Goal: Information Seeking & Learning: Find specific fact

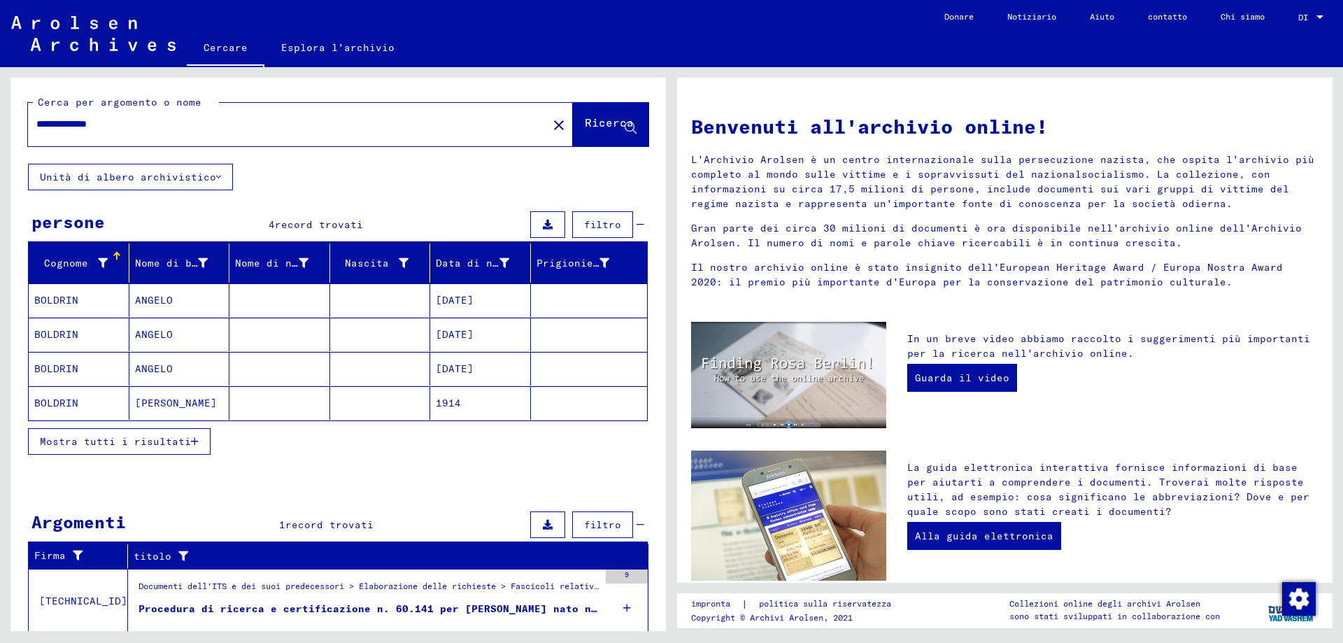
click at [198, 447] on button "Mostra tutti i risultati" at bounding box center [119, 441] width 183 height 27
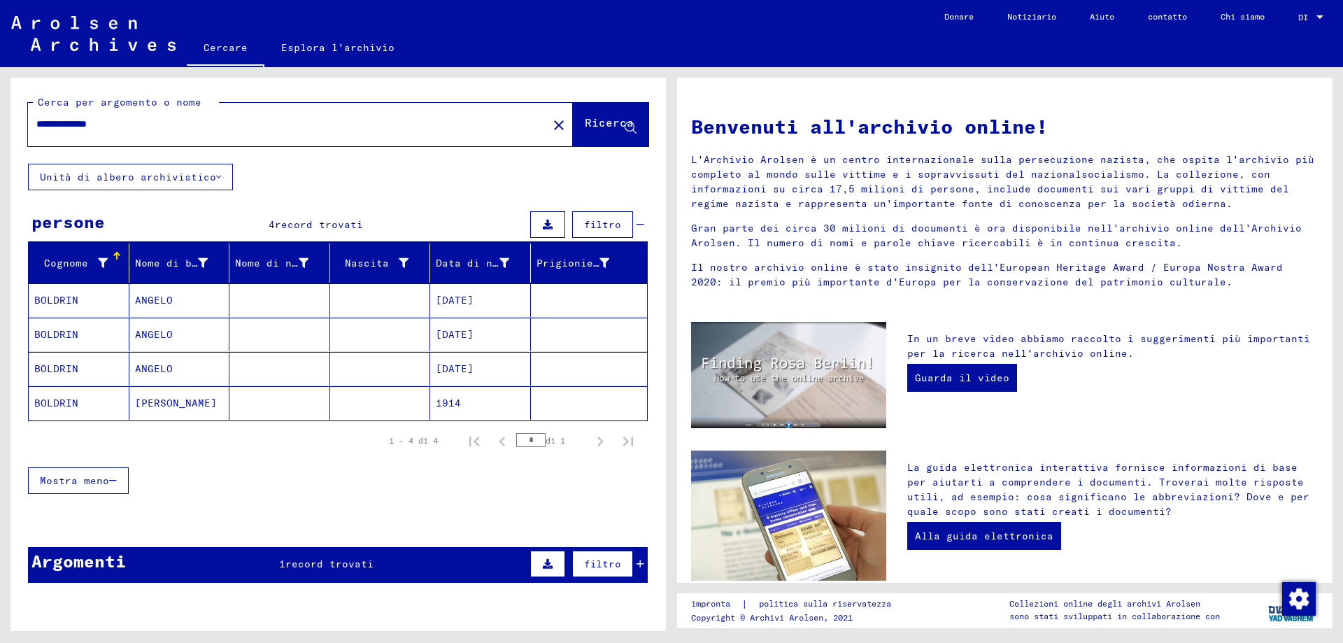
click at [155, 306] on font "ANGELO" at bounding box center [154, 300] width 38 height 13
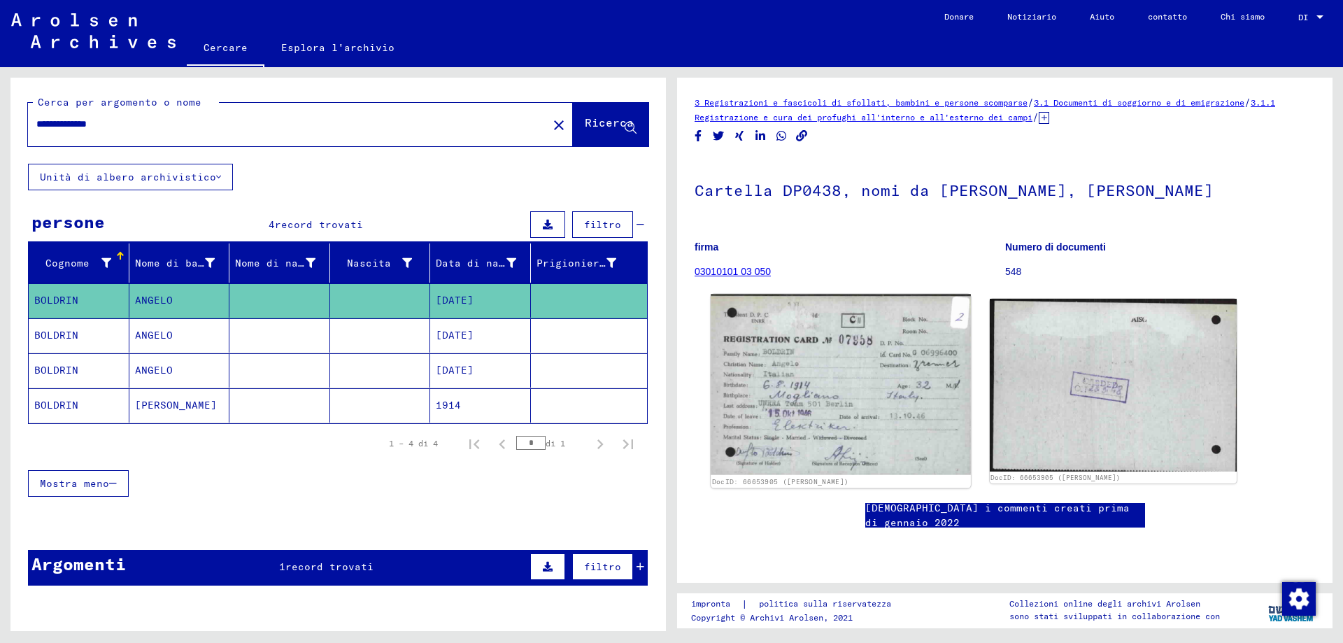
click at [813, 371] on img at bounding box center [840, 384] width 259 height 180
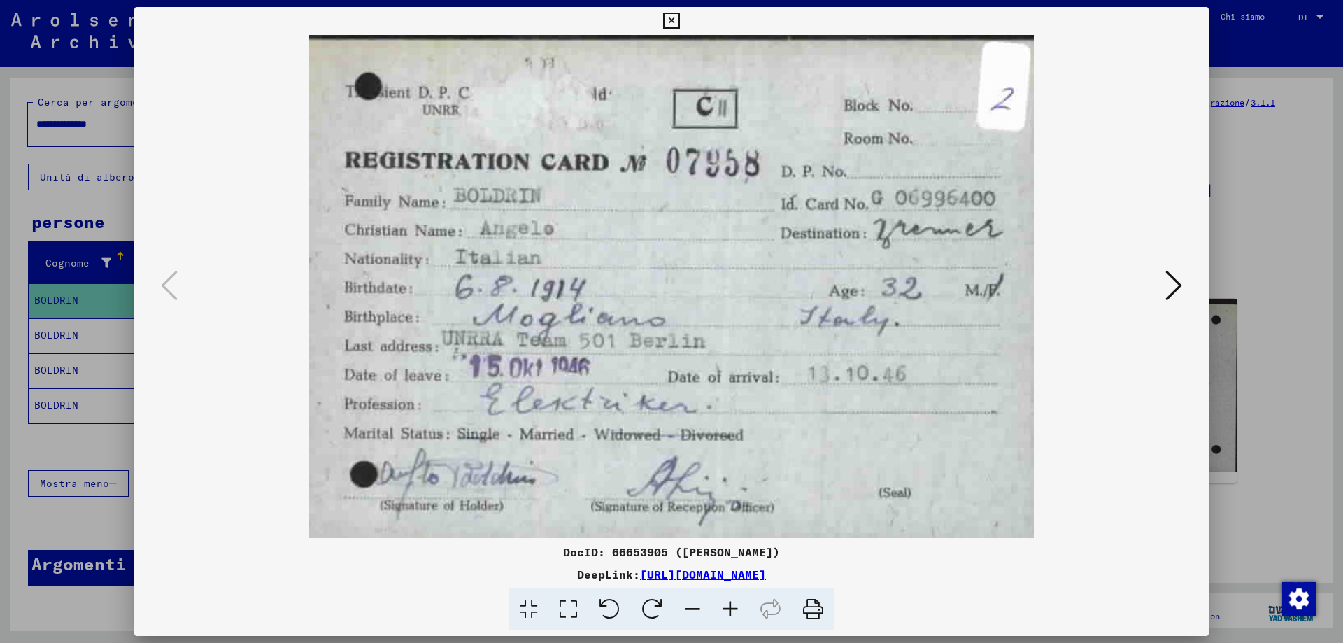
click at [1174, 285] on icon at bounding box center [1173, 286] width 17 height 34
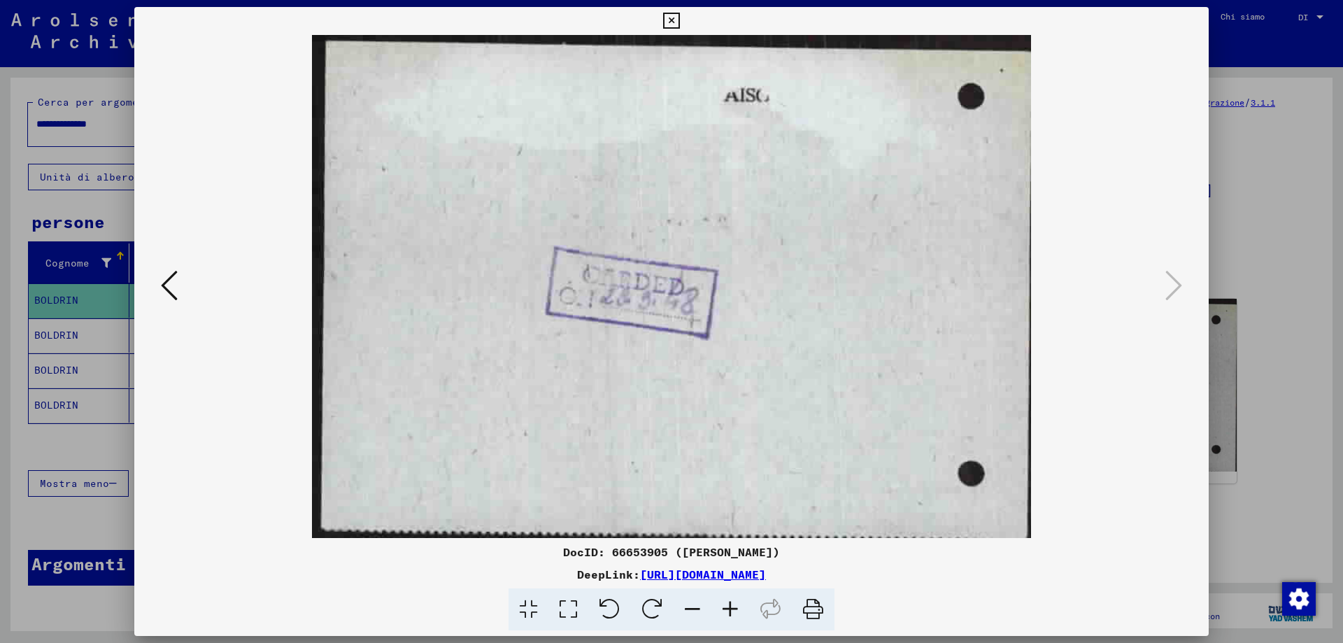
click at [180, 293] on button at bounding box center [169, 286] width 25 height 40
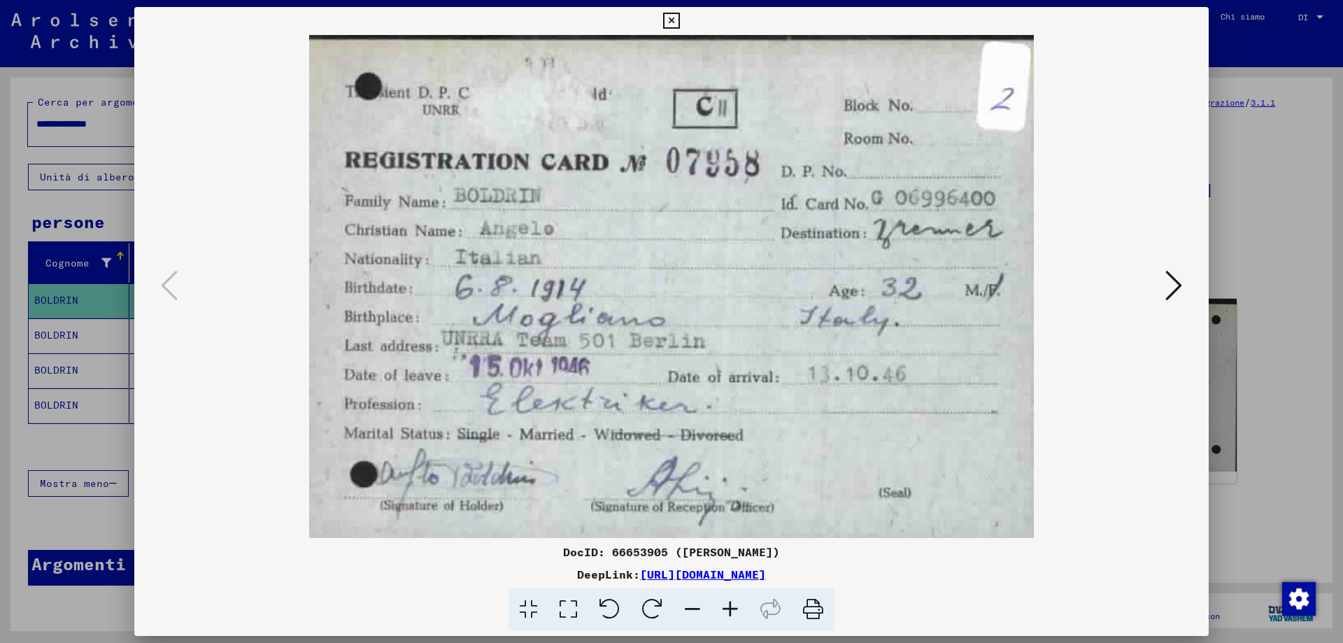
click at [673, 17] on icon at bounding box center [671, 21] width 16 height 17
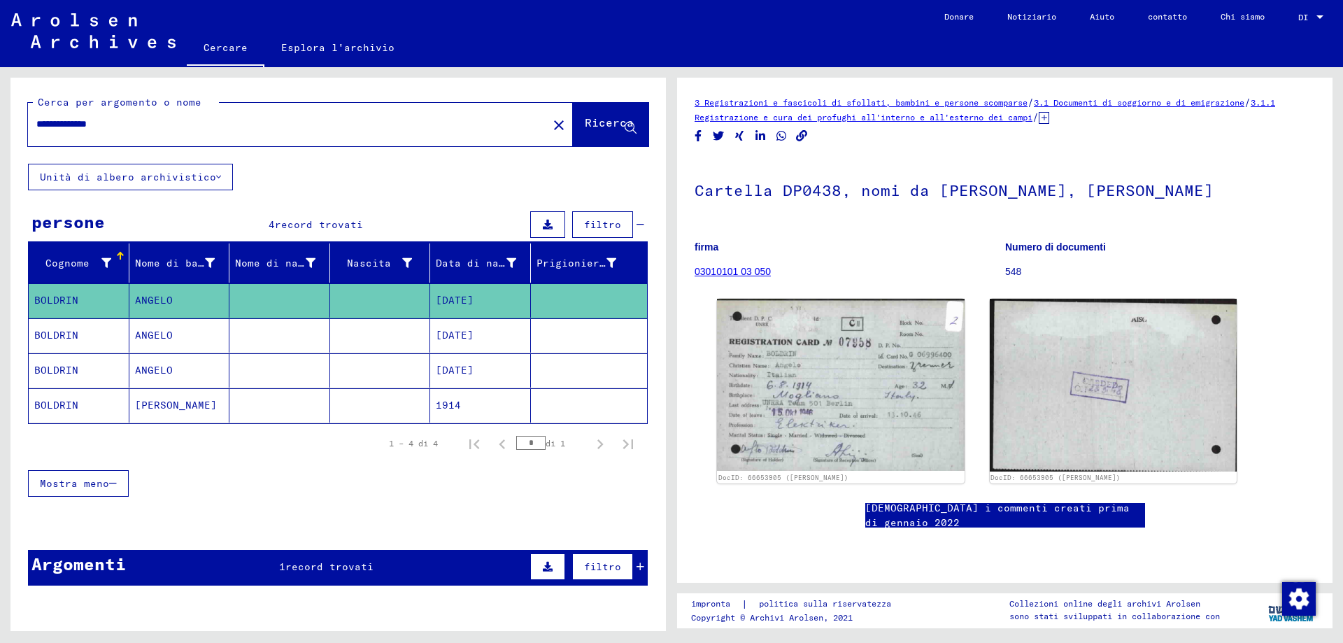
click at [175, 345] on mat-cell "ANGELO" at bounding box center [179, 335] width 101 height 34
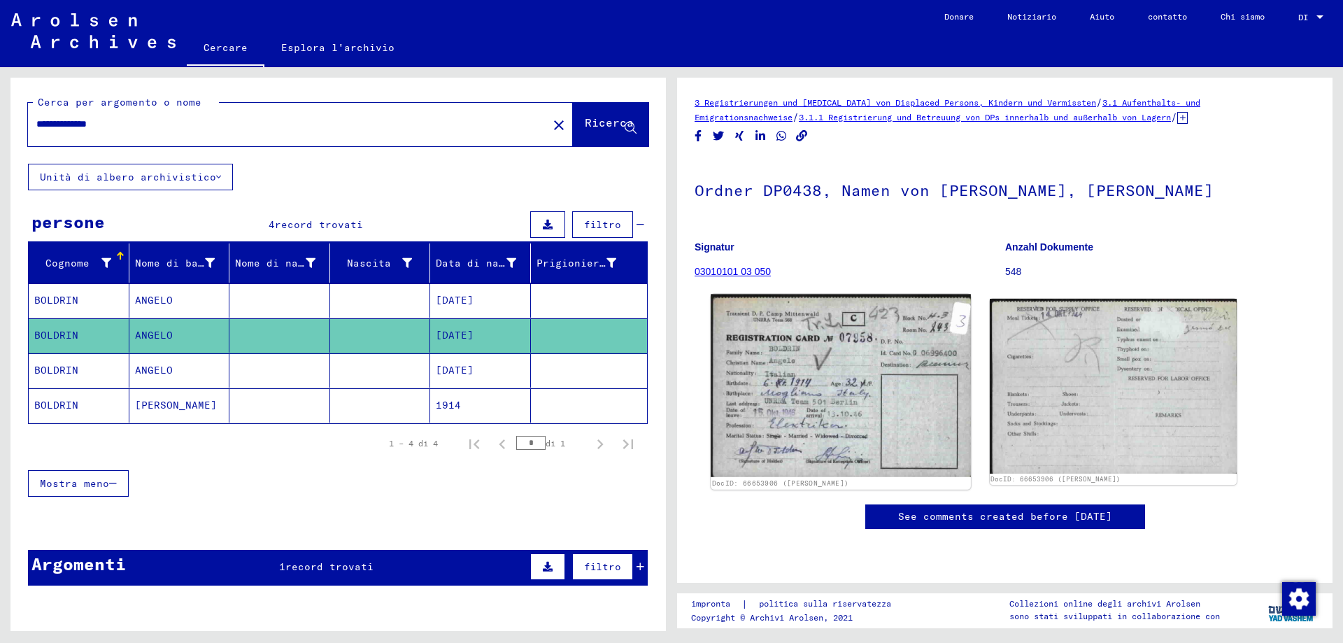
click at [794, 388] on img at bounding box center [840, 385] width 259 height 183
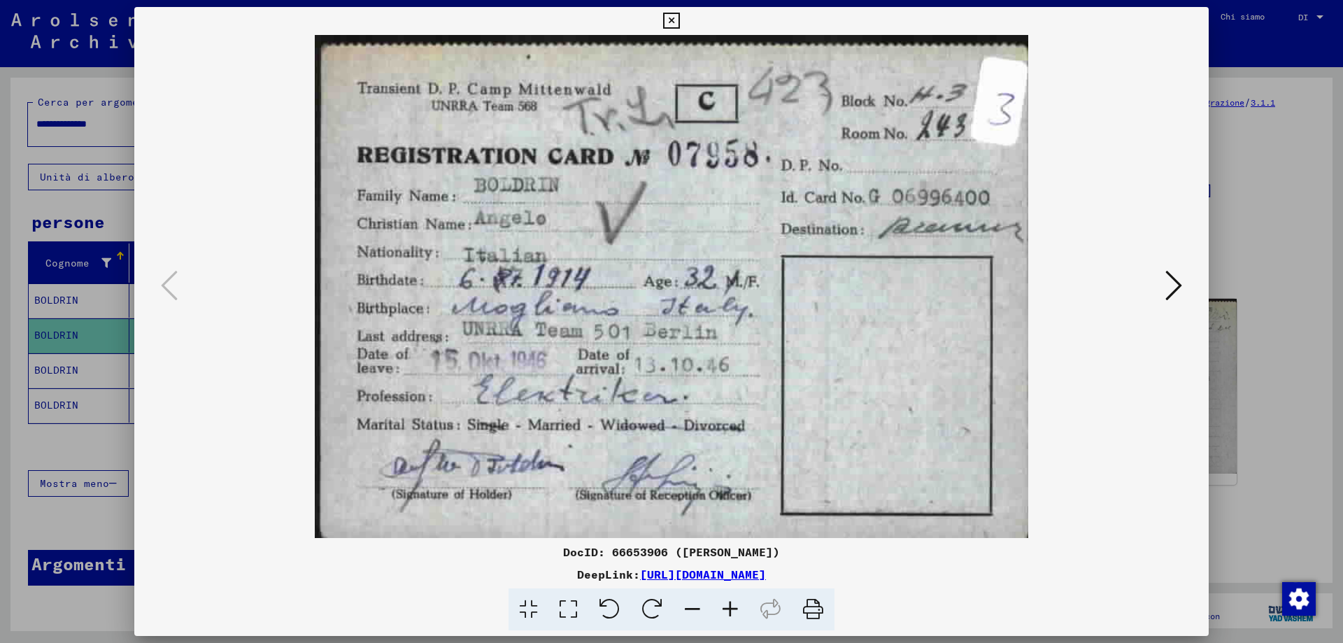
click at [1179, 292] on icon at bounding box center [1173, 286] width 17 height 34
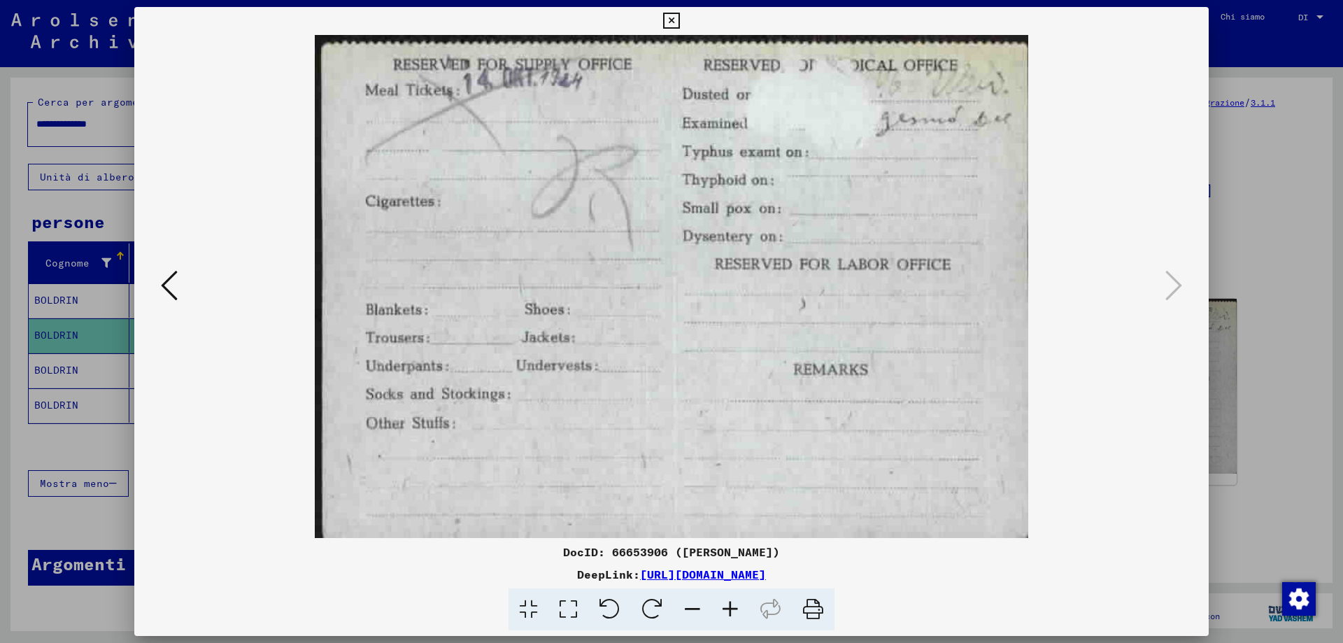
drag, startPoint x: 673, startPoint y: 24, endPoint x: 634, endPoint y: 34, distance: 39.9
click at [667, 19] on icon at bounding box center [671, 21] width 16 height 17
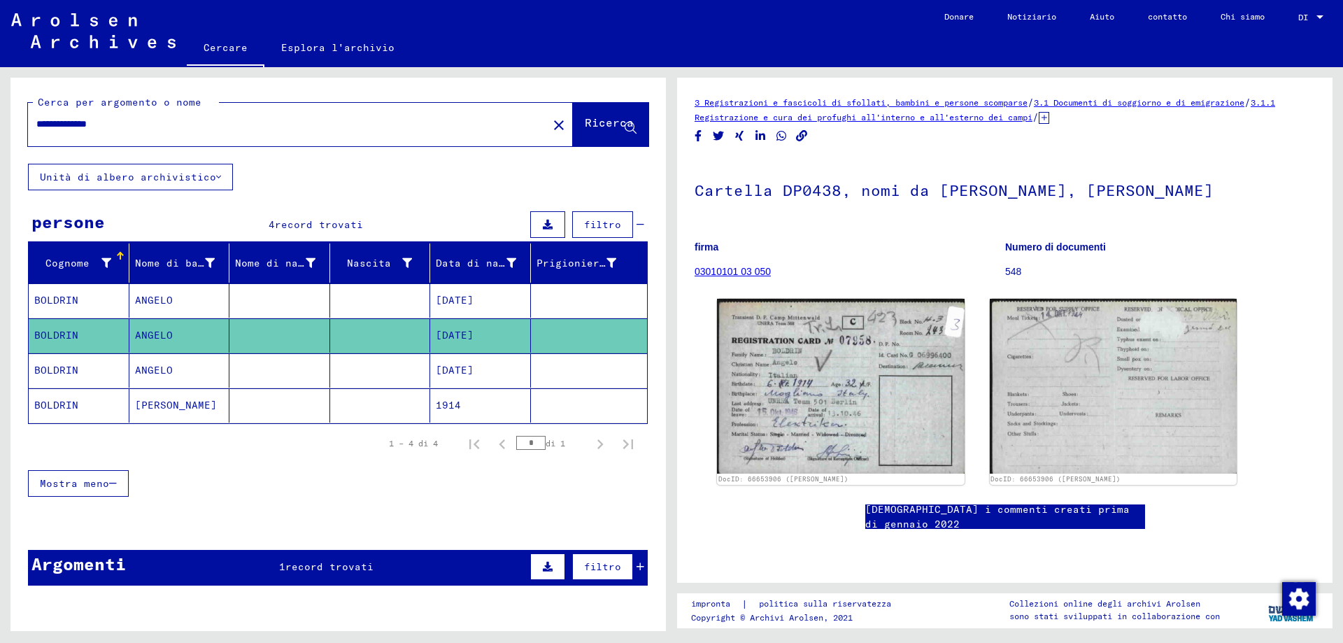
click at [117, 382] on mat-cell "BOLDRIN" at bounding box center [79, 370] width 101 height 34
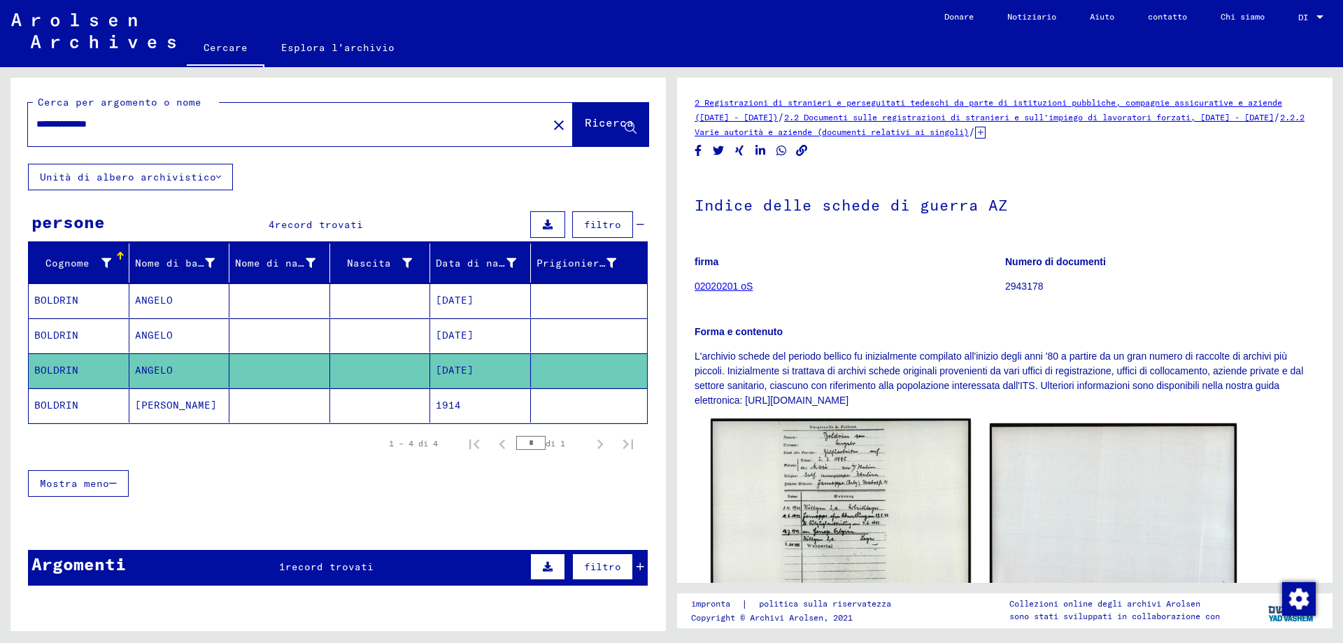
click at [819, 478] on img at bounding box center [840, 510] width 259 height 185
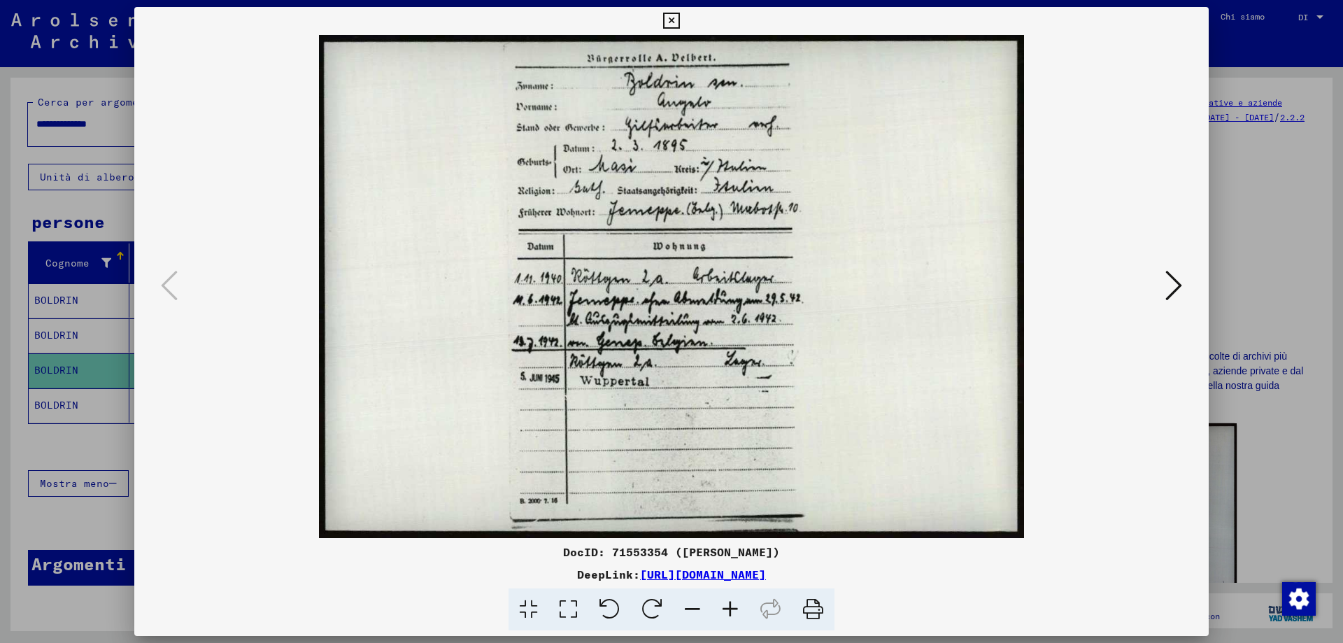
click at [819, 478] on img at bounding box center [671, 286] width 979 height 503
click at [1174, 278] on icon at bounding box center [1173, 286] width 17 height 34
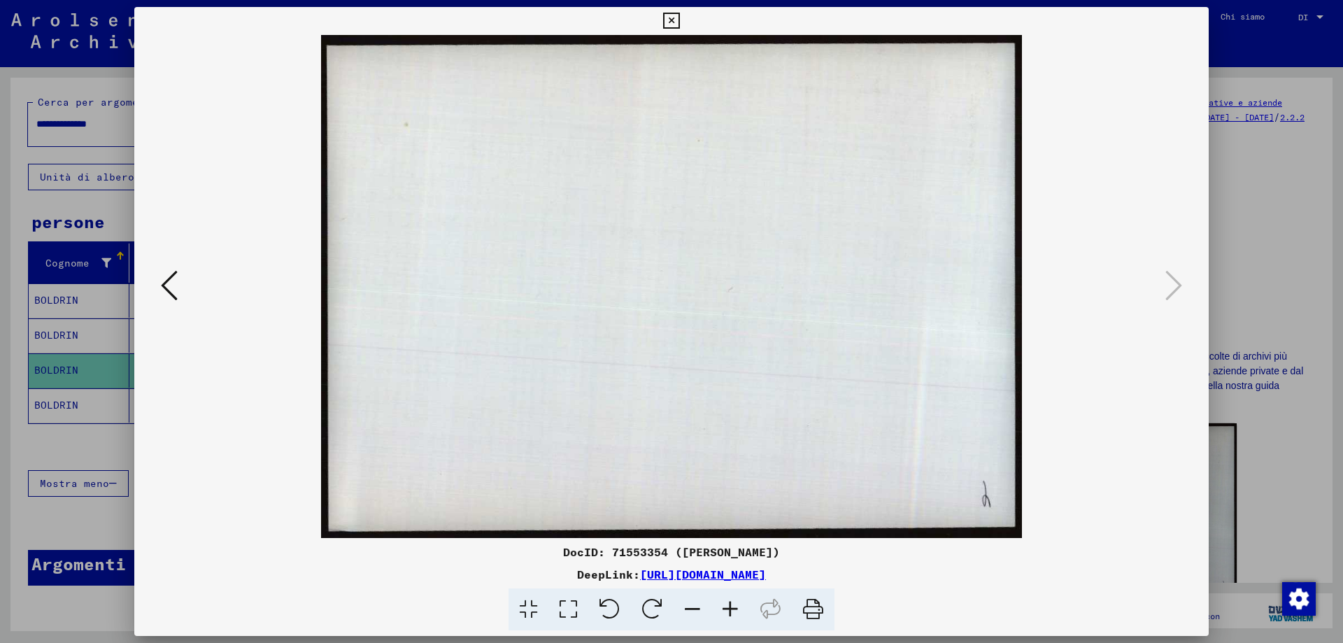
click at [673, 17] on icon at bounding box center [671, 21] width 16 height 17
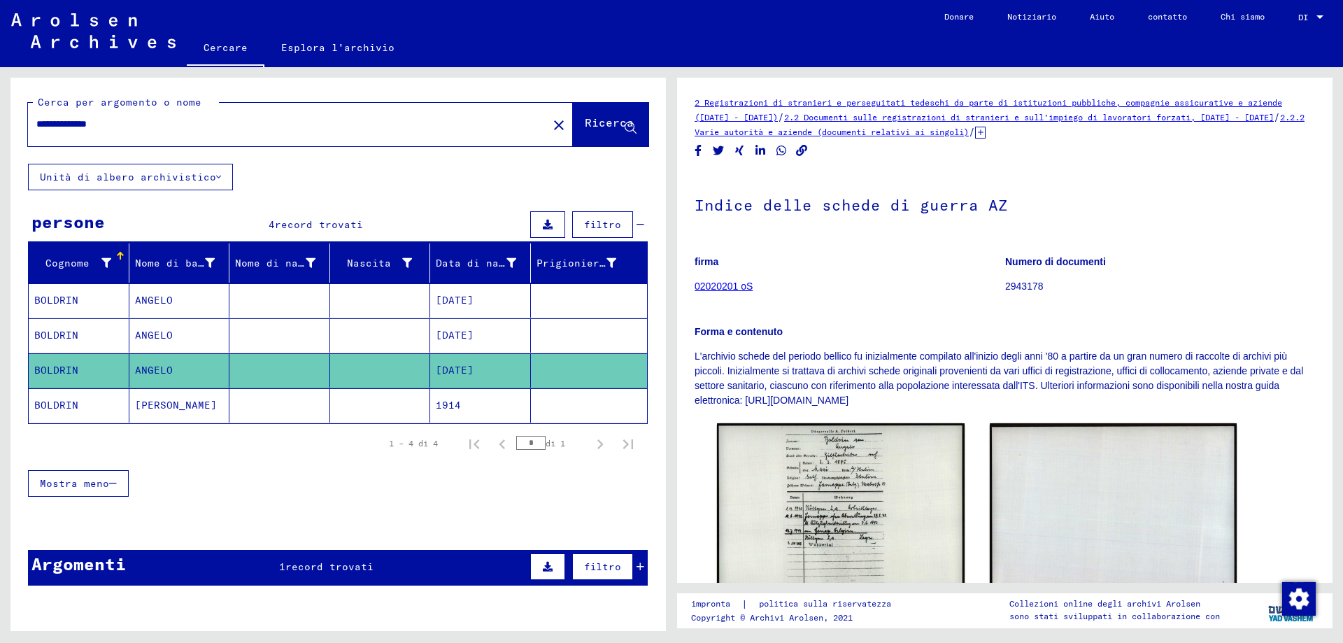
click at [71, 411] on font "BOLDRIN" at bounding box center [56, 405] width 44 height 13
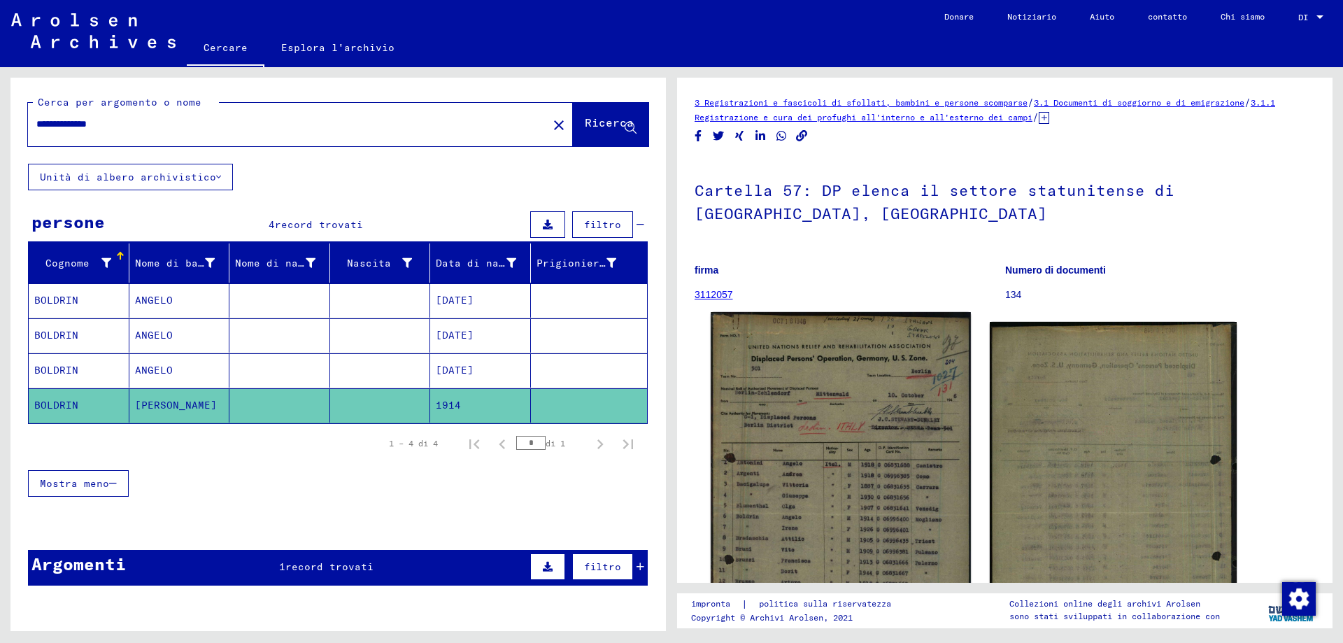
click at [873, 401] on img at bounding box center [840, 511] width 259 height 398
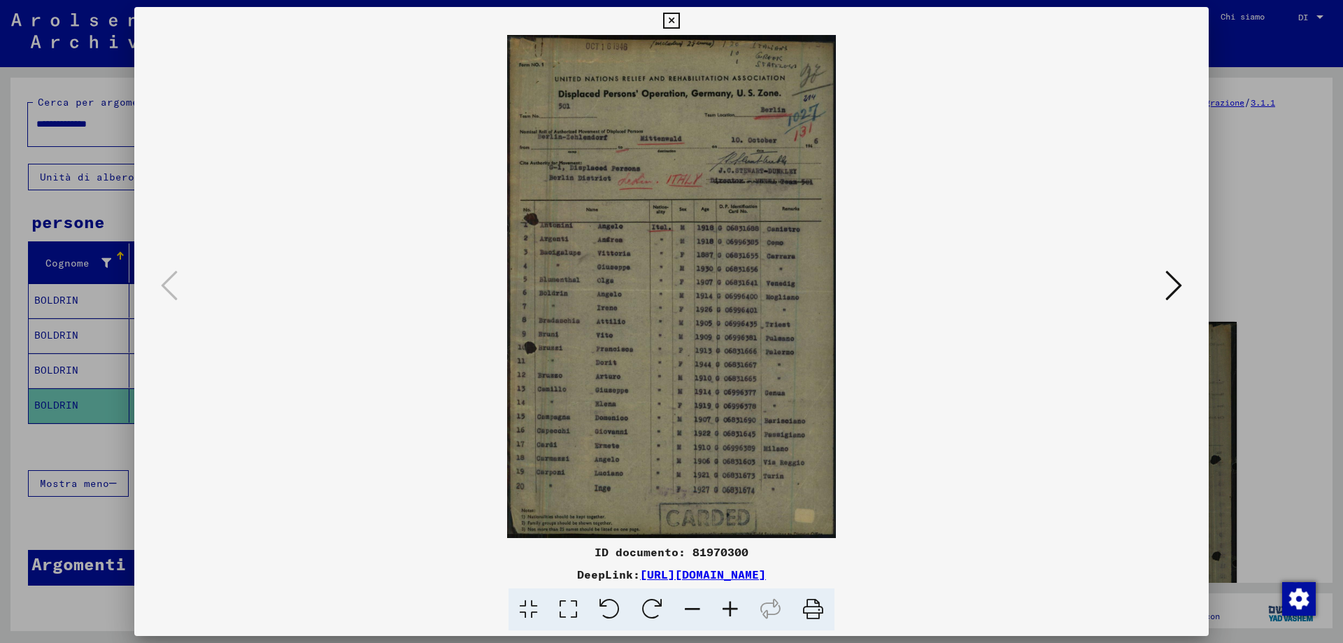
click at [873, 401] on img at bounding box center [671, 286] width 979 height 503
click at [704, 365] on img at bounding box center [671, 286] width 979 height 503
click at [734, 612] on icon at bounding box center [730, 609] width 38 height 43
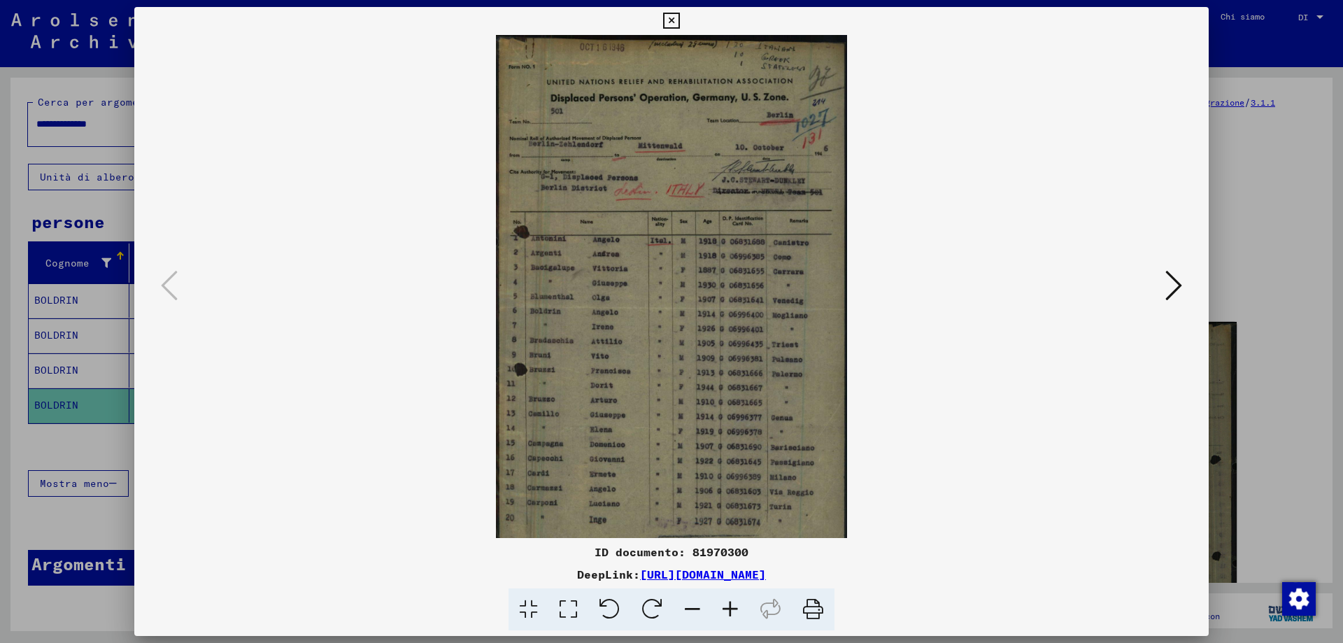
click at [734, 612] on icon at bounding box center [730, 609] width 38 height 43
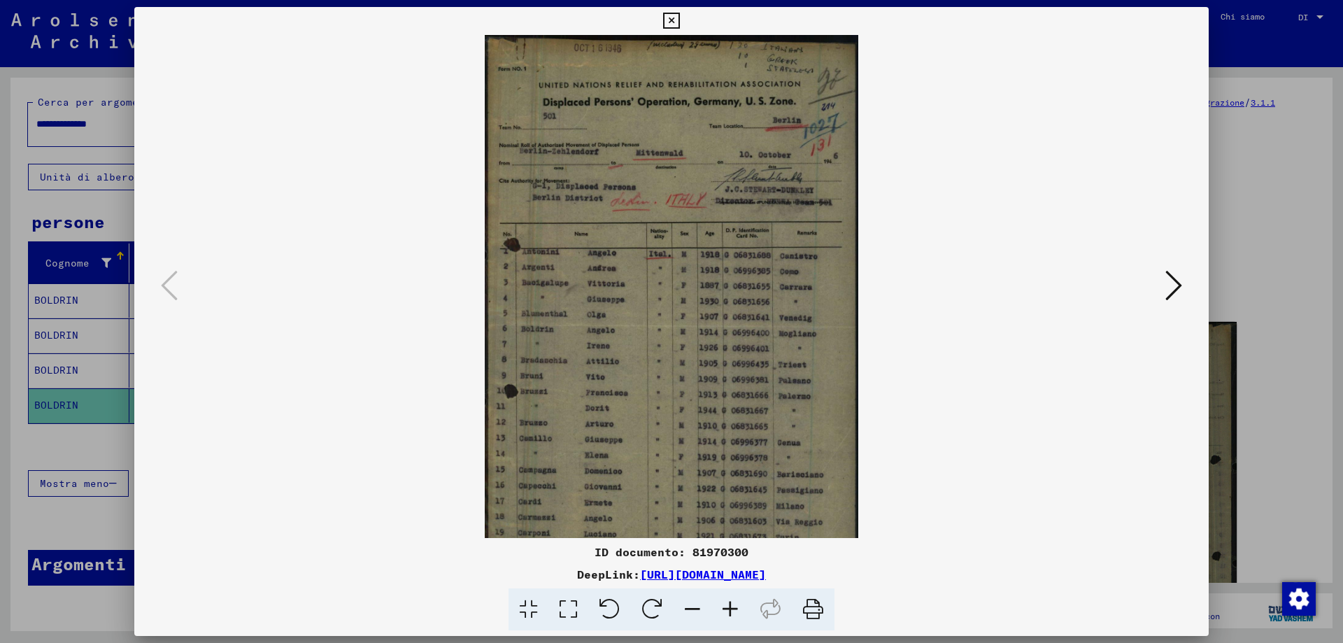
click at [734, 612] on icon at bounding box center [730, 609] width 38 height 43
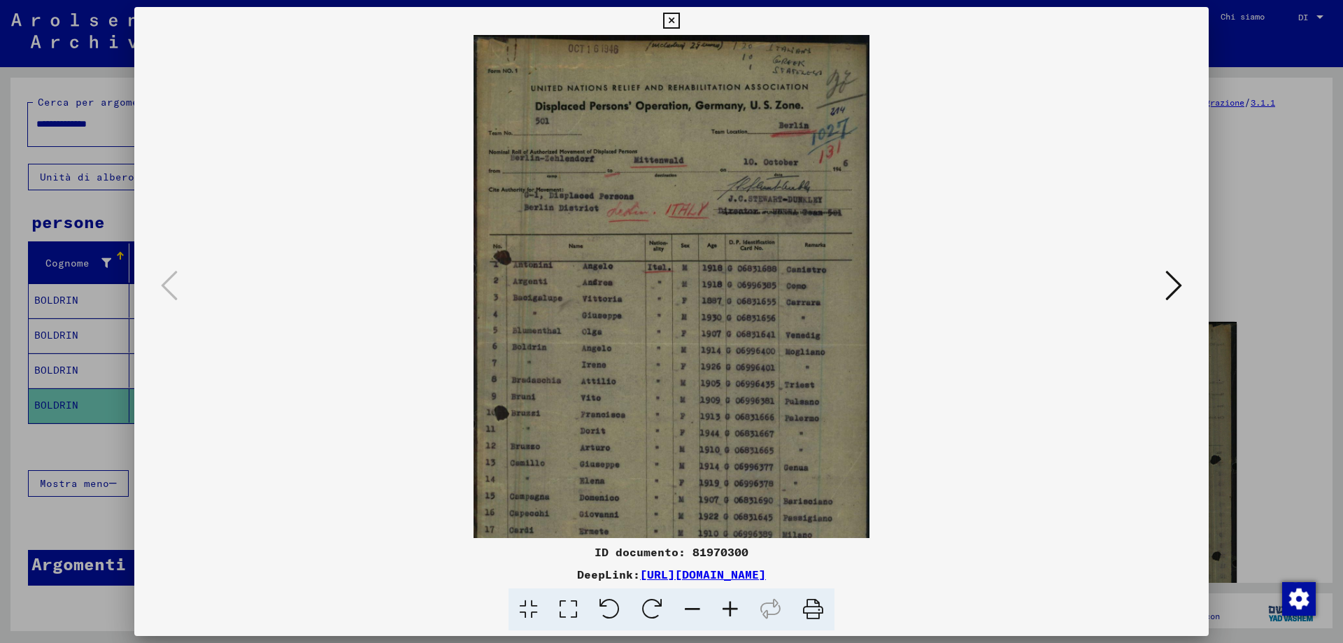
drag, startPoint x: 711, startPoint y: 389, endPoint x: 680, endPoint y: 427, distance: 49.2
click at [680, 427] on img at bounding box center [671, 339] width 397 height 608
click at [733, 611] on icon at bounding box center [730, 609] width 38 height 43
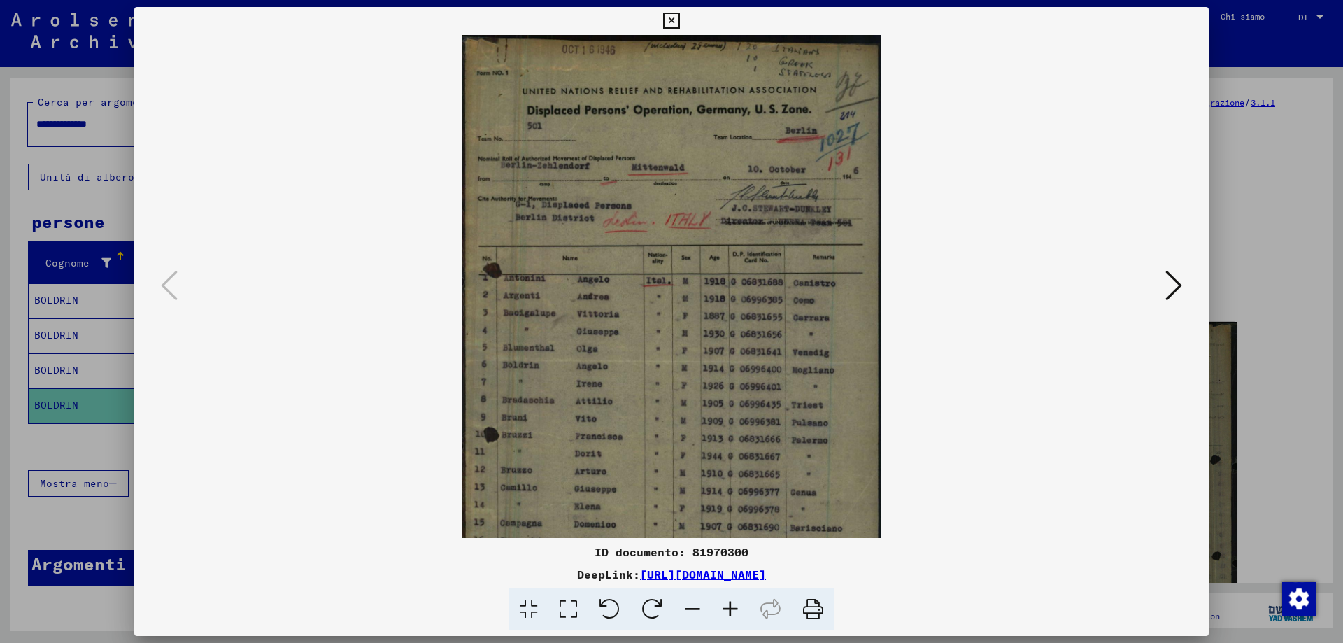
click at [733, 610] on icon at bounding box center [730, 609] width 38 height 43
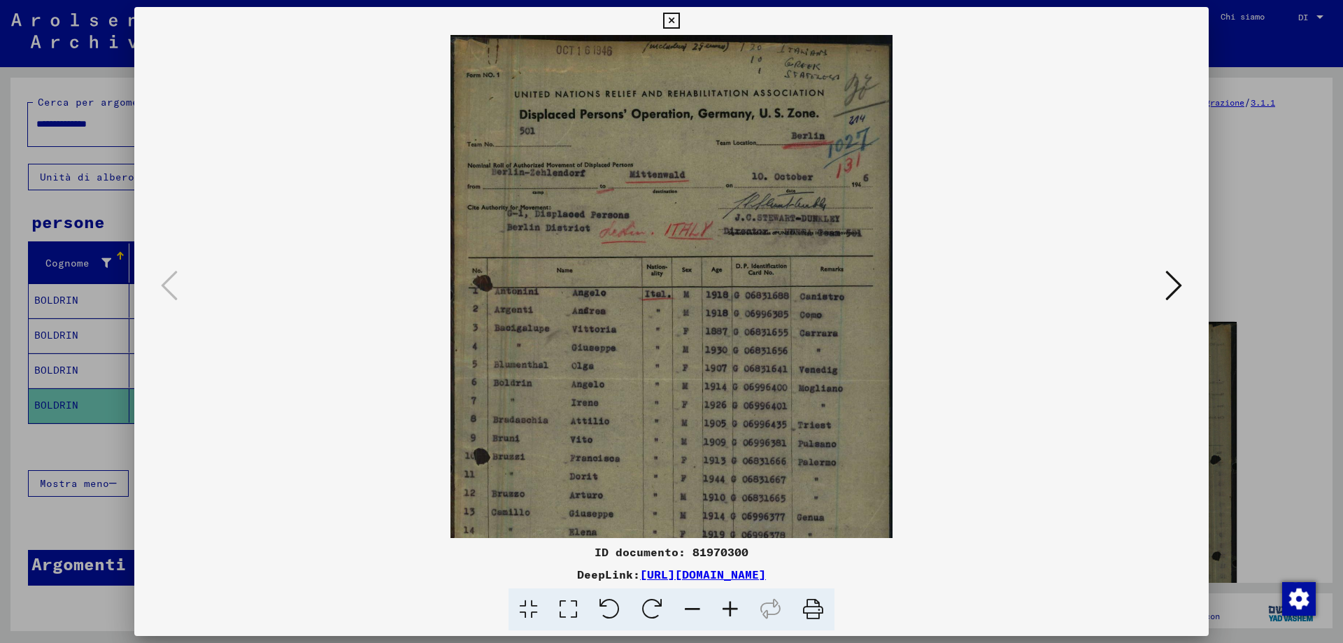
click at [733, 610] on icon at bounding box center [730, 609] width 38 height 43
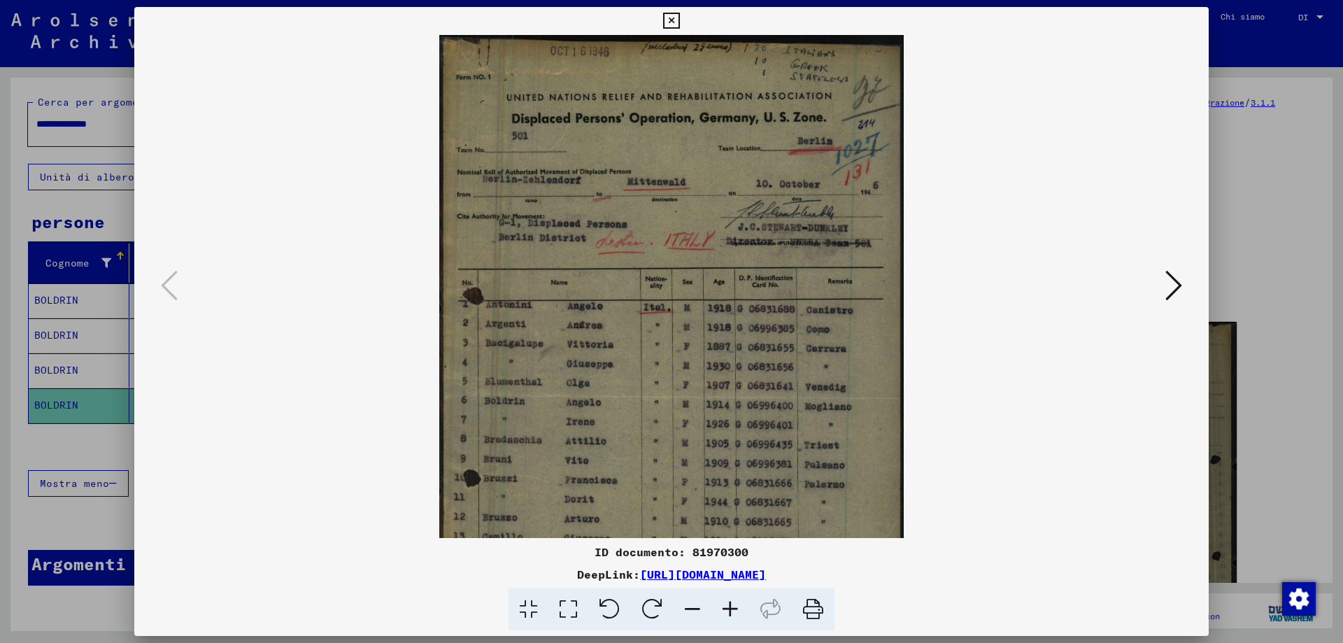
click at [1178, 283] on icon at bounding box center [1173, 286] width 17 height 34
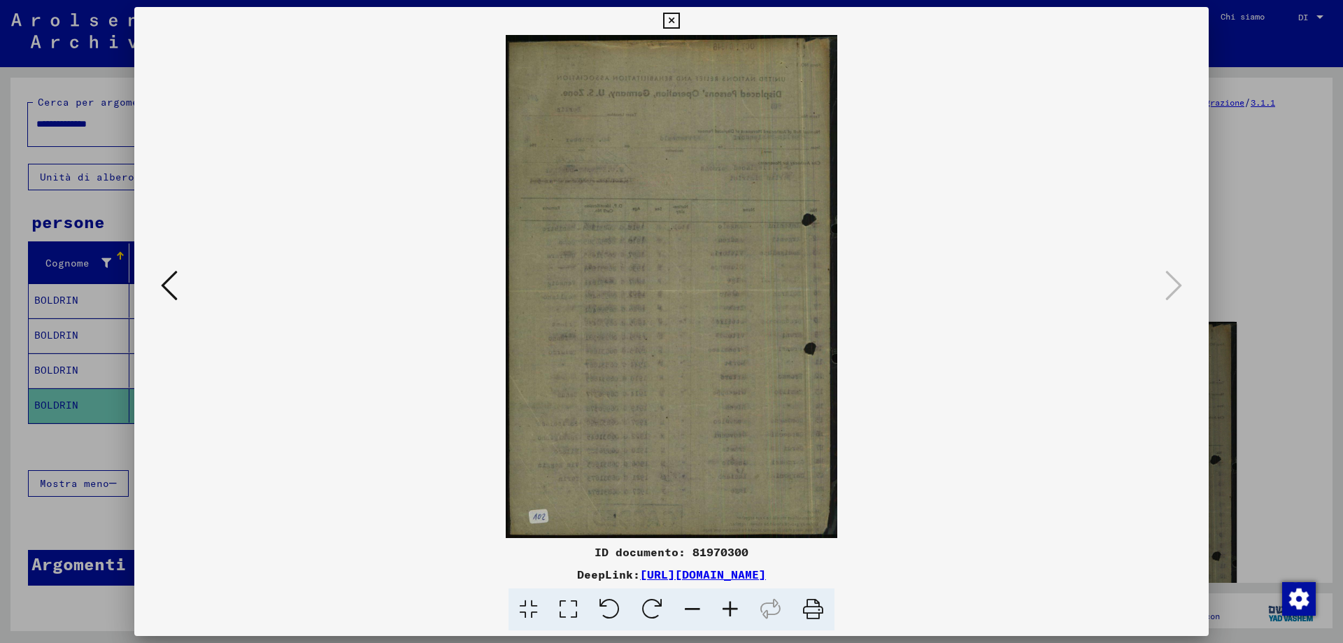
click at [641, 280] on img at bounding box center [671, 286] width 331 height 503
click at [730, 610] on icon at bounding box center [730, 609] width 38 height 43
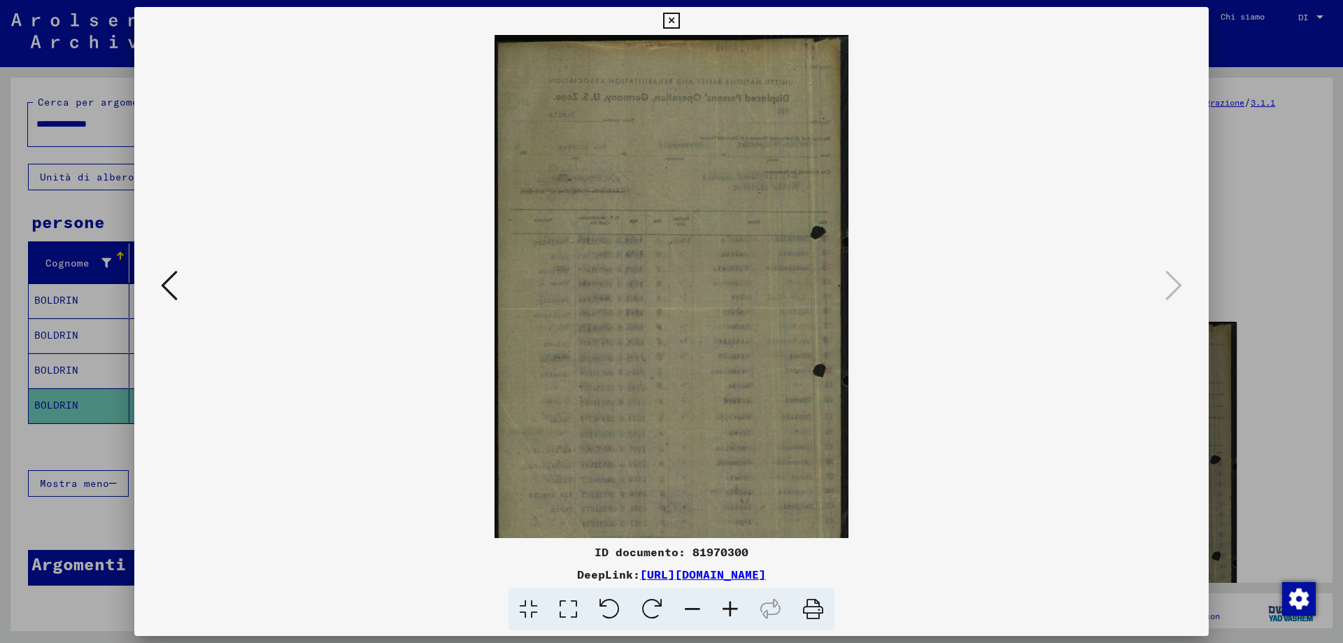
click at [730, 610] on icon at bounding box center [730, 609] width 38 height 43
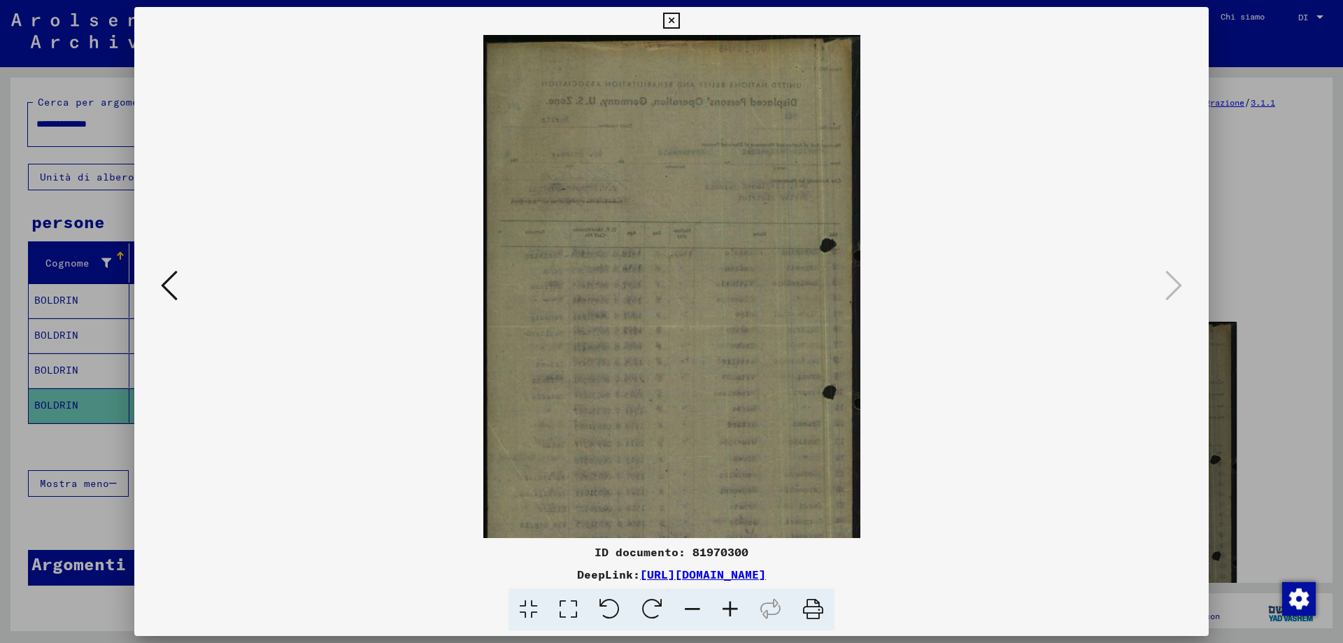
click at [730, 610] on icon at bounding box center [730, 609] width 38 height 43
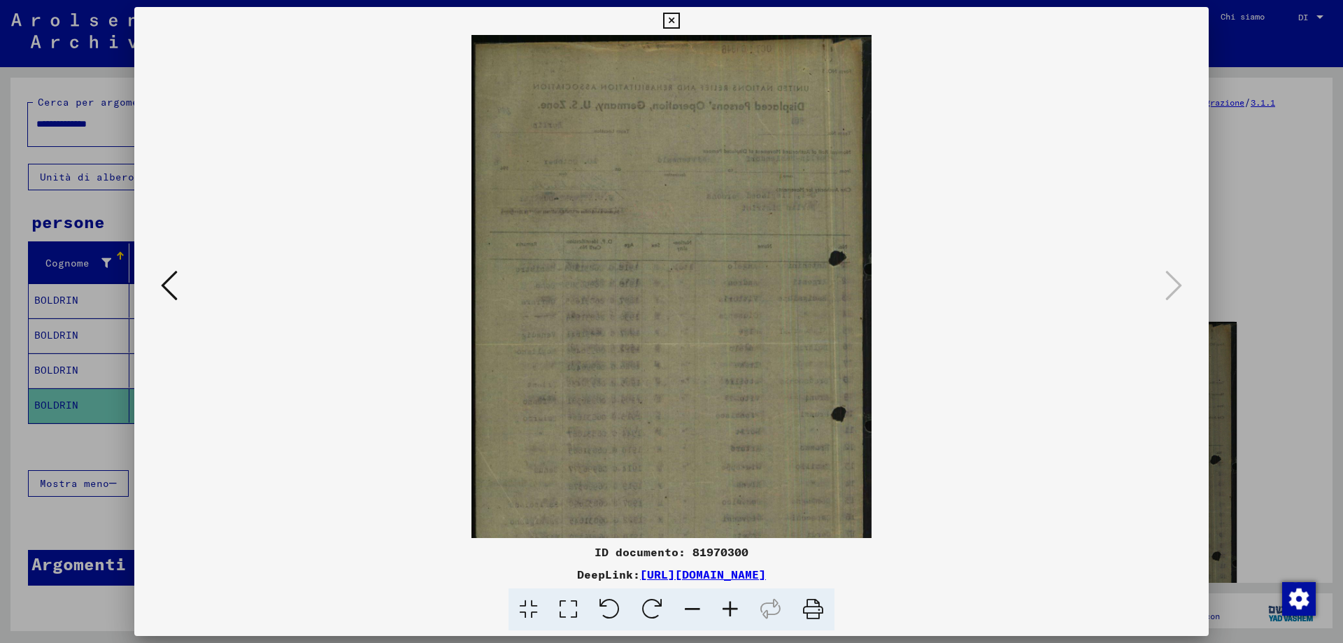
click at [730, 610] on icon at bounding box center [730, 609] width 38 height 43
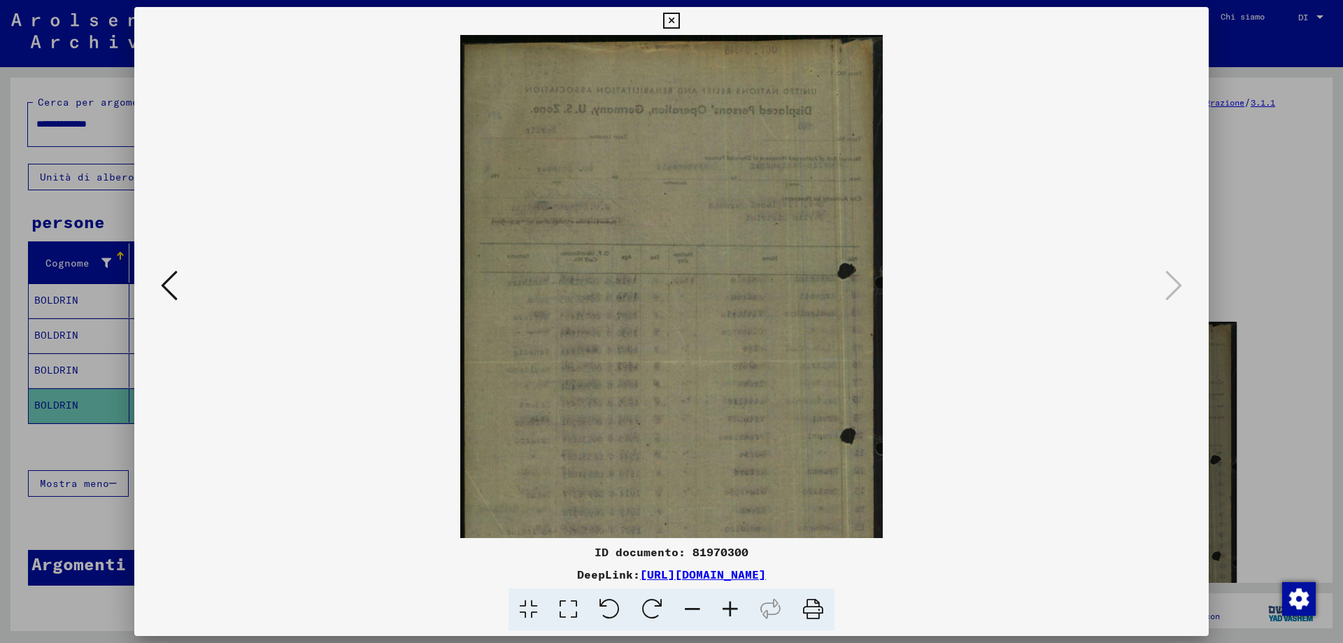
click at [671, 19] on icon at bounding box center [671, 21] width 16 height 17
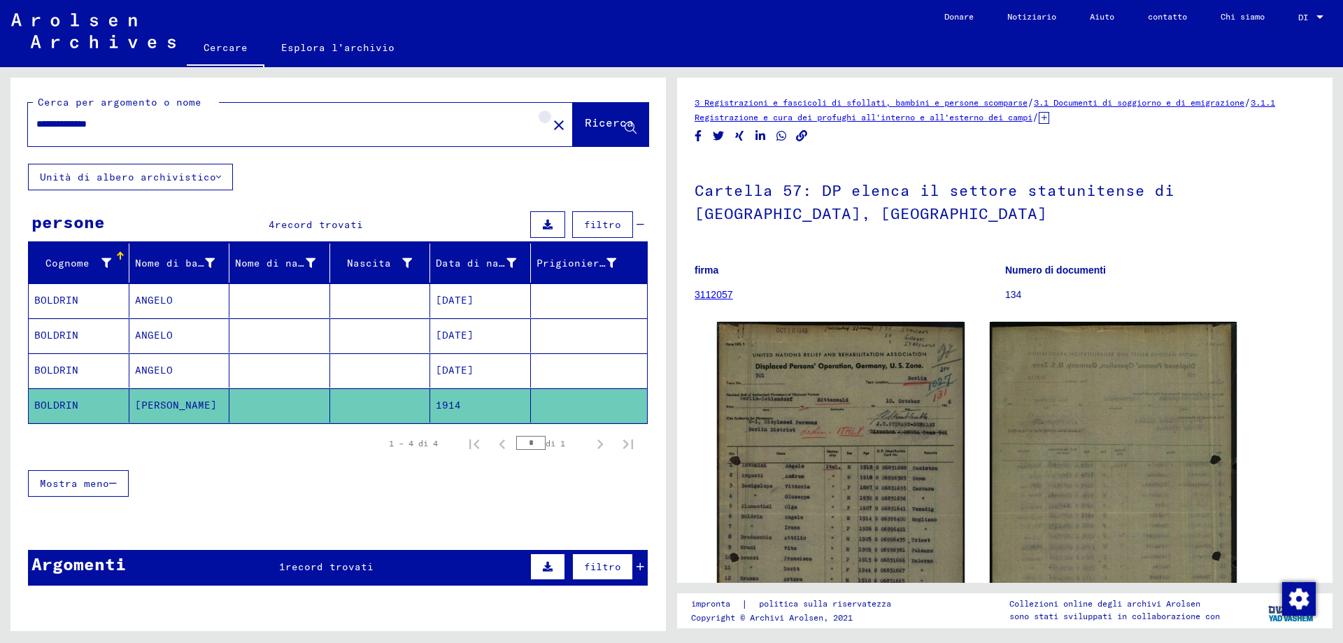
click at [550, 129] on mat-icon "close" at bounding box center [558, 125] width 17 height 17
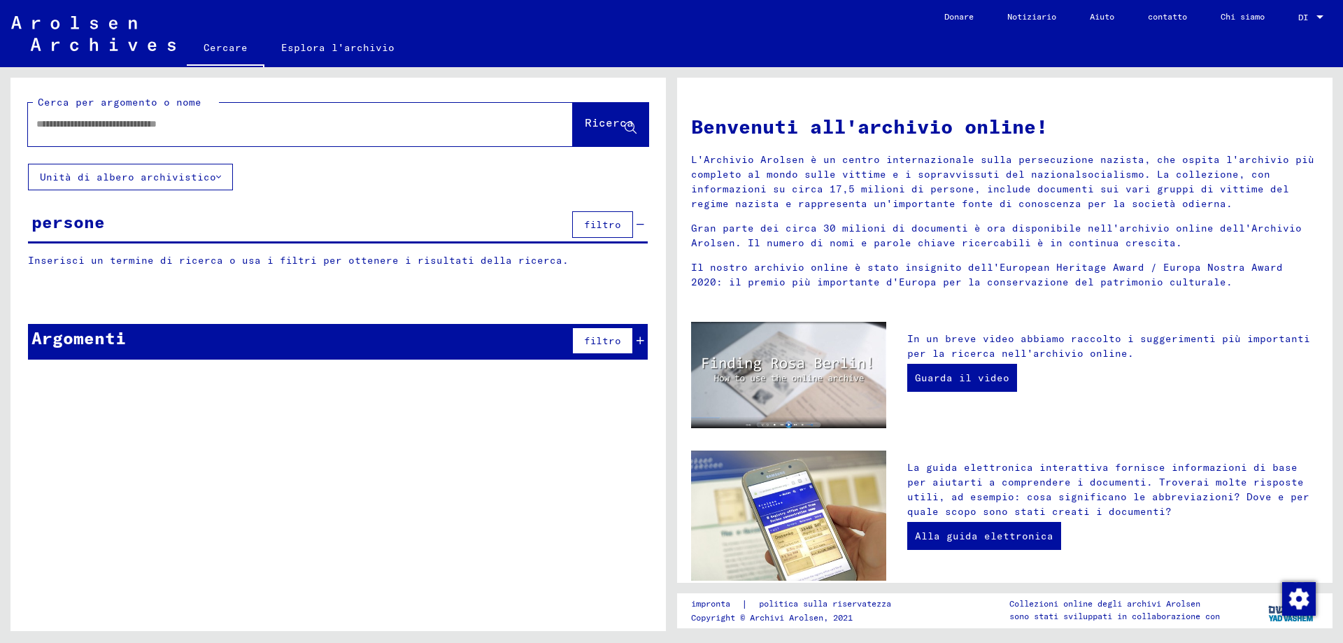
click at [38, 124] on input "text" at bounding box center [283, 124] width 494 height 15
click at [625, 130] on icon at bounding box center [631, 128] width 12 height 12
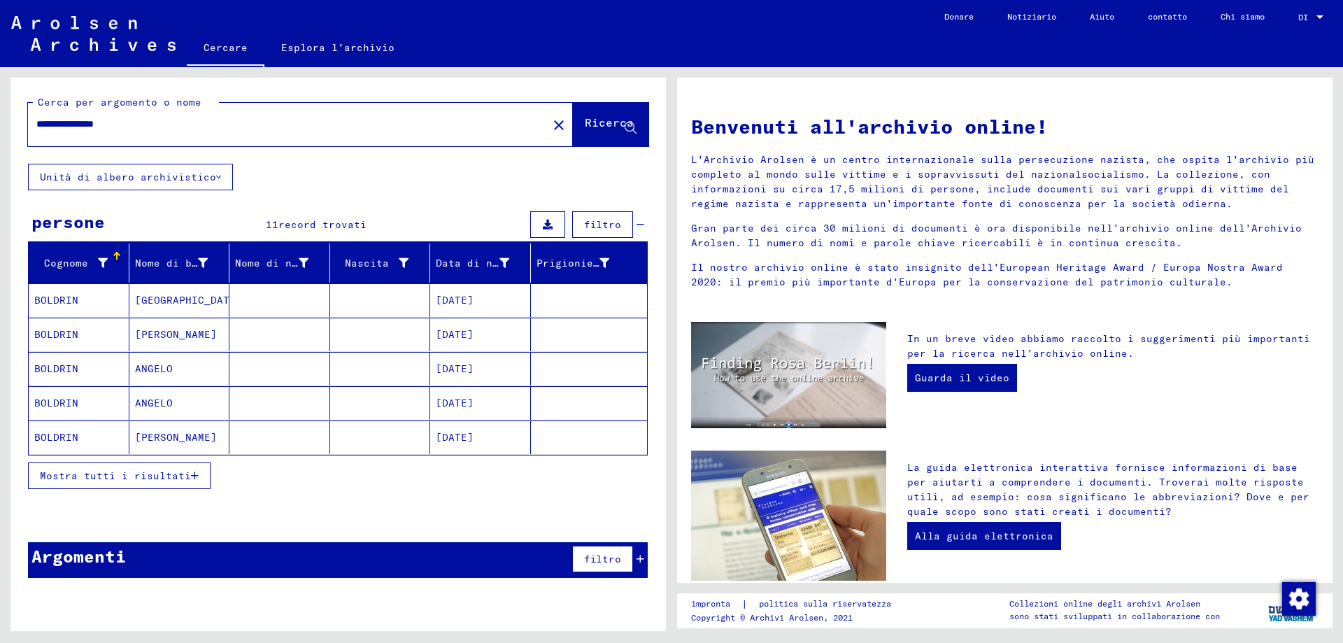
click at [191, 480] on icon "button" at bounding box center [195, 476] width 8 height 10
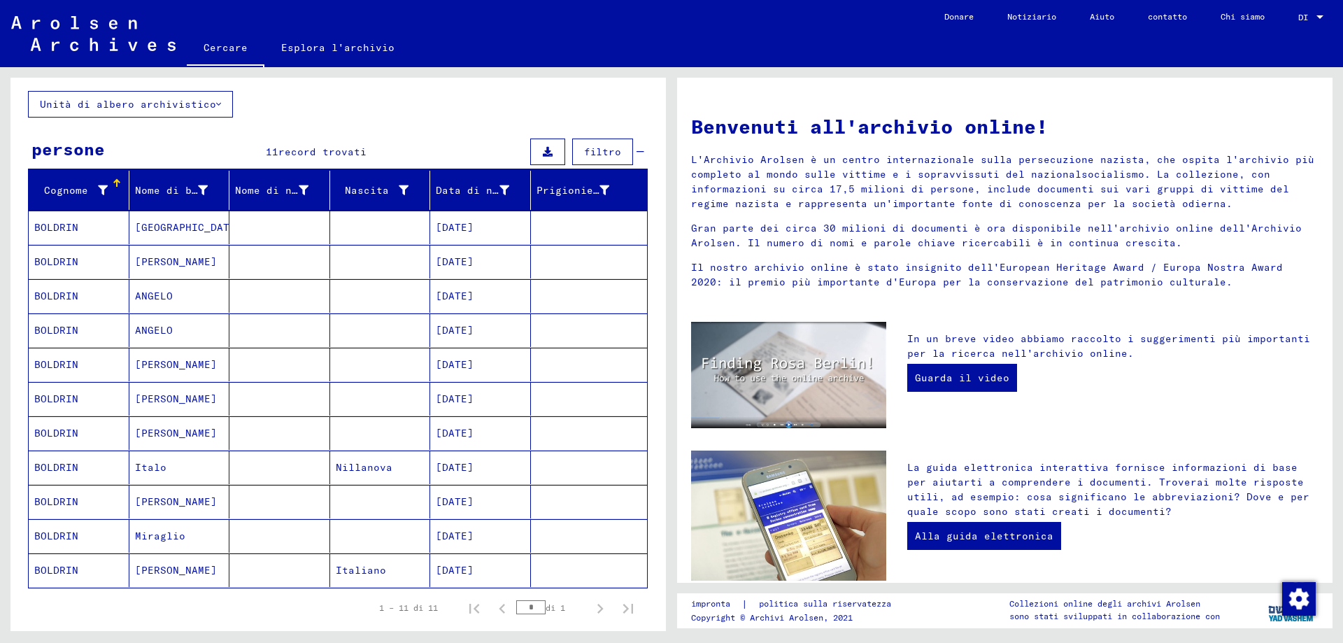
scroll to position [140, 0]
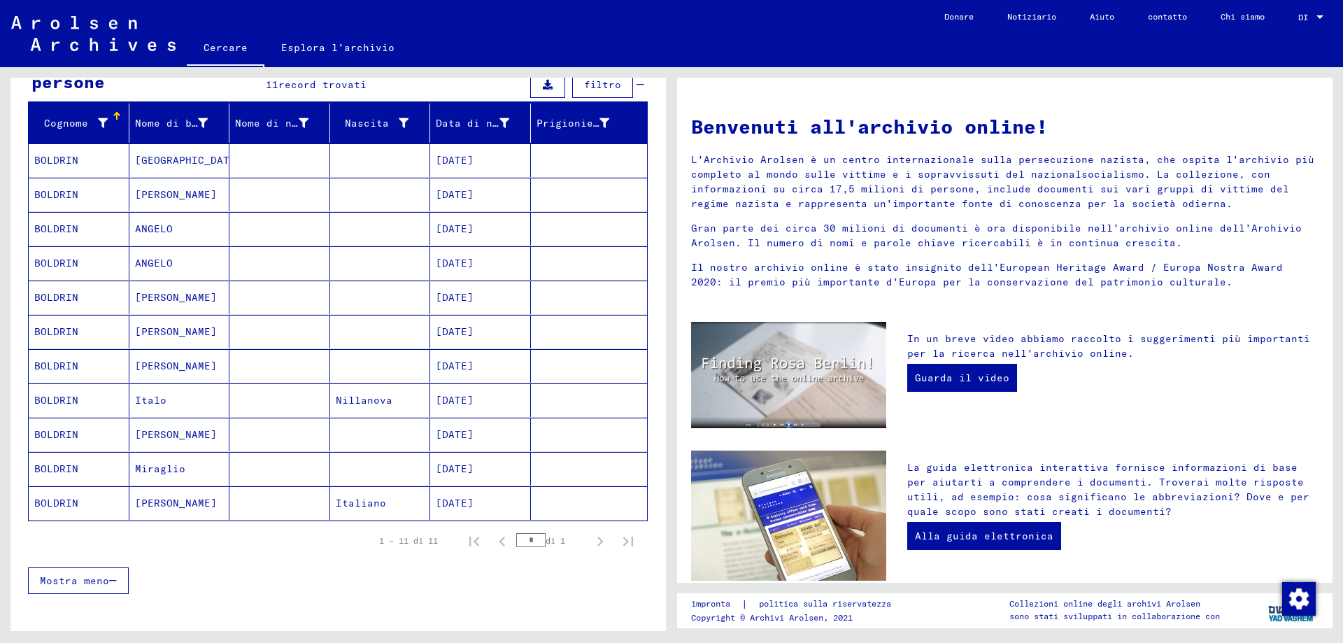
click at [212, 308] on mat-cell "[PERSON_NAME]" at bounding box center [179, 297] width 101 height 34
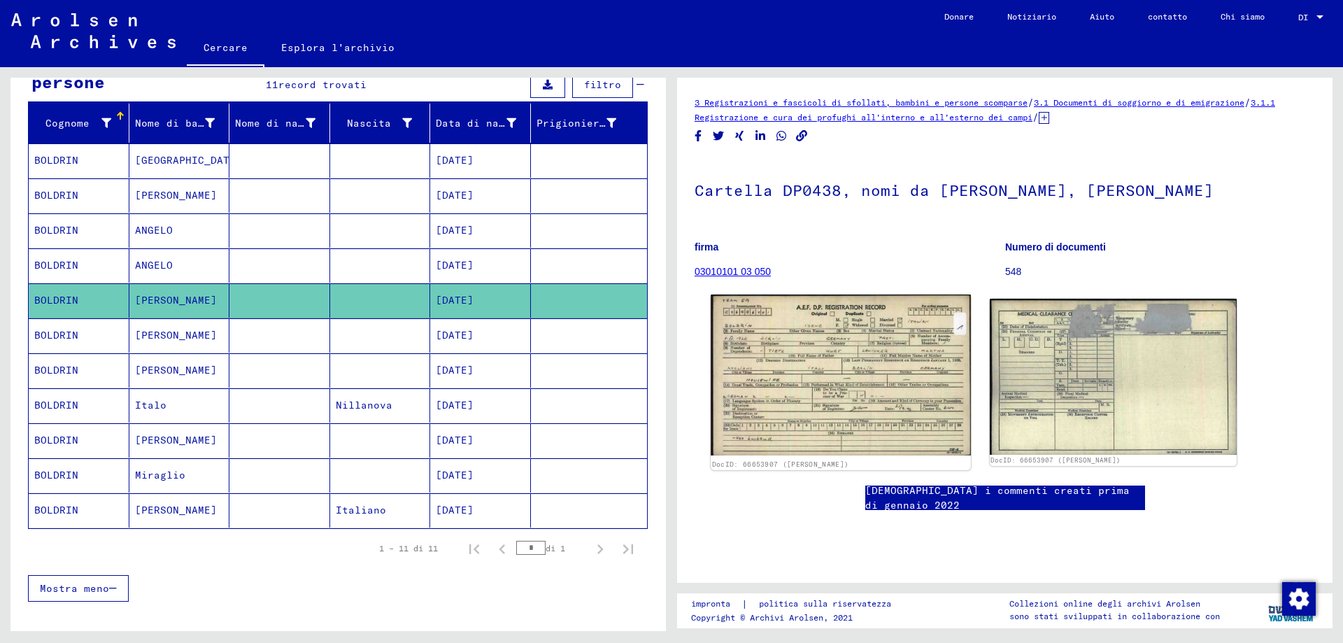
click at [892, 355] on img at bounding box center [840, 374] width 259 height 161
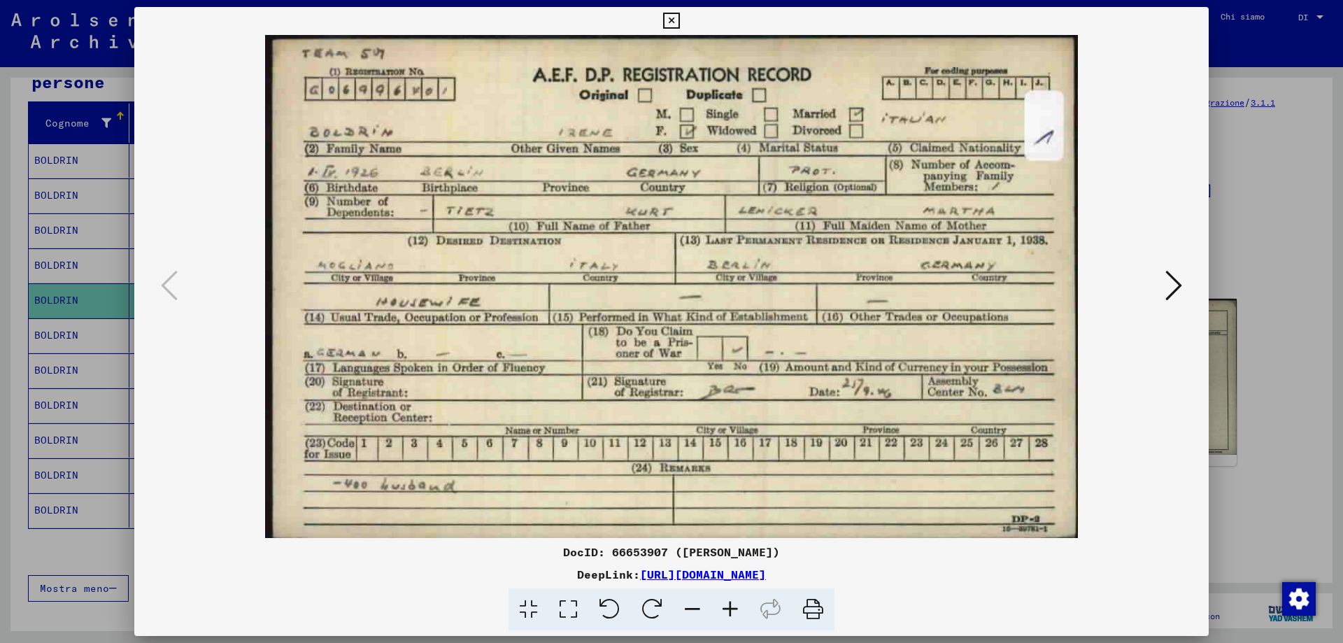
click at [892, 355] on img at bounding box center [671, 286] width 979 height 503
click at [669, 17] on icon at bounding box center [671, 21] width 16 height 17
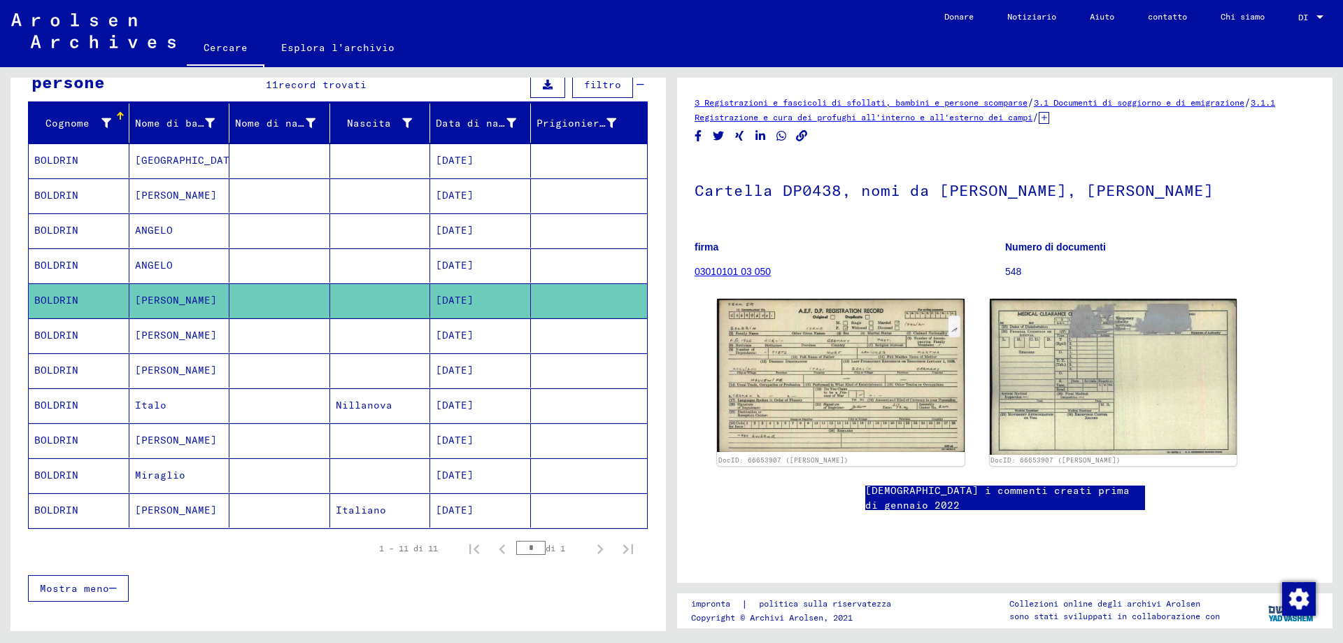
click at [179, 380] on mat-cell "[PERSON_NAME]" at bounding box center [179, 370] width 101 height 34
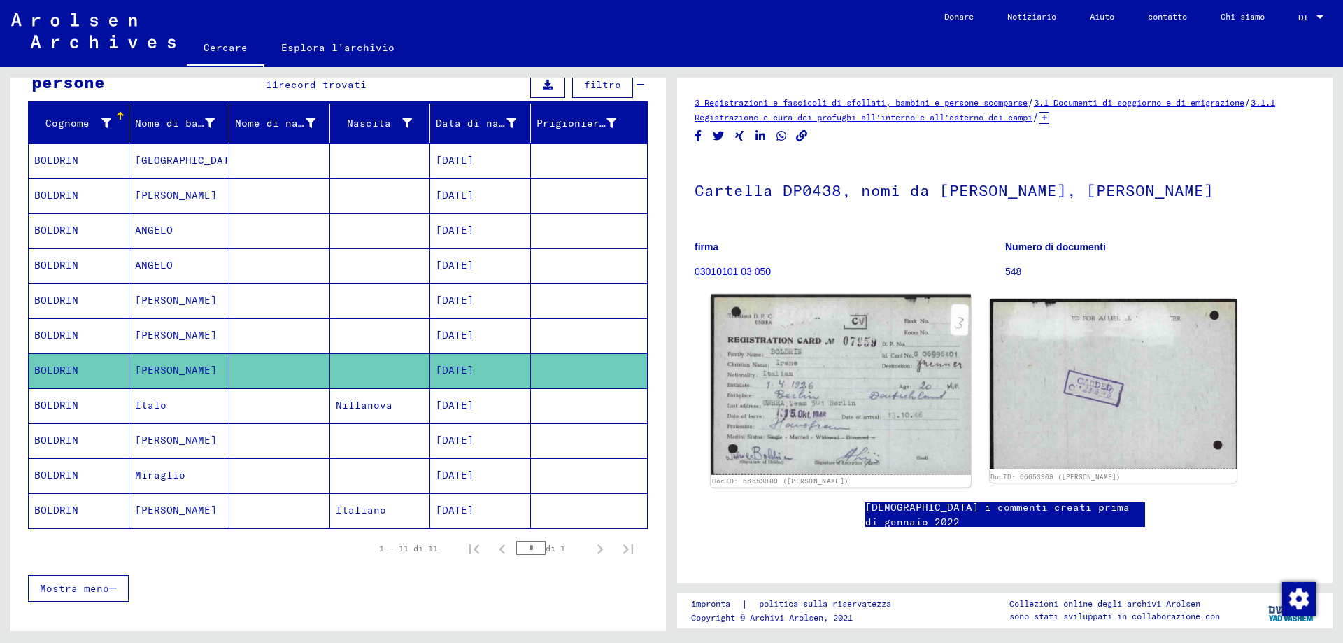
click at [818, 407] on img at bounding box center [840, 384] width 259 height 180
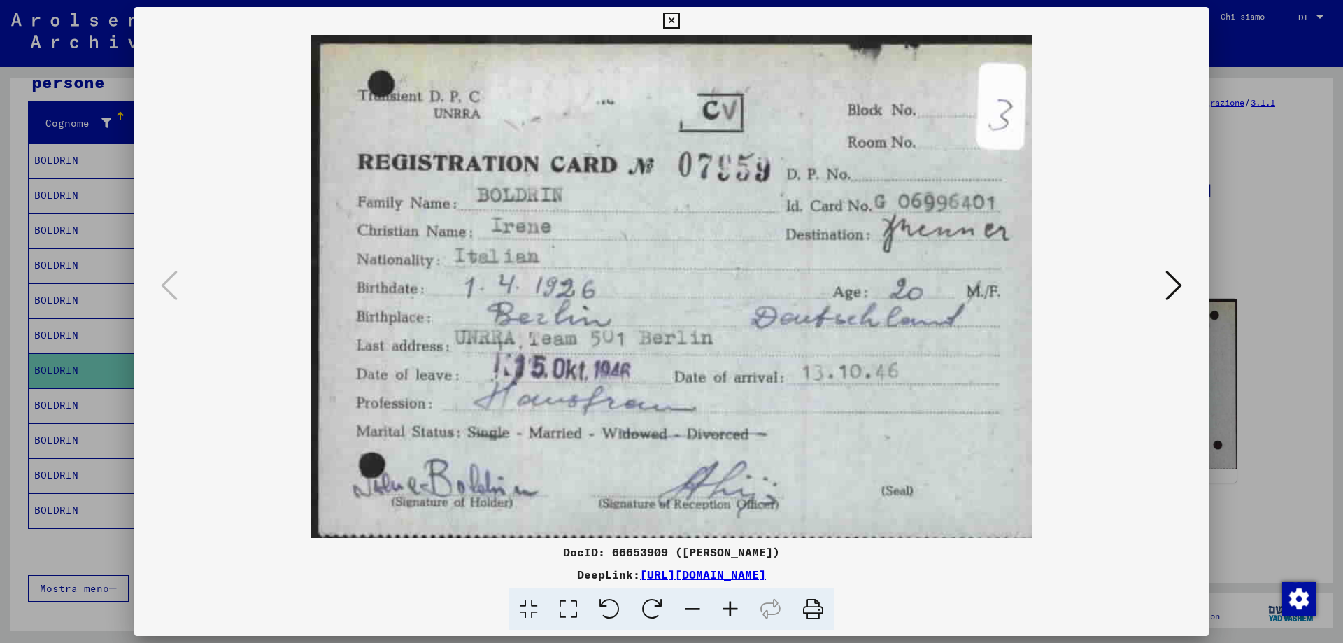
click at [818, 407] on img at bounding box center [671, 286] width 979 height 503
click at [673, 15] on icon at bounding box center [671, 21] width 16 height 17
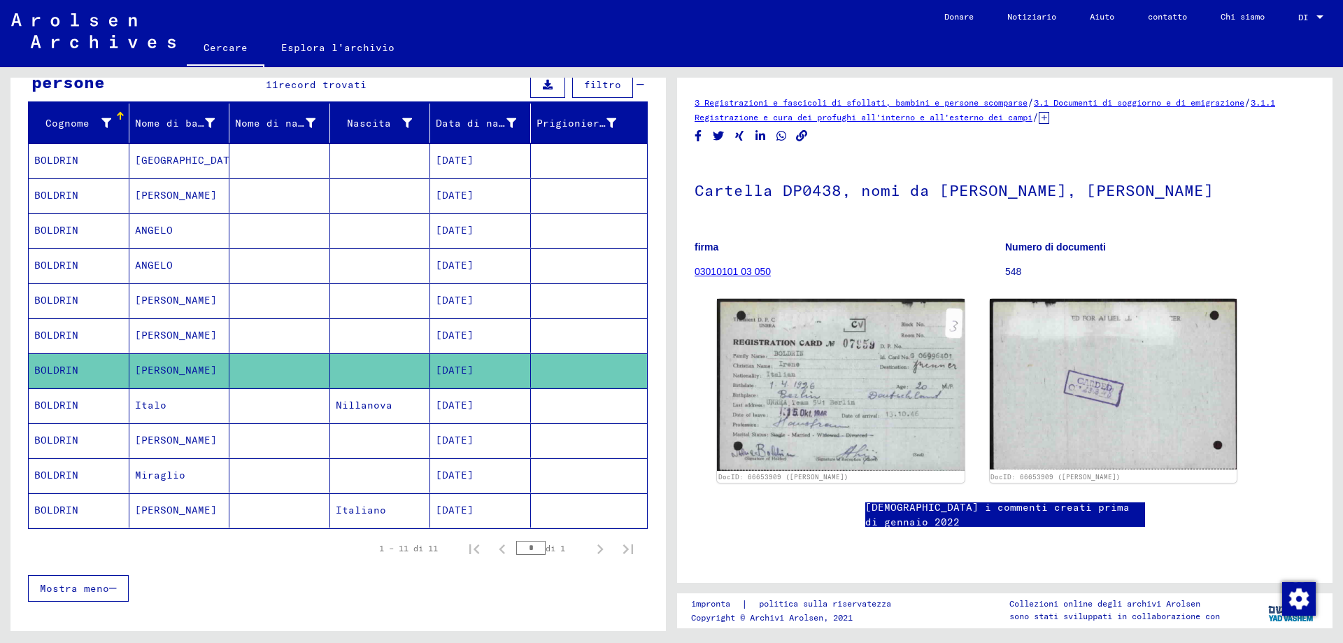
click at [195, 518] on mat-cell "[PERSON_NAME]" at bounding box center [179, 510] width 101 height 34
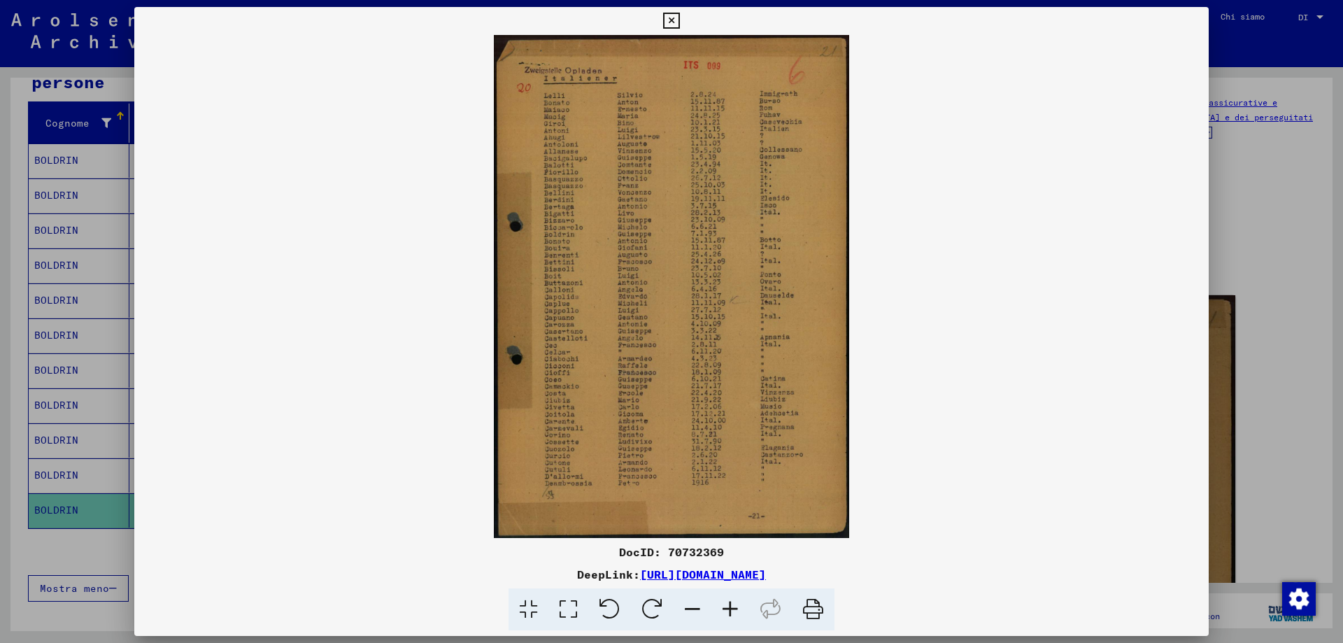
click at [915, 489] on img at bounding box center [671, 286] width 1074 height 503
click at [735, 611] on icon at bounding box center [730, 609] width 38 height 43
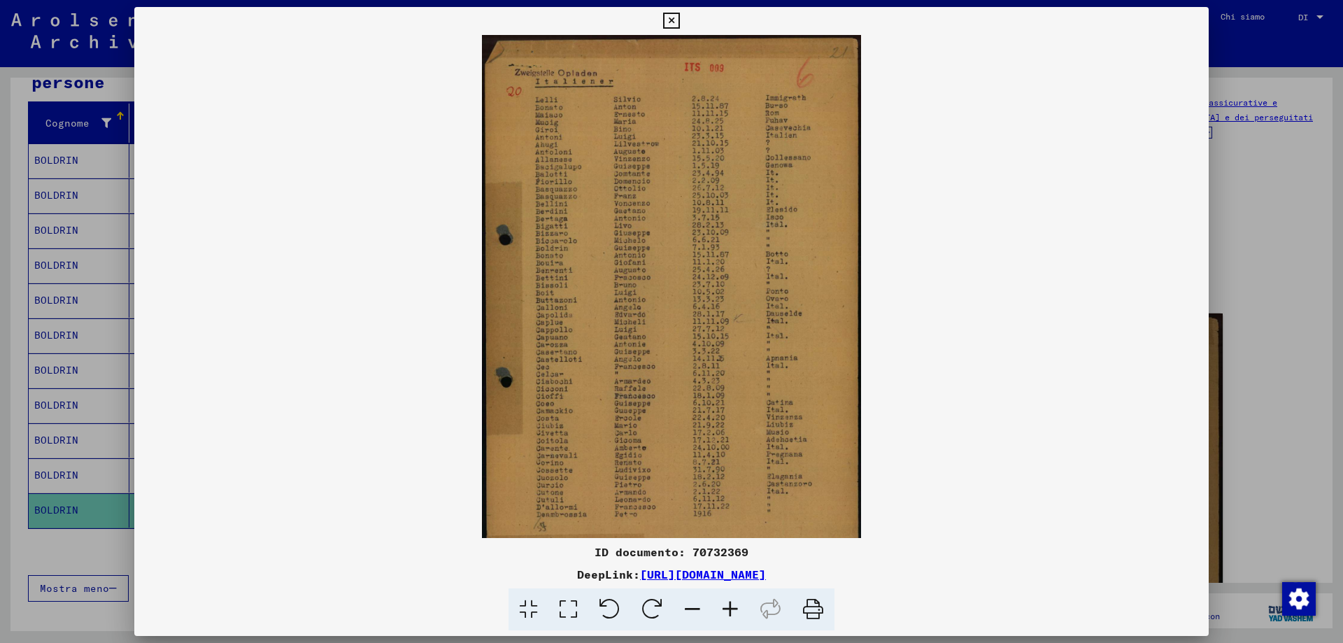
click at [739, 605] on icon at bounding box center [730, 609] width 38 height 43
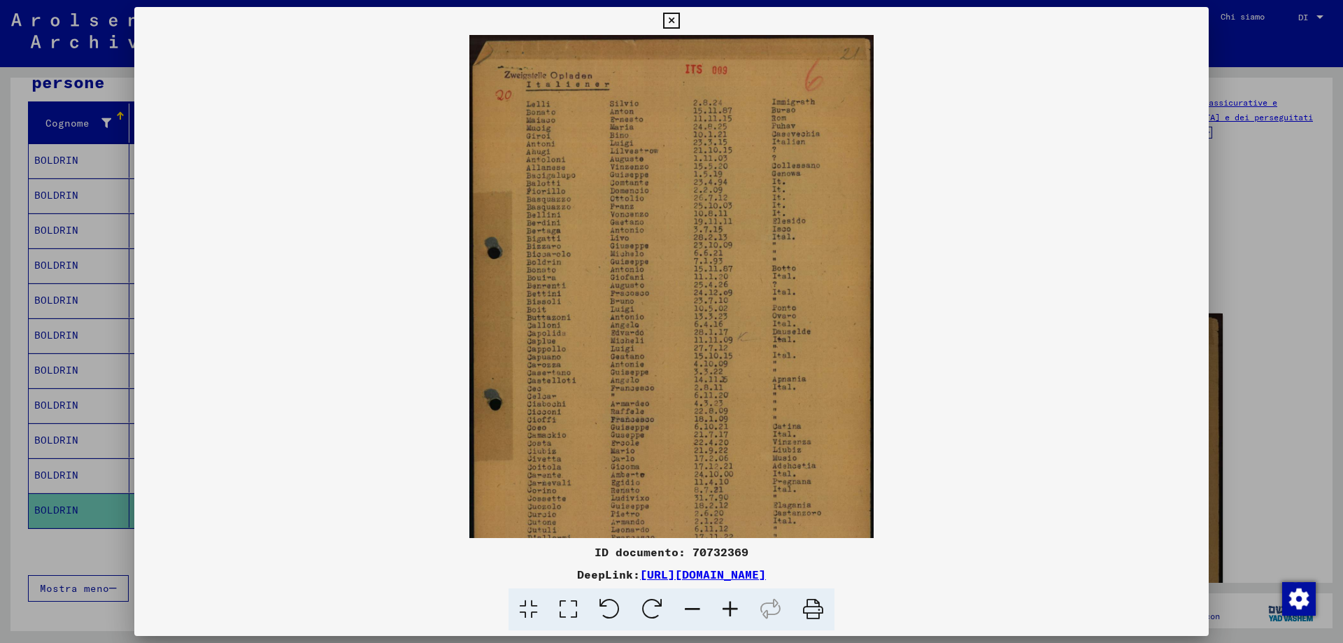
click at [739, 605] on icon at bounding box center [730, 609] width 38 height 43
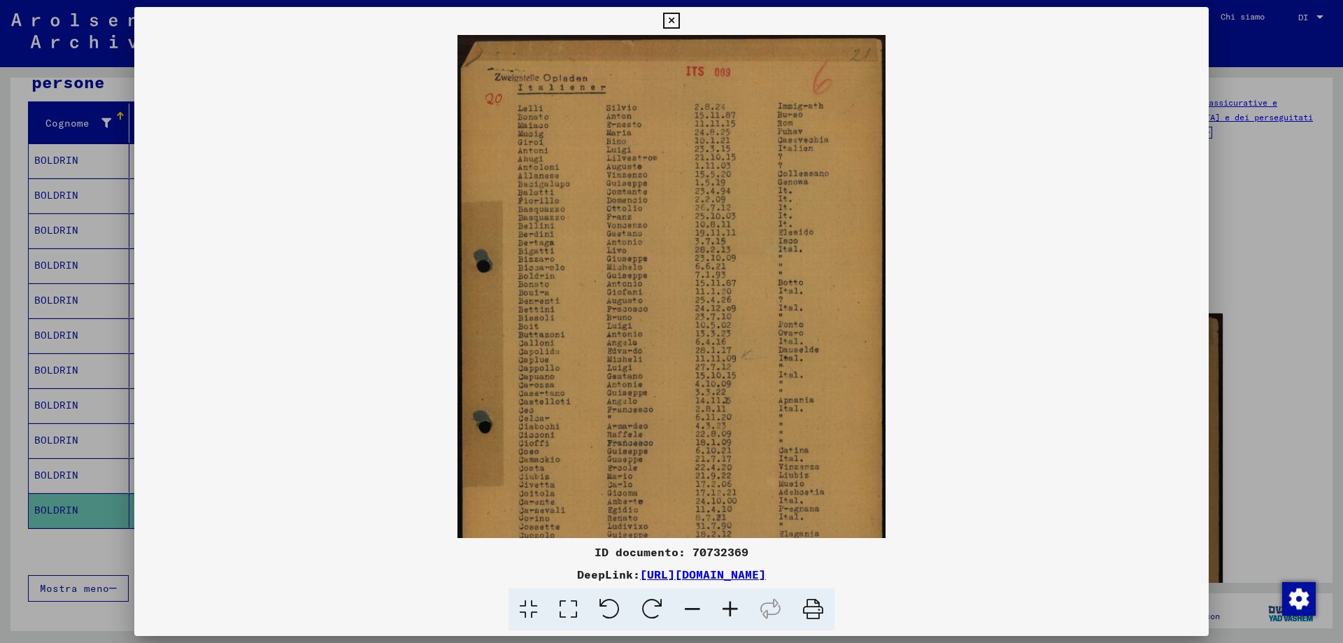
drag, startPoint x: 662, startPoint y: 206, endPoint x: 666, endPoint y: 288, distance: 81.9
click at [666, 288] on img at bounding box center [671, 339] width 429 height 608
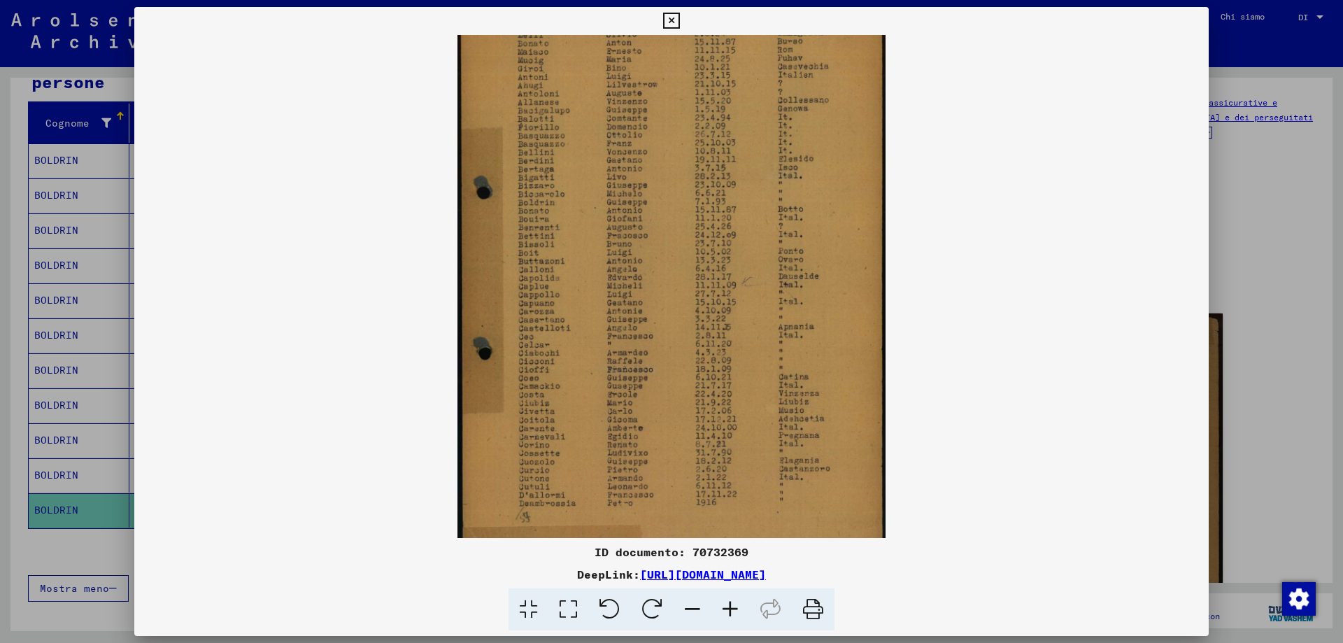
scroll to position [78, 0]
drag, startPoint x: 611, startPoint y: 280, endPoint x: 599, endPoint y: 208, distance: 73.1
click at [599, 208] on img at bounding box center [671, 261] width 429 height 608
click at [721, 194] on img at bounding box center [671, 261] width 429 height 608
drag, startPoint x: 671, startPoint y: 15, endPoint x: 666, endPoint y: 34, distance: 18.7
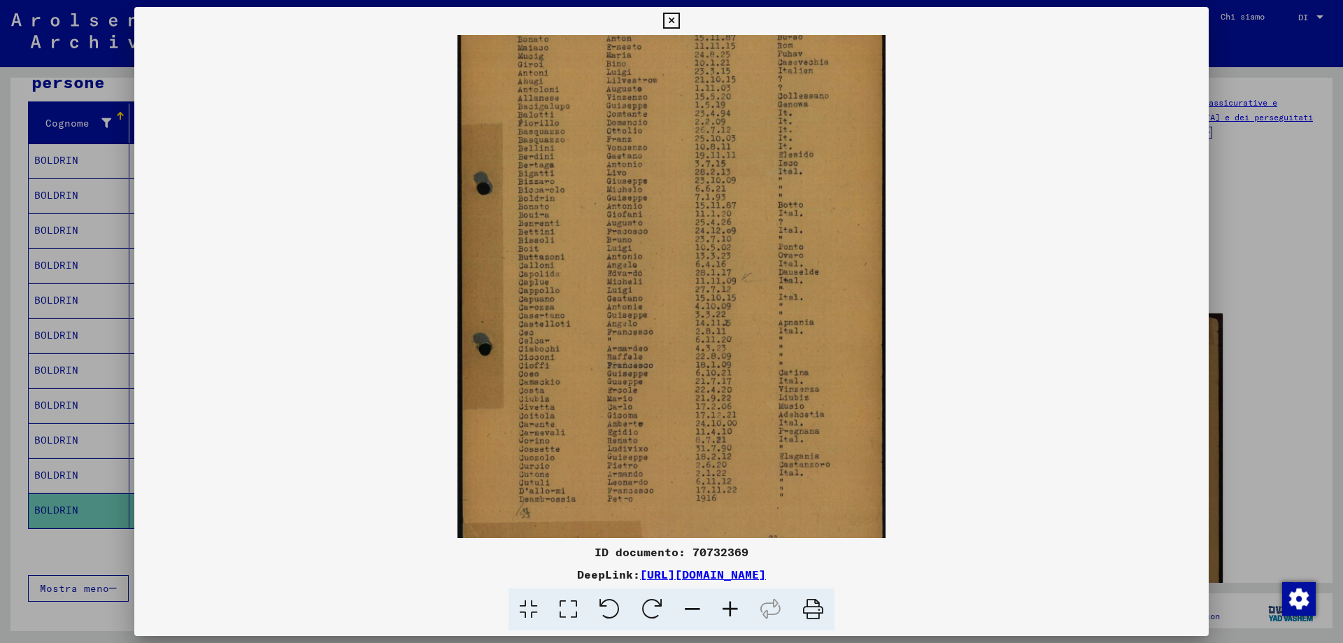
click at [671, 17] on icon at bounding box center [671, 21] width 16 height 17
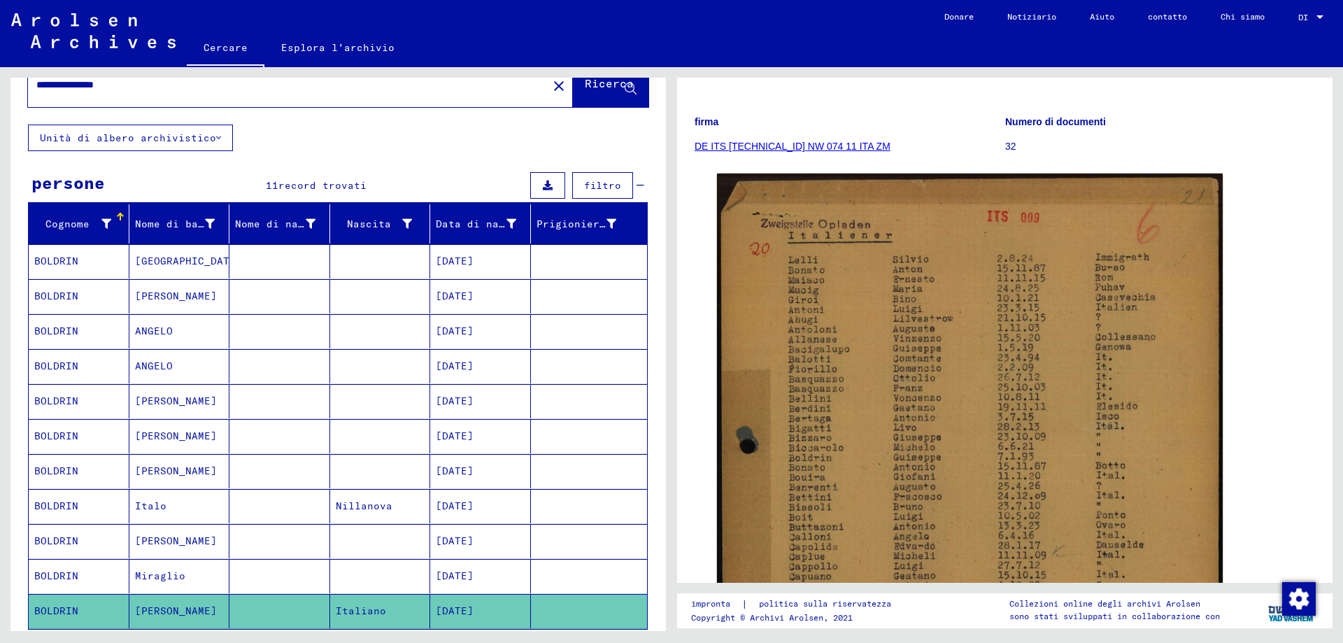
scroll to position [7, 0]
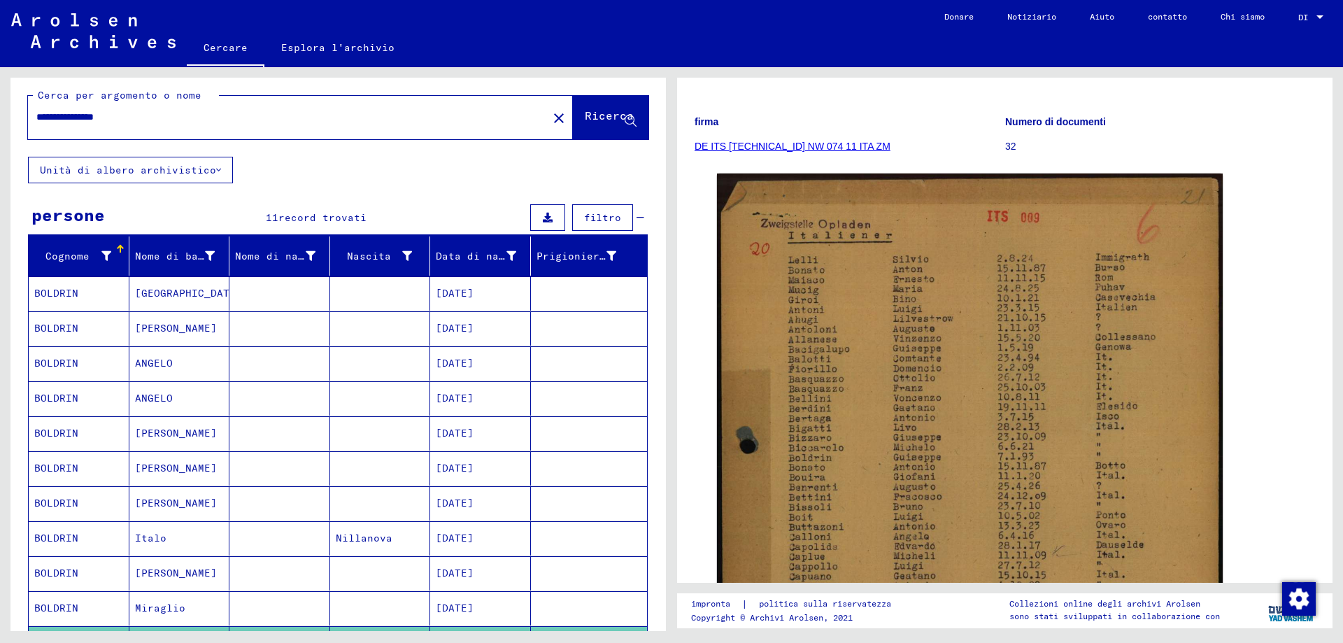
click at [136, 120] on input "**********" at bounding box center [287, 117] width 503 height 15
type input "*******"
click at [625, 124] on icon at bounding box center [631, 121] width 12 height 12
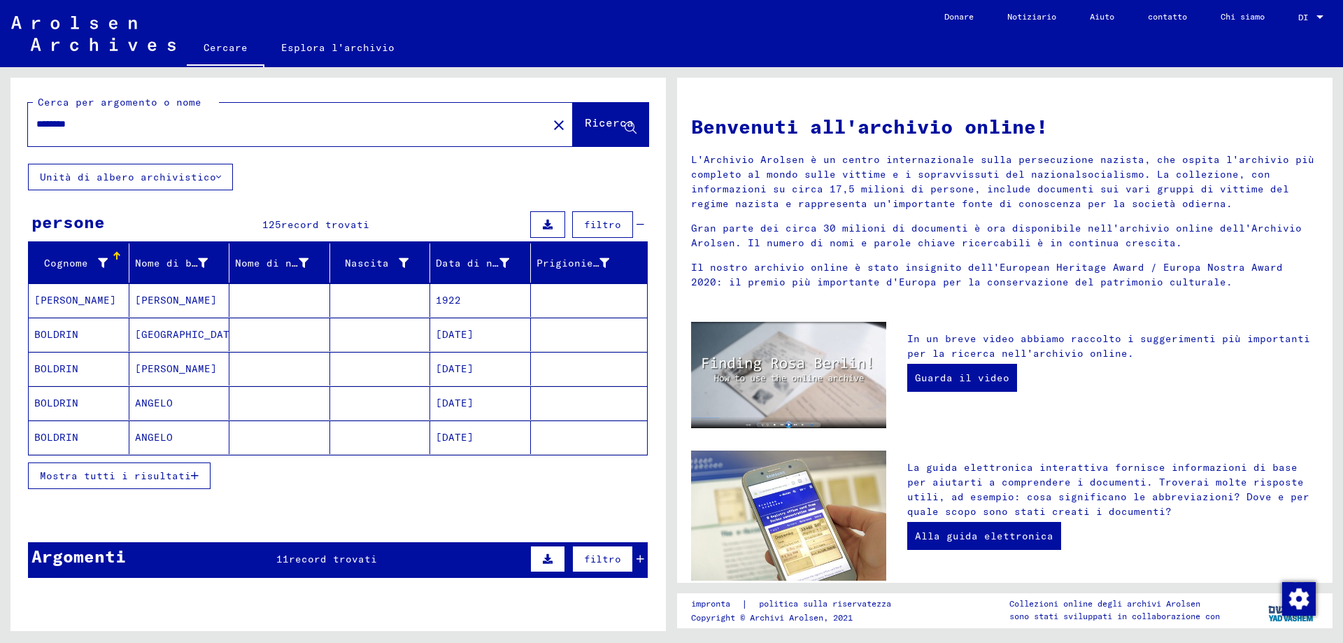
click at [191, 480] on icon "button" at bounding box center [195, 476] width 8 height 10
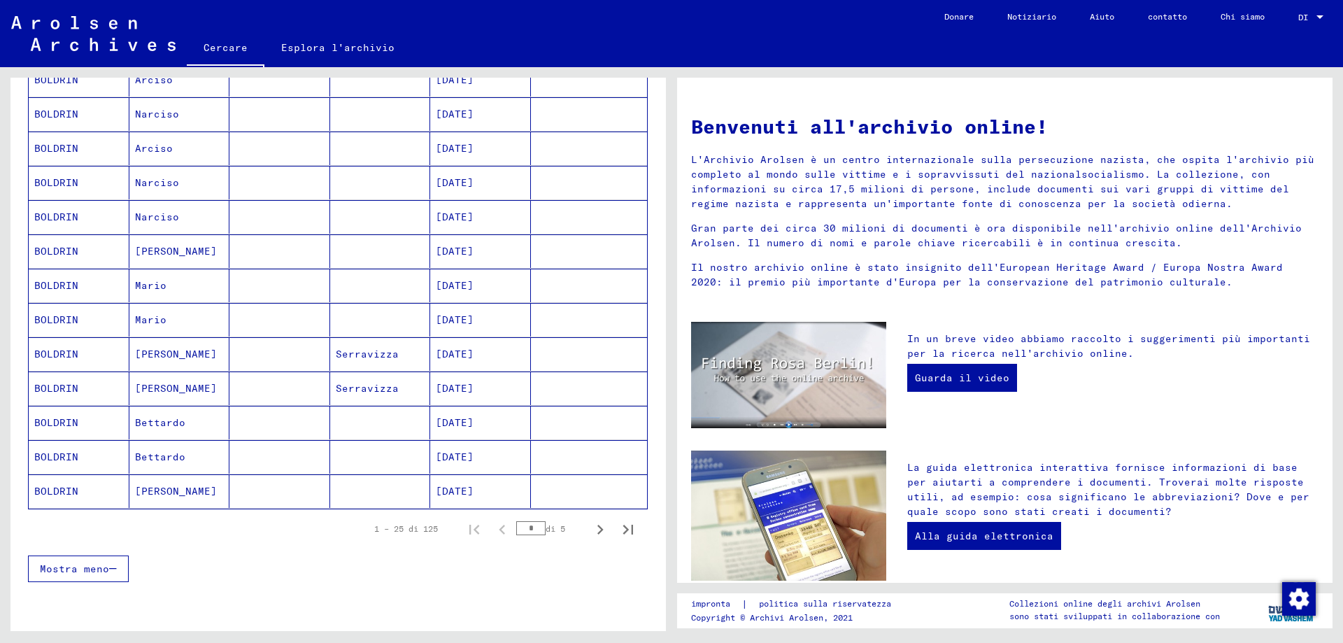
scroll to position [699, 0]
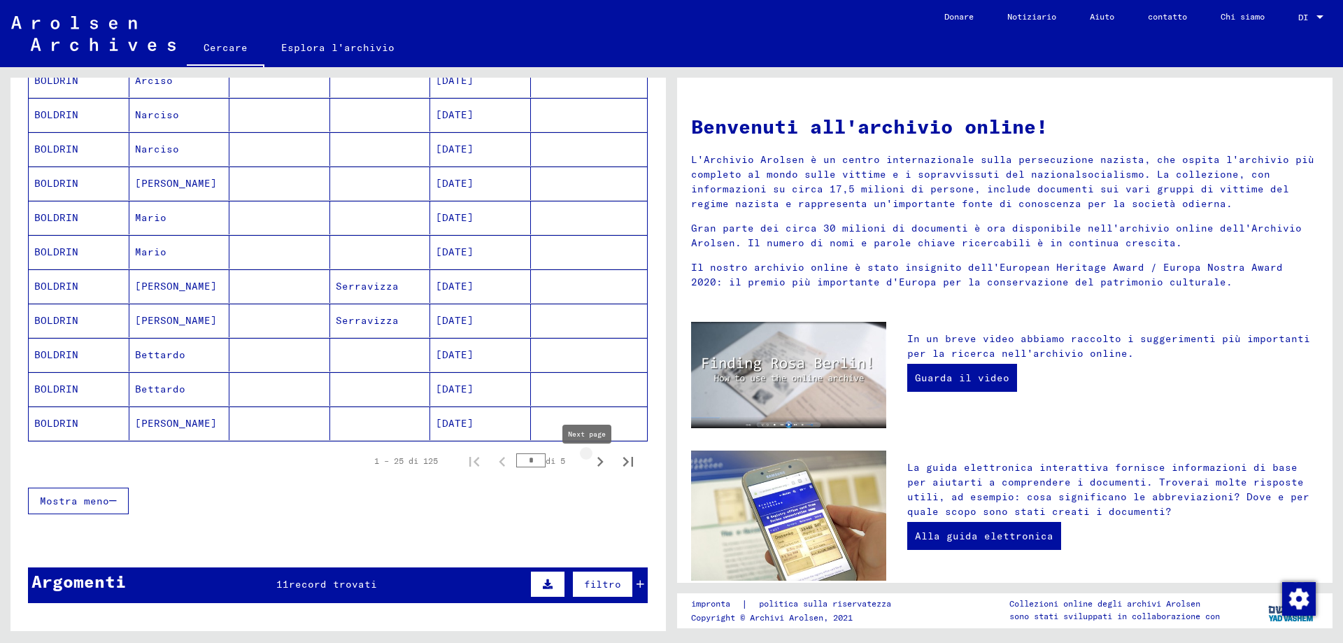
click at [597, 466] on icon "Pagina successiva" at bounding box center [600, 462] width 6 height 10
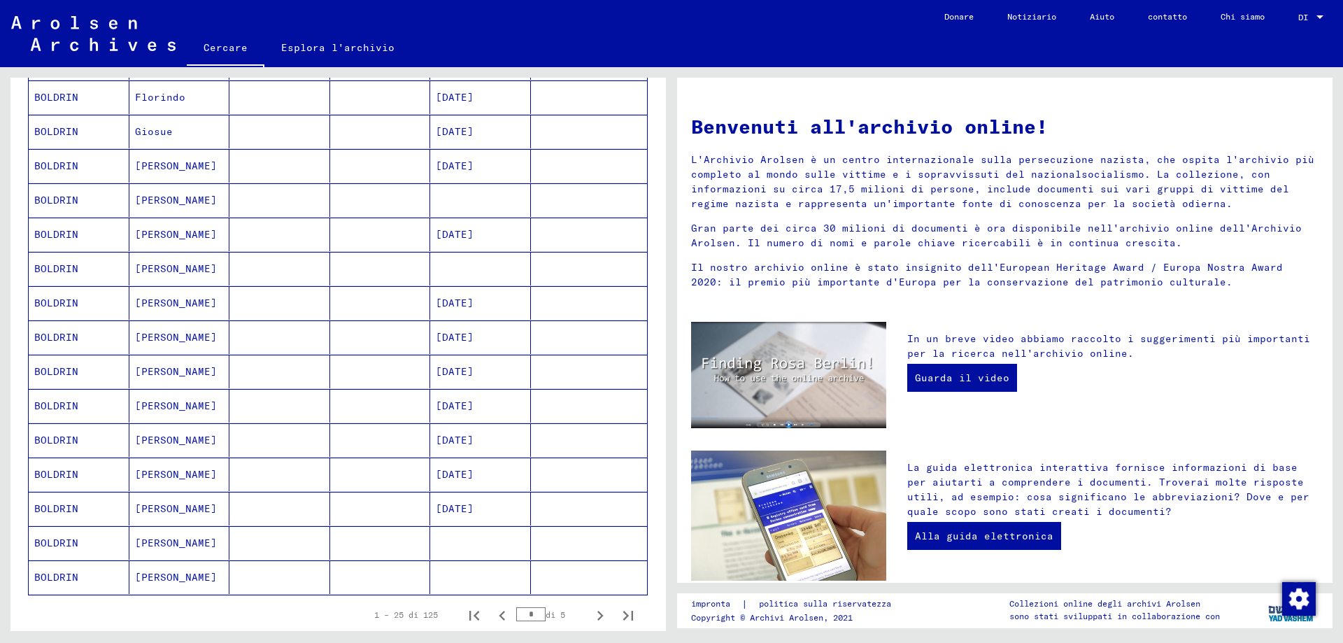
scroll to position [629, 0]
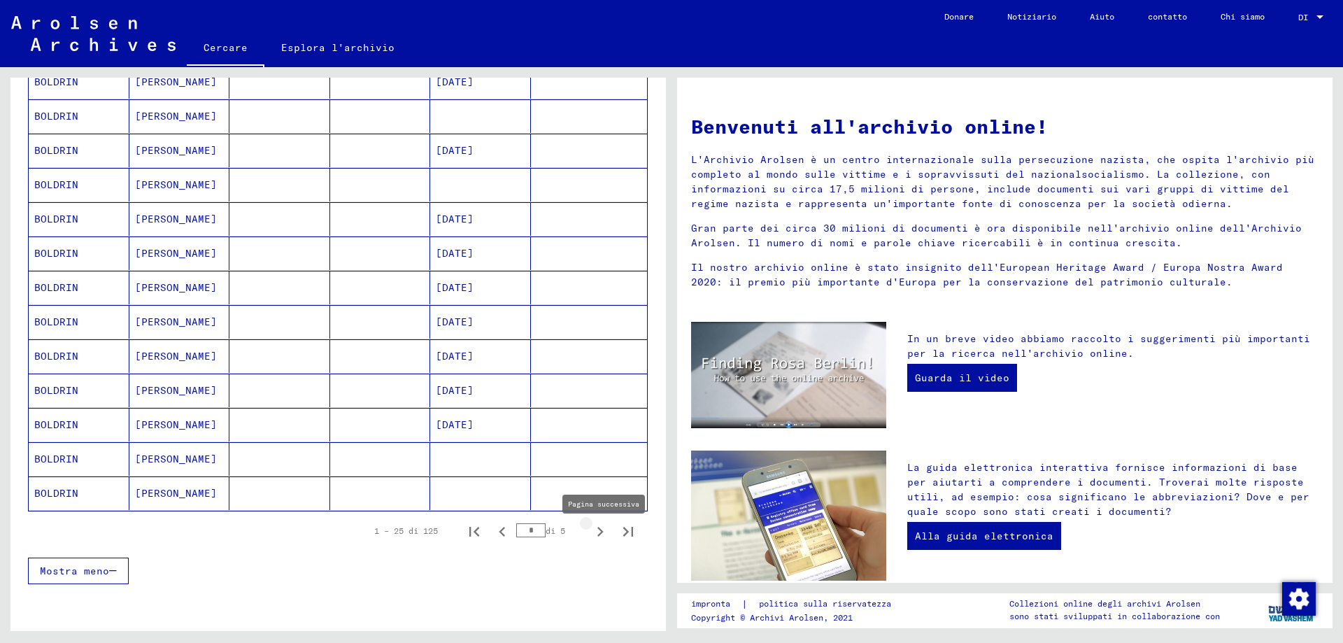
click at [590, 541] on icon "Pagina successiva" at bounding box center [600, 532] width 20 height 20
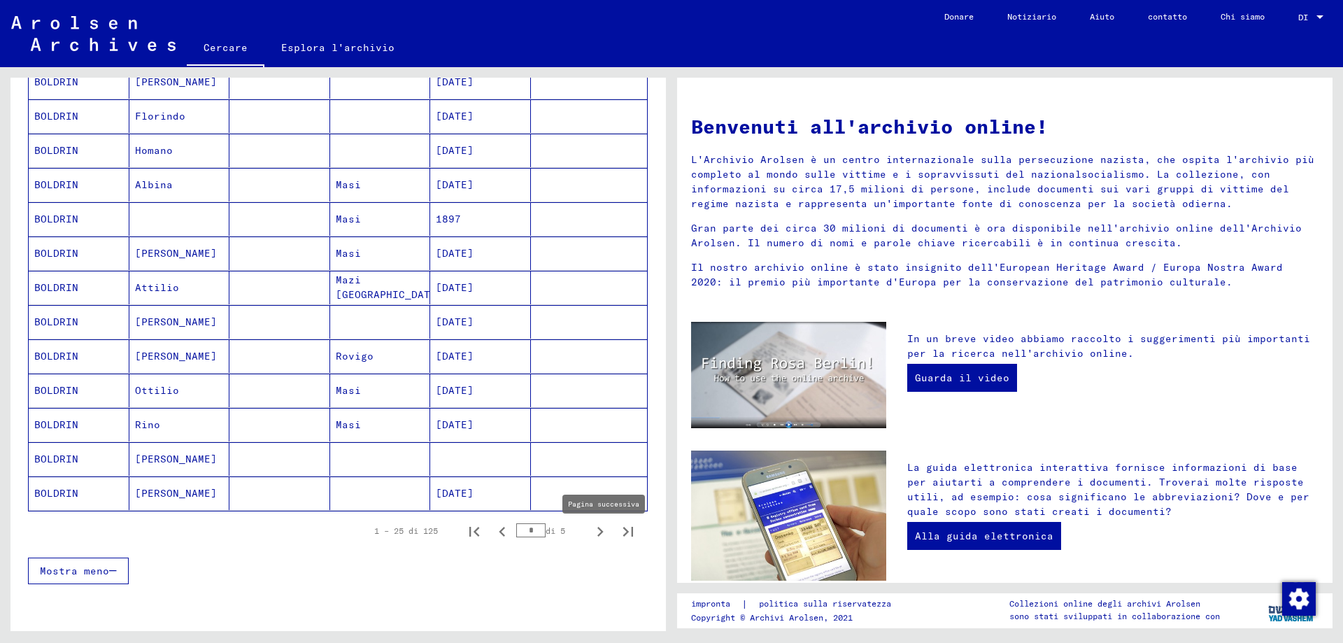
click at [597, 536] on icon "Pagina successiva" at bounding box center [600, 532] width 6 height 10
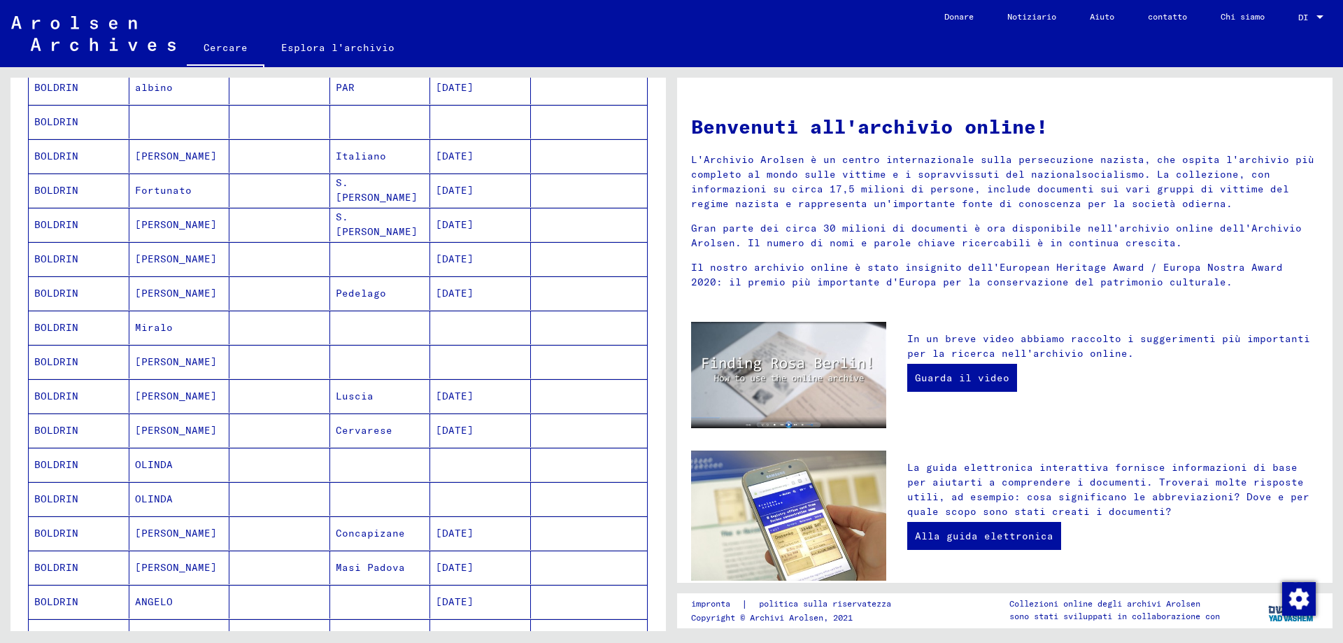
scroll to position [280, 0]
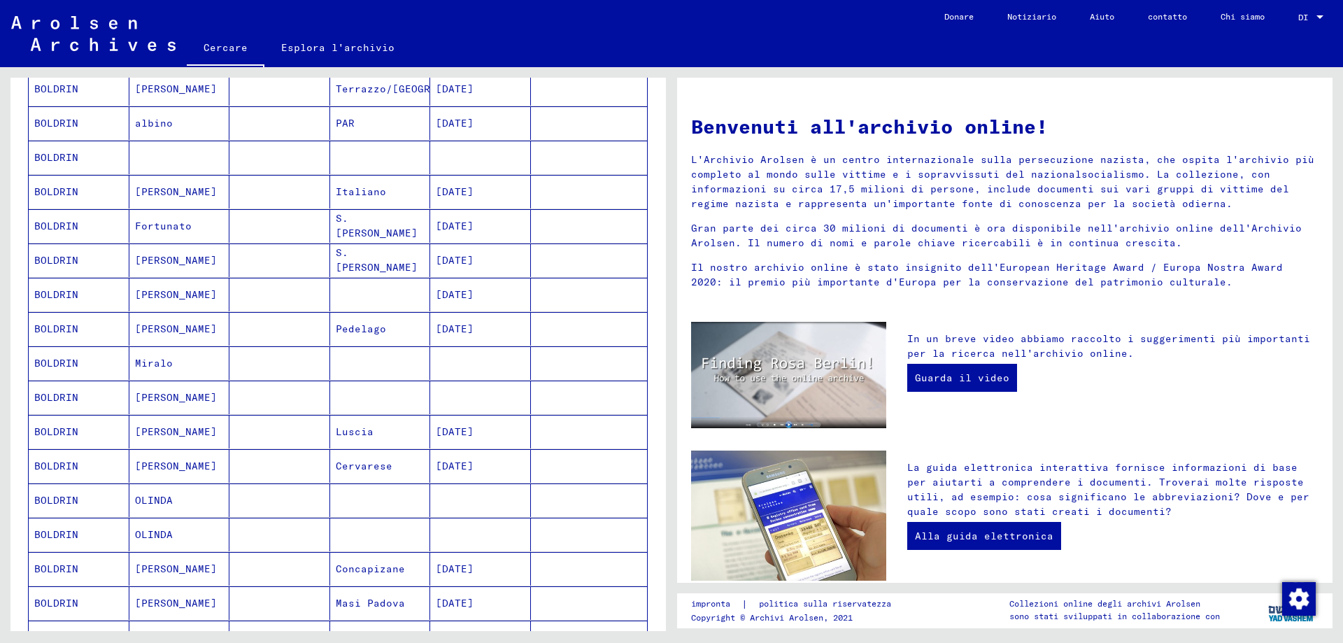
click at [69, 198] on font "BOLDRIN" at bounding box center [56, 191] width 44 height 13
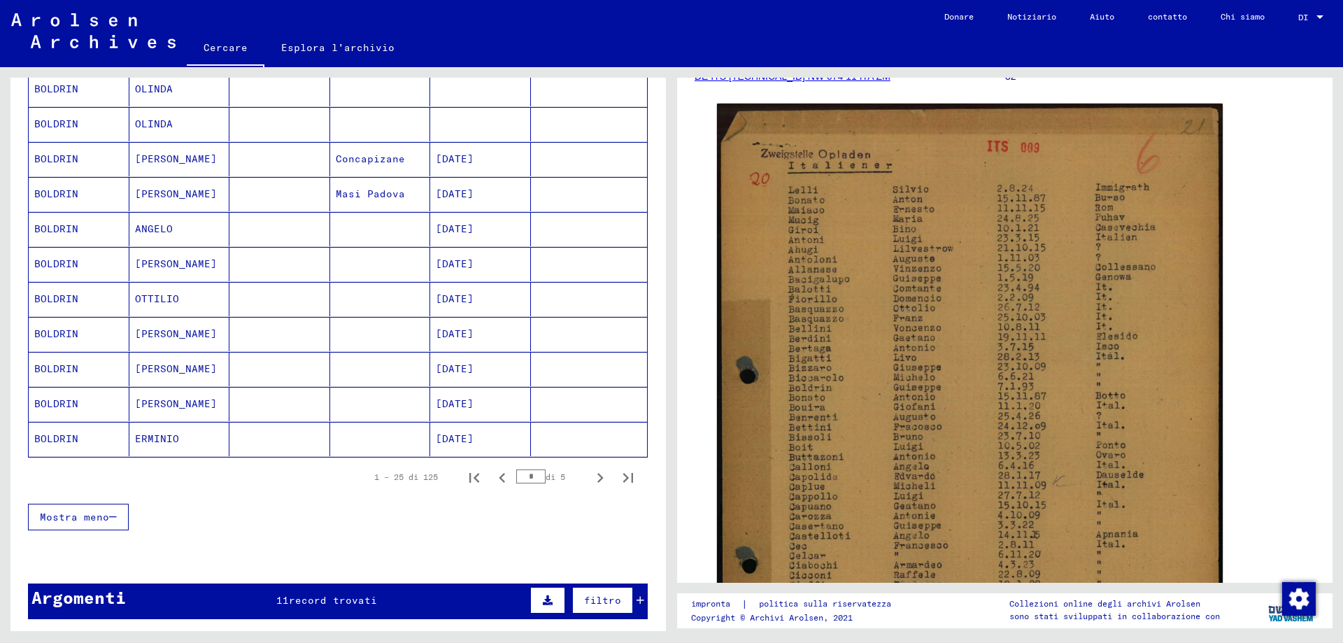
scroll to position [701, 0]
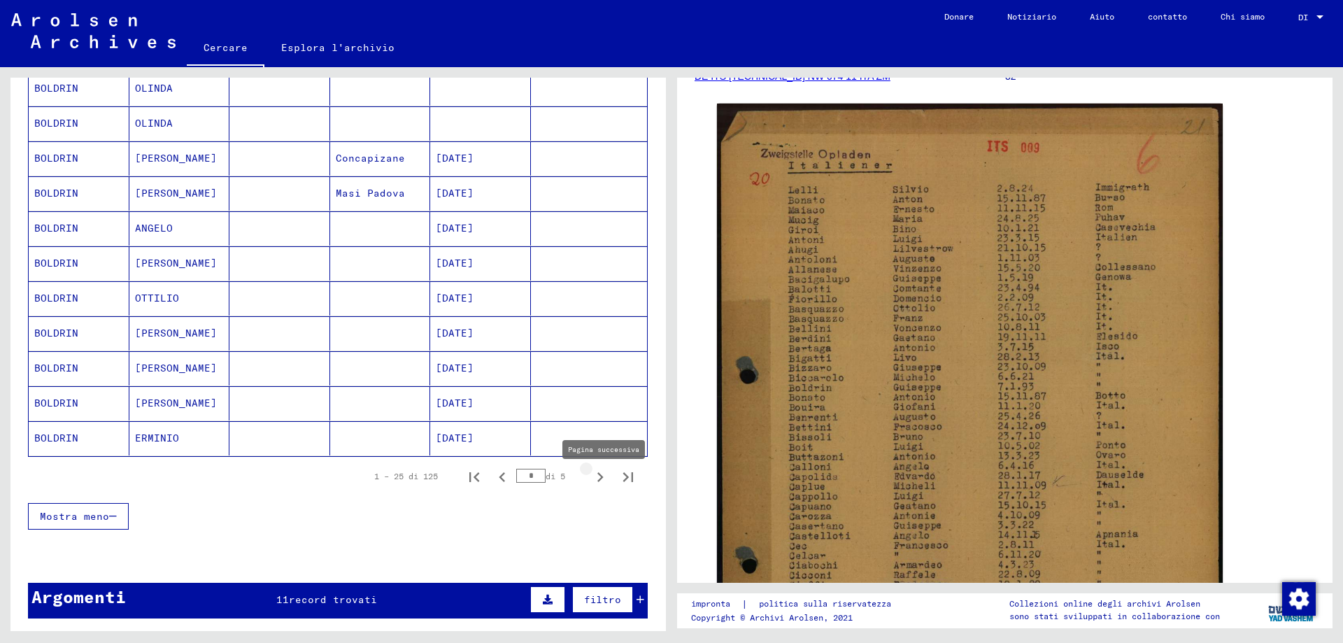
click at [590, 482] on icon "Pagina successiva" at bounding box center [600, 477] width 20 height 20
type input "*"
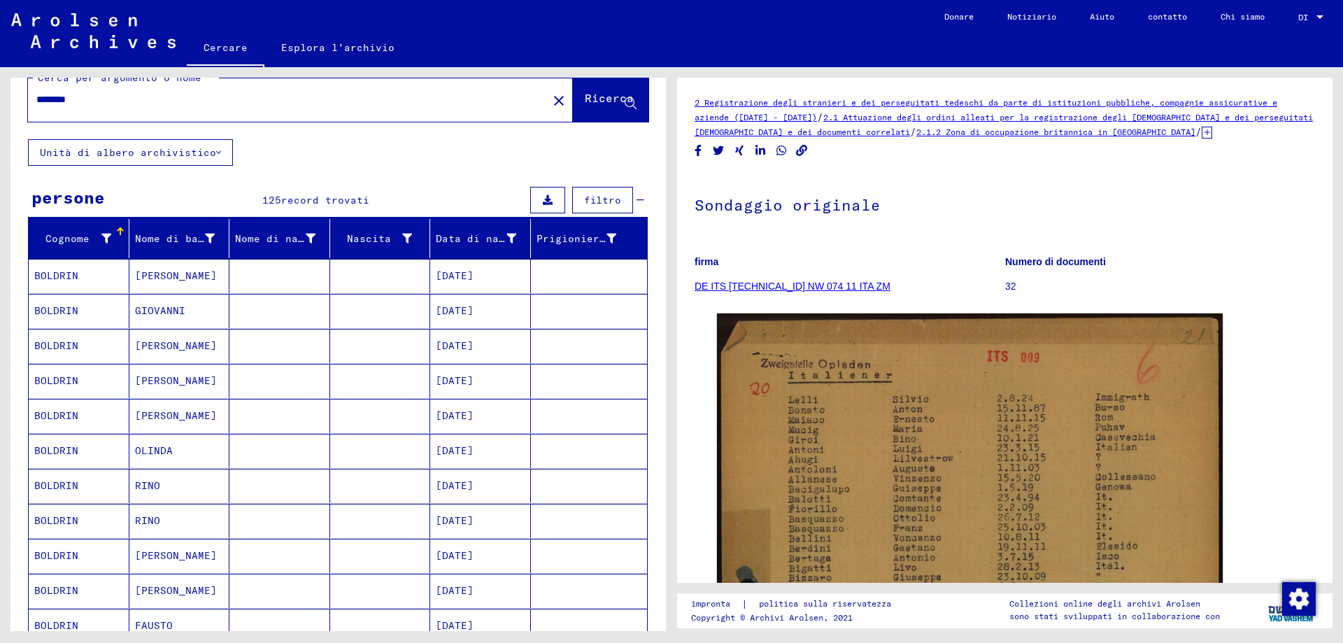
scroll to position [0, 0]
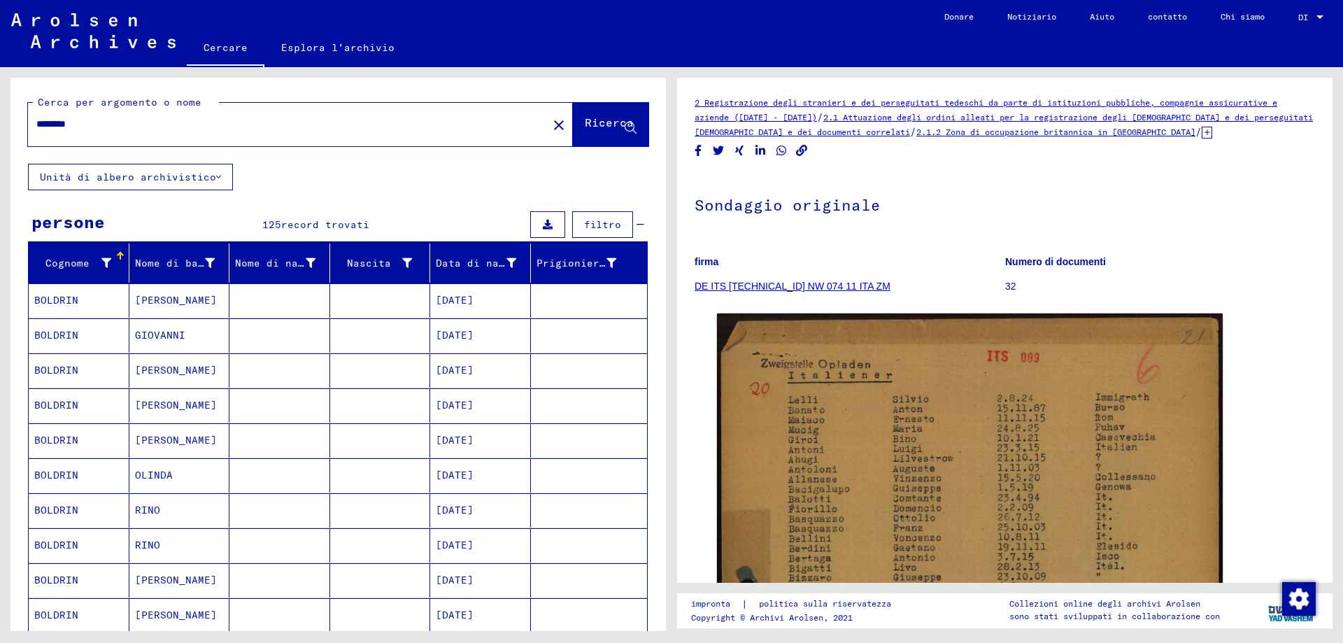
click at [92, 127] on input "*******" at bounding box center [287, 124] width 503 height 15
type input "*"
click at [625, 134] on icon at bounding box center [631, 128] width 12 height 12
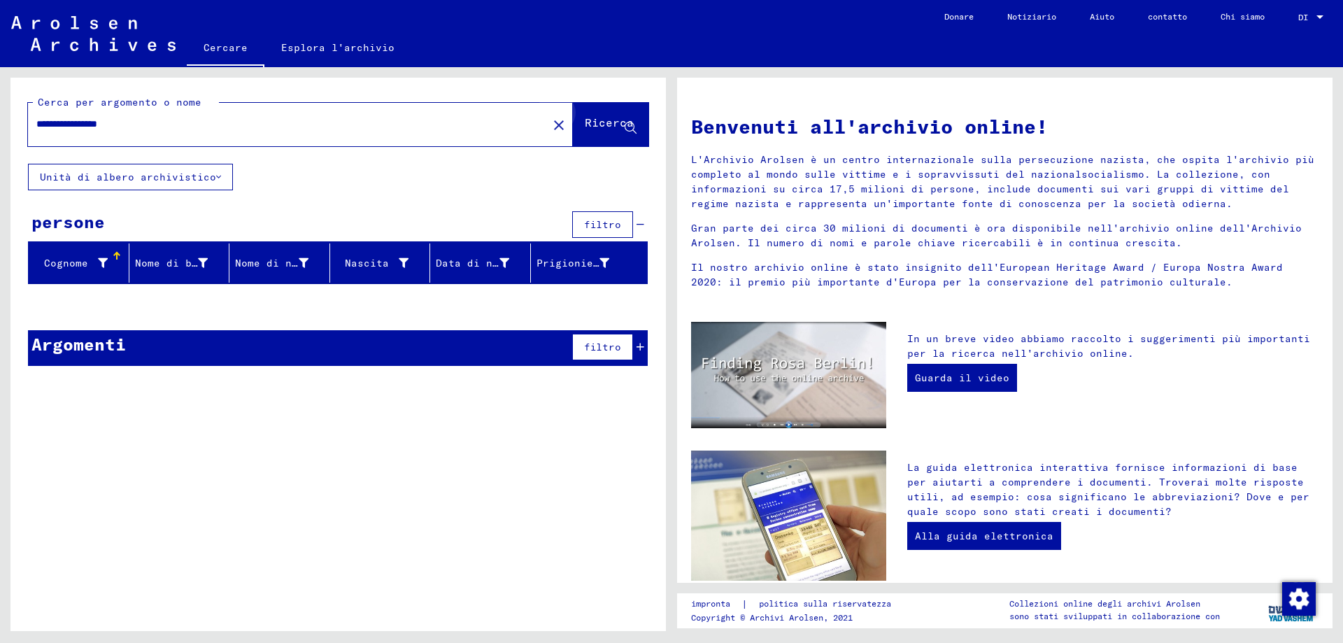
click at [620, 131] on font "Ricerca" at bounding box center [609, 124] width 49 height 14
click at [145, 128] on input "**********" at bounding box center [283, 124] width 494 height 15
click at [629, 134] on icon at bounding box center [631, 128] width 12 height 12
click at [104, 126] on input "**********" at bounding box center [283, 124] width 494 height 15
type input "**********"
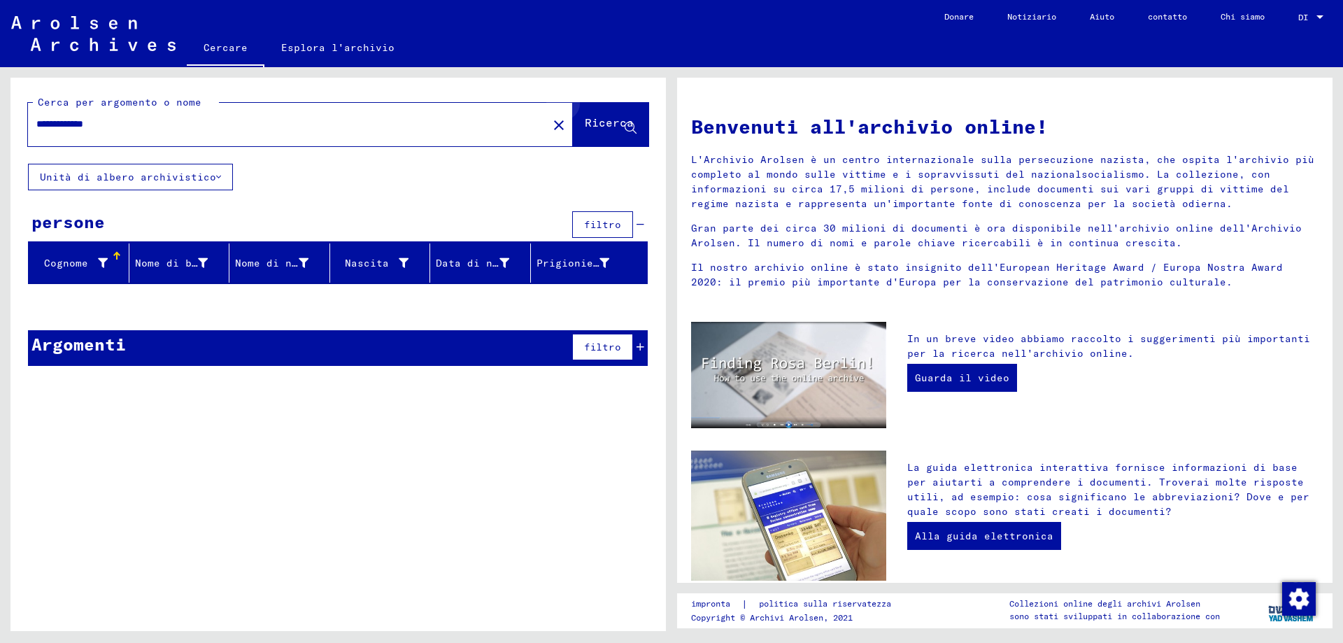
click at [627, 126] on font "Ricerca" at bounding box center [609, 122] width 49 height 14
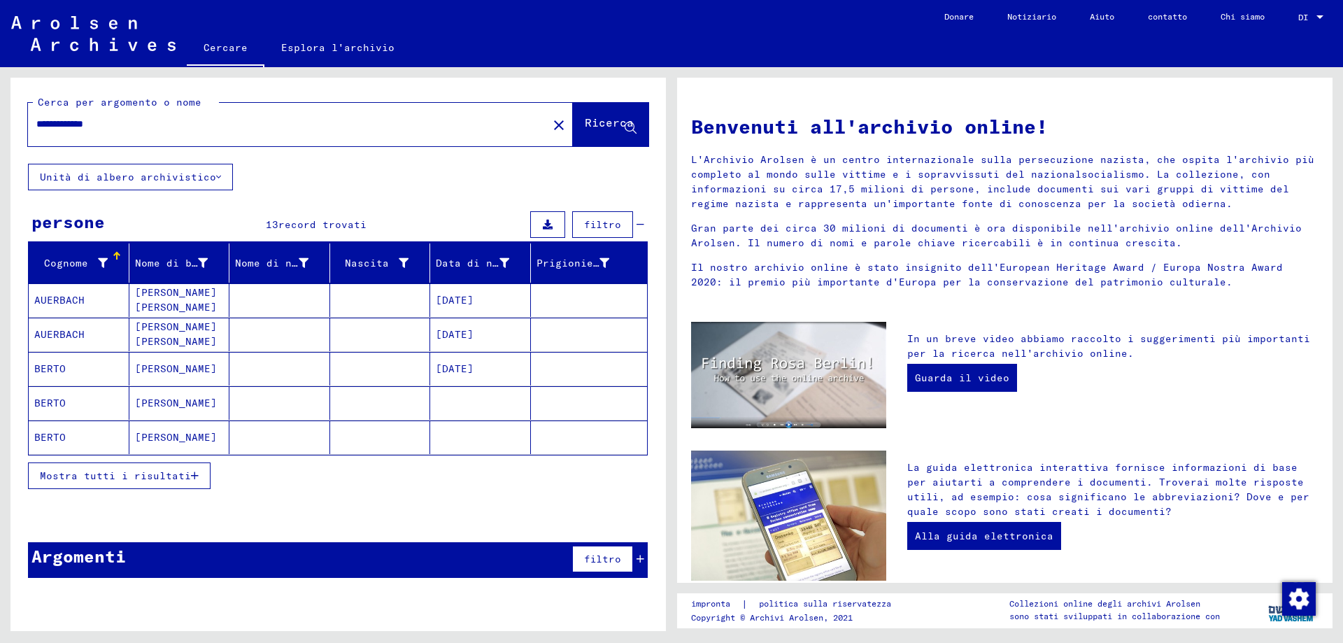
click at [56, 373] on font "BERTO" at bounding box center [49, 368] width 31 height 13
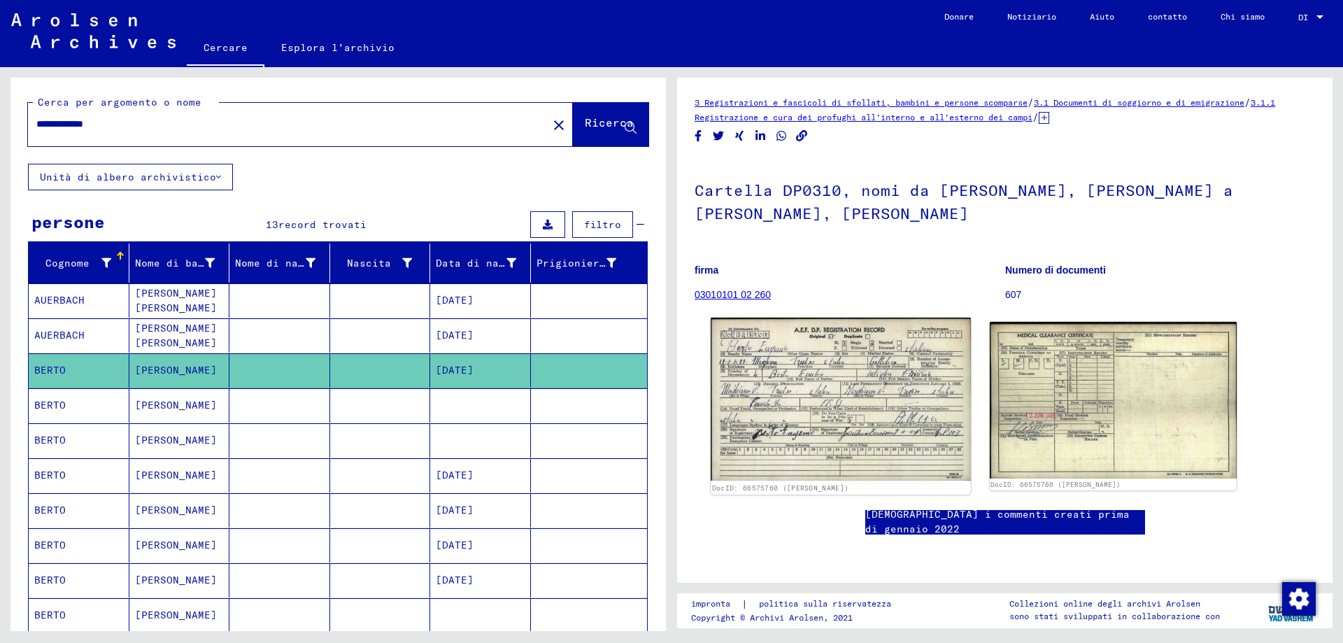
click at [781, 386] on img at bounding box center [840, 399] width 259 height 163
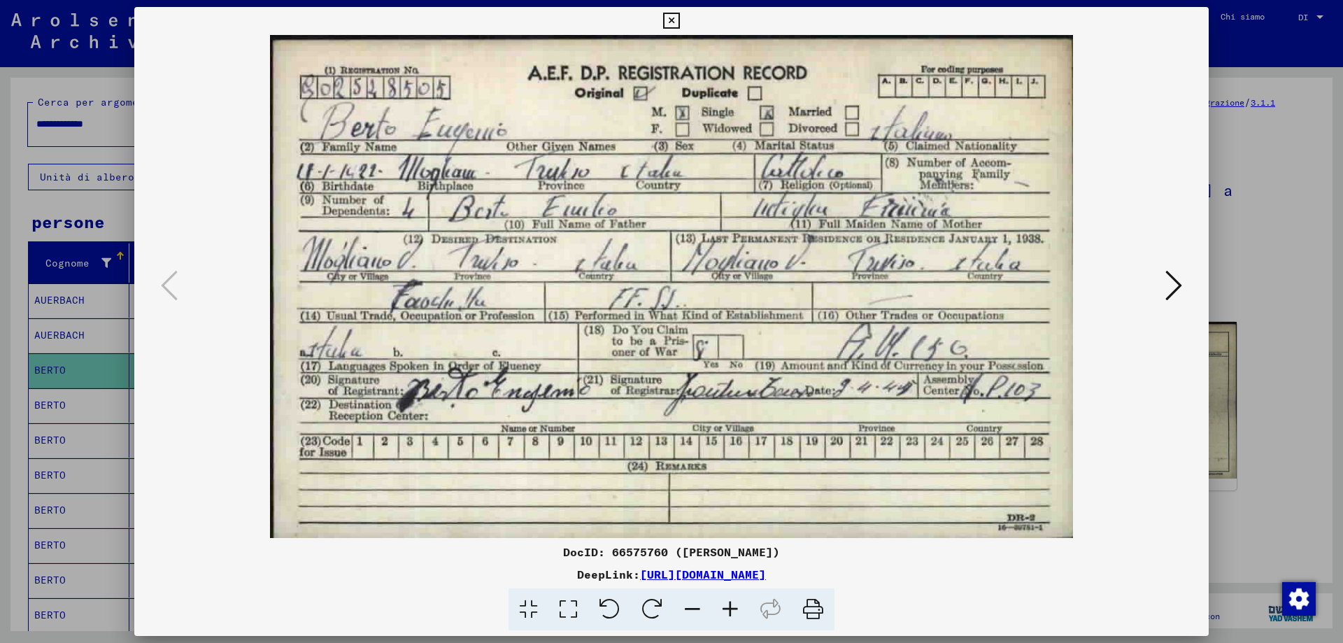
click at [781, 386] on img at bounding box center [671, 286] width 979 height 503
click at [1176, 283] on icon at bounding box center [1173, 286] width 17 height 34
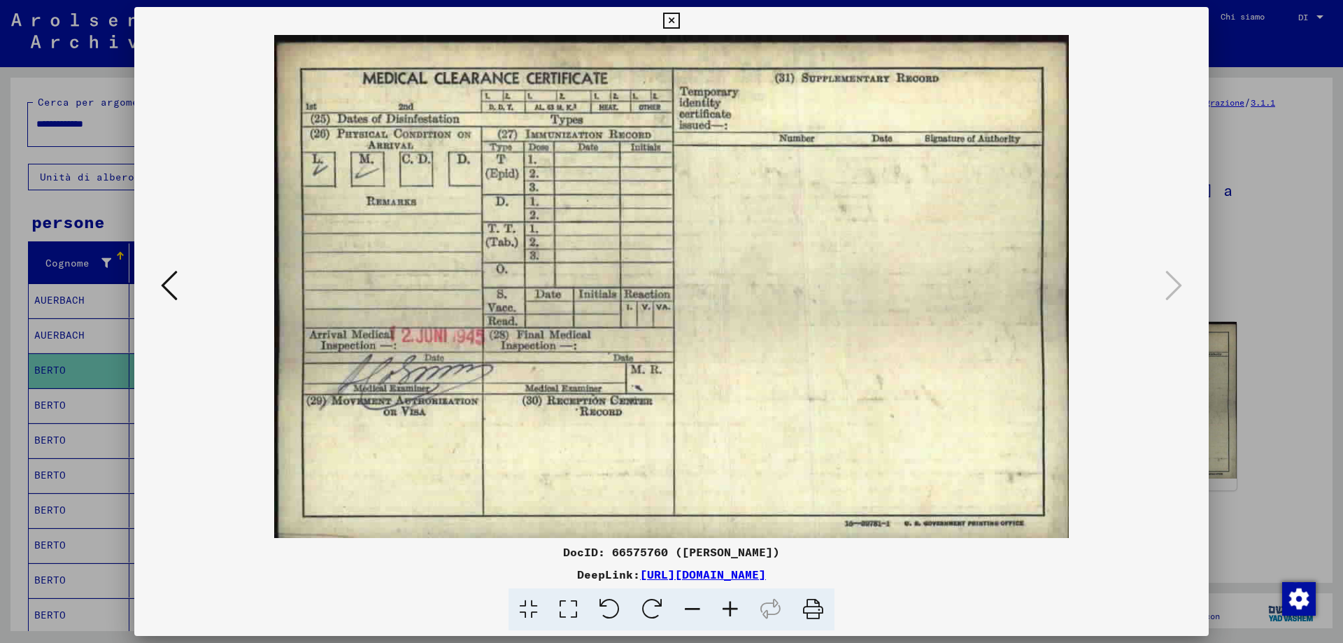
click at [163, 276] on icon at bounding box center [169, 286] width 17 height 34
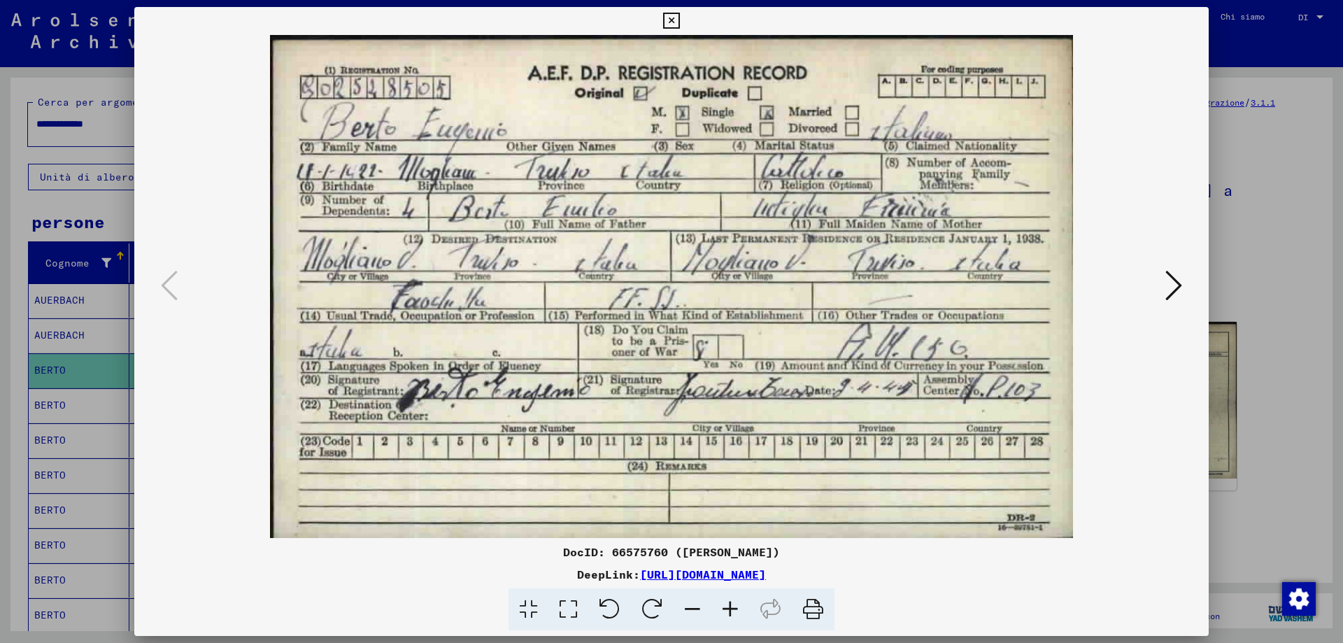
drag, startPoint x: 673, startPoint y: 15, endPoint x: 666, endPoint y: 20, distance: 8.4
click at [671, 14] on icon at bounding box center [671, 21] width 16 height 17
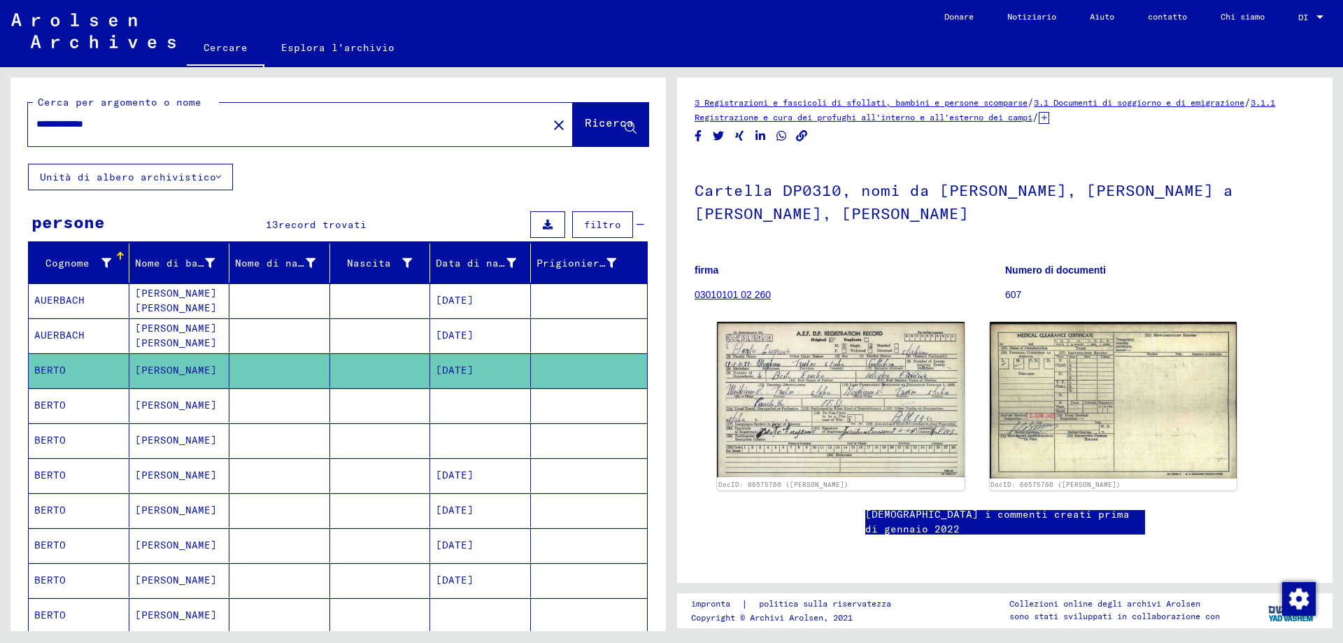
click at [60, 411] on font "BERTO" at bounding box center [49, 405] width 31 height 13
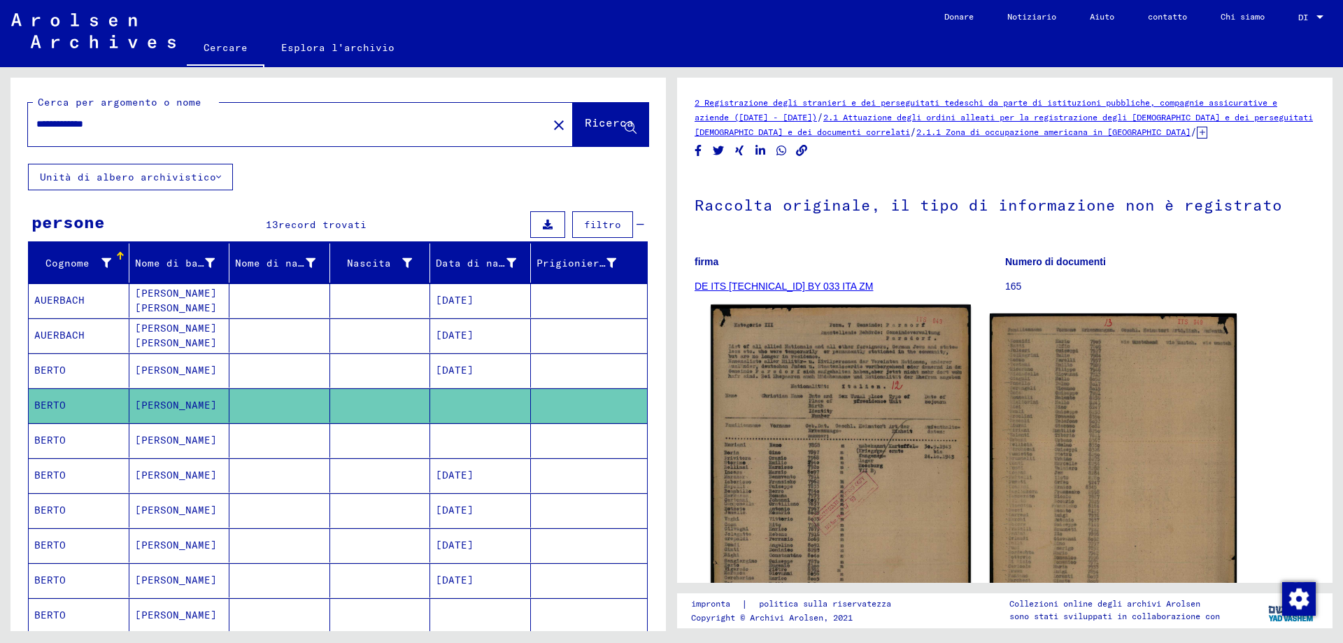
click at [860, 450] on img at bounding box center [840, 485] width 259 height 360
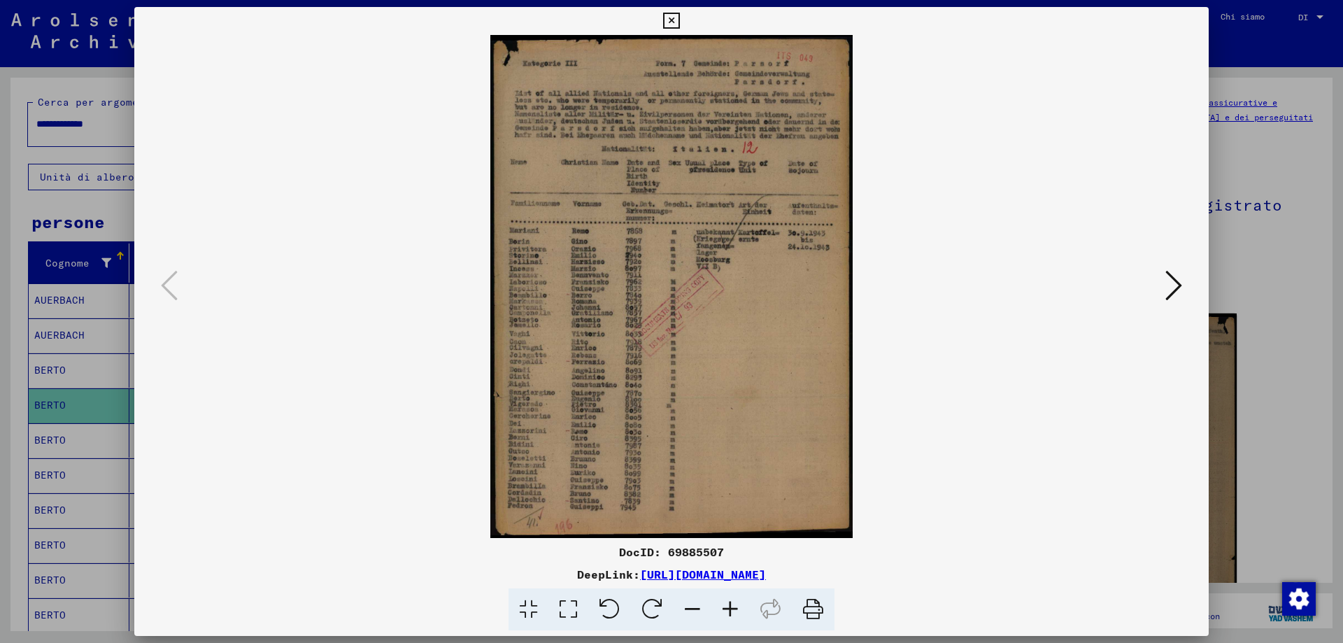
click at [861, 450] on img at bounding box center [671, 286] width 979 height 503
click at [732, 615] on icon at bounding box center [730, 609] width 38 height 43
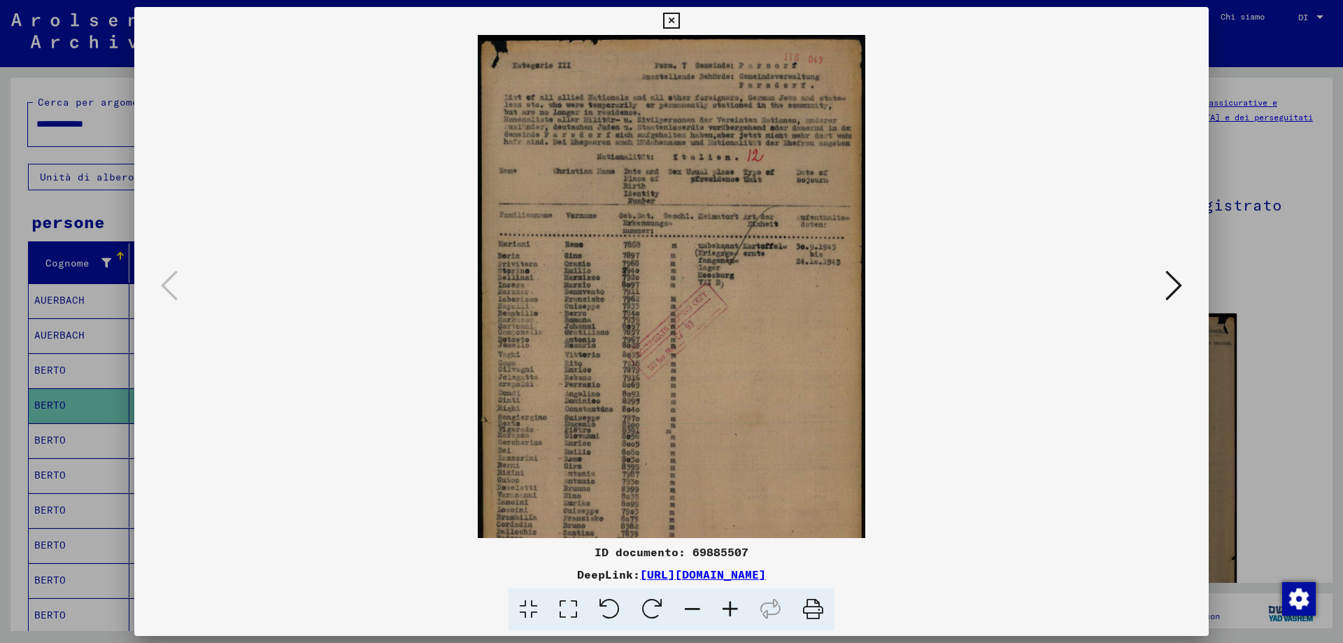
click at [732, 614] on icon at bounding box center [730, 609] width 38 height 43
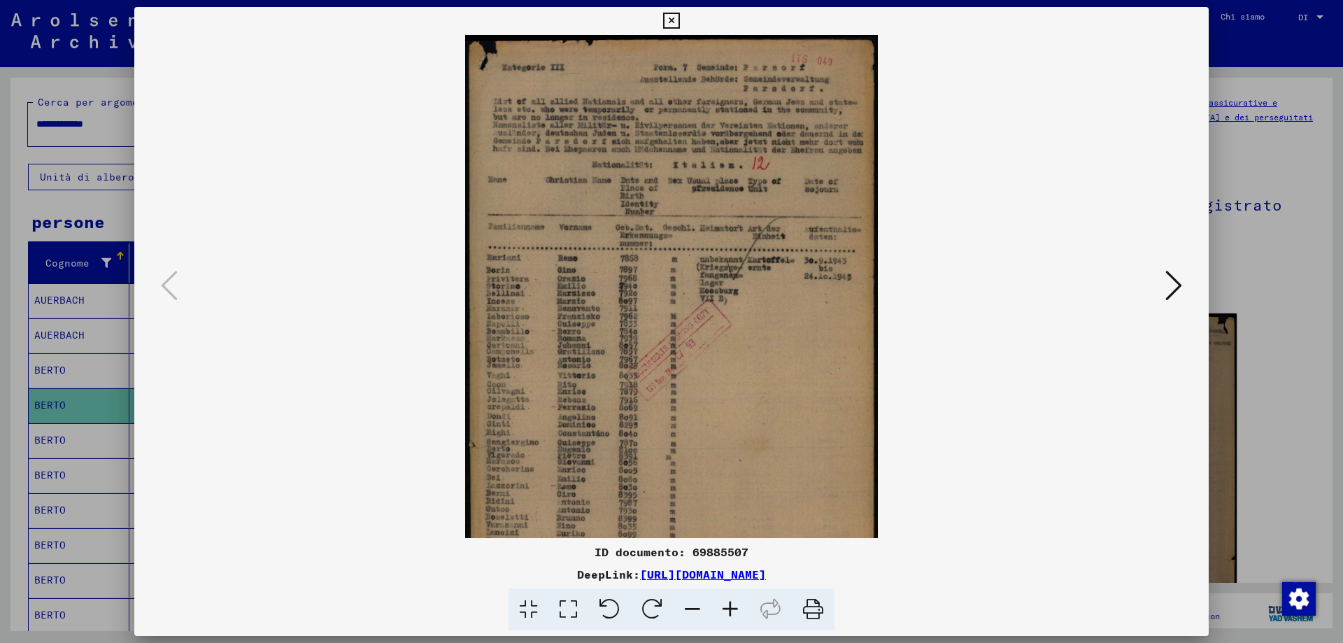
click at [732, 614] on icon at bounding box center [730, 609] width 38 height 43
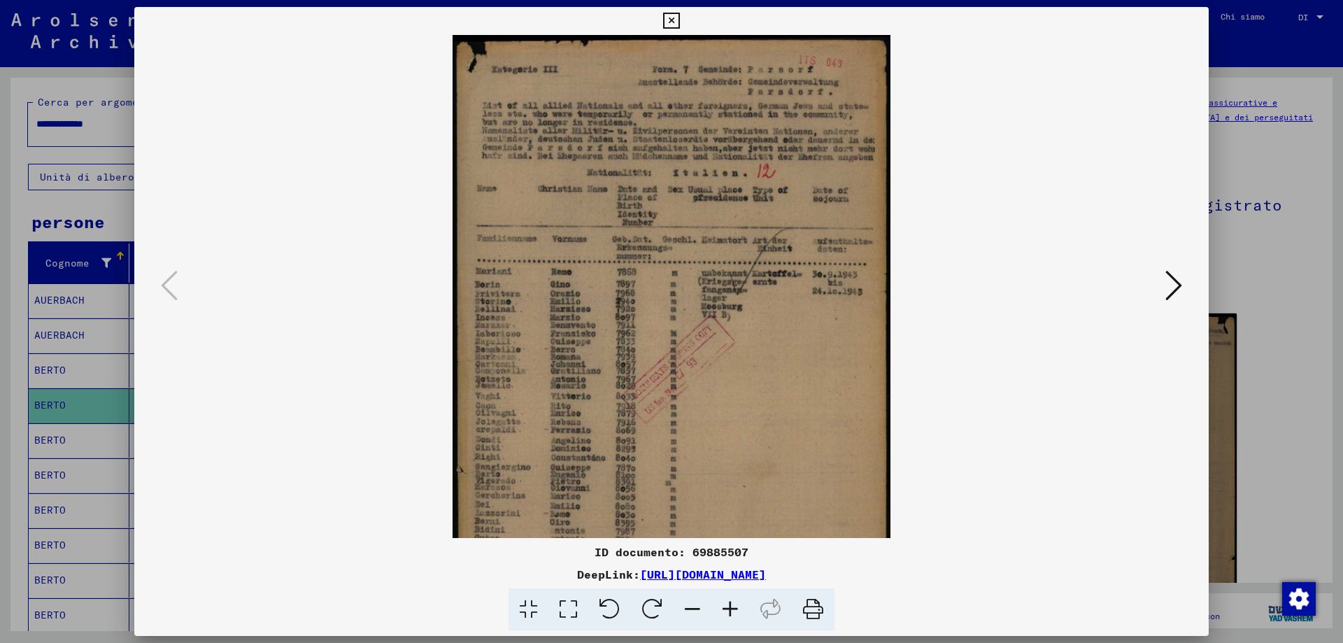
click at [732, 614] on icon at bounding box center [730, 609] width 38 height 43
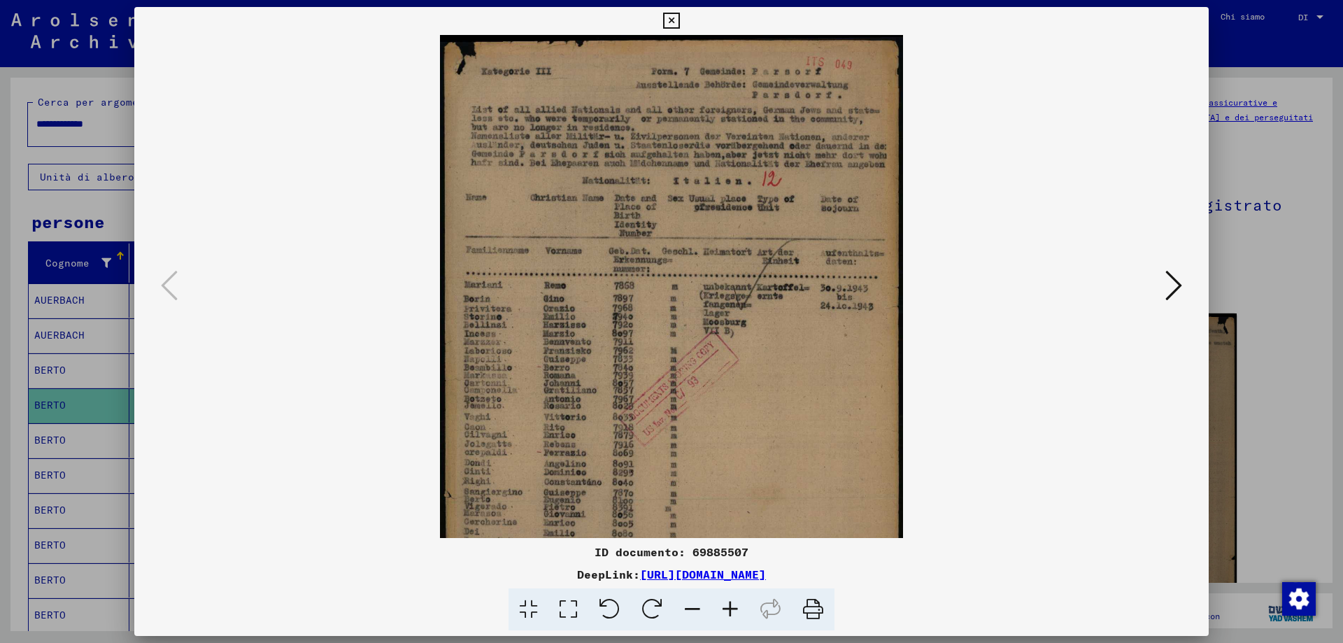
click at [732, 614] on icon at bounding box center [730, 609] width 38 height 43
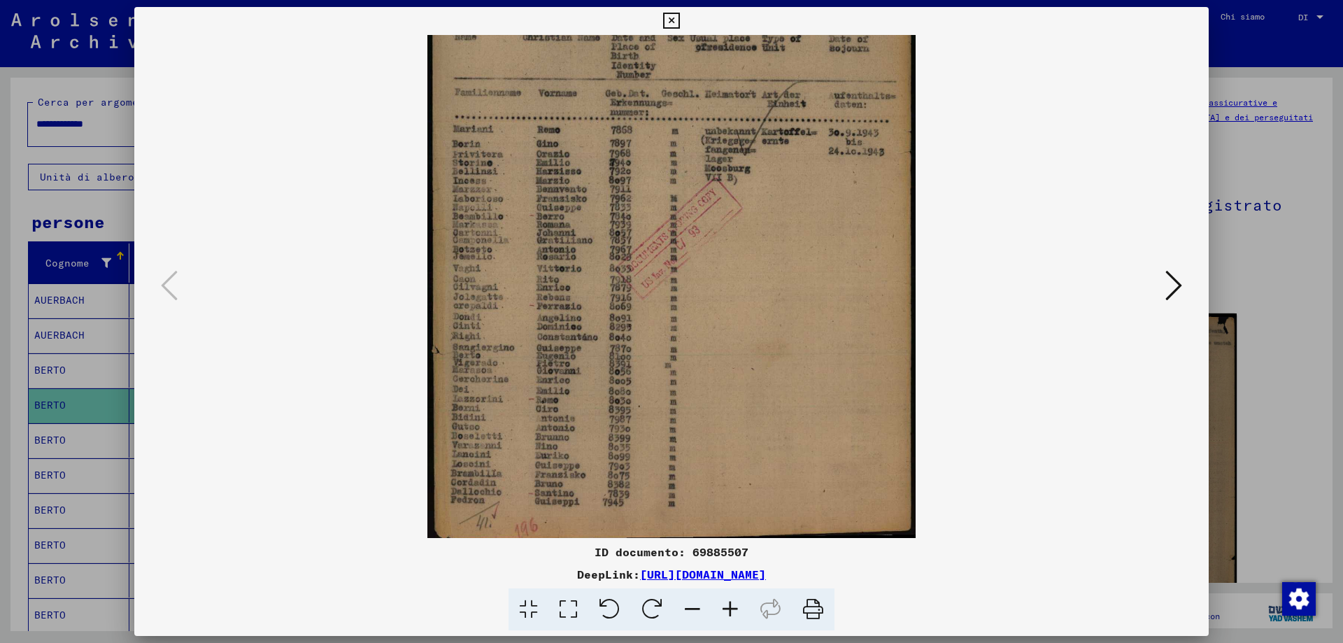
scroll to position [175, 0]
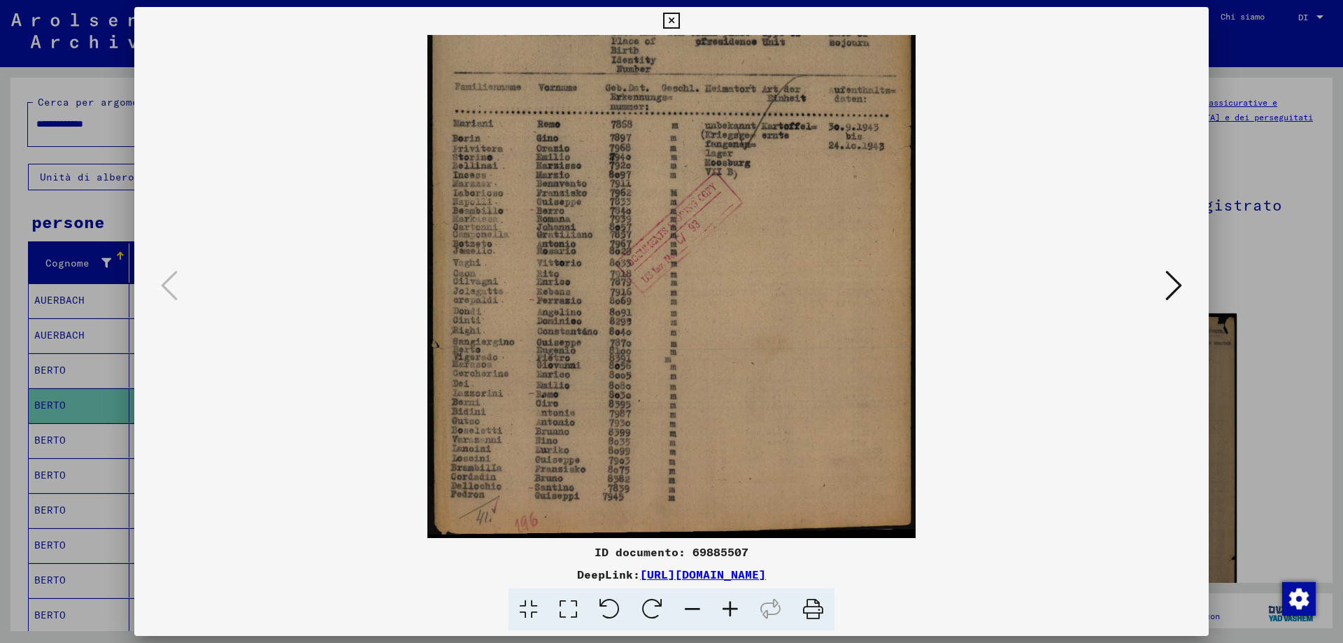
drag, startPoint x: 589, startPoint y: 399, endPoint x: 559, endPoint y: 183, distance: 218.8
click at [560, 181] on img at bounding box center [671, 199] width 488 height 678
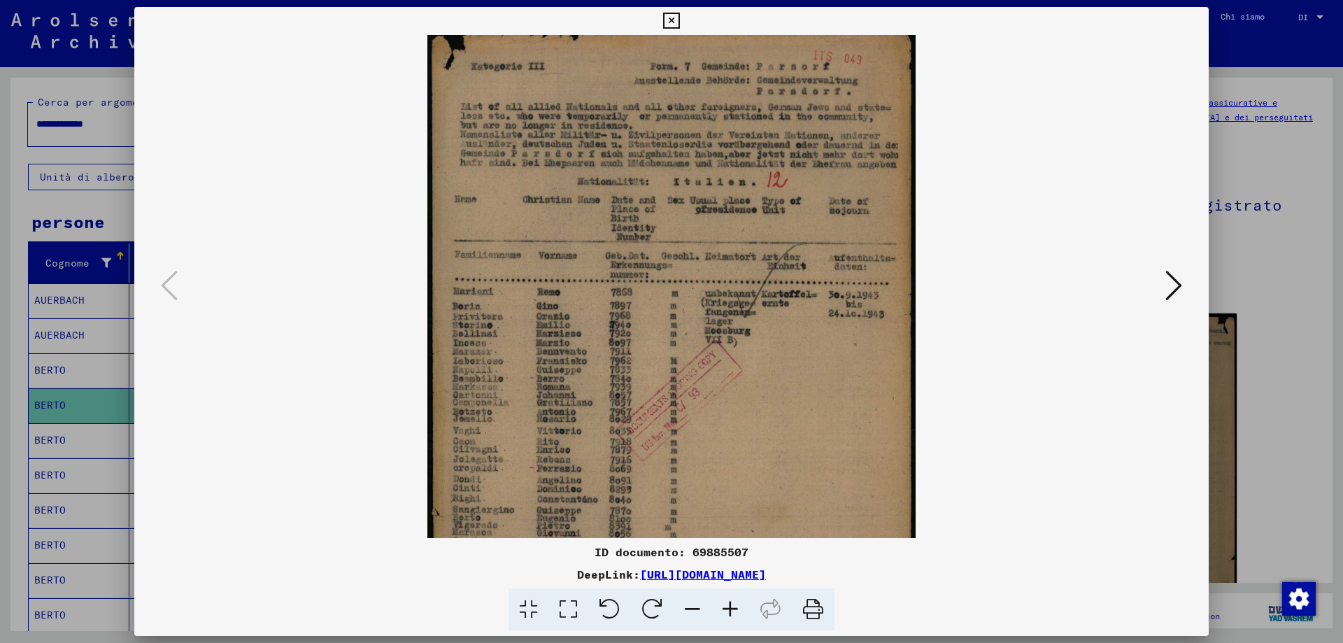
scroll to position [0, 0]
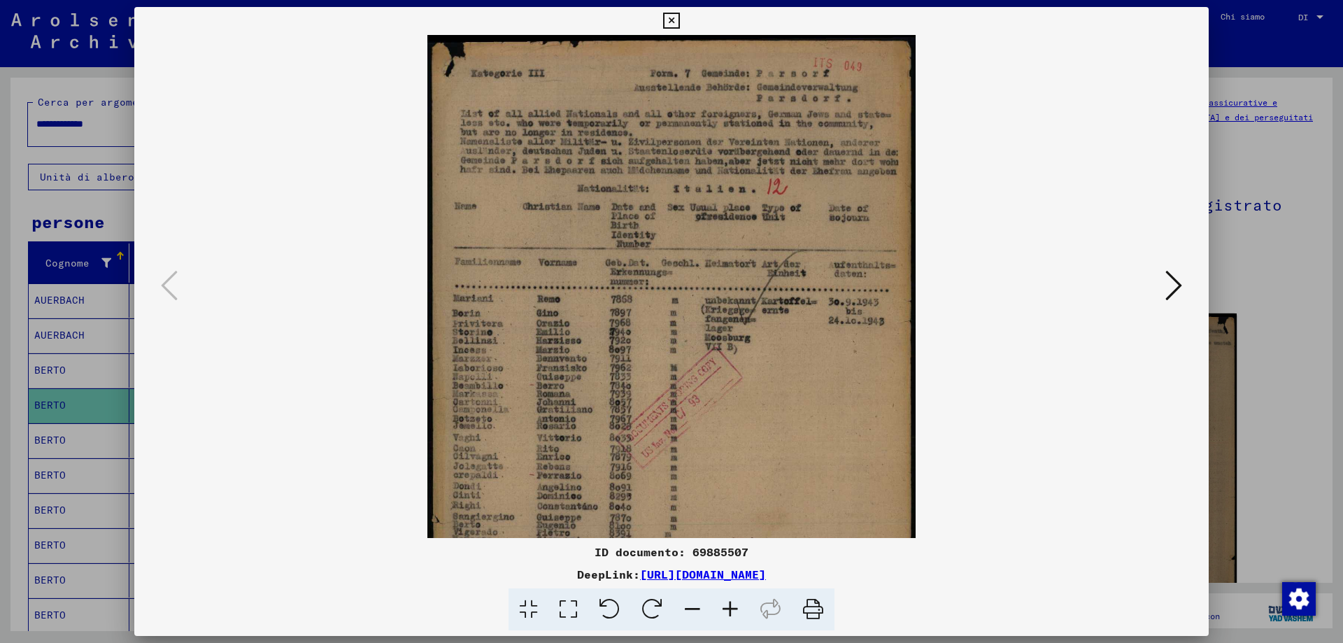
drag, startPoint x: 737, startPoint y: 278, endPoint x: 699, endPoint y: 470, distance: 196.1
click at [699, 470] on img at bounding box center [671, 374] width 488 height 678
click at [1165, 299] on icon at bounding box center [1173, 286] width 17 height 34
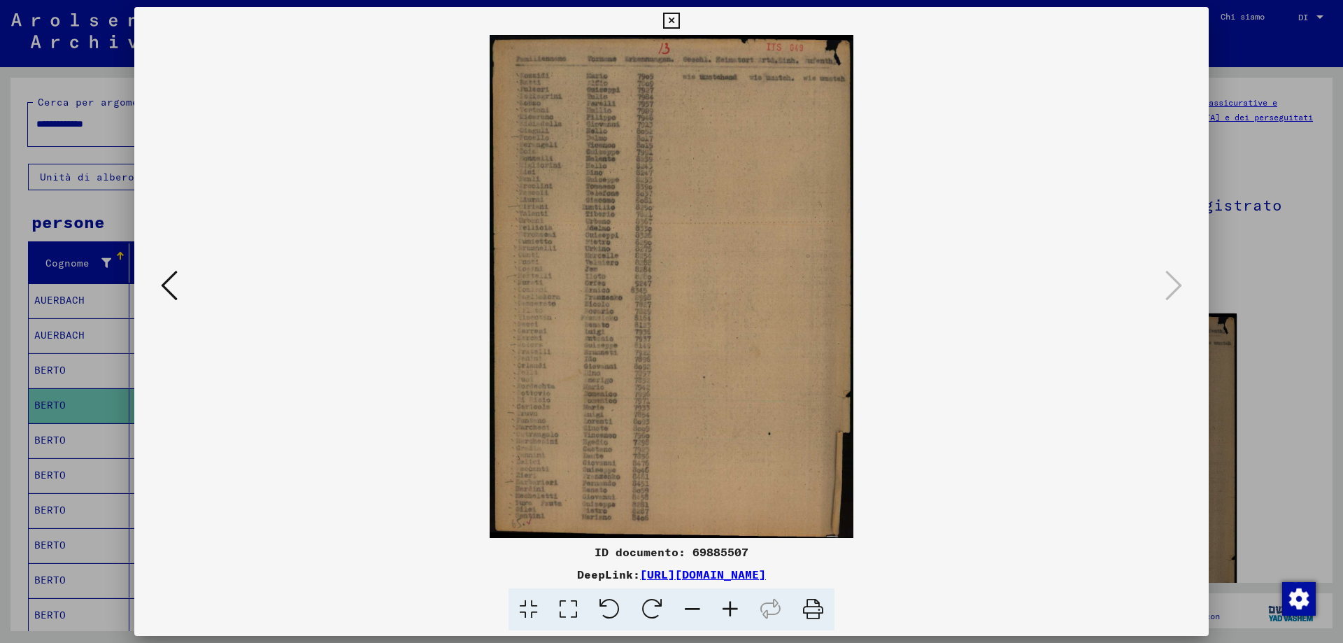
click at [735, 608] on icon at bounding box center [730, 609] width 38 height 43
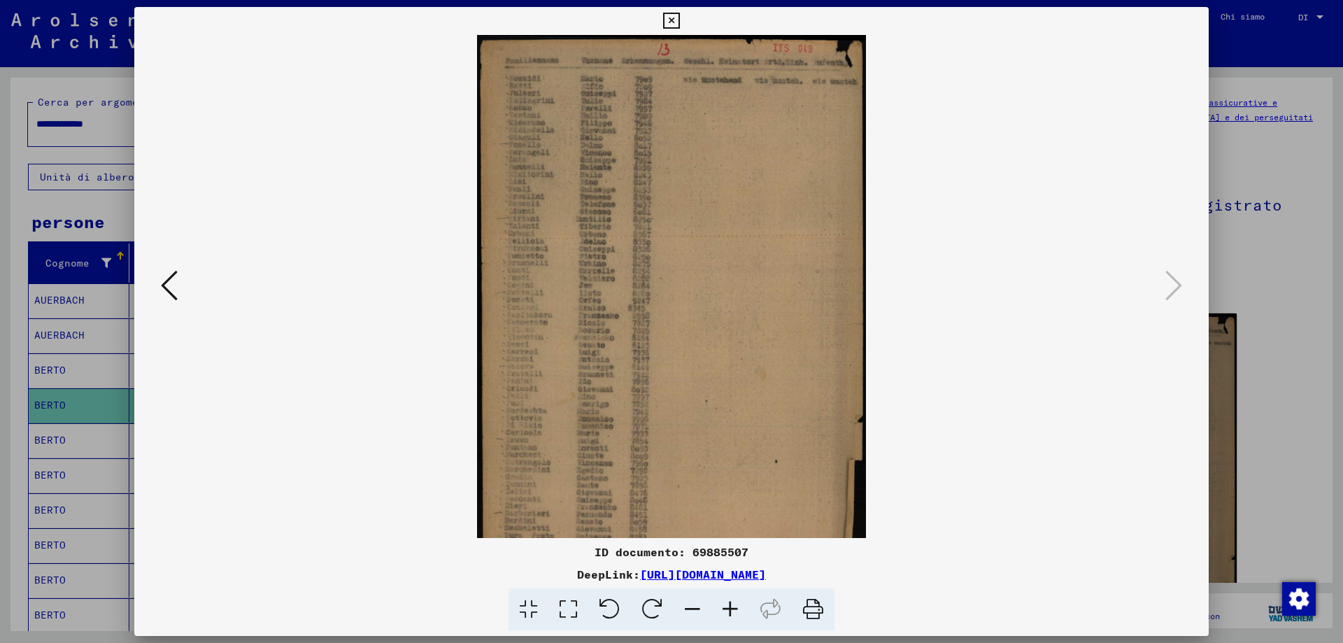
click at [735, 608] on icon at bounding box center [730, 609] width 38 height 43
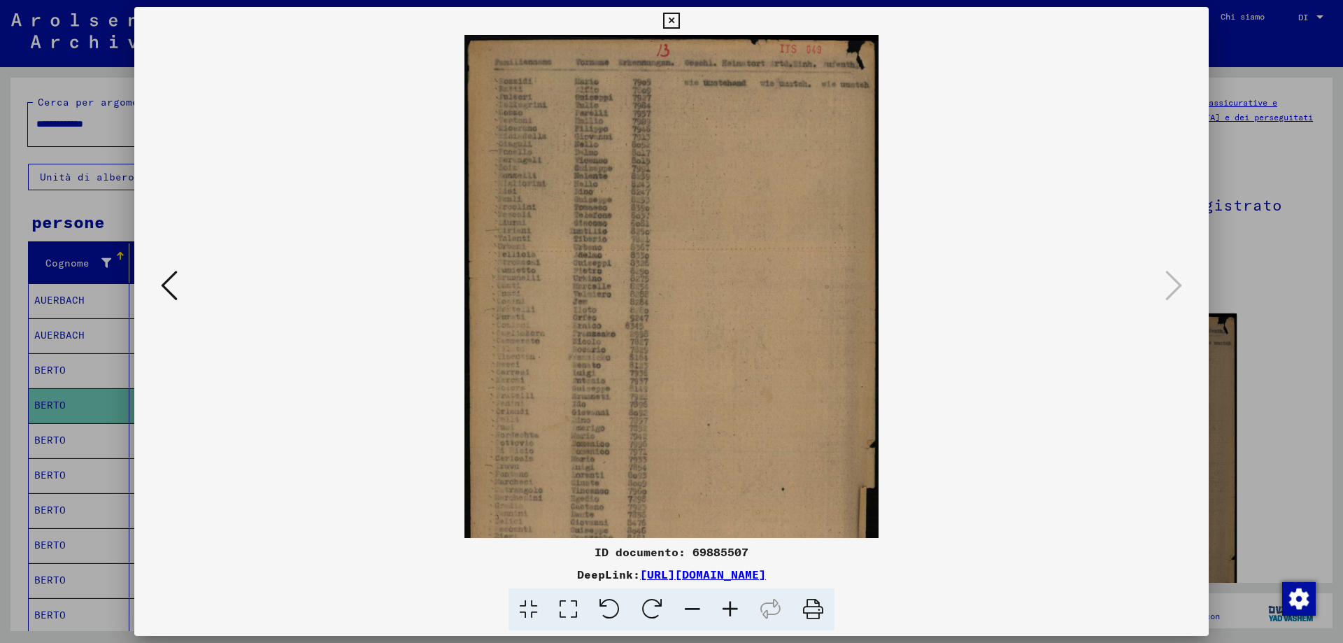
click at [736, 611] on icon at bounding box center [730, 609] width 38 height 43
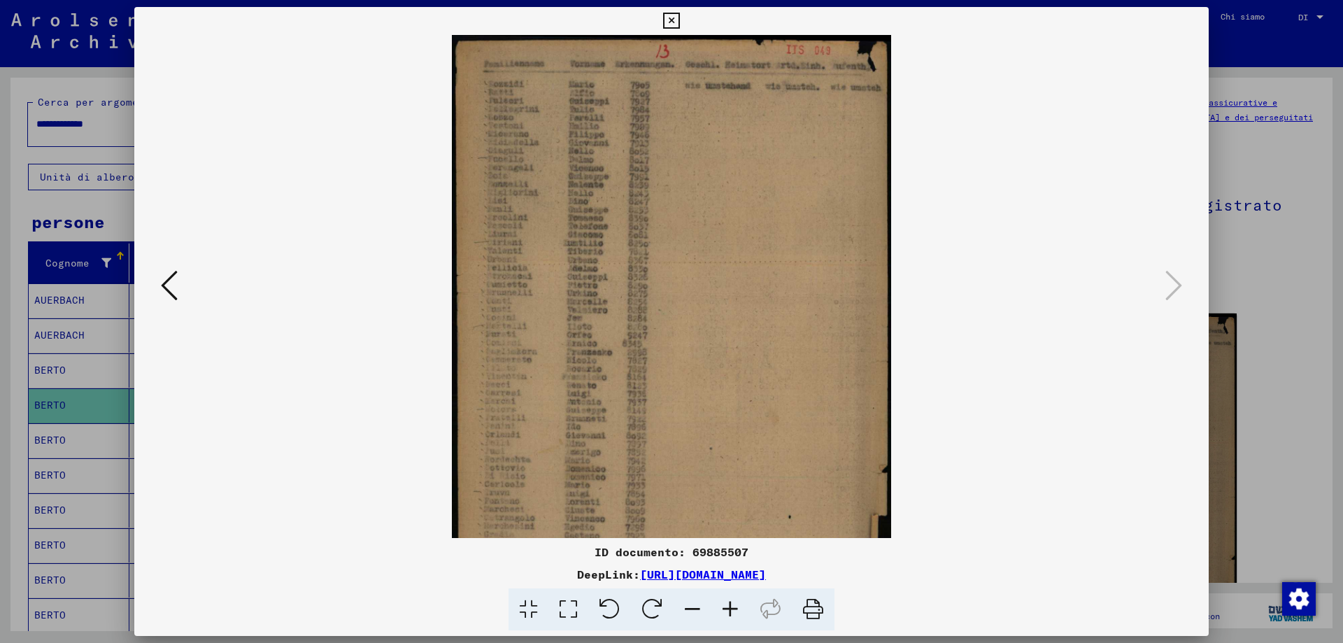
click at [736, 611] on icon at bounding box center [730, 609] width 38 height 43
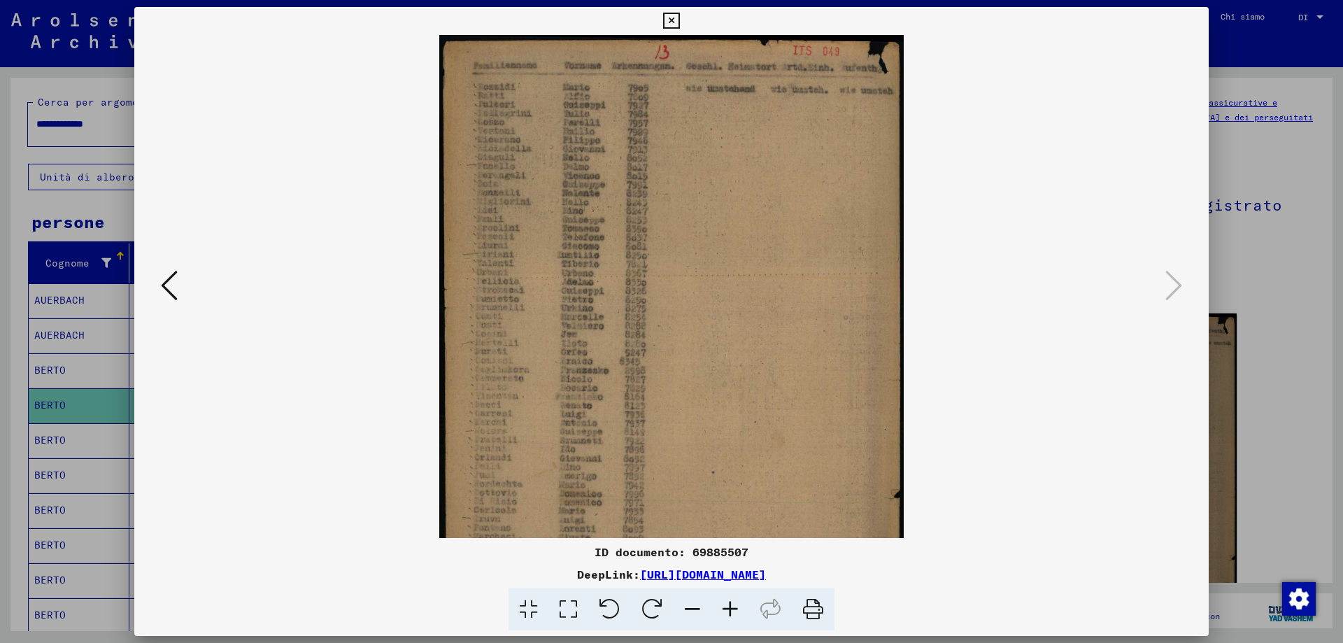
click at [732, 604] on icon at bounding box center [730, 609] width 38 height 43
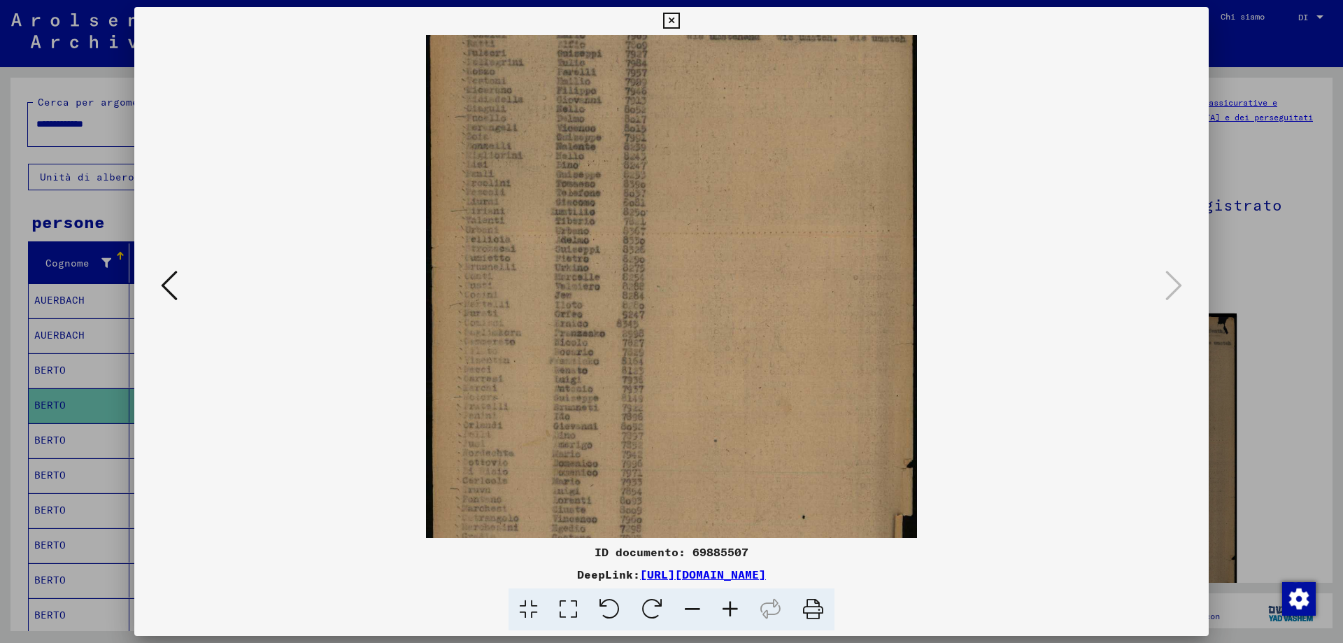
scroll to position [56, 0]
drag, startPoint x: 483, startPoint y: 116, endPoint x: 481, endPoint y: 75, distance: 41.3
click at [481, 75] on img at bounding box center [671, 318] width 490 height 678
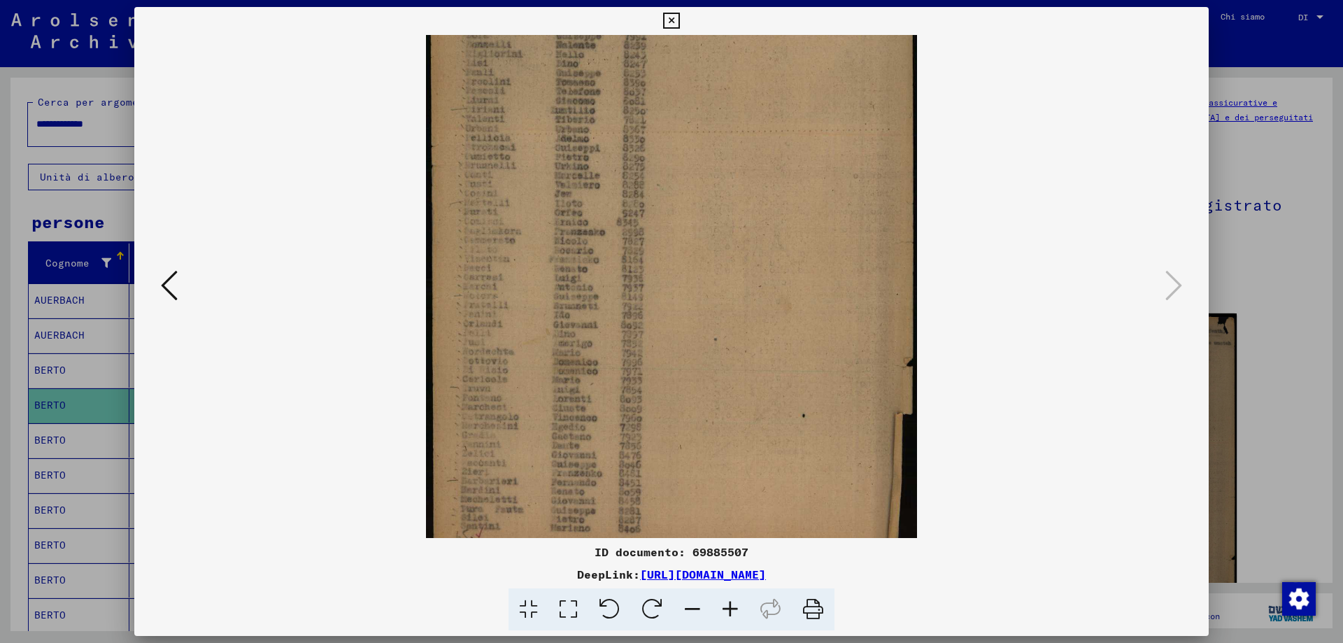
scroll to position [158, 0]
drag, startPoint x: 535, startPoint y: 311, endPoint x: 525, endPoint y: 208, distance: 102.6
click at [525, 208] on img at bounding box center [671, 216] width 490 height 678
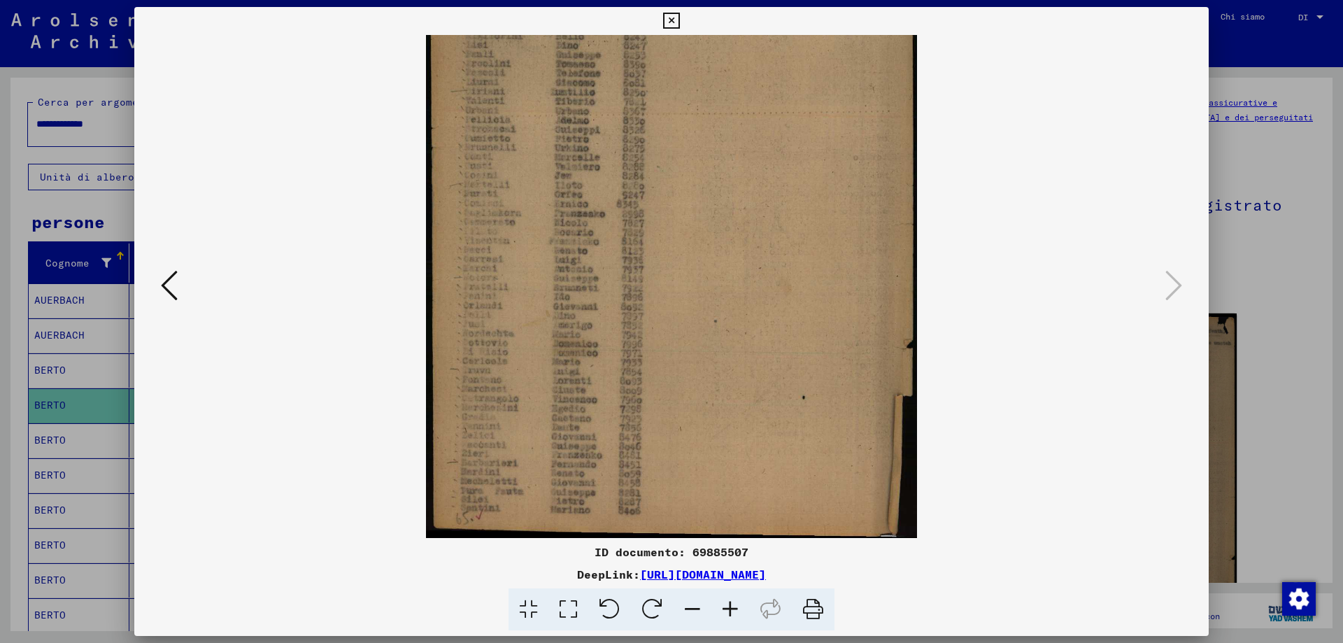
drag, startPoint x: 507, startPoint y: 269, endPoint x: 498, endPoint y: 229, distance: 40.9
click at [498, 229] on img at bounding box center [671, 199] width 490 height 678
click at [676, 19] on icon at bounding box center [671, 21] width 16 height 17
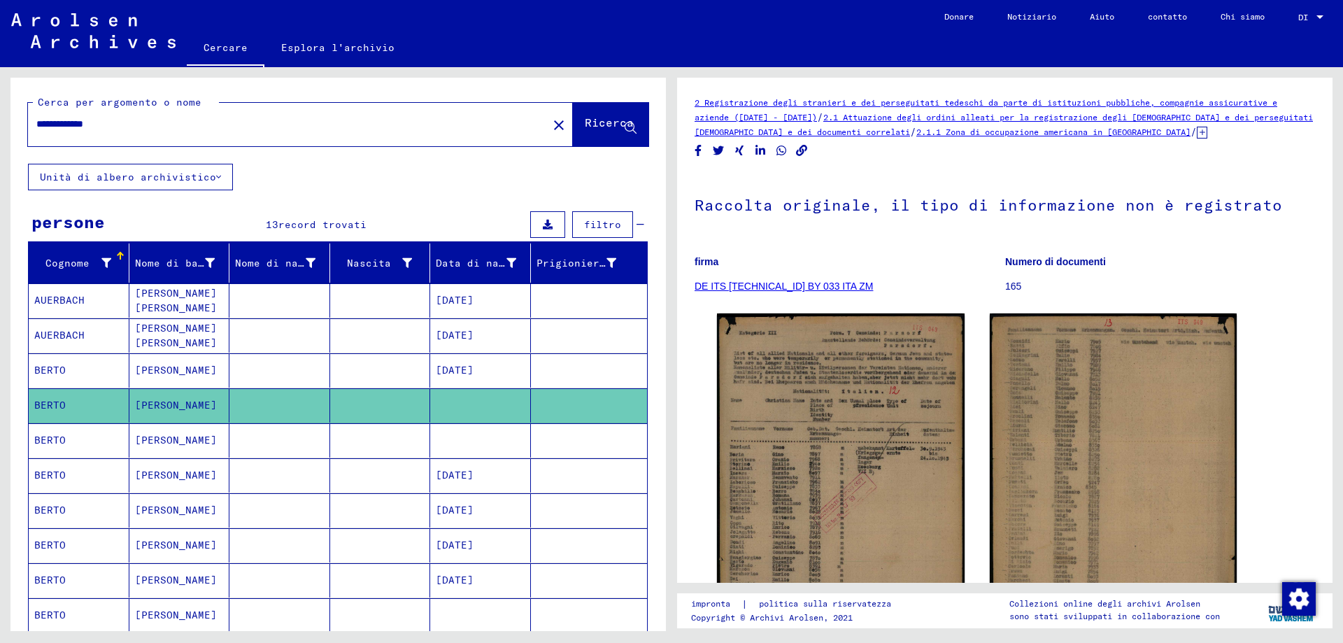
click at [169, 446] on font "[PERSON_NAME]" at bounding box center [176, 440] width 82 height 13
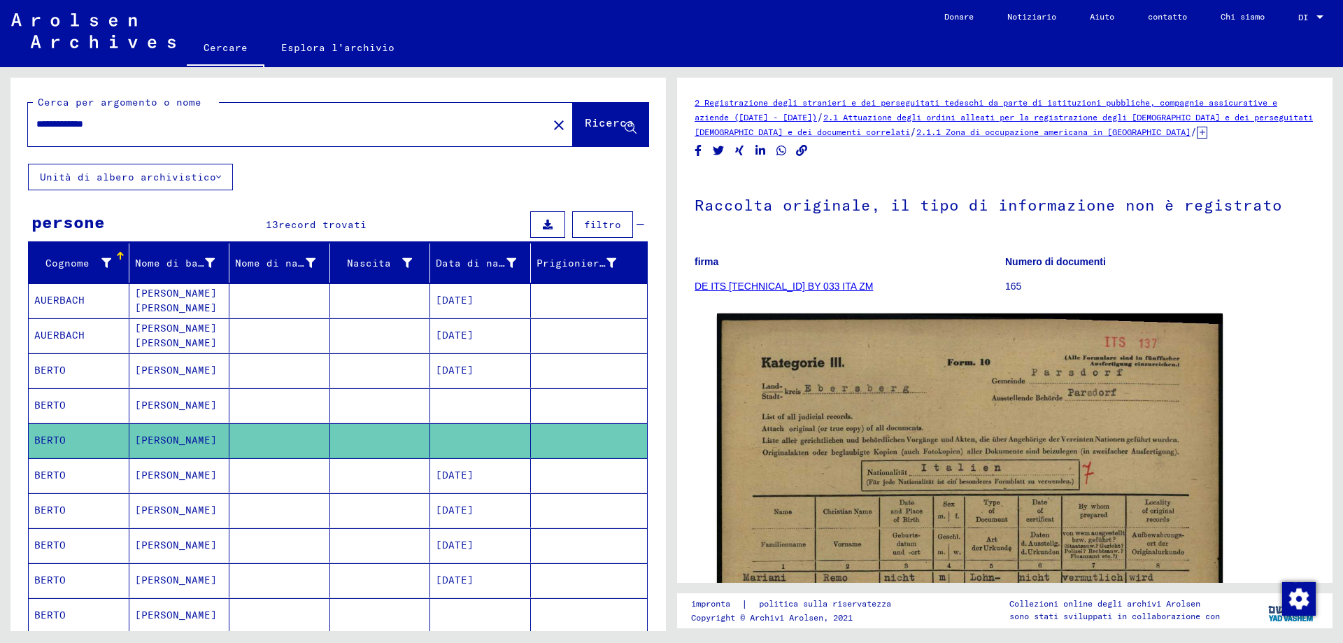
click at [182, 480] on mat-cell "[PERSON_NAME]" at bounding box center [179, 475] width 101 height 34
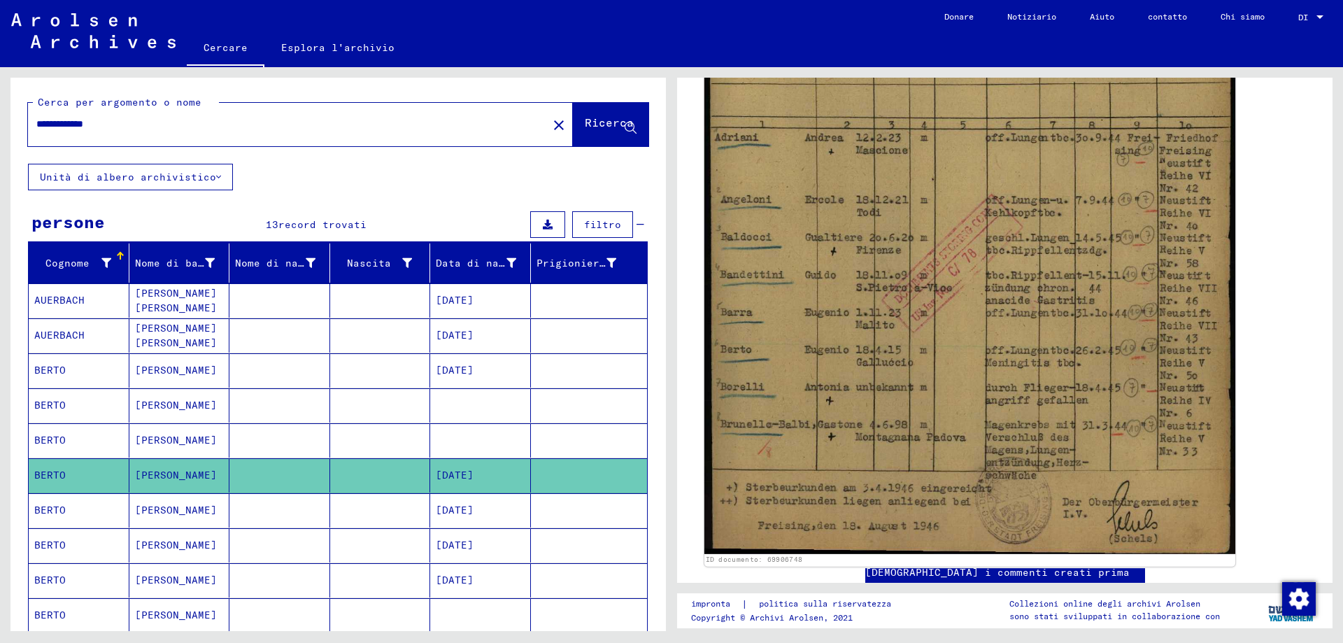
scroll to position [490, 0]
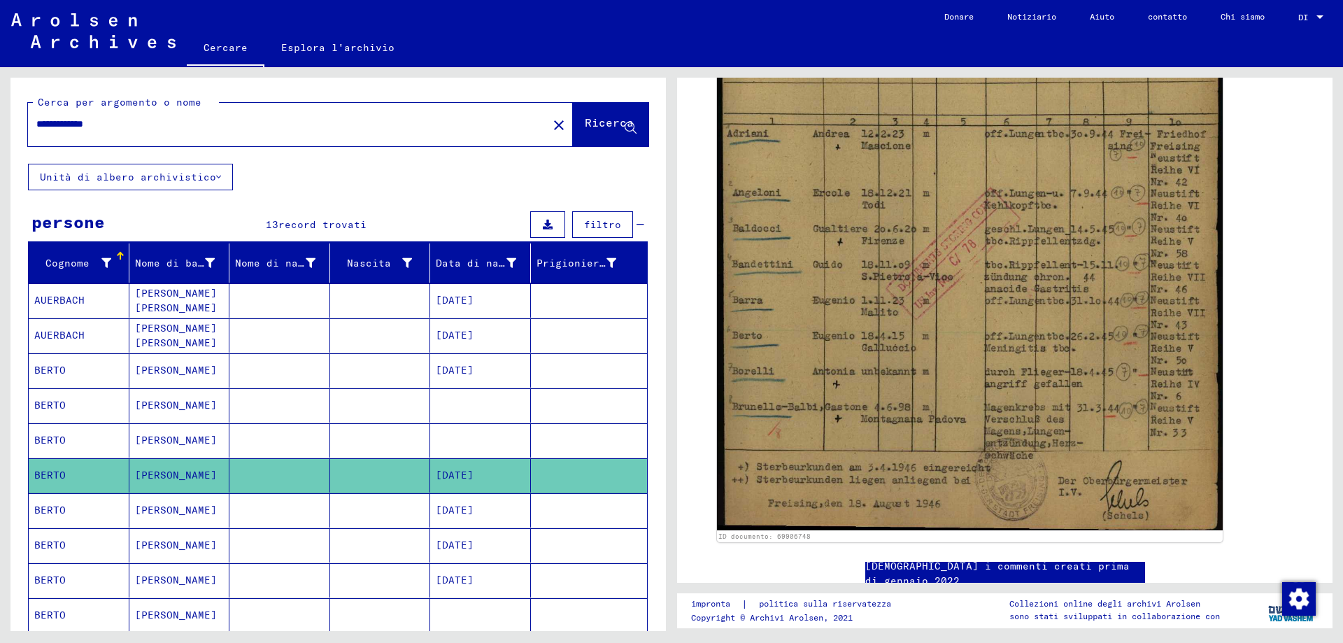
click at [177, 520] on mat-cell "[PERSON_NAME]" at bounding box center [179, 510] width 101 height 34
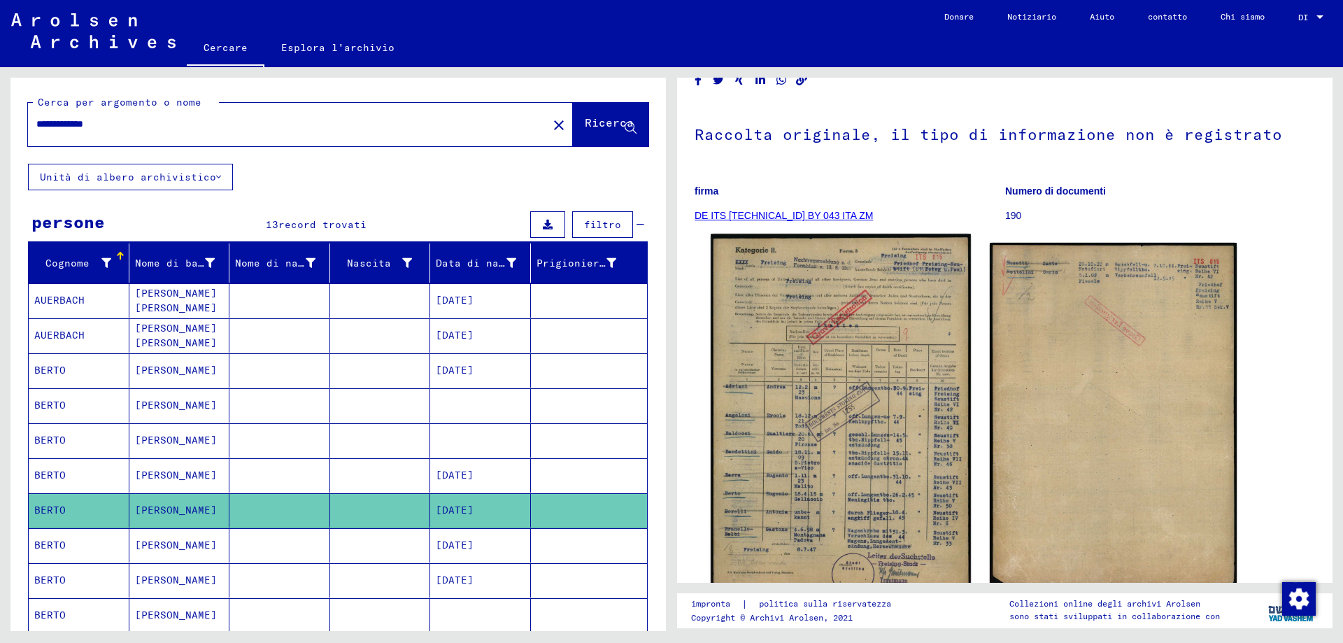
scroll to position [280, 0]
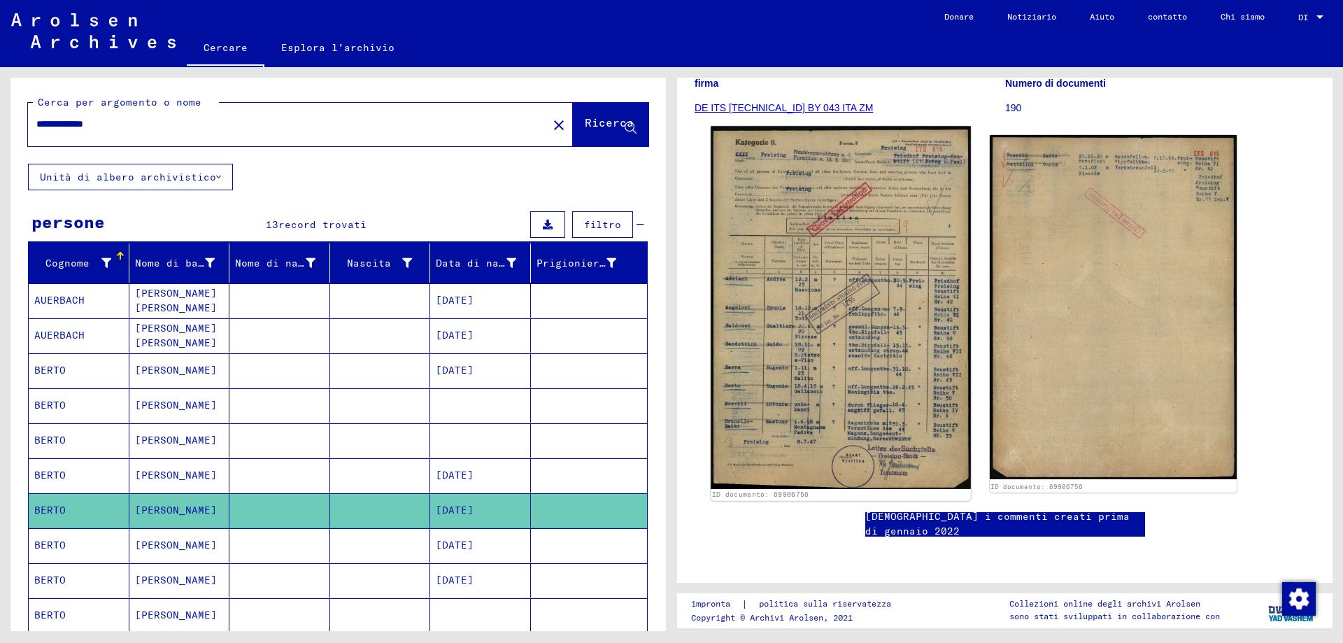
click at [828, 264] on img at bounding box center [840, 307] width 259 height 362
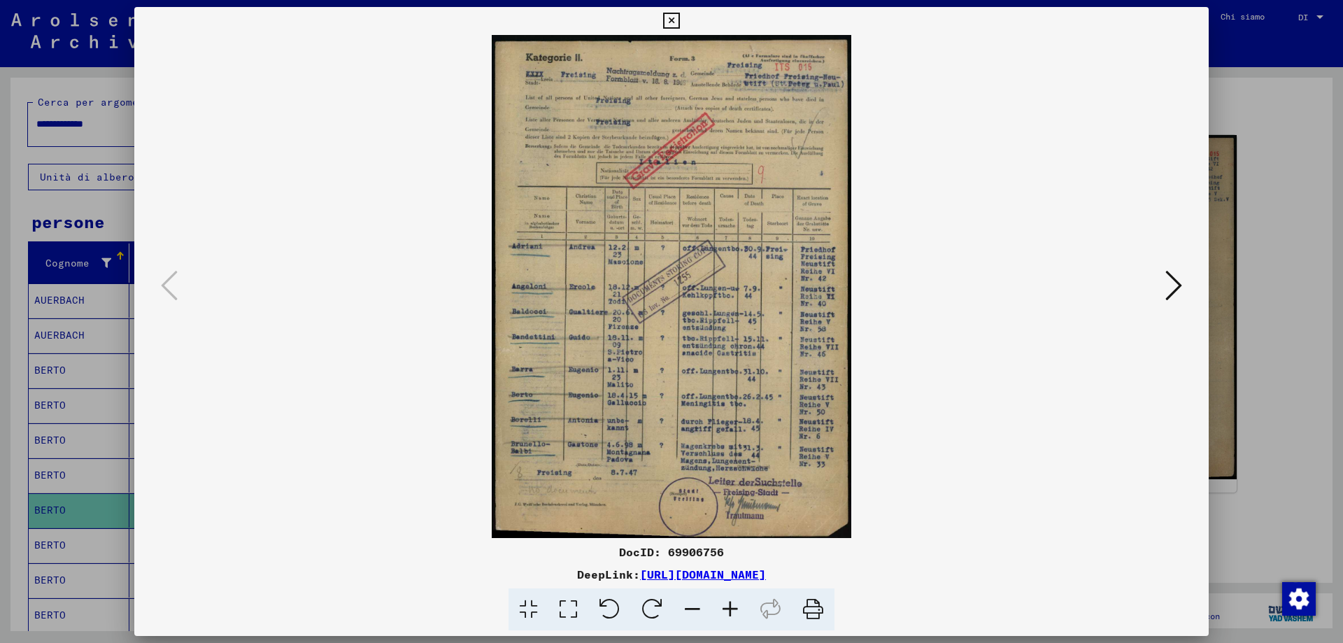
click at [828, 264] on img at bounding box center [671, 286] width 979 height 503
click at [676, 18] on icon at bounding box center [671, 21] width 16 height 17
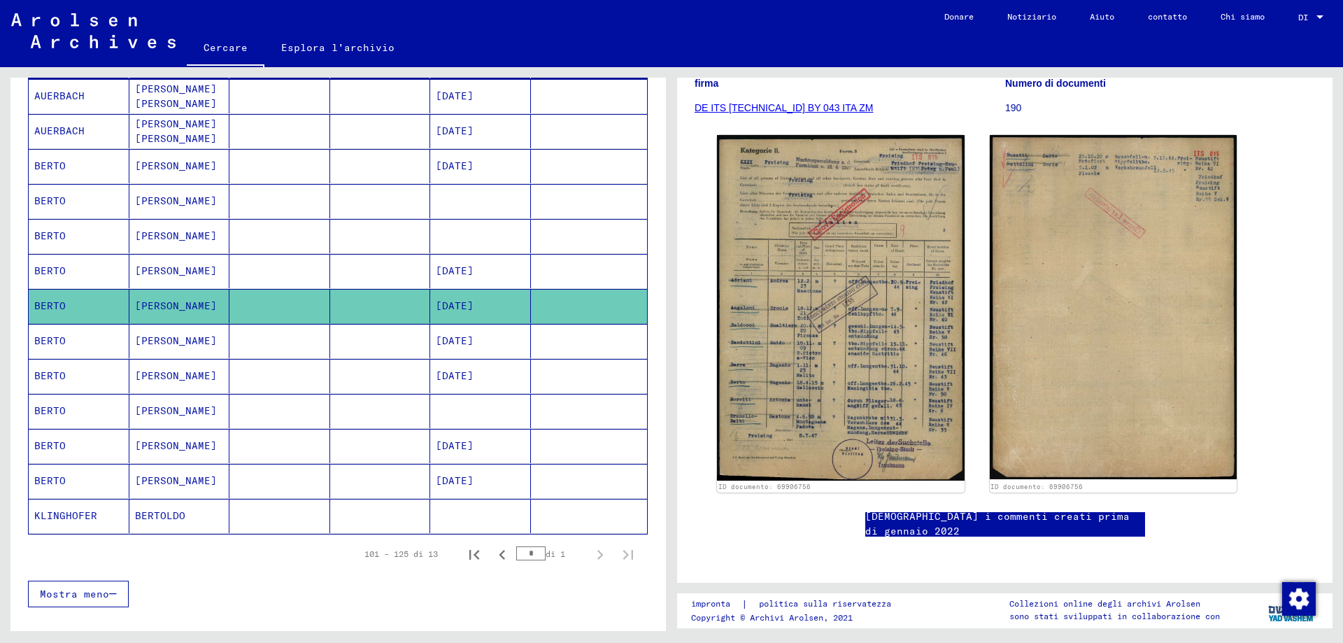
scroll to position [210, 0]
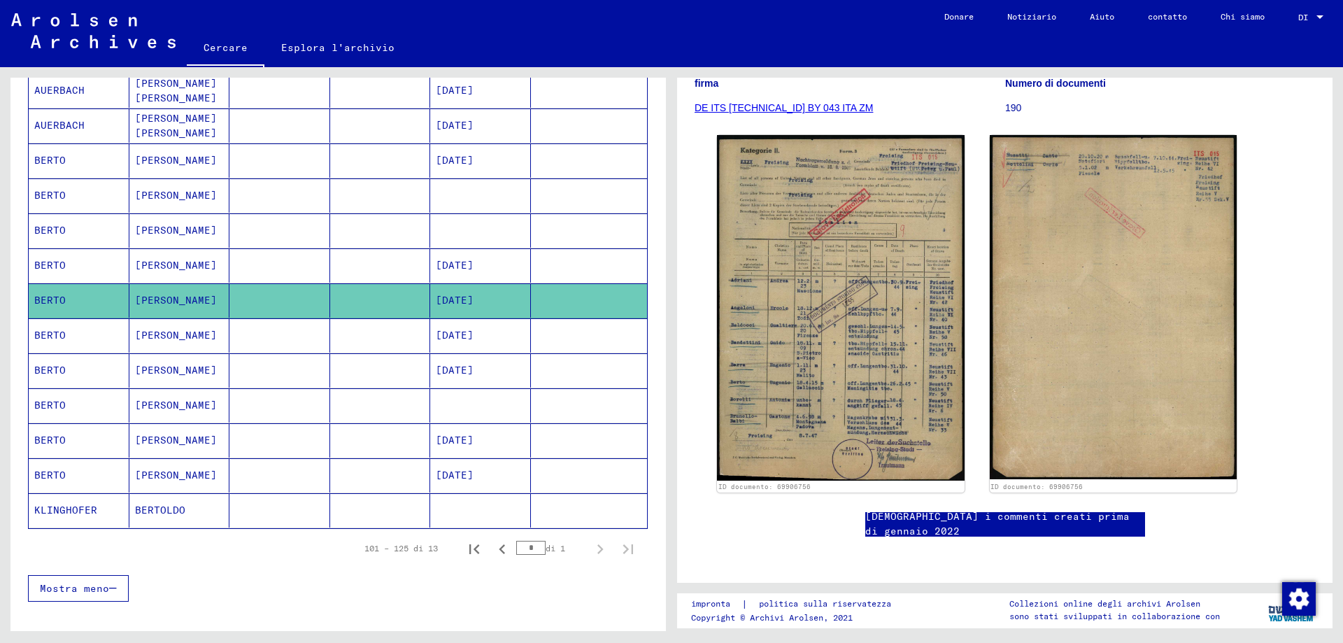
click at [70, 416] on mat-cell "BERTO" at bounding box center [79, 405] width 101 height 34
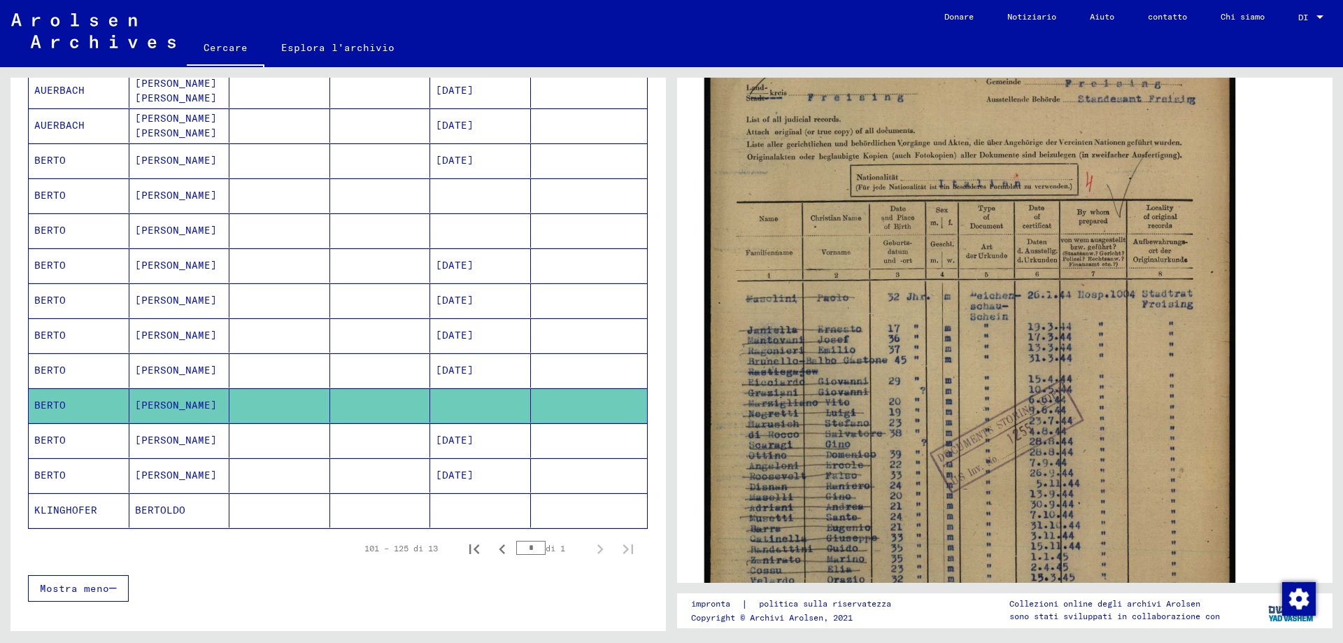
scroll to position [420, 0]
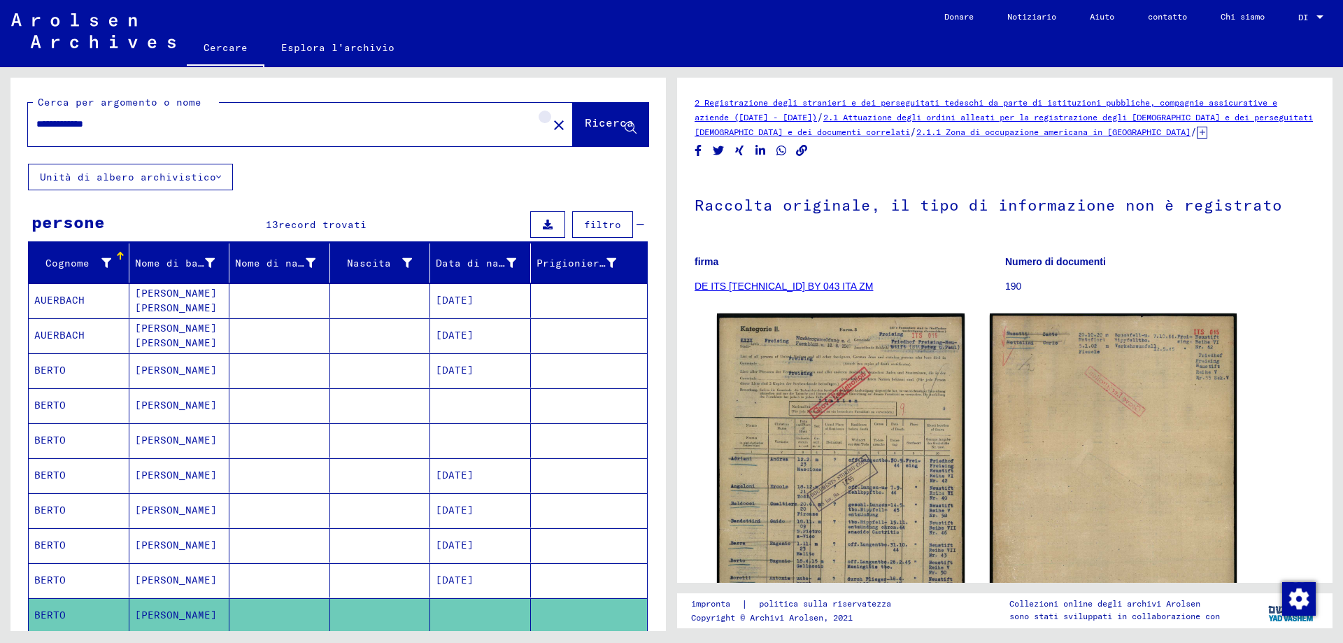
click at [550, 127] on mat-icon "close" at bounding box center [558, 125] width 17 height 17
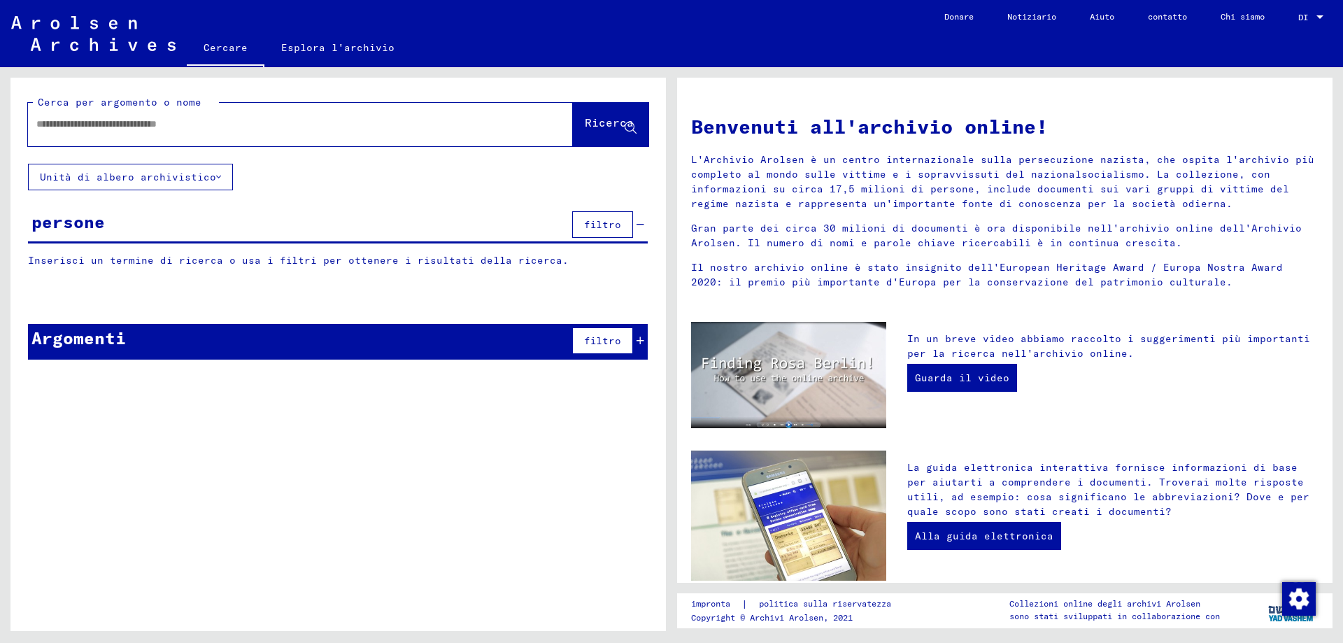
click at [50, 127] on input "text" at bounding box center [283, 124] width 494 height 15
click at [627, 128] on icon at bounding box center [631, 128] width 12 height 12
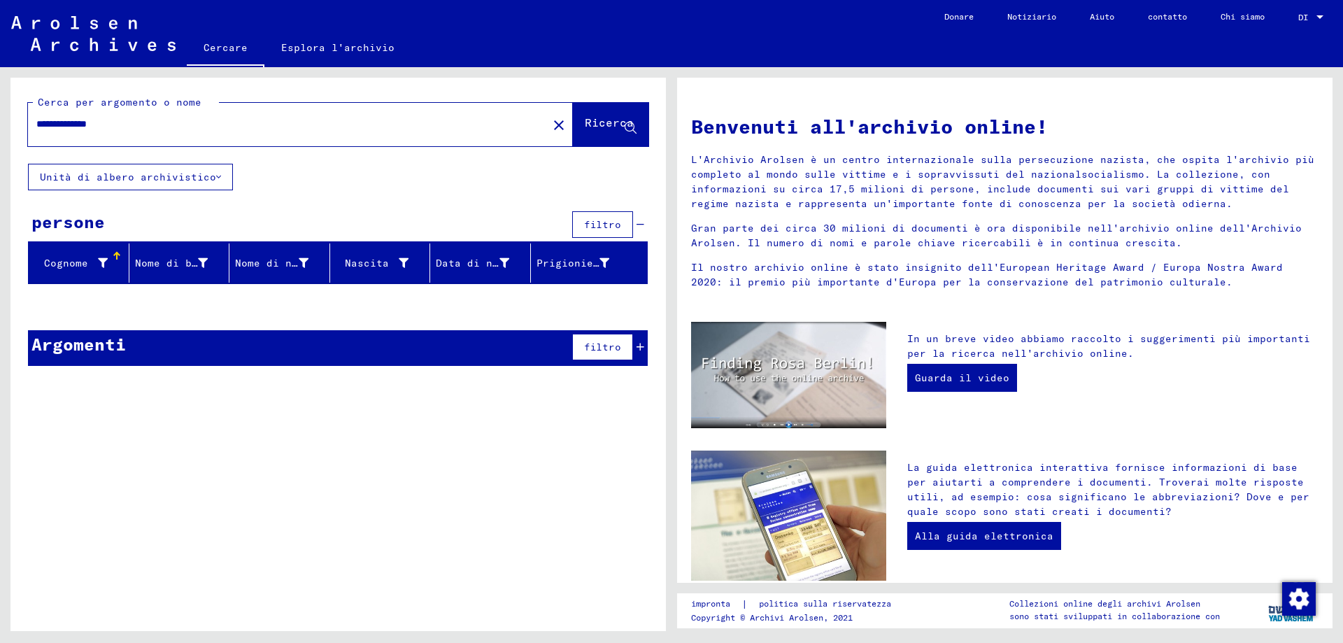
click at [129, 128] on input "**********" at bounding box center [283, 124] width 494 height 15
click at [631, 134] on icon at bounding box center [631, 128] width 12 height 12
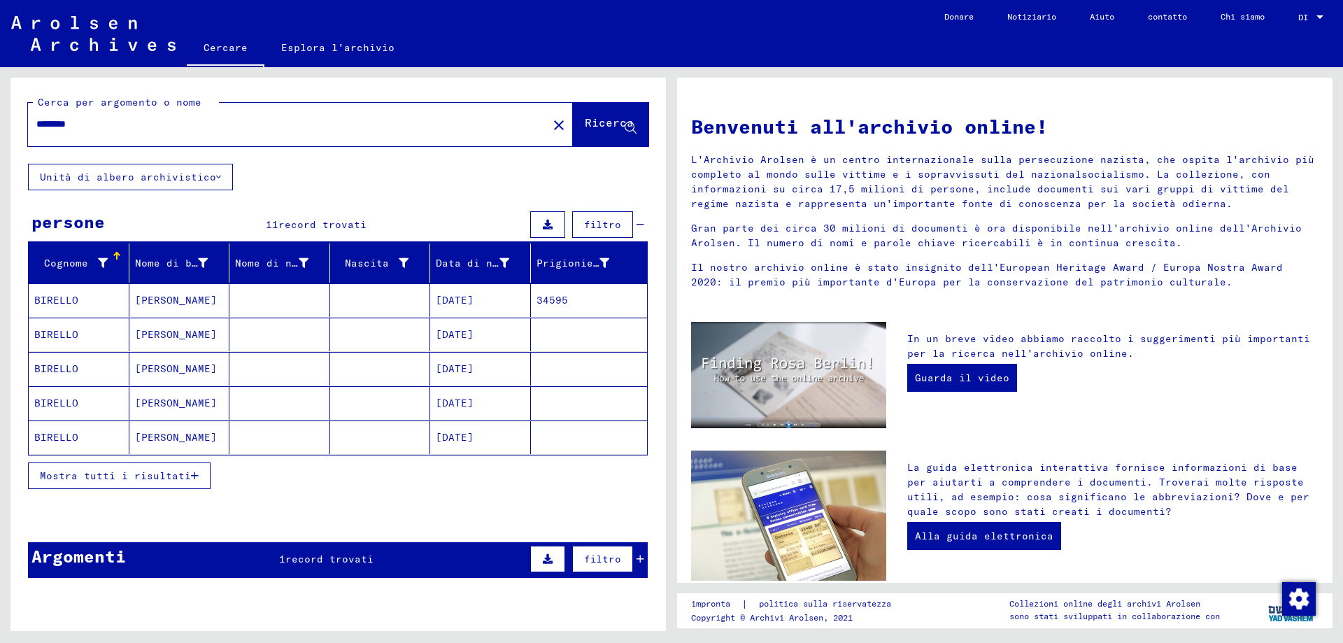
click at [178, 482] on font "Mostra tutti i risultati" at bounding box center [115, 475] width 151 height 13
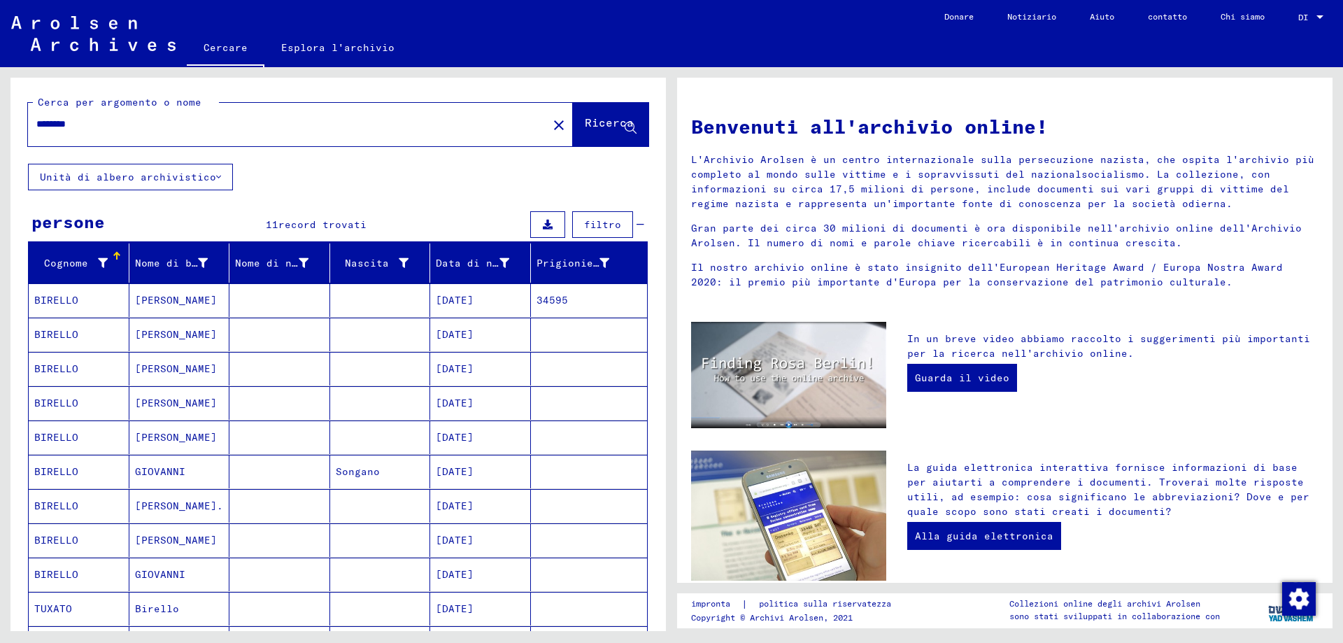
click at [81, 128] on input "*******" at bounding box center [283, 124] width 494 height 15
type input "*"
click at [625, 133] on icon at bounding box center [631, 128] width 12 height 12
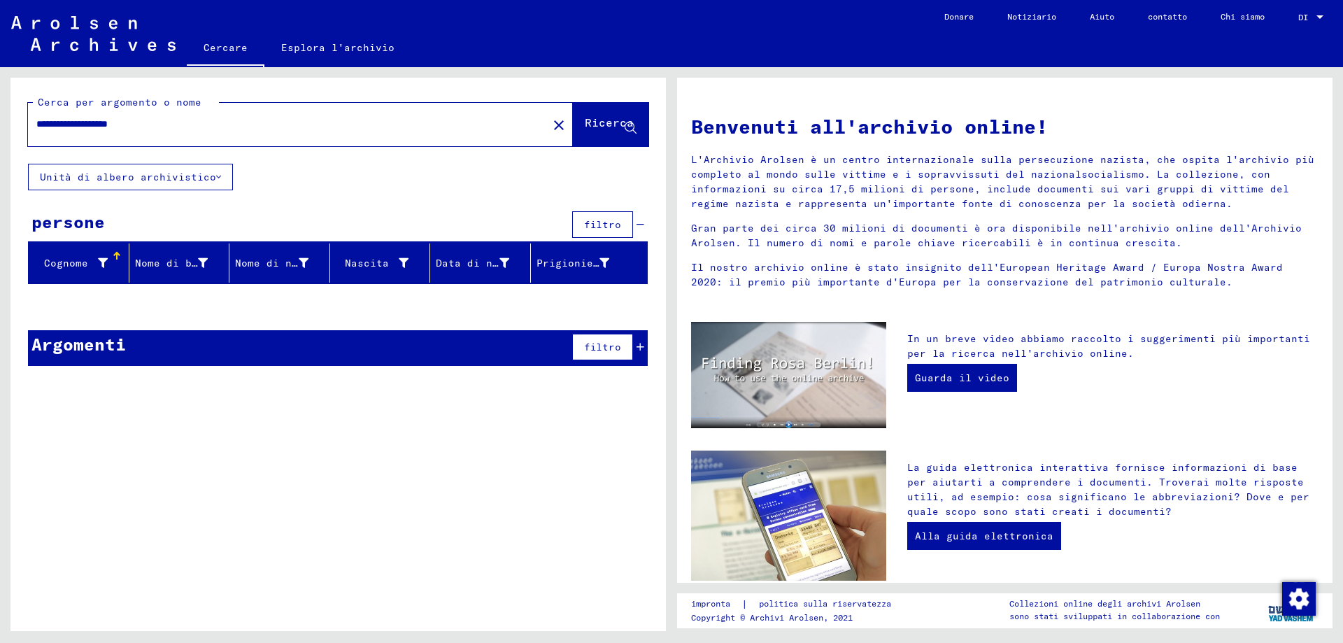
click at [155, 127] on input "**********" at bounding box center [283, 124] width 494 height 15
type input "**********"
click at [628, 134] on icon at bounding box center [631, 128] width 12 height 12
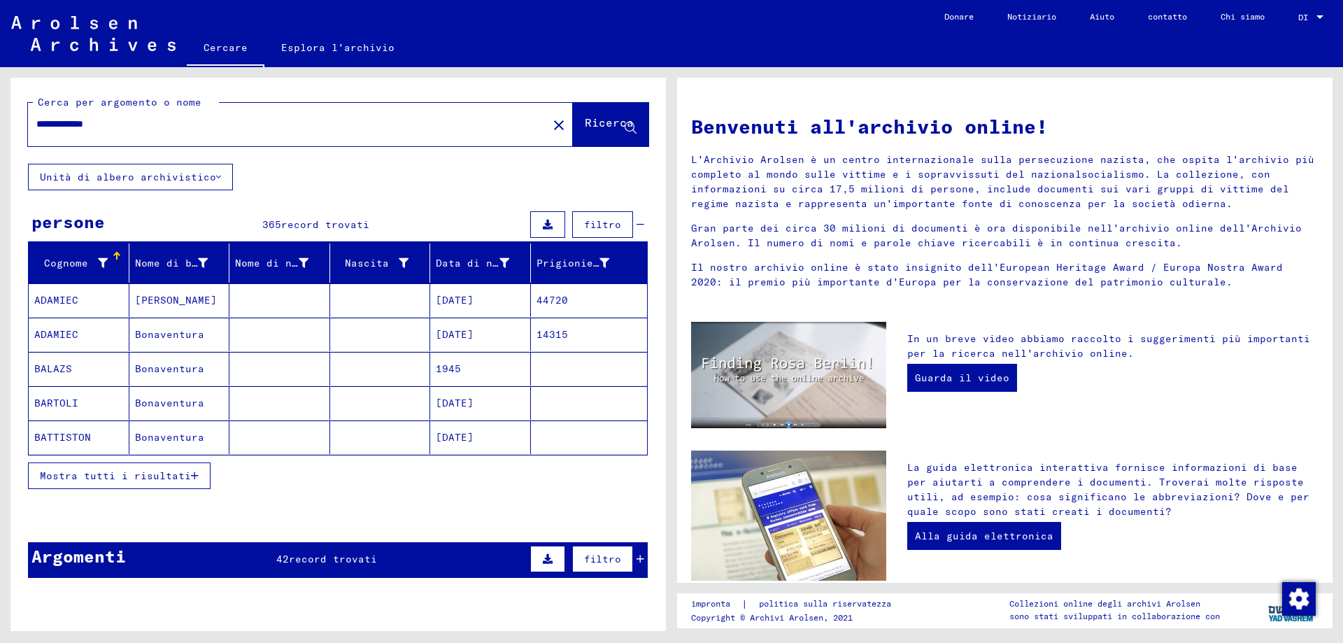
click at [153, 489] on button "Mostra tutti i risultati" at bounding box center [119, 475] width 183 height 27
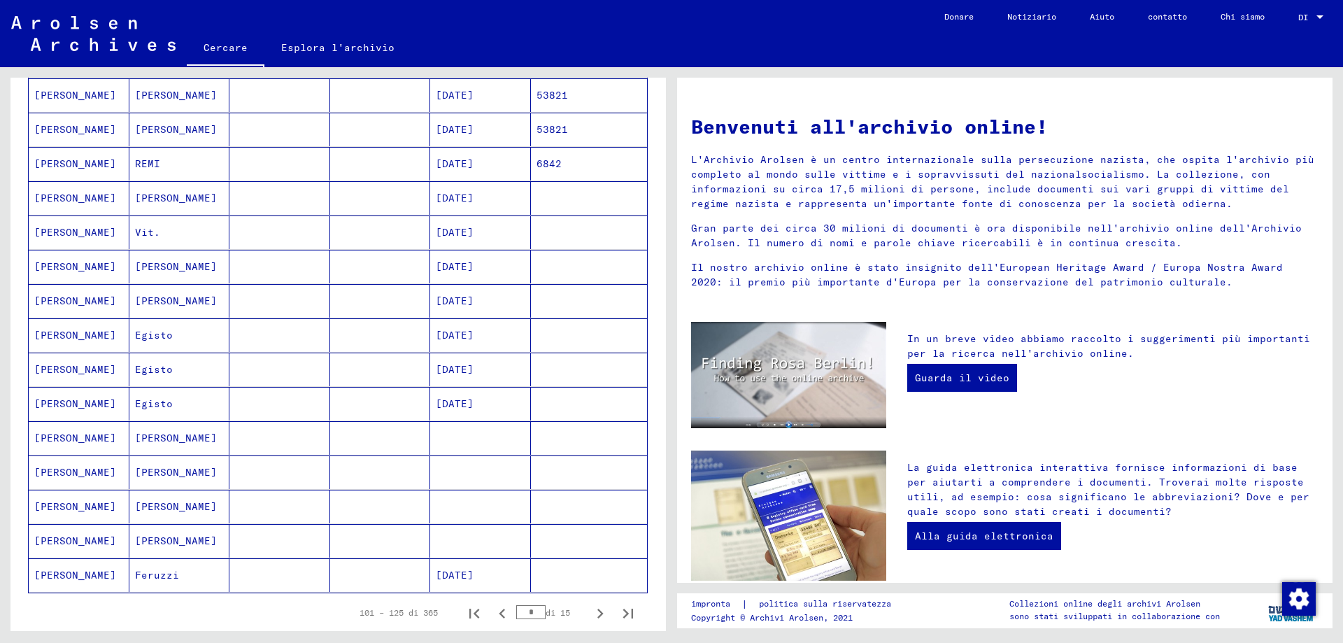
scroll to position [559, 0]
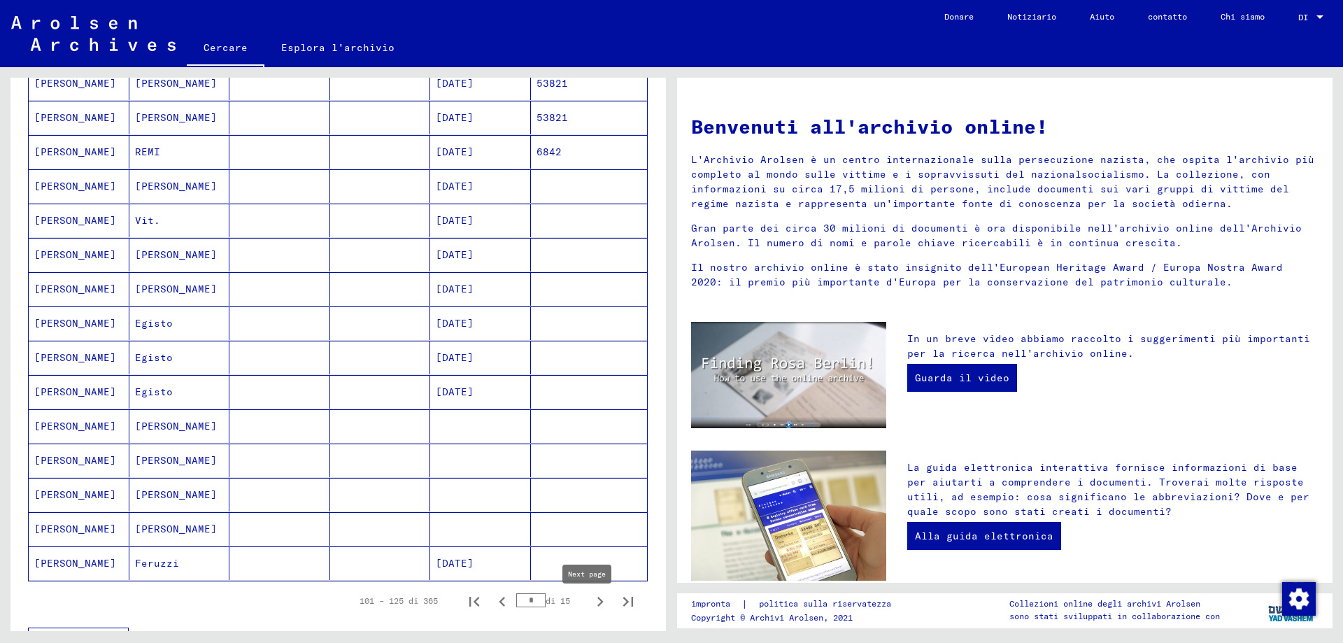
click at [590, 606] on icon "Pagina successiva" at bounding box center [600, 602] width 20 height 20
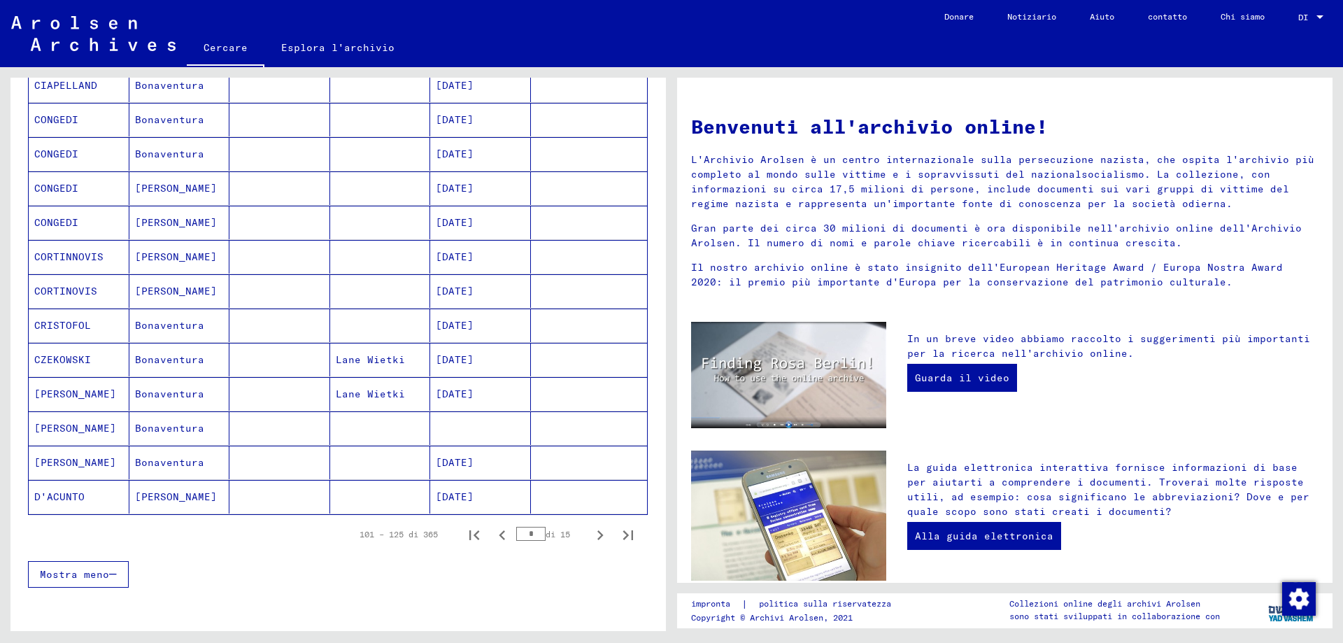
scroll to position [629, 0]
click at [590, 538] on icon "Pagina successiva" at bounding box center [600, 532] width 20 height 20
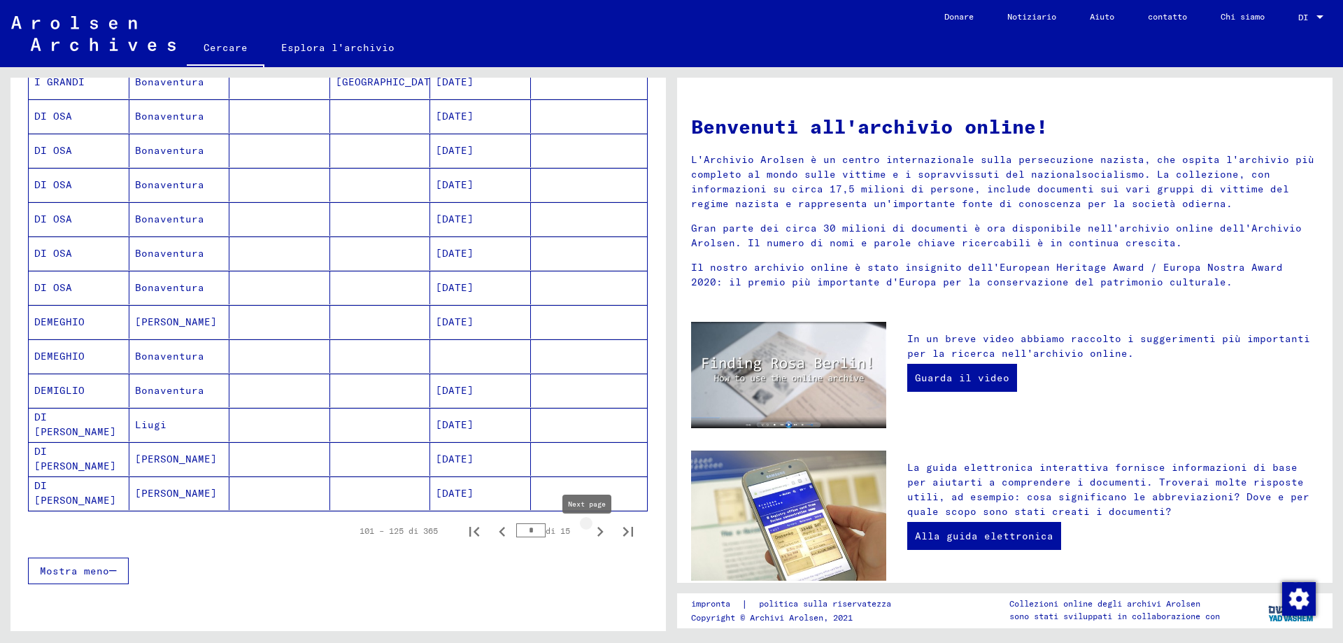
click at [590, 541] on icon "Pagina successiva" at bounding box center [600, 532] width 20 height 20
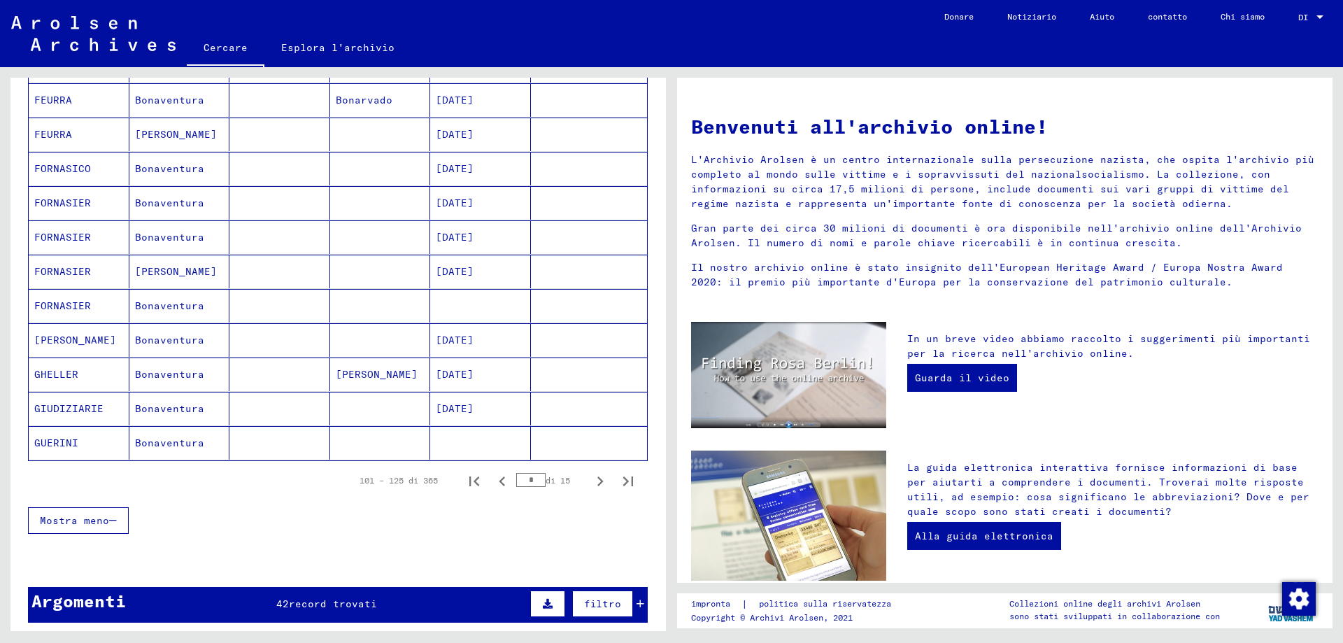
scroll to position [699, 0]
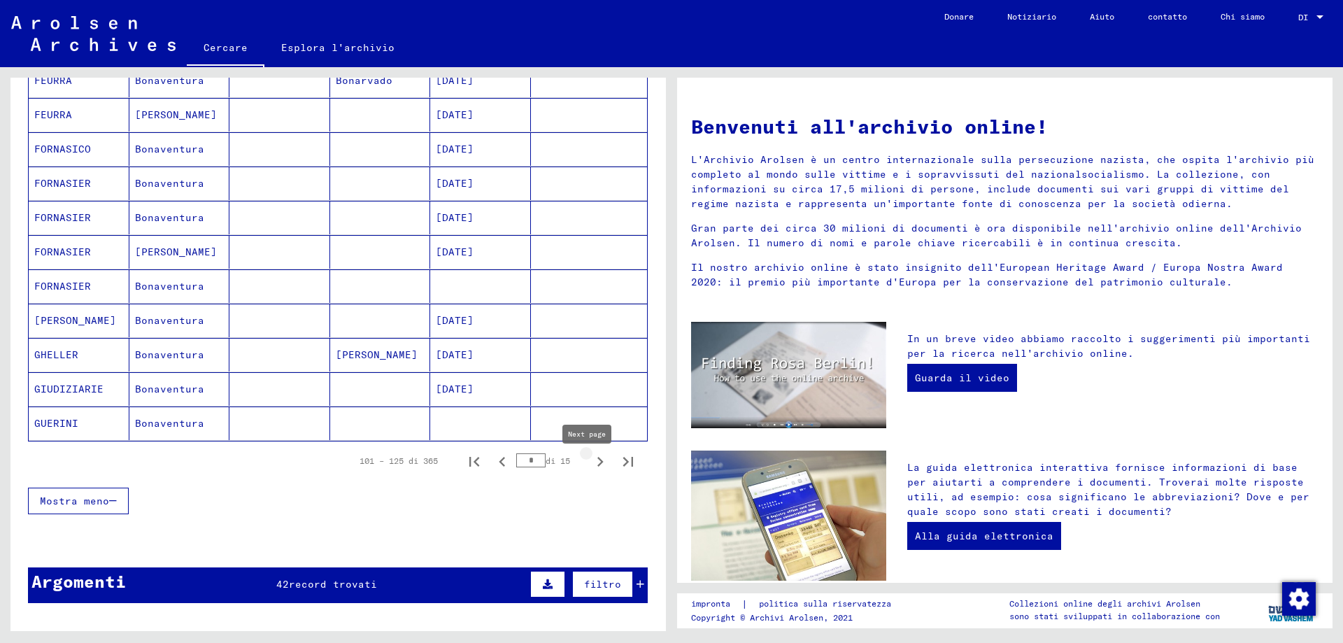
click at [590, 469] on icon "Pagina successiva" at bounding box center [600, 462] width 20 height 20
click at [592, 471] on icon "Pagina successiva" at bounding box center [600, 462] width 20 height 20
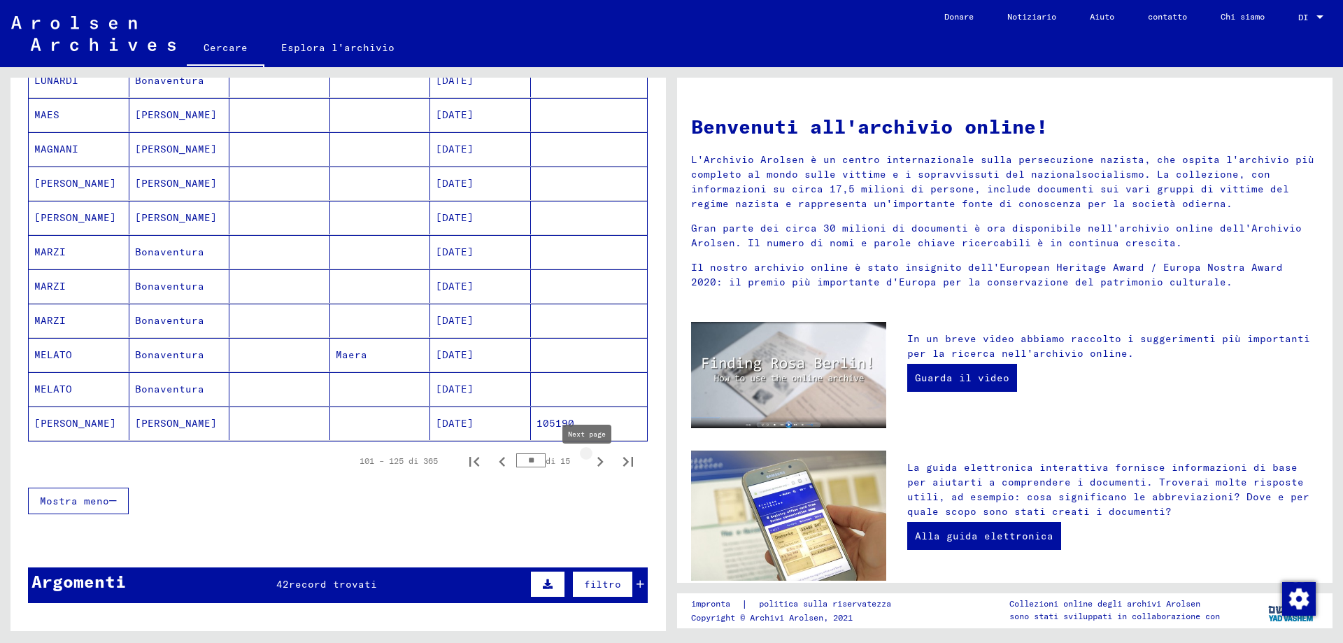
click at [590, 471] on icon "Pagina successiva" at bounding box center [600, 462] width 20 height 20
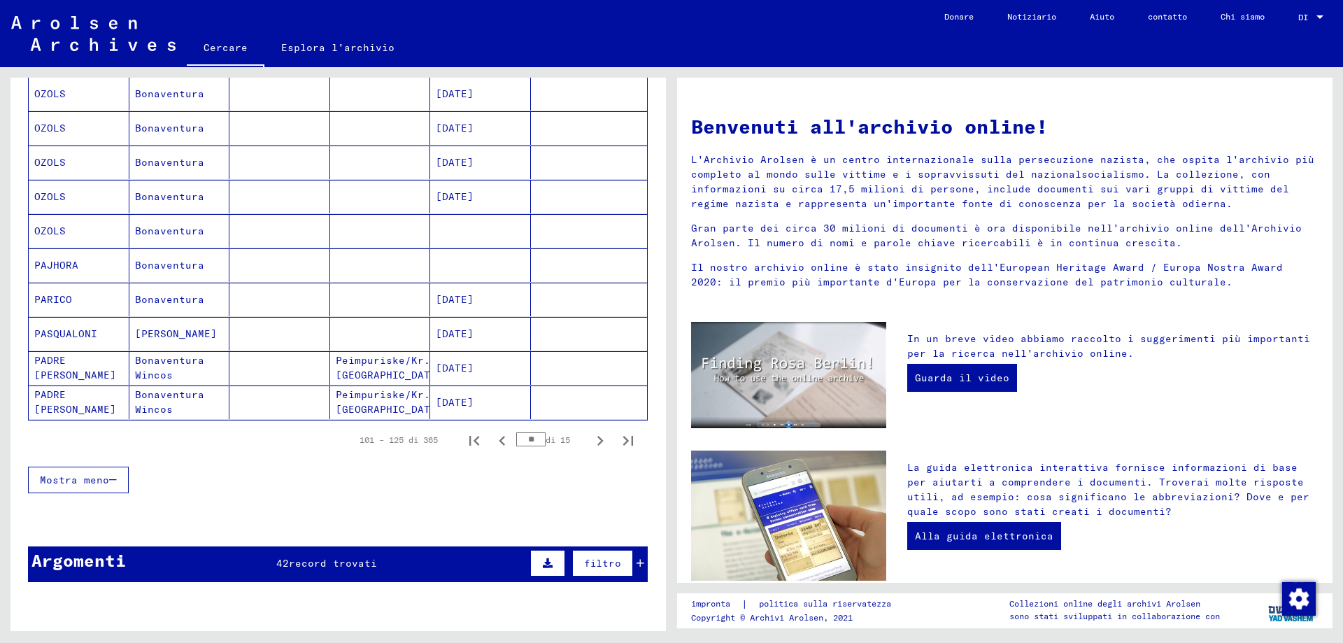
scroll to position [769, 0]
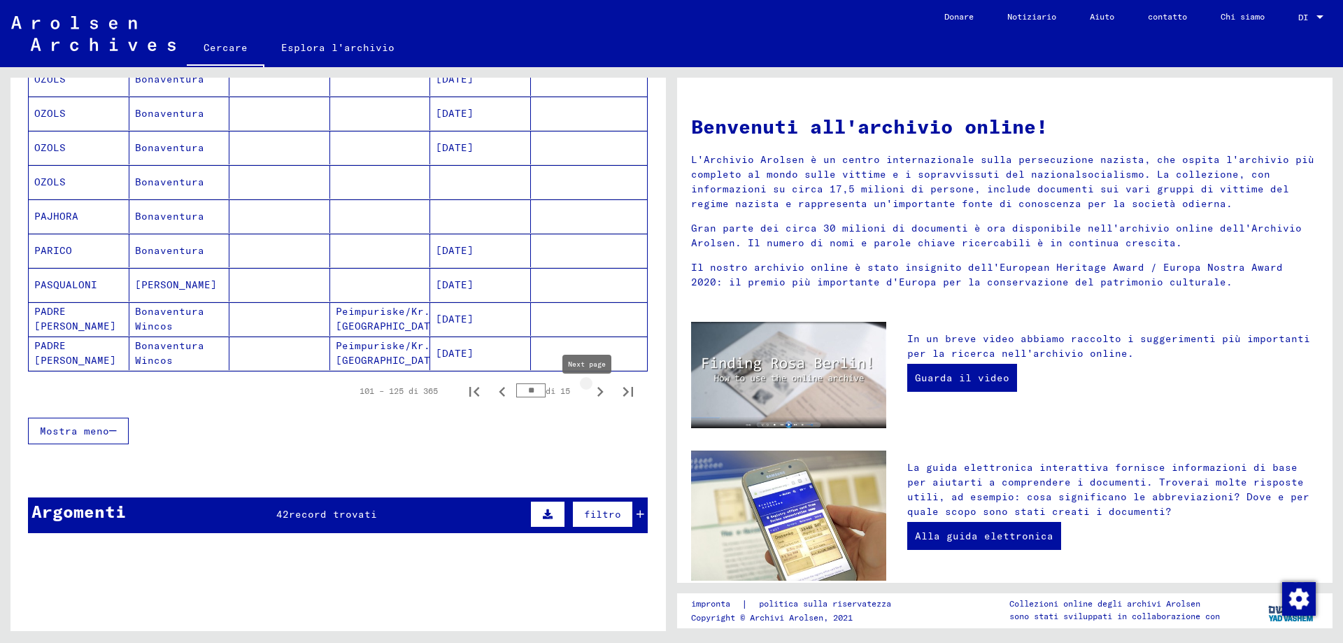
click at [597, 397] on icon "Pagina successiva" at bounding box center [600, 392] width 6 height 10
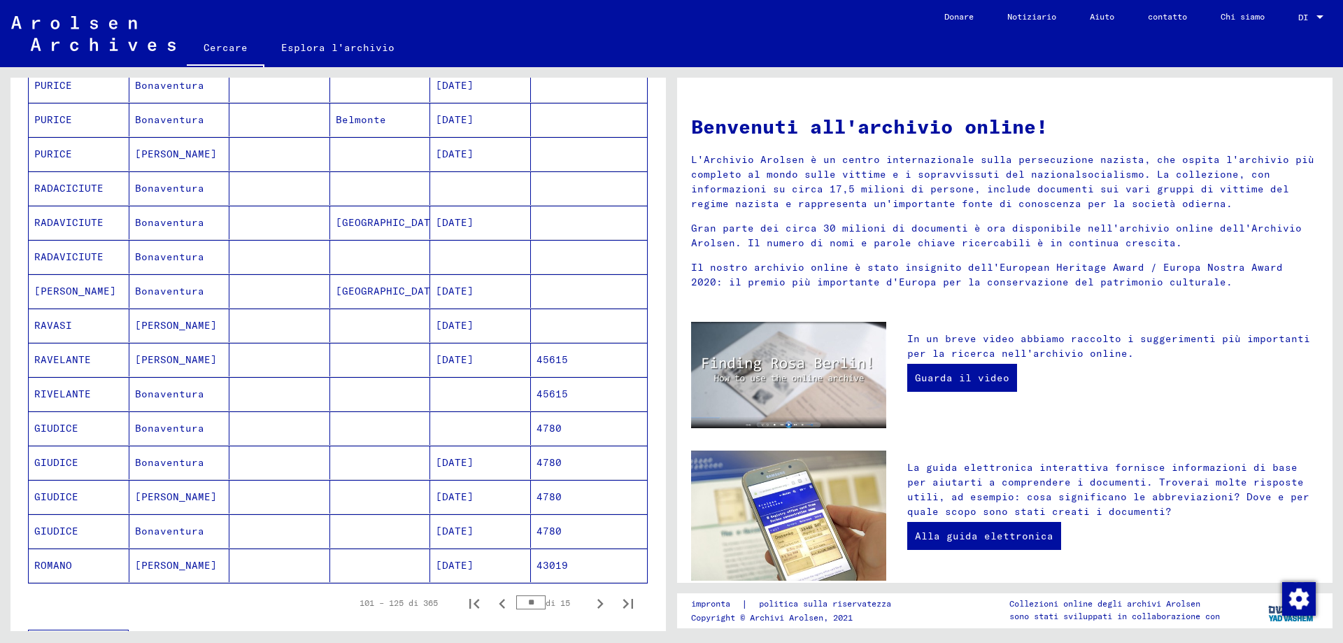
scroll to position [559, 0]
click at [590, 605] on icon "Pagina successiva" at bounding box center [600, 602] width 20 height 20
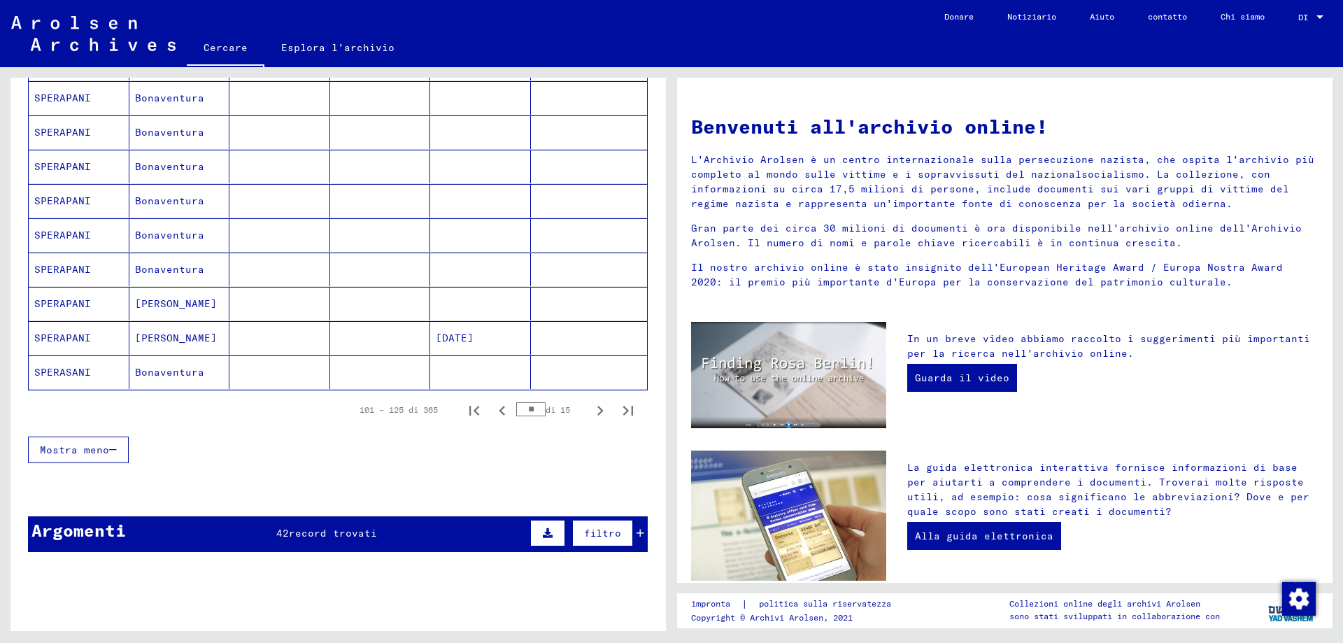
scroll to position [769, 0]
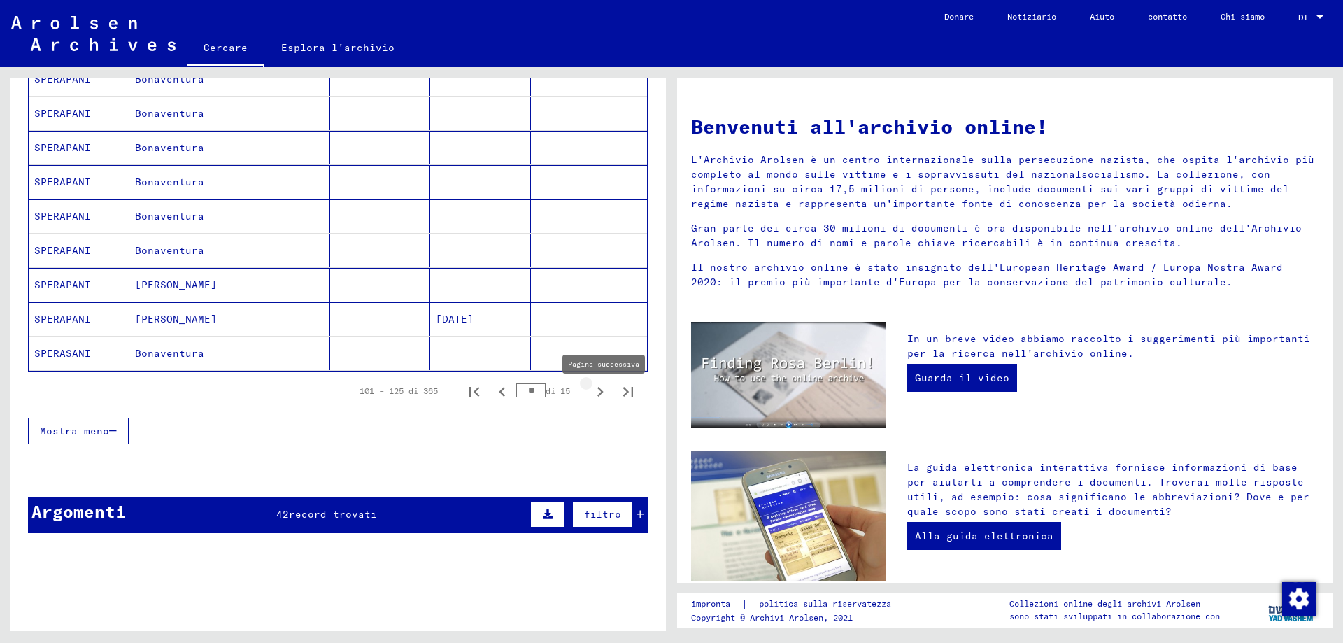
click at [590, 395] on icon "Pagina successiva" at bounding box center [600, 392] width 20 height 20
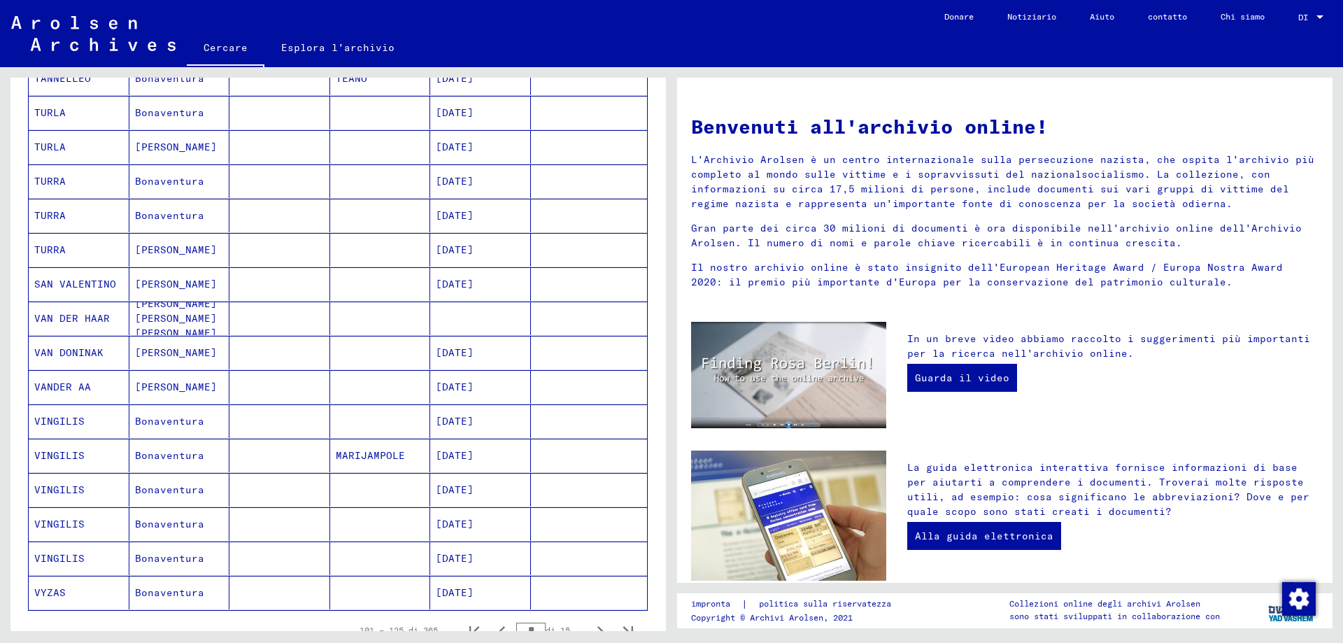
scroll to position [699, 0]
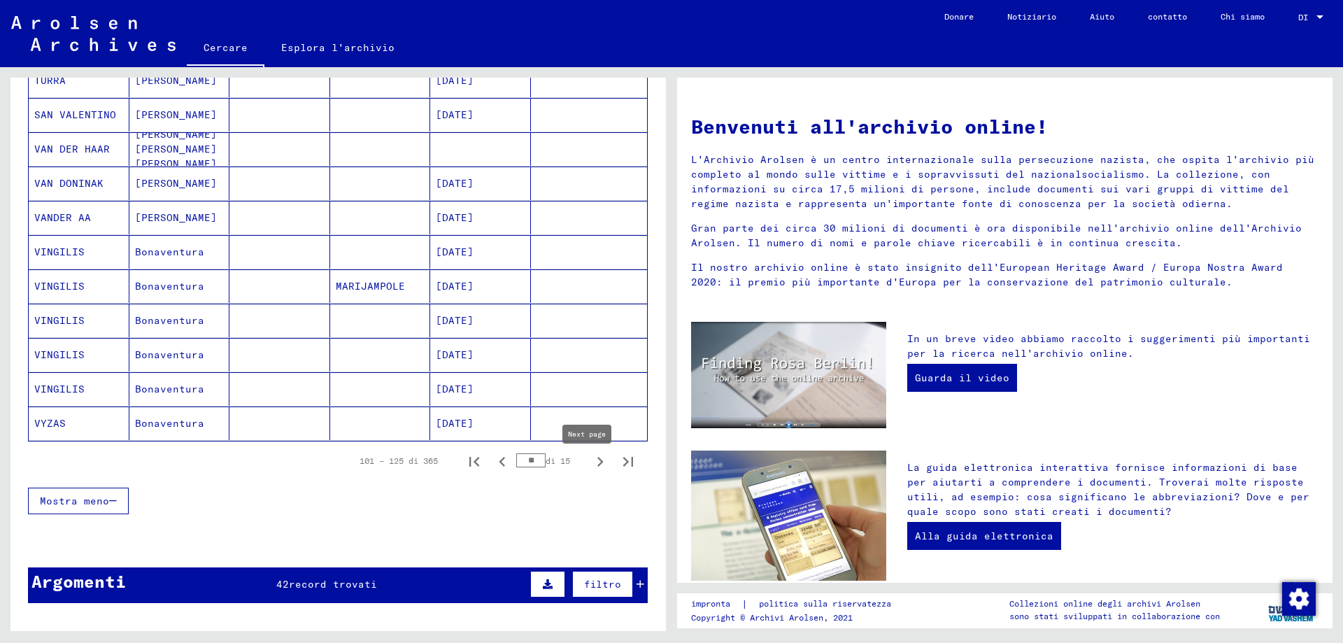
click at [597, 466] on icon "Pagina successiva" at bounding box center [600, 462] width 6 height 10
type input "**"
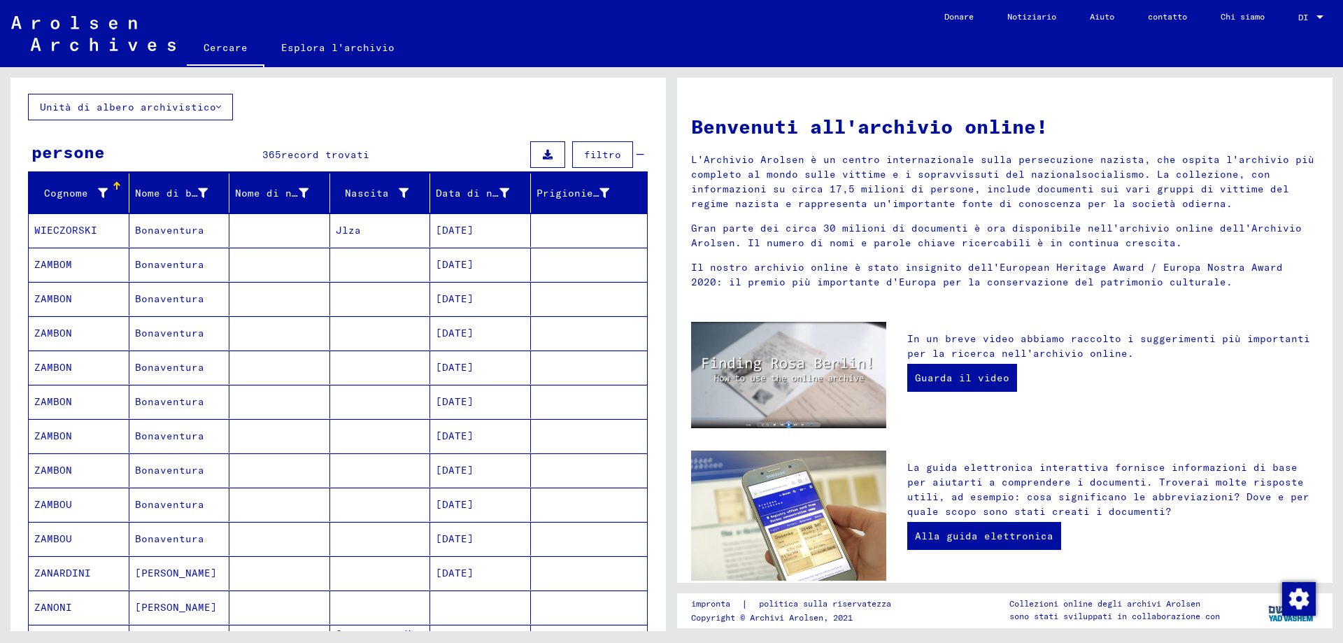
scroll to position [0, 0]
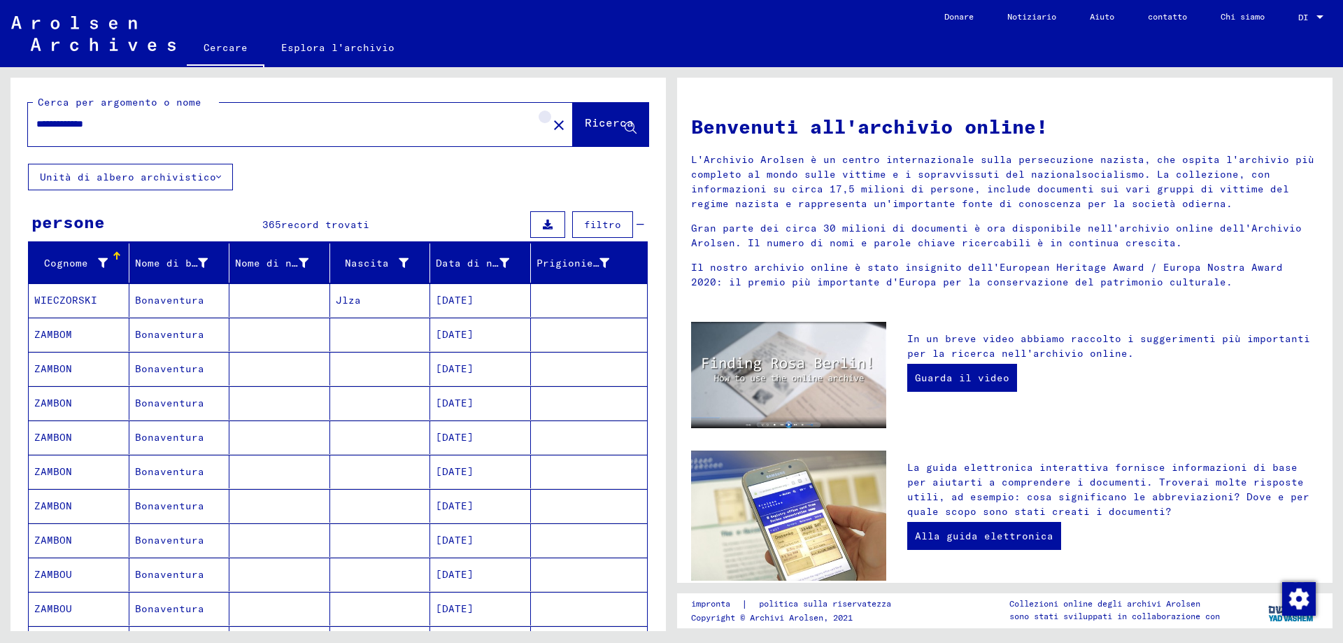
click at [545, 133] on button "close" at bounding box center [559, 124] width 28 height 28
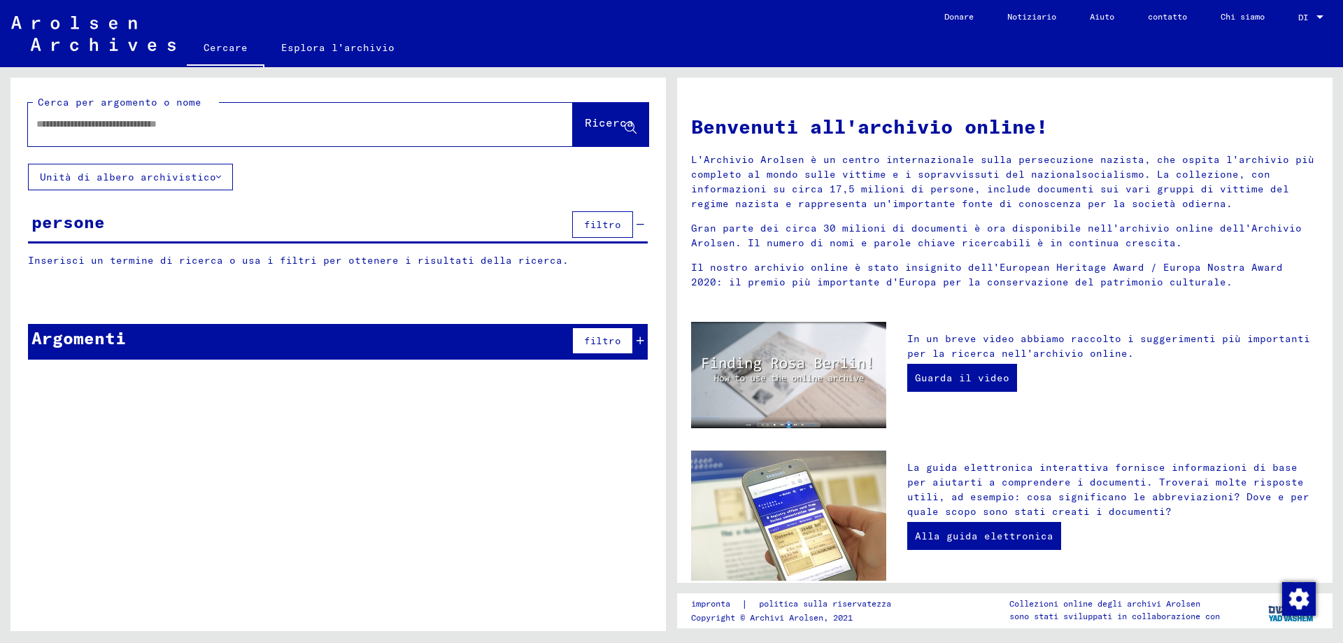
click at [40, 127] on input "text" at bounding box center [283, 124] width 494 height 15
type input "*"
click at [632, 131] on icon at bounding box center [631, 128] width 12 height 12
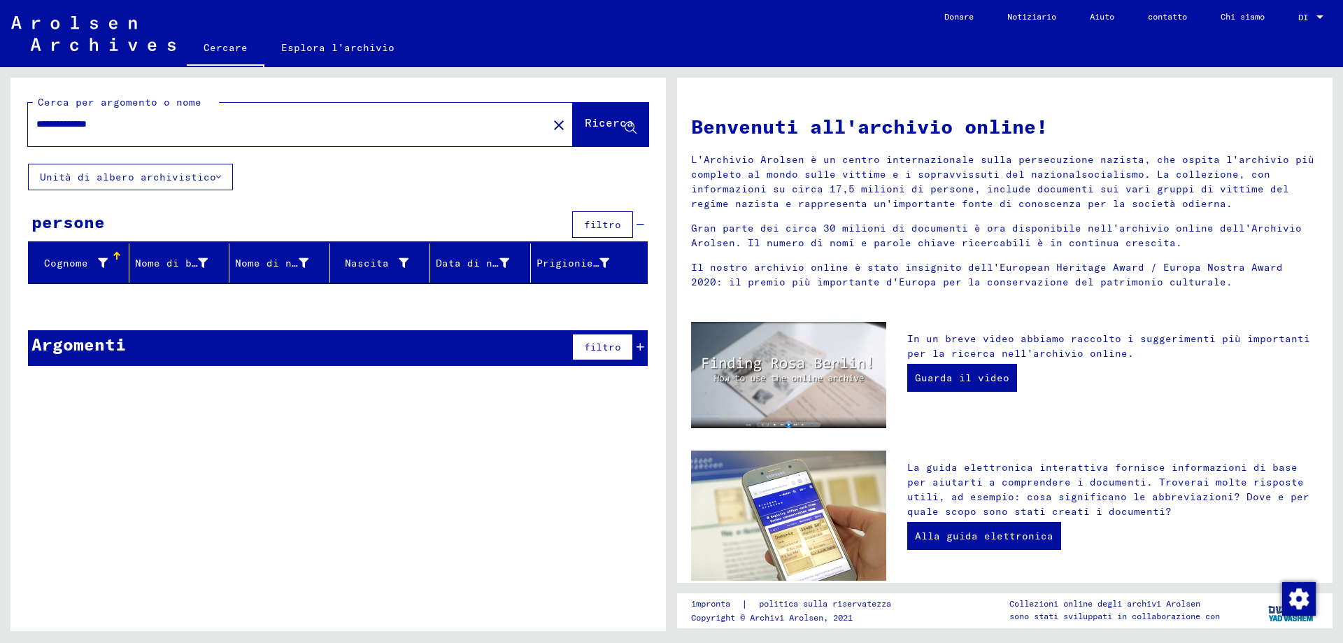
click at [94, 128] on input "**********" at bounding box center [283, 124] width 494 height 15
click at [98, 127] on input "**********" at bounding box center [283, 124] width 494 height 15
click at [627, 130] on icon at bounding box center [631, 128] width 12 height 12
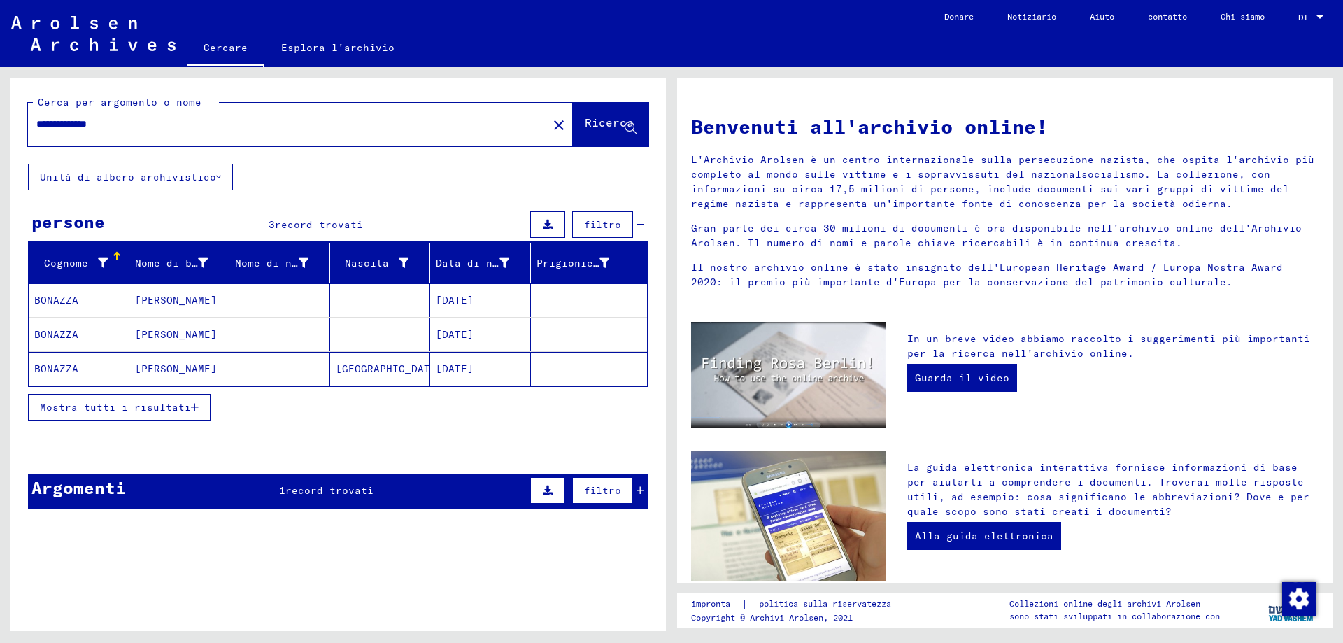
click at [73, 314] on mat-cell "BONAZZA" at bounding box center [79, 300] width 101 height 34
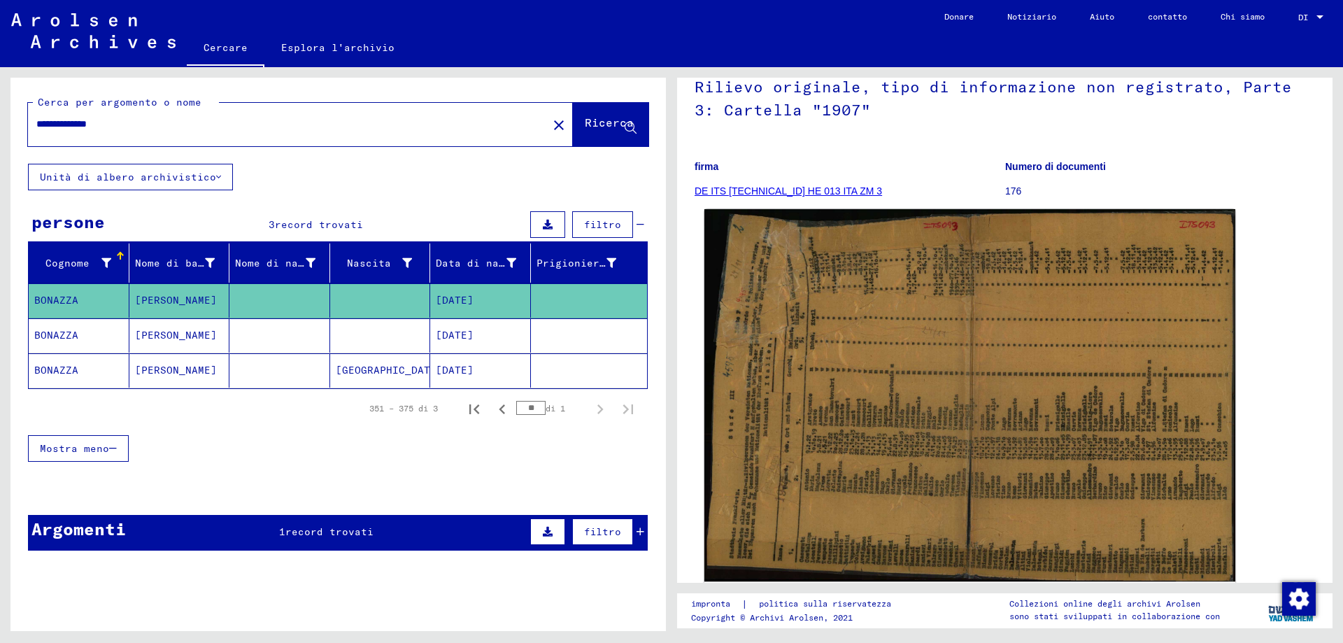
scroll to position [70, 0]
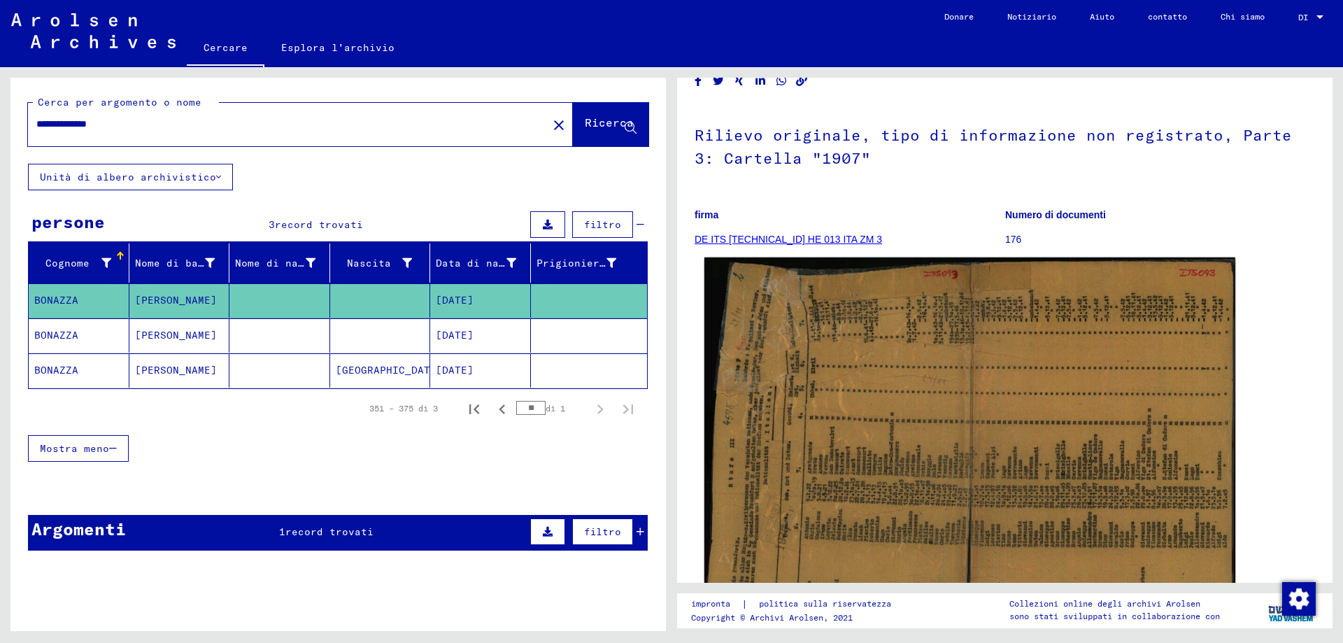
click at [955, 397] on img at bounding box center [969, 443] width 531 height 373
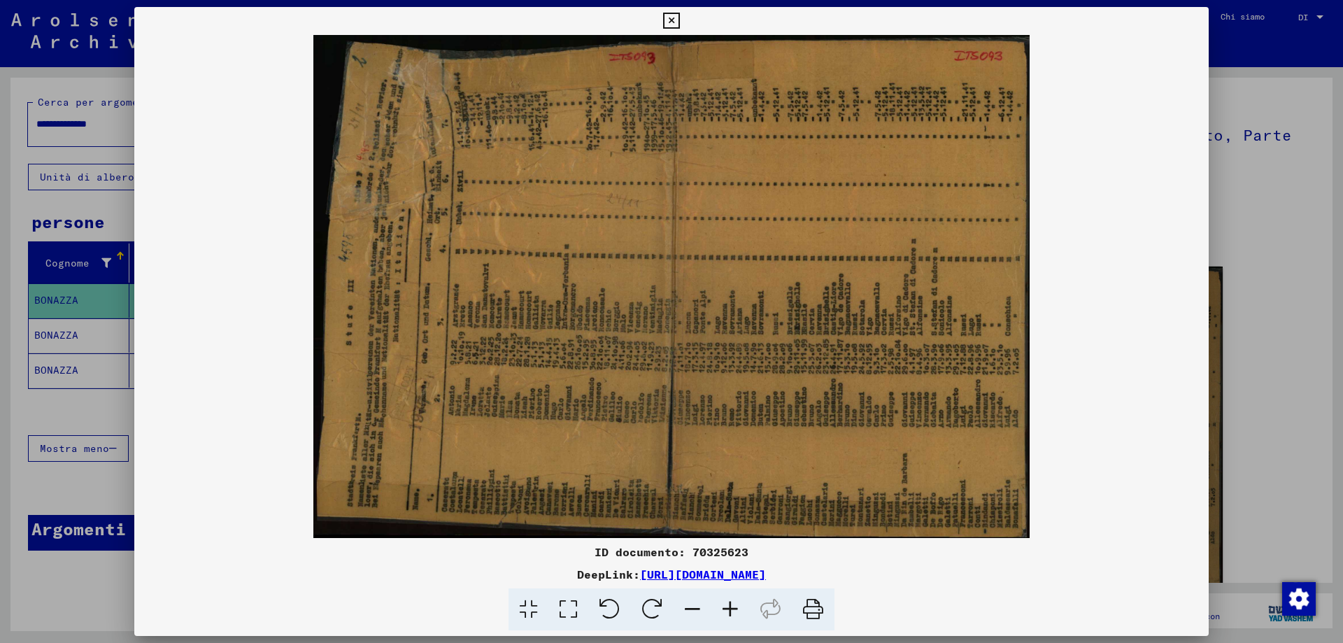
click at [653, 608] on icon at bounding box center [652, 609] width 43 height 43
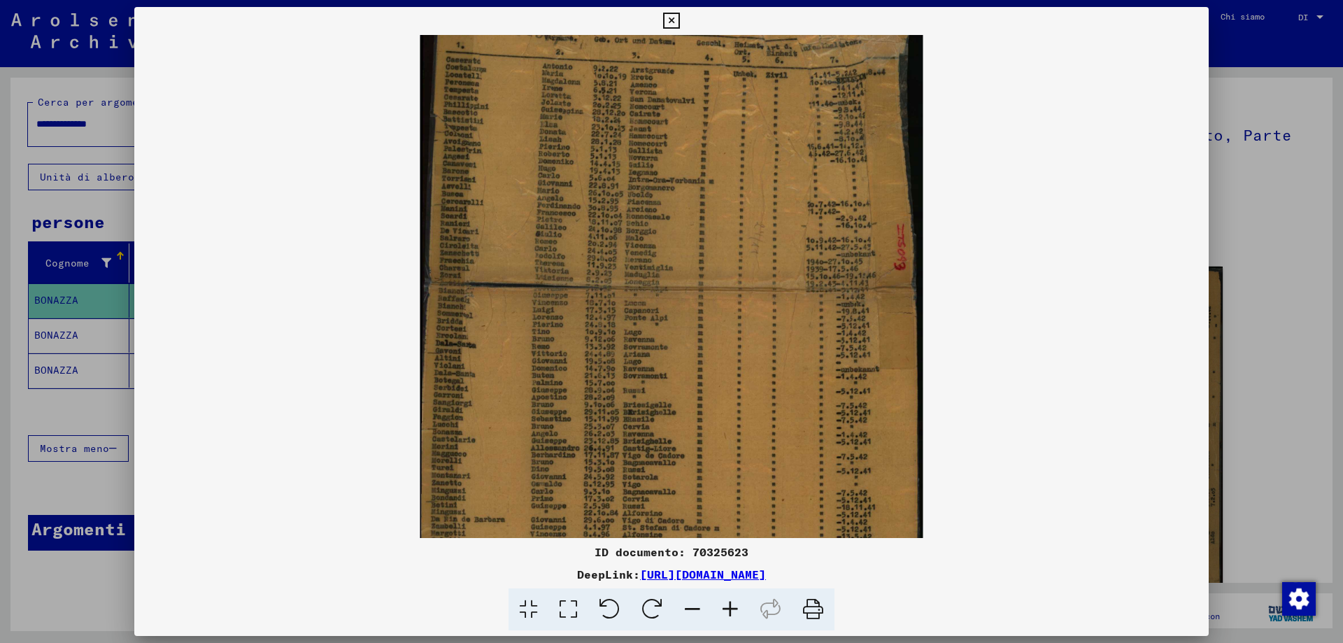
click at [681, 328] on img at bounding box center [671, 286] width 503 height 1074
click at [736, 607] on icon at bounding box center [730, 609] width 38 height 43
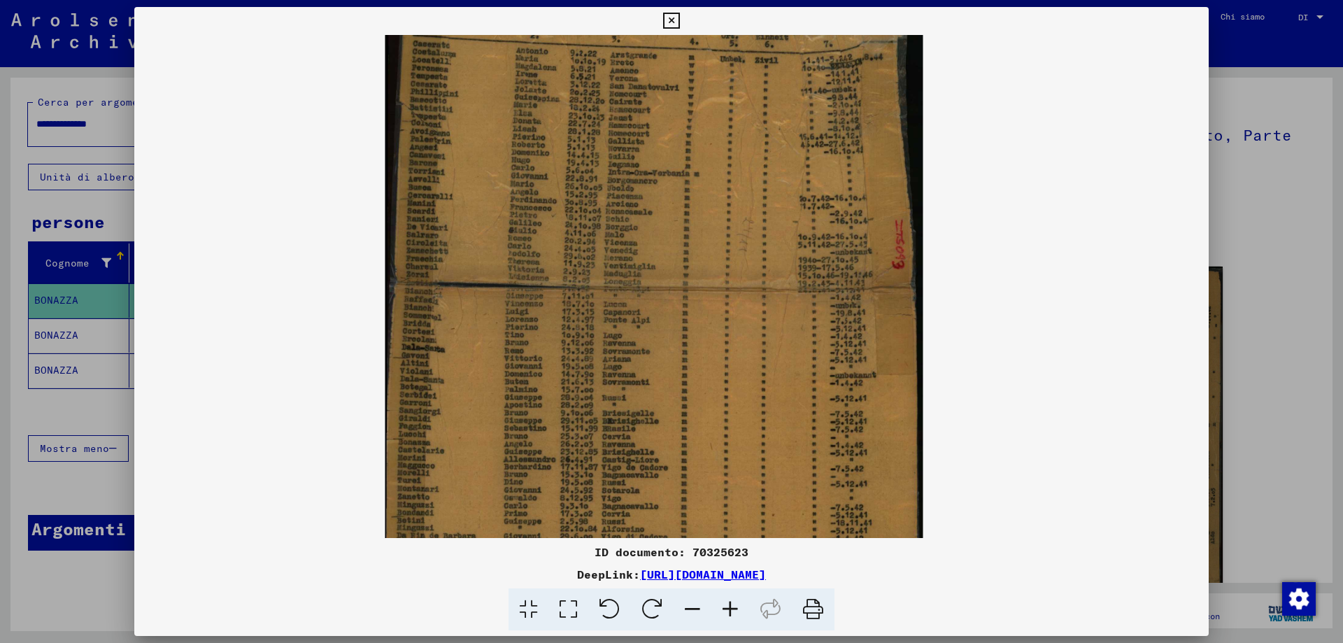
click at [736, 607] on icon at bounding box center [730, 609] width 38 height 43
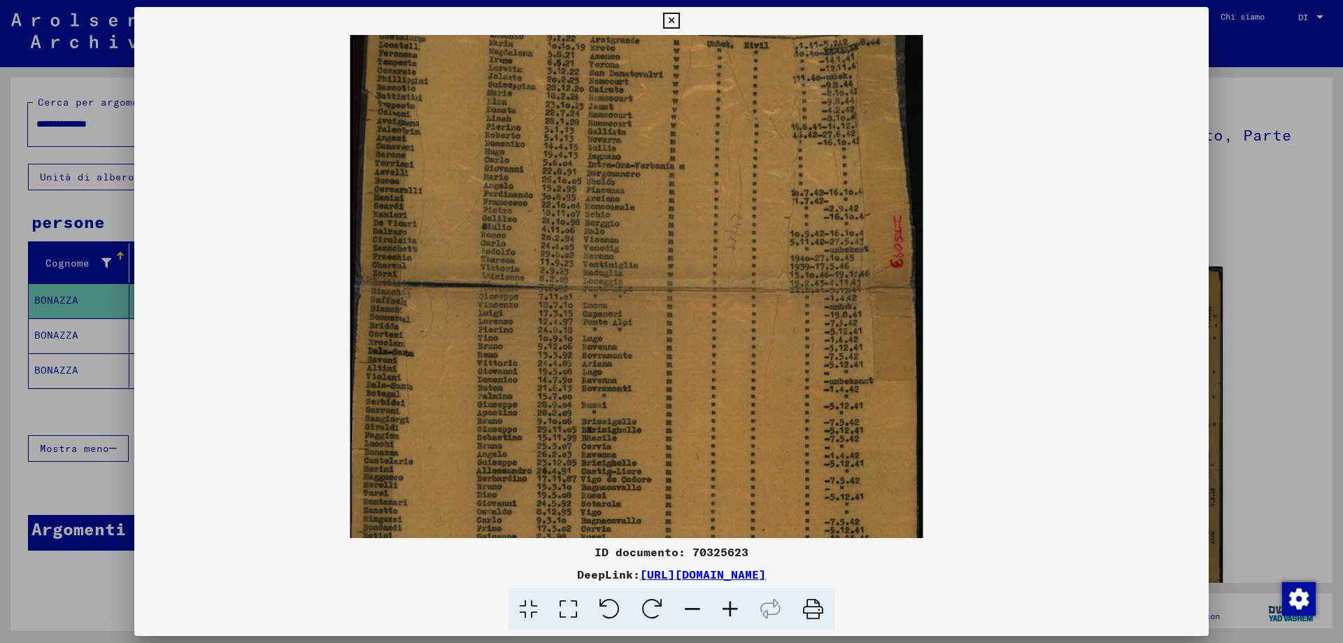
click at [736, 607] on icon at bounding box center [730, 609] width 38 height 43
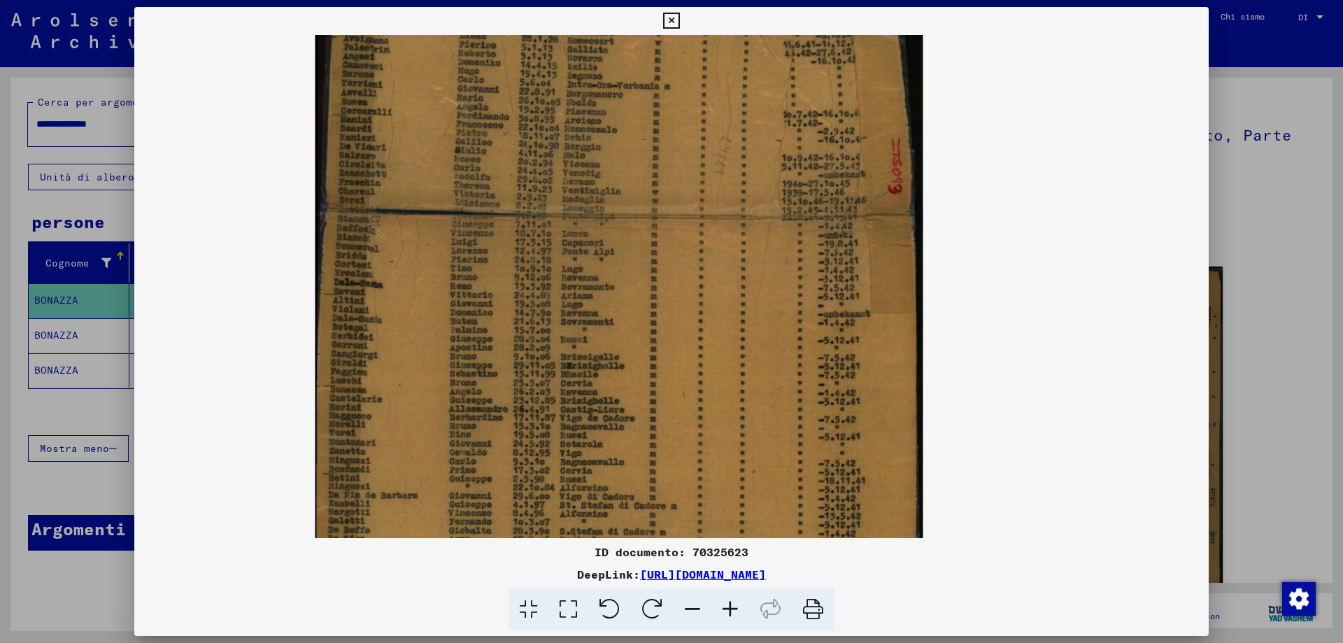
scroll to position [0, 0]
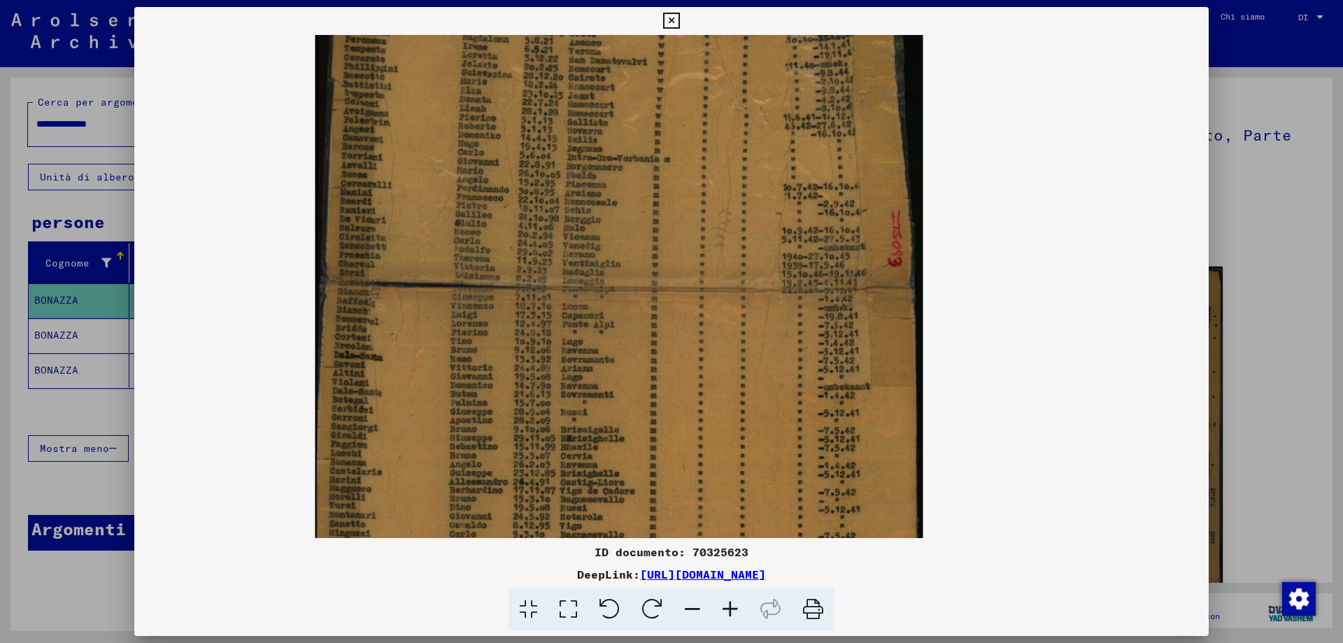
drag, startPoint x: 619, startPoint y: 69, endPoint x: 590, endPoint y: 408, distance: 339.8
click at [590, 408] on img at bounding box center [619, 286] width 608 height 866
drag, startPoint x: 700, startPoint y: 609, endPoint x: 697, endPoint y: 601, distance: 8.8
click at [697, 601] on icon at bounding box center [692, 609] width 38 height 43
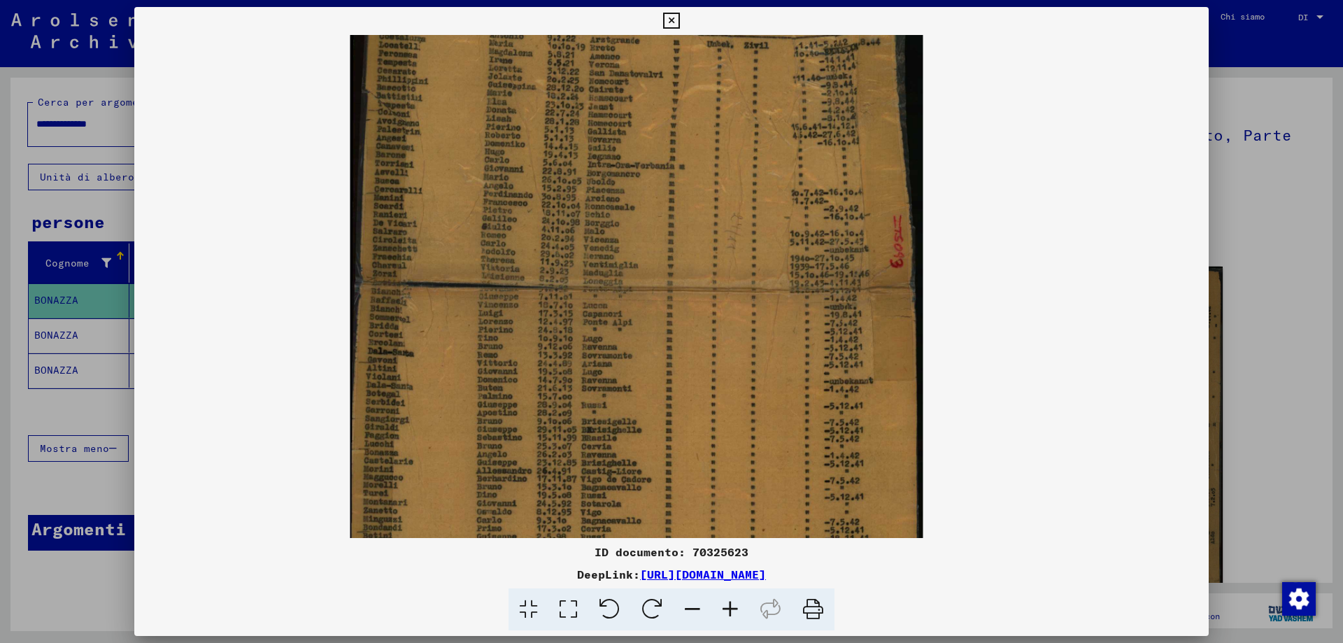
click at [697, 601] on icon at bounding box center [692, 609] width 38 height 43
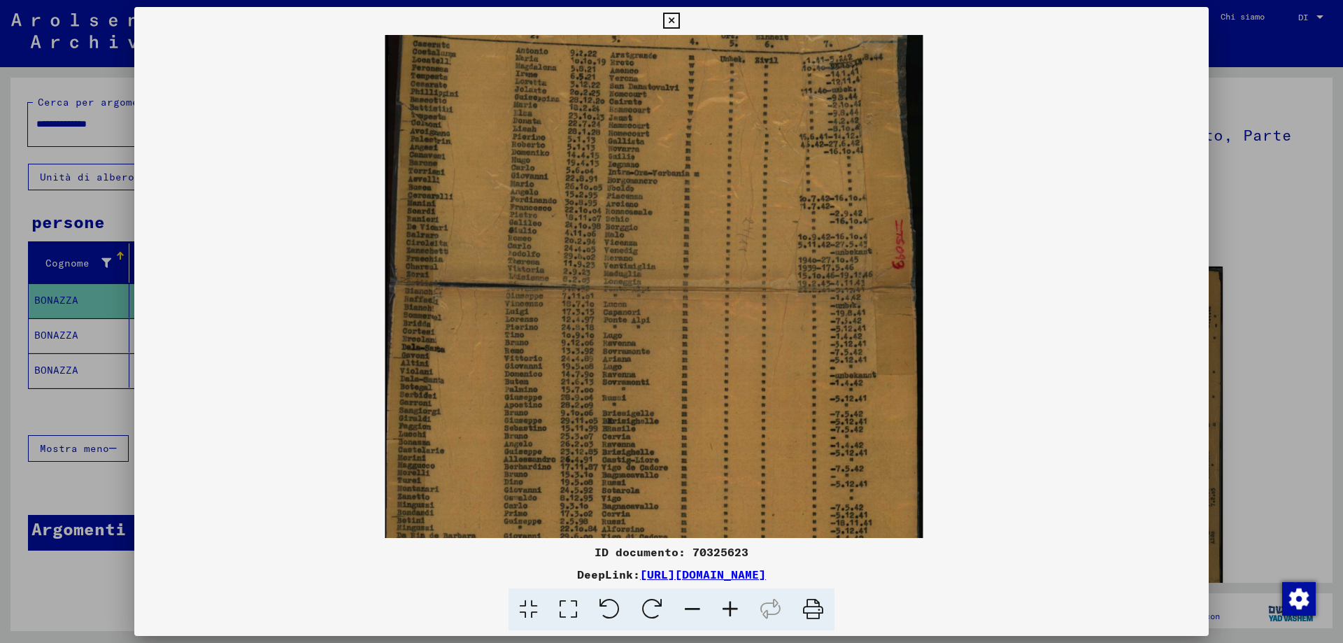
click at [738, 610] on icon at bounding box center [730, 609] width 38 height 43
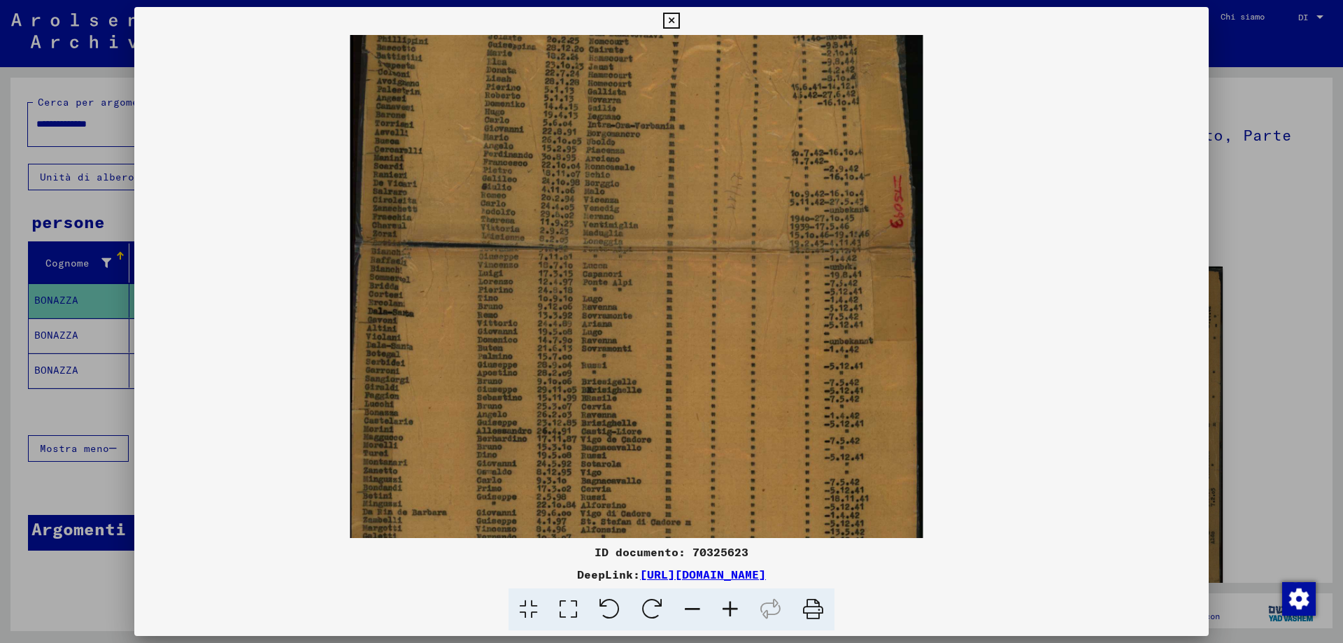
scroll to position [48, 0]
drag, startPoint x: 433, startPoint y: 169, endPoint x: 422, endPoint y: 131, distance: 40.1
click at [422, 131] on img at bounding box center [636, 247] width 573 height 816
click at [734, 608] on icon at bounding box center [730, 609] width 38 height 43
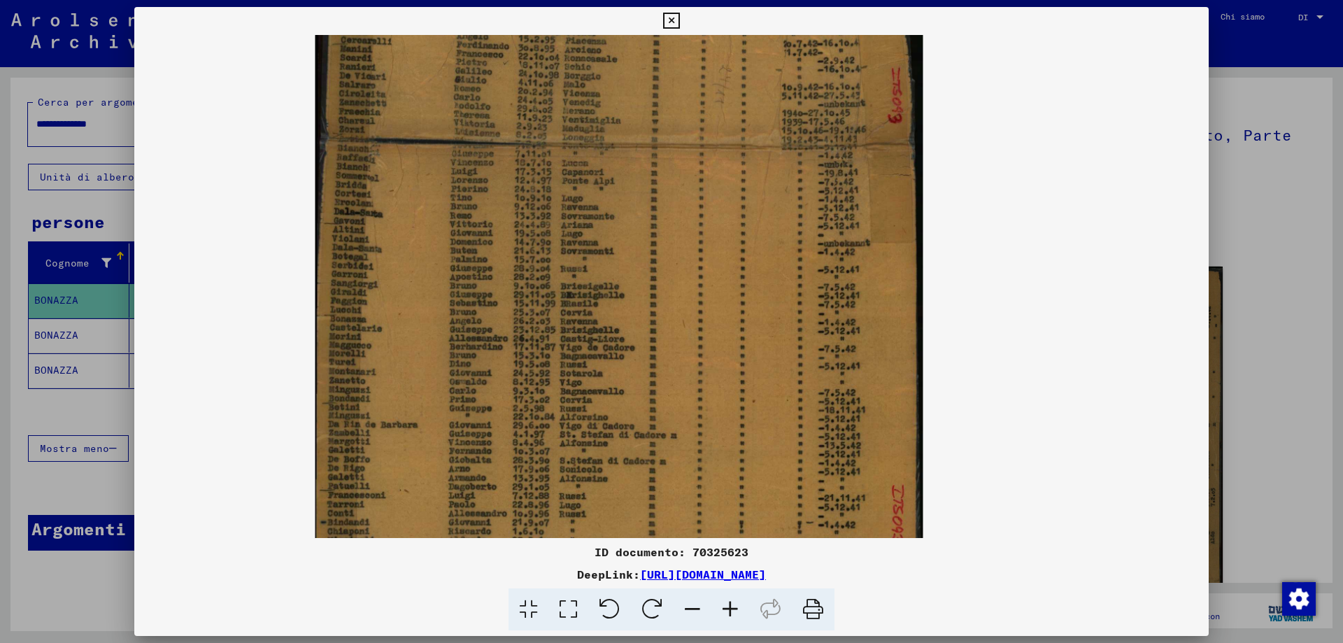
scroll to position [148, 0]
drag, startPoint x: 473, startPoint y: 338, endPoint x: 468, endPoint y: 229, distance: 109.2
click at [468, 229] on img at bounding box center [619, 139] width 608 height 866
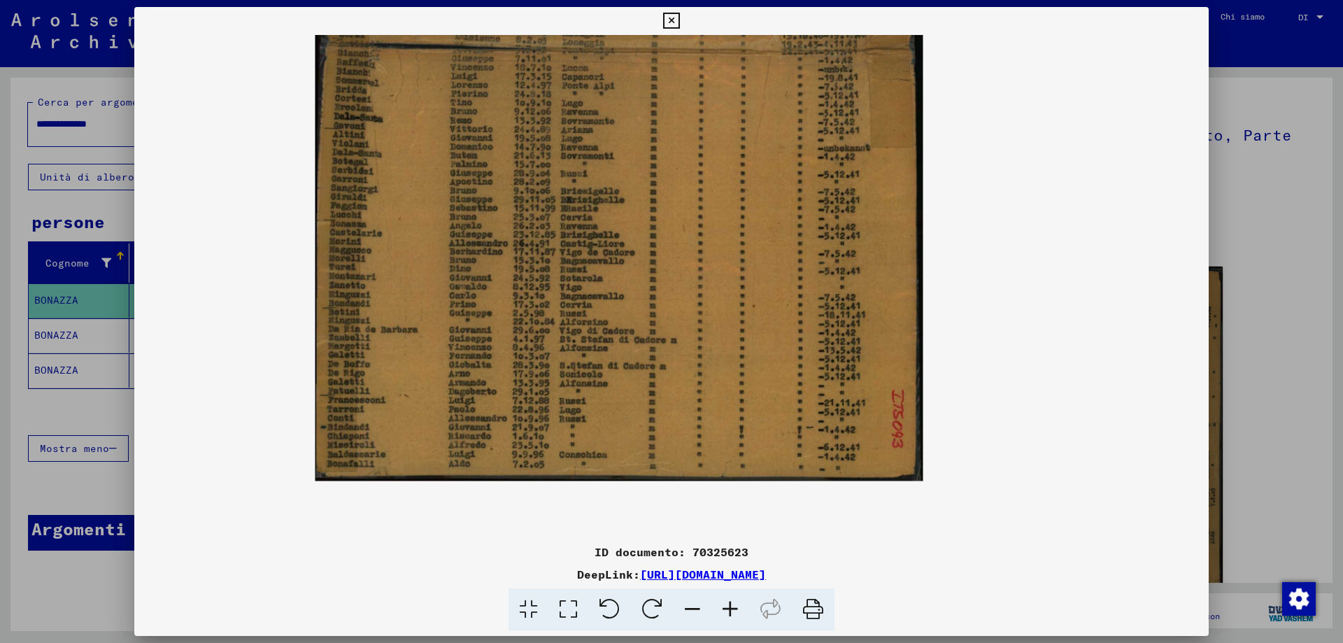
scroll to position [240, 0]
drag, startPoint x: 357, startPoint y: 297, endPoint x: 365, endPoint y: 205, distance: 92.6
click at [365, 205] on img at bounding box center [619, 46] width 608 height 866
click at [673, 21] on icon at bounding box center [671, 21] width 16 height 17
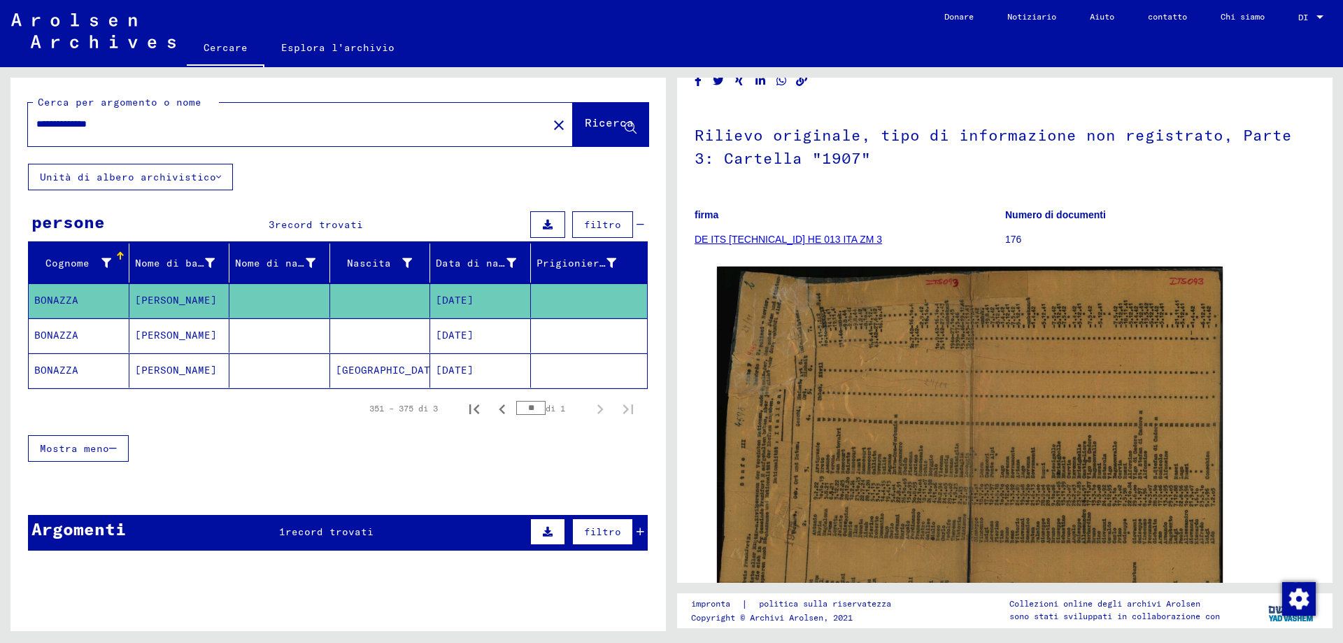
click at [126, 127] on input "**********" at bounding box center [287, 124] width 503 height 15
type input "*******"
click at [625, 134] on icon at bounding box center [631, 128] width 12 height 12
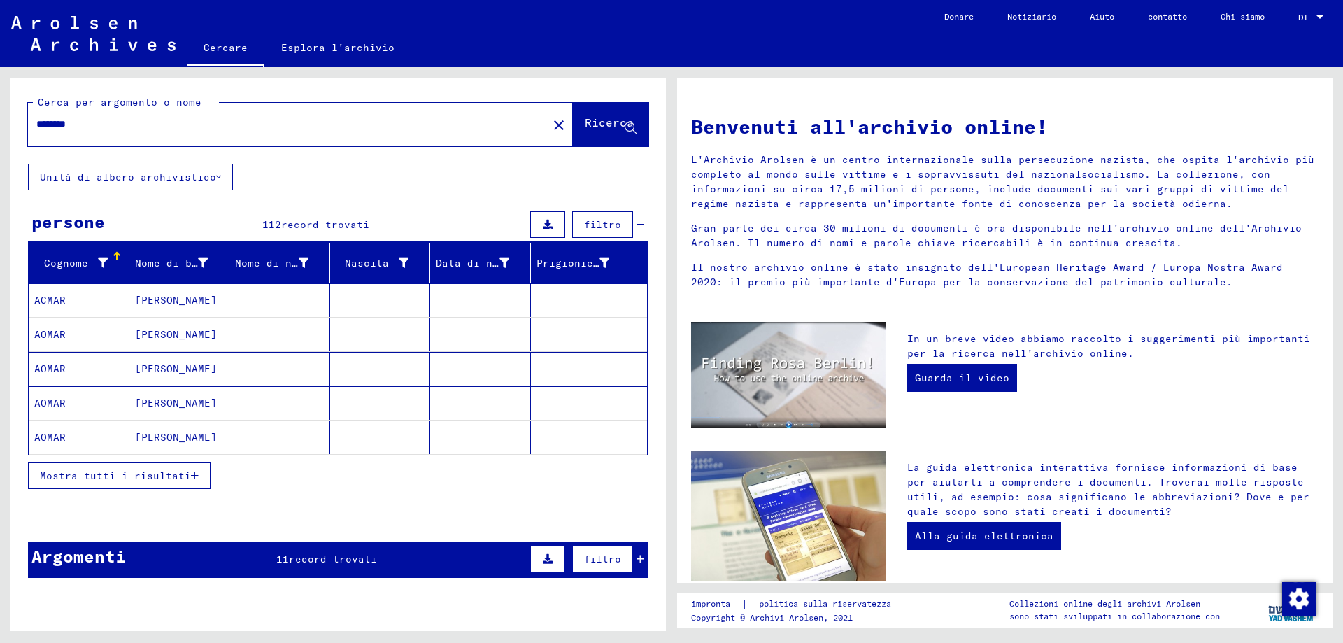
click at [192, 489] on button "Mostra tutti i risultati" at bounding box center [119, 475] width 183 height 27
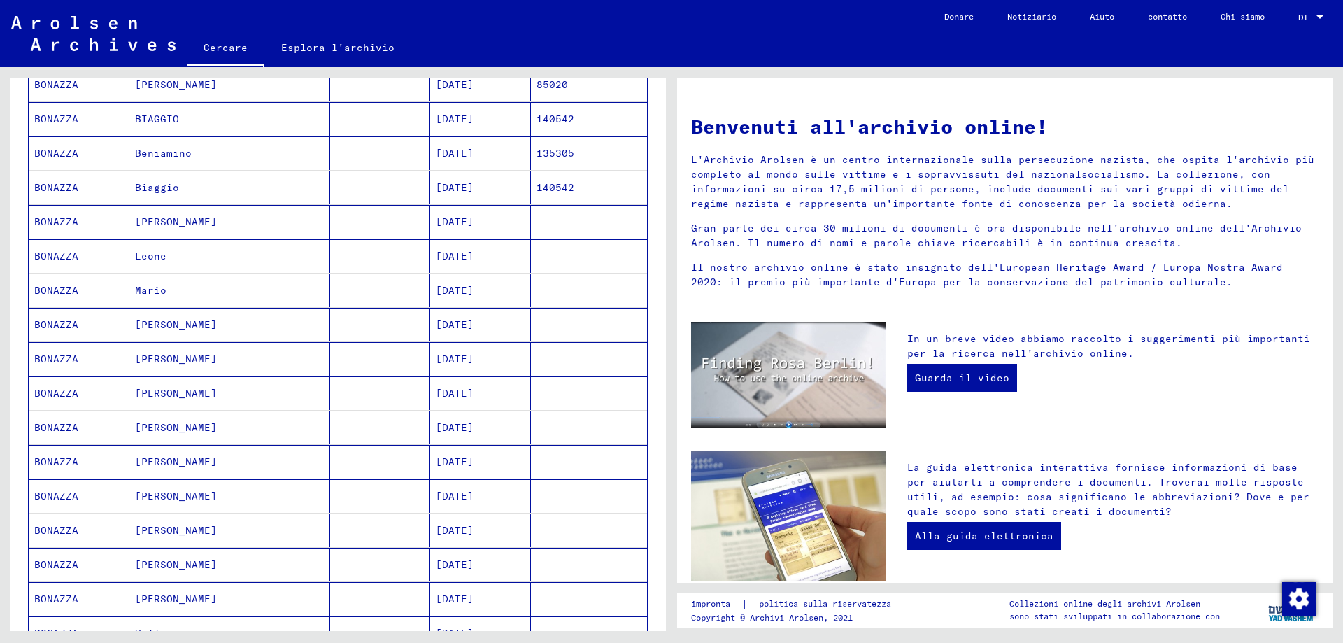
scroll to position [769, 0]
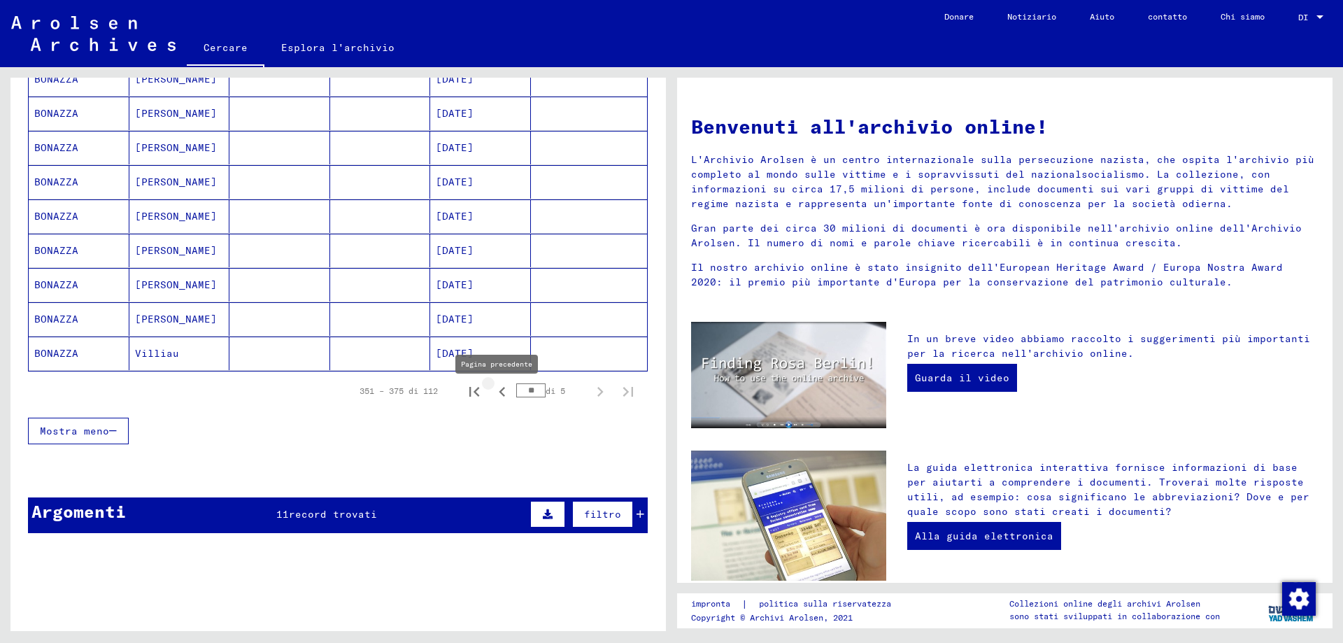
click at [499, 396] on icon "Pagina precedente" at bounding box center [502, 392] width 6 height 10
type input "**"
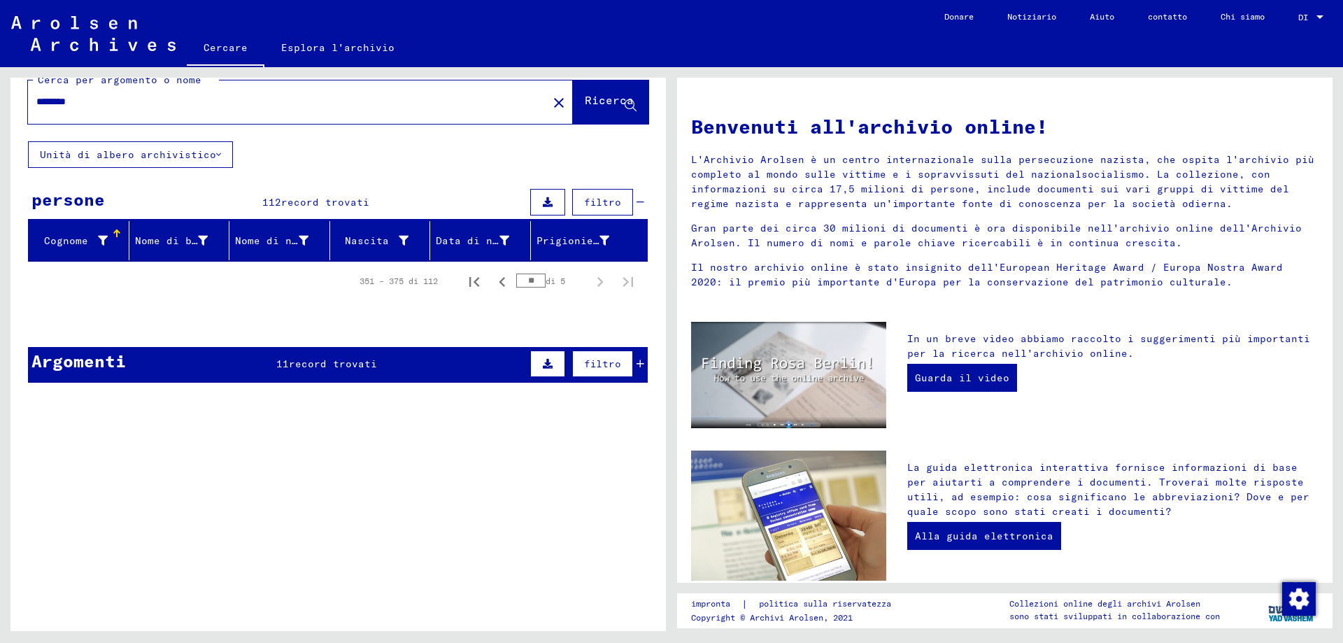
scroll to position [0, 0]
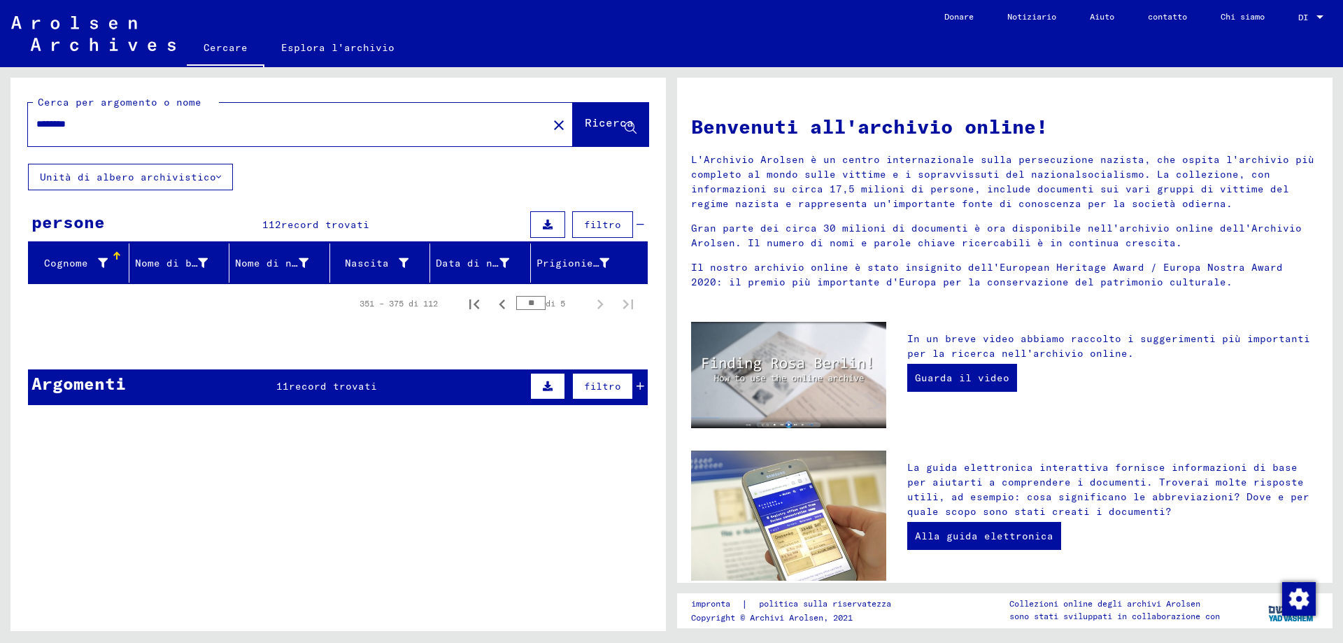
click at [87, 126] on input "*******" at bounding box center [283, 124] width 494 height 15
type input "**********"
click at [625, 128] on icon at bounding box center [631, 128] width 12 height 12
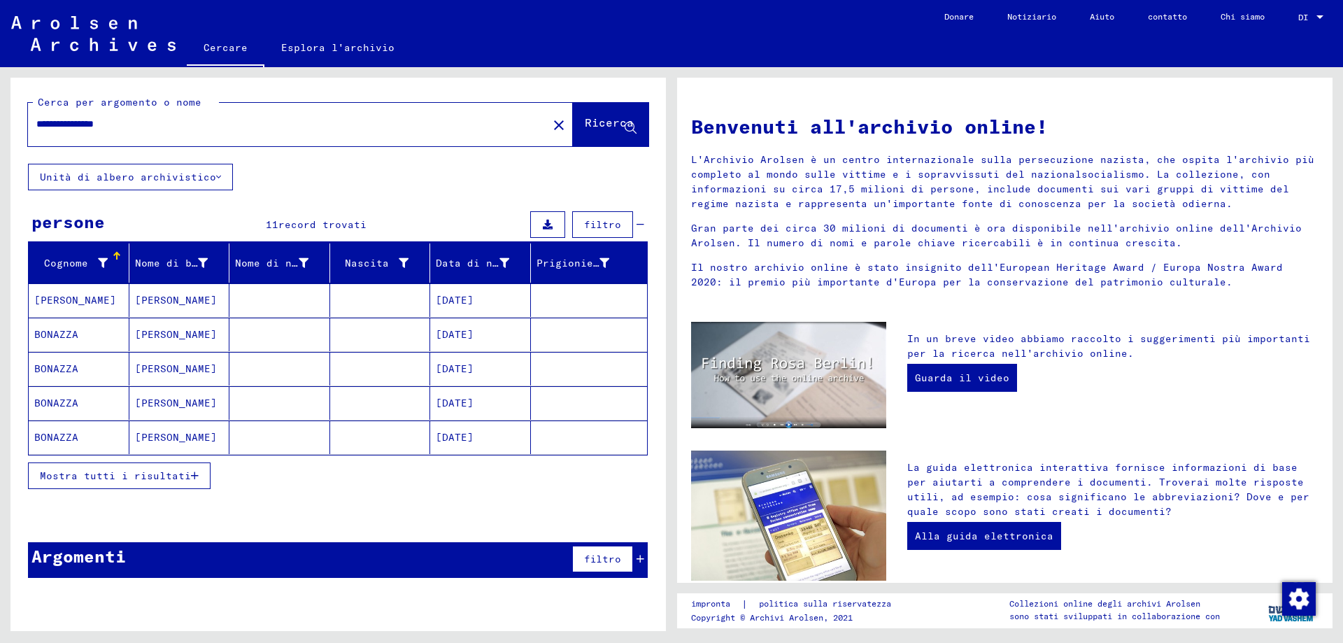
click at [72, 341] on font "BONAZZA" at bounding box center [56, 334] width 44 height 13
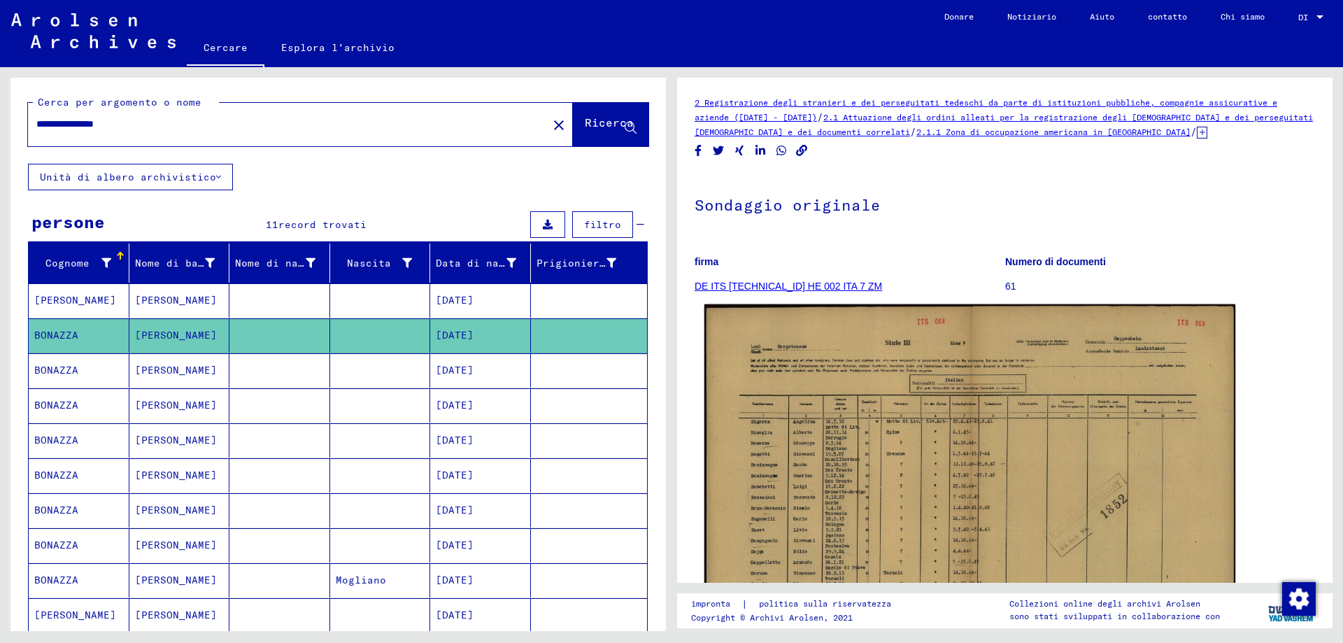
click at [967, 453] on img at bounding box center [969, 492] width 531 height 377
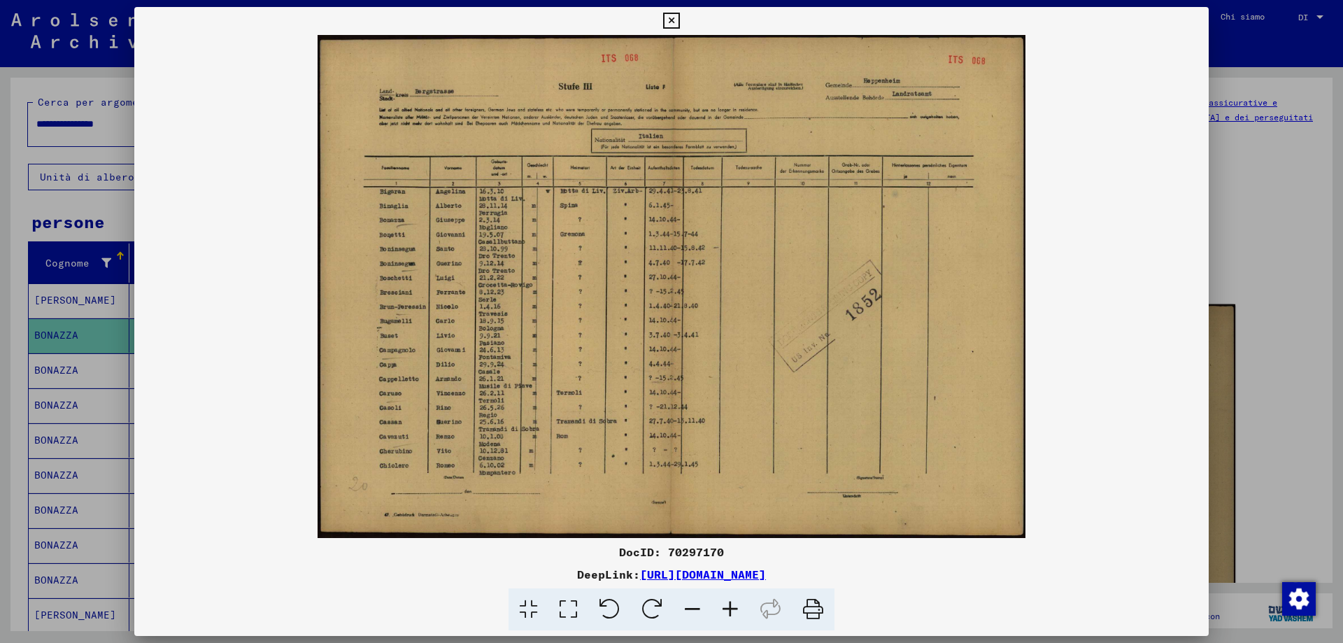
click at [967, 453] on img at bounding box center [671, 286] width 1074 height 503
click at [729, 609] on icon at bounding box center [730, 609] width 38 height 43
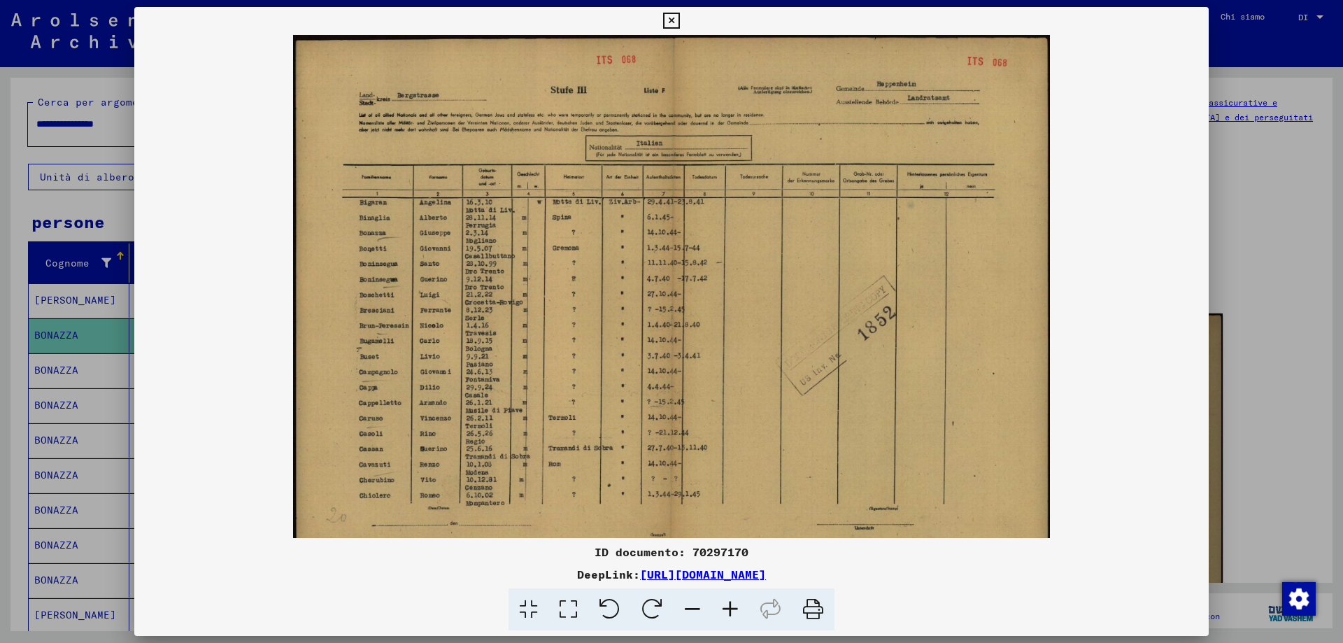
click at [729, 609] on icon at bounding box center [730, 609] width 38 height 43
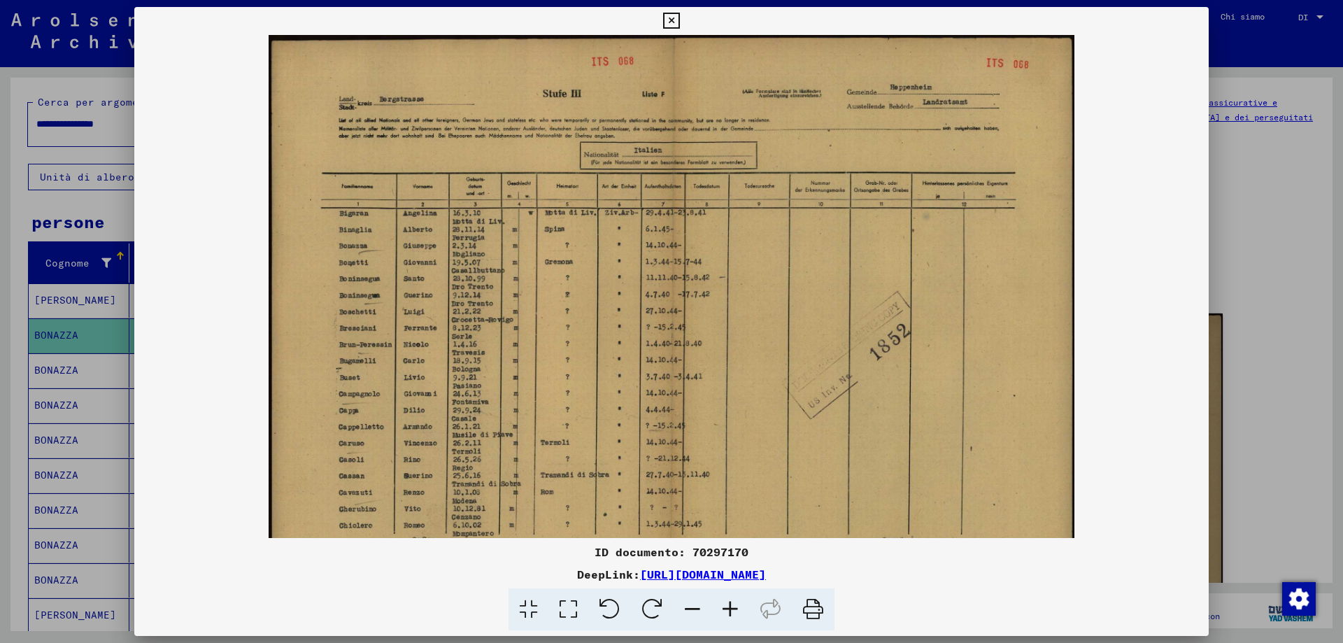
click at [736, 610] on icon at bounding box center [730, 609] width 38 height 43
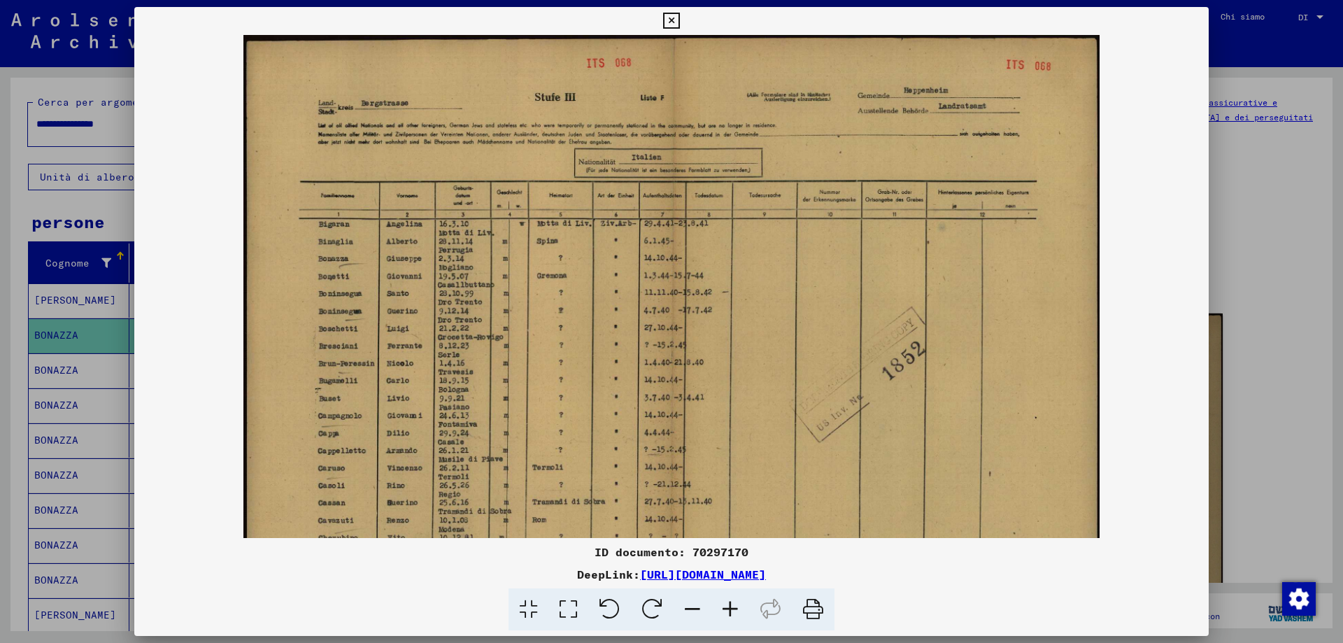
click at [736, 610] on icon at bounding box center [730, 609] width 38 height 43
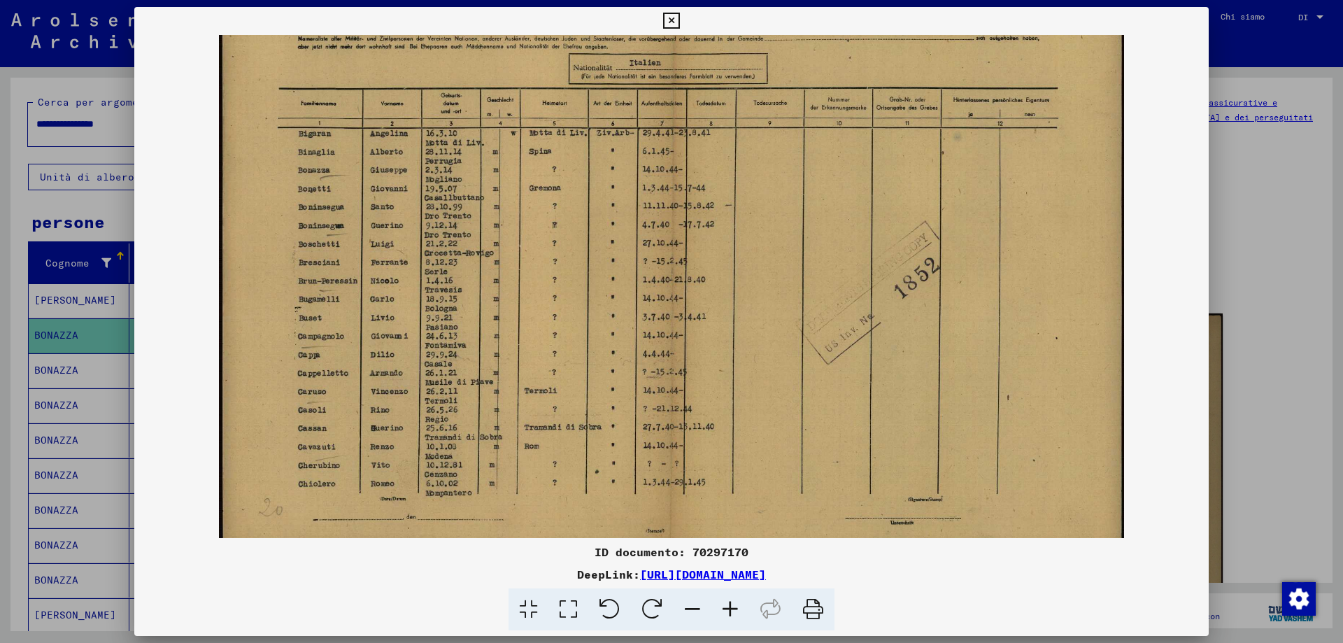
scroll to position [140, 0]
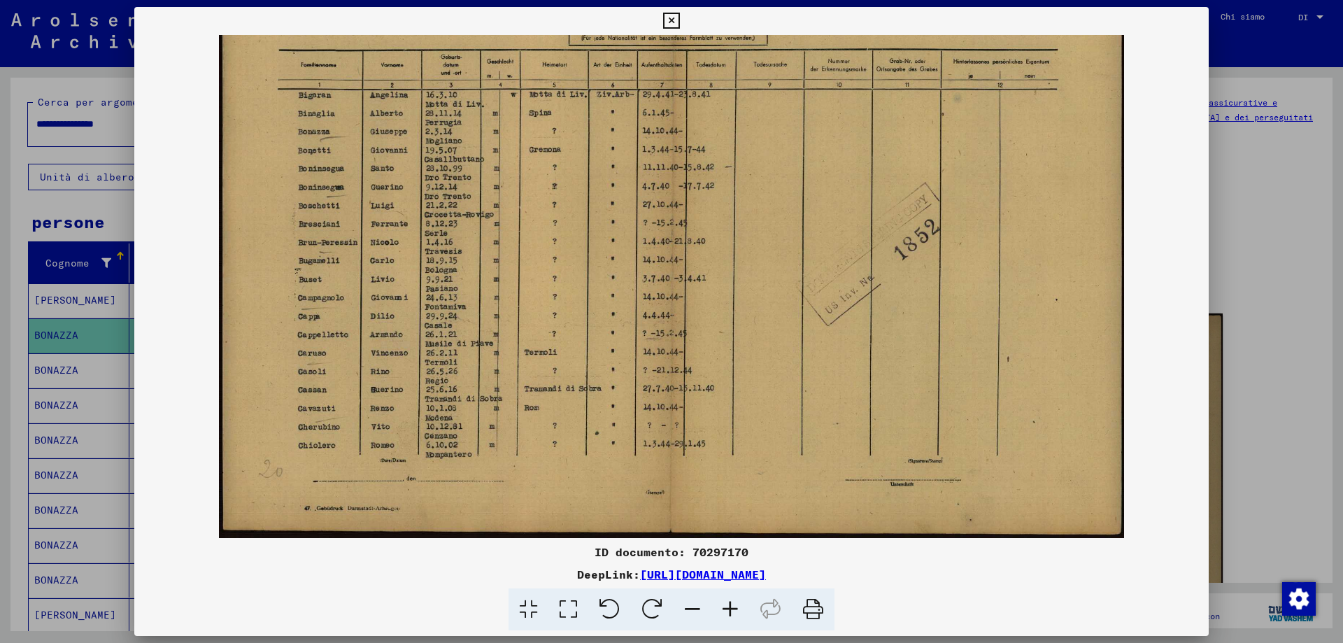
drag, startPoint x: 696, startPoint y: 436, endPoint x: 711, endPoint y: 158, distance: 278.1
click at [711, 158] on img at bounding box center [671, 216] width 905 height 643
click at [673, 16] on icon at bounding box center [671, 21] width 16 height 17
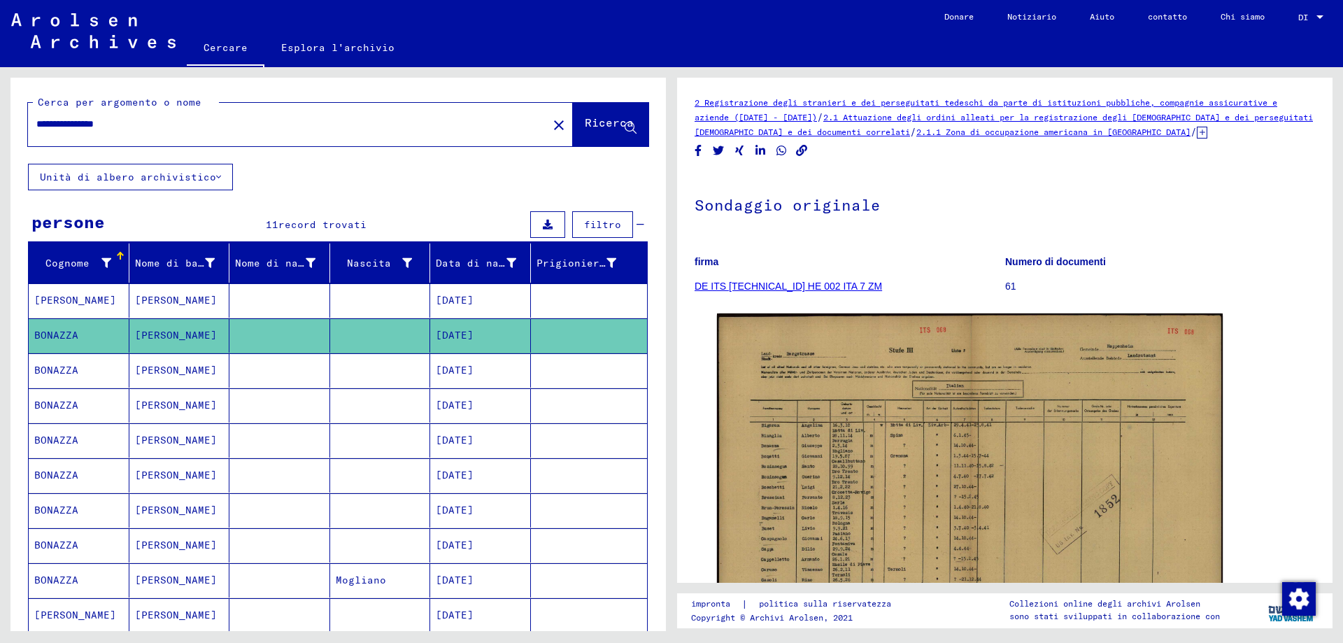
click at [188, 387] on mat-cell "[PERSON_NAME]" at bounding box center [179, 370] width 101 height 34
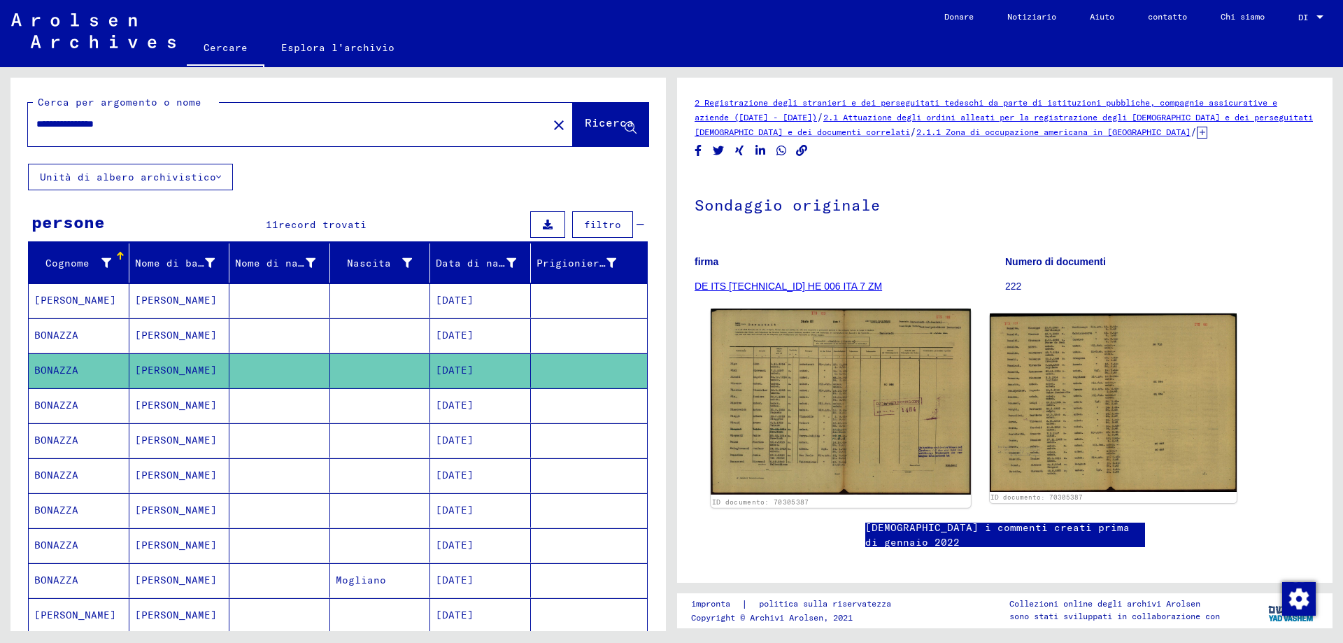
click at [886, 436] on img at bounding box center [840, 401] width 259 height 186
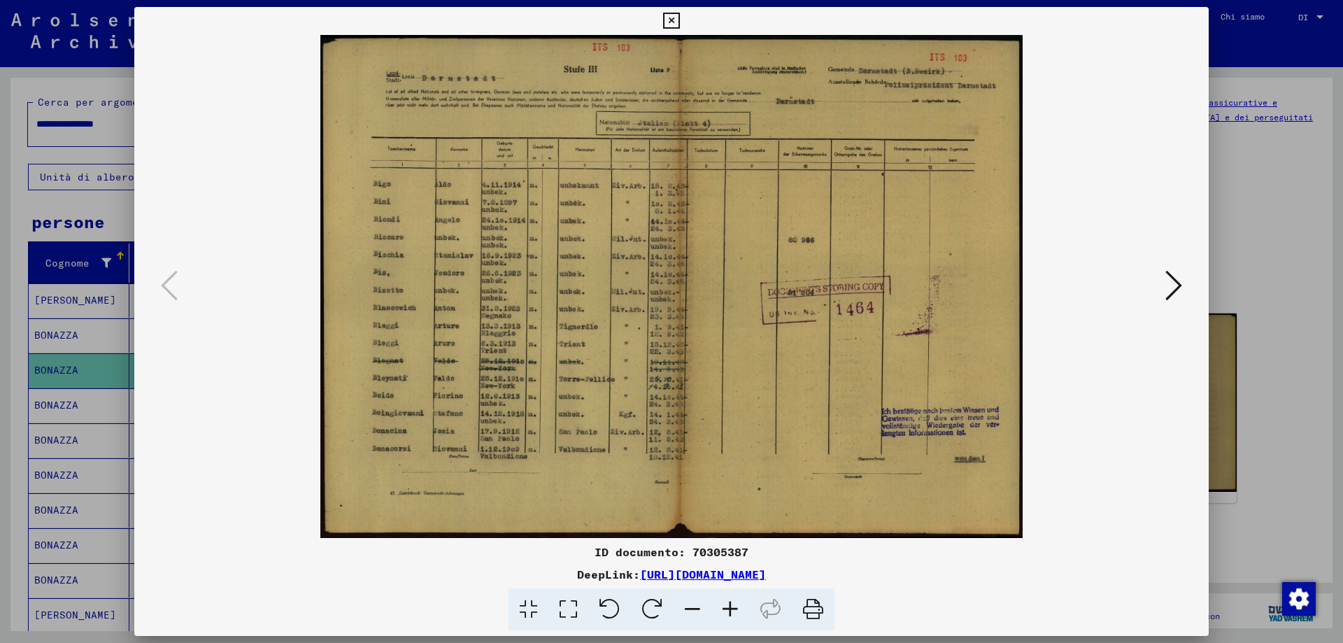
click at [1174, 280] on icon at bounding box center [1173, 286] width 17 height 34
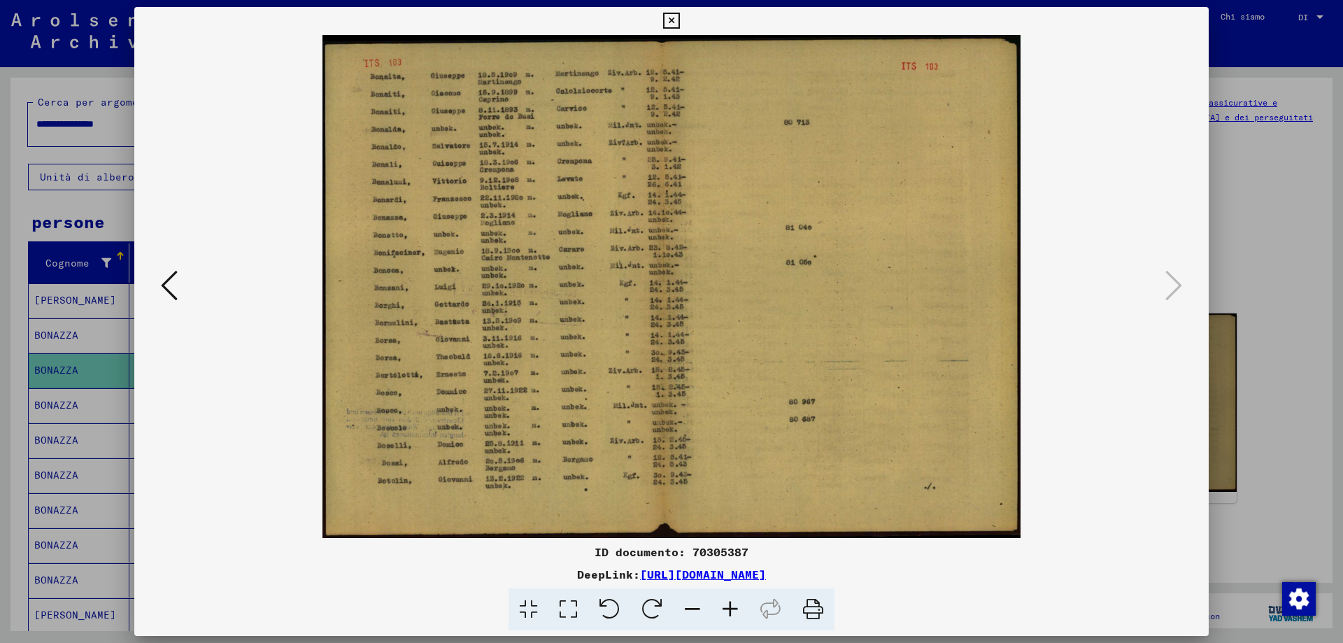
click at [737, 615] on icon at bounding box center [730, 609] width 38 height 43
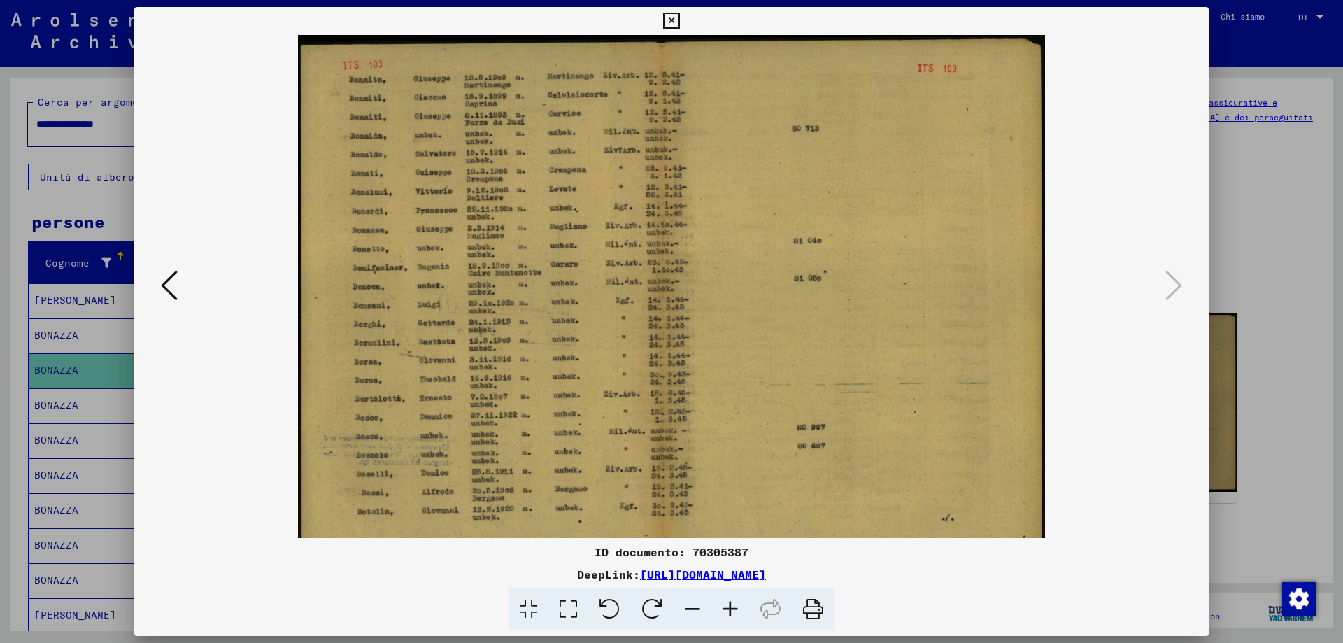
click at [737, 615] on icon at bounding box center [730, 609] width 38 height 43
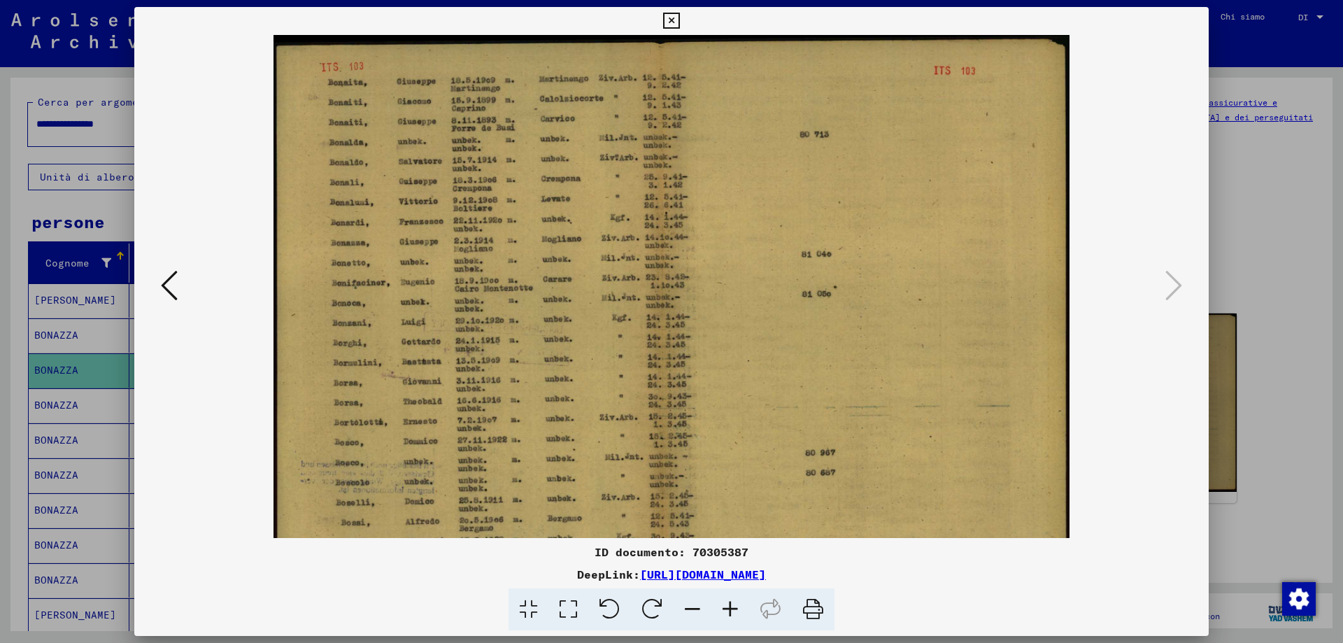
click at [672, 20] on icon at bounding box center [671, 21] width 16 height 17
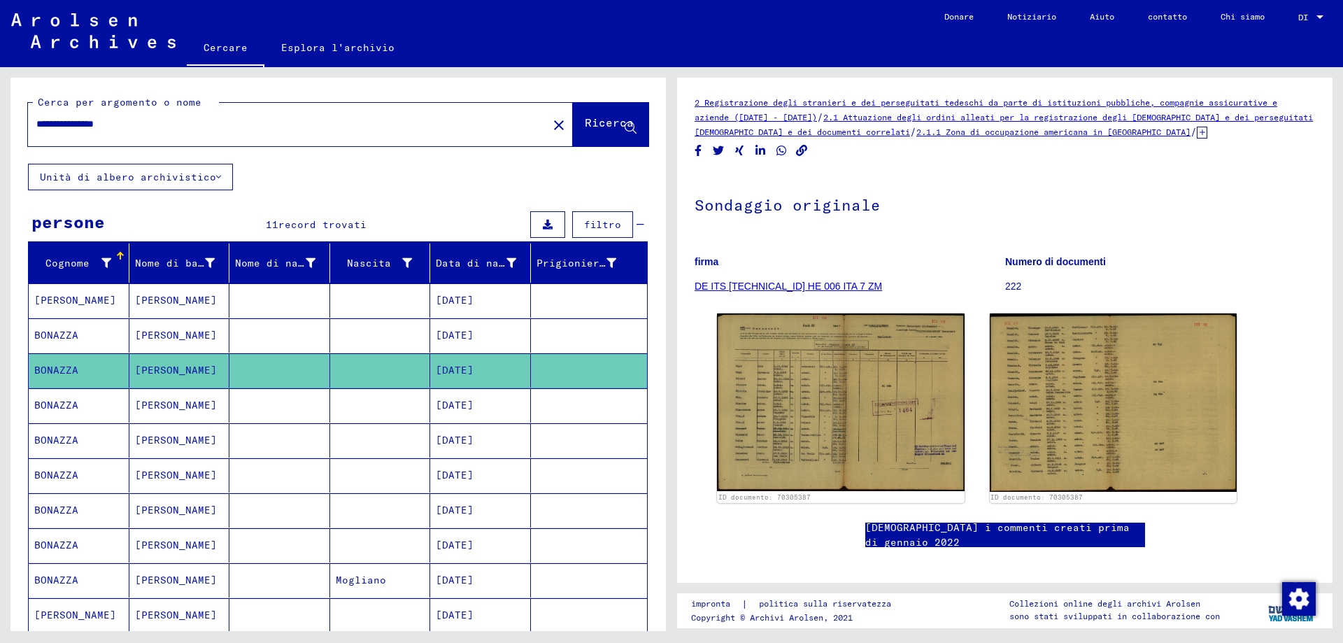
click at [57, 411] on font "BONAZZA" at bounding box center [56, 405] width 44 height 13
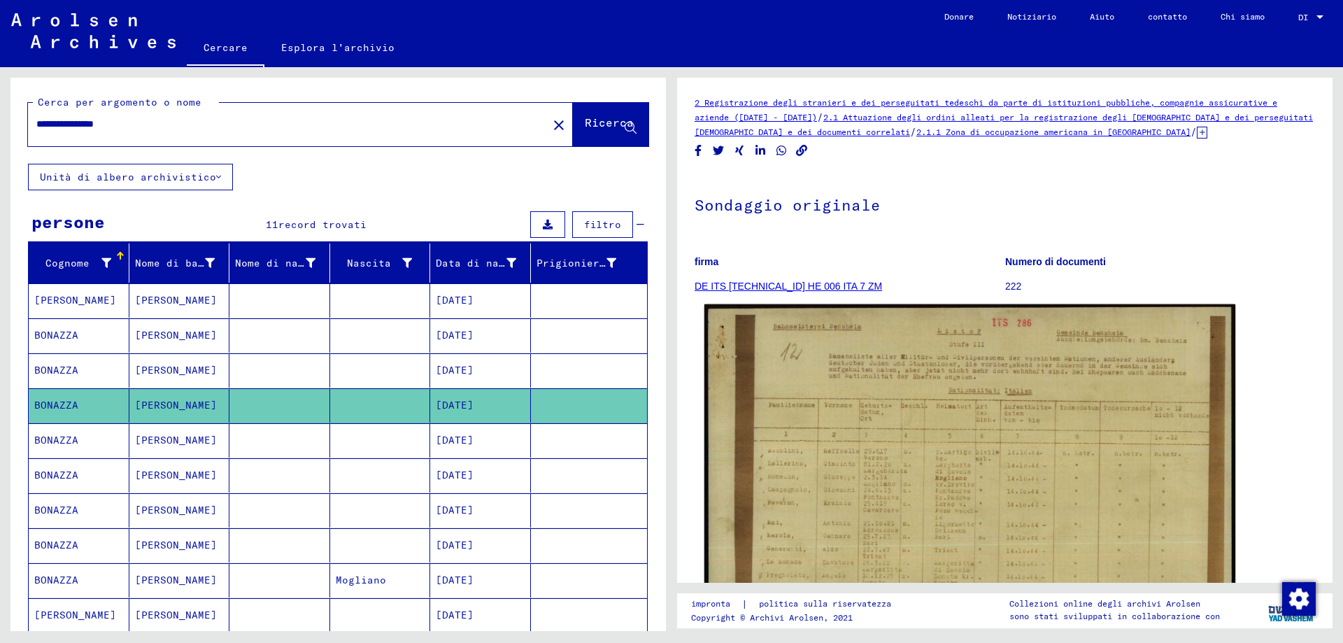
click at [898, 480] on img at bounding box center [969, 492] width 531 height 377
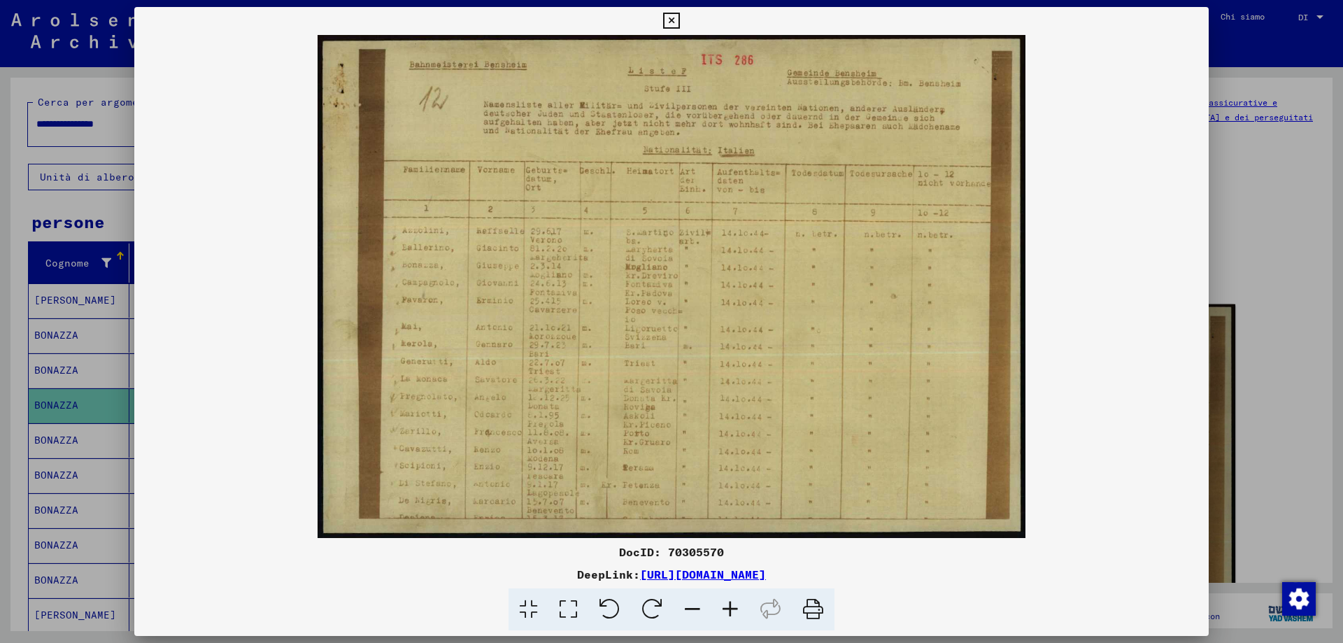
click at [898, 480] on img at bounding box center [671, 286] width 1074 height 503
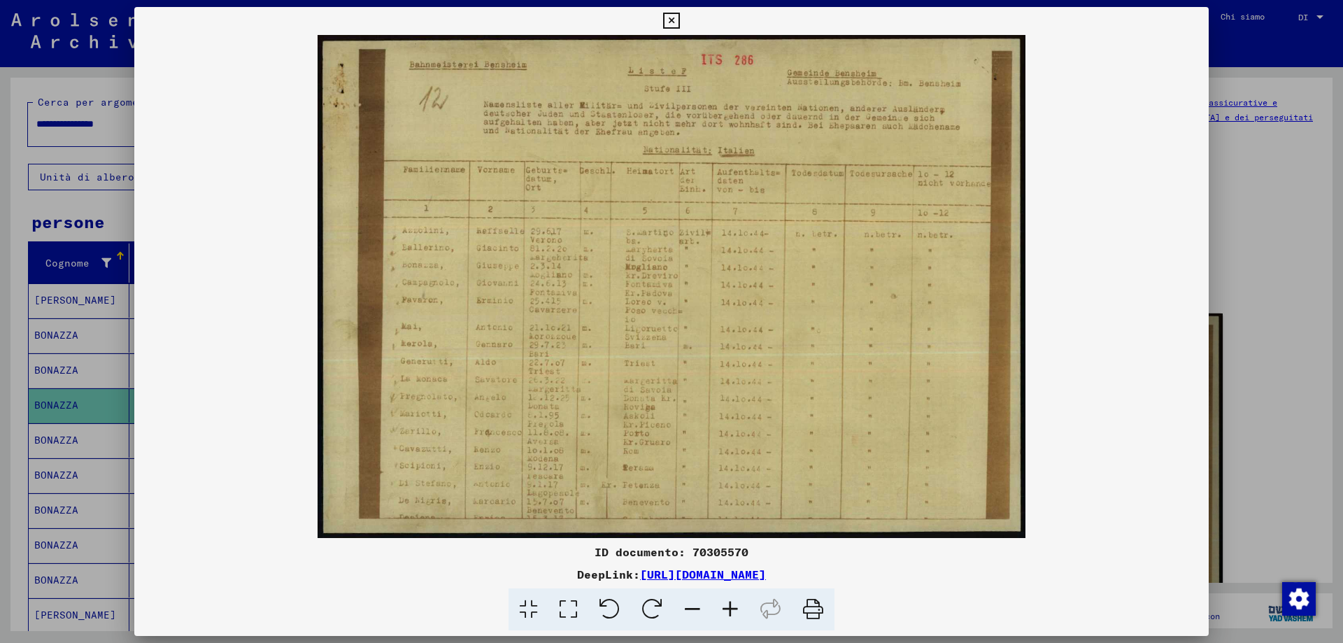
click at [734, 614] on icon at bounding box center [730, 609] width 38 height 43
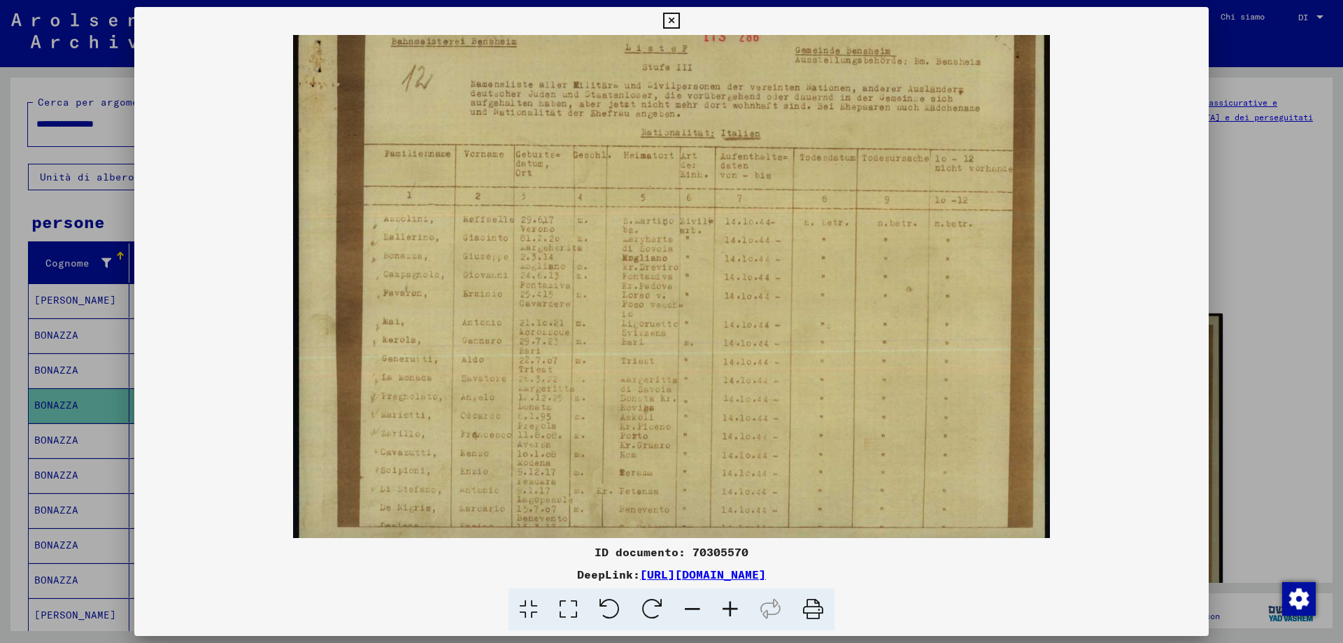
scroll to position [35, 0]
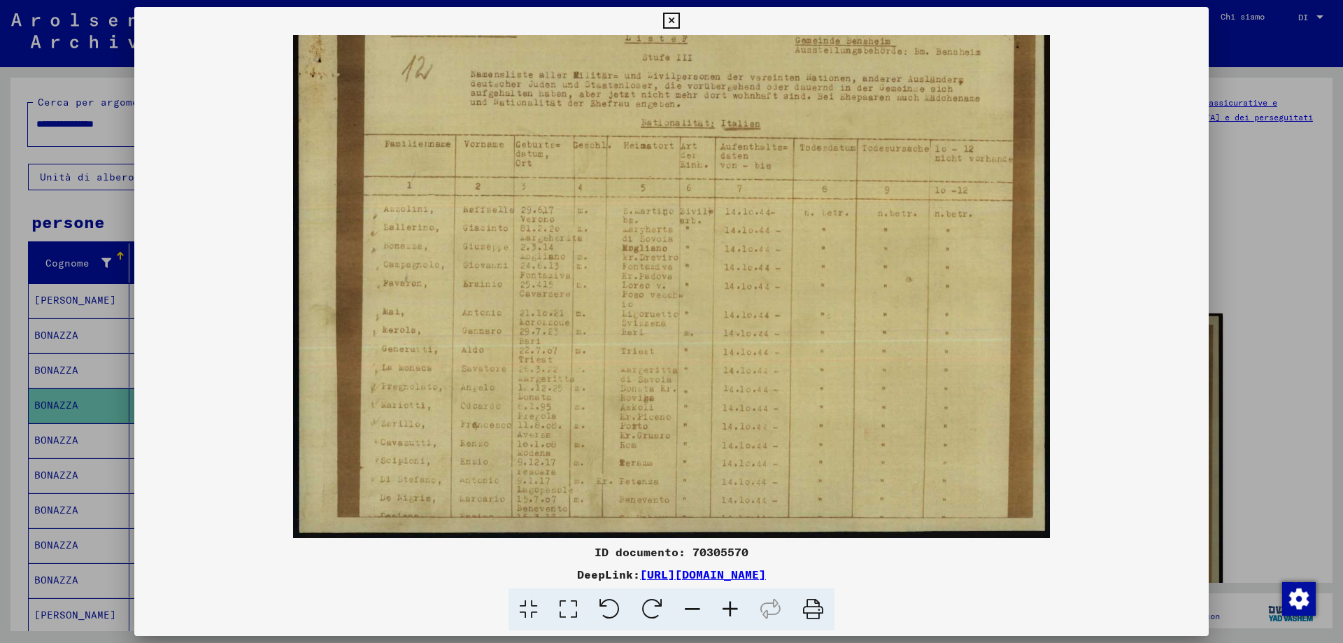
drag, startPoint x: 658, startPoint y: 397, endPoint x: 646, endPoint y: 307, distance: 91.0
click at [646, 307] on img at bounding box center [671, 269] width 757 height 538
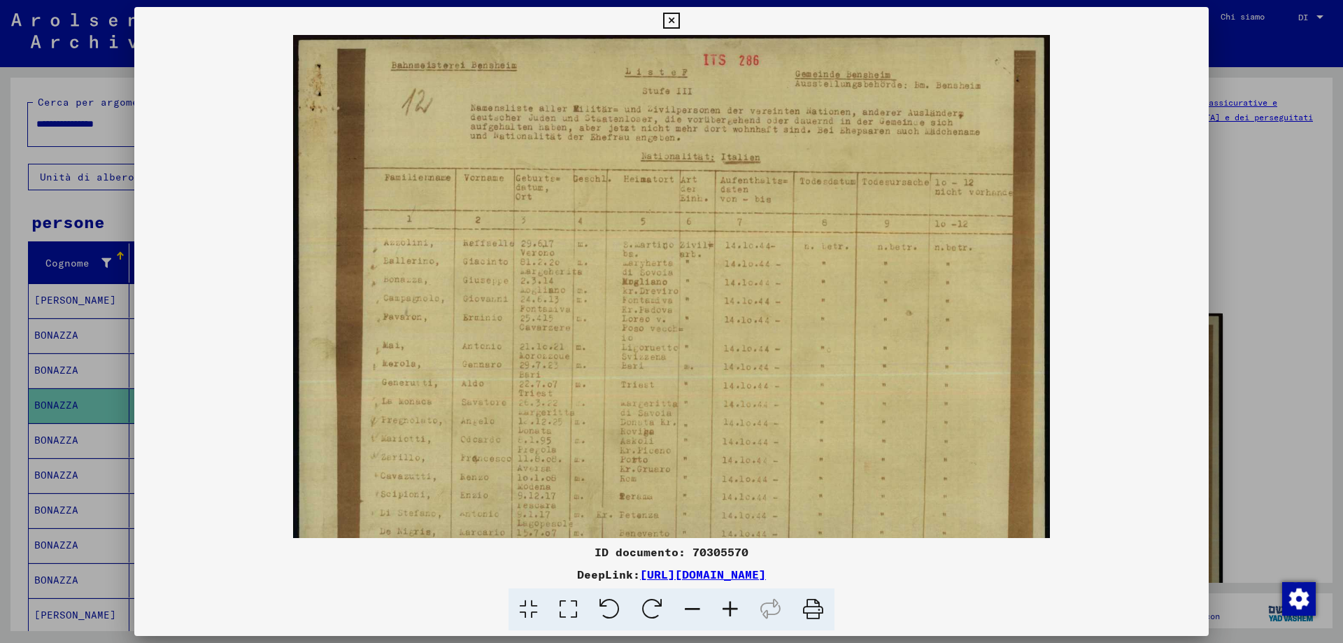
scroll to position [0, 0]
drag, startPoint x: 795, startPoint y: 198, endPoint x: 769, endPoint y: 310, distance: 114.9
click at [769, 310] on img at bounding box center [671, 304] width 757 height 538
click at [673, 22] on icon at bounding box center [671, 21] width 16 height 17
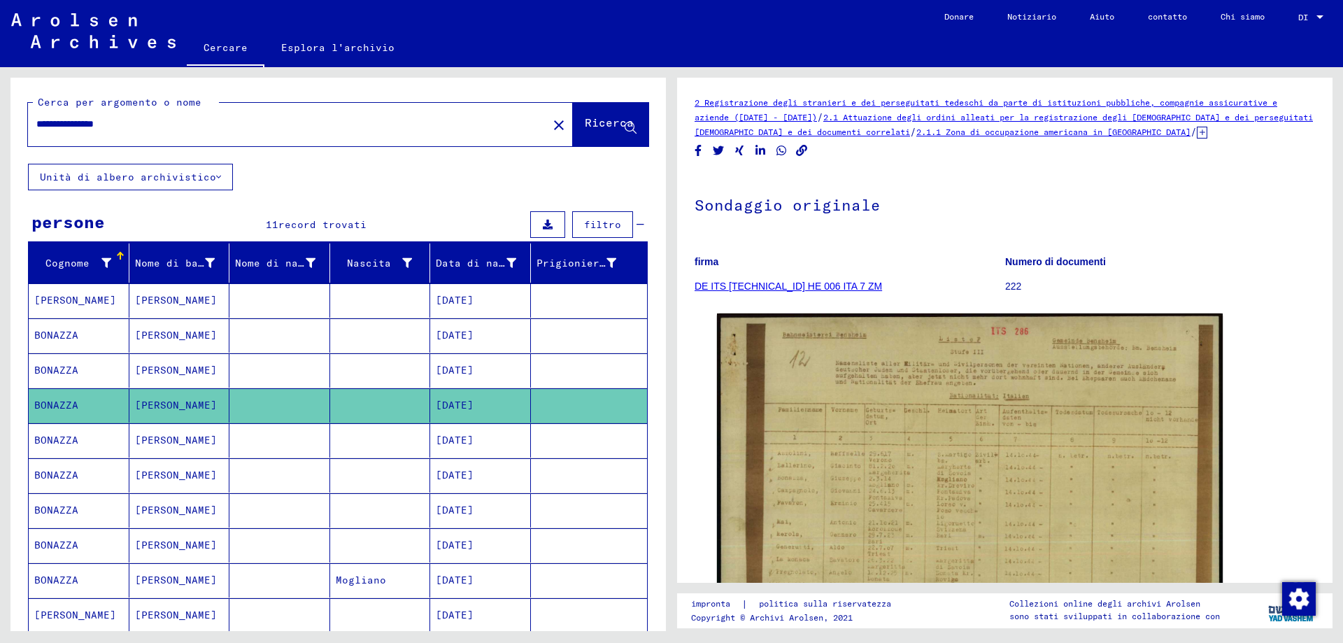
click at [73, 446] on font "BONAZZA" at bounding box center [56, 440] width 44 height 13
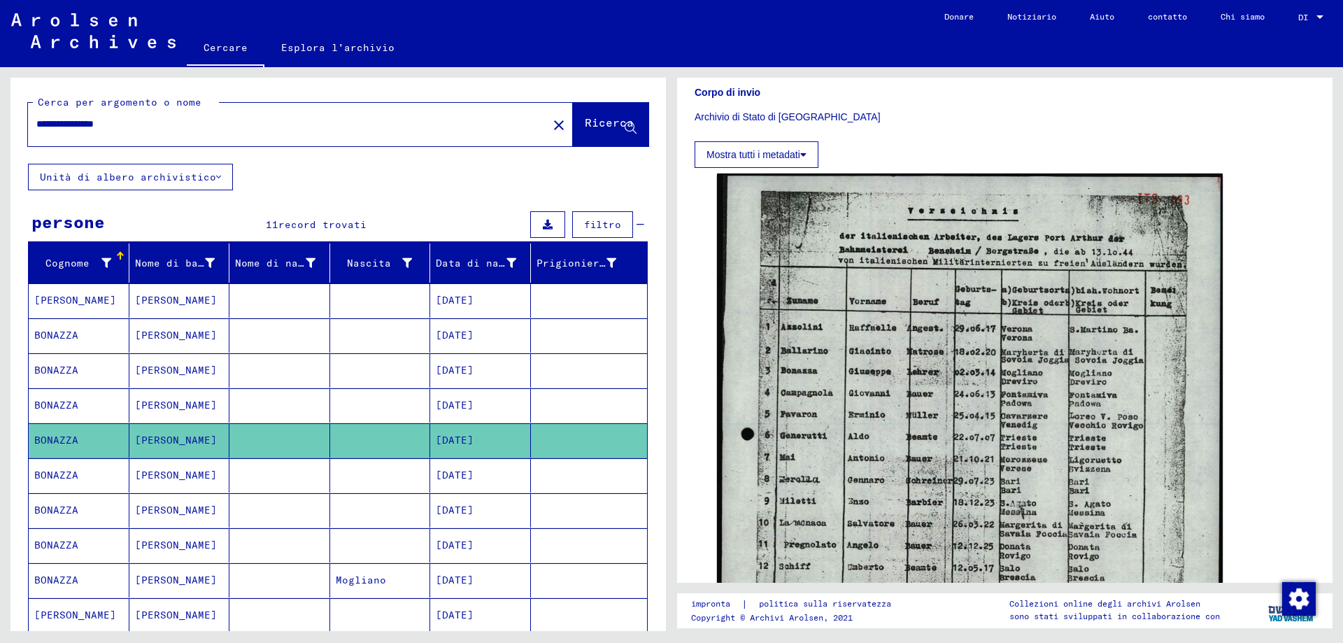
scroll to position [979, 0]
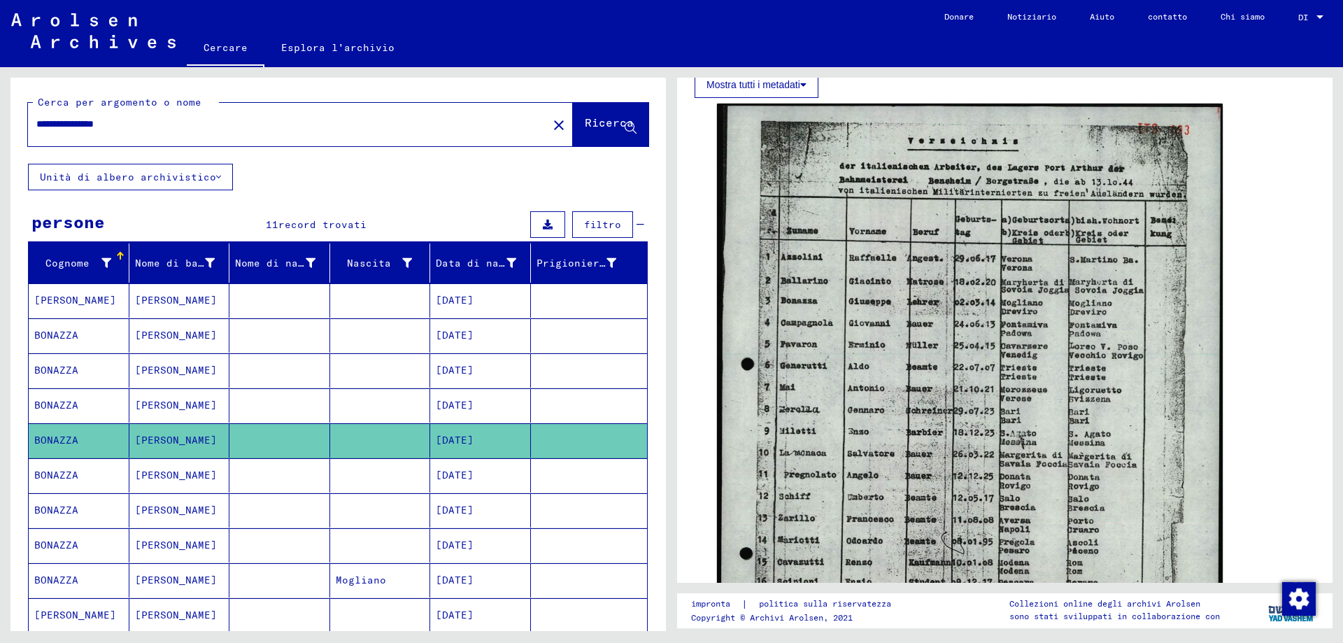
click at [99, 491] on mat-cell "BONAZZA" at bounding box center [79, 475] width 101 height 34
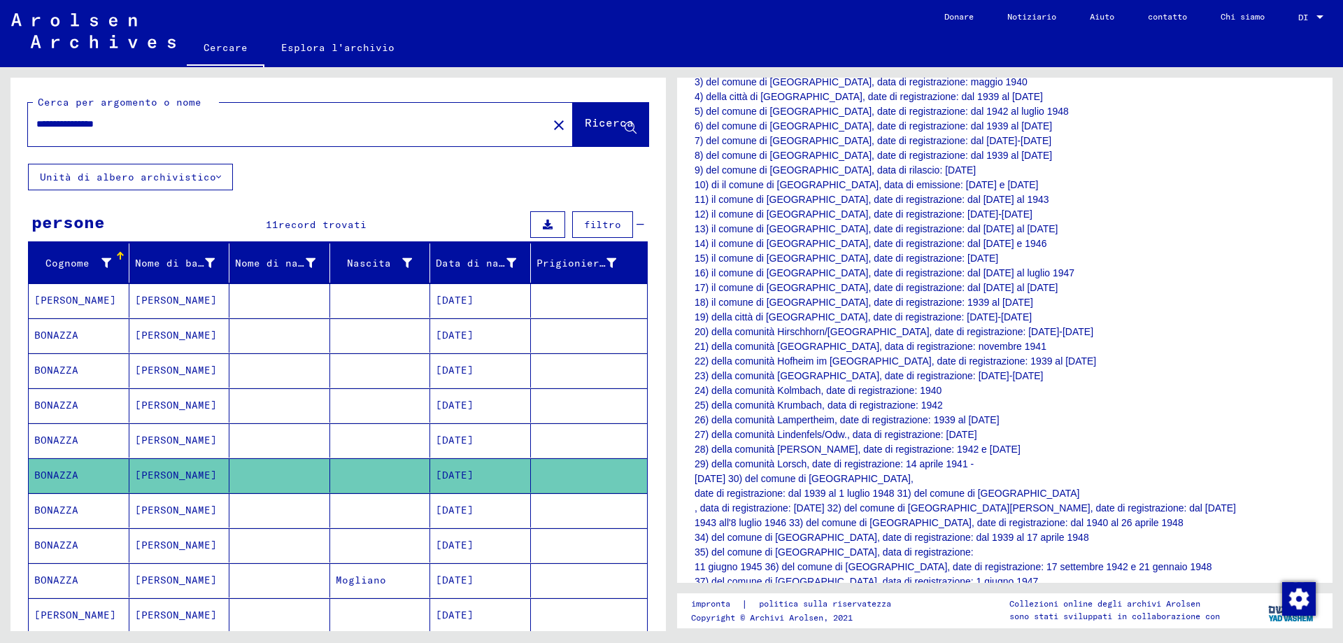
scroll to position [420, 0]
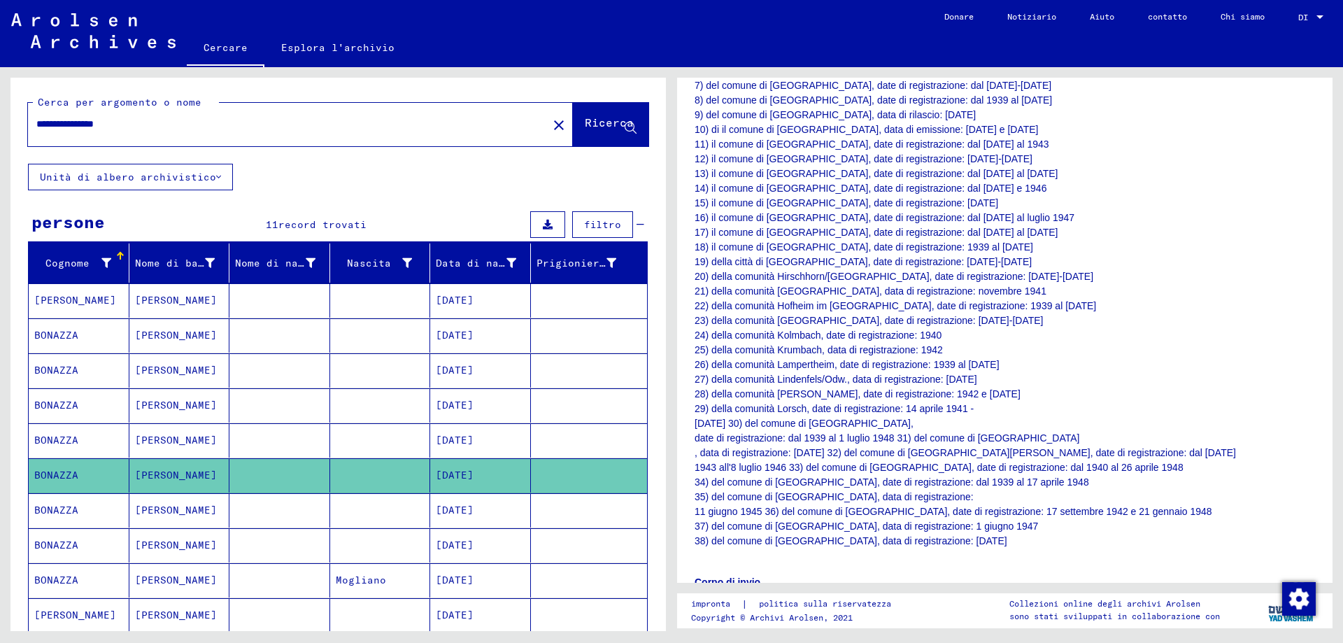
click at [102, 522] on mat-cell "BONAZZA" at bounding box center [79, 510] width 101 height 34
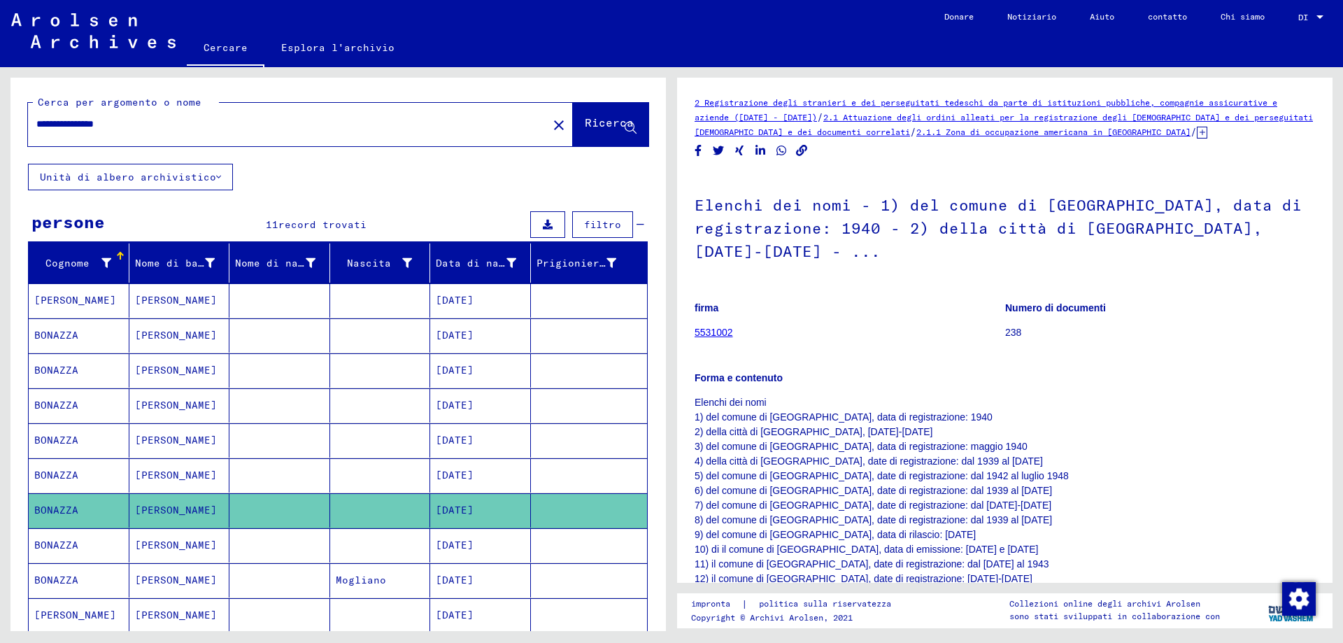
click at [120, 552] on mat-cell "BONAZZA" at bounding box center [79, 545] width 101 height 34
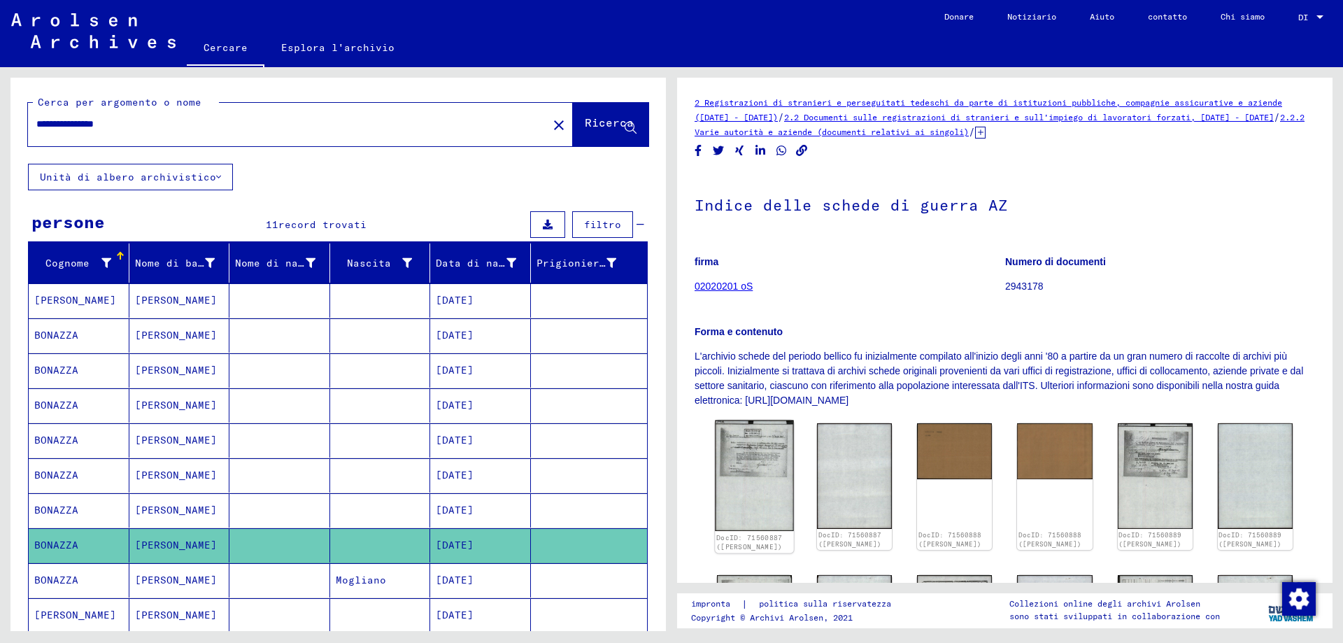
click at [764, 484] on img at bounding box center [754, 475] width 79 height 110
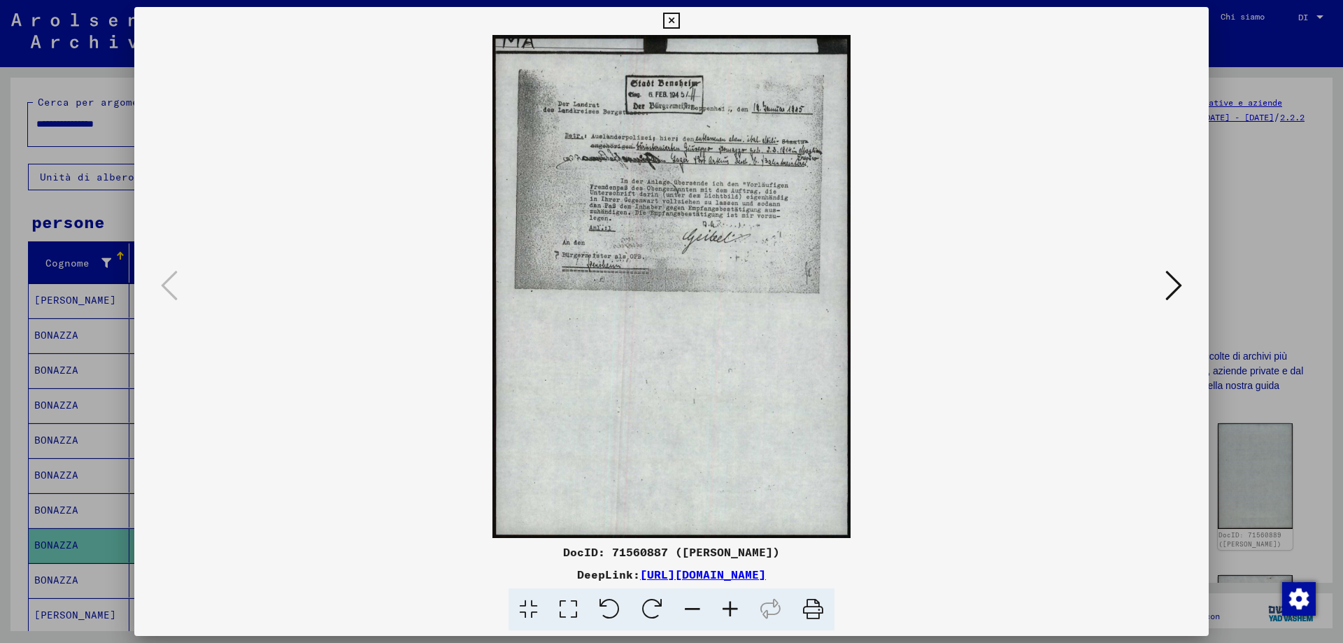
click at [738, 618] on icon at bounding box center [730, 609] width 38 height 43
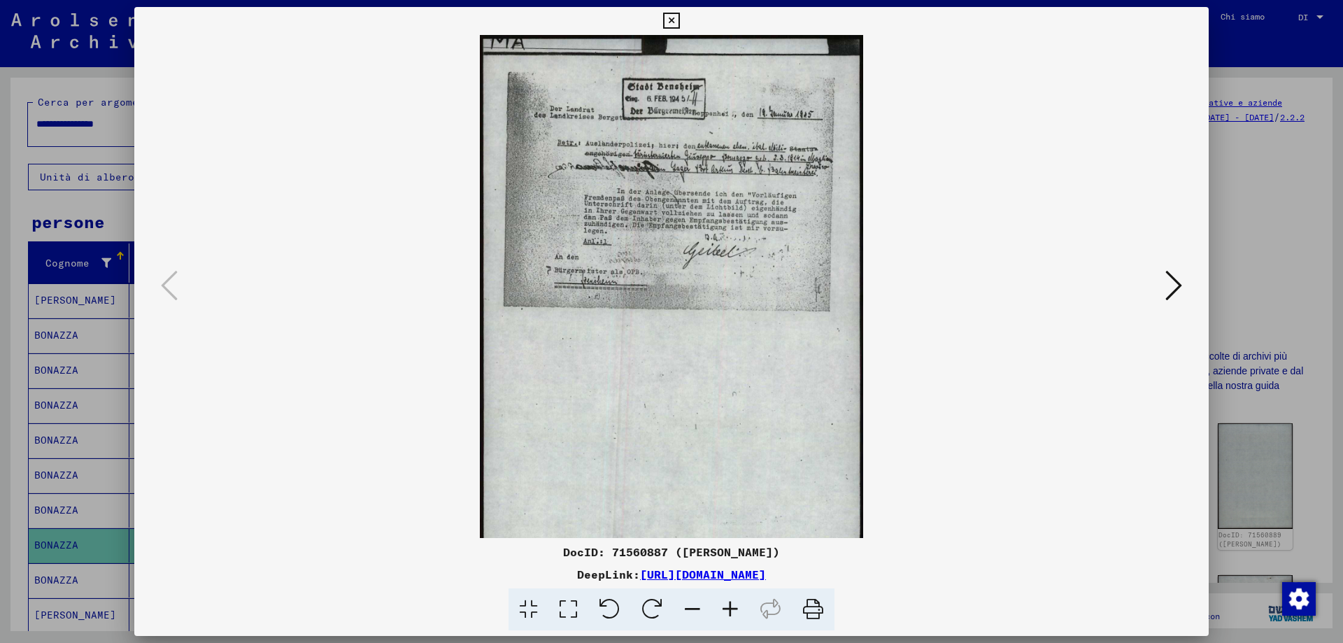
click at [738, 618] on icon at bounding box center [730, 609] width 38 height 43
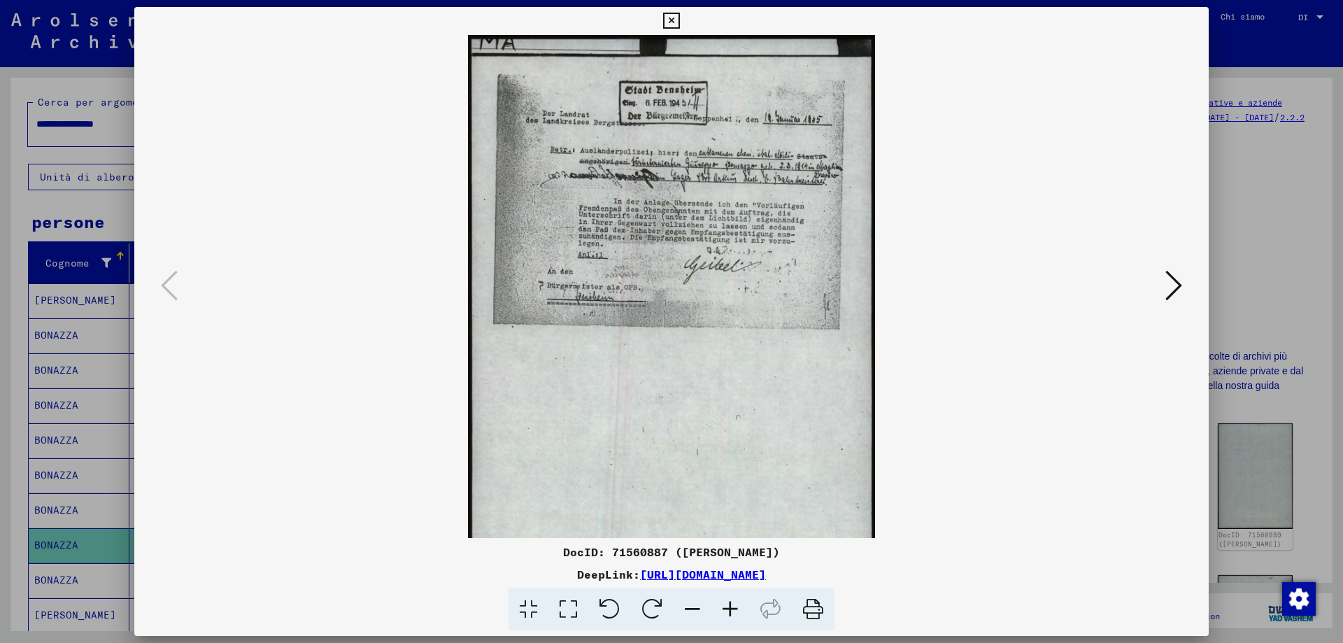
click at [738, 618] on icon at bounding box center [730, 609] width 38 height 43
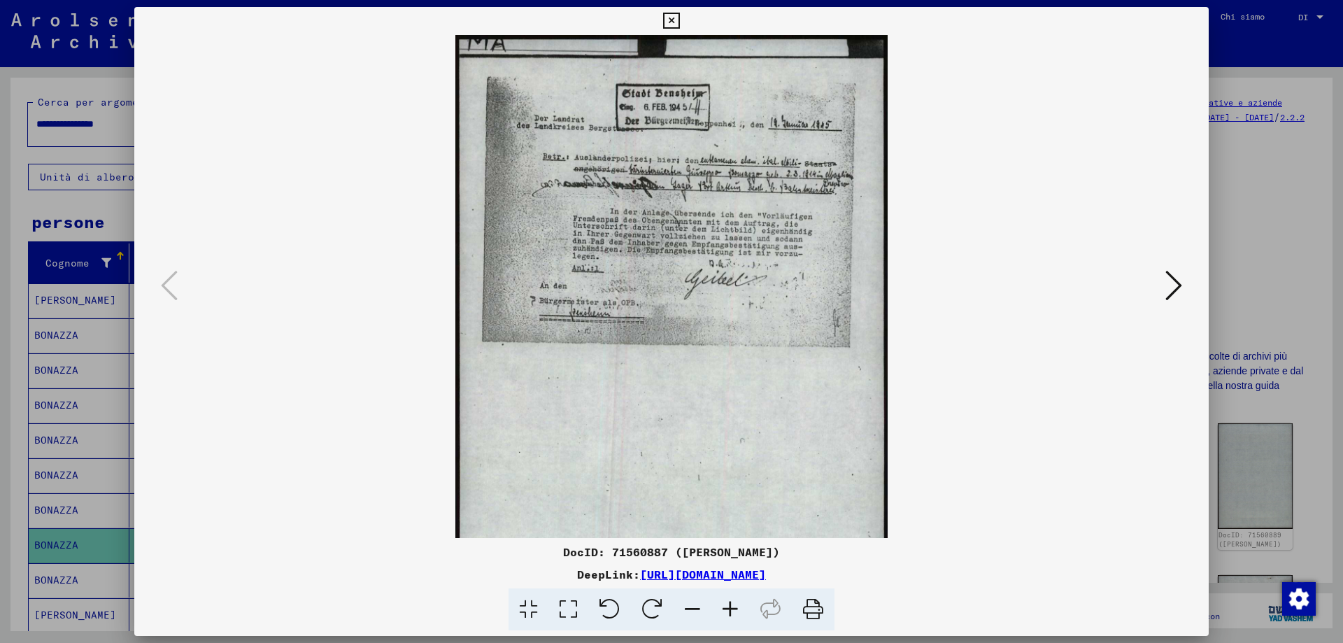
click at [738, 618] on icon at bounding box center [730, 609] width 38 height 43
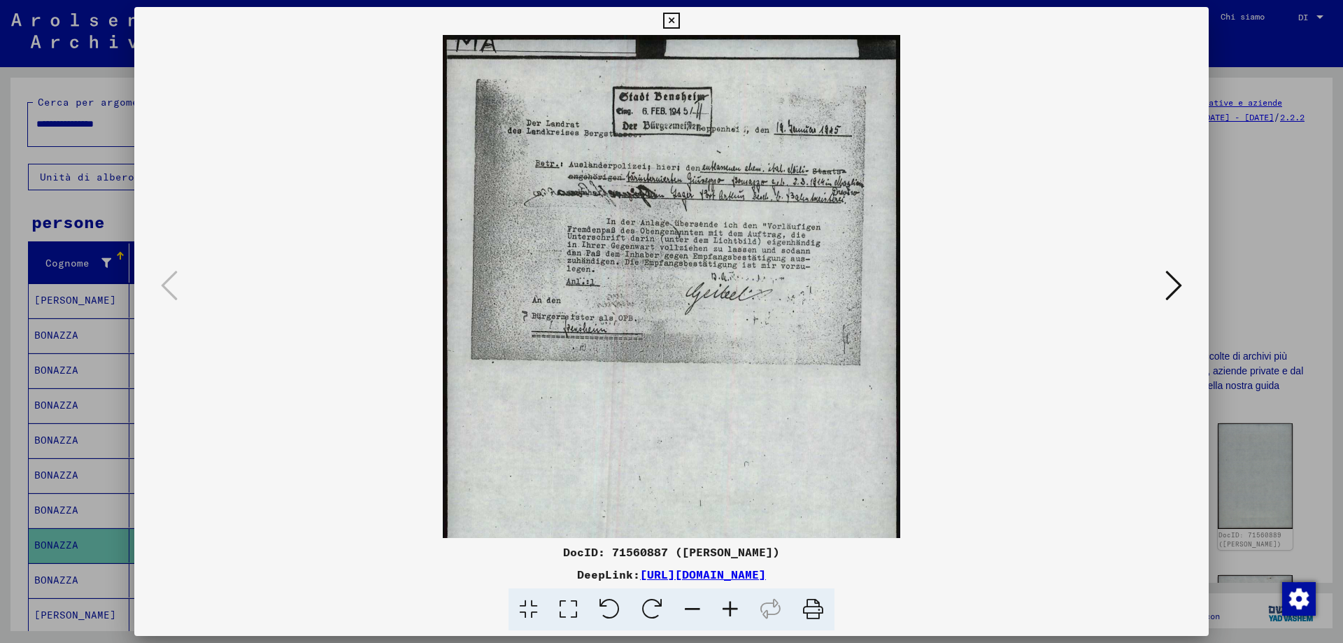
click at [738, 618] on icon at bounding box center [730, 609] width 38 height 43
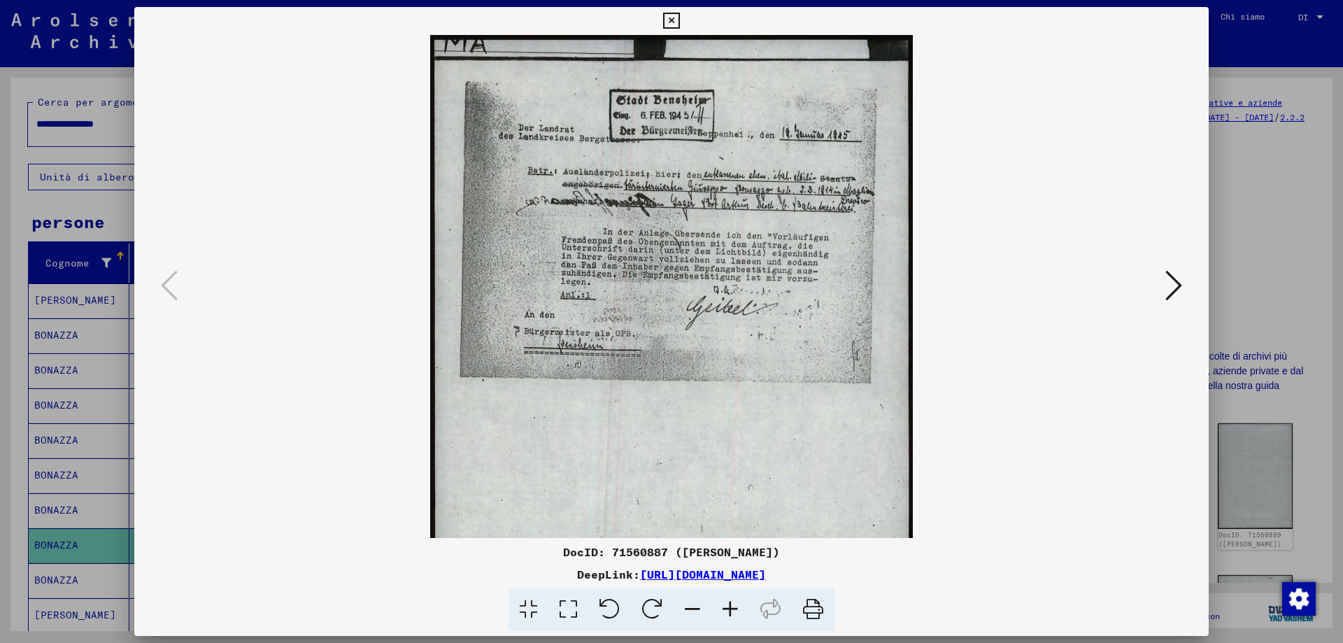
click at [1180, 290] on icon at bounding box center [1173, 286] width 17 height 34
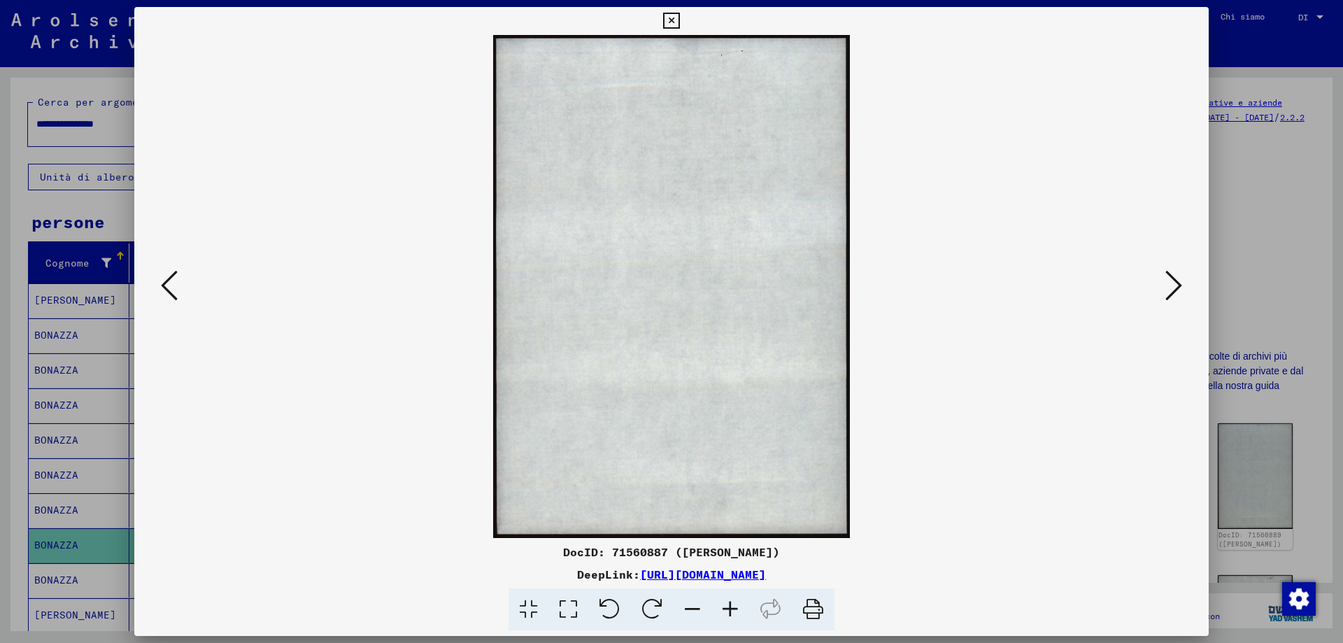
click at [671, 22] on icon at bounding box center [671, 21] width 16 height 17
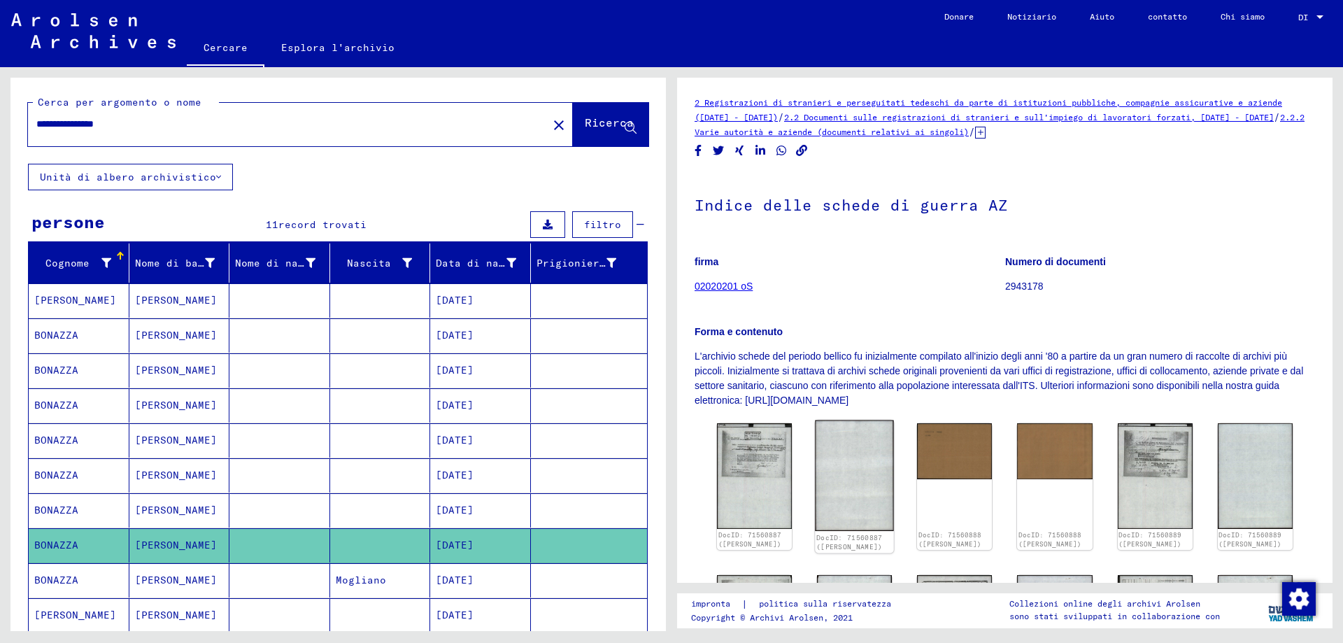
click at [873, 511] on img at bounding box center [854, 475] width 79 height 110
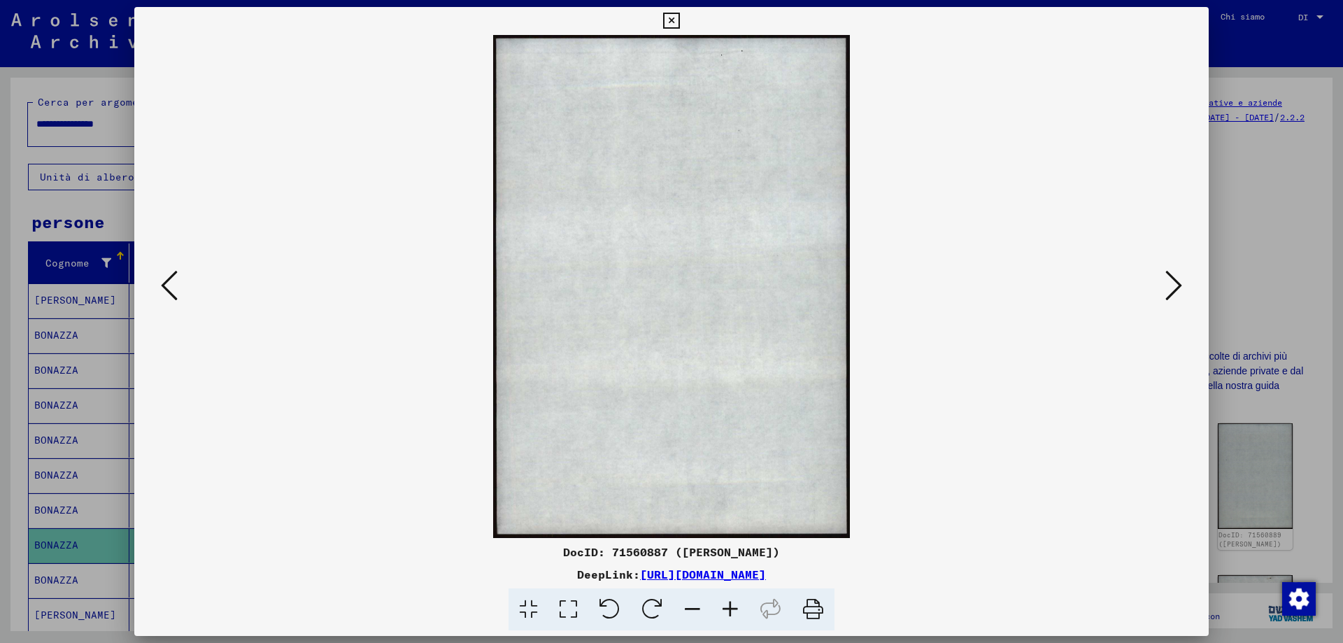
click at [1174, 291] on icon at bounding box center [1173, 286] width 17 height 34
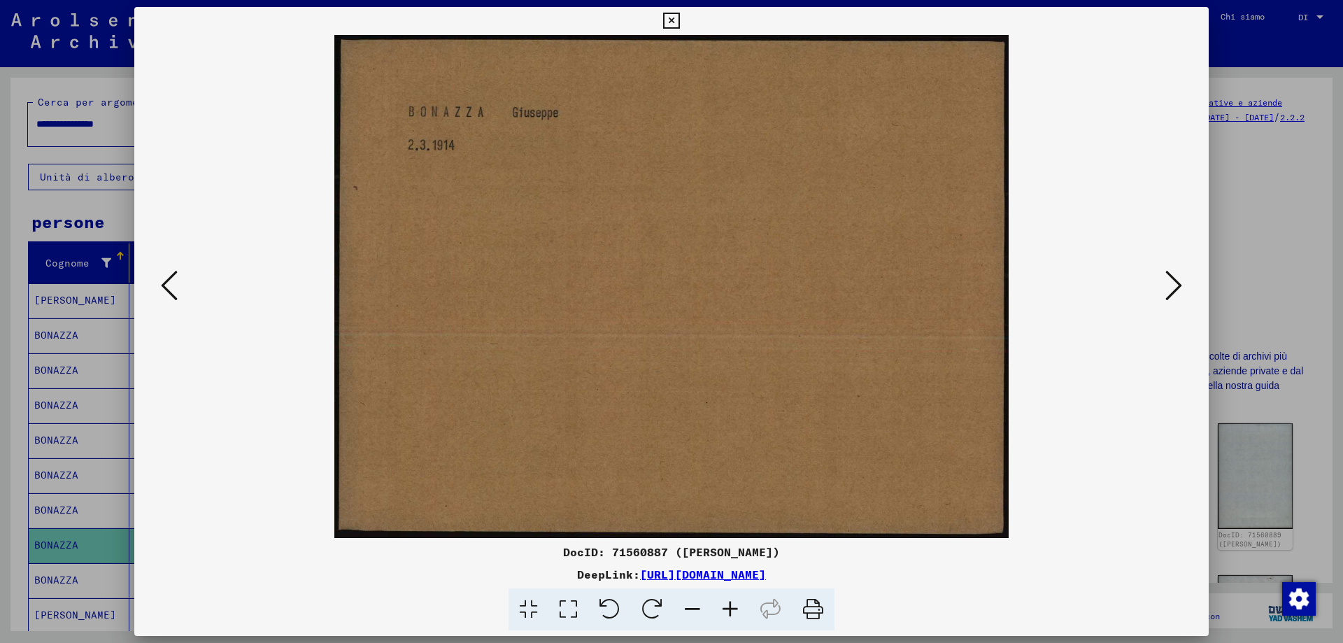
click at [1174, 290] on icon at bounding box center [1173, 286] width 17 height 34
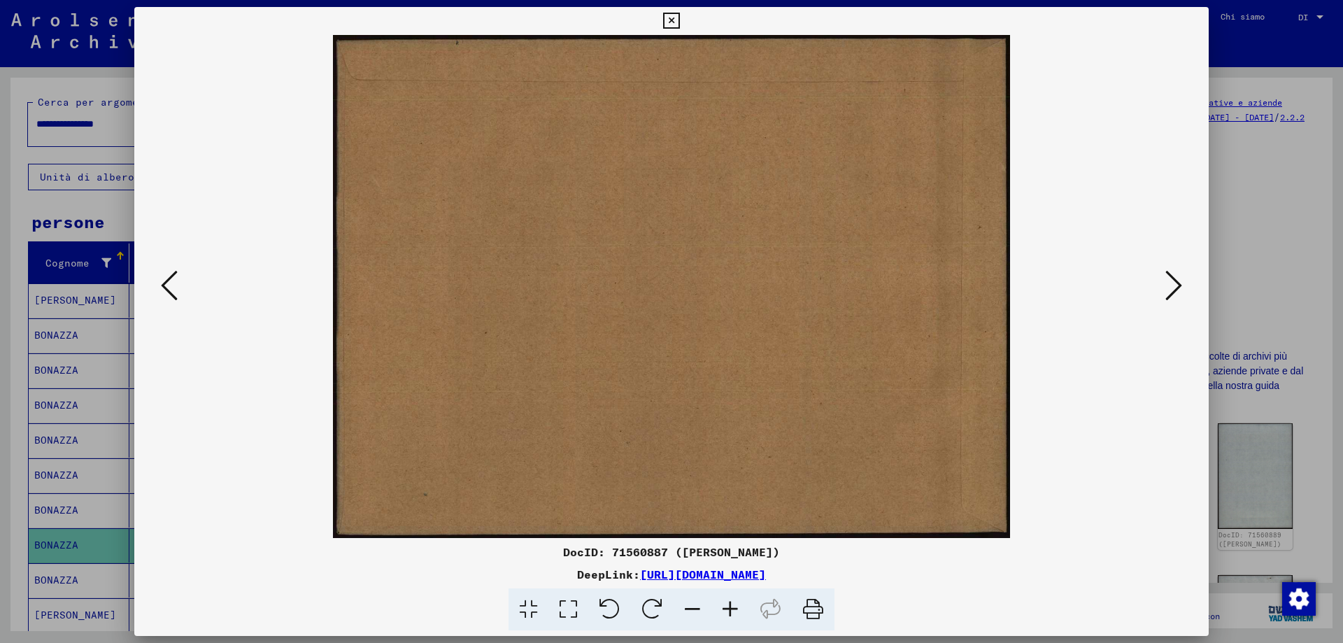
click at [1174, 290] on icon at bounding box center [1173, 286] width 17 height 34
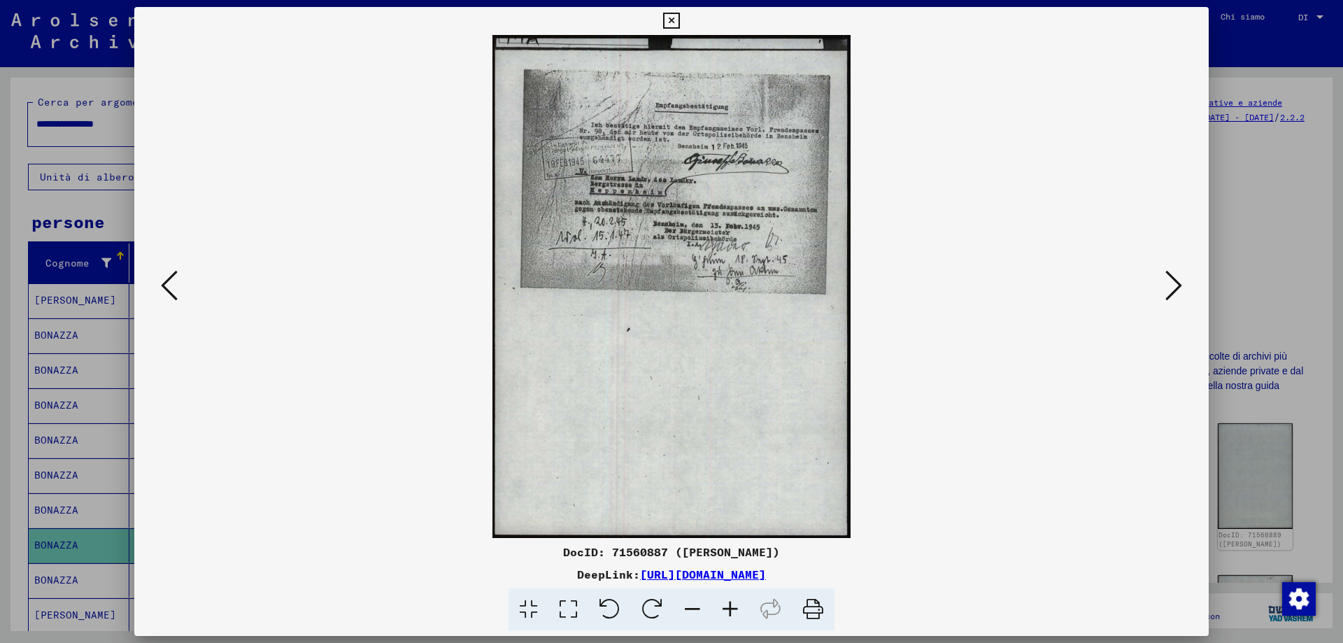
click at [727, 236] on img at bounding box center [671, 286] width 979 height 503
click at [739, 615] on icon at bounding box center [730, 609] width 38 height 43
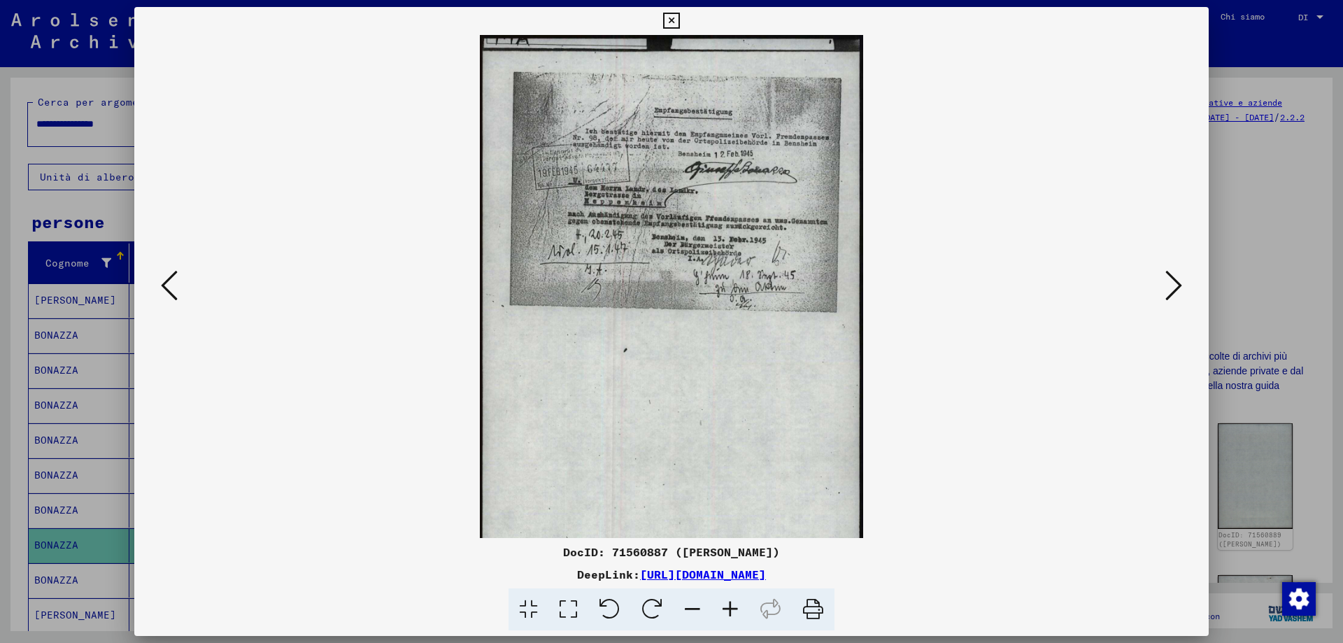
click at [739, 615] on icon at bounding box center [730, 609] width 38 height 43
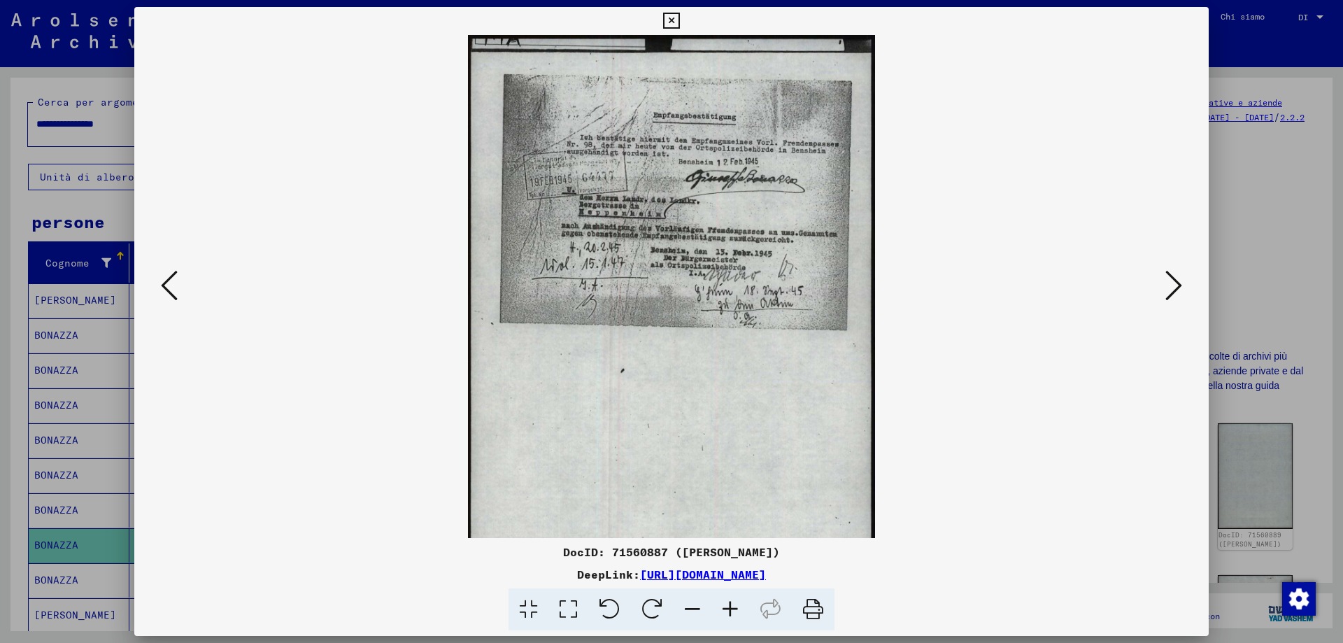
click at [739, 615] on icon at bounding box center [730, 609] width 38 height 43
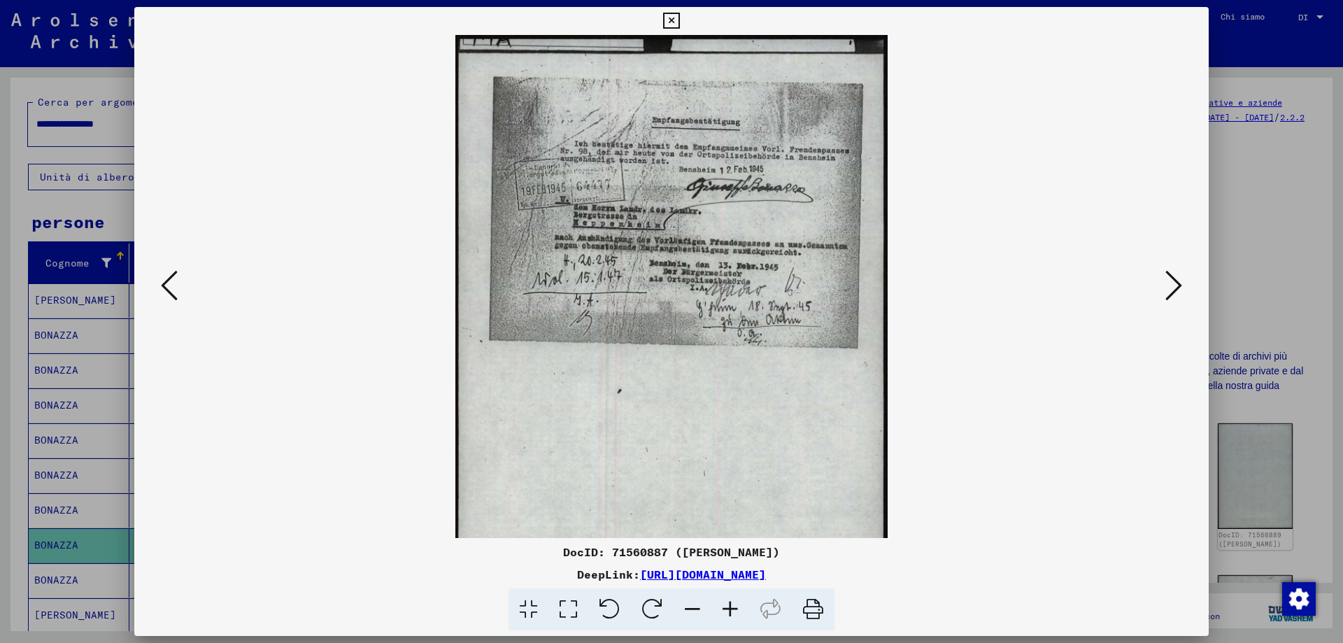
click at [739, 615] on icon at bounding box center [730, 609] width 38 height 43
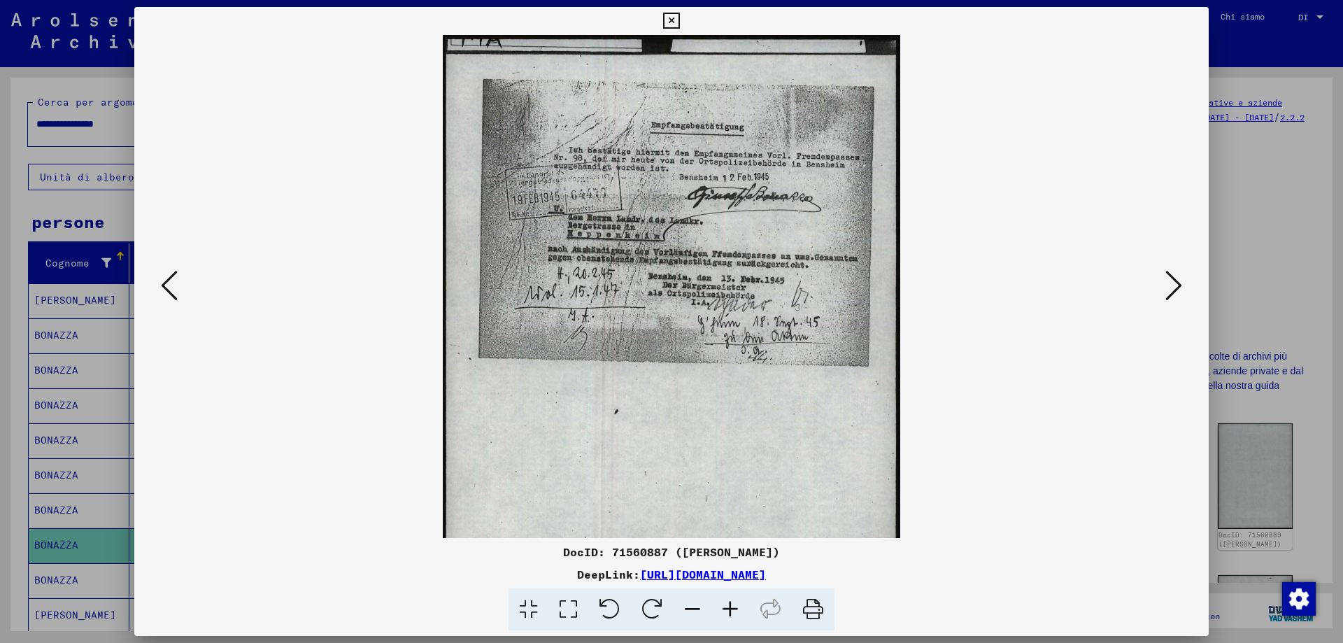
click at [739, 615] on icon at bounding box center [730, 609] width 38 height 43
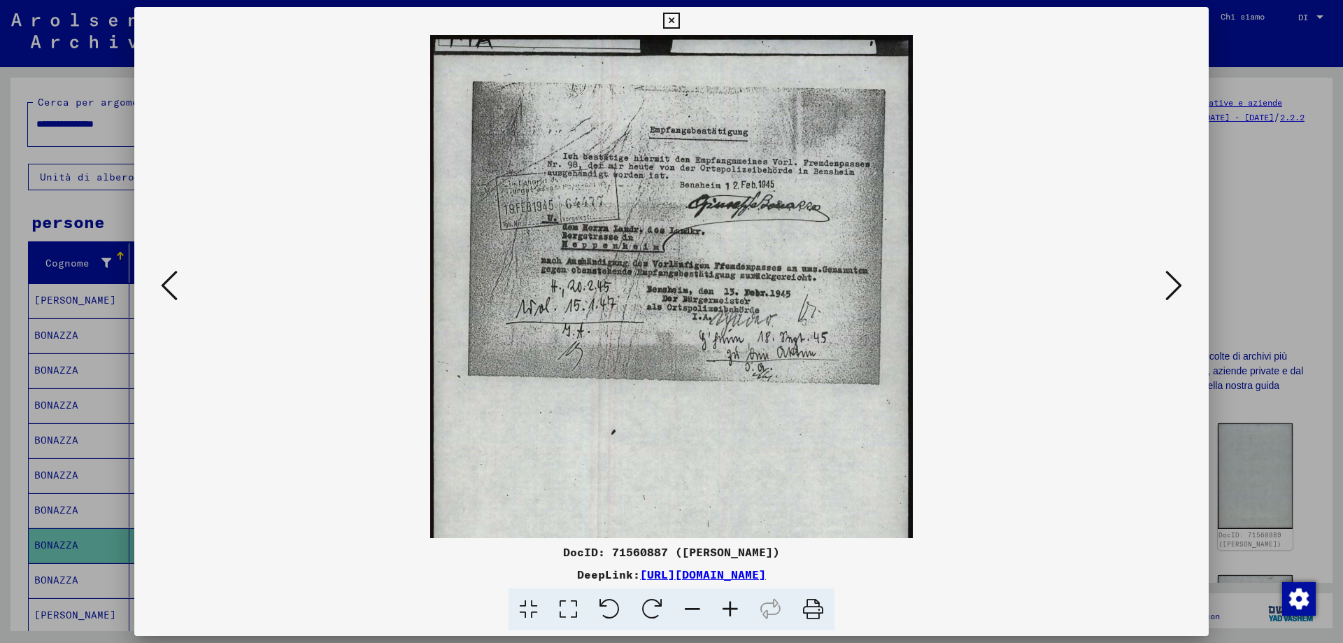
click at [1178, 286] on icon at bounding box center [1173, 286] width 17 height 34
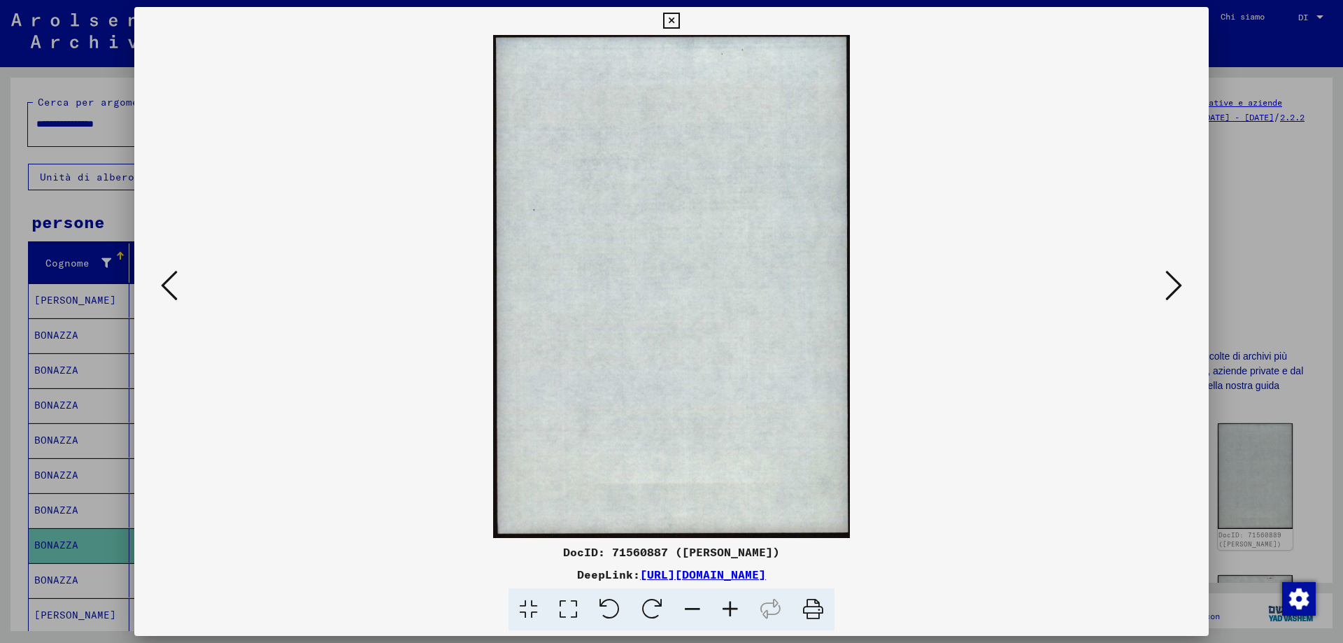
click at [1178, 286] on icon at bounding box center [1173, 286] width 17 height 34
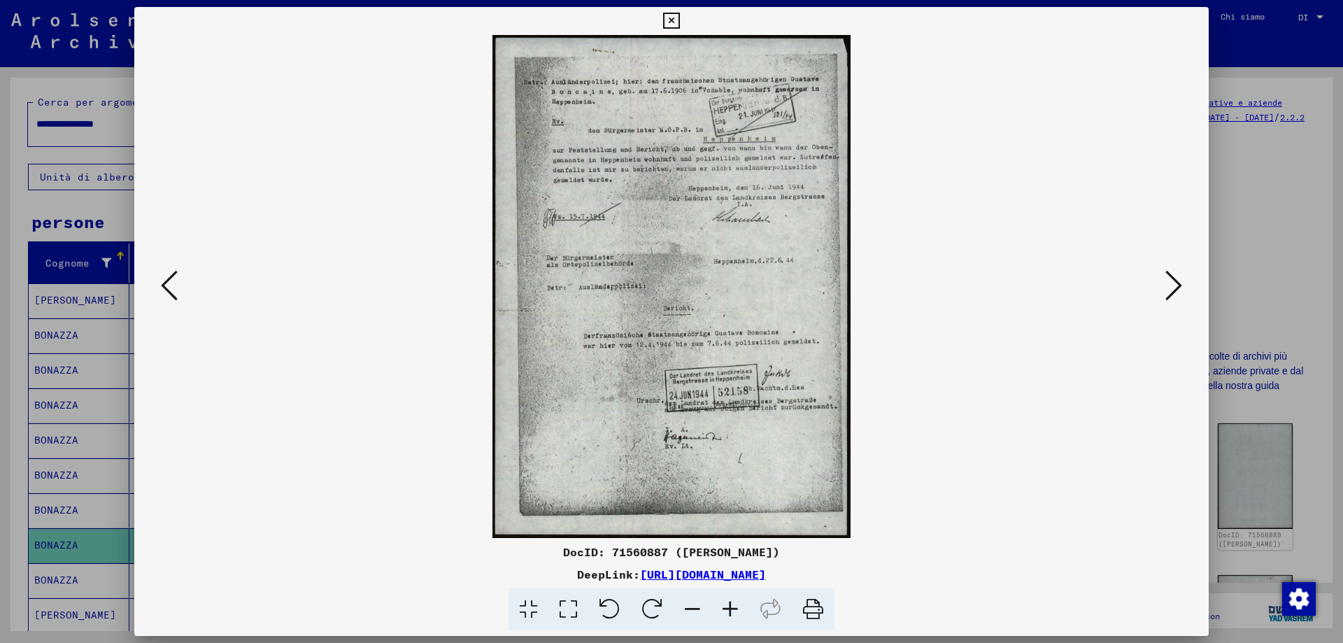
click at [731, 604] on icon at bounding box center [730, 609] width 38 height 43
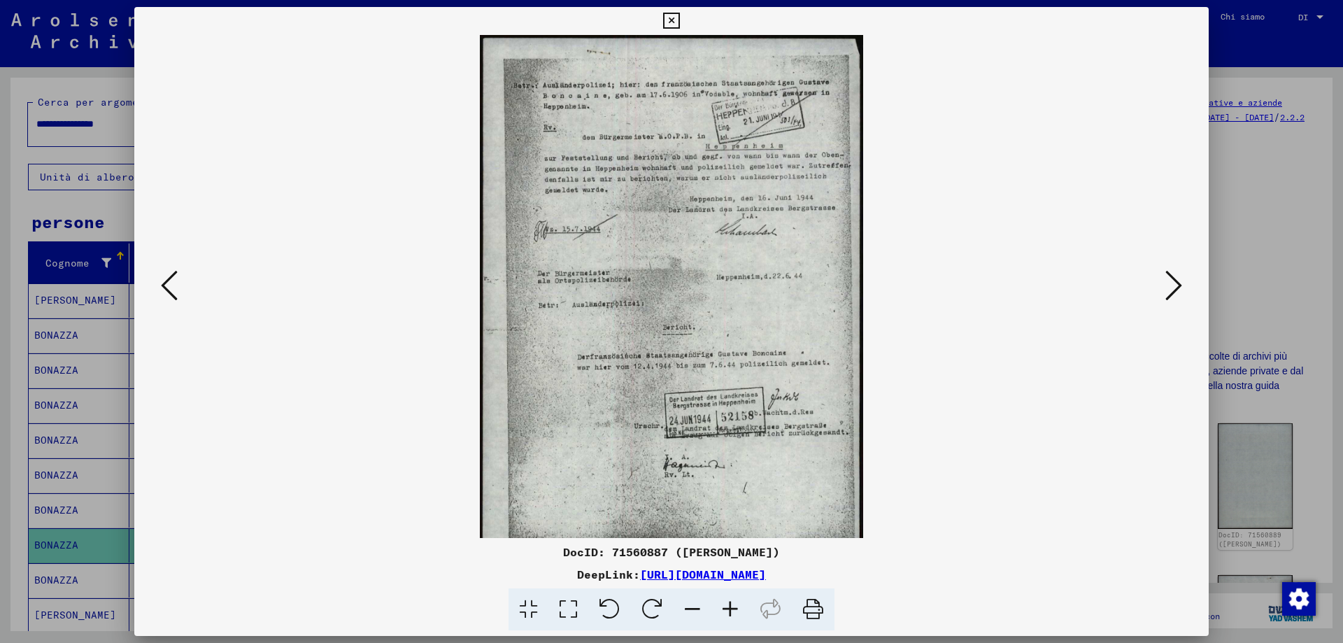
click at [731, 604] on icon at bounding box center [730, 609] width 38 height 43
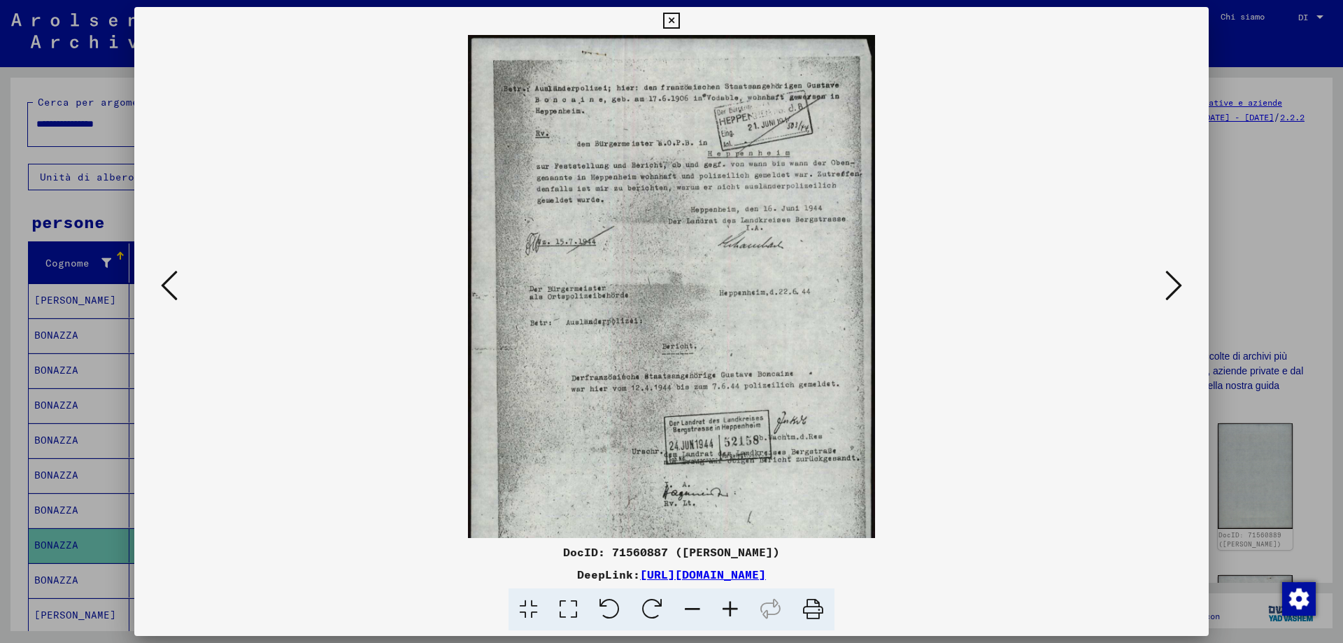
click at [731, 604] on icon at bounding box center [730, 609] width 38 height 43
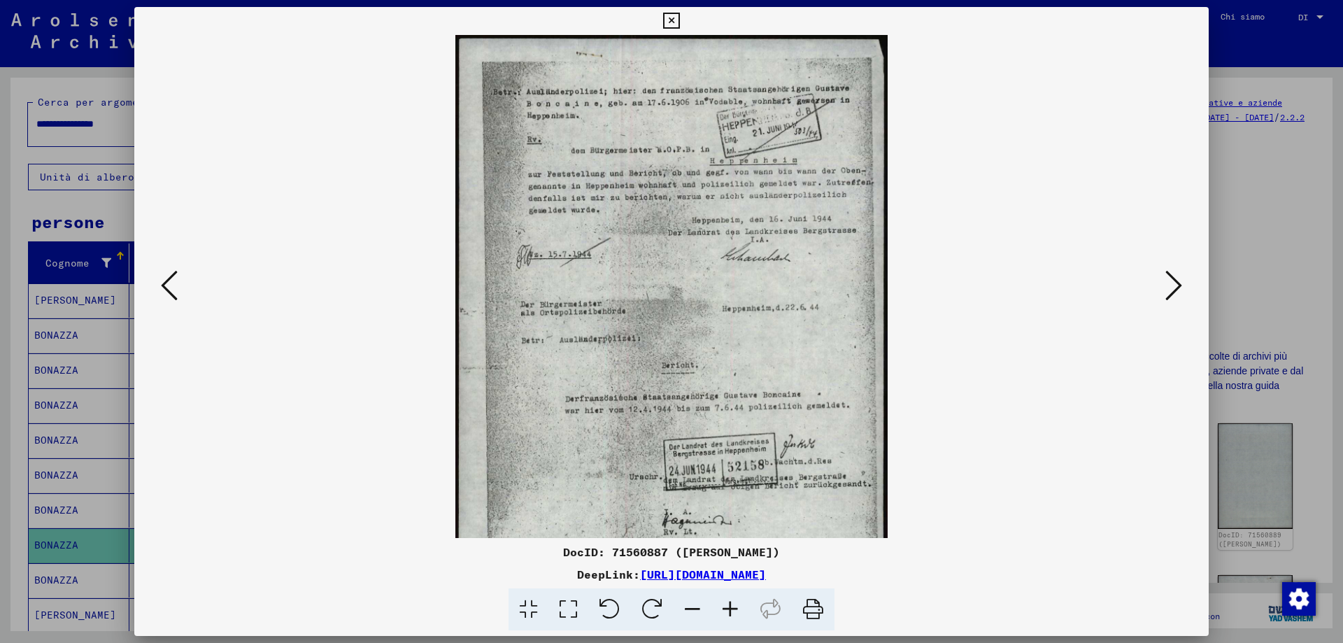
click at [731, 604] on icon at bounding box center [730, 609] width 38 height 43
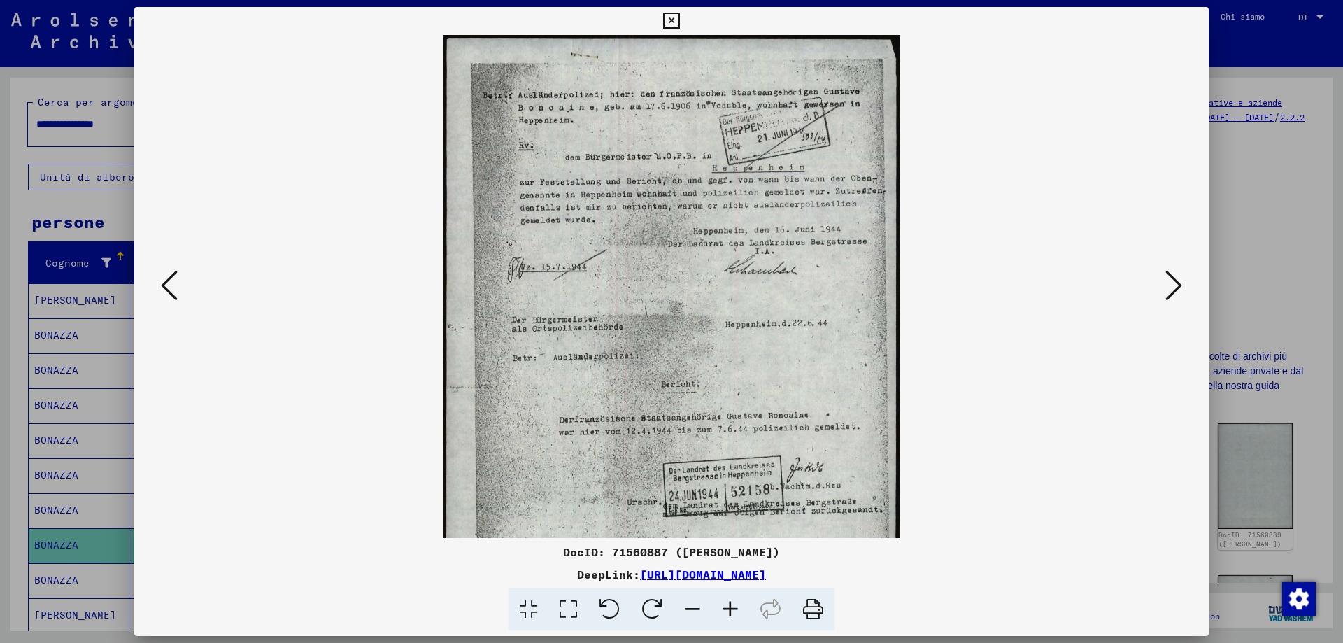
click at [731, 604] on icon at bounding box center [730, 609] width 38 height 43
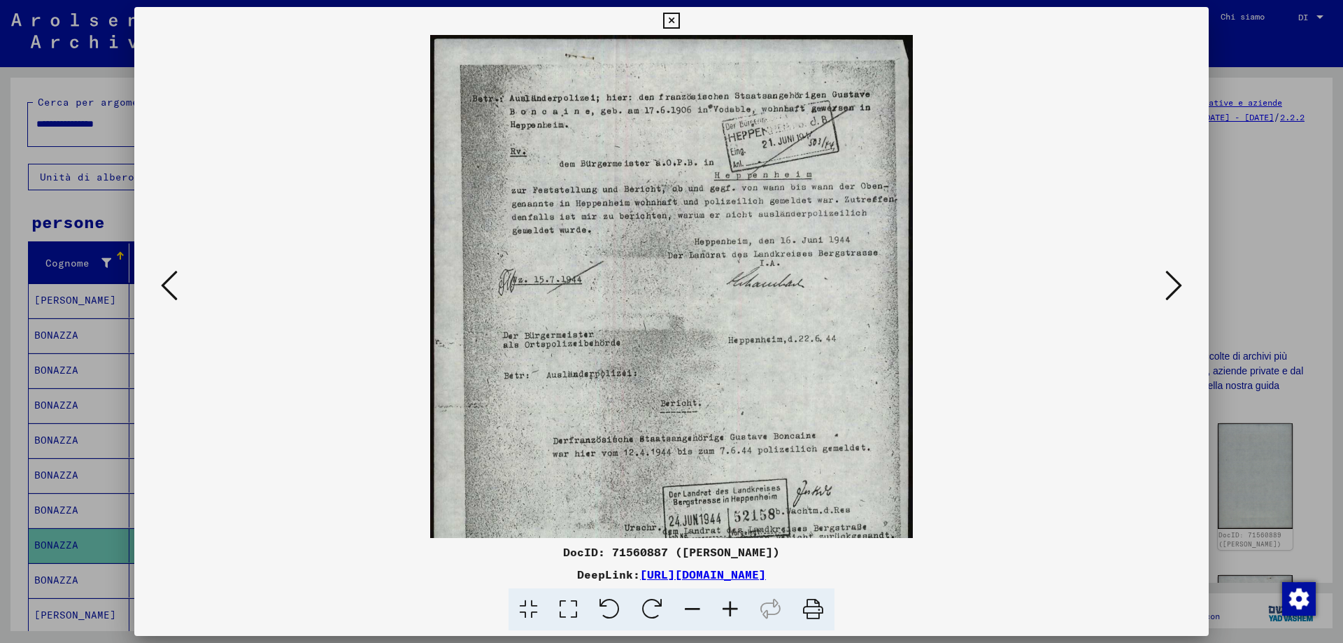
click at [731, 604] on icon at bounding box center [730, 609] width 38 height 43
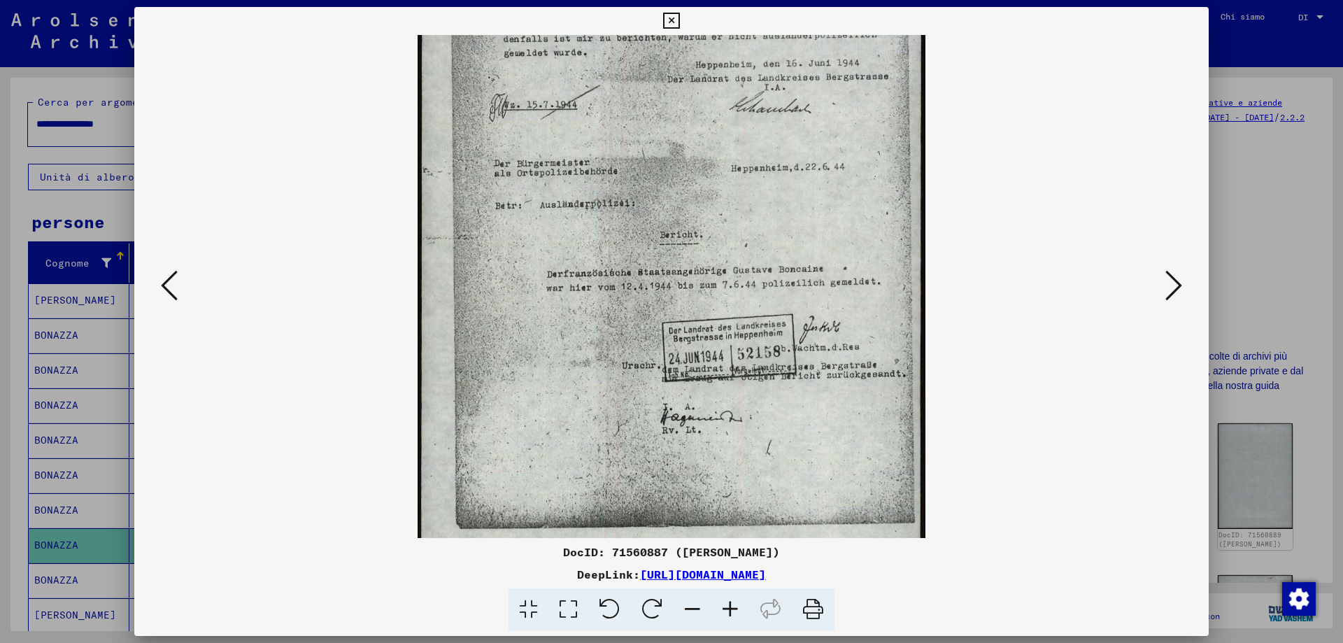
scroll to position [188, 0]
drag, startPoint x: 722, startPoint y: 399, endPoint x: 738, endPoint y: 211, distance: 188.8
click at [738, 211] on img at bounding box center [671, 203] width 507 height 713
click at [1166, 278] on icon at bounding box center [1173, 286] width 17 height 34
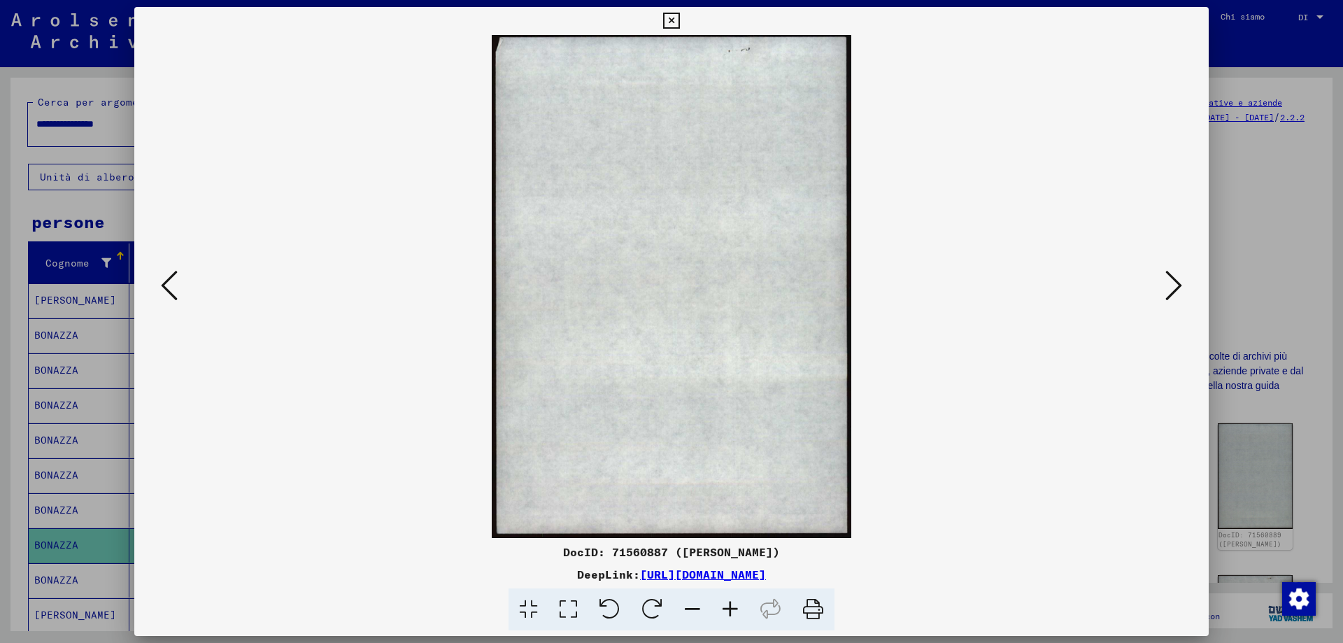
click at [1166, 278] on icon at bounding box center [1173, 286] width 17 height 34
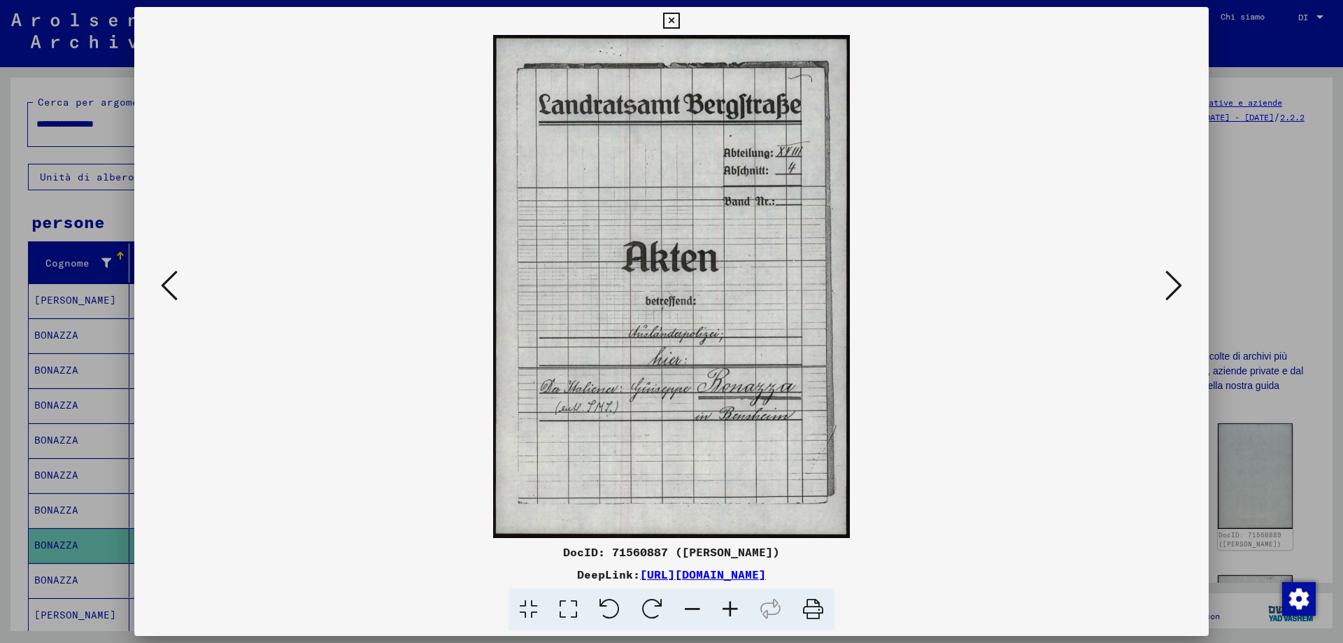
click at [1182, 289] on button at bounding box center [1173, 286] width 25 height 40
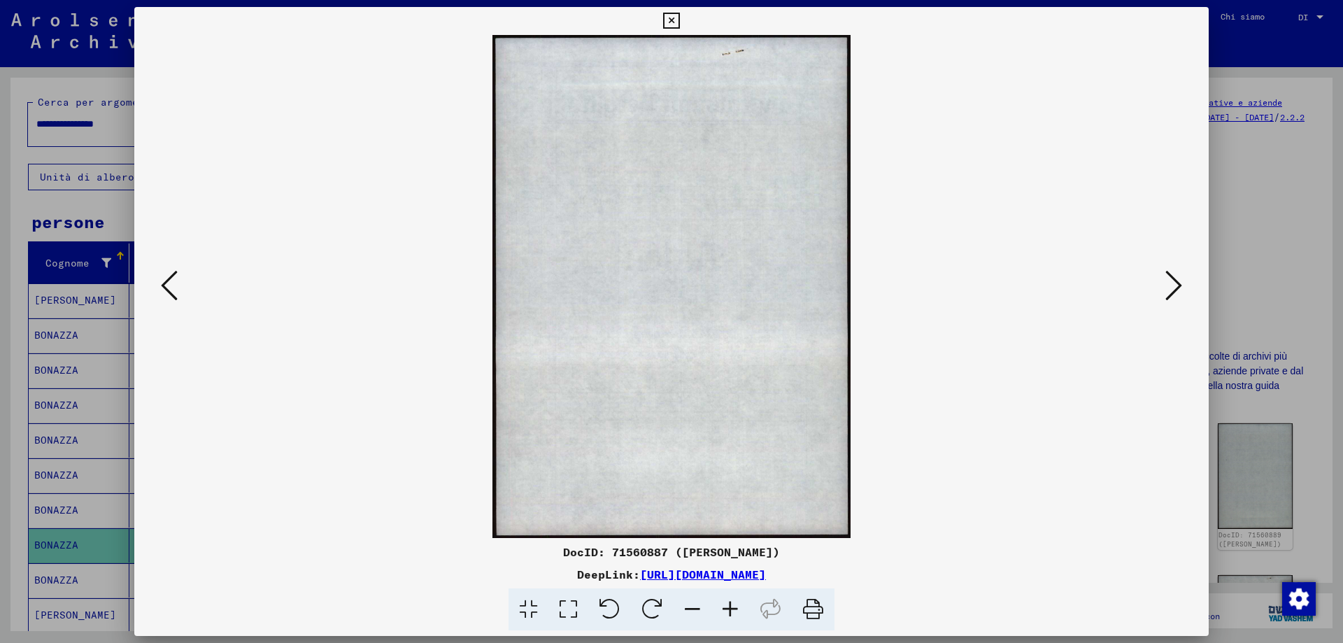
click at [173, 290] on icon at bounding box center [169, 286] width 17 height 34
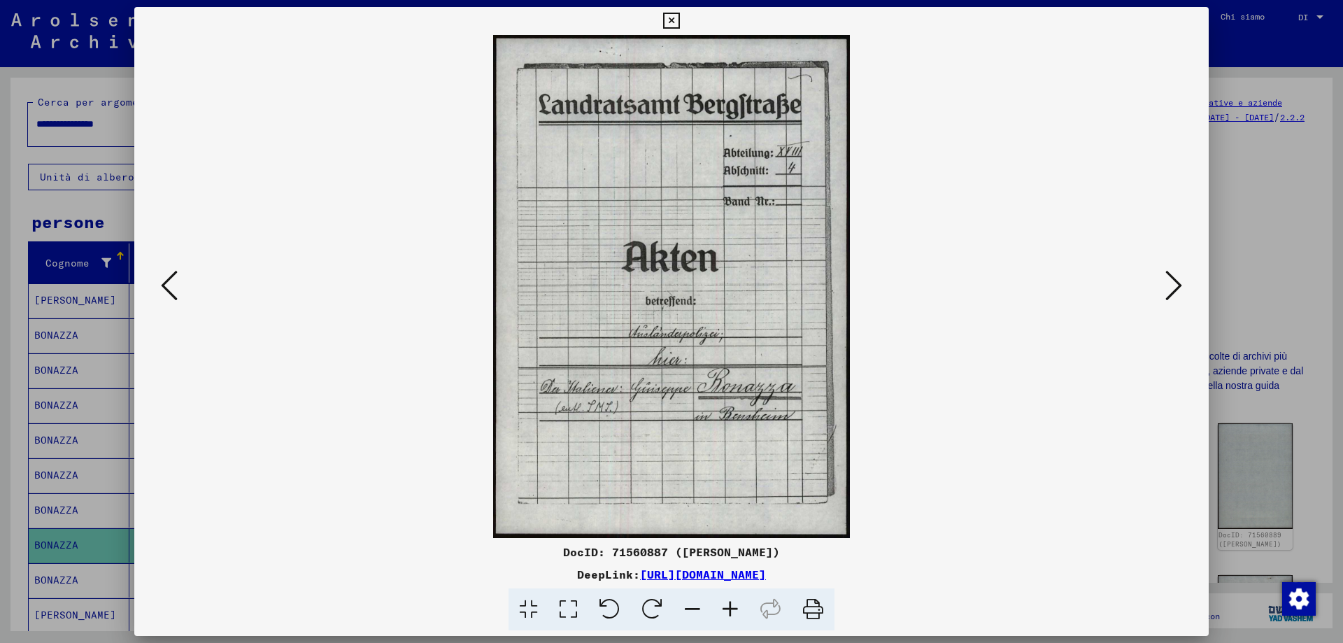
click at [1174, 278] on icon at bounding box center [1173, 286] width 17 height 34
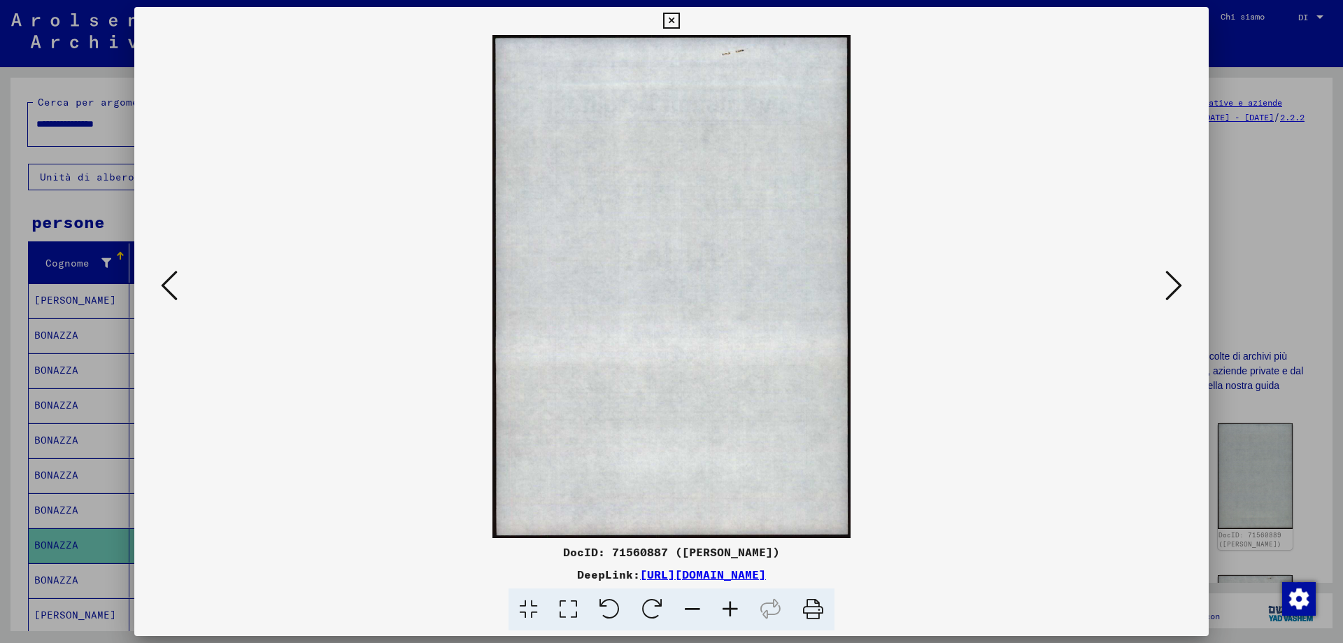
click at [676, 19] on icon at bounding box center [671, 21] width 16 height 17
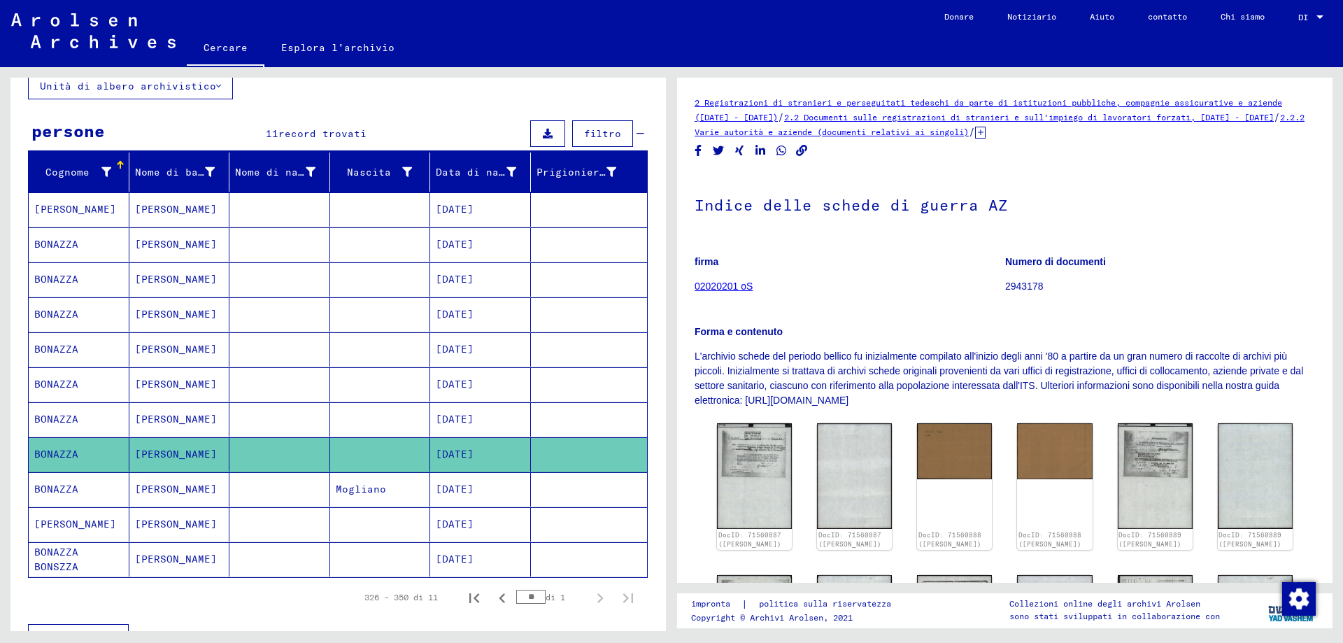
scroll to position [217, 0]
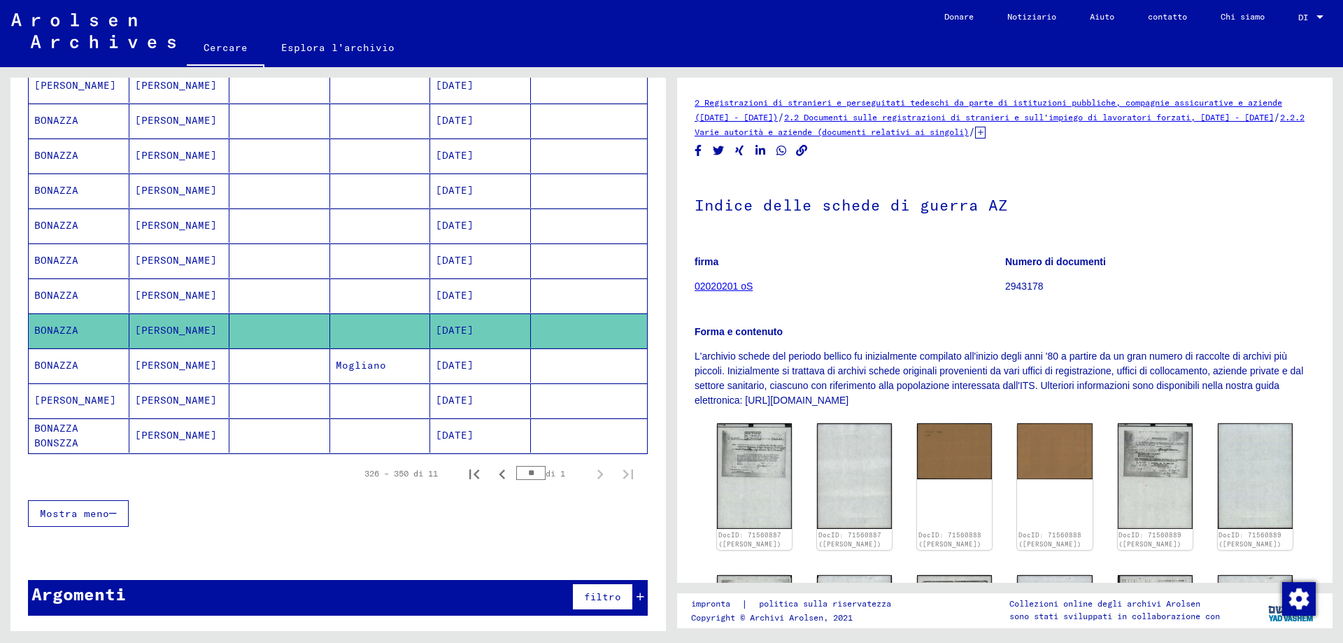
click at [74, 373] on font "BONAZZA" at bounding box center [56, 365] width 44 height 15
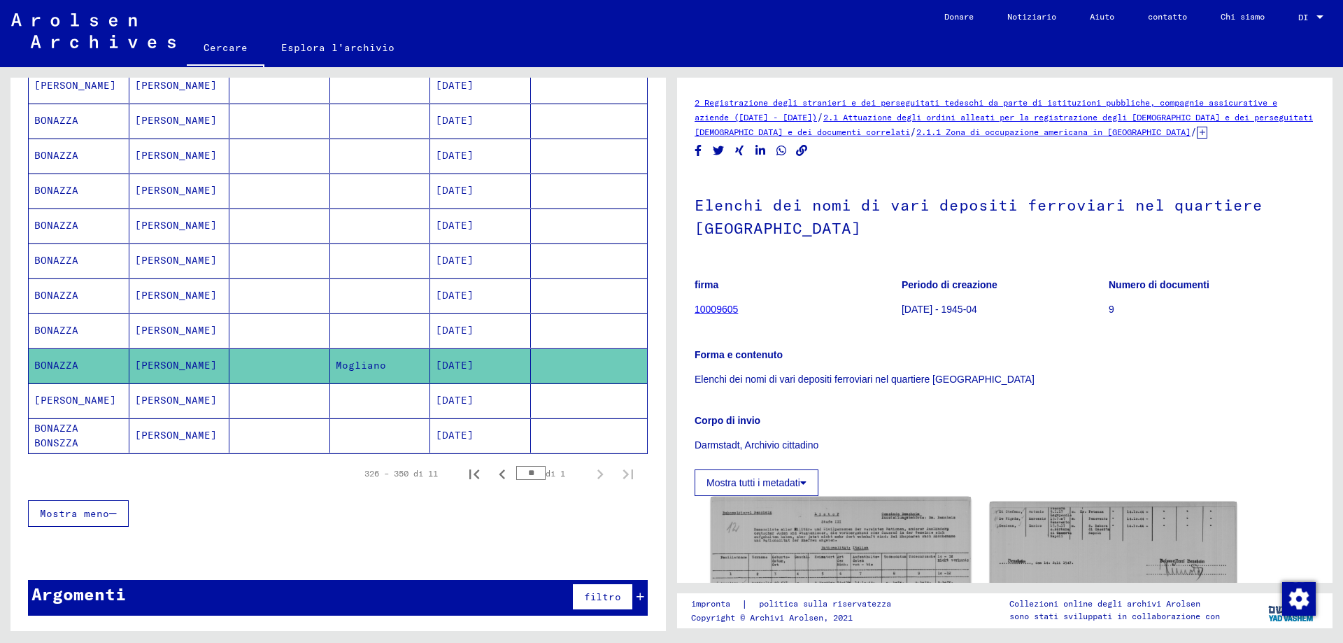
click at [815, 534] on img at bounding box center [840, 592] width 259 height 190
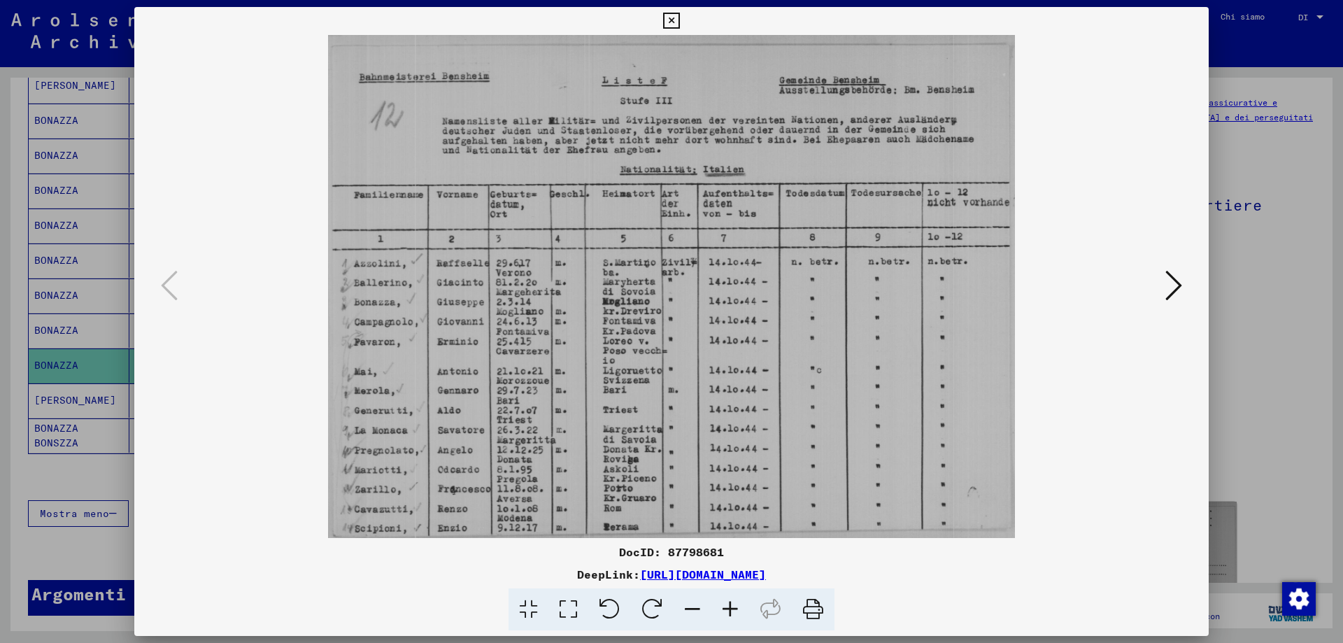
click at [815, 534] on div "DocID: 87798681 DeepLink: [URL][DOMAIN_NAME]" at bounding box center [671, 319] width 1074 height 624
drag, startPoint x: 567, startPoint y: 428, endPoint x: 569, endPoint y: 337, distance: 90.9
click at [569, 337] on img at bounding box center [671, 286] width 979 height 503
click at [1177, 273] on icon at bounding box center [1173, 286] width 17 height 34
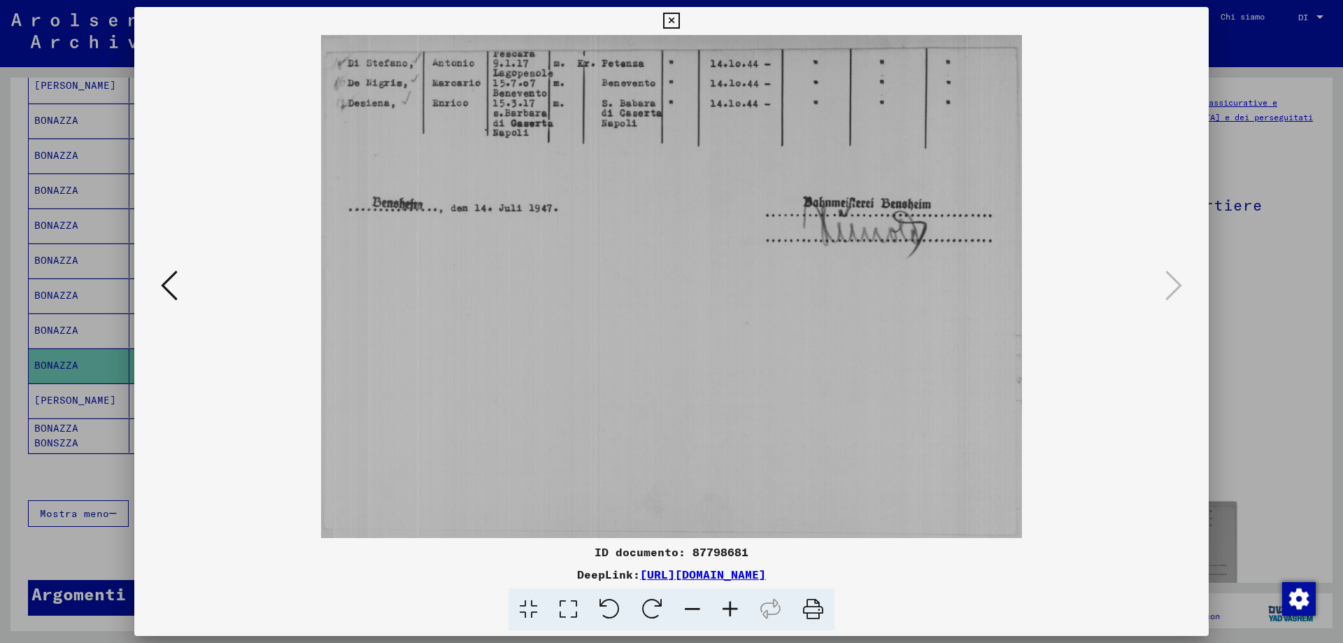
click at [675, 17] on icon at bounding box center [671, 21] width 16 height 17
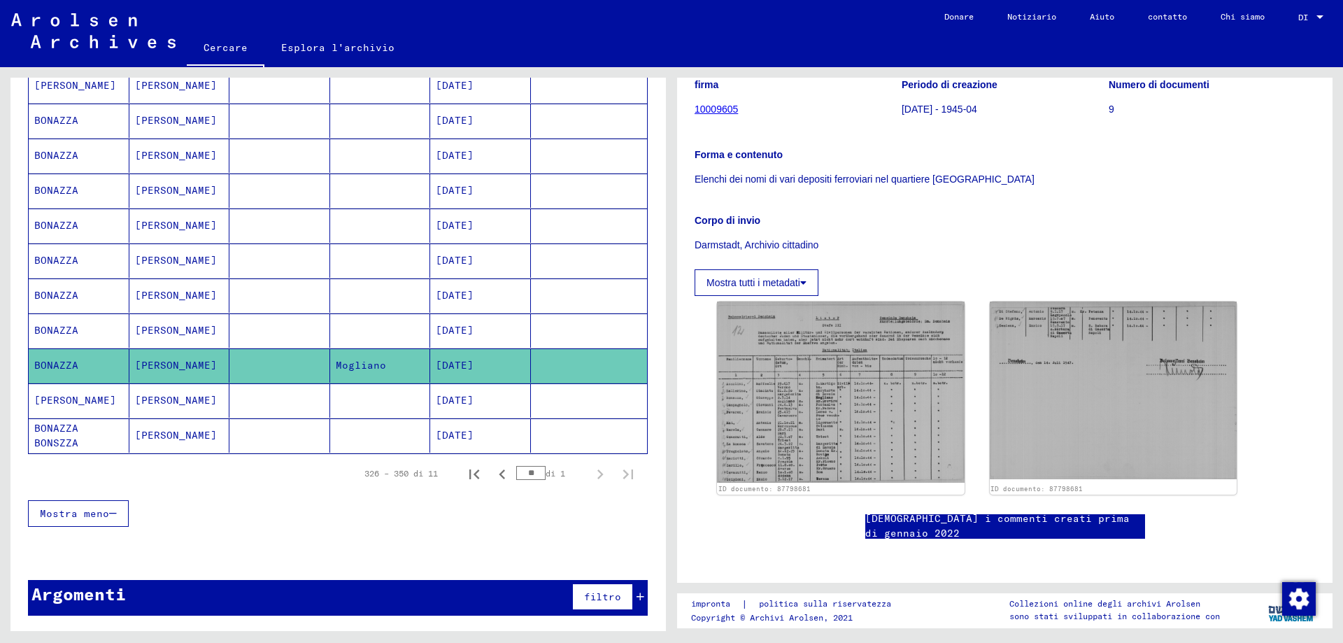
scroll to position [210, 0]
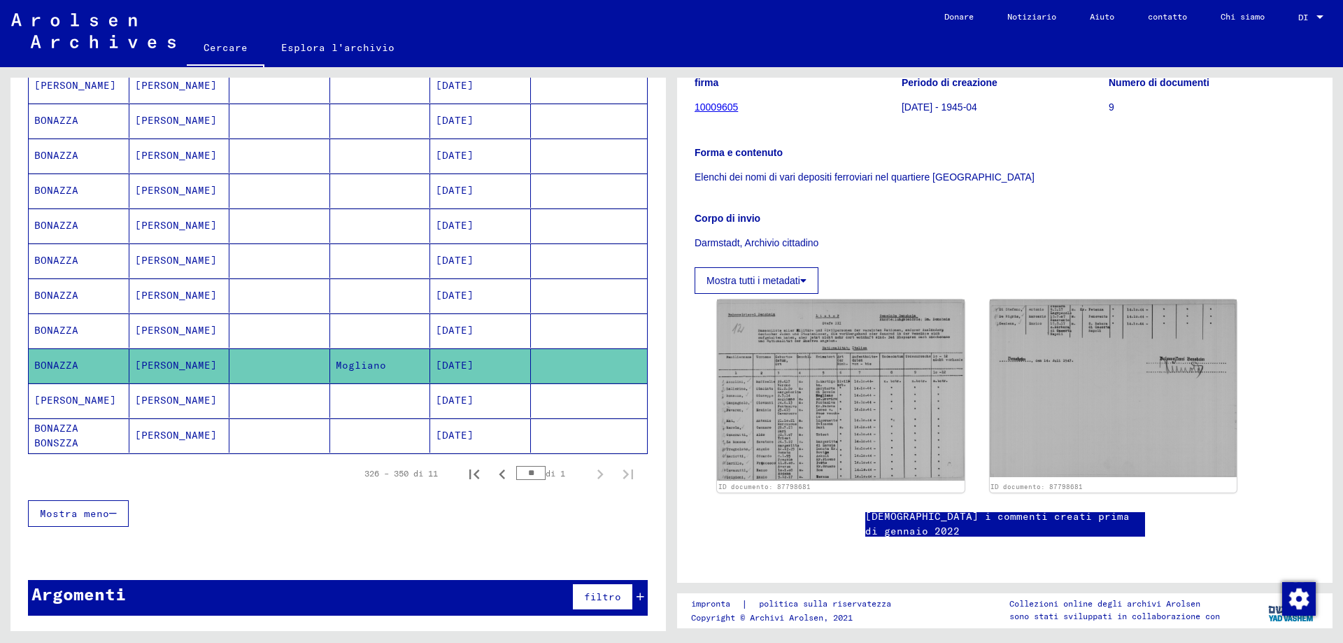
click at [116, 404] on font "[PERSON_NAME]" at bounding box center [75, 400] width 82 height 13
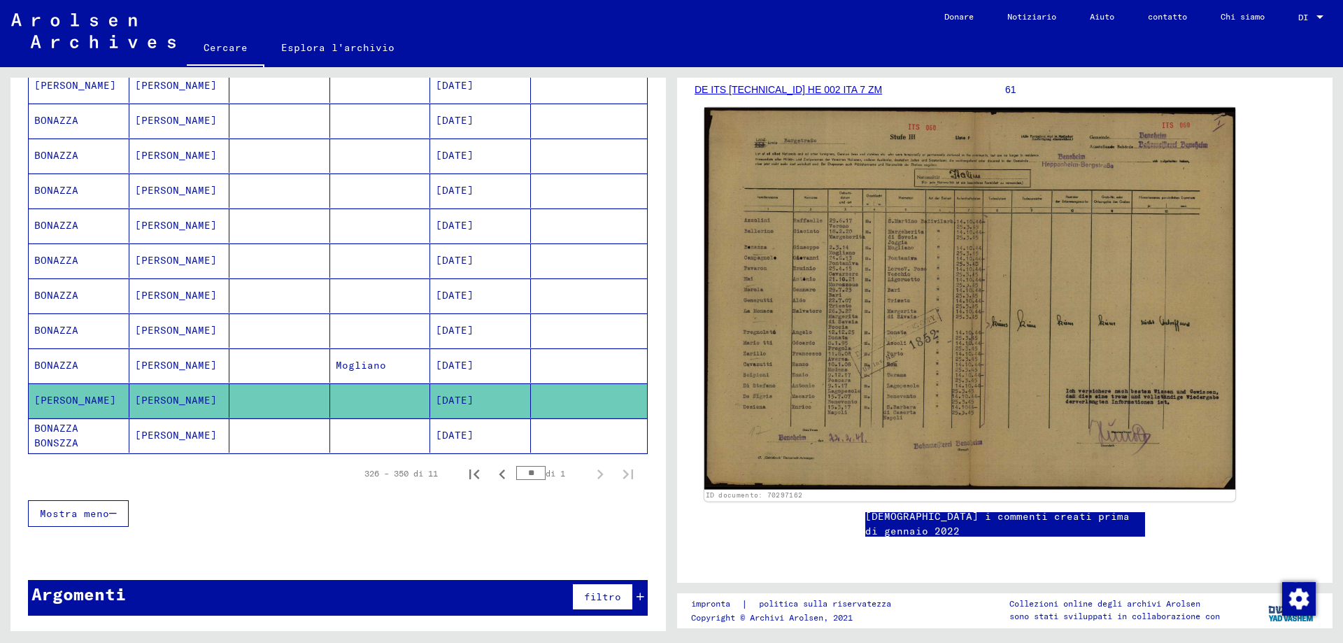
scroll to position [280, 0]
click at [931, 291] on img at bounding box center [969, 299] width 531 height 382
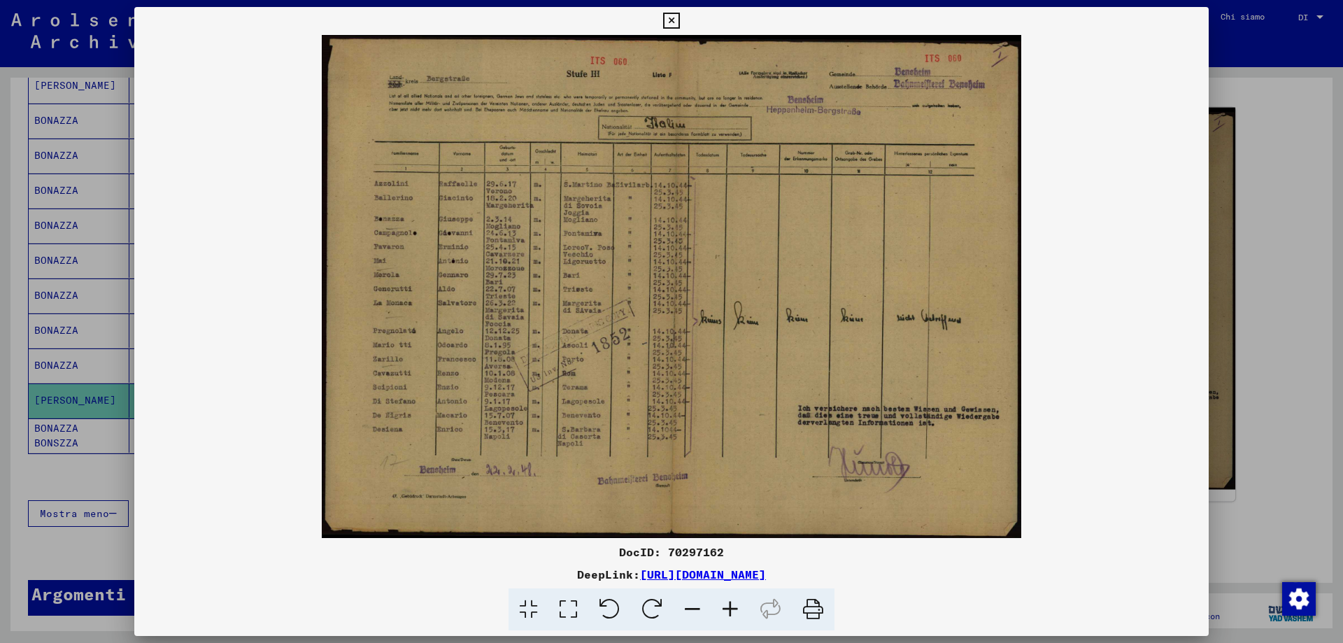
click at [931, 291] on img at bounding box center [671, 286] width 1074 height 503
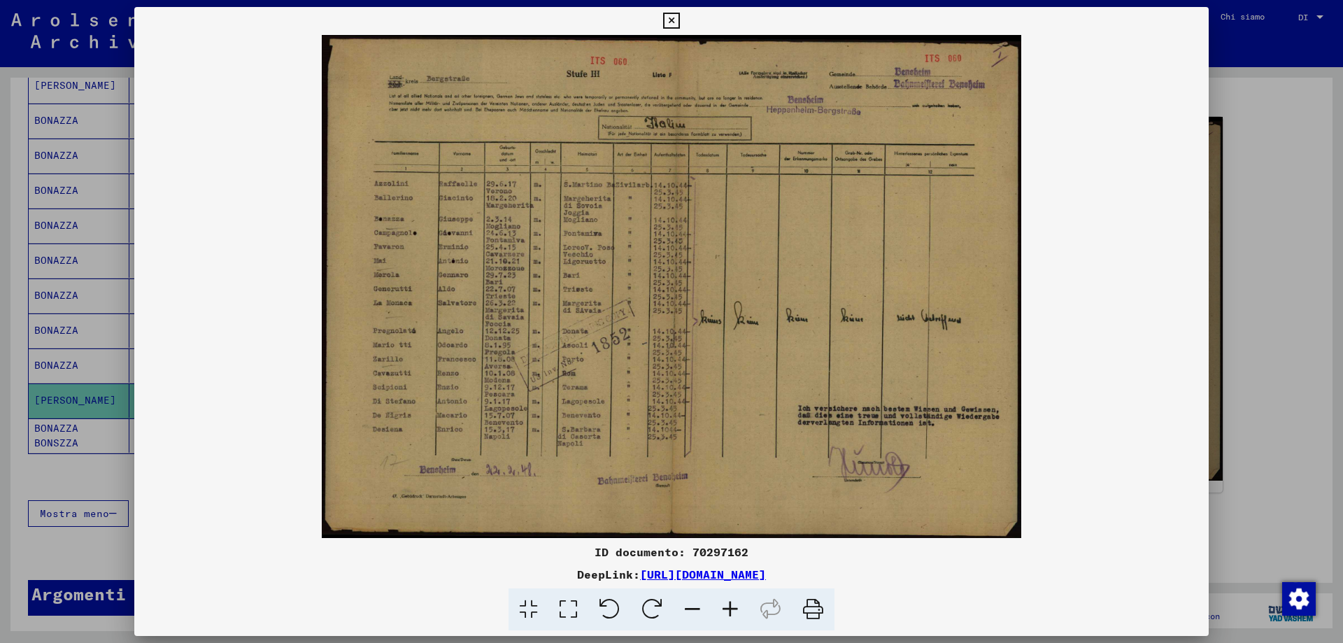
click at [669, 22] on icon at bounding box center [671, 21] width 16 height 17
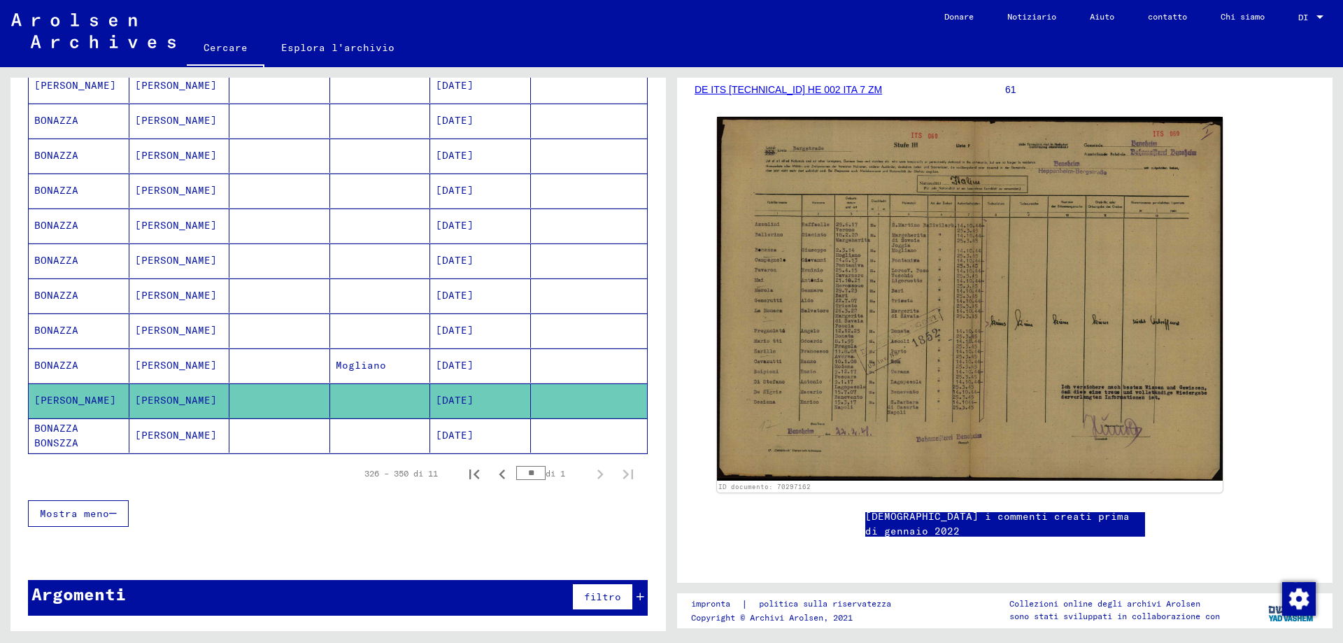
click at [78, 438] on font "BONAZZA BONSZZA" at bounding box center [56, 435] width 44 height 27
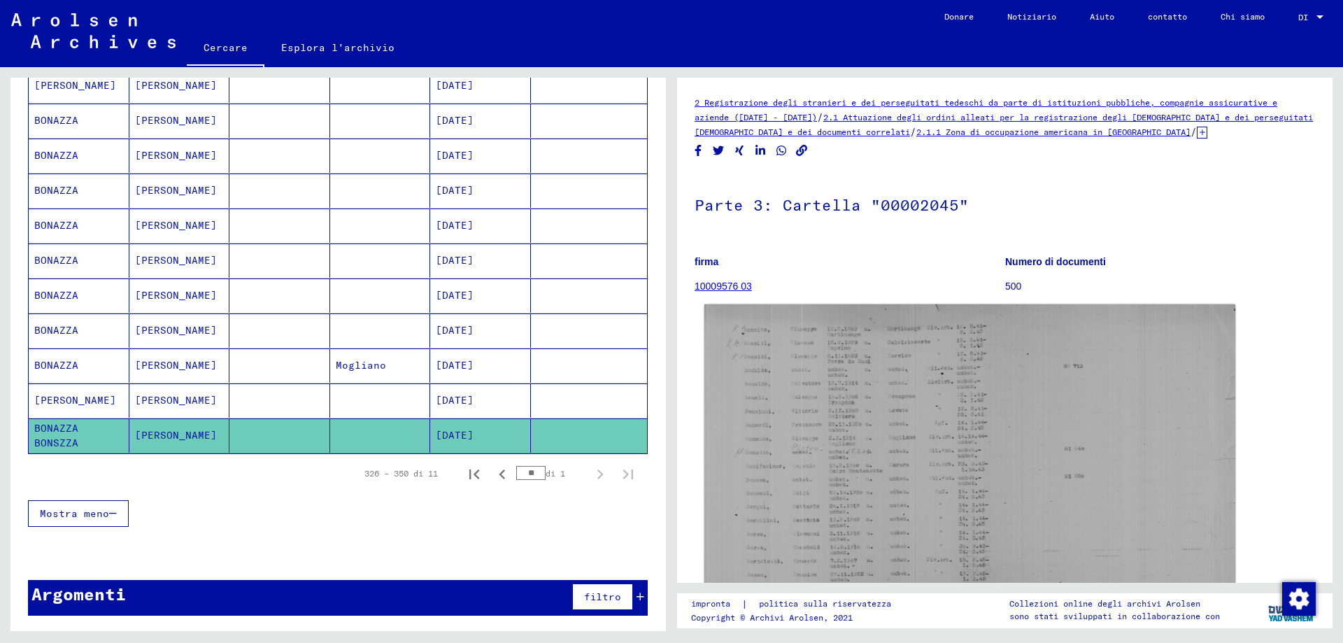
click at [835, 380] on img at bounding box center [969, 491] width 531 height 375
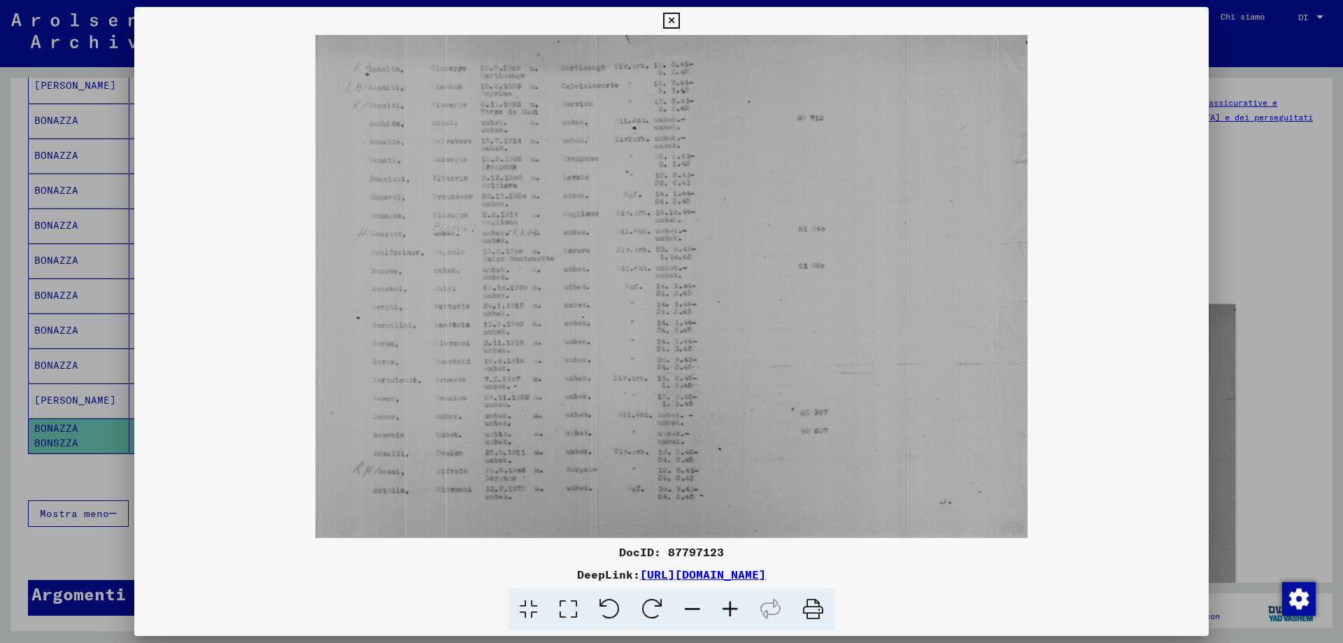
click at [835, 380] on img at bounding box center [671, 286] width 1074 height 503
click at [727, 604] on icon at bounding box center [730, 609] width 38 height 43
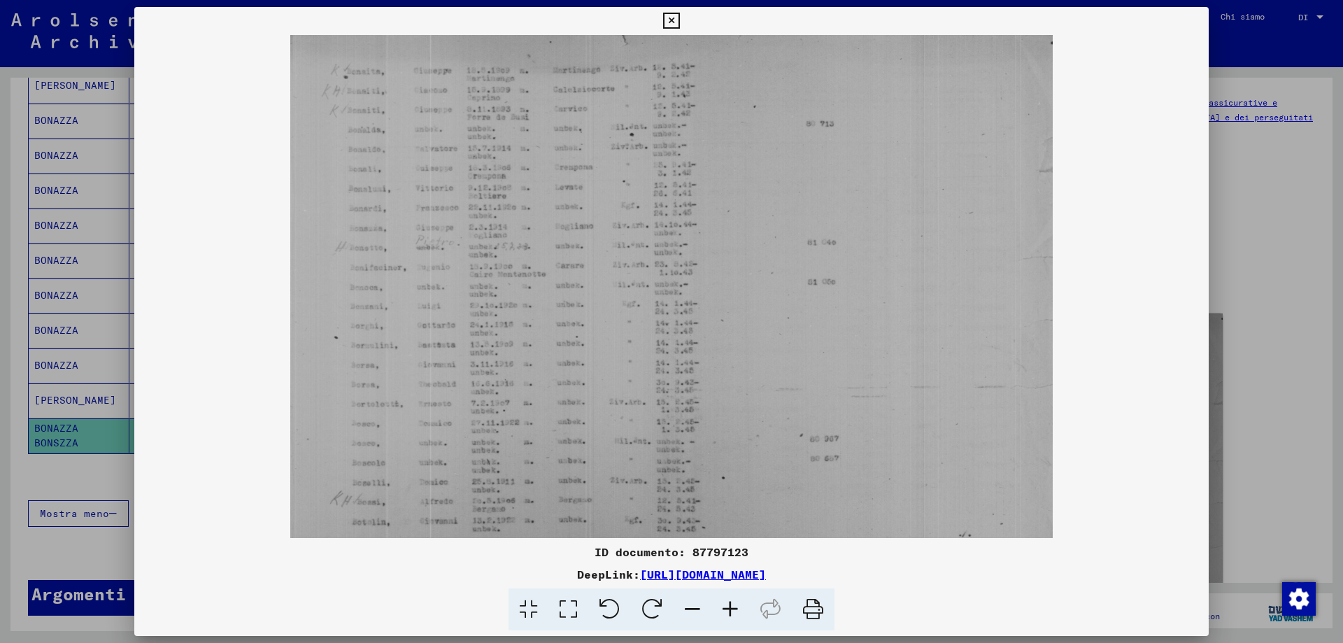
click at [727, 604] on icon at bounding box center [730, 609] width 38 height 43
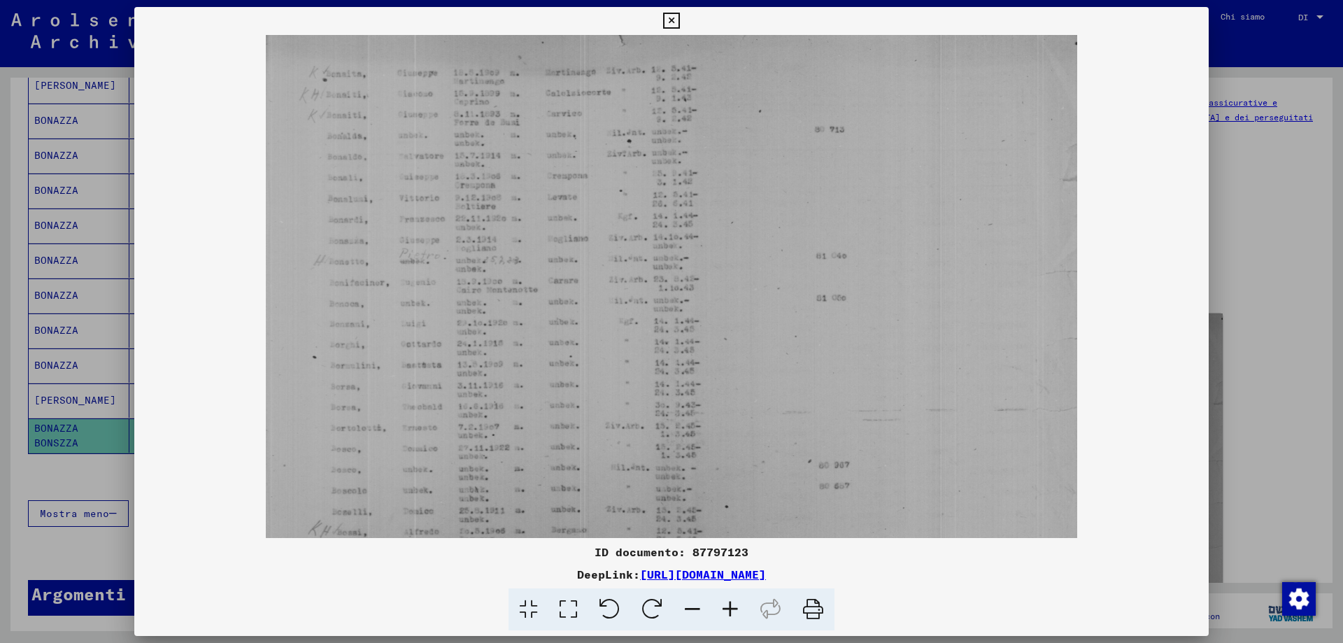
click at [727, 604] on icon at bounding box center [730, 609] width 38 height 43
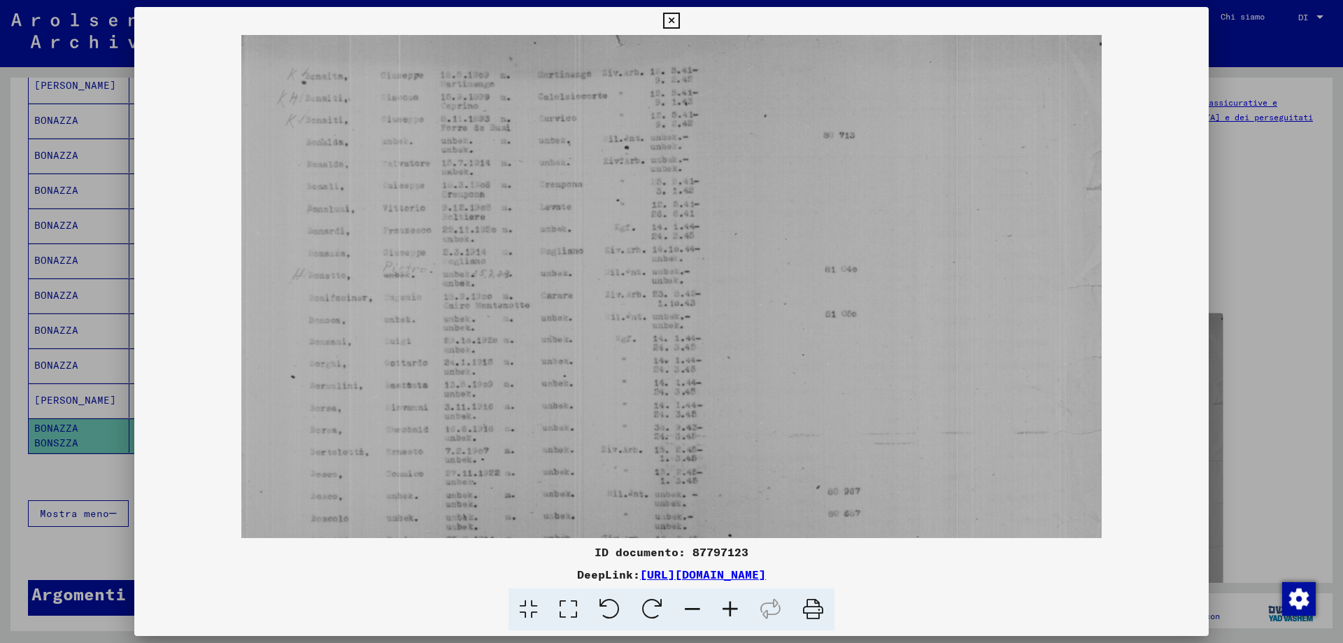
click at [676, 17] on icon at bounding box center [671, 21] width 16 height 17
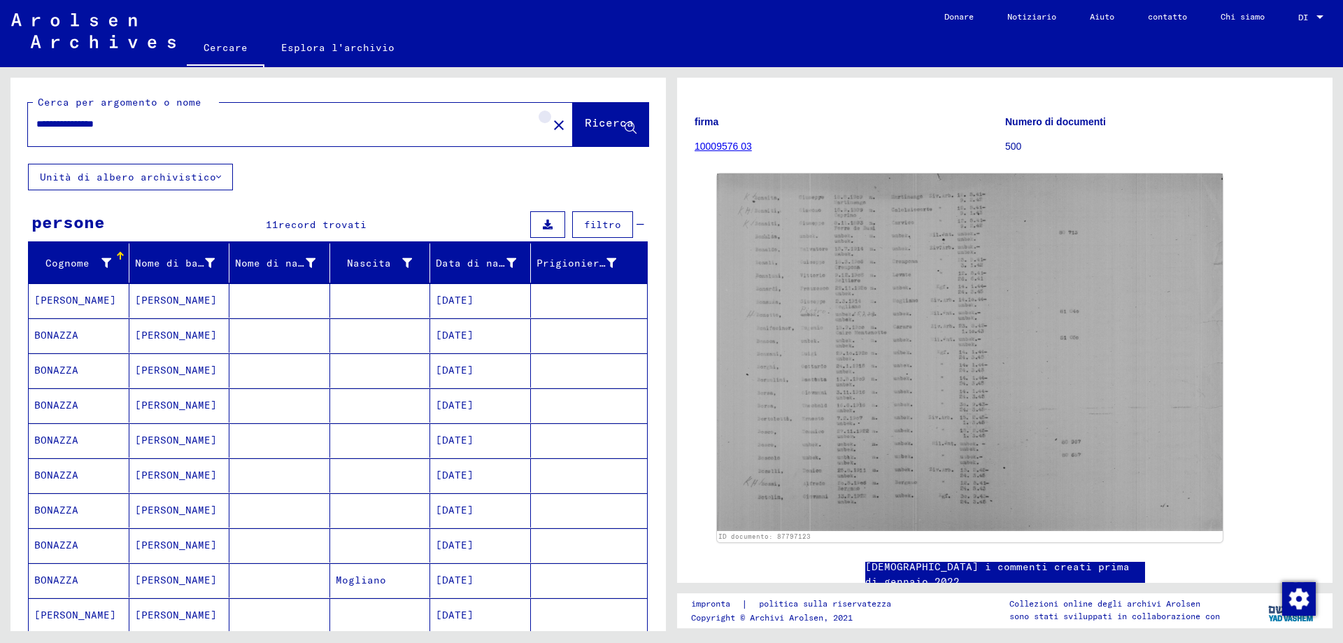
click at [550, 129] on mat-icon "close" at bounding box center [558, 125] width 17 height 17
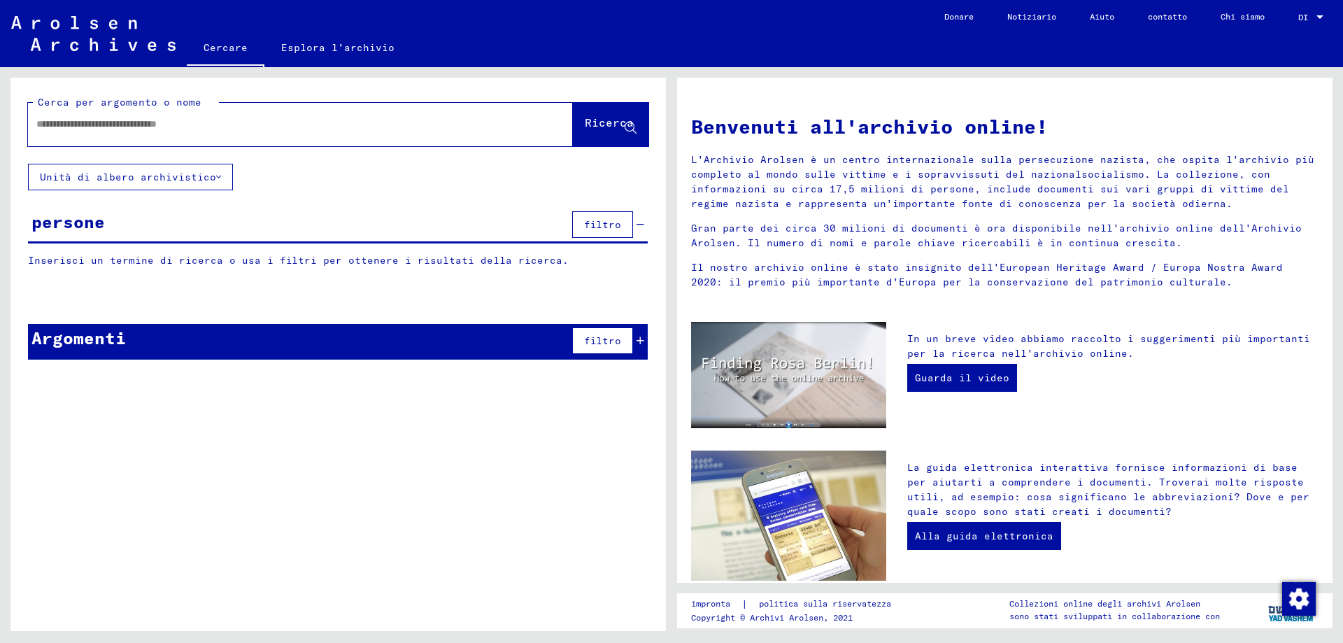
click at [49, 122] on input "text" at bounding box center [283, 124] width 494 height 15
type input "**********"
click at [631, 131] on icon at bounding box center [631, 128] width 12 height 12
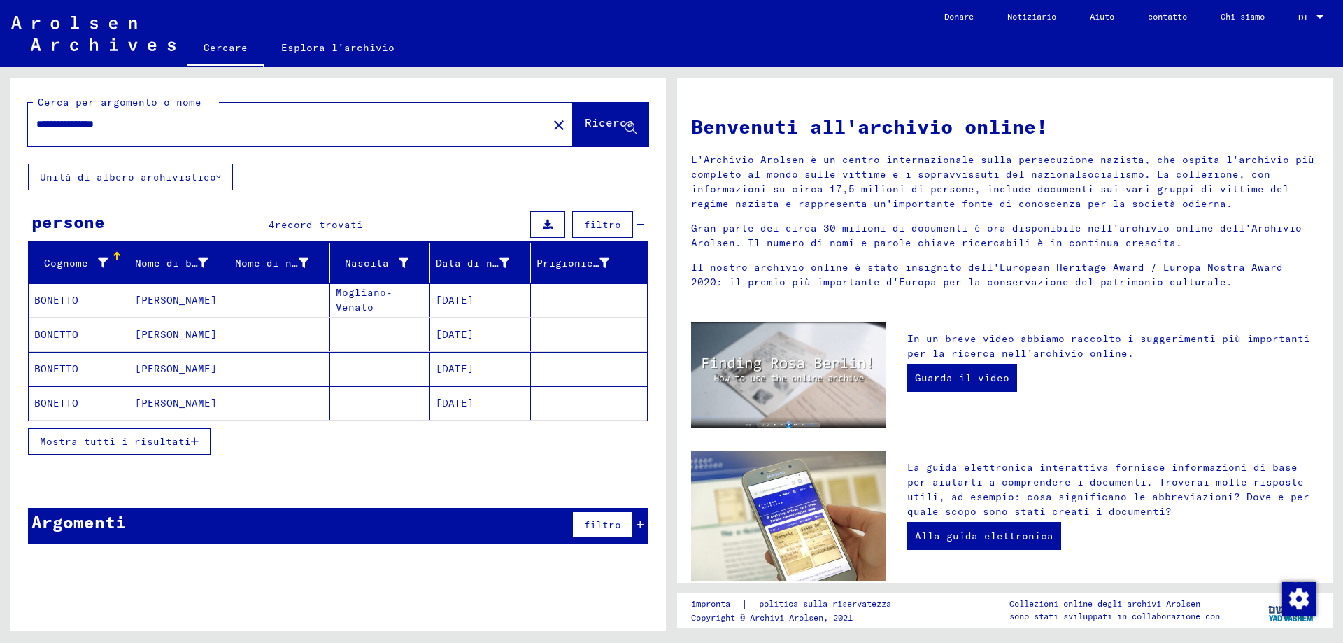
click at [79, 317] on mat-cell "BONETTO" at bounding box center [79, 300] width 101 height 34
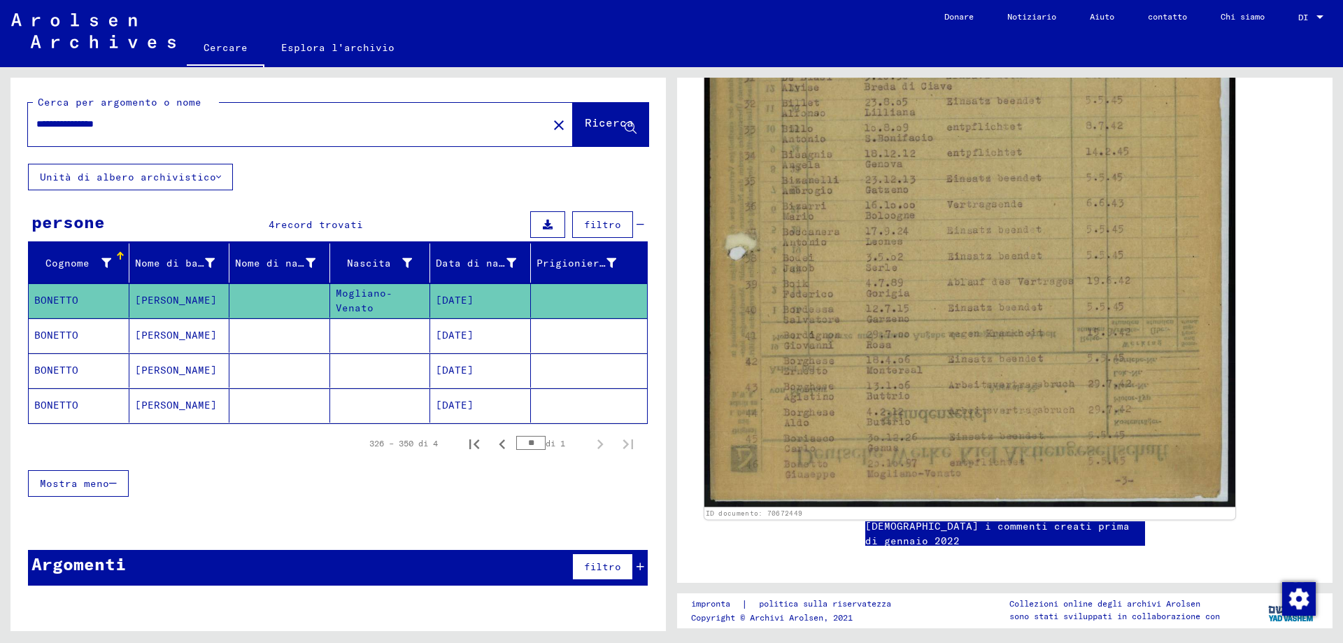
scroll to position [559, 0]
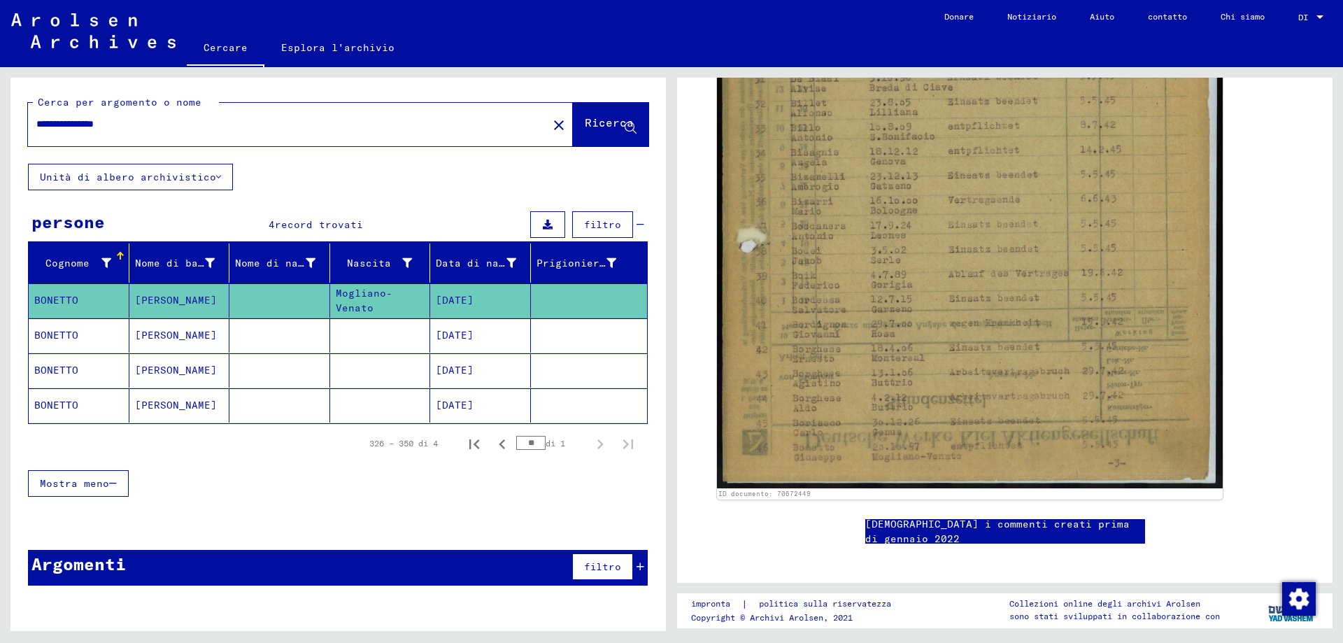
click at [59, 341] on font "BONETTO" at bounding box center [56, 335] width 44 height 13
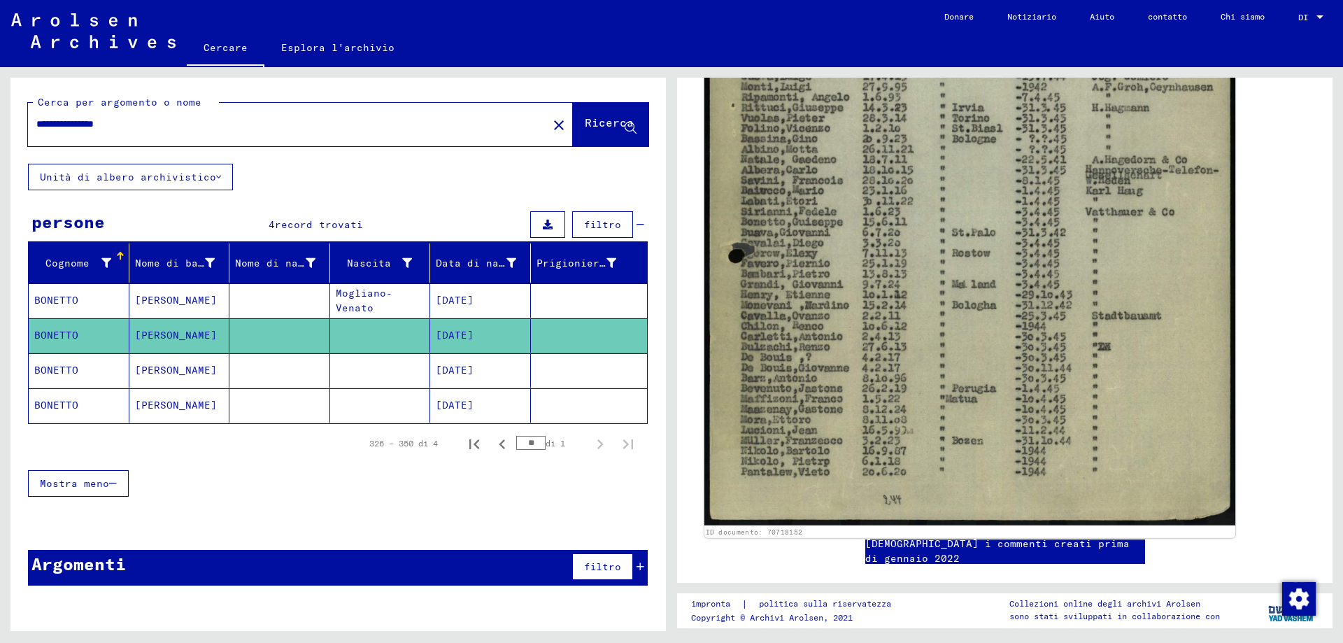
scroll to position [559, 0]
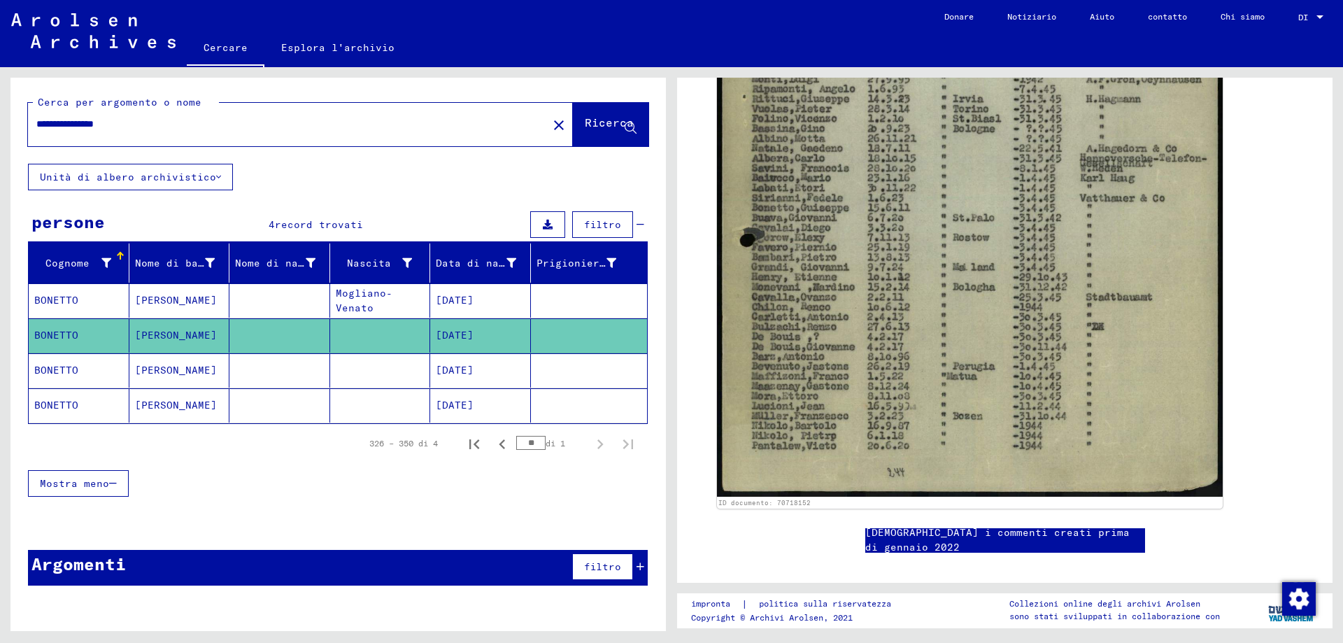
click at [123, 380] on mat-cell "BONETTO" at bounding box center [79, 370] width 101 height 34
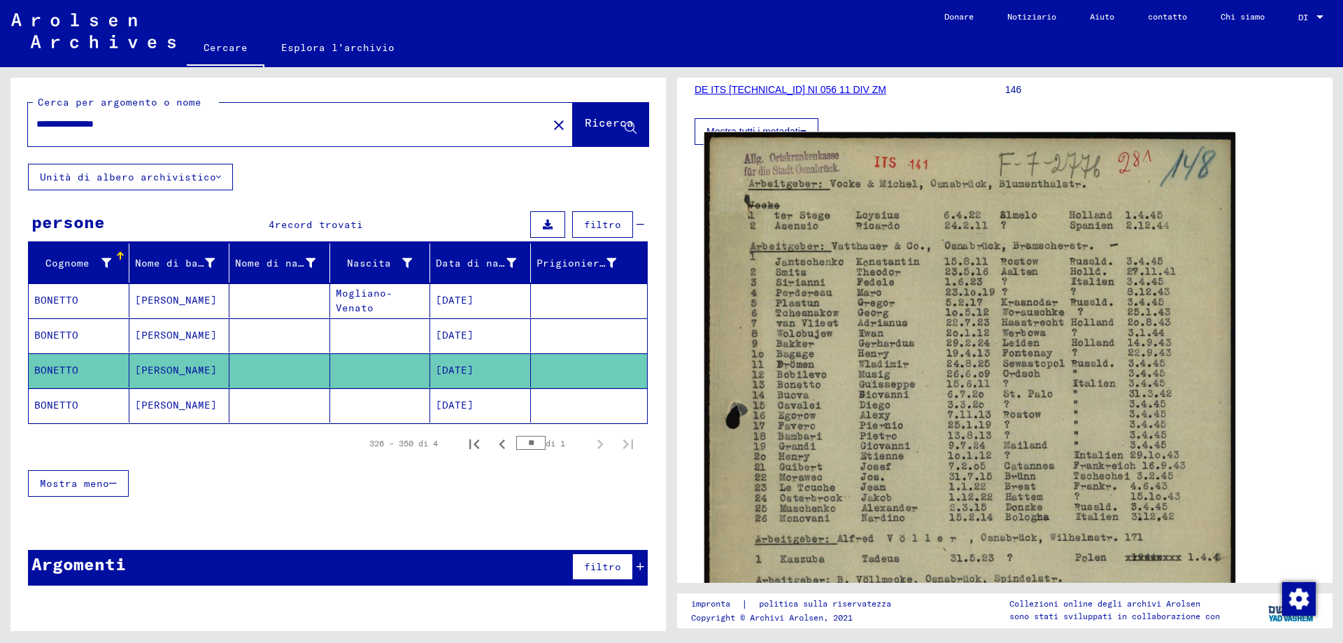
scroll to position [210, 0]
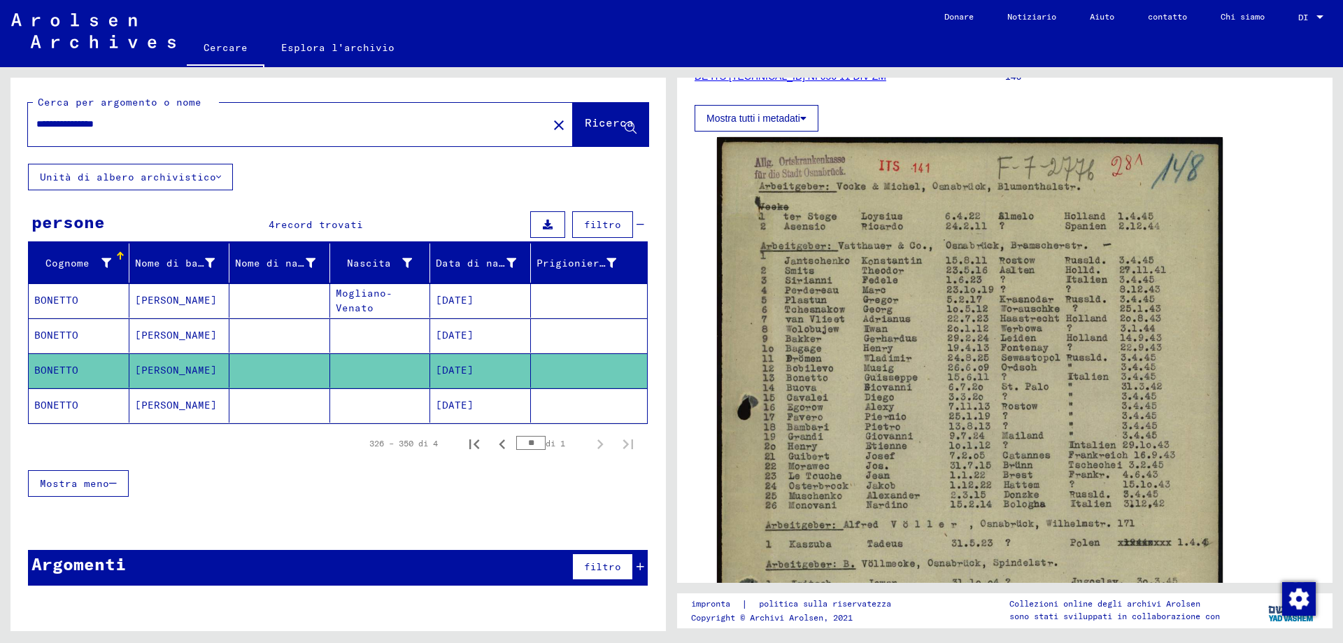
click at [64, 411] on font "BONETTO" at bounding box center [56, 405] width 44 height 13
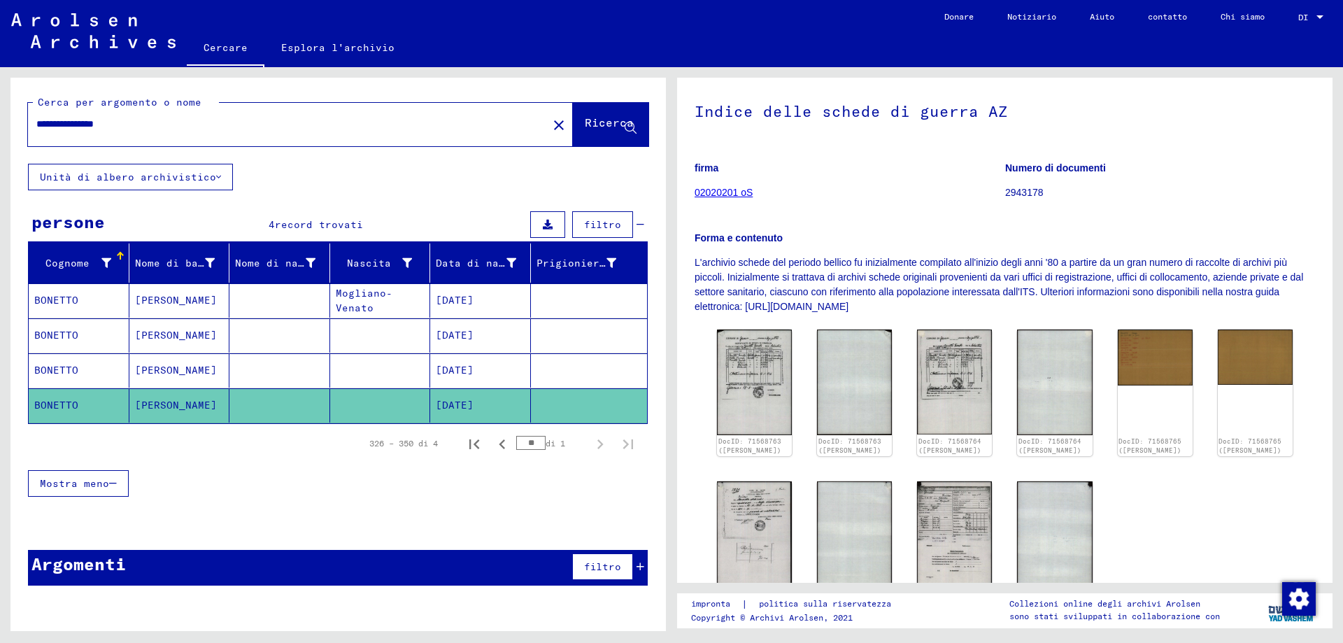
scroll to position [140, 0]
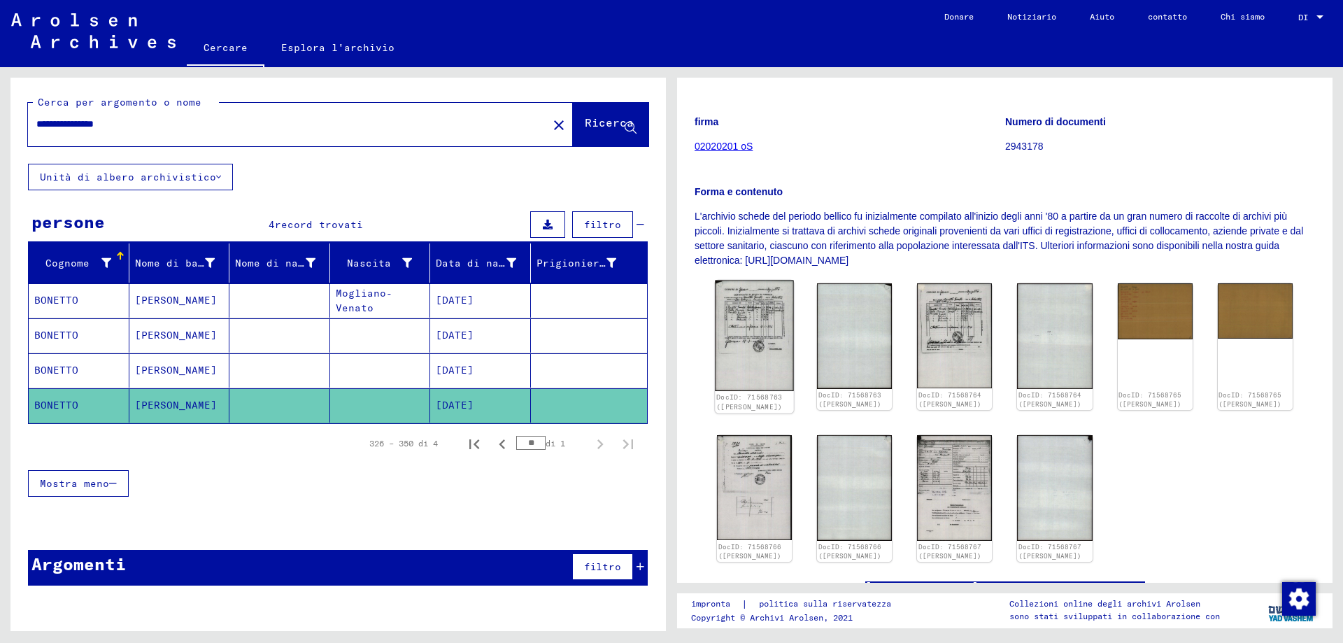
click at [739, 320] on img at bounding box center [754, 335] width 79 height 110
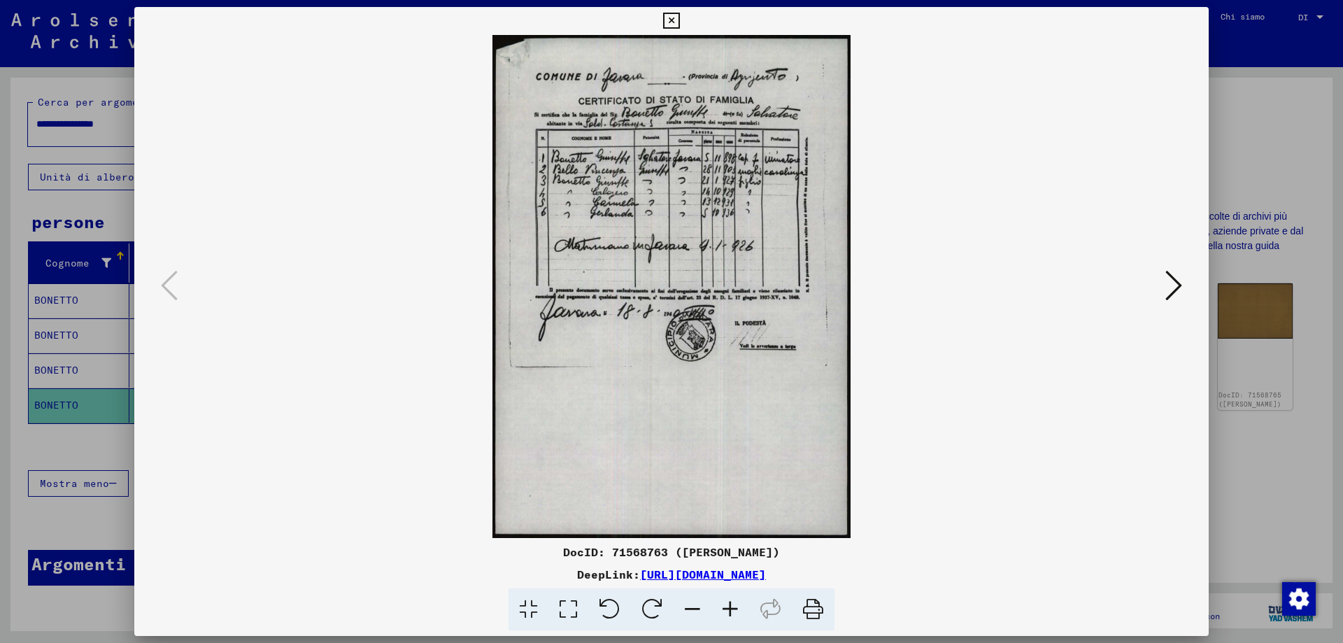
click at [739, 320] on img at bounding box center [671, 286] width 979 height 503
click at [757, 275] on img at bounding box center [671, 286] width 979 height 503
click at [727, 248] on img at bounding box center [671, 286] width 979 height 503
click at [1167, 289] on icon at bounding box center [1173, 286] width 17 height 34
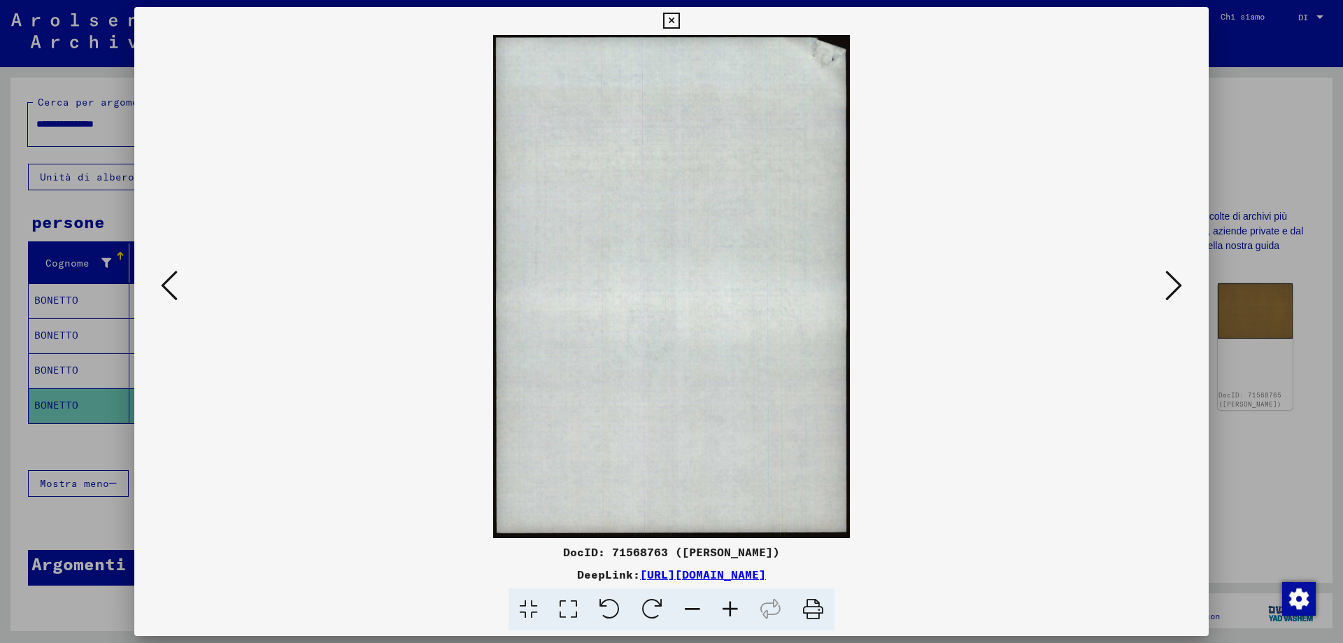
click at [1183, 282] on button at bounding box center [1173, 286] width 25 height 40
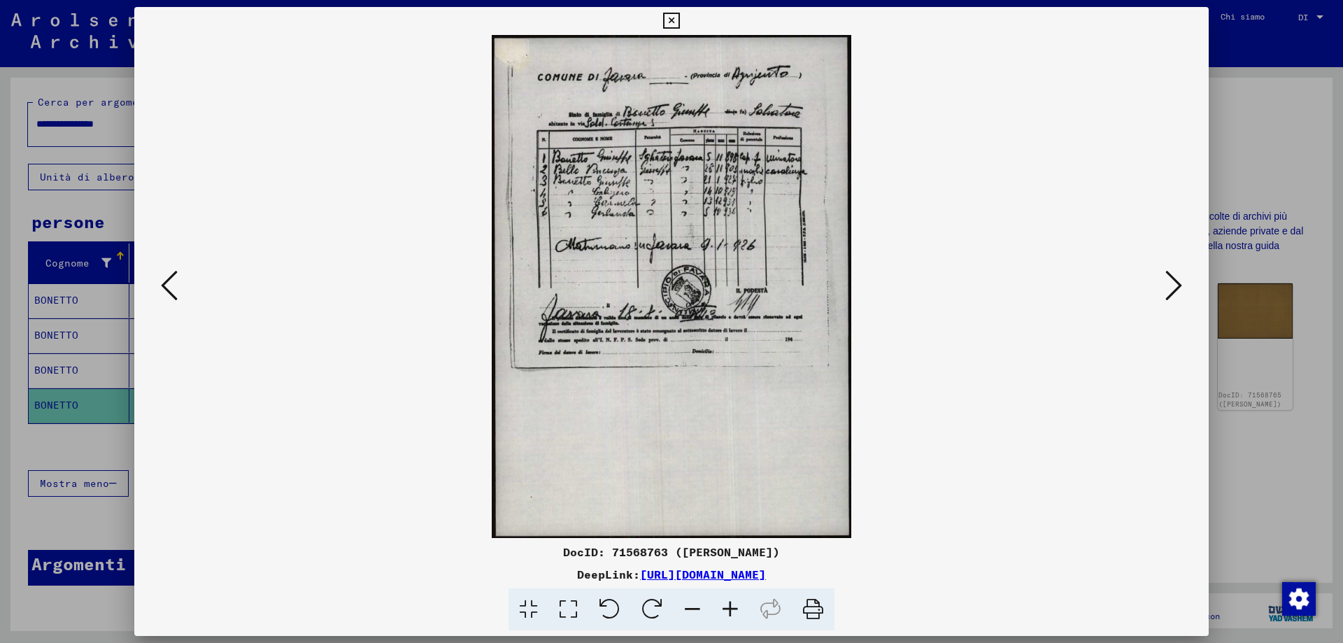
click at [1175, 280] on icon at bounding box center [1173, 286] width 17 height 34
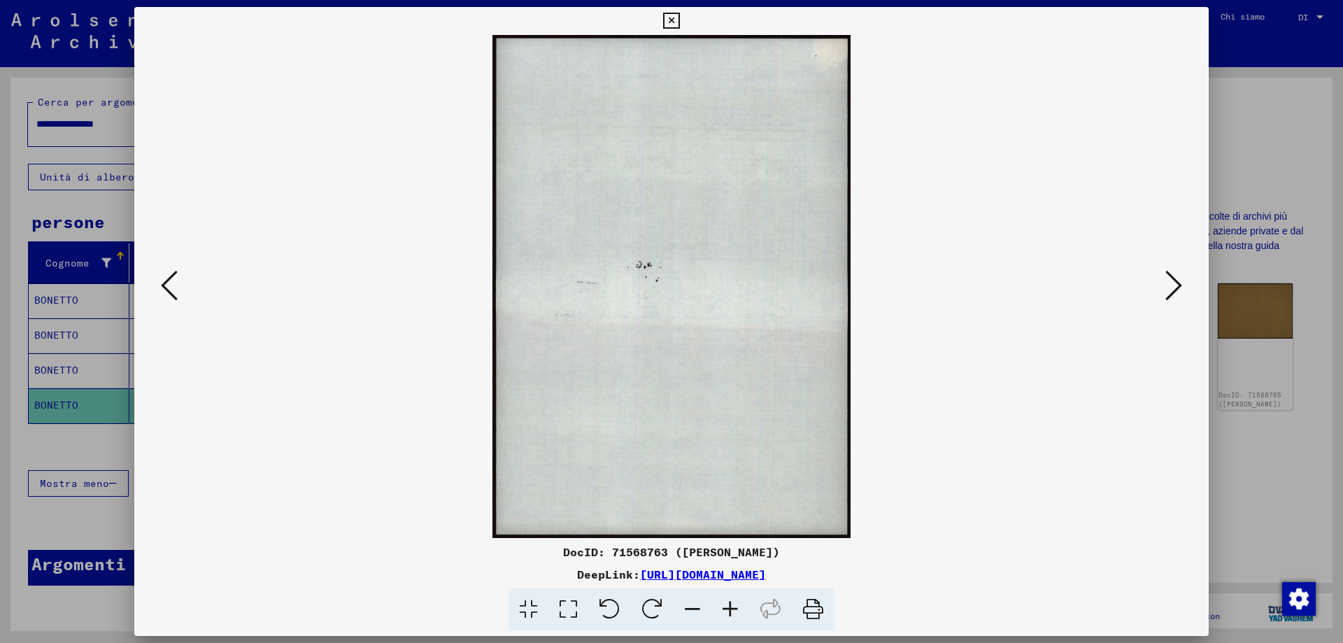
click at [1175, 280] on icon at bounding box center [1173, 286] width 17 height 34
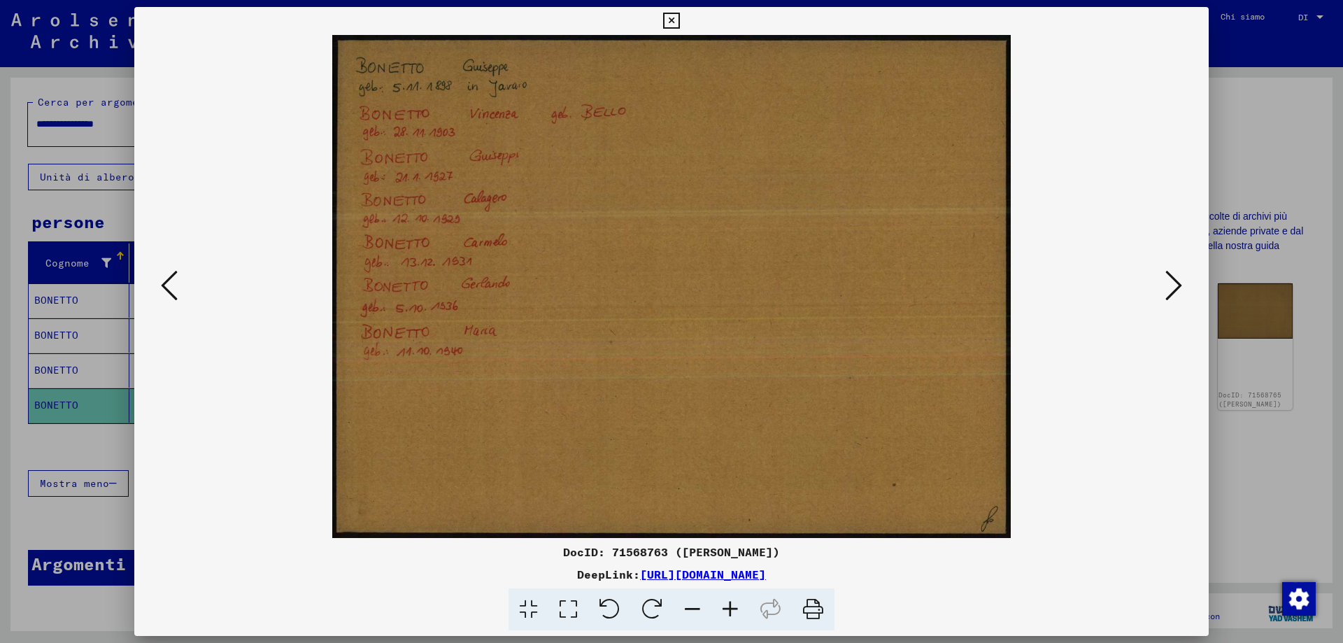
click at [1172, 291] on icon at bounding box center [1173, 286] width 17 height 34
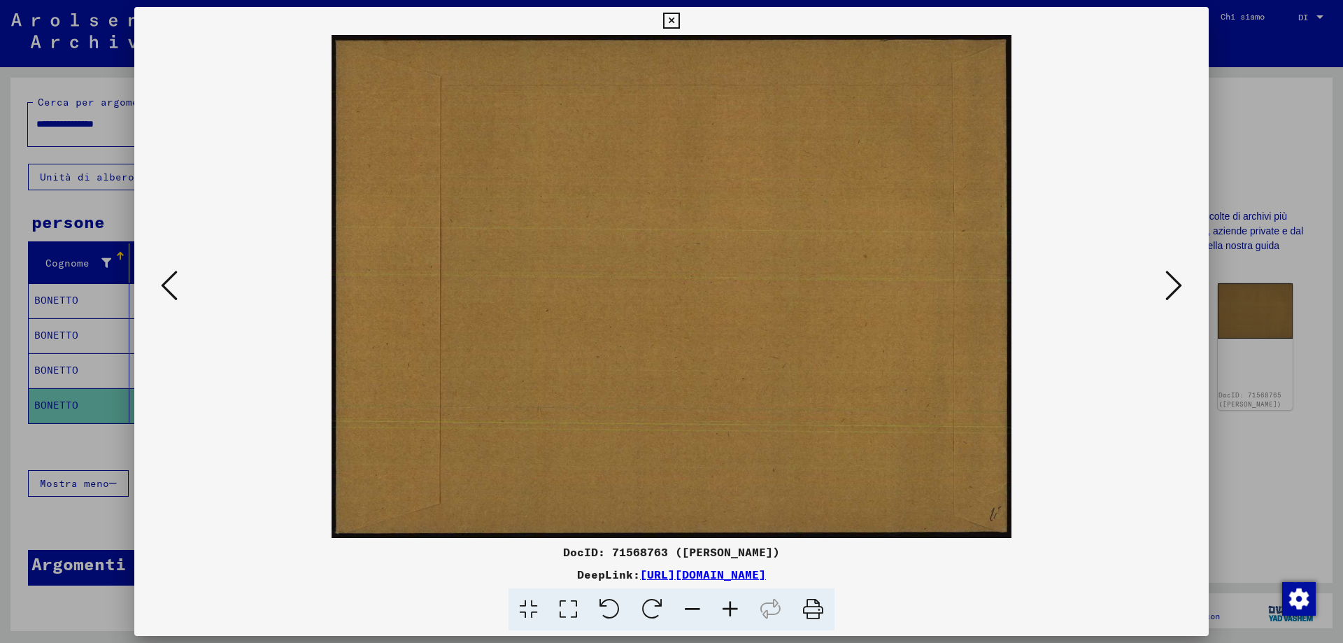
click at [1172, 278] on icon at bounding box center [1173, 286] width 17 height 34
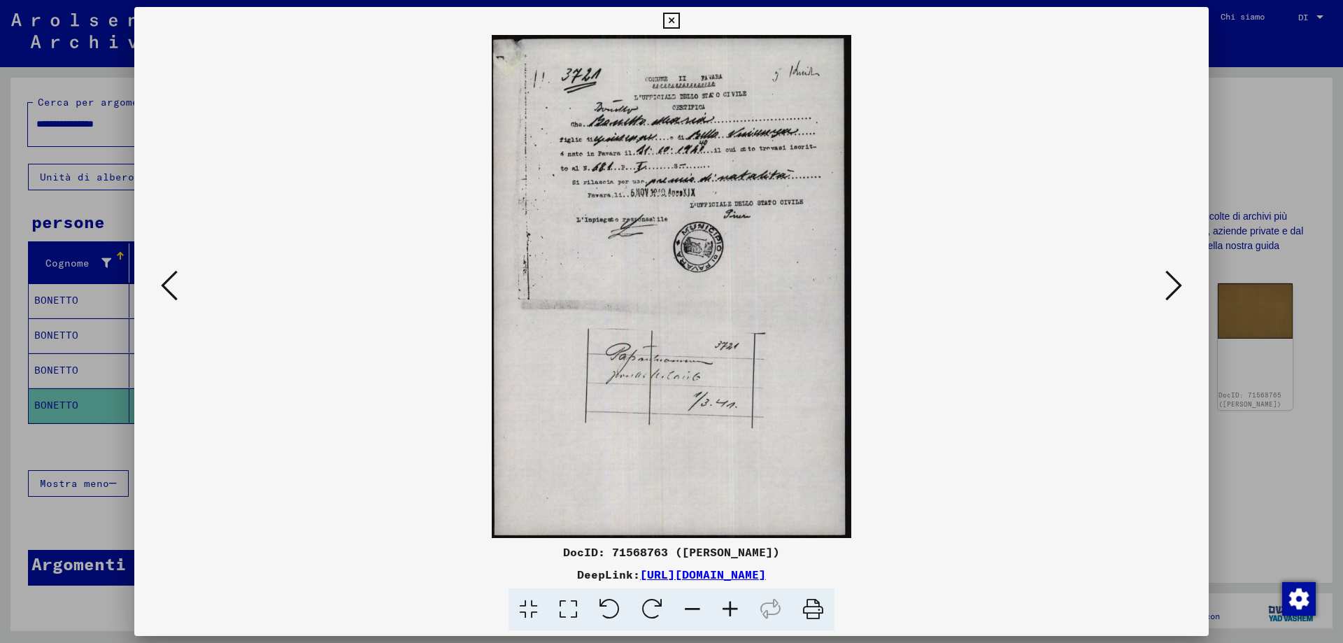
click at [821, 211] on img at bounding box center [671, 286] width 979 height 503
click at [788, 222] on img at bounding box center [671, 286] width 979 height 503
click at [671, 15] on icon at bounding box center [671, 21] width 16 height 17
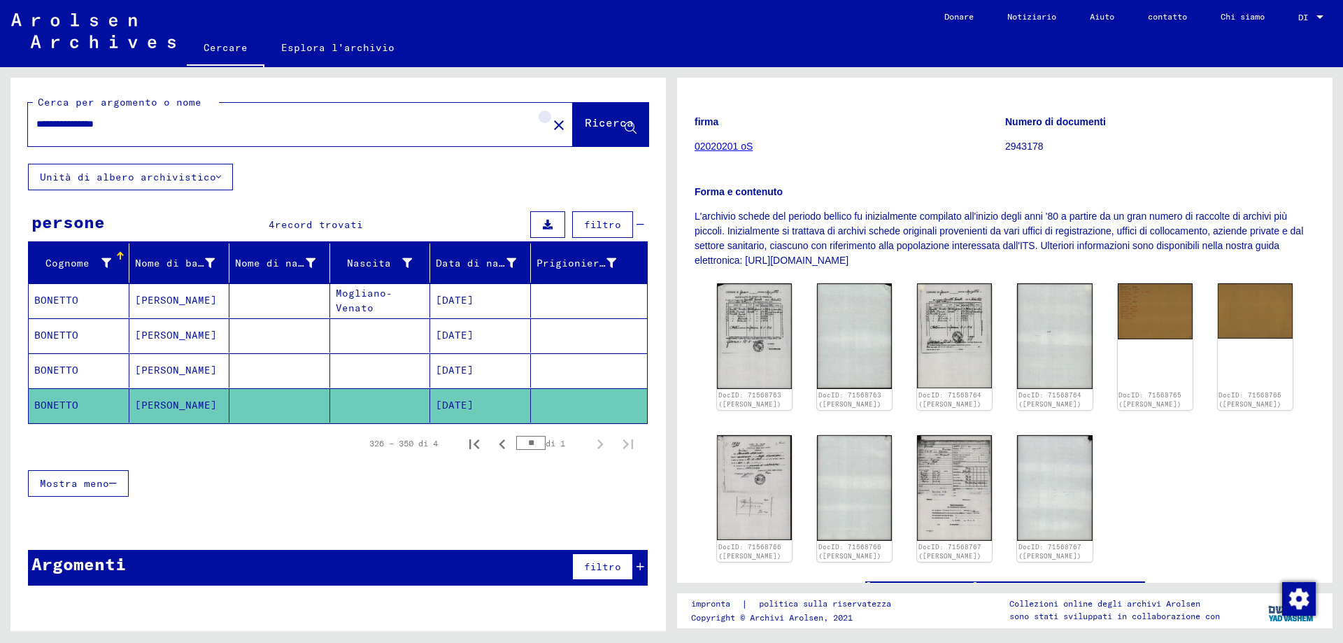
drag, startPoint x: 529, startPoint y: 125, endPoint x: 509, endPoint y: 126, distance: 19.6
click at [550, 124] on mat-icon "close" at bounding box center [558, 125] width 17 height 17
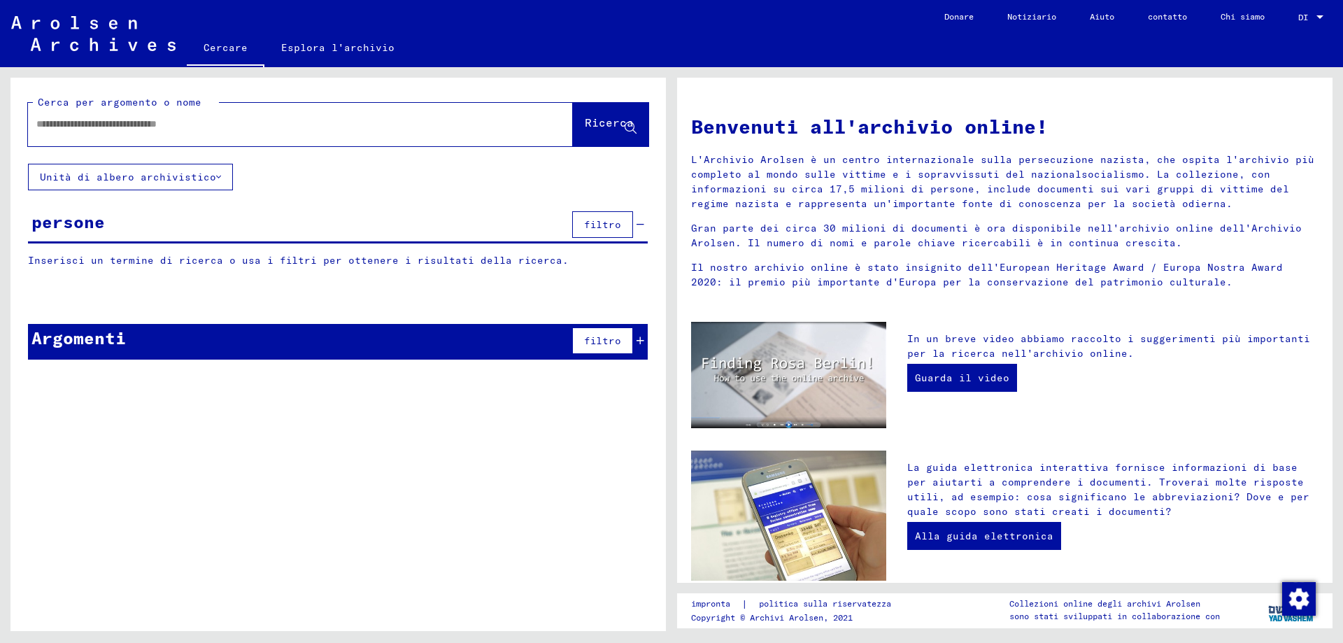
click at [39, 124] on input "text" at bounding box center [283, 124] width 494 height 15
click at [629, 134] on icon at bounding box center [631, 128] width 12 height 12
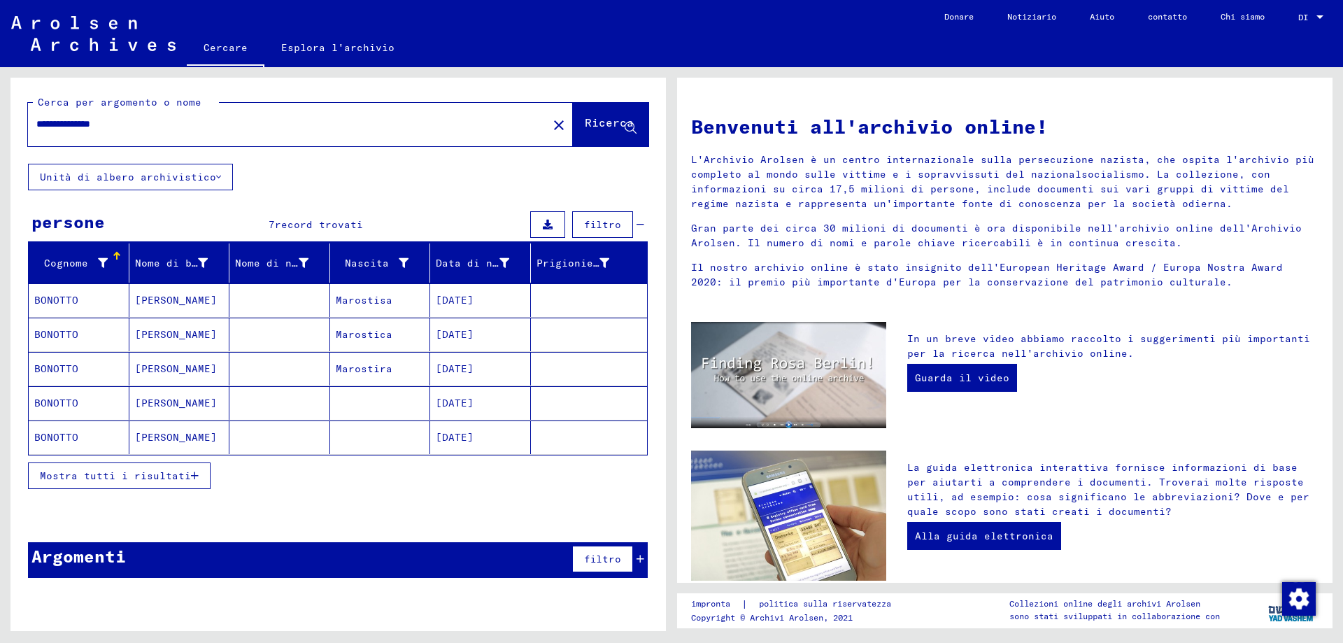
click at [166, 418] on mat-cell "[PERSON_NAME]" at bounding box center [179, 403] width 101 height 34
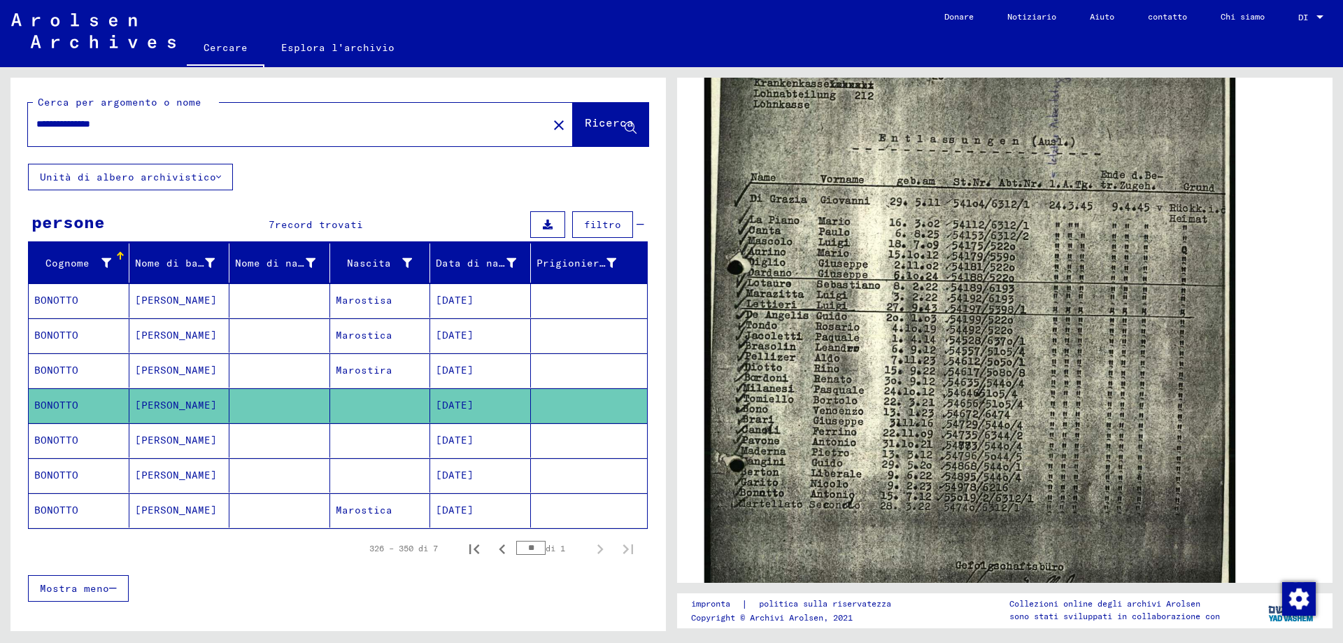
scroll to position [559, 0]
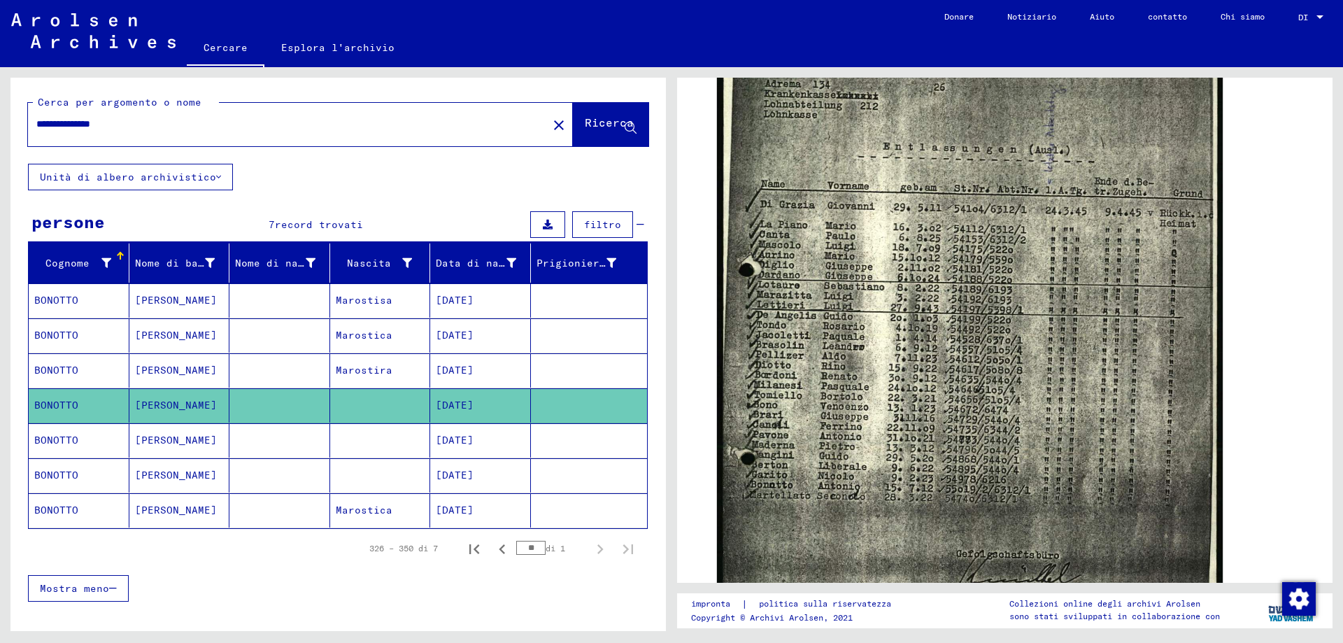
click at [109, 457] on mat-cell "BONOTTO" at bounding box center [79, 440] width 101 height 34
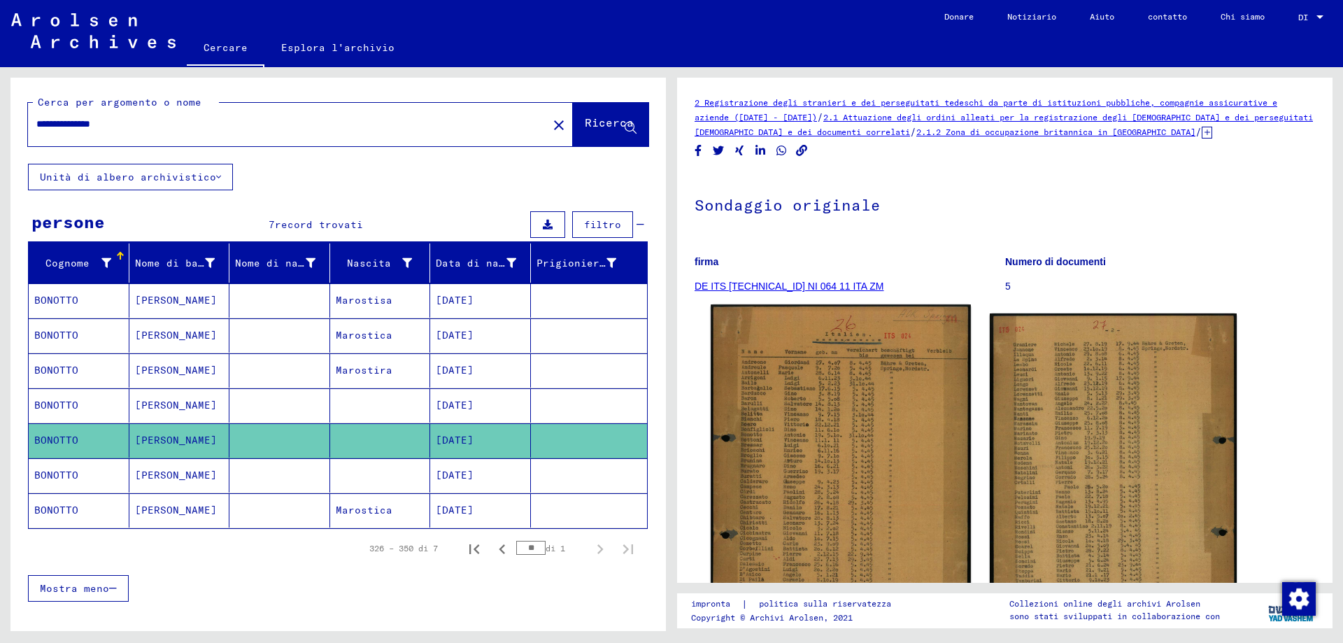
click at [750, 434] on img at bounding box center [840, 485] width 259 height 363
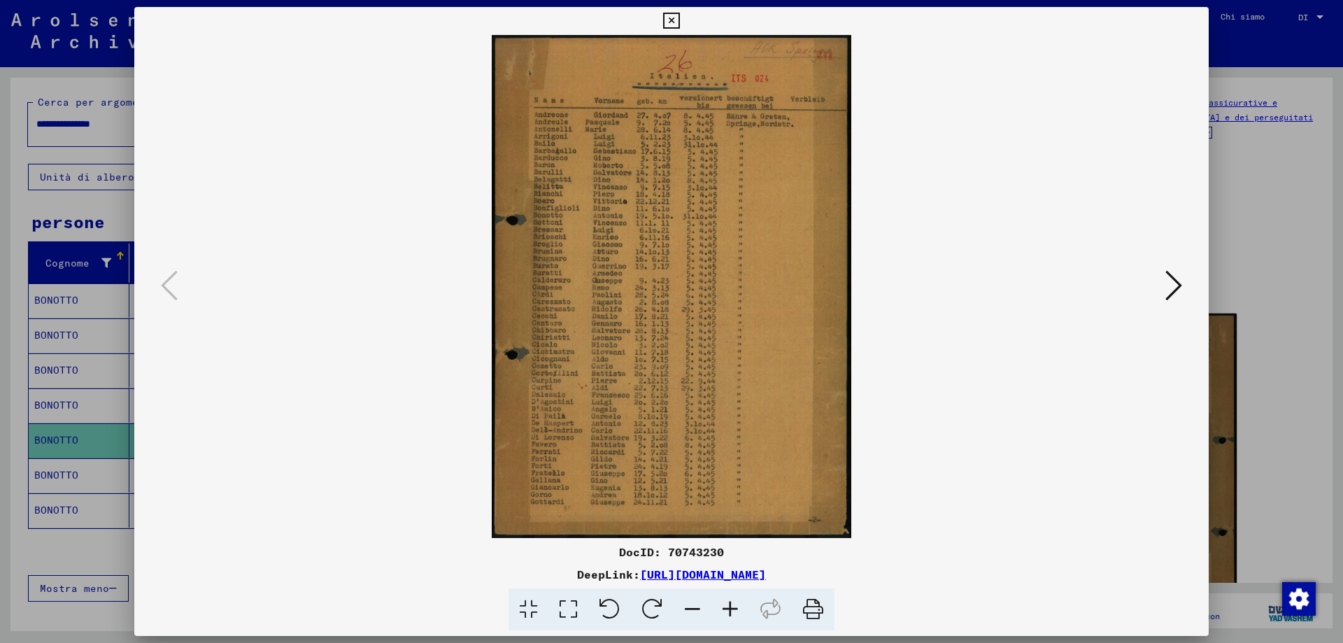
click at [750, 434] on img at bounding box center [671, 286] width 979 height 503
click at [745, 613] on icon at bounding box center [730, 609] width 38 height 43
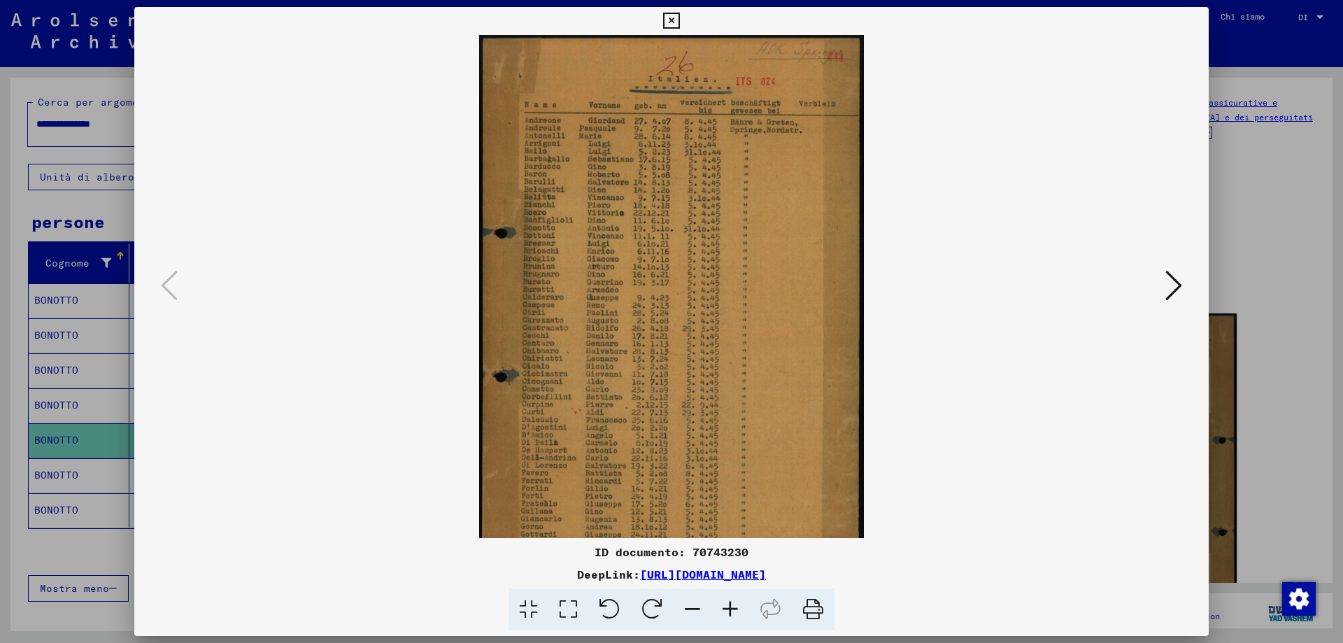
click at [745, 613] on icon at bounding box center [730, 609] width 38 height 43
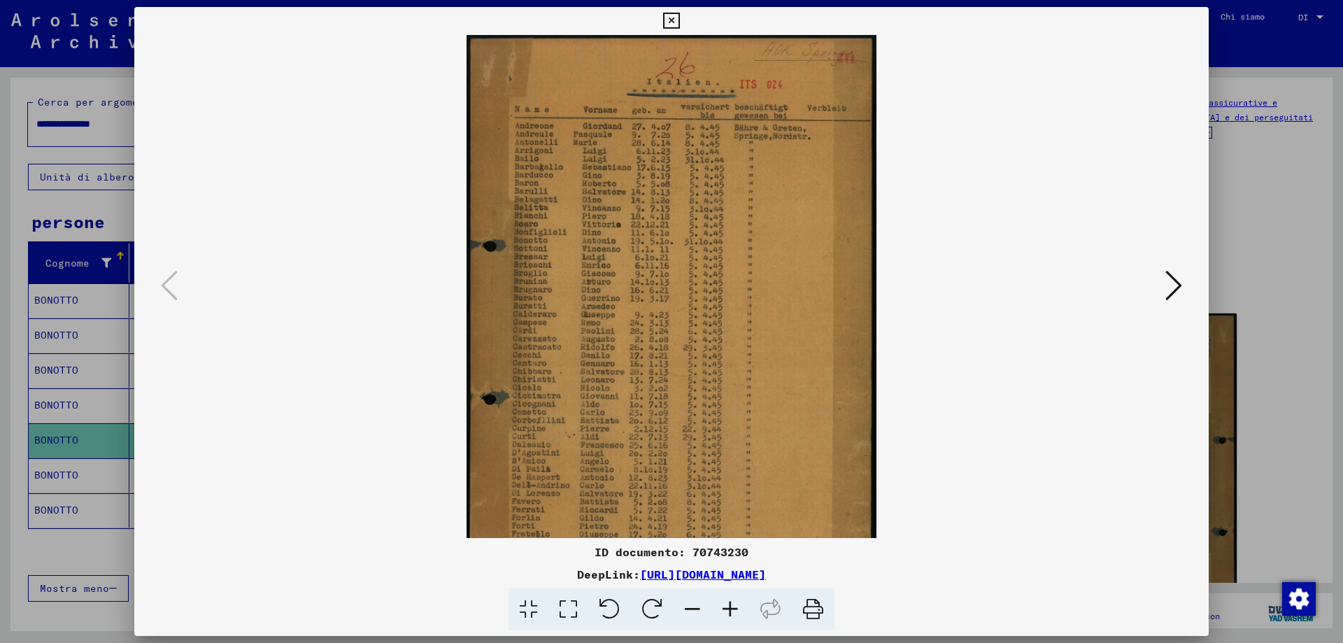
click at [745, 613] on icon at bounding box center [730, 609] width 38 height 43
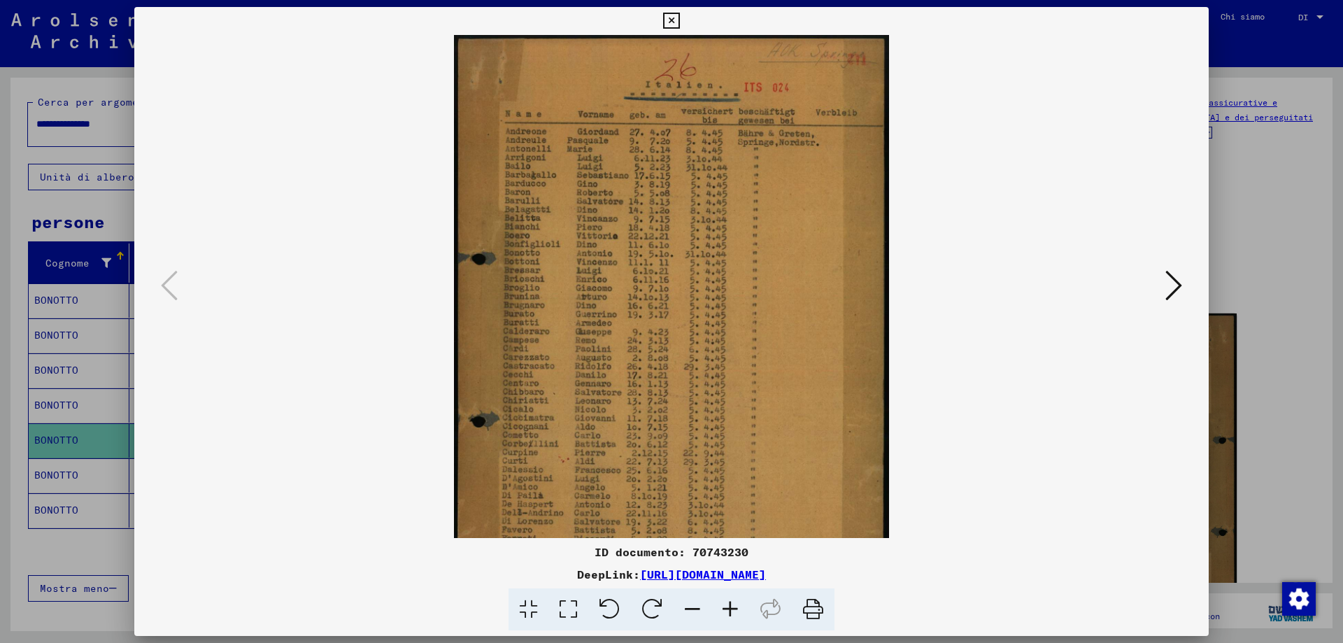
click at [1171, 284] on icon at bounding box center [1173, 286] width 17 height 34
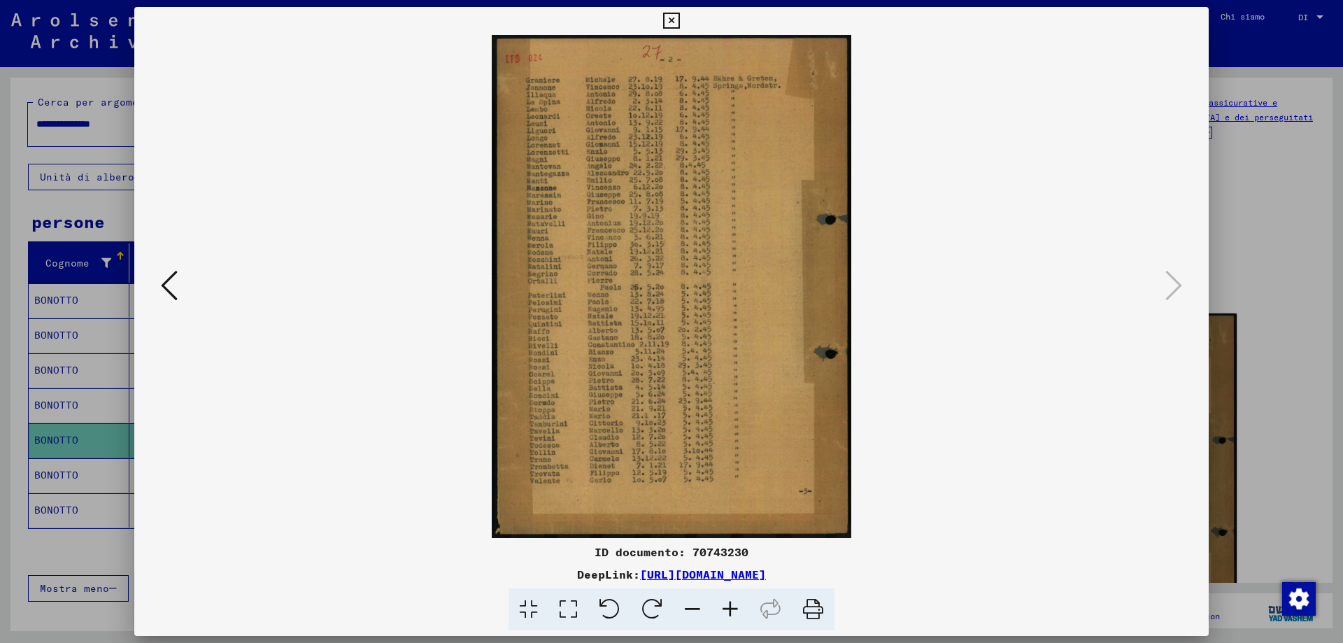
click at [736, 605] on icon at bounding box center [730, 609] width 38 height 43
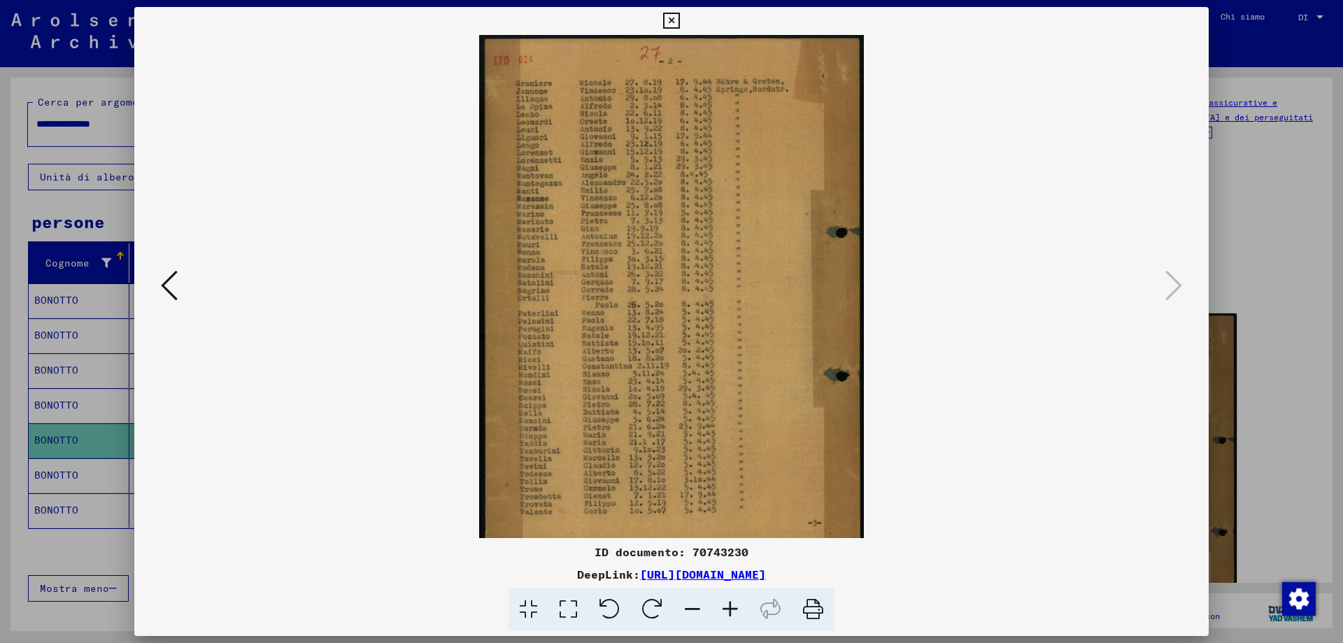
click at [736, 605] on icon at bounding box center [730, 609] width 38 height 43
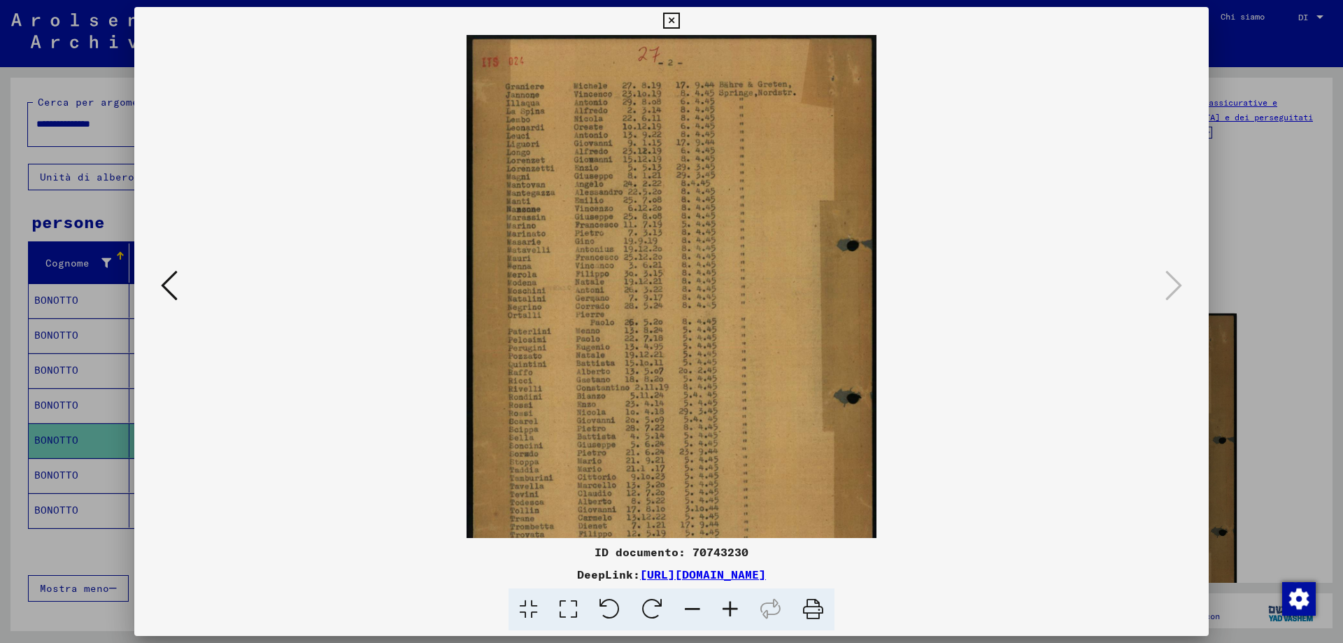
click at [736, 605] on icon at bounding box center [730, 609] width 38 height 43
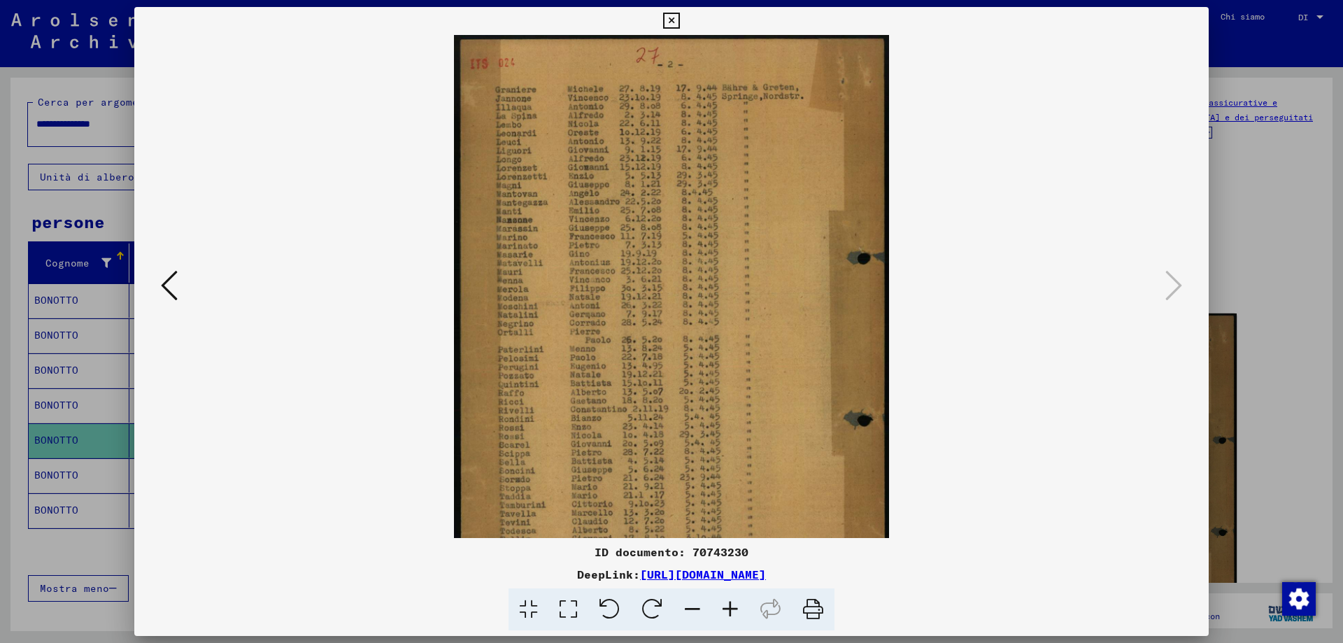
click at [672, 20] on icon at bounding box center [671, 21] width 16 height 17
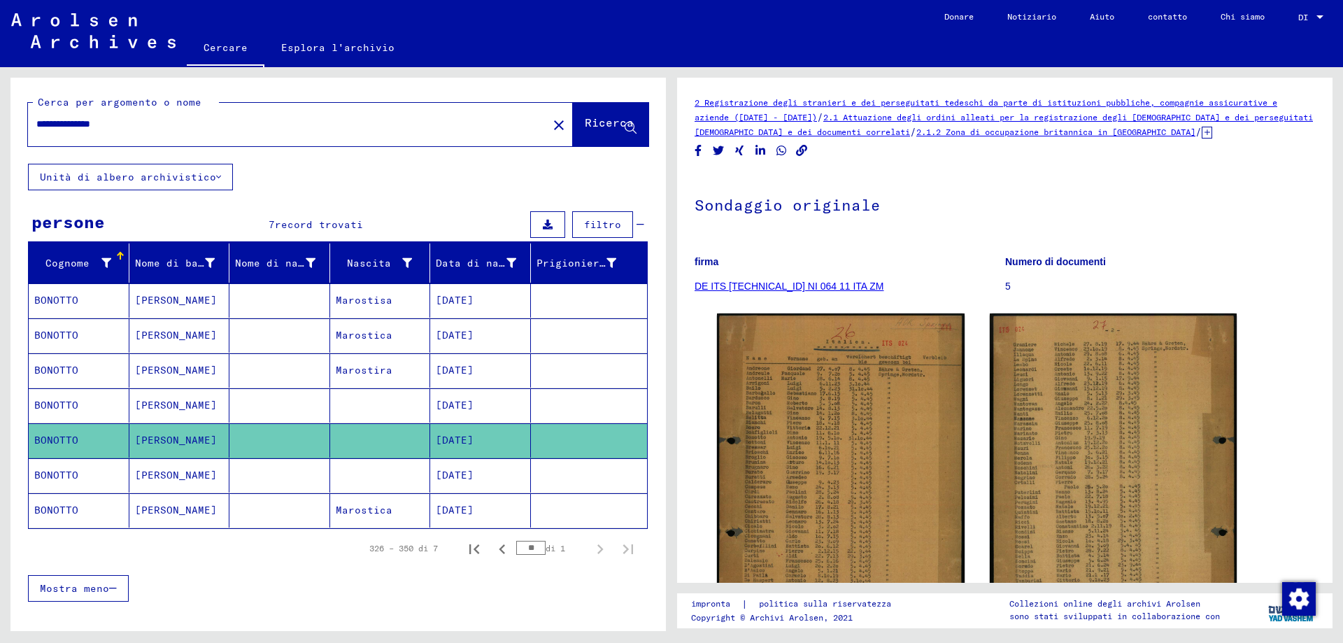
click at [187, 490] on mat-cell "[PERSON_NAME]" at bounding box center [179, 475] width 101 height 34
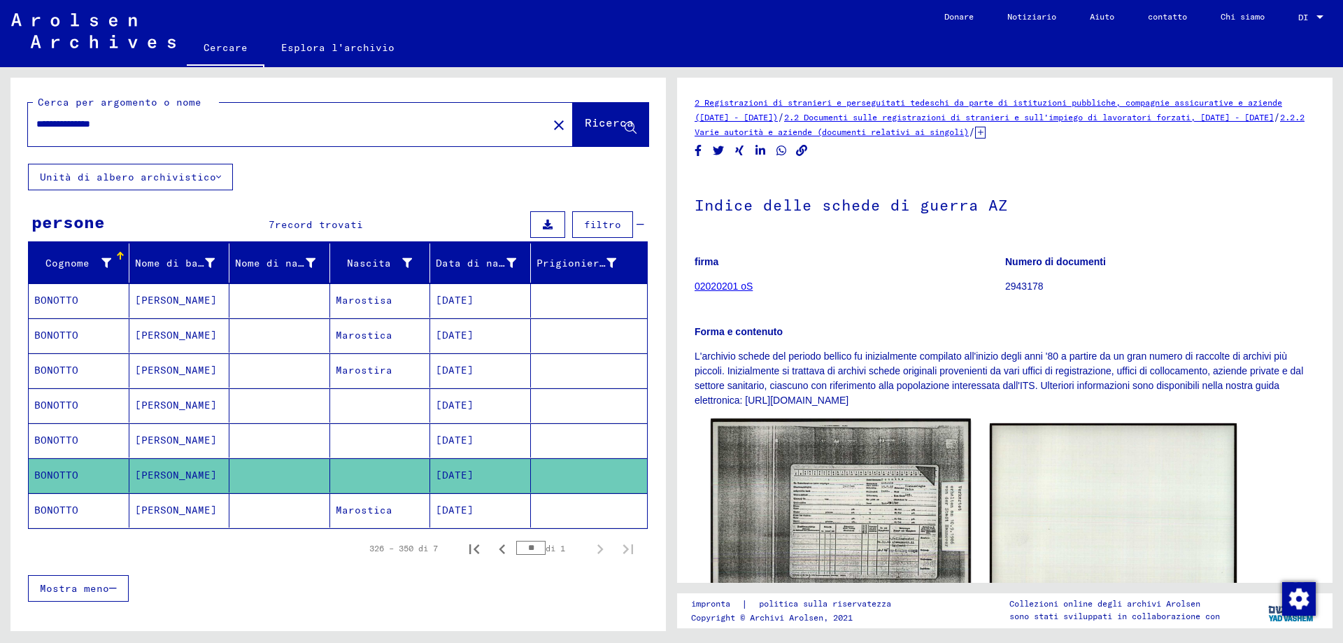
click at [840, 514] on img at bounding box center [840, 511] width 259 height 187
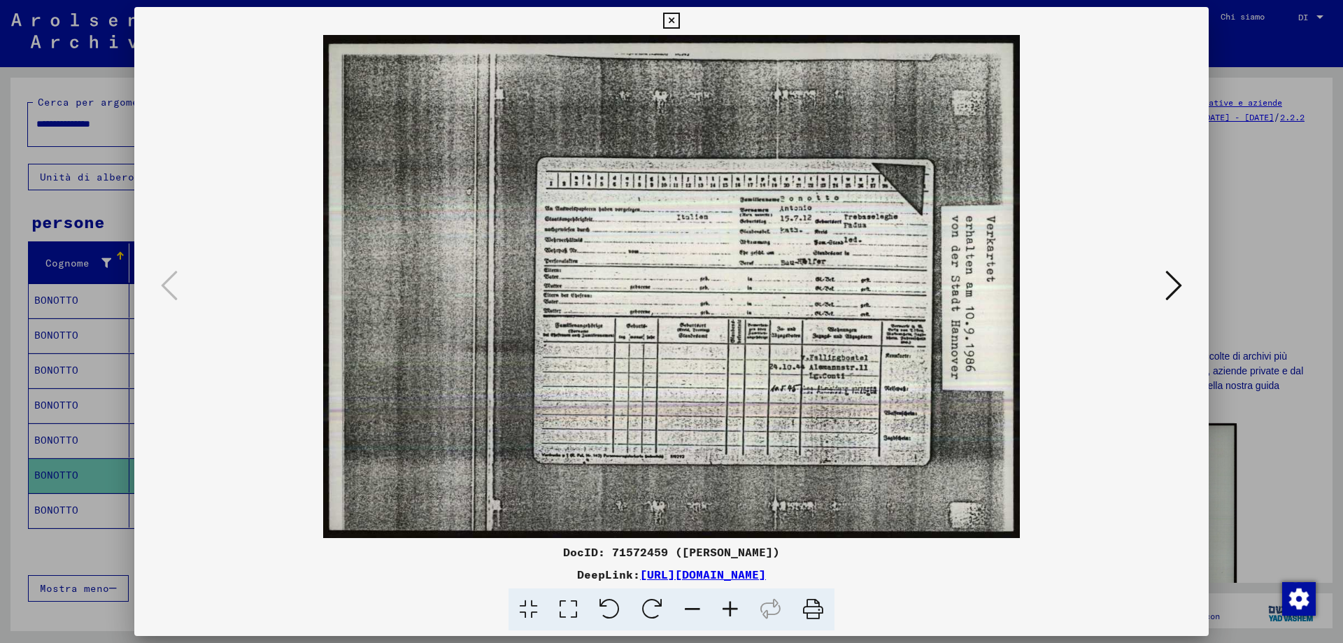
click at [840, 514] on img at bounding box center [671, 286] width 979 height 503
click at [751, 331] on img at bounding box center [671, 286] width 979 height 503
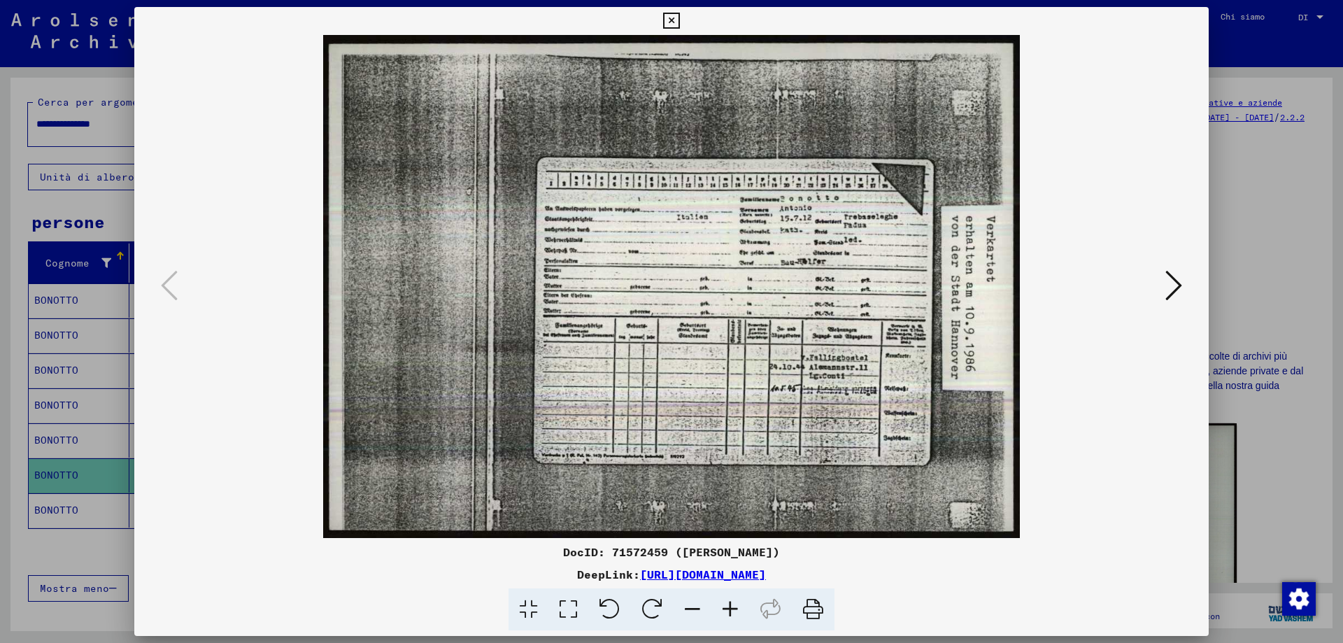
click at [1169, 287] on icon at bounding box center [1173, 286] width 17 height 34
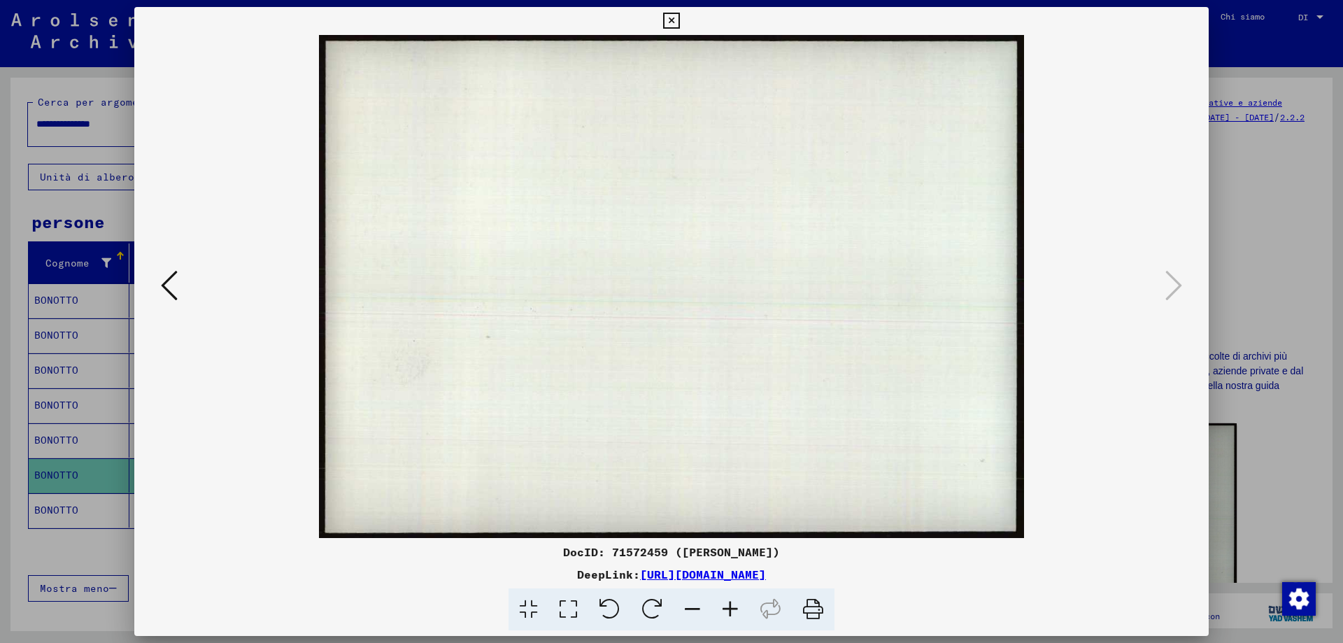
click at [671, 20] on icon at bounding box center [671, 21] width 16 height 17
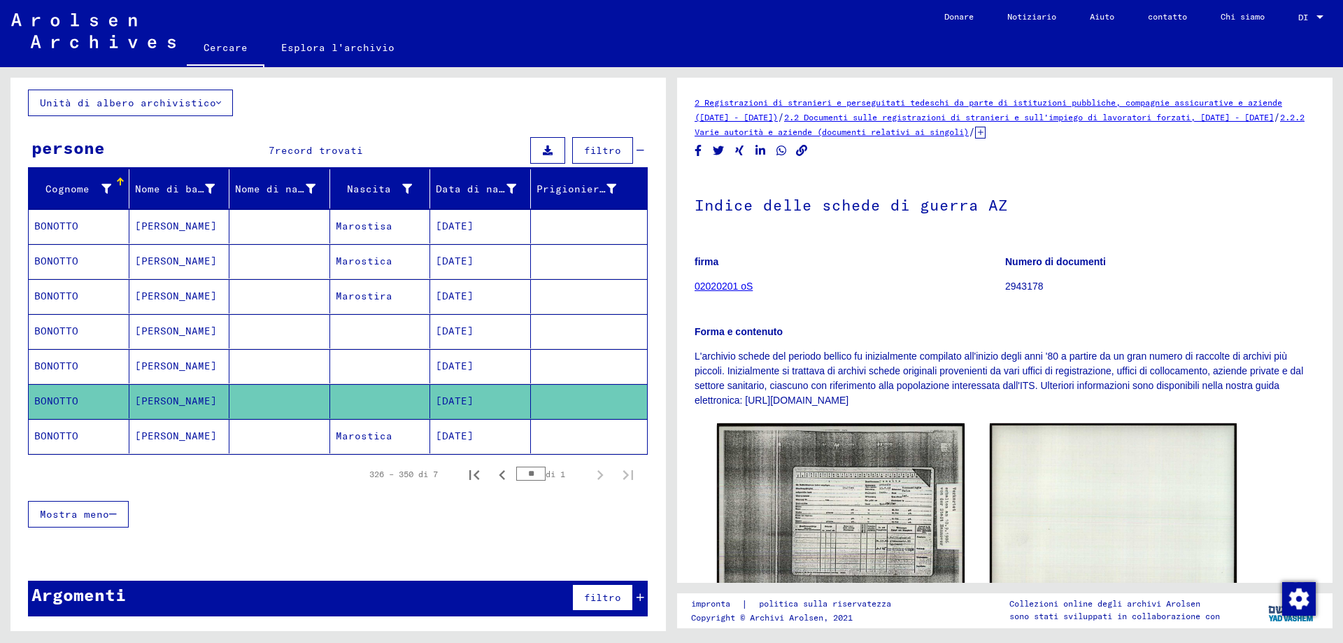
scroll to position [77, 0]
click at [91, 368] on mat-cell "BONOTTO" at bounding box center [79, 365] width 101 height 34
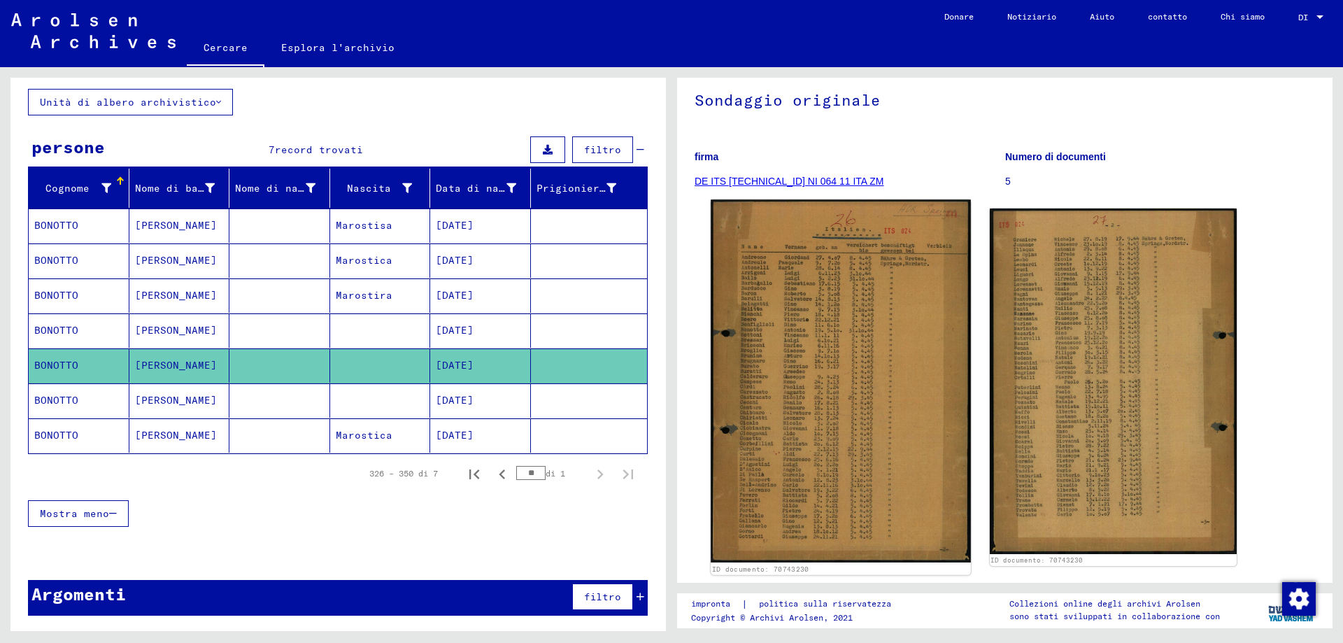
scroll to position [194, 0]
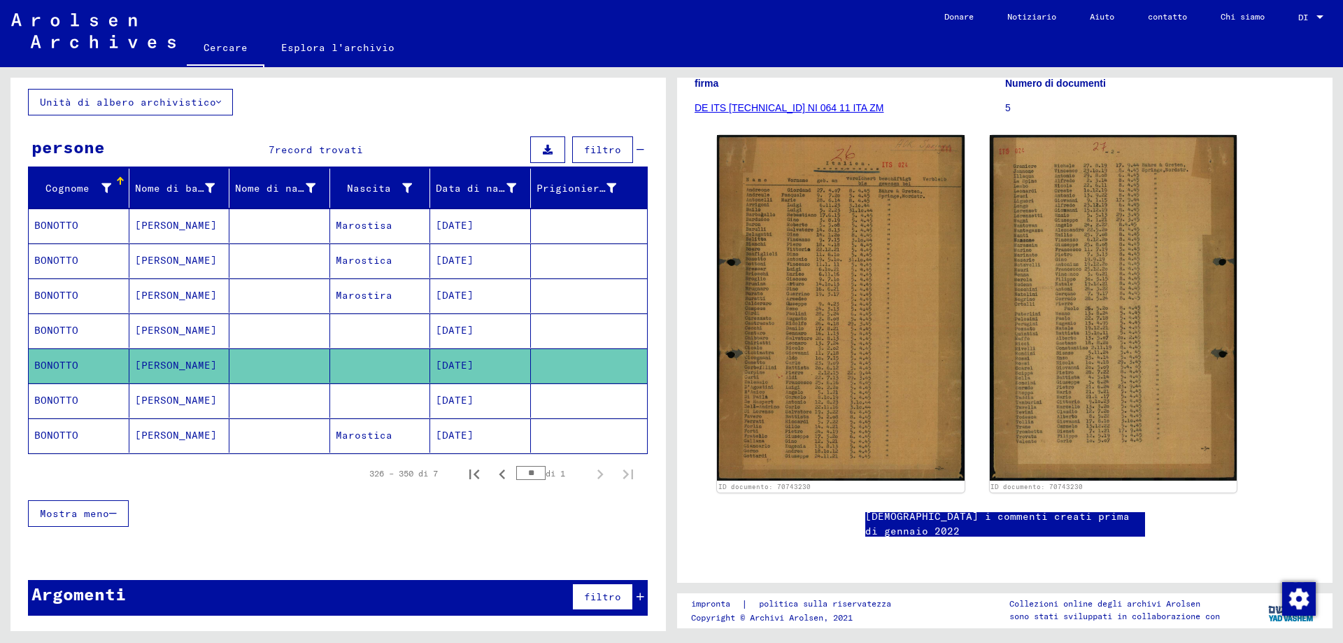
click at [1126, 510] on font "[DEMOGRAPHIC_DATA] i commenti creati prima di gennaio 2022" at bounding box center [997, 523] width 264 height 27
drag, startPoint x: 858, startPoint y: 341, endPoint x: 1195, endPoint y: 487, distance: 367.4
click at [1195, 487] on div "2 Registrazione degli stranieri e dei perseguitati [DEMOGRAPHIC_DATA] da parte …" at bounding box center [1004, 241] width 620 height 648
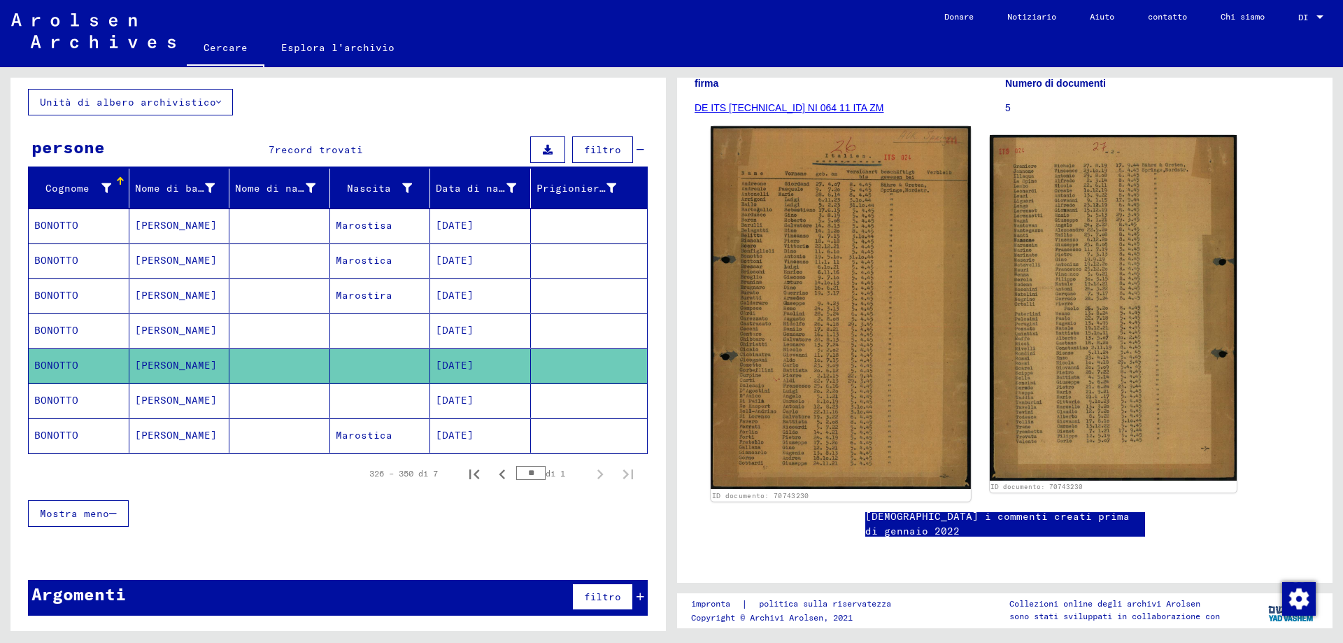
click at [872, 329] on img at bounding box center [840, 307] width 259 height 363
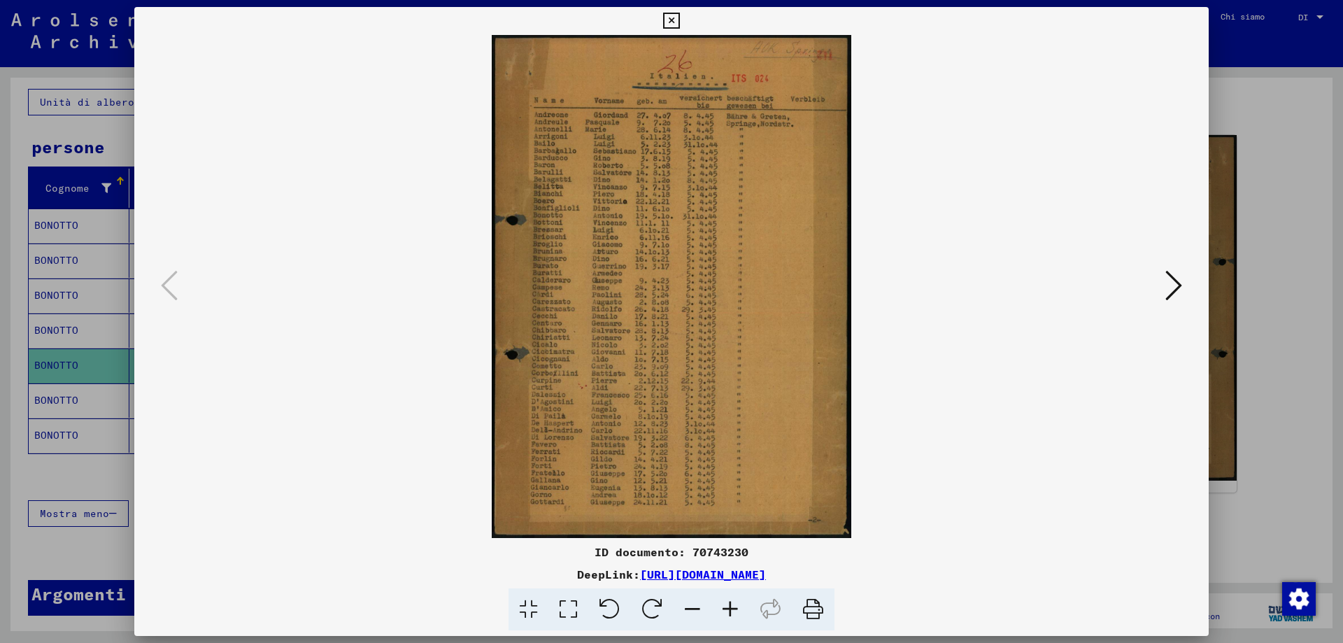
click at [734, 612] on icon at bounding box center [730, 609] width 38 height 43
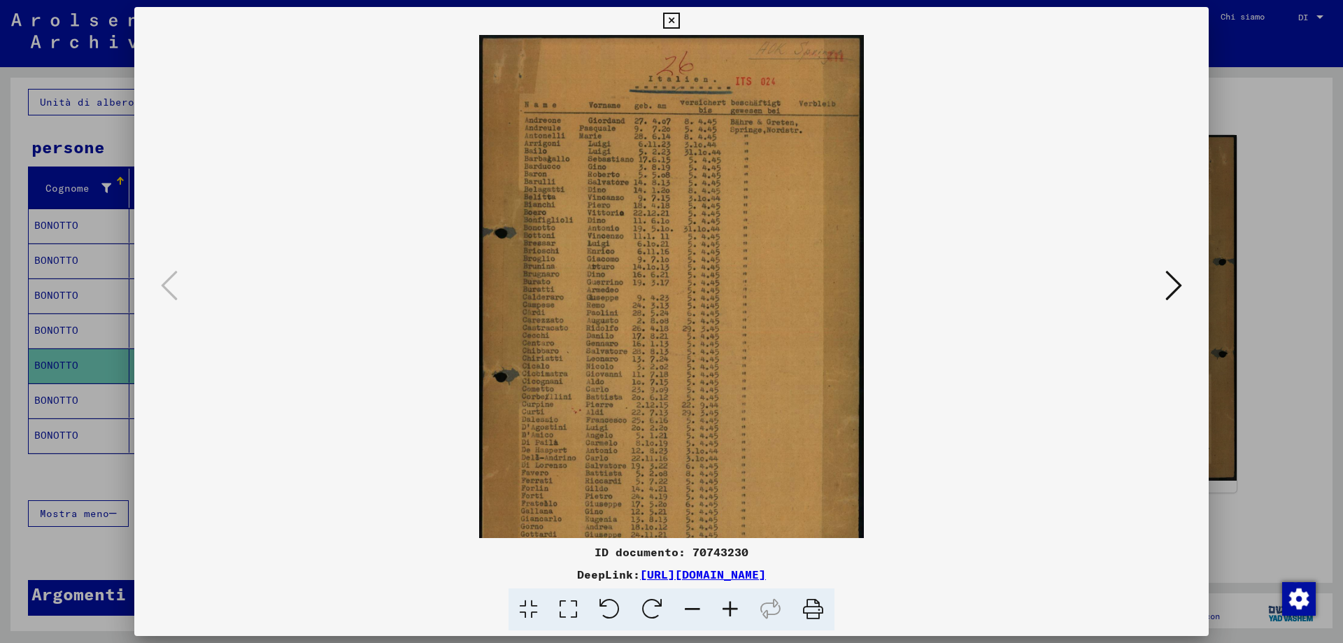
click at [734, 611] on icon at bounding box center [730, 609] width 38 height 43
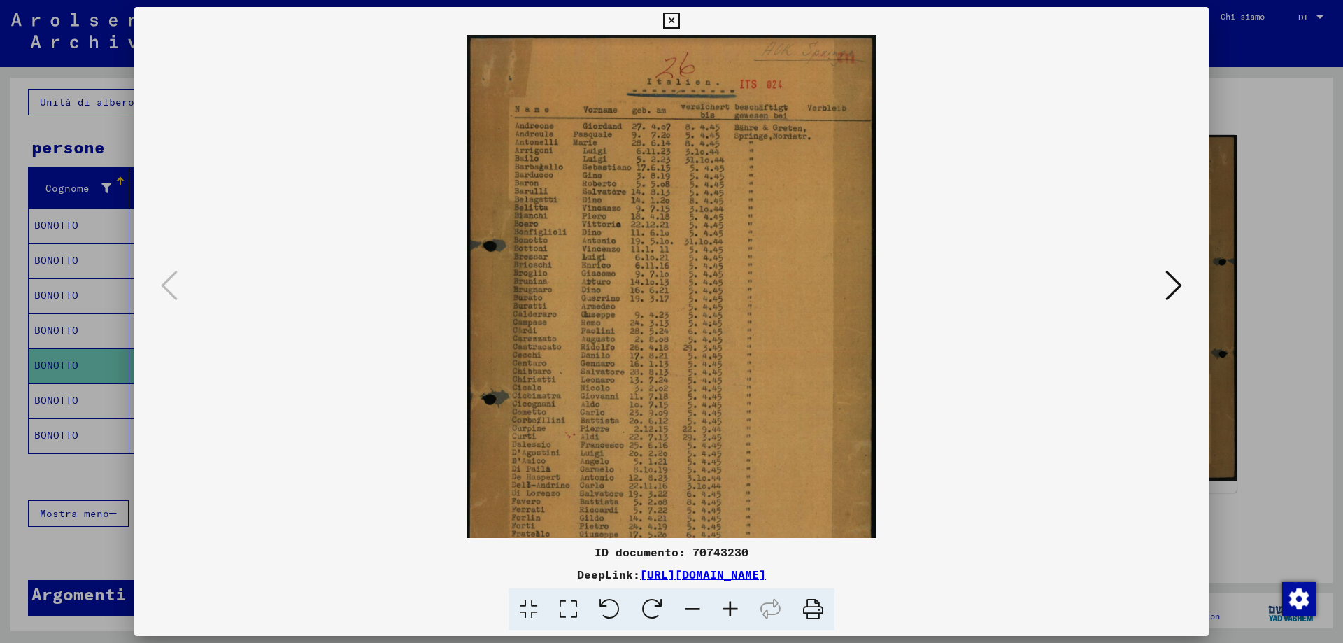
click at [734, 611] on icon at bounding box center [730, 609] width 38 height 43
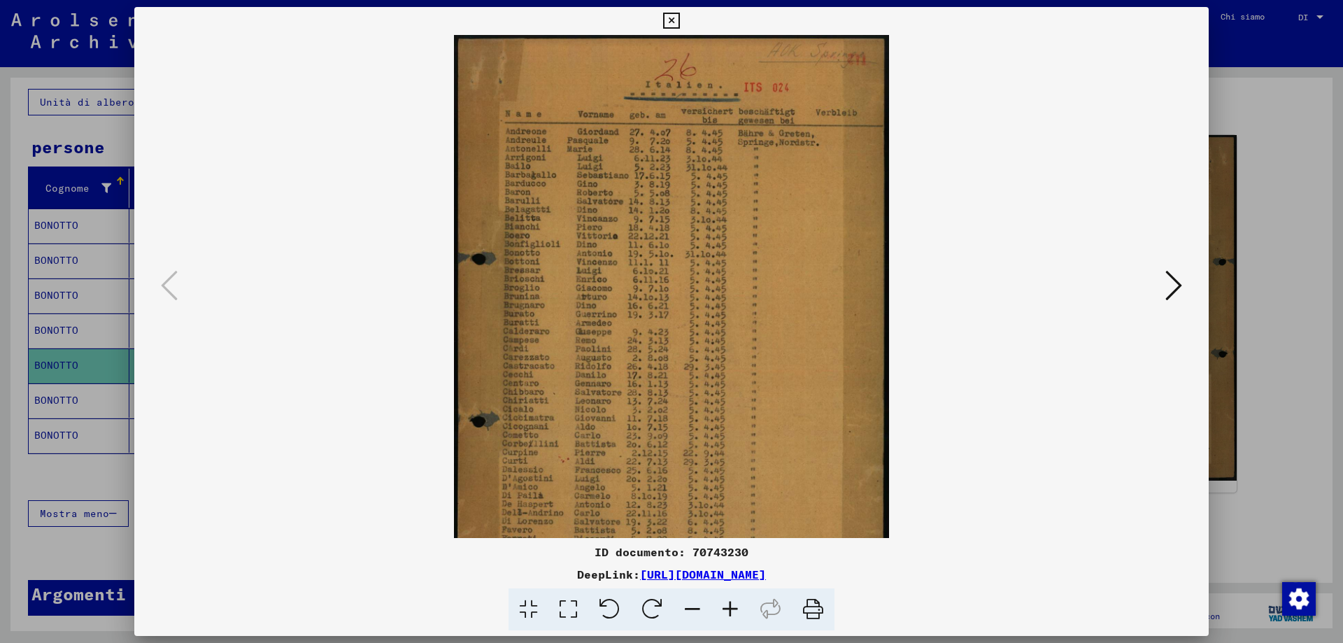
click at [734, 611] on icon at bounding box center [730, 609] width 38 height 43
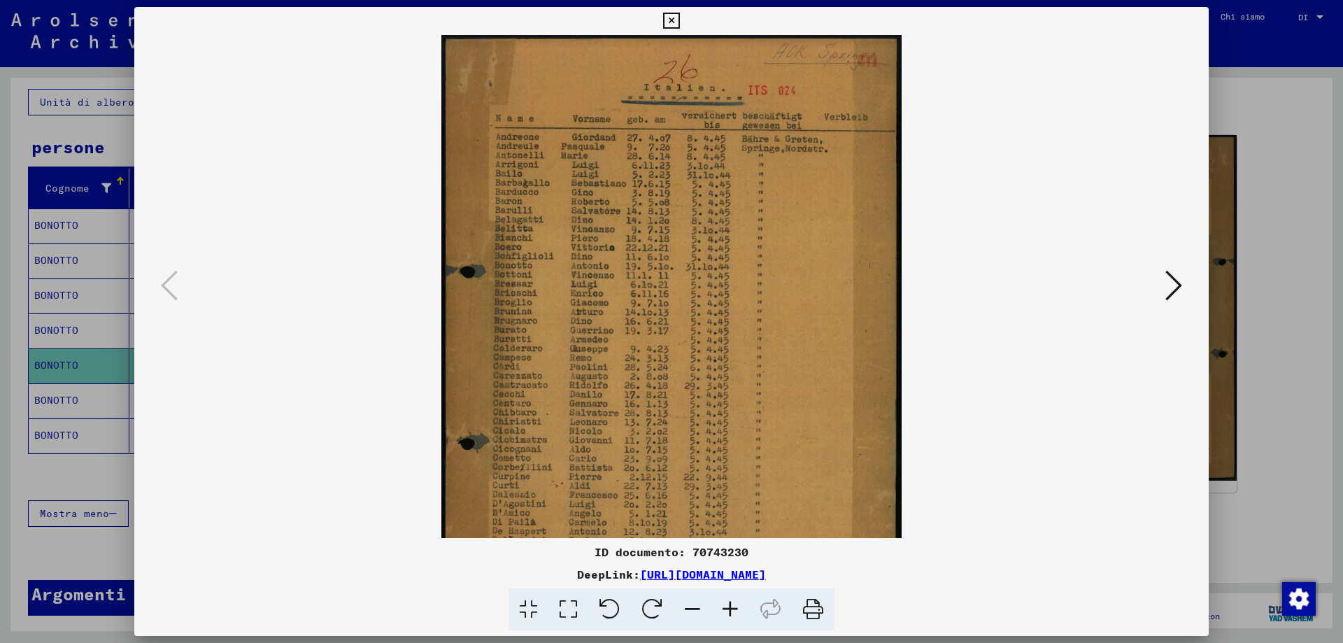
click at [674, 19] on icon at bounding box center [671, 21] width 16 height 17
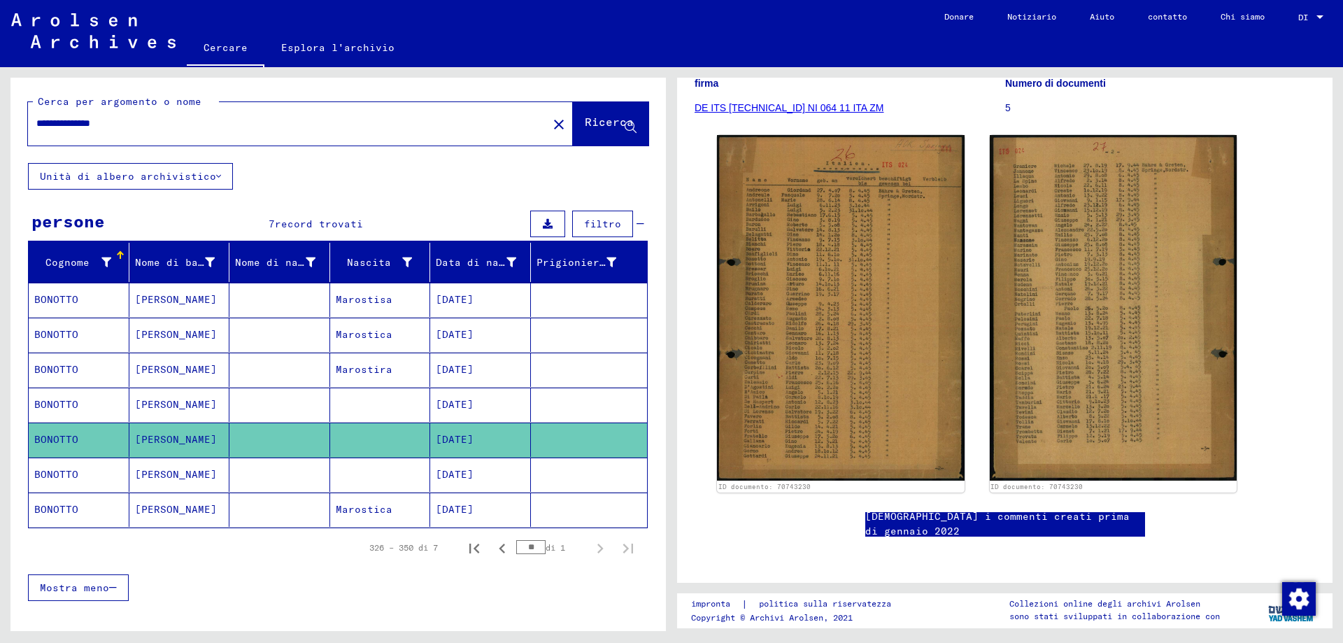
scroll to position [0, 0]
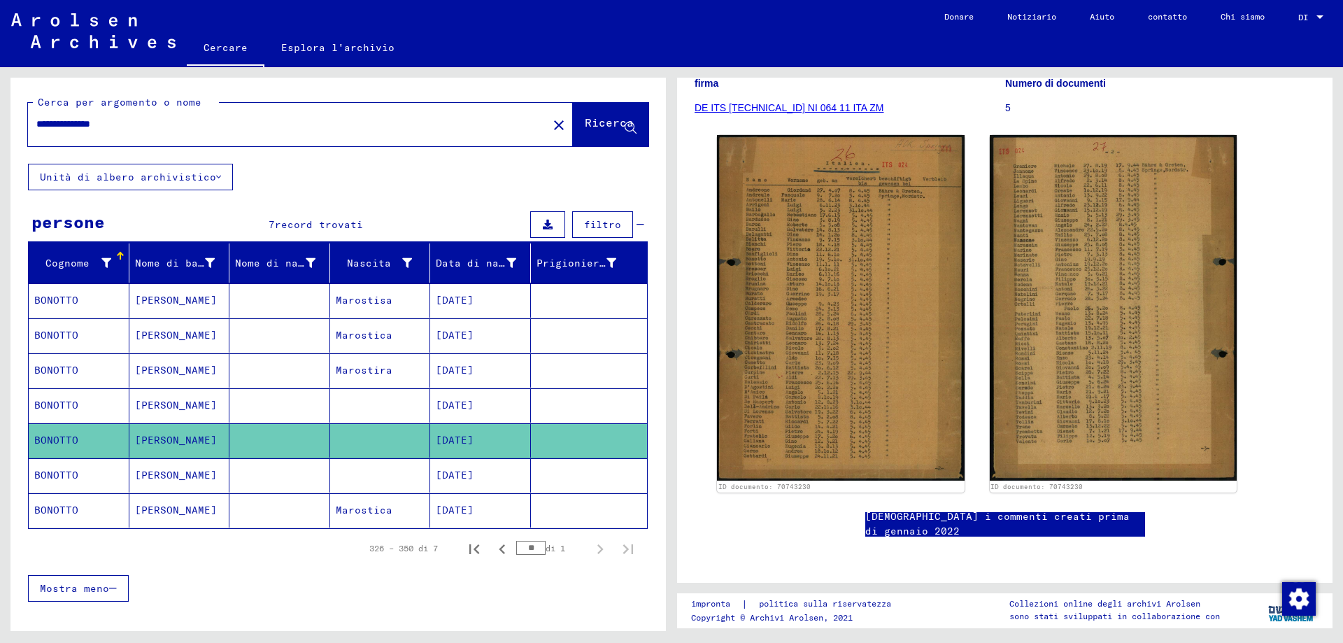
click at [134, 126] on input "**********" at bounding box center [287, 124] width 503 height 15
type input "*******"
click at [625, 134] on icon at bounding box center [631, 128] width 12 height 12
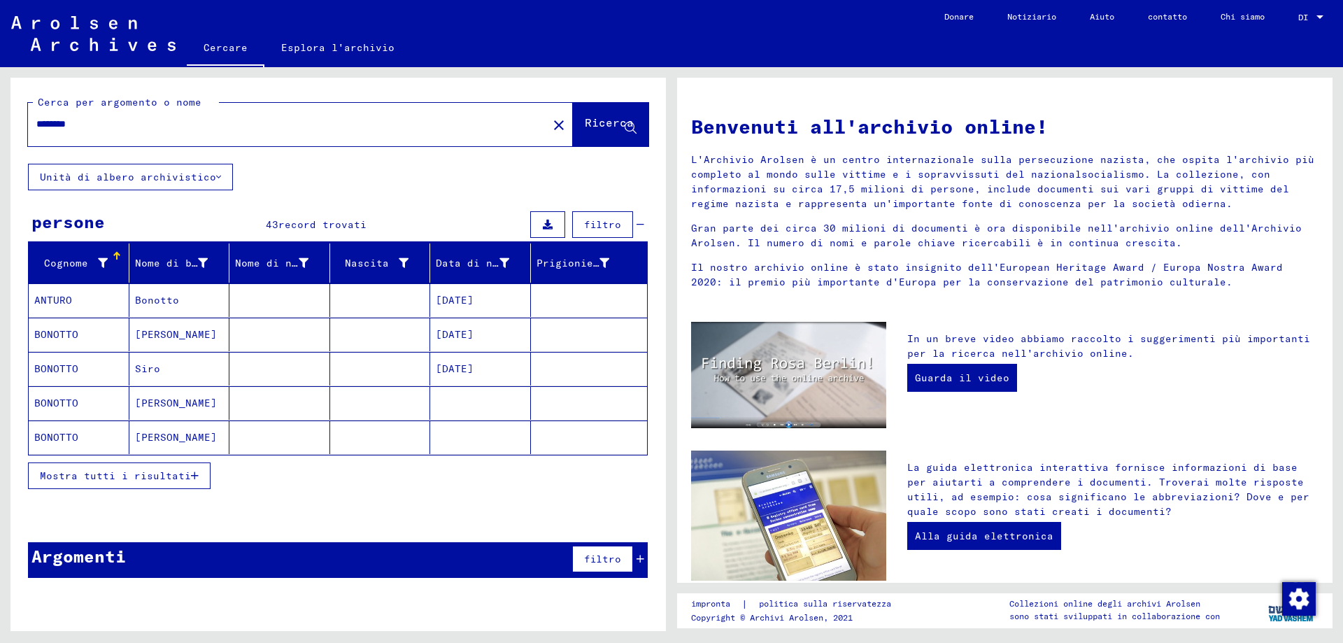
click at [180, 482] on font "Mostra tutti i risultati" at bounding box center [115, 475] width 151 height 13
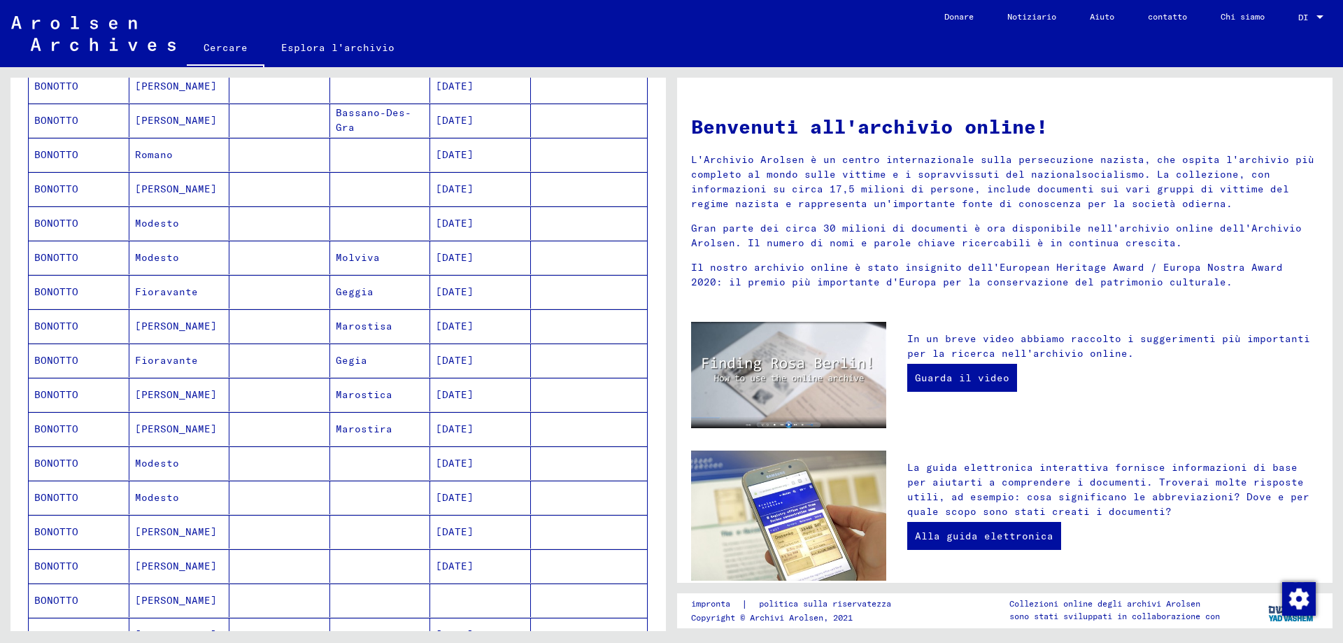
scroll to position [490, 0]
click at [104, 535] on mat-cell "BONOTTO" at bounding box center [79, 530] width 101 height 34
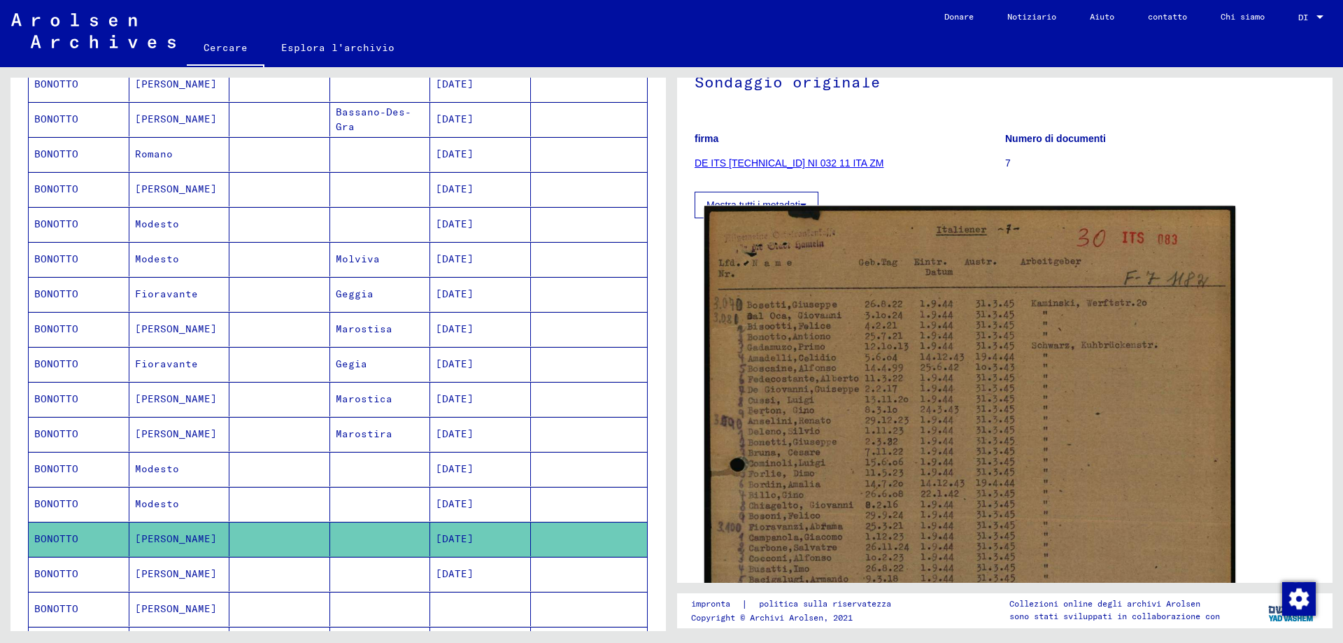
scroll to position [140, 0]
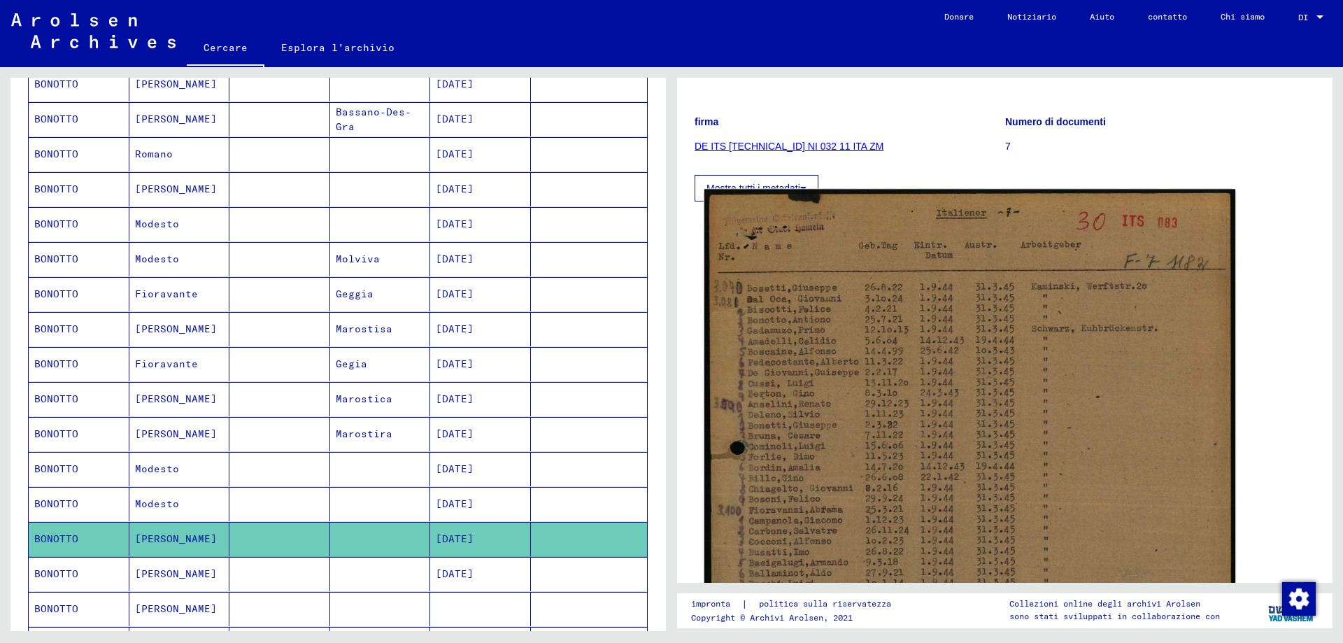
click at [826, 330] on img at bounding box center [969, 561] width 531 height 743
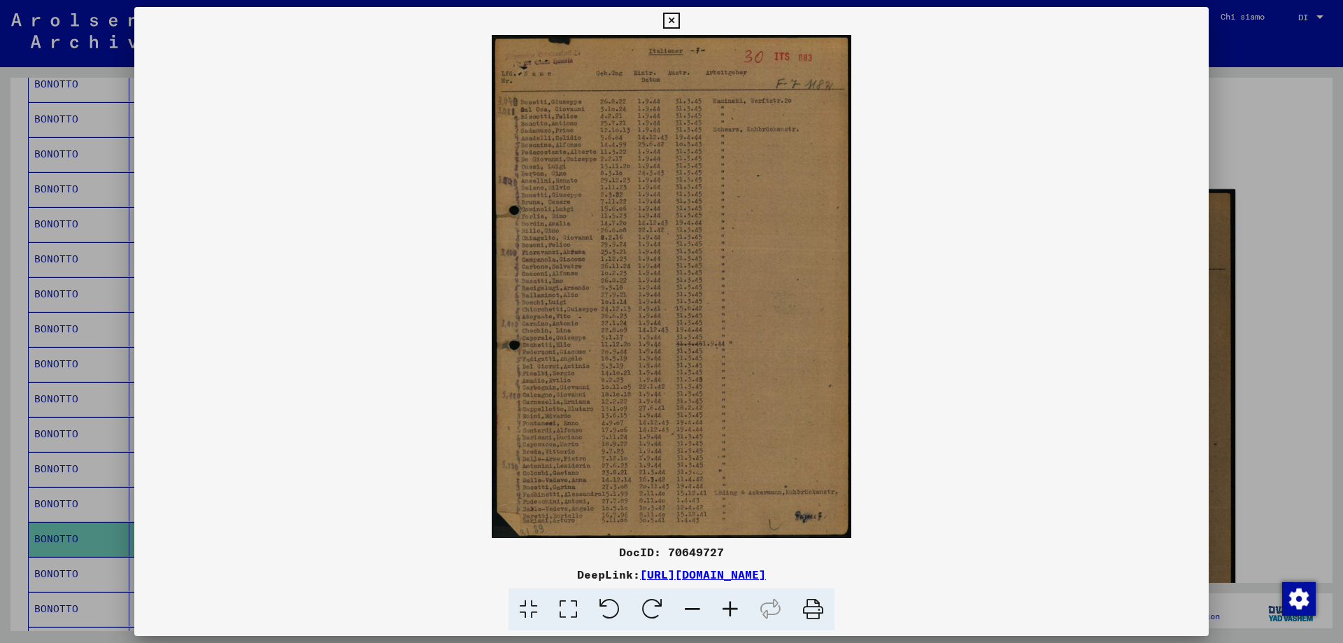
click at [826, 330] on img at bounding box center [671, 286] width 1074 height 503
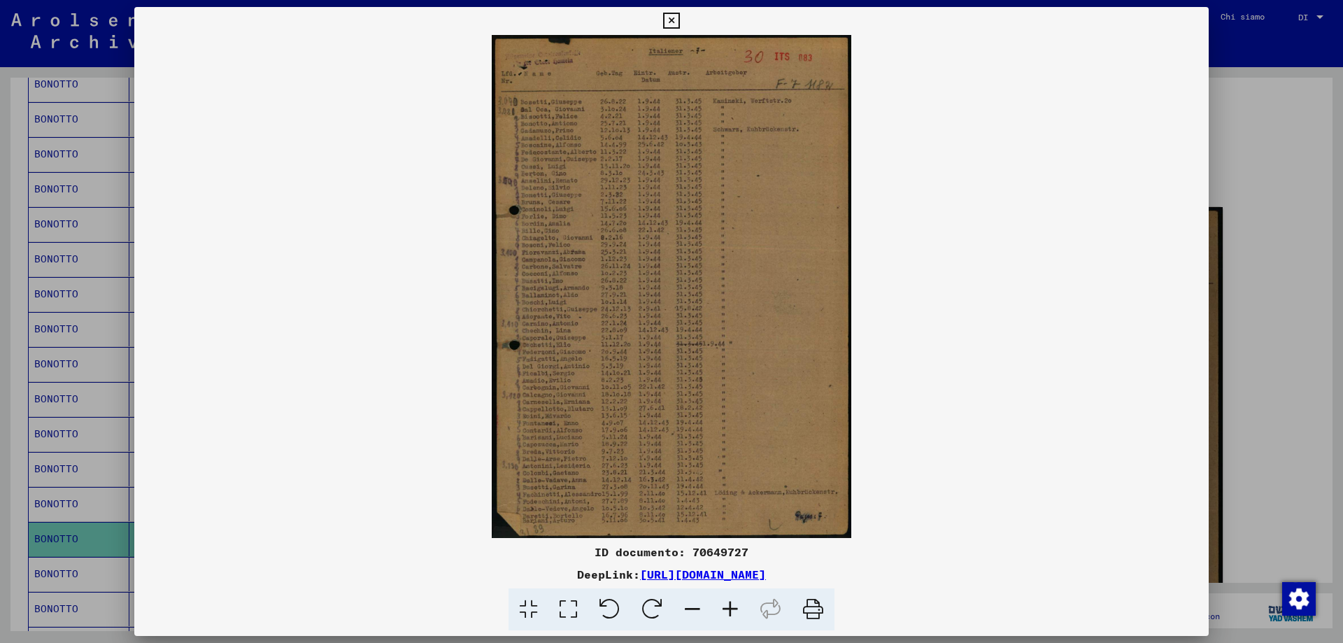
click at [738, 611] on icon at bounding box center [730, 609] width 38 height 43
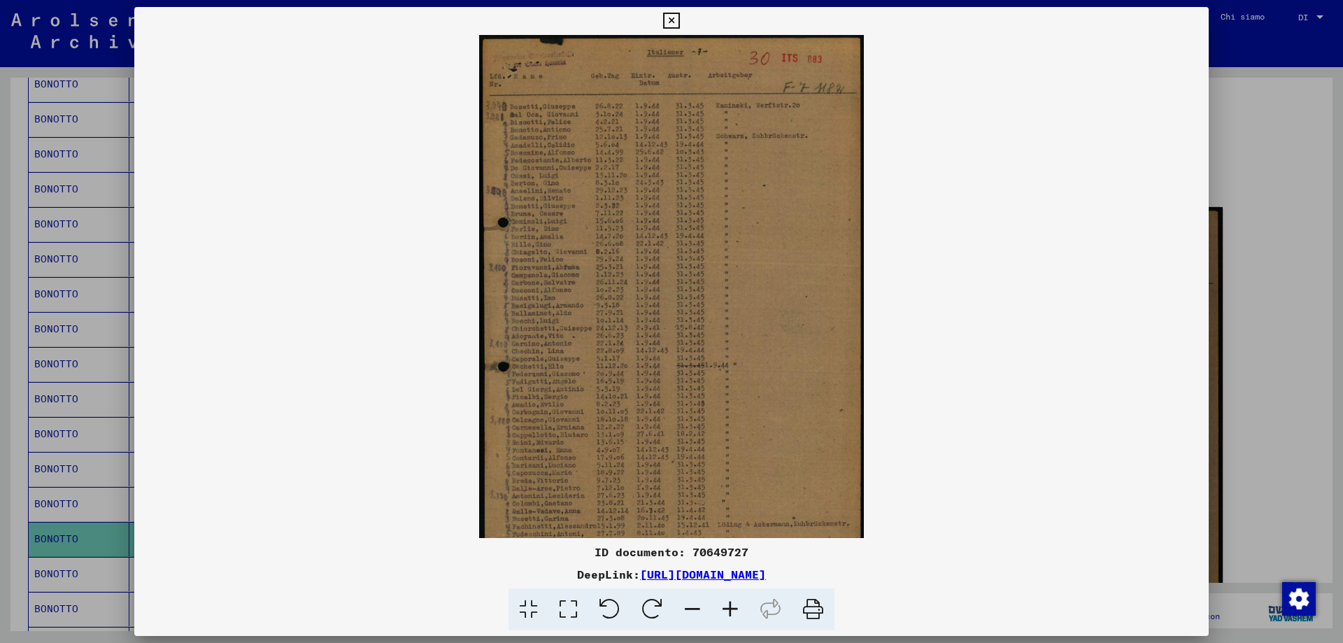
click at [738, 611] on icon at bounding box center [730, 609] width 38 height 43
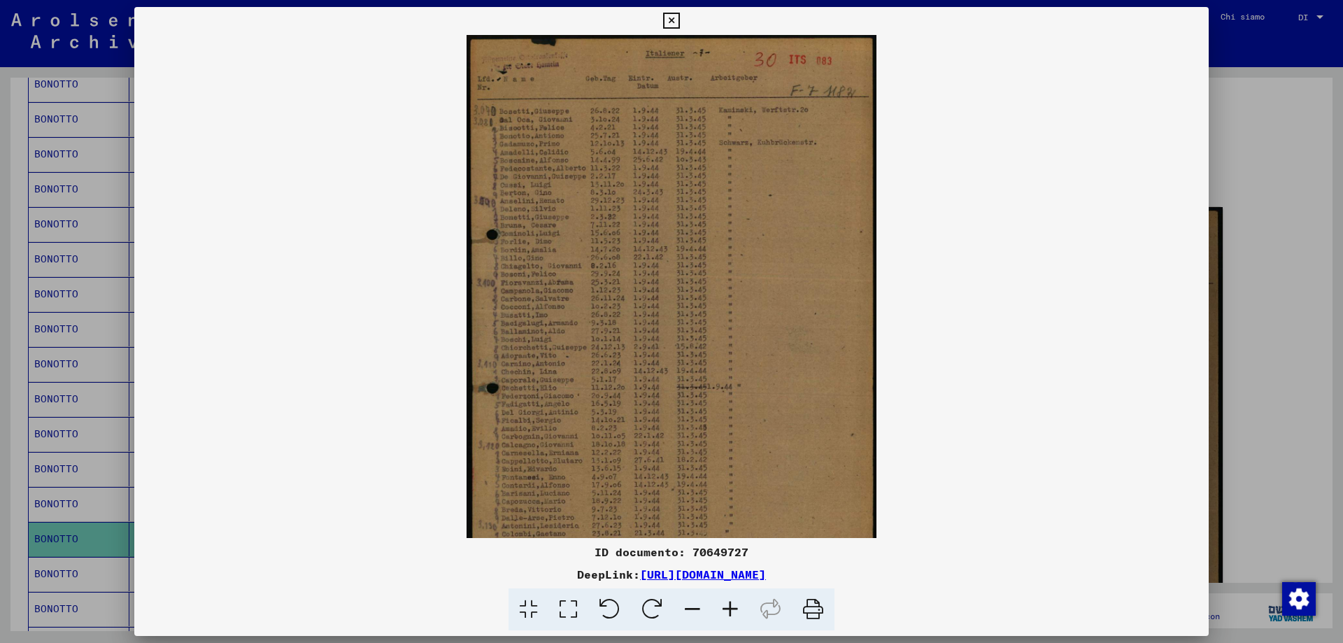
click at [738, 611] on icon at bounding box center [730, 609] width 38 height 43
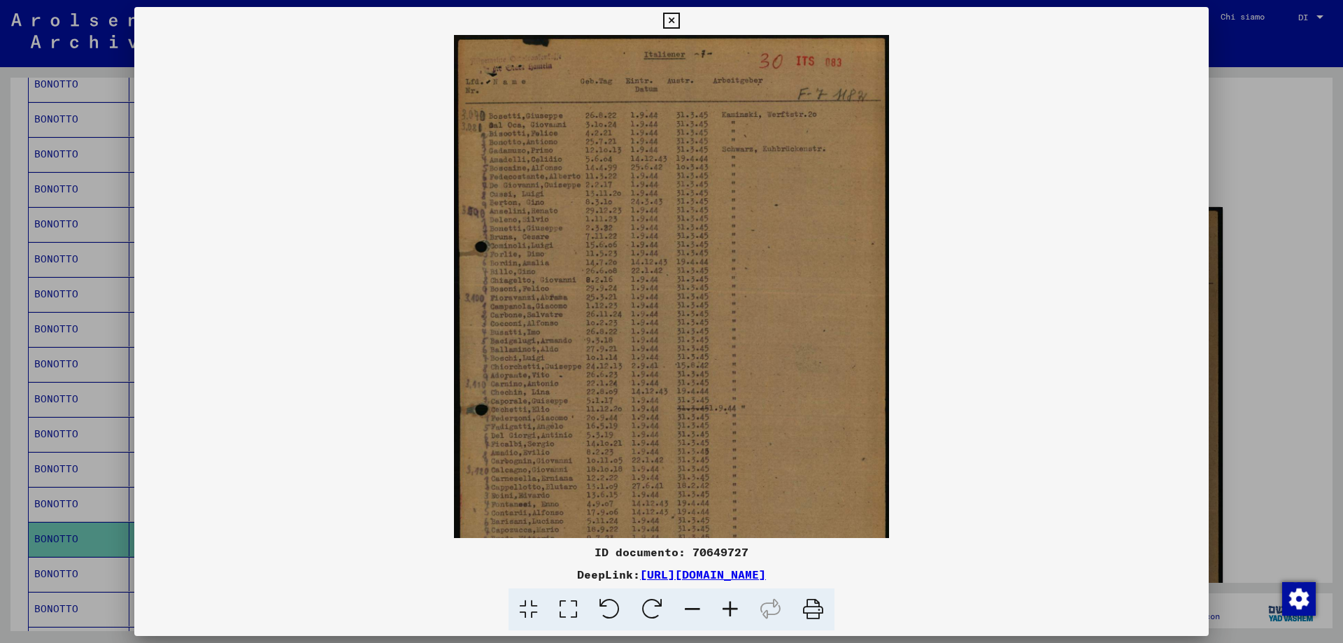
click at [734, 608] on icon at bounding box center [730, 609] width 38 height 43
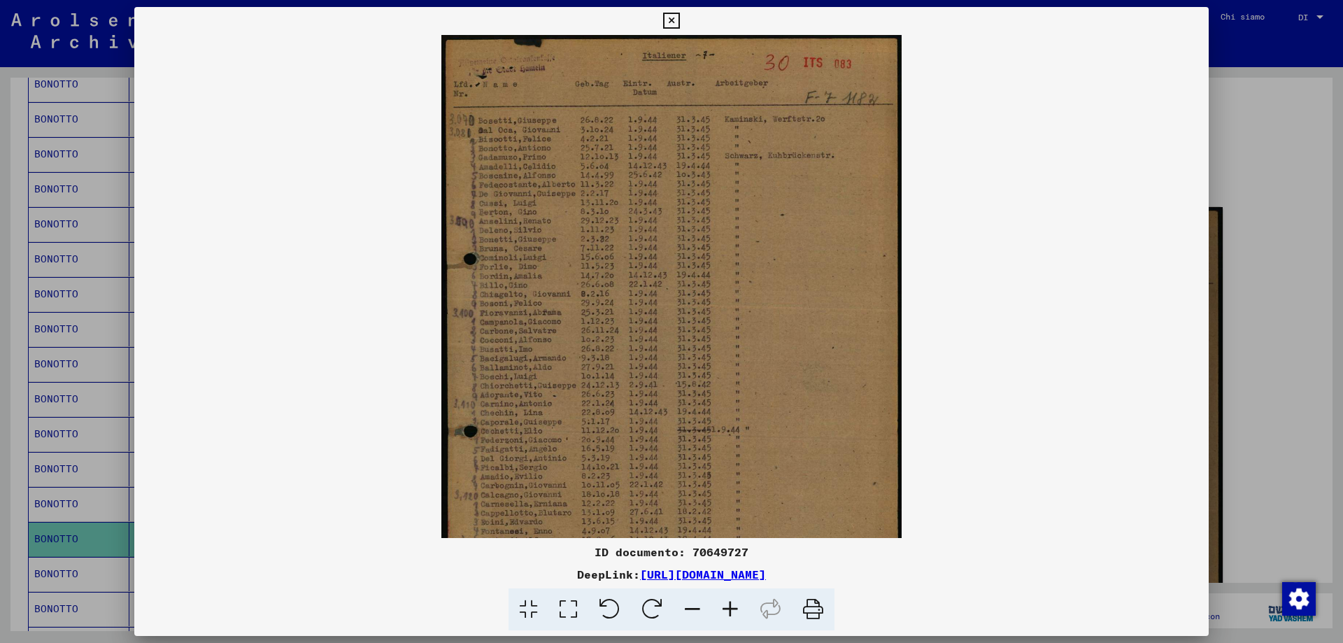
click at [734, 608] on icon at bounding box center [730, 609] width 38 height 43
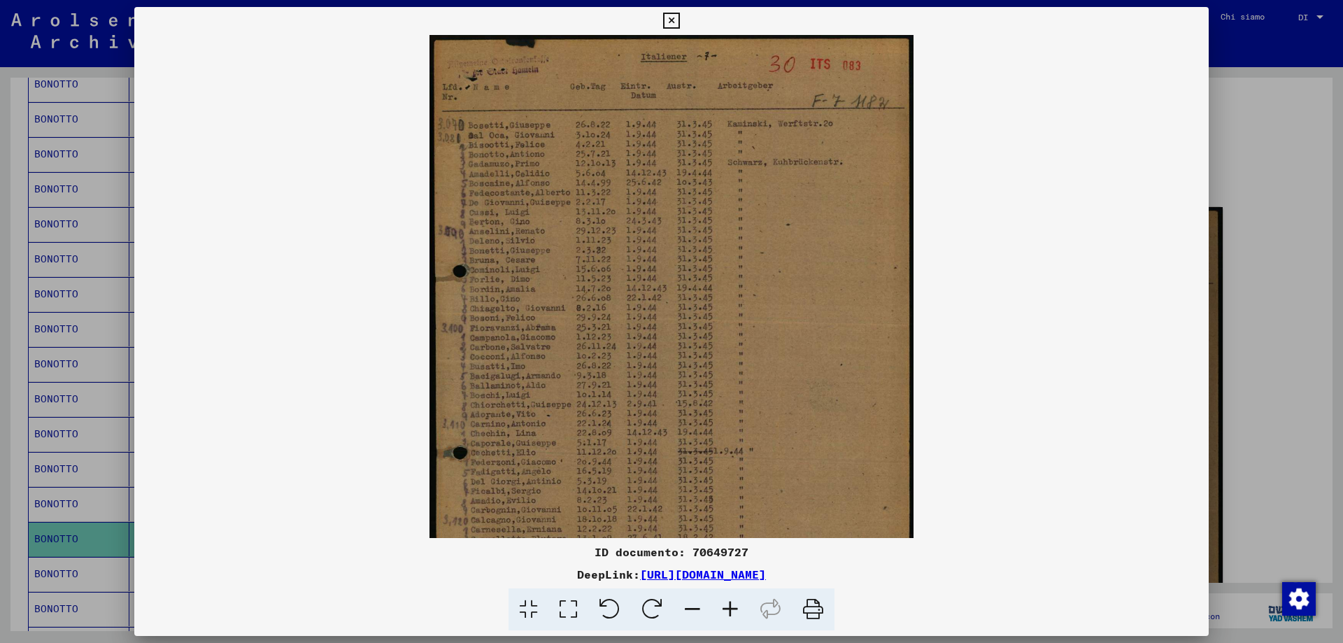
click at [734, 608] on icon at bounding box center [730, 609] width 38 height 43
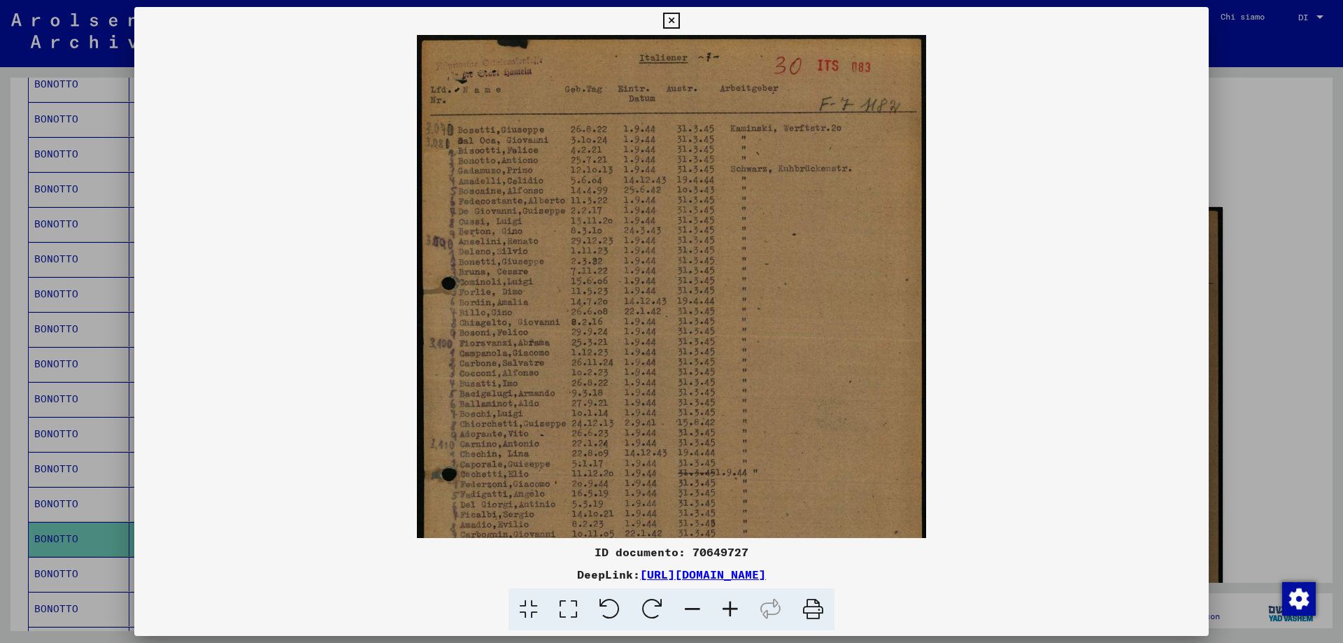
click at [734, 608] on icon at bounding box center [730, 609] width 38 height 43
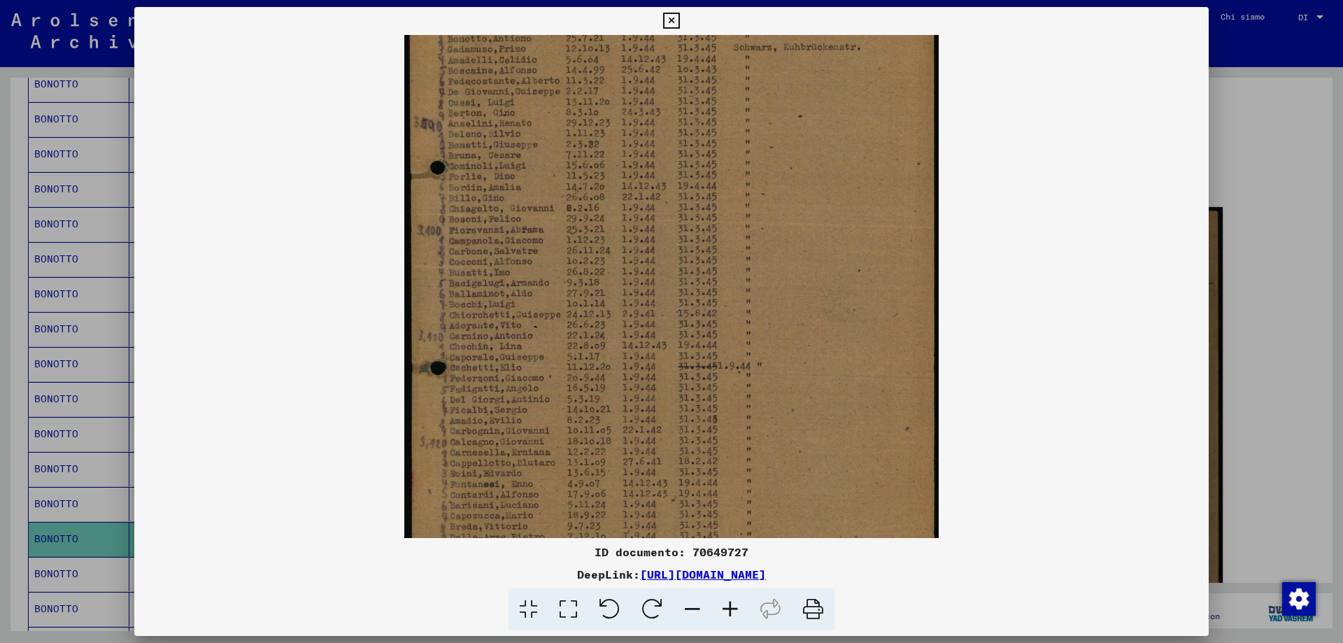
scroll to position [245, 0]
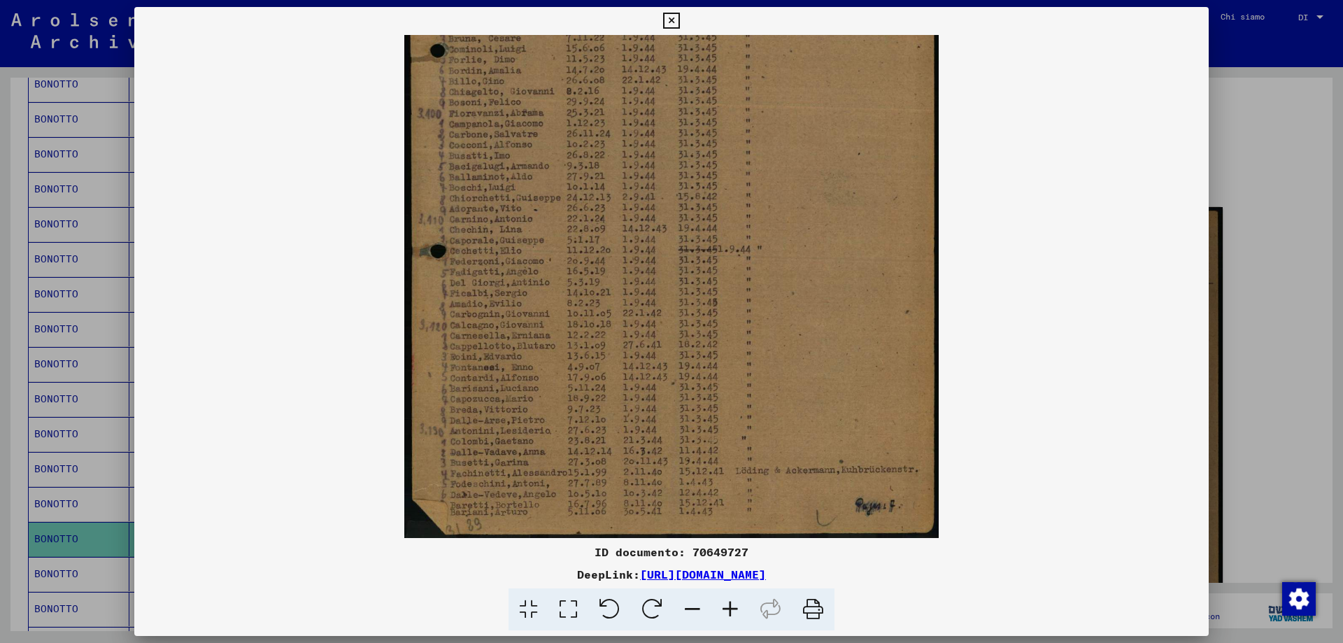
drag, startPoint x: 742, startPoint y: 304, endPoint x: 692, endPoint y: 18, distance: 289.6
click at [692, 18] on div "ID documento: 70649727 DeepLink: [URL][DOMAIN_NAME]" at bounding box center [671, 319] width 1074 height 624
drag, startPoint x: 725, startPoint y: 257, endPoint x: 722, endPoint y: 224, distance: 33.0
click at [722, 224] on img at bounding box center [671, 164] width 534 height 748
click at [672, 17] on icon at bounding box center [671, 21] width 16 height 17
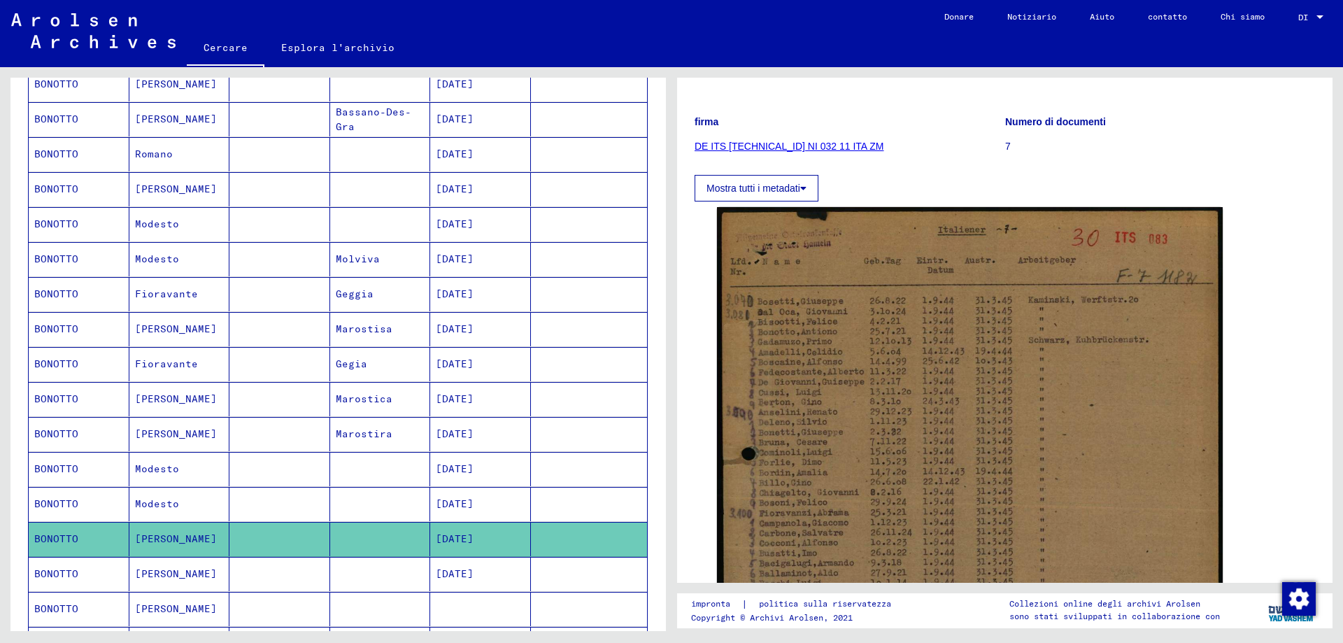
click at [473, 580] on font "[DATE]" at bounding box center [455, 573] width 38 height 13
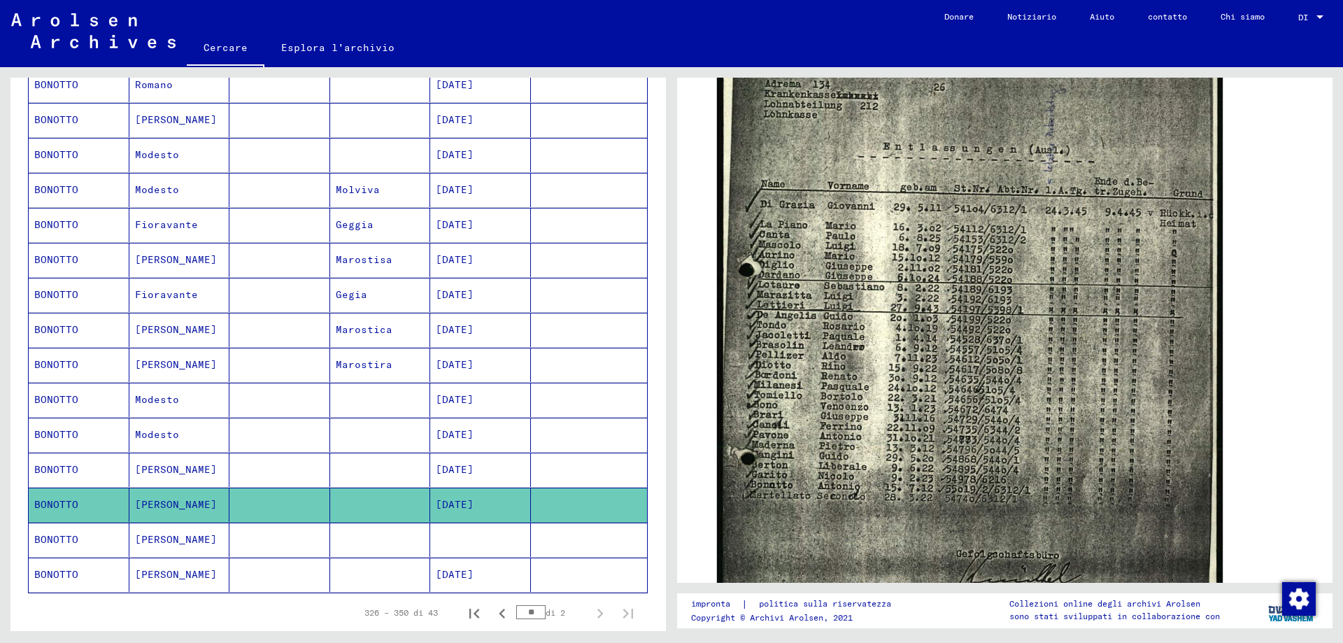
scroll to position [566, 0]
click at [492, 618] on icon "Pagina precedente" at bounding box center [502, 612] width 20 height 20
type input "**"
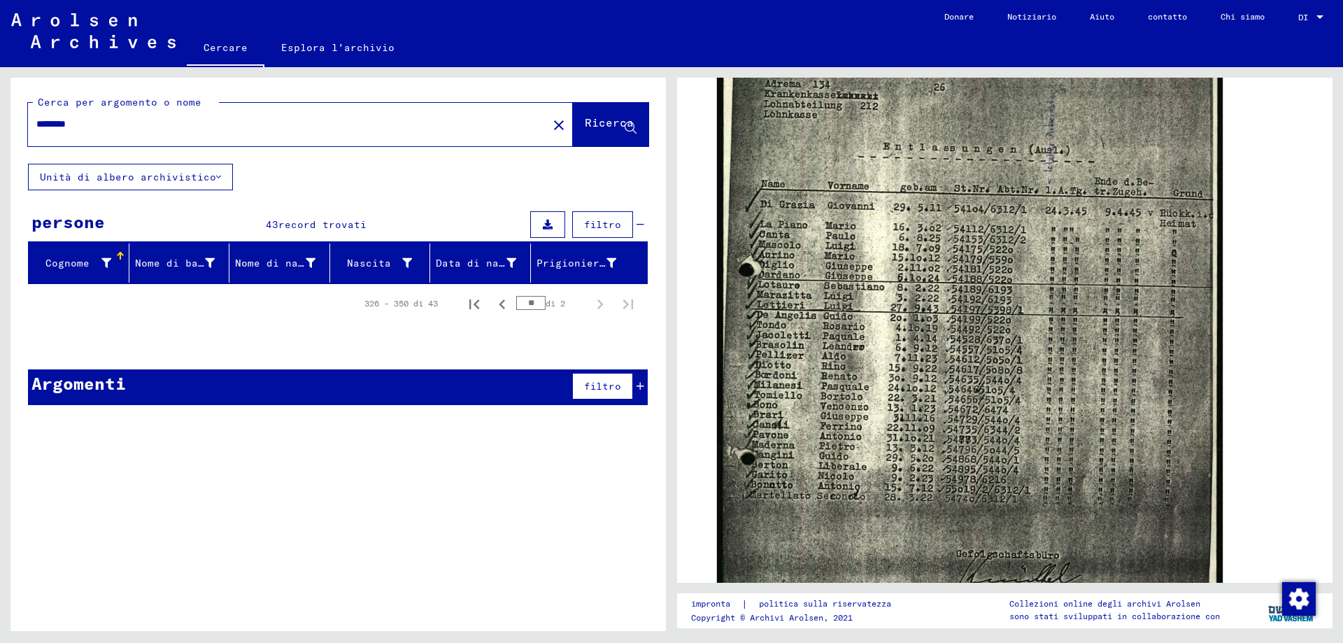
click at [86, 129] on input "*******" at bounding box center [287, 124] width 503 height 15
click at [627, 134] on icon at bounding box center [631, 128] width 12 height 12
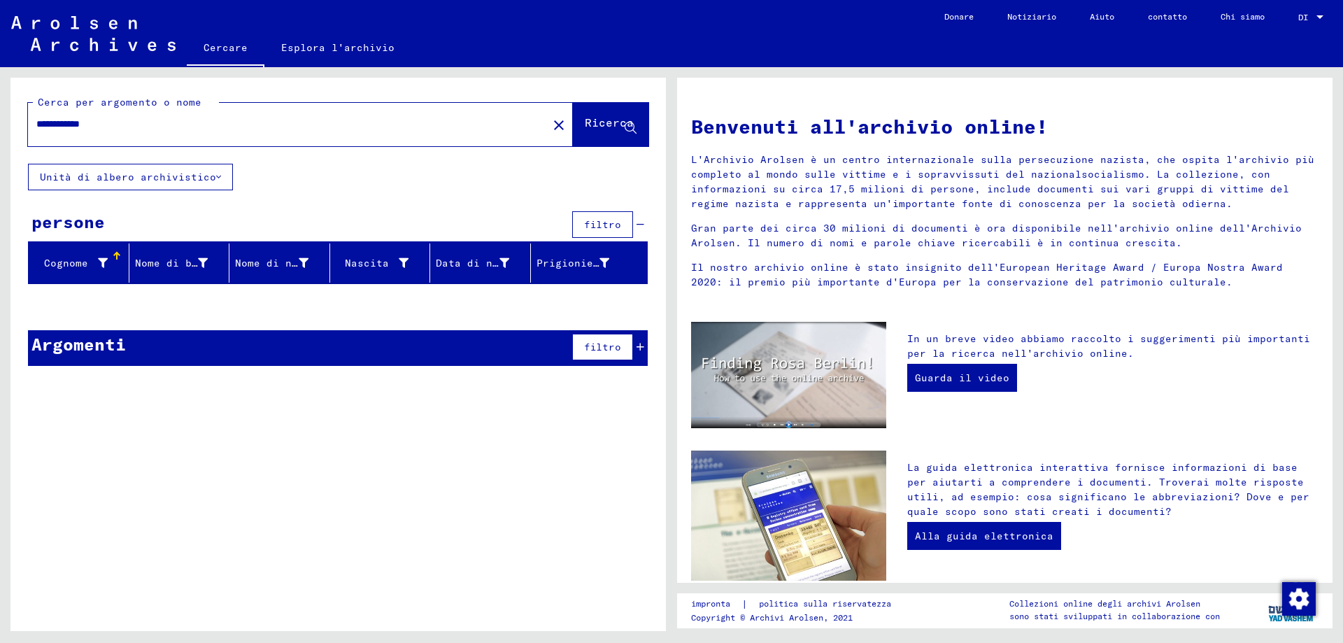
click at [110, 126] on input "**********" at bounding box center [283, 124] width 494 height 15
click at [629, 129] on icon at bounding box center [631, 128] width 12 height 12
click at [123, 124] on input "**********" at bounding box center [283, 124] width 494 height 15
click at [633, 132] on icon at bounding box center [631, 128] width 12 height 12
click at [124, 124] on input "**********" at bounding box center [283, 124] width 494 height 15
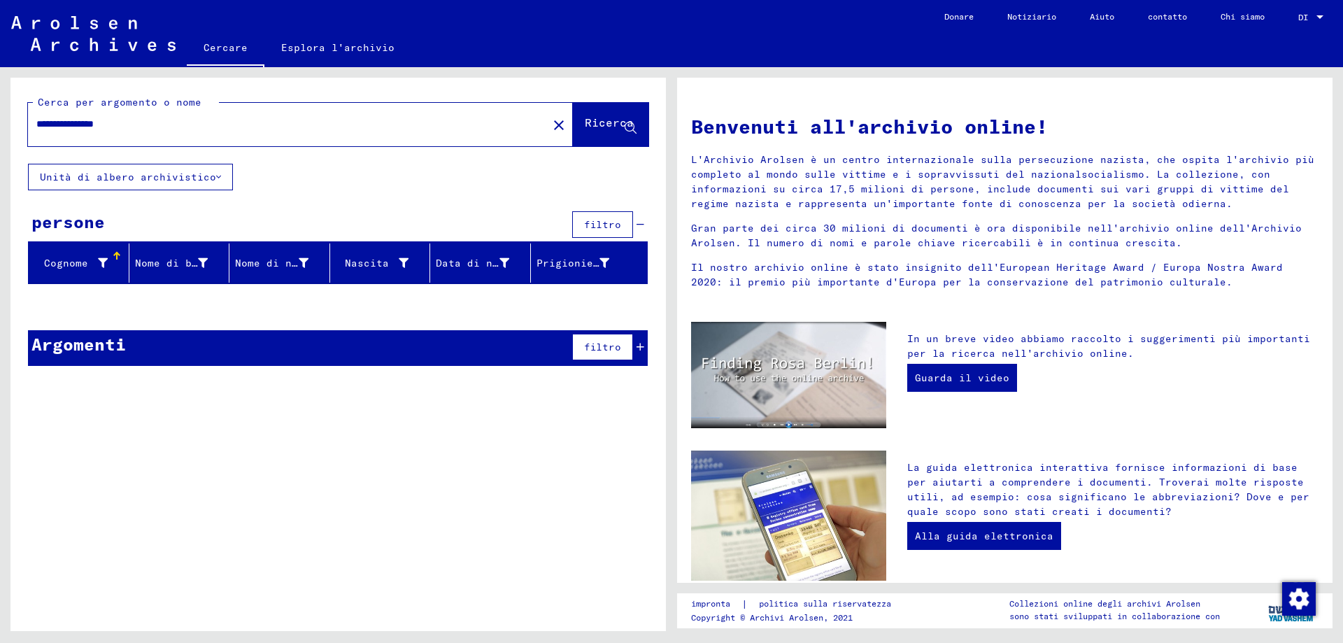
click at [629, 133] on icon at bounding box center [631, 128] width 12 height 12
click at [136, 128] on input "**********" at bounding box center [283, 124] width 494 height 15
type input "*"
click at [90, 129] on input "**********" at bounding box center [283, 124] width 494 height 15
click at [633, 134] on icon at bounding box center [631, 128] width 12 height 12
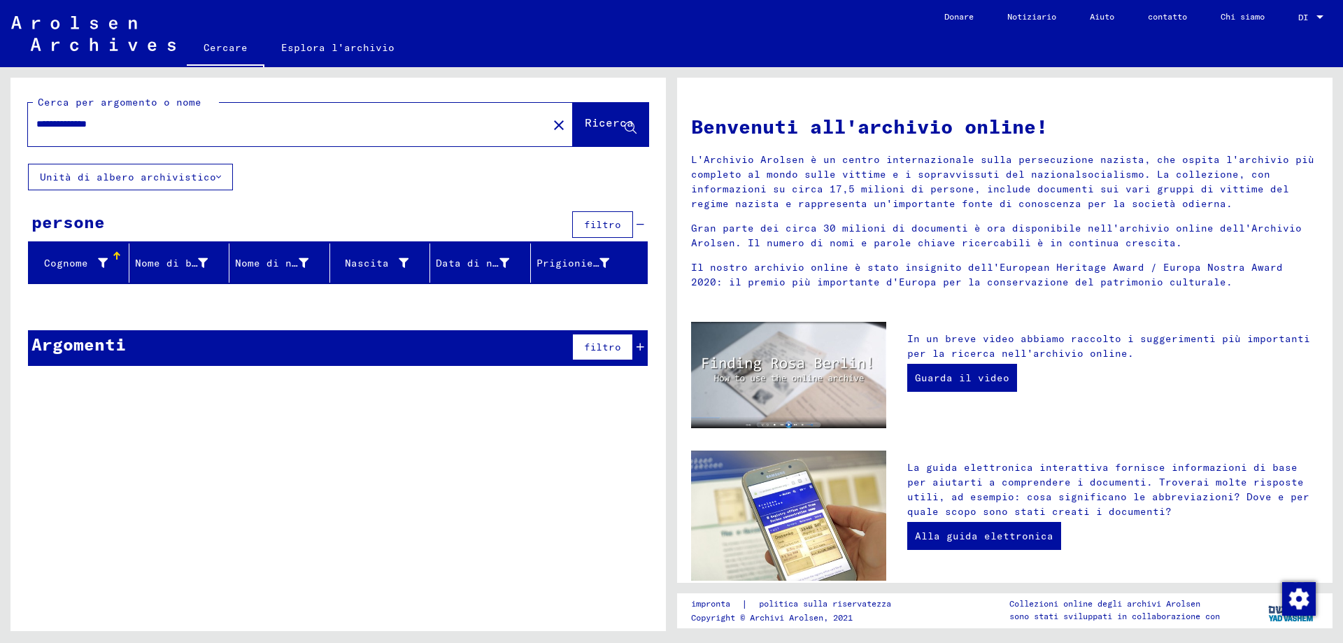
click at [128, 129] on input "**********" at bounding box center [283, 124] width 494 height 15
click at [631, 131] on icon at bounding box center [631, 128] width 12 height 12
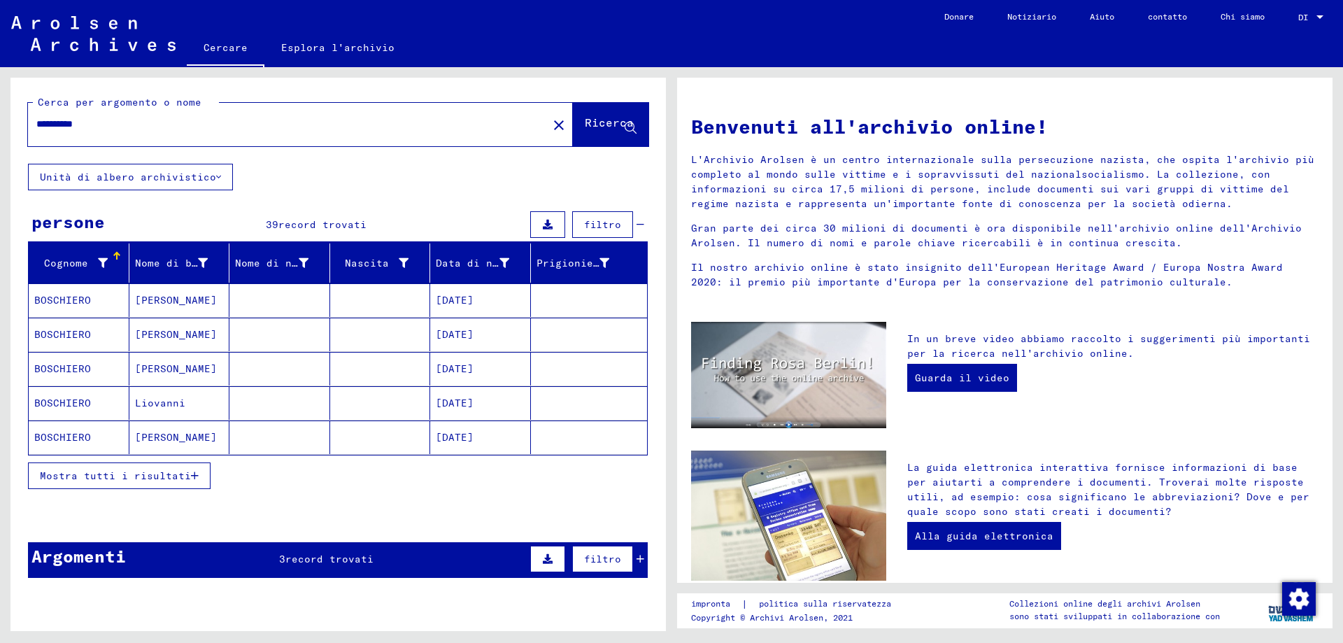
click at [174, 481] on font "Mostra tutti i risultati" at bounding box center [115, 475] width 151 height 13
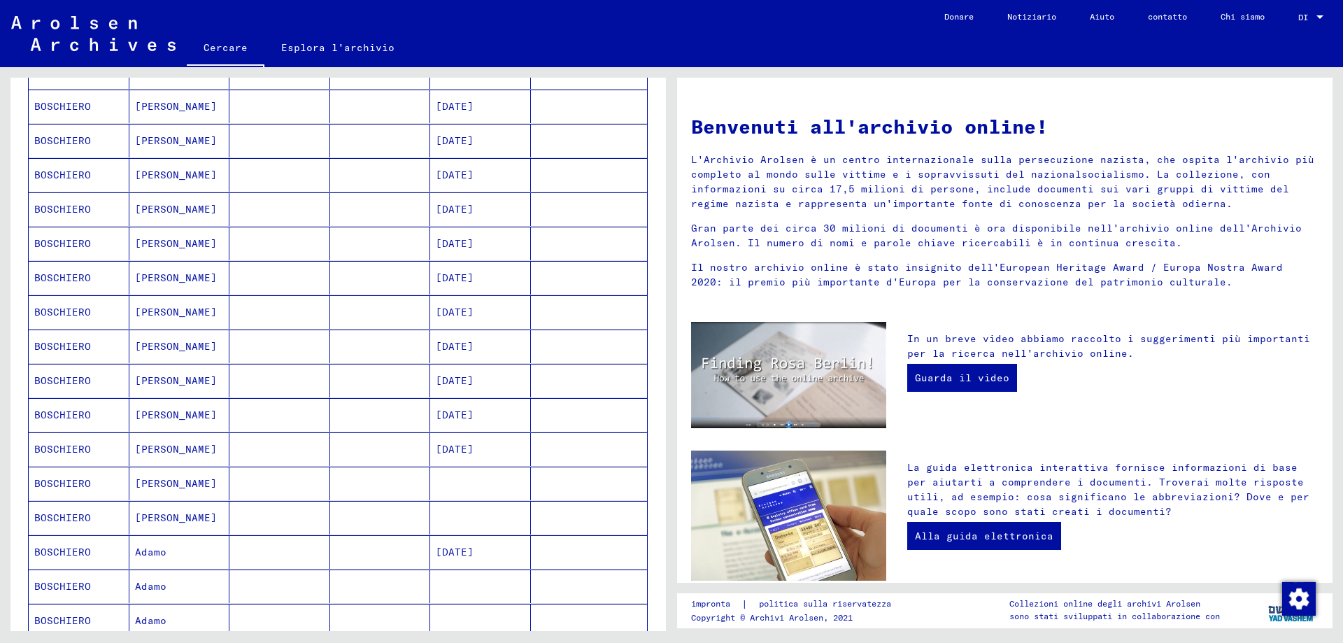
scroll to position [420, 0]
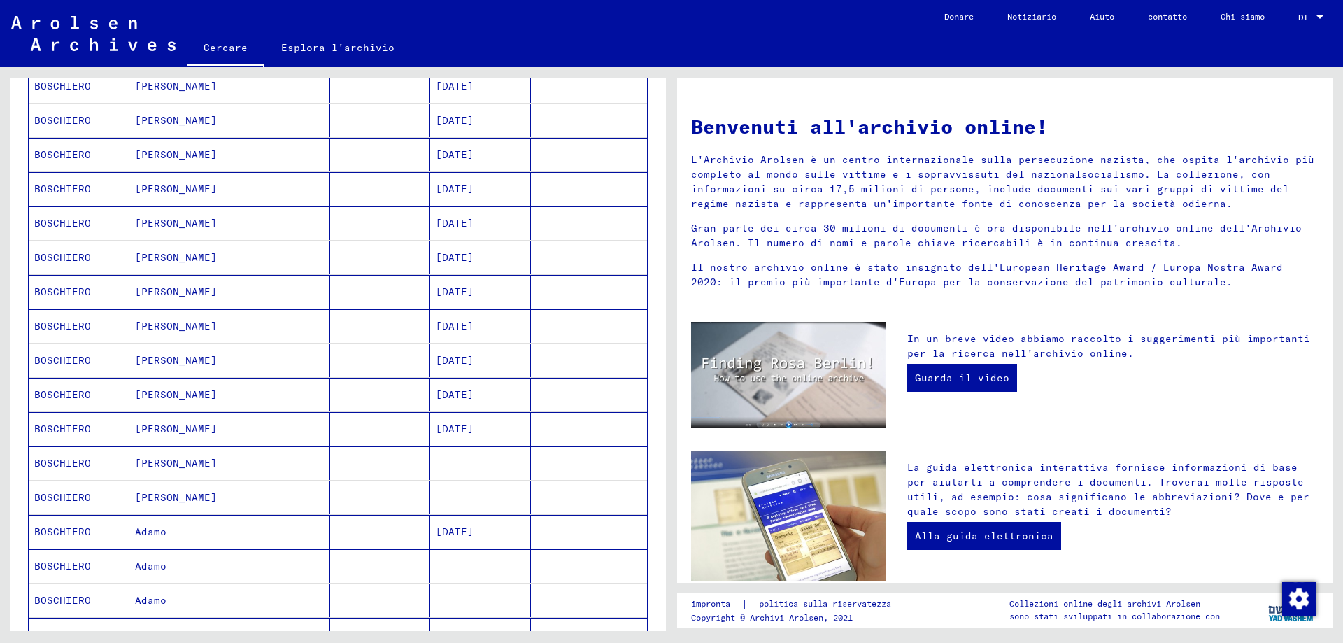
click at [172, 161] on font "[PERSON_NAME]" at bounding box center [176, 154] width 82 height 13
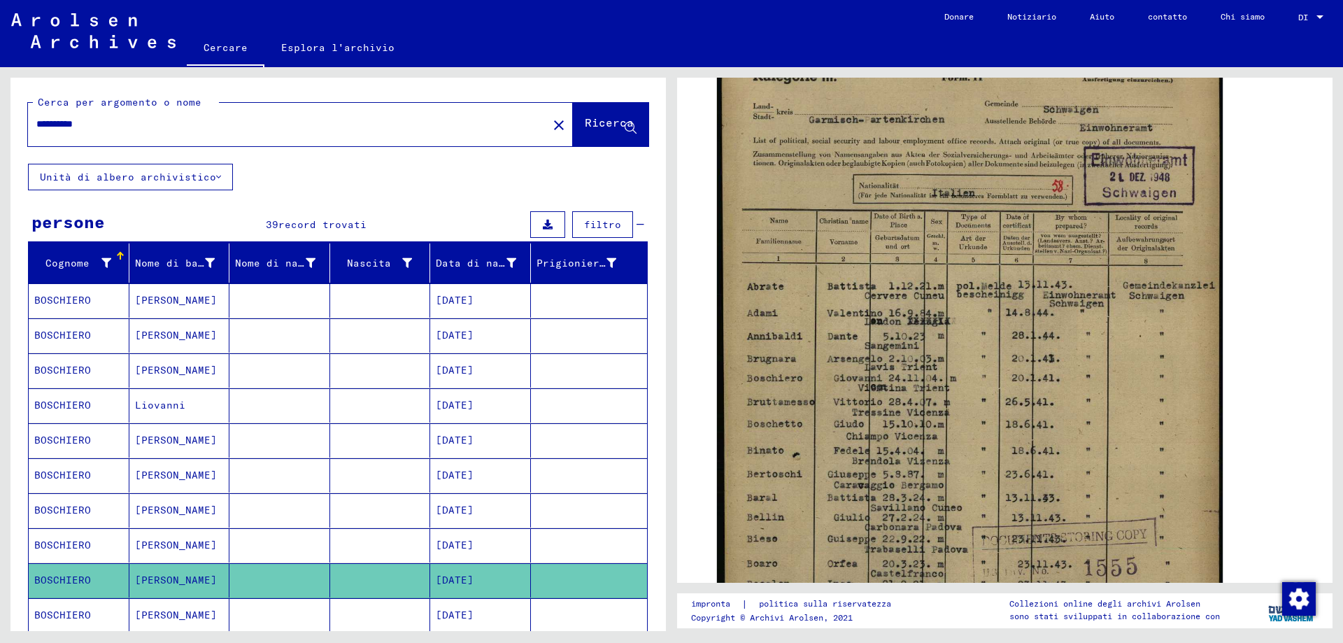
click at [94, 127] on input "*********" at bounding box center [287, 124] width 503 height 15
click at [101, 129] on input "*********" at bounding box center [287, 124] width 503 height 15
type input "**********"
click at [625, 132] on icon at bounding box center [631, 128] width 12 height 12
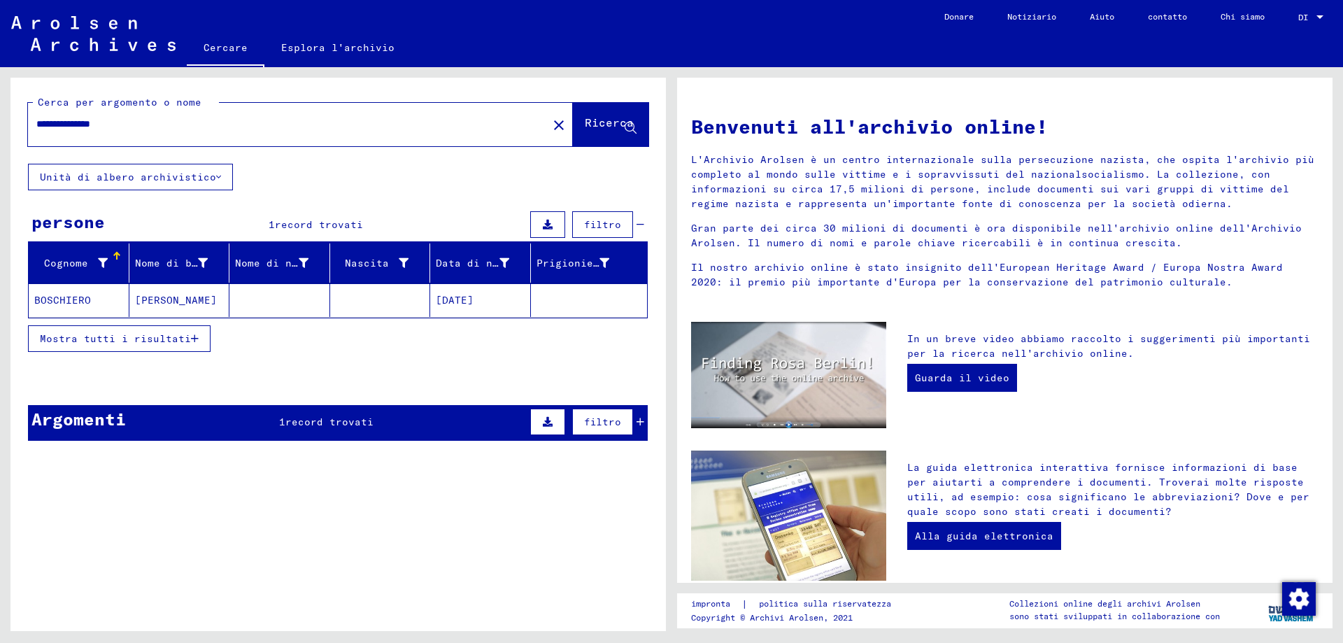
click at [114, 306] on mat-cell "BOSCHIERO" at bounding box center [79, 300] width 101 height 34
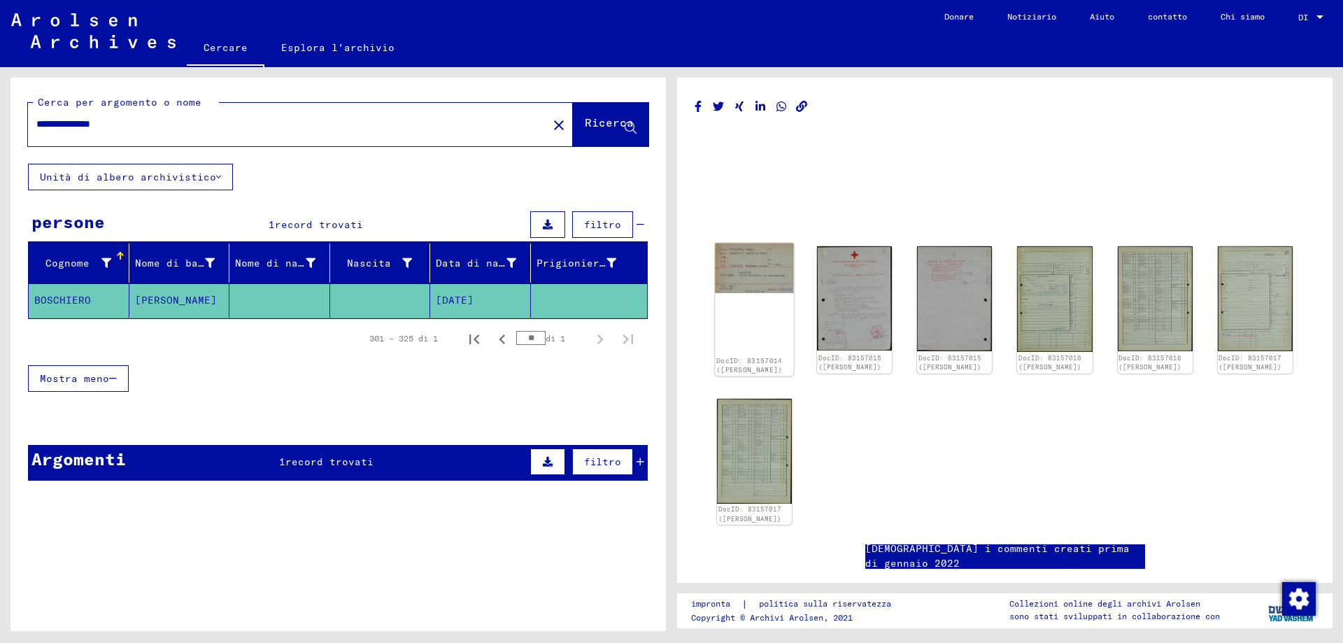
click at [754, 343] on div "DocID: 83157014 ([PERSON_NAME])" at bounding box center [754, 309] width 79 height 133
click at [759, 351] on div "DocID: 83157014 ([PERSON_NAME])" at bounding box center [754, 309] width 79 height 133
click at [760, 285] on img at bounding box center [754, 268] width 79 height 50
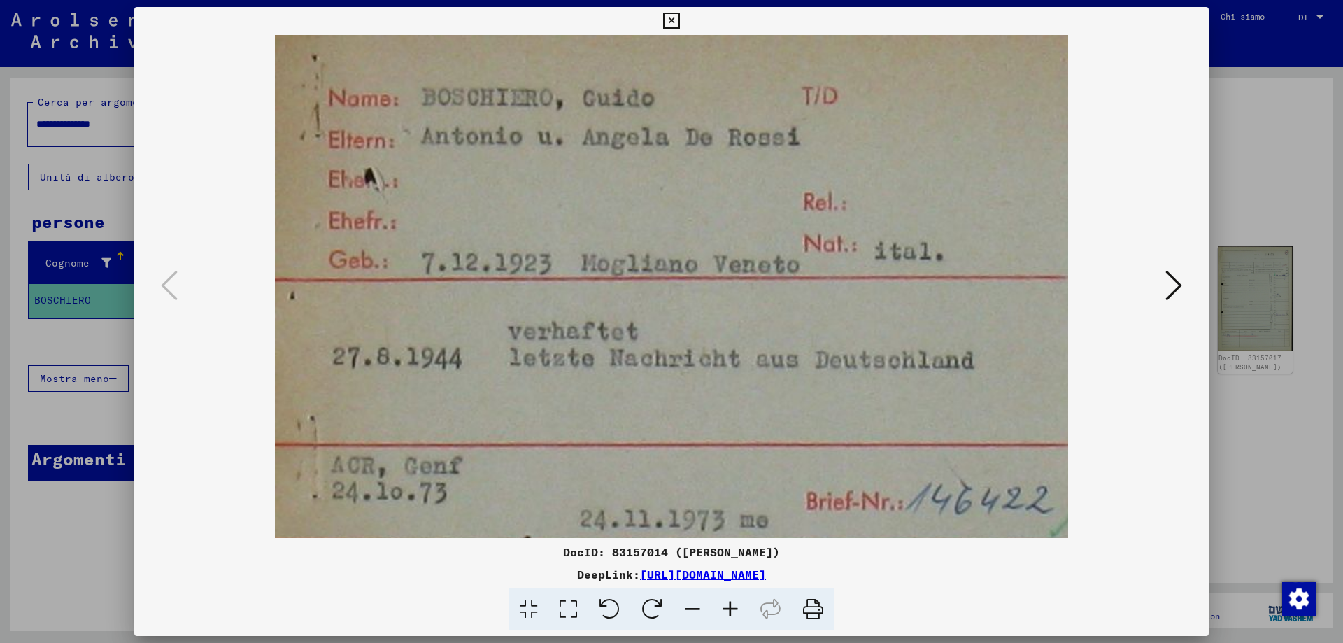
click at [1174, 280] on icon at bounding box center [1173, 286] width 17 height 34
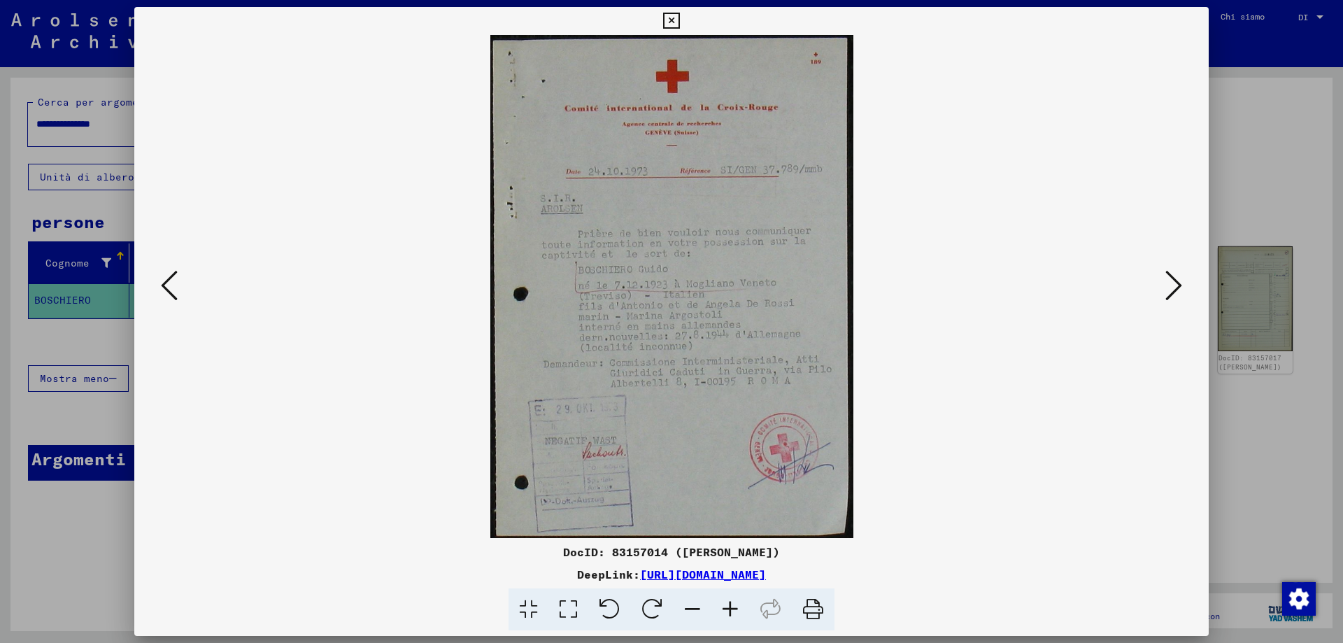
click at [752, 352] on img at bounding box center [671, 286] width 979 height 503
click at [736, 611] on icon at bounding box center [730, 609] width 38 height 43
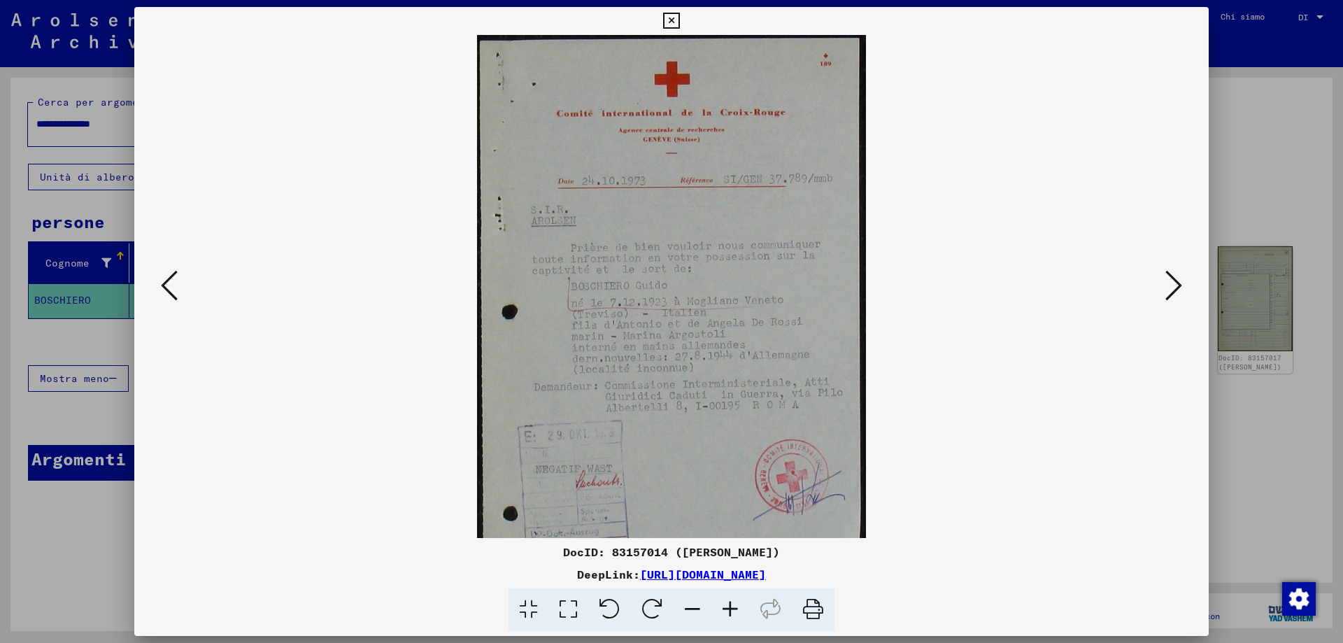
click at [736, 611] on icon at bounding box center [730, 609] width 38 height 43
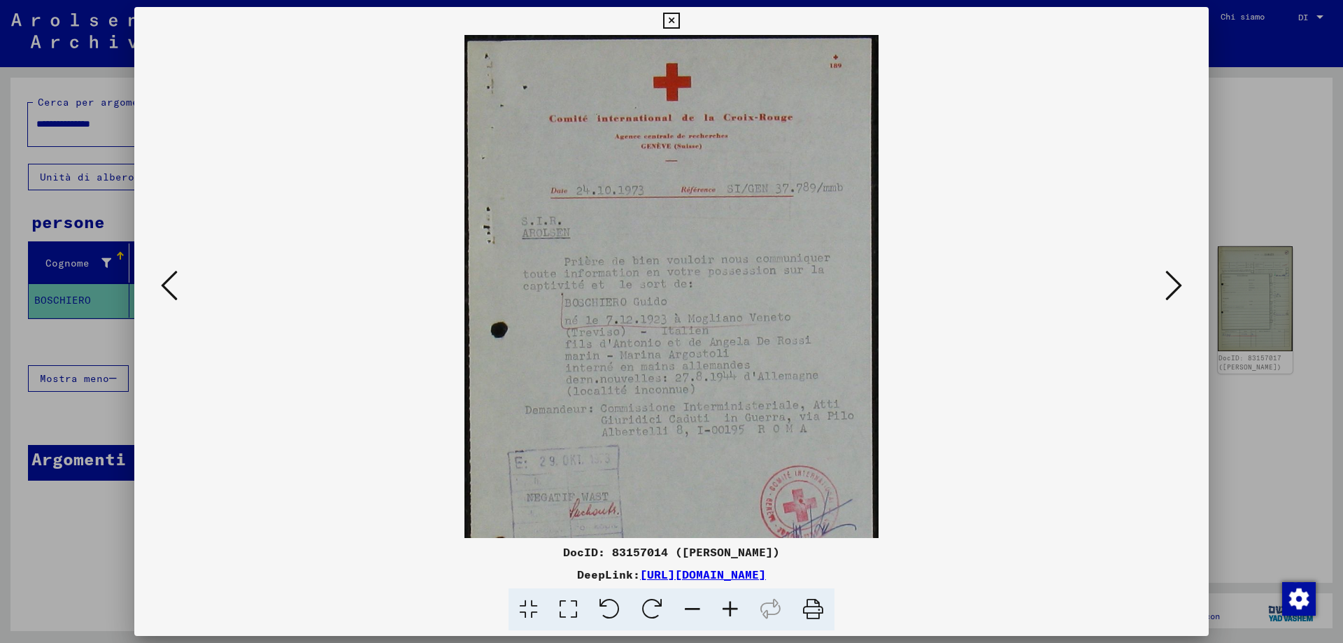
click at [736, 611] on icon at bounding box center [730, 609] width 38 height 43
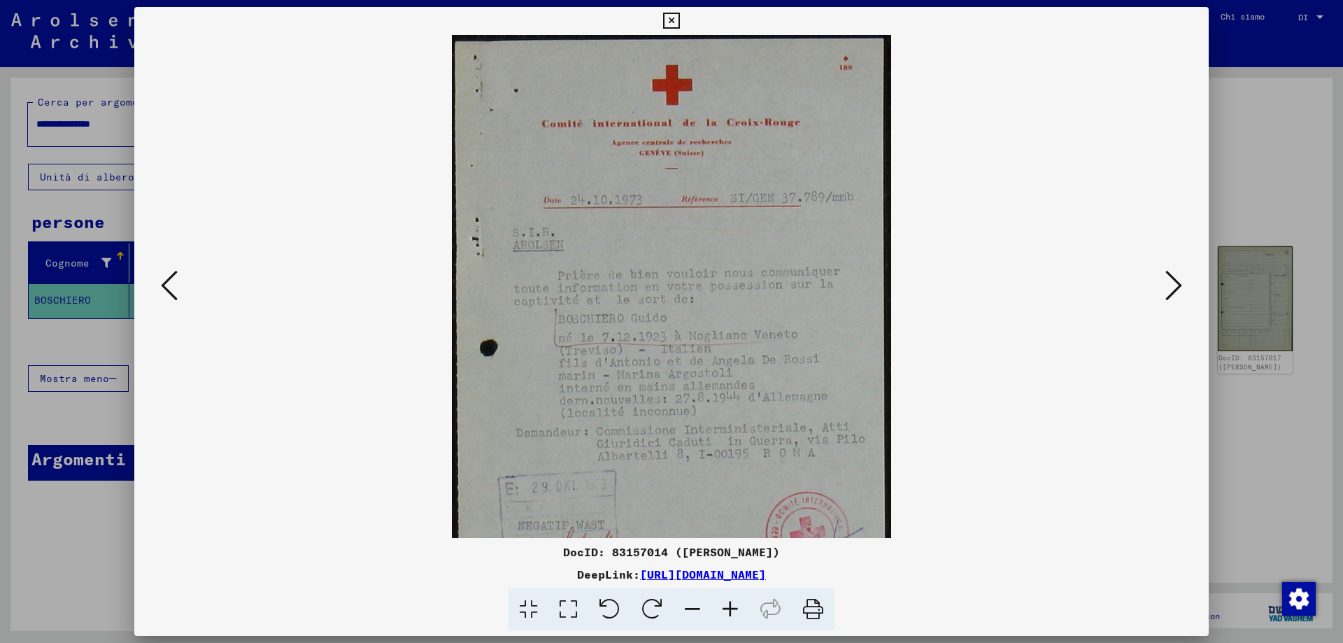
click at [736, 611] on icon at bounding box center [730, 609] width 38 height 43
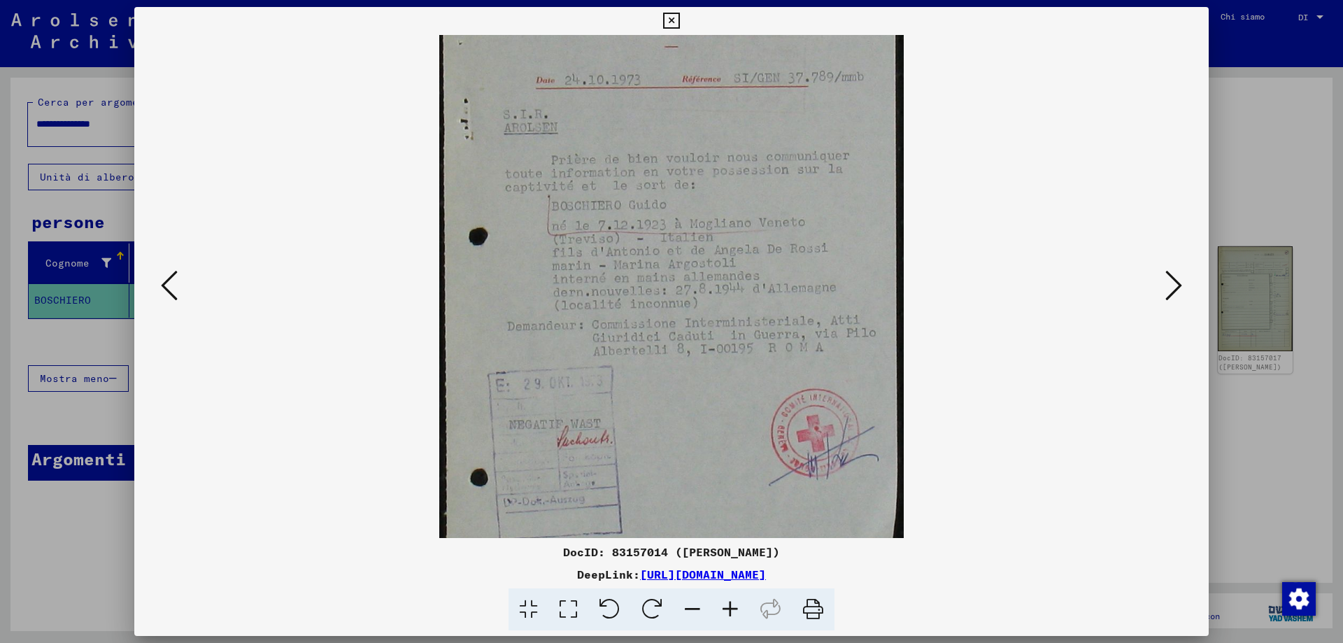
scroll to position [140, 0]
drag, startPoint x: 728, startPoint y: 404, endPoint x: 778, endPoint y: 238, distance: 173.7
click at [778, 238] on img at bounding box center [671, 216] width 464 height 643
click at [1169, 292] on icon at bounding box center [1173, 286] width 17 height 34
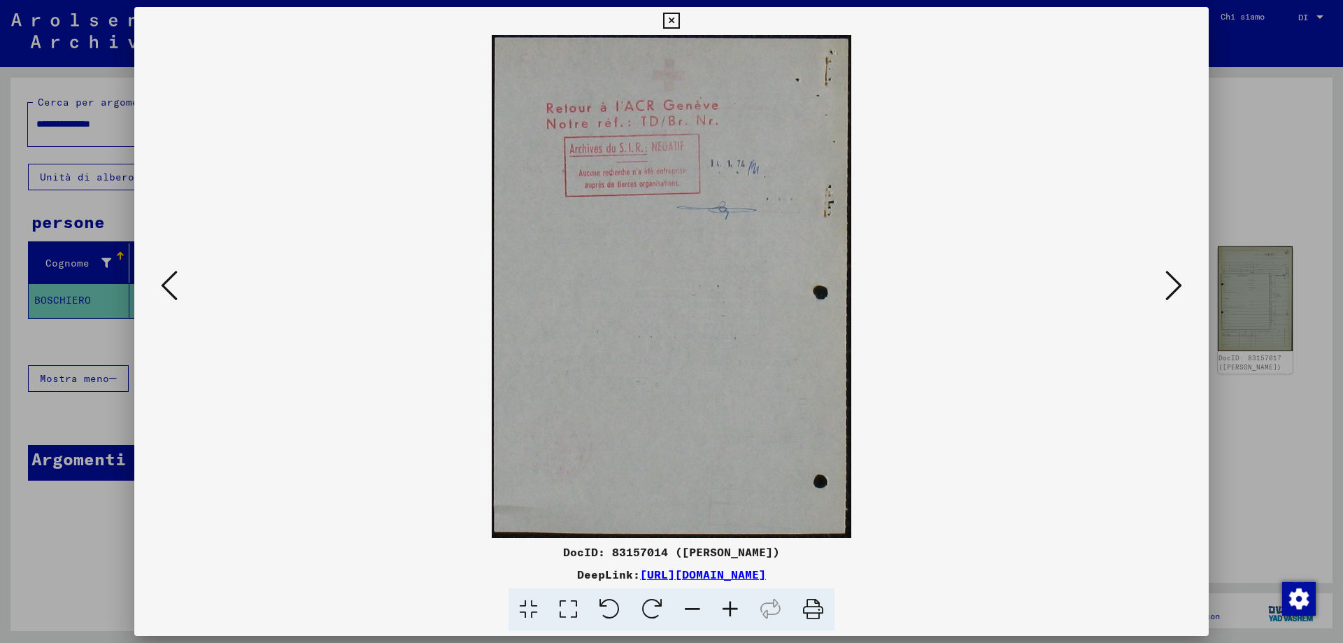
click at [182, 285] on button at bounding box center [169, 286] width 25 height 40
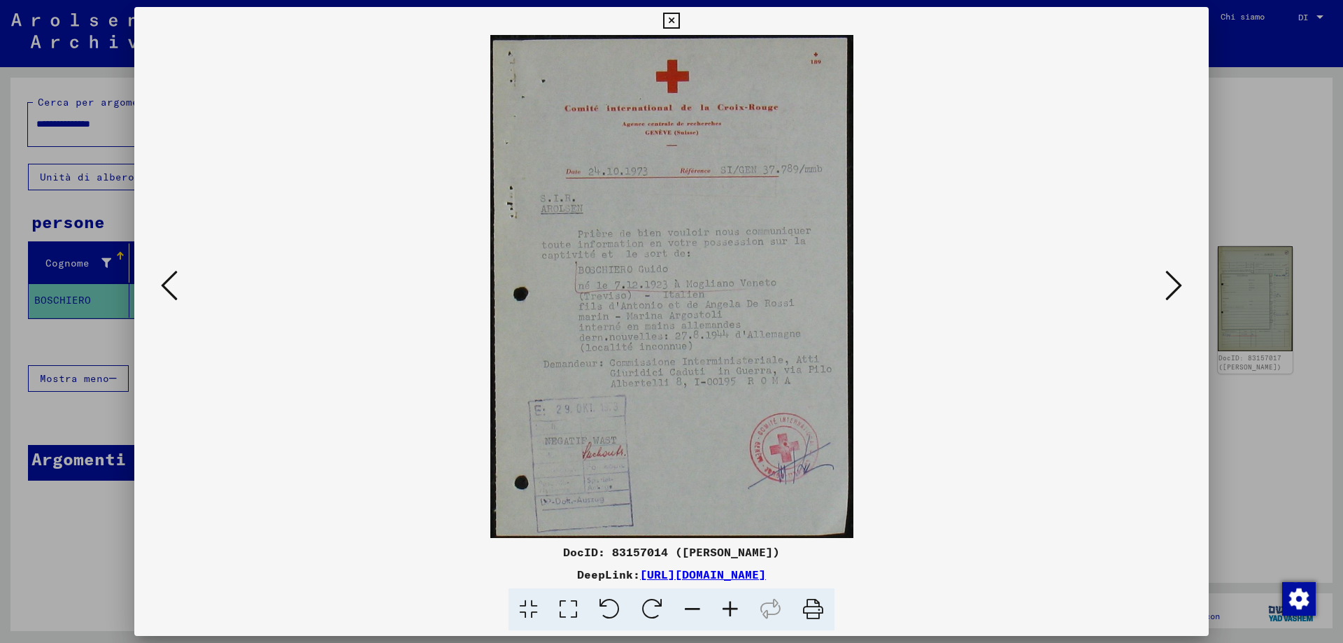
click at [1177, 292] on icon at bounding box center [1173, 286] width 17 height 34
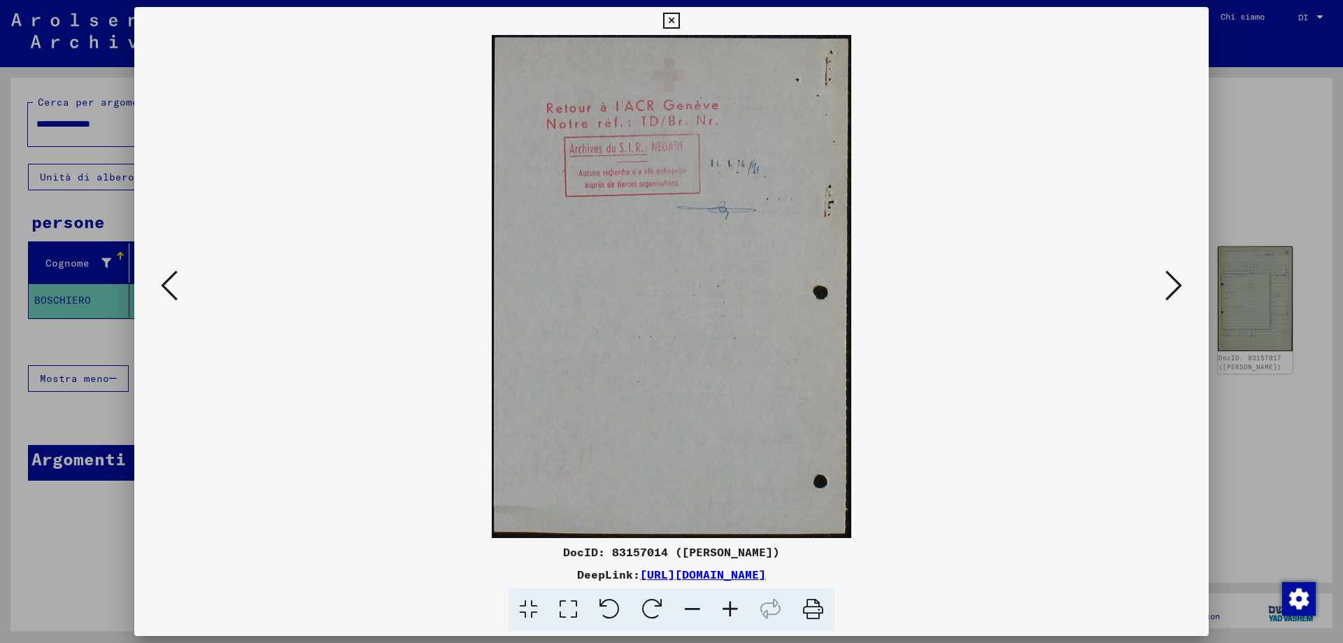
click at [1177, 292] on icon at bounding box center [1173, 286] width 17 height 34
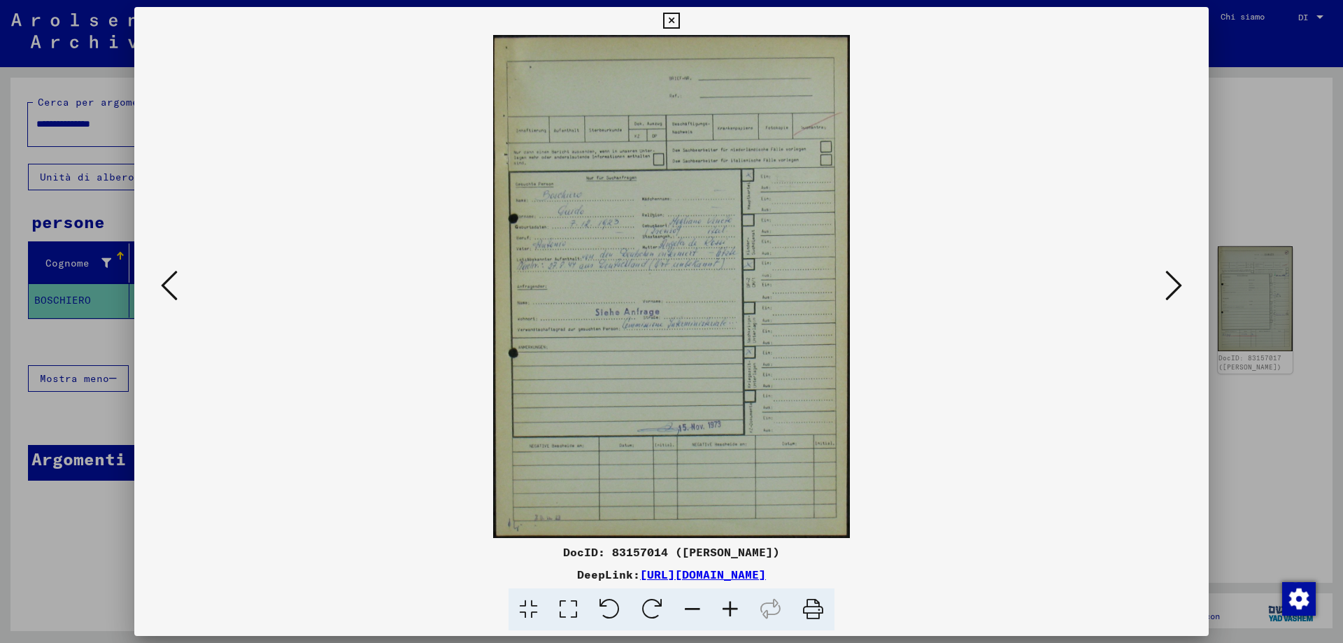
click at [597, 298] on img at bounding box center [671, 286] width 357 height 503
click at [734, 614] on icon at bounding box center [730, 609] width 38 height 43
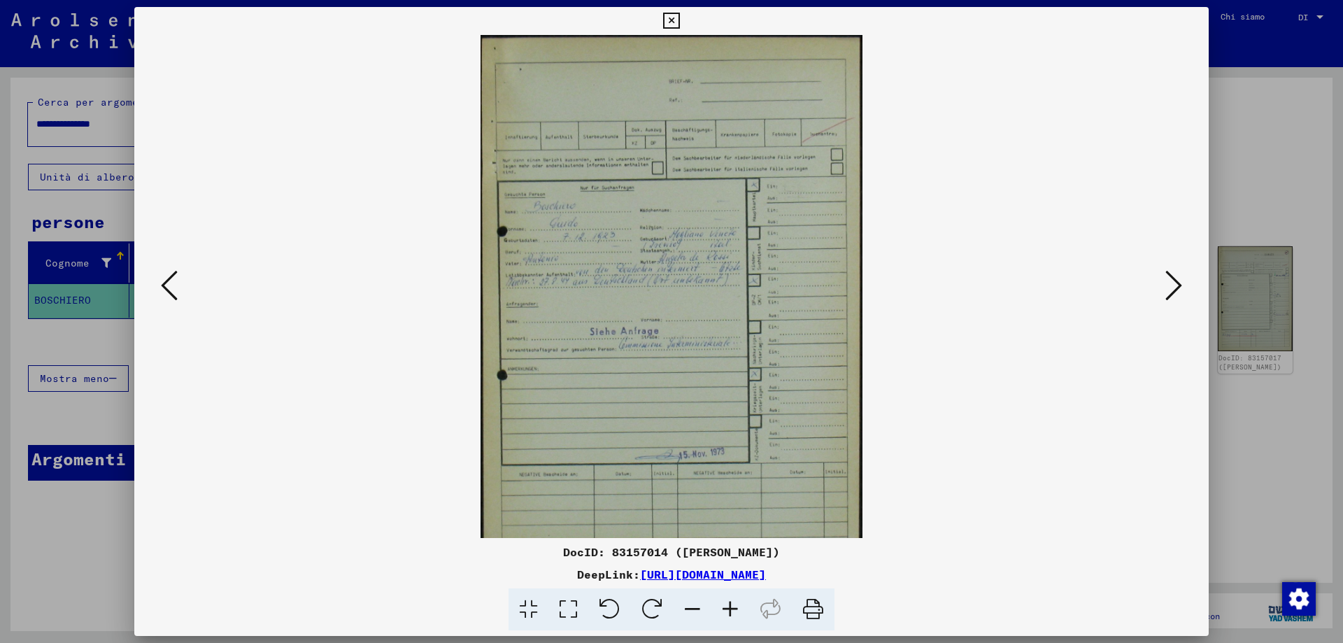
click at [734, 614] on icon at bounding box center [730, 609] width 38 height 43
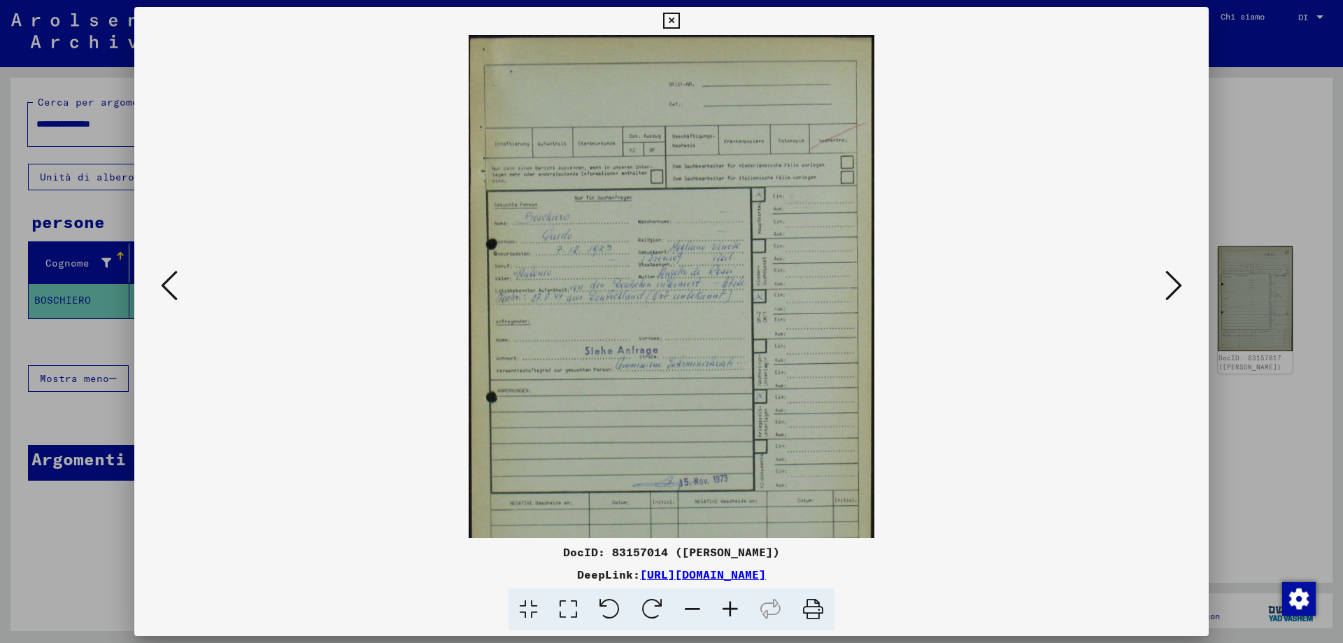
click at [734, 614] on icon at bounding box center [730, 609] width 38 height 43
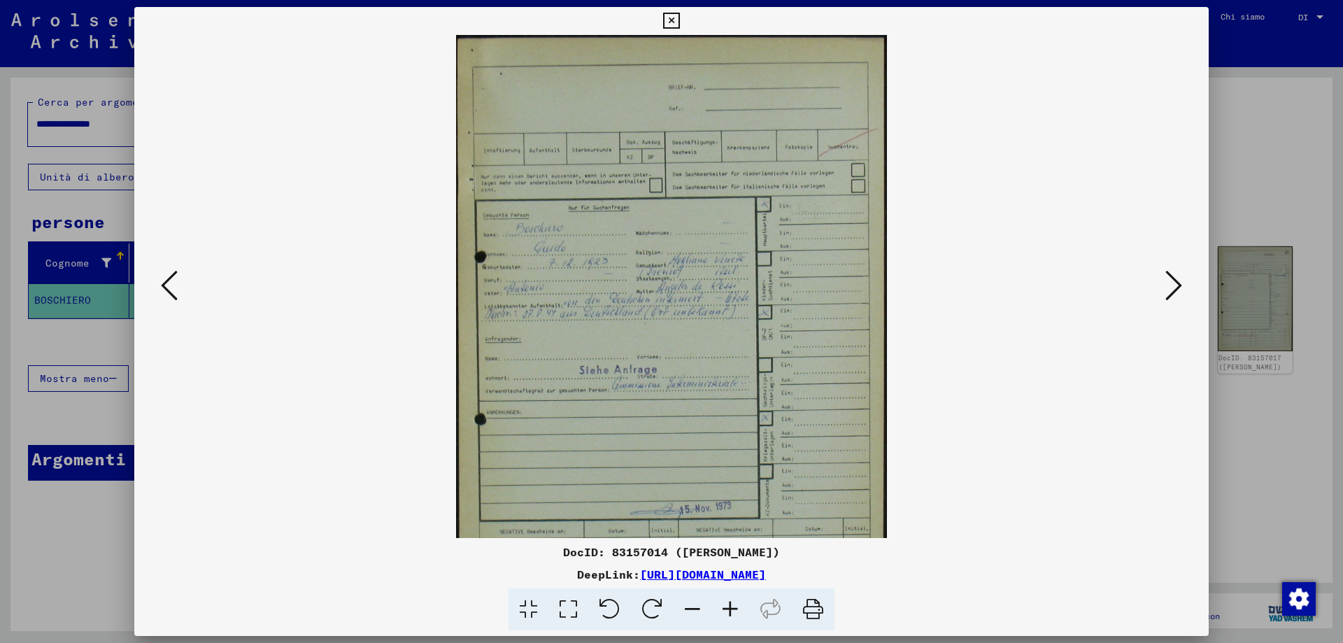
click at [734, 614] on icon at bounding box center [730, 609] width 38 height 43
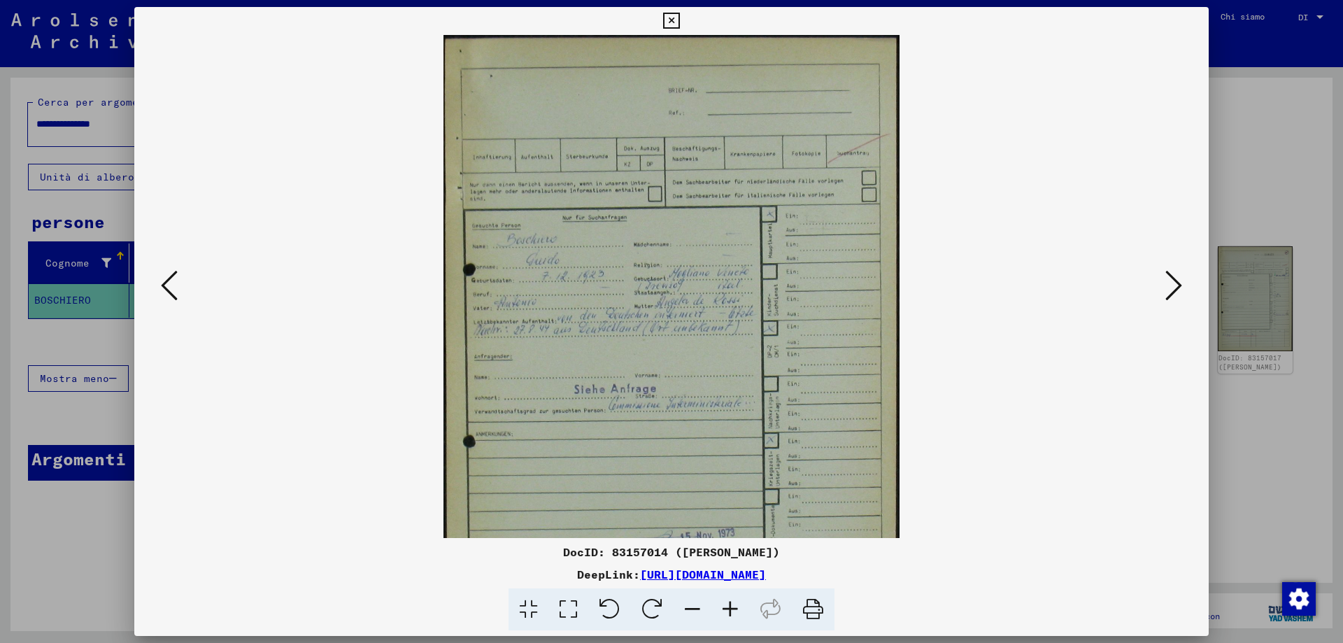
click at [734, 614] on icon at bounding box center [730, 609] width 38 height 43
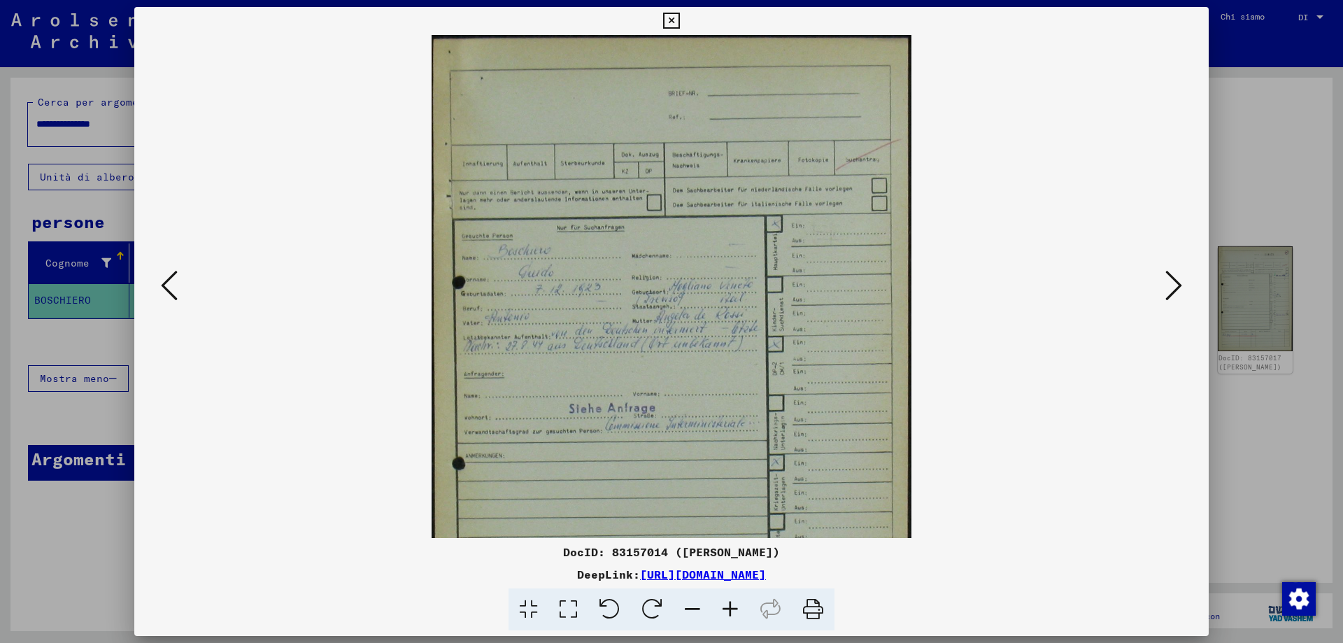
click at [734, 614] on icon at bounding box center [730, 609] width 38 height 43
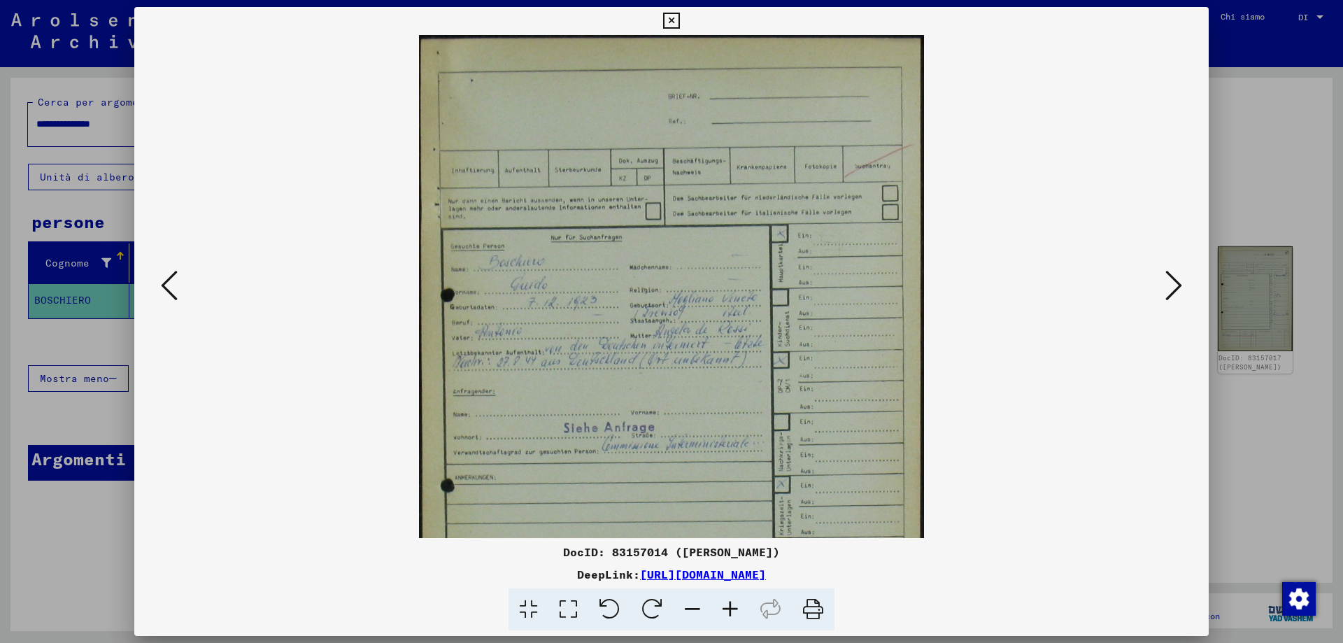
click at [734, 614] on icon at bounding box center [730, 609] width 38 height 43
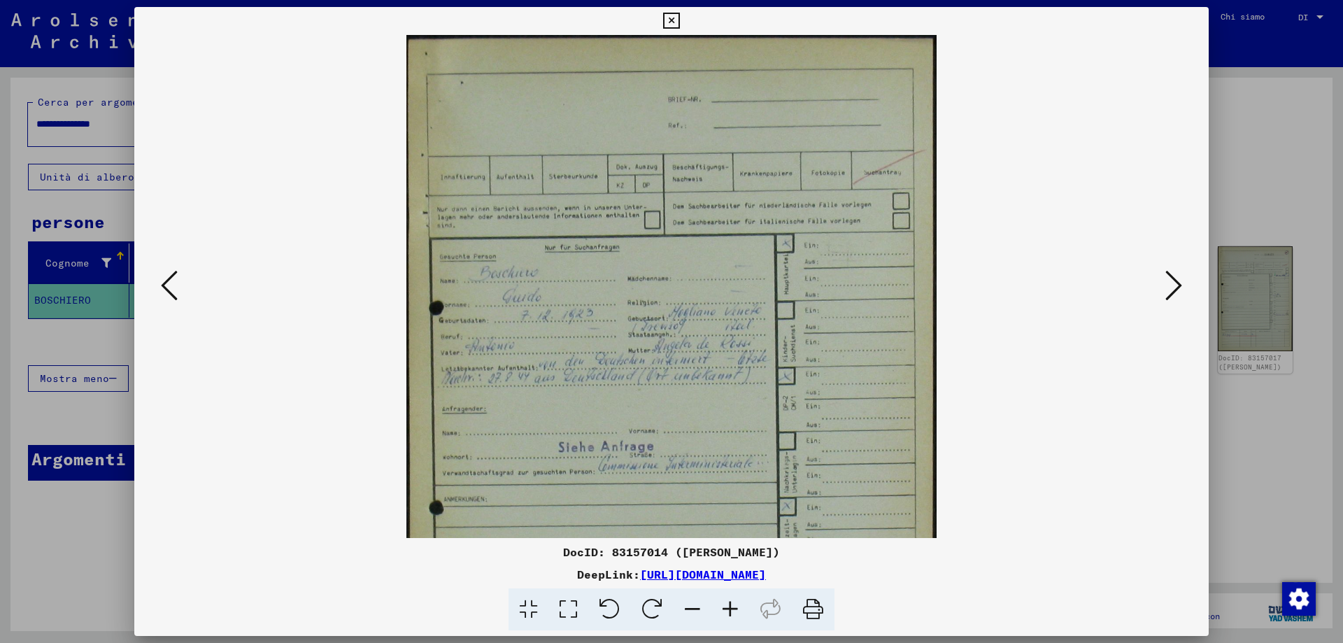
click at [1173, 285] on icon at bounding box center [1173, 286] width 17 height 34
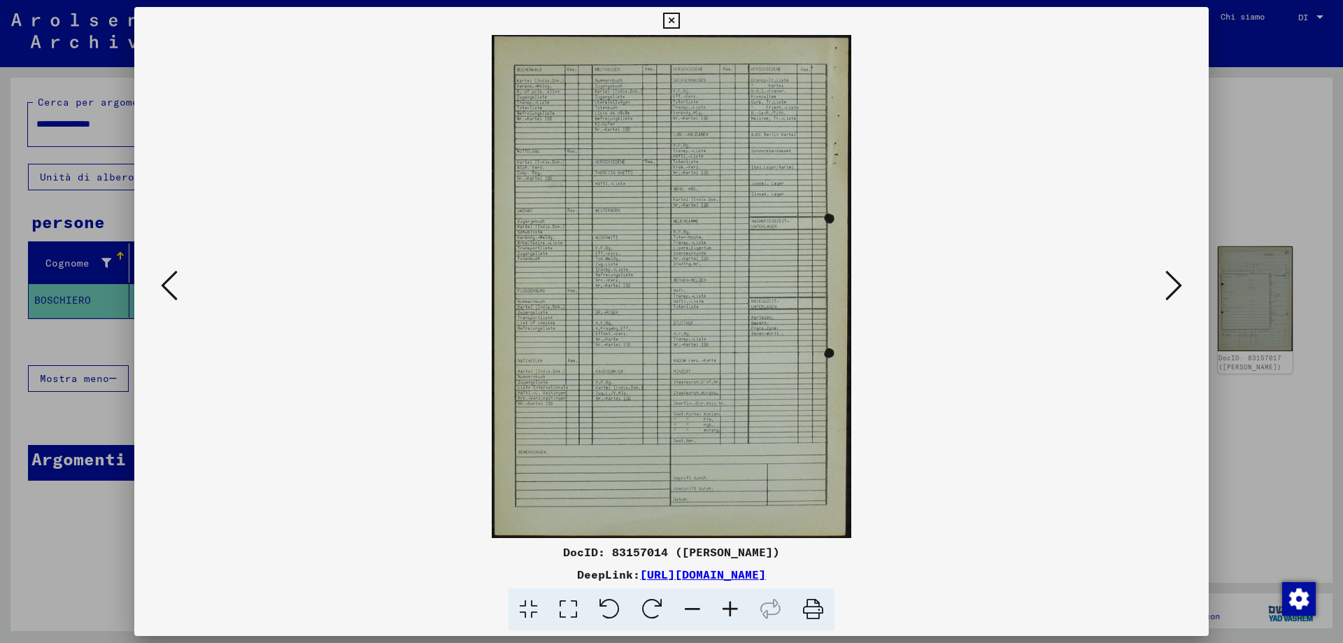
click at [734, 604] on icon at bounding box center [730, 609] width 38 height 43
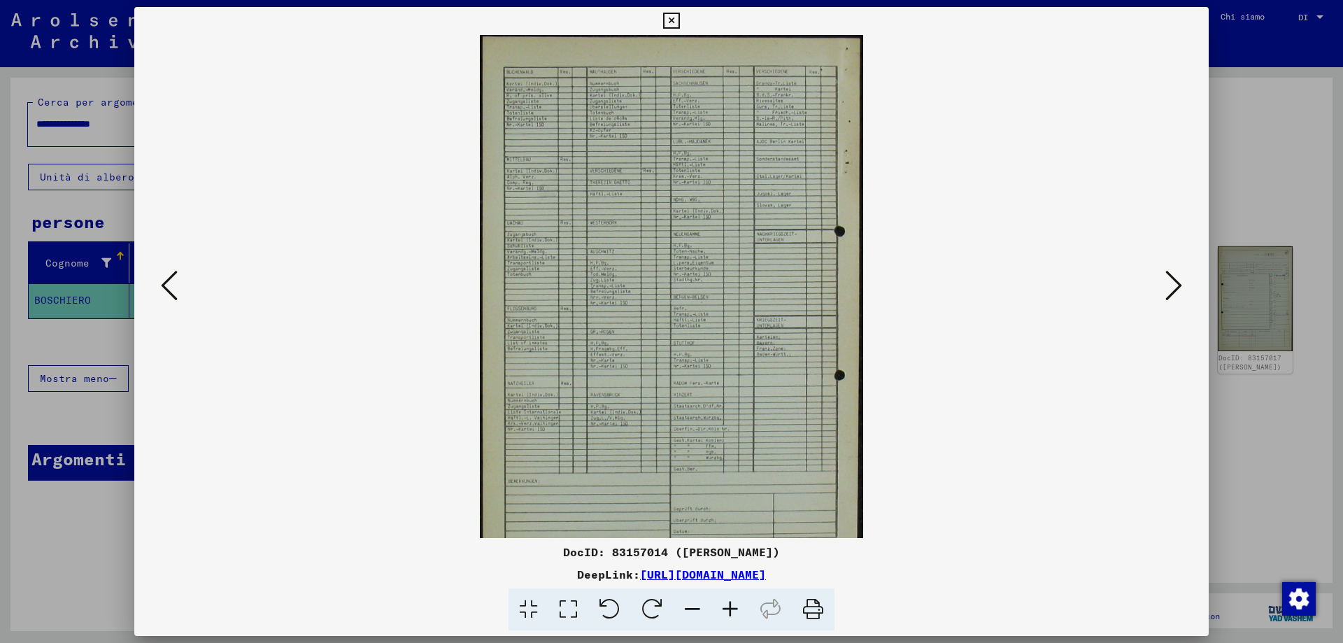
click at [734, 604] on icon at bounding box center [730, 609] width 38 height 43
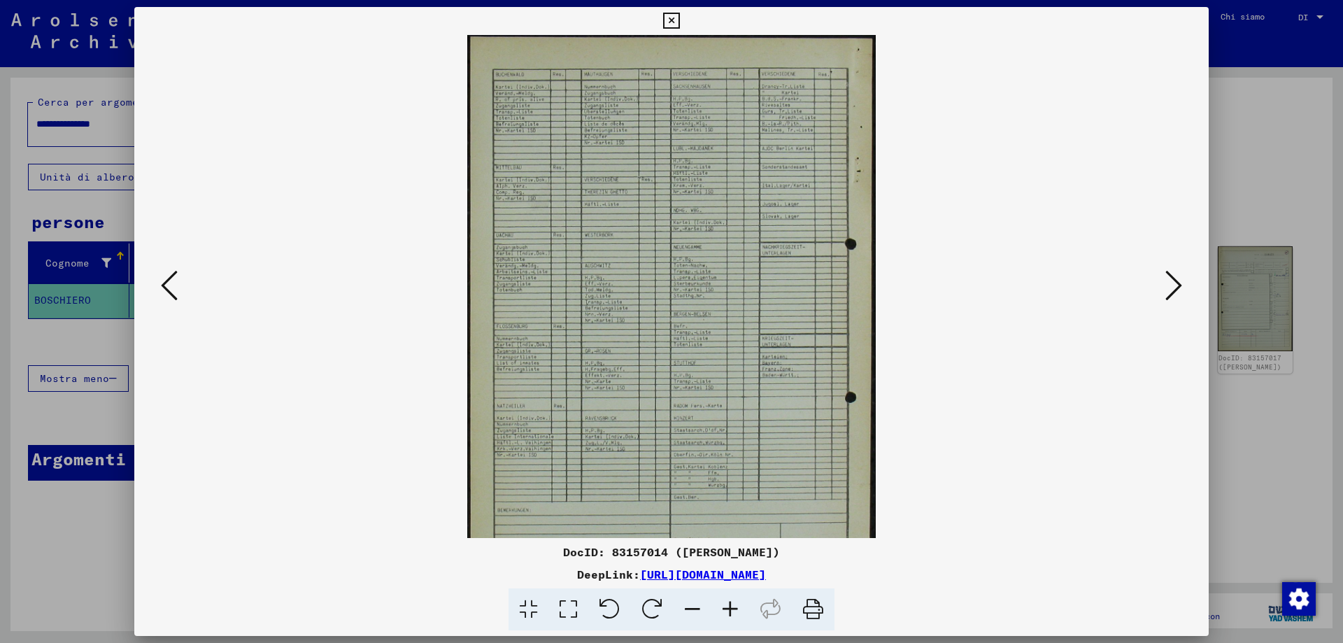
click at [734, 604] on icon at bounding box center [730, 609] width 38 height 43
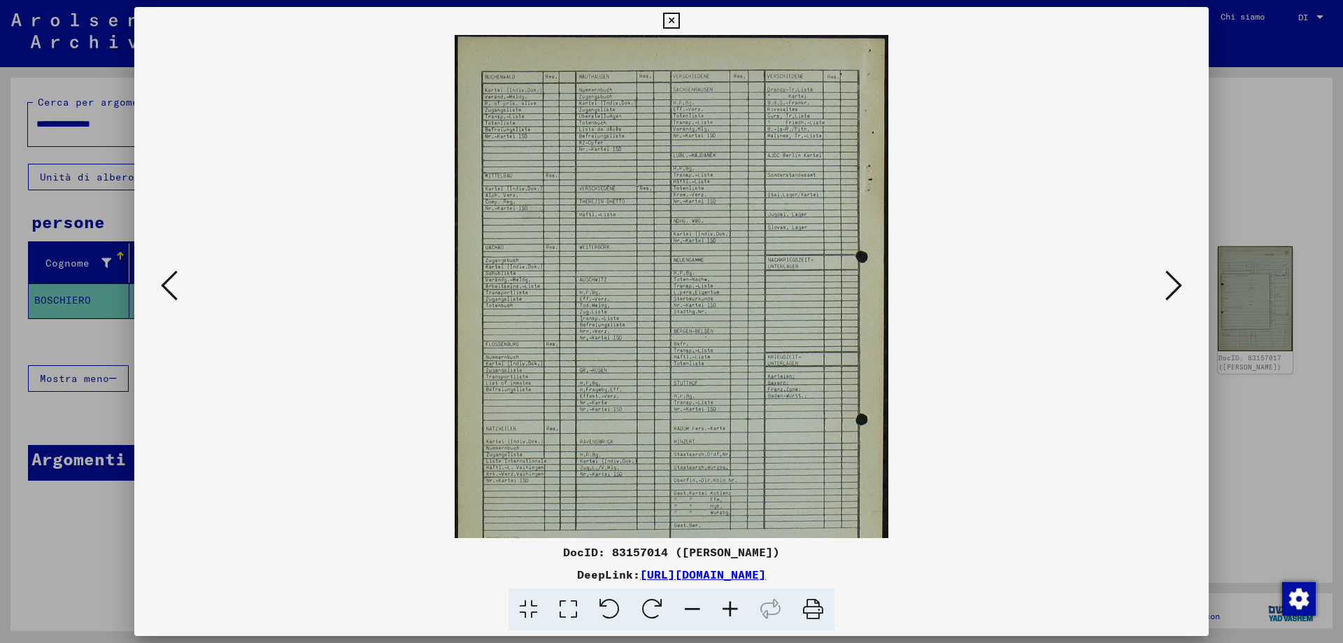
click at [734, 604] on icon at bounding box center [730, 609] width 38 height 43
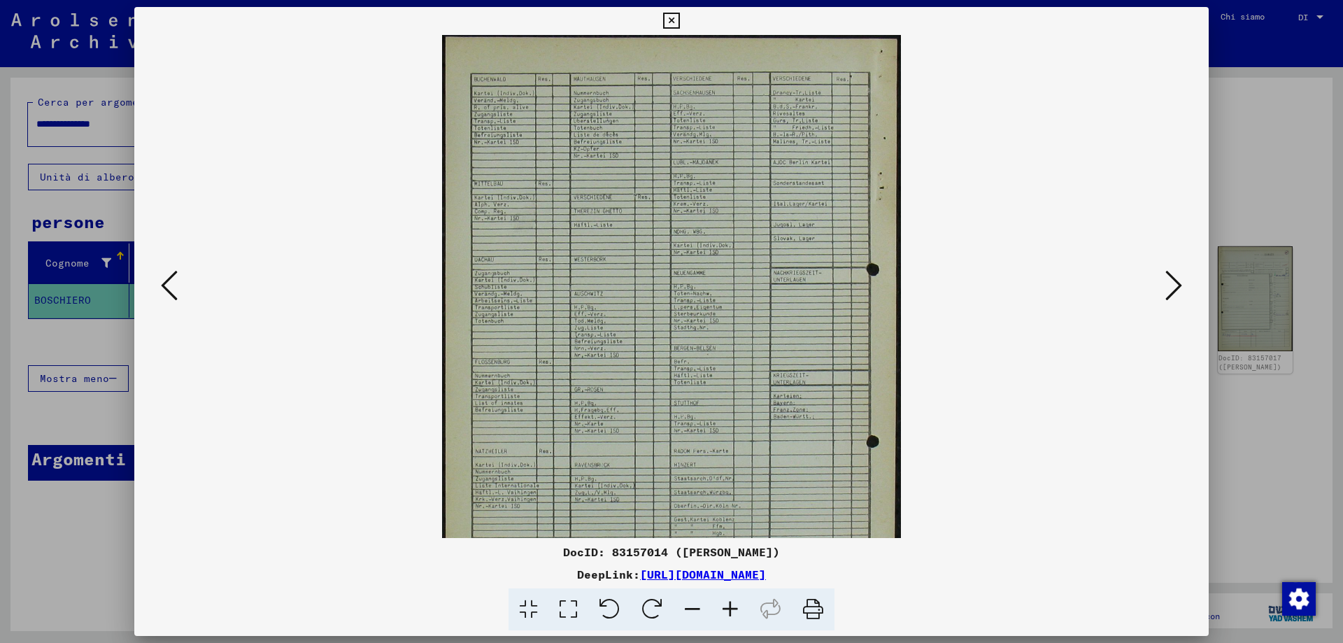
click at [734, 604] on icon at bounding box center [730, 609] width 38 height 43
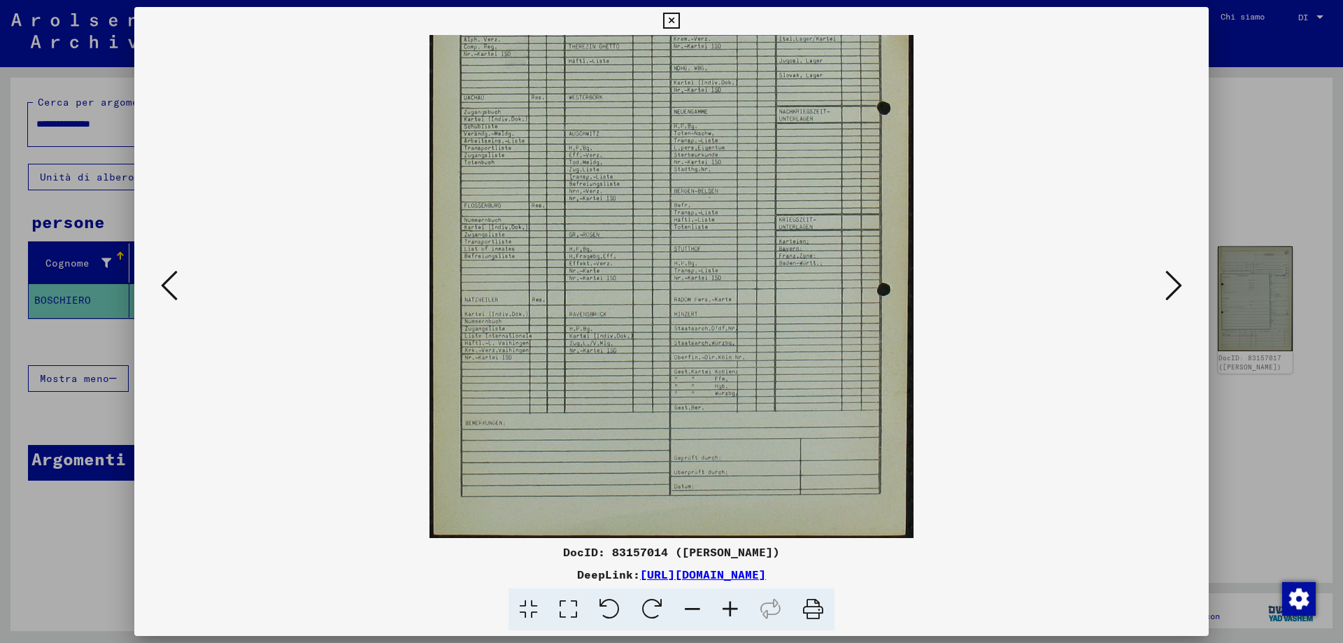
scroll to position [175, 0]
drag, startPoint x: 515, startPoint y: 386, endPoint x: 517, endPoint y: 206, distance: 180.4
click at [517, 206] on img at bounding box center [670, 199] width 483 height 678
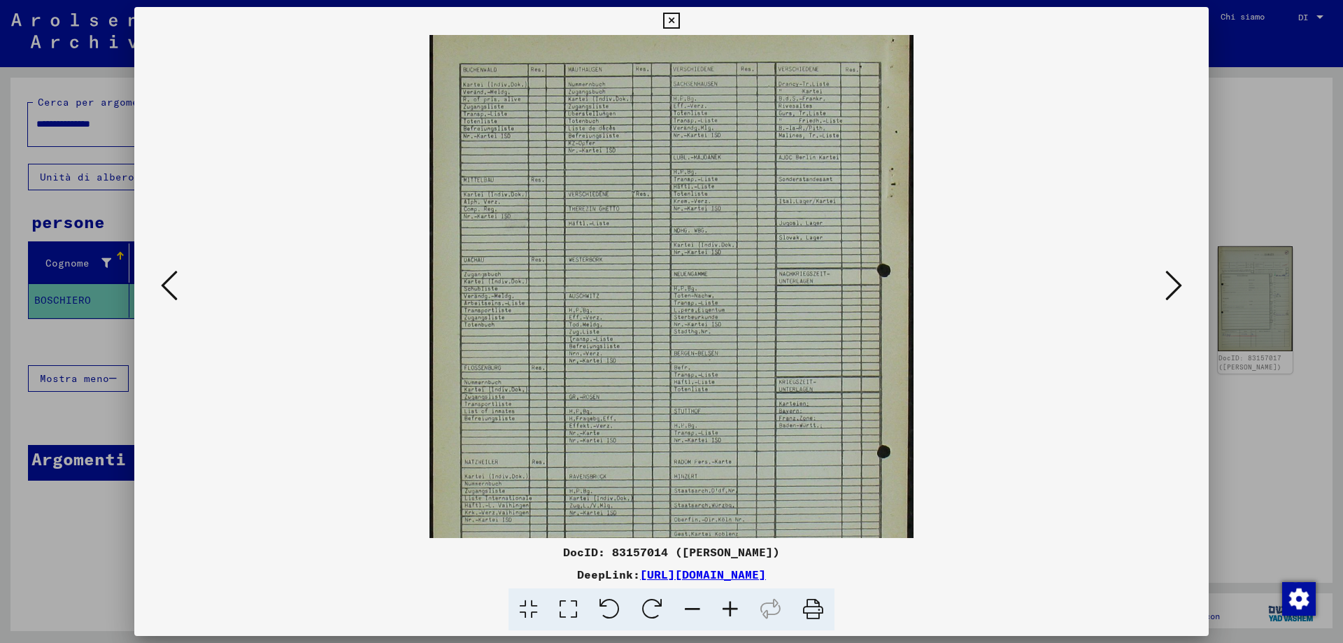
scroll to position [0, 0]
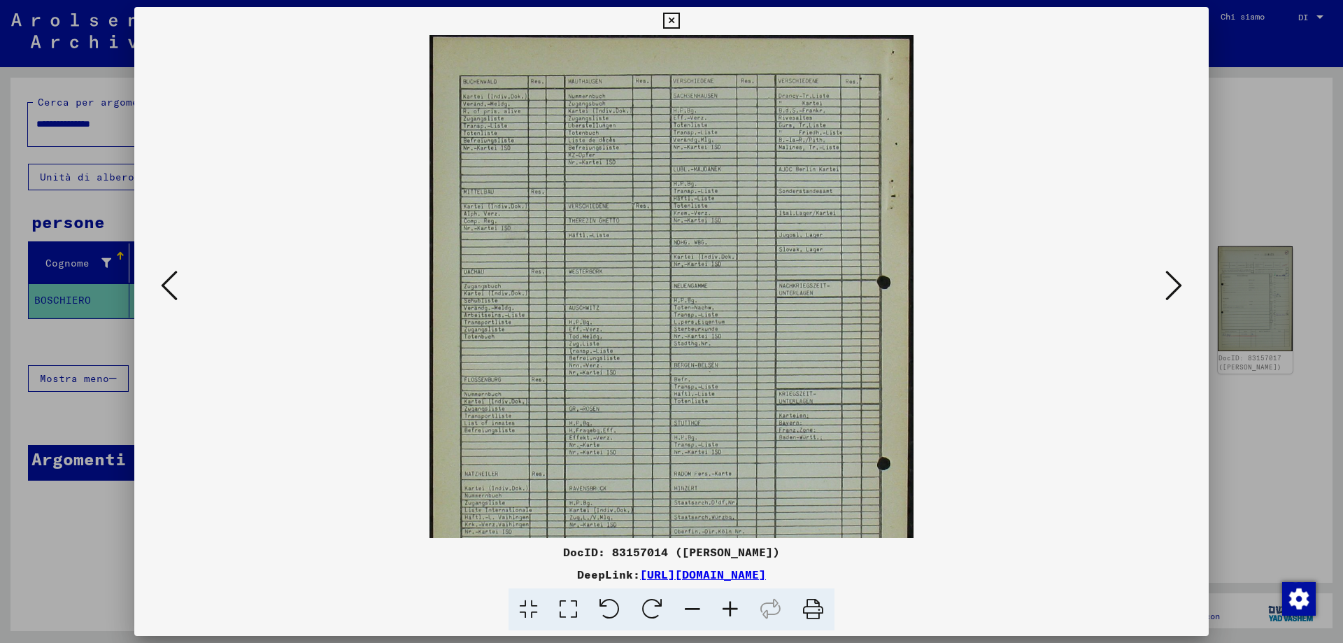
drag, startPoint x: 499, startPoint y: 262, endPoint x: 419, endPoint y: 519, distance: 269.4
click at [419, 519] on viewer-one-image at bounding box center [671, 286] width 979 height 503
click at [1182, 285] on button at bounding box center [1173, 286] width 25 height 40
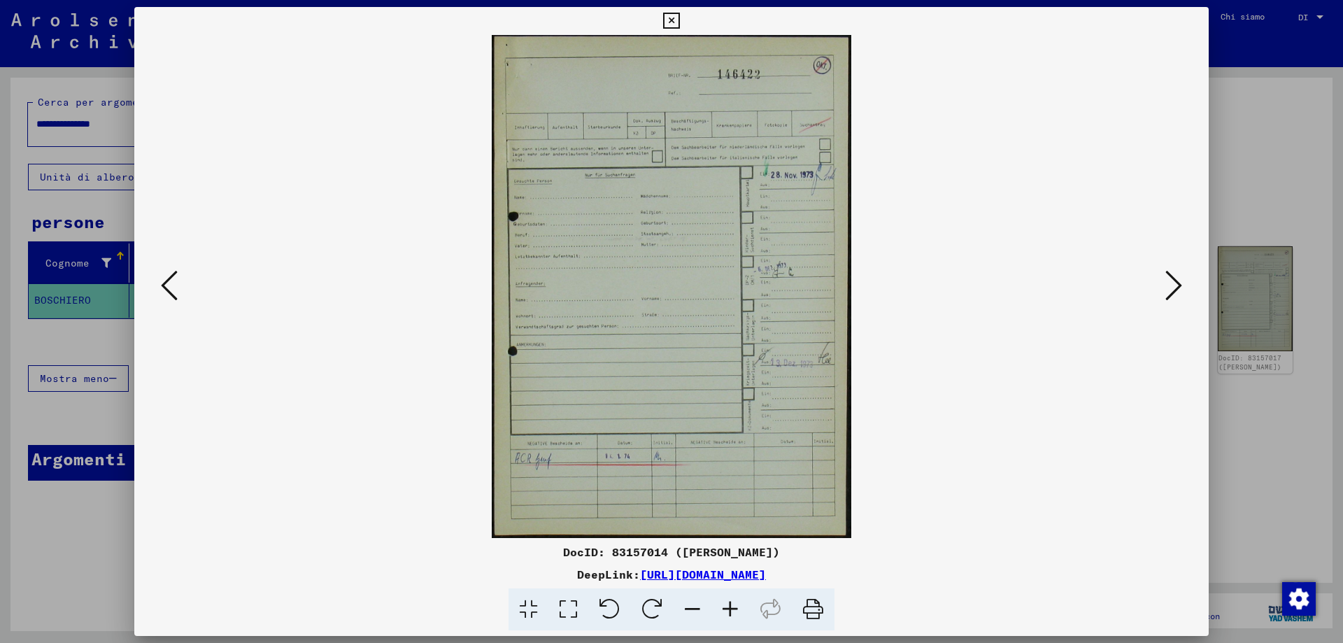
click at [644, 370] on img at bounding box center [671, 286] width 359 height 503
click at [732, 608] on icon at bounding box center [730, 609] width 38 height 43
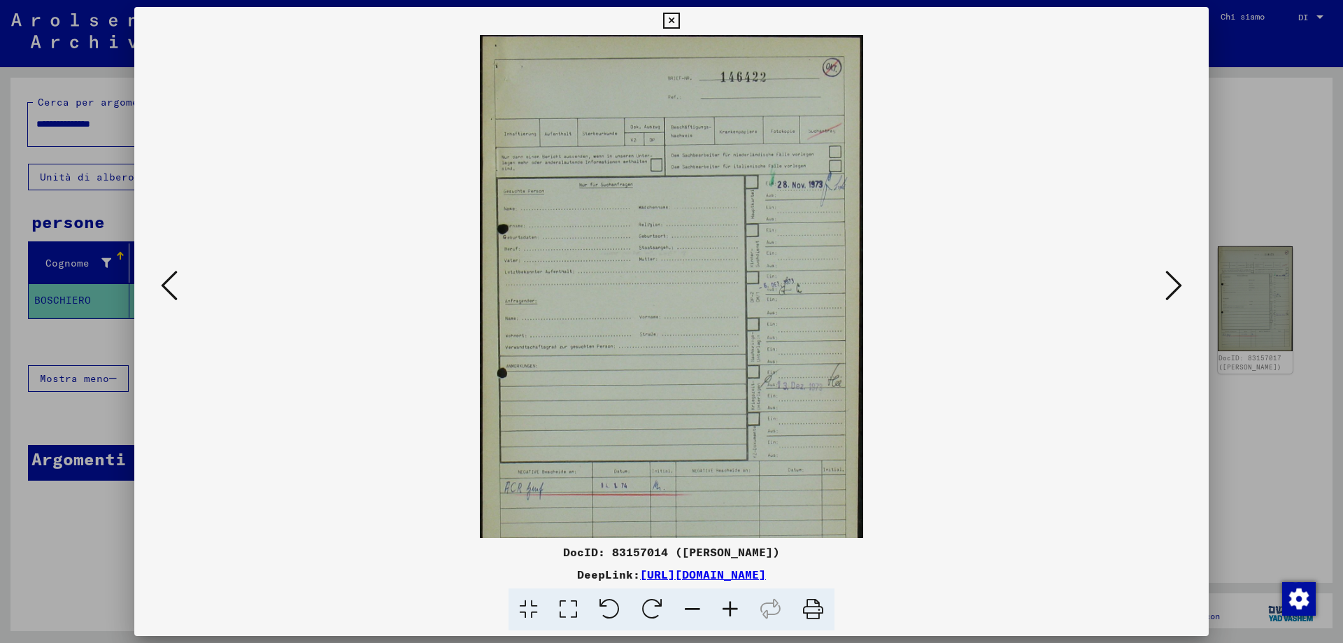
click at [732, 608] on icon at bounding box center [730, 609] width 38 height 43
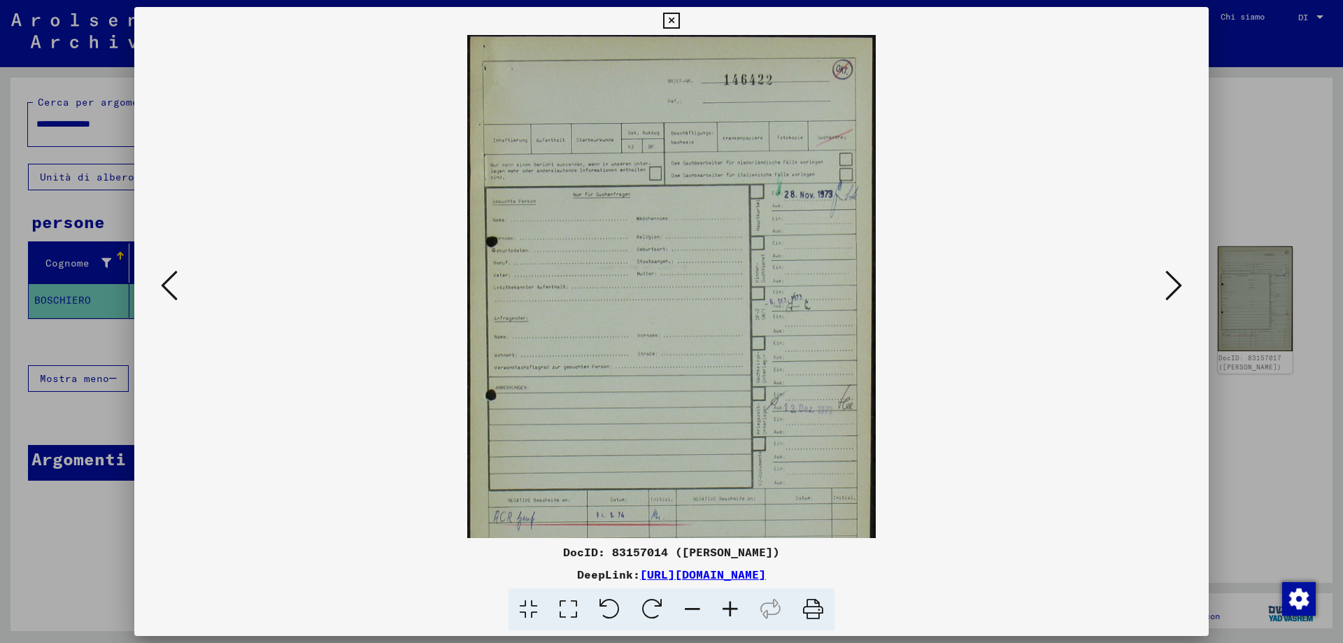
click at [732, 608] on icon at bounding box center [730, 609] width 38 height 43
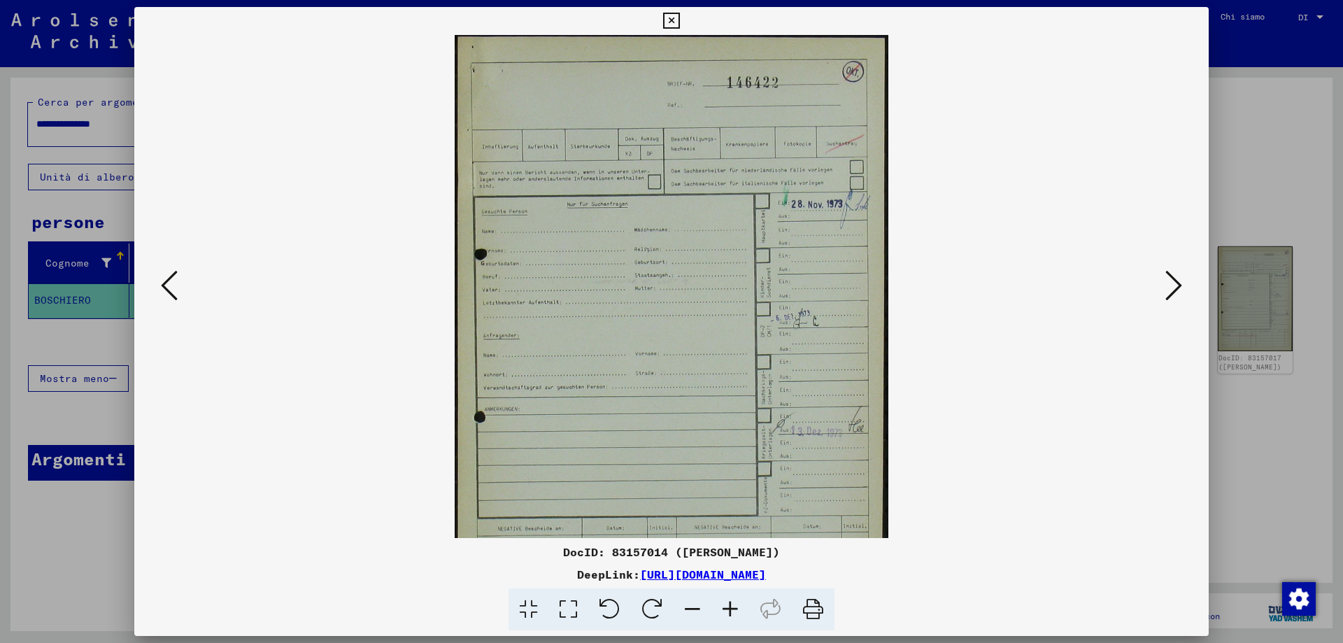
click at [732, 608] on icon at bounding box center [730, 609] width 38 height 43
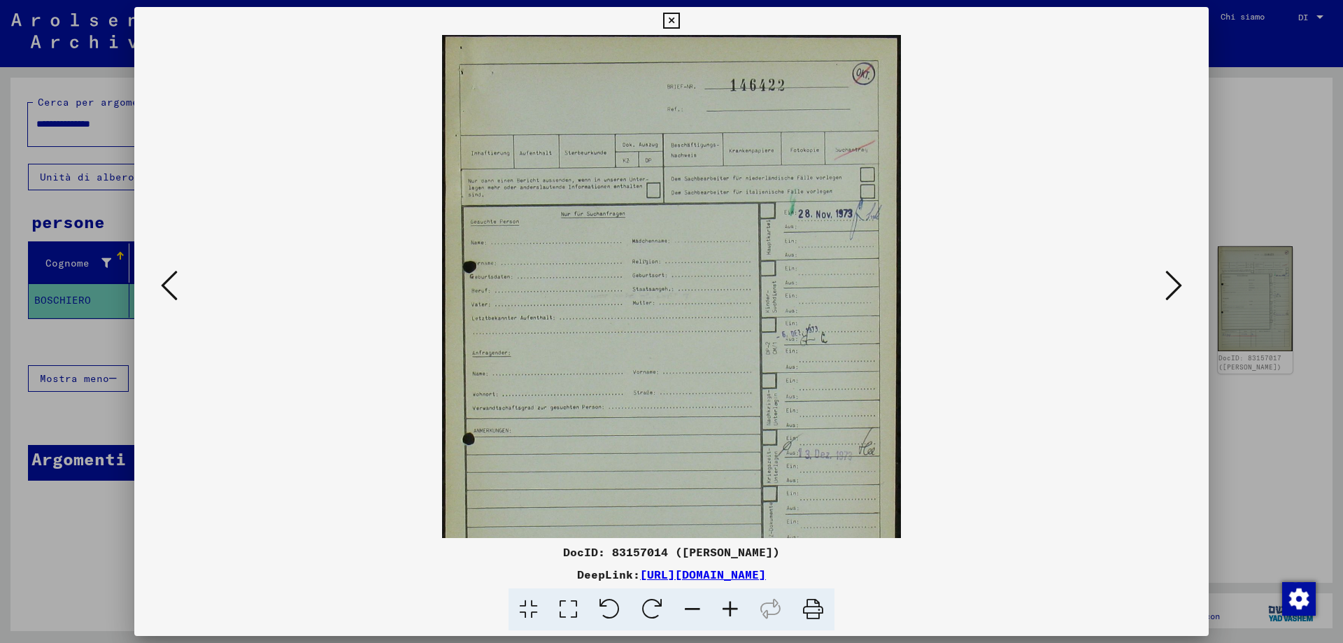
click at [732, 608] on icon at bounding box center [730, 609] width 38 height 43
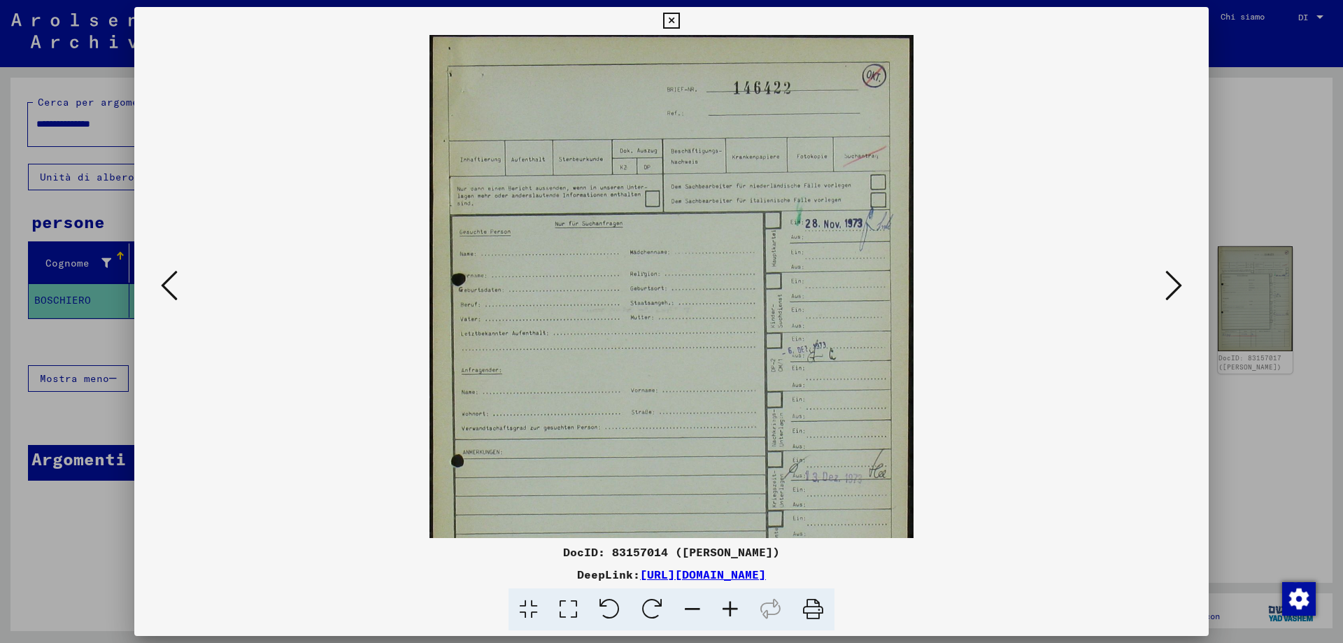
click at [732, 608] on icon at bounding box center [730, 609] width 38 height 43
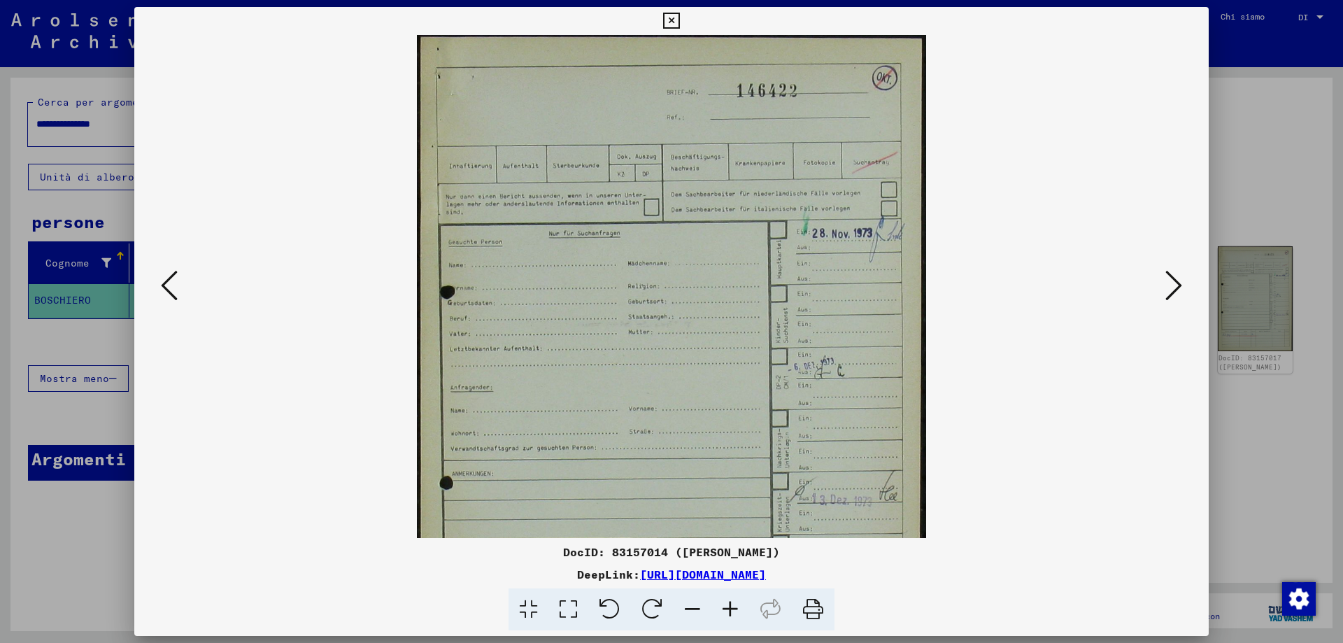
drag, startPoint x: 692, startPoint y: 446, endPoint x: 731, endPoint y: 523, distance: 86.3
click at [731, 523] on img at bounding box center [671, 391] width 508 height 713
click at [1165, 279] on icon at bounding box center [1173, 286] width 17 height 34
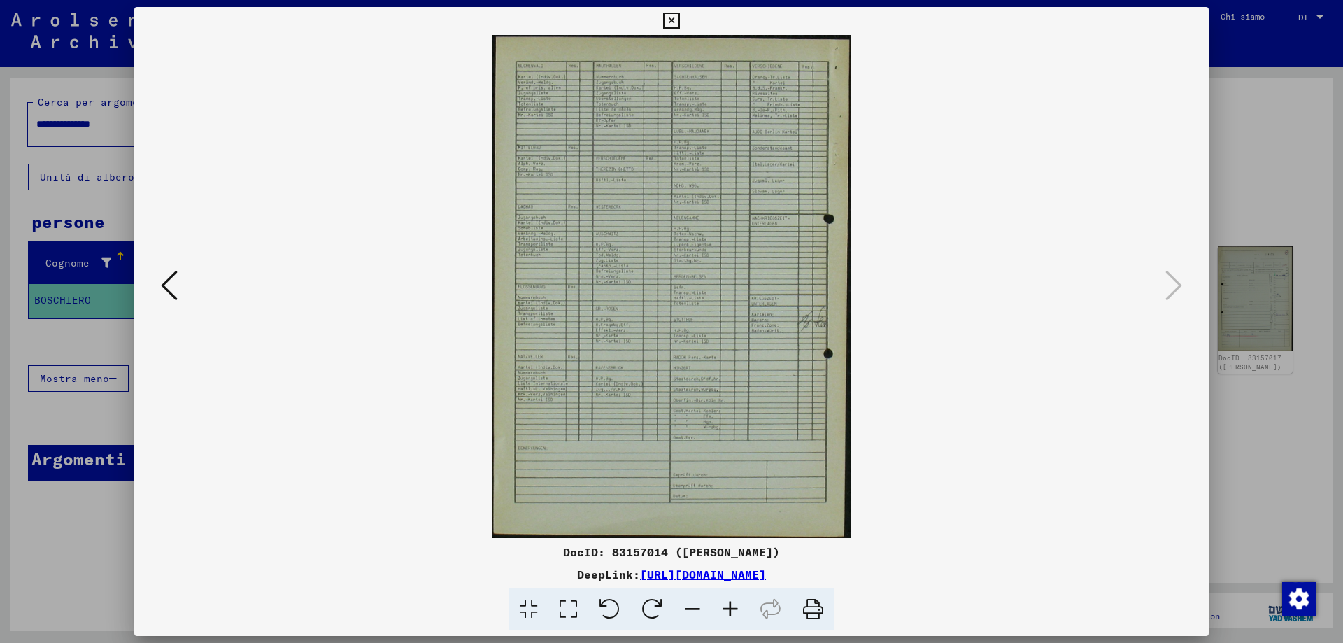
click at [736, 609] on icon at bounding box center [730, 609] width 38 height 43
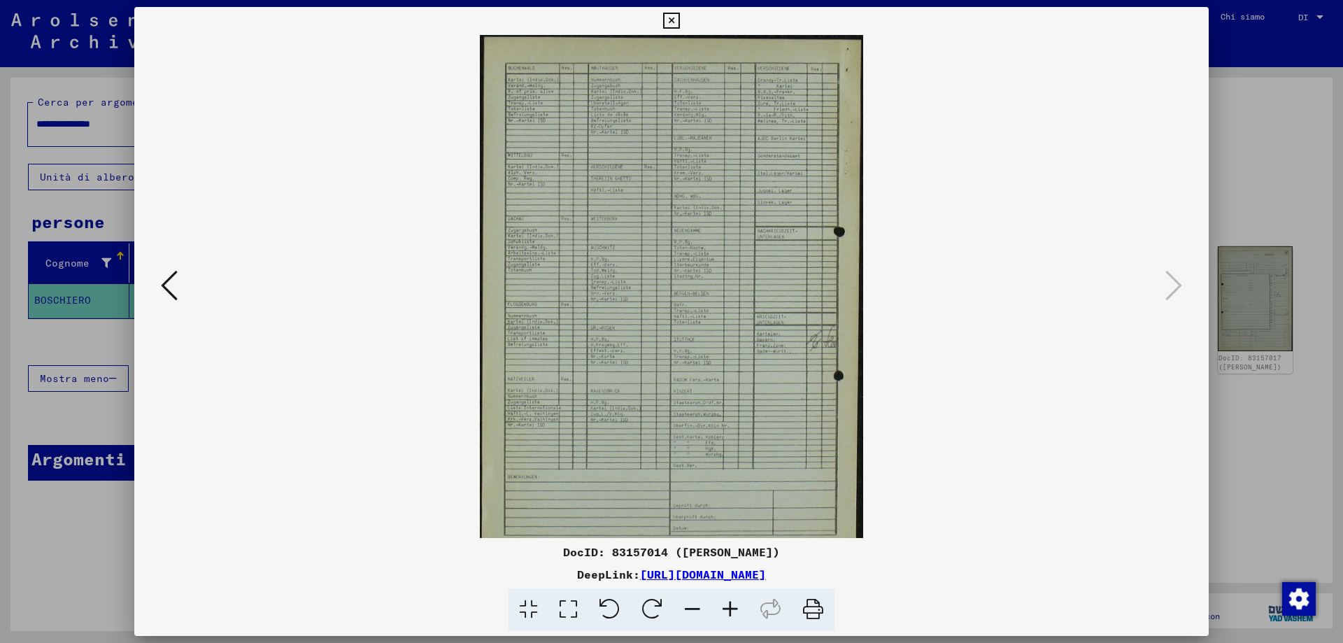
click at [736, 609] on icon at bounding box center [730, 609] width 38 height 43
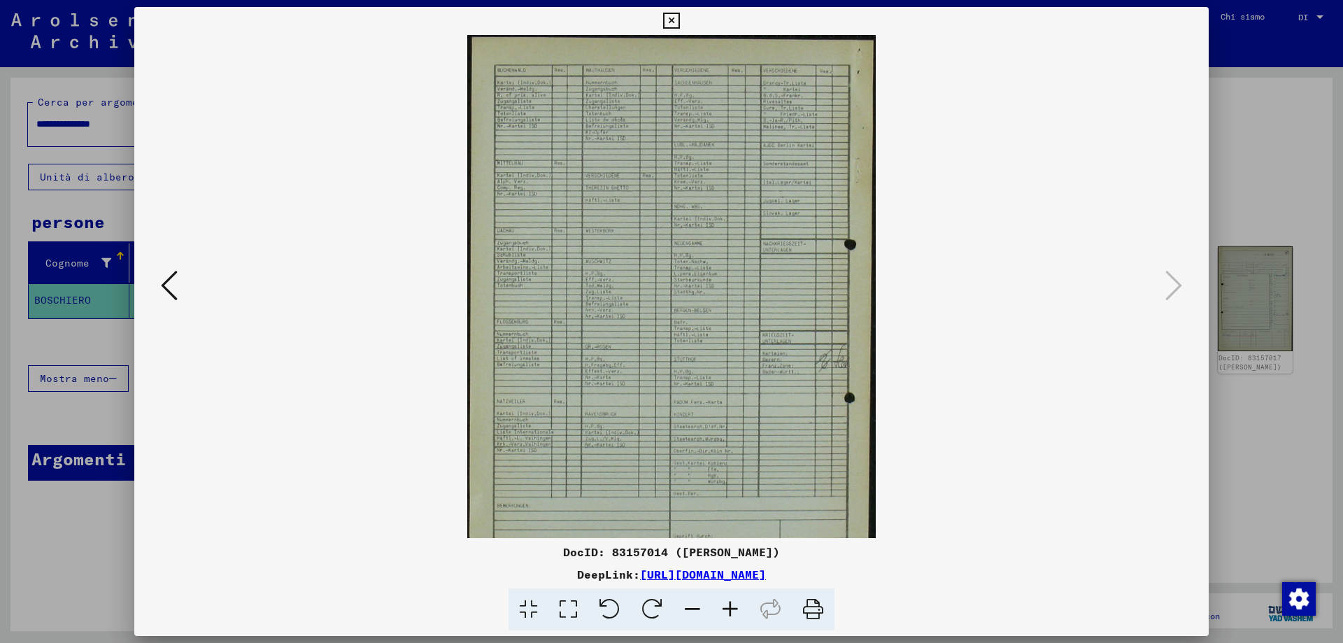
click at [736, 609] on icon at bounding box center [730, 609] width 38 height 43
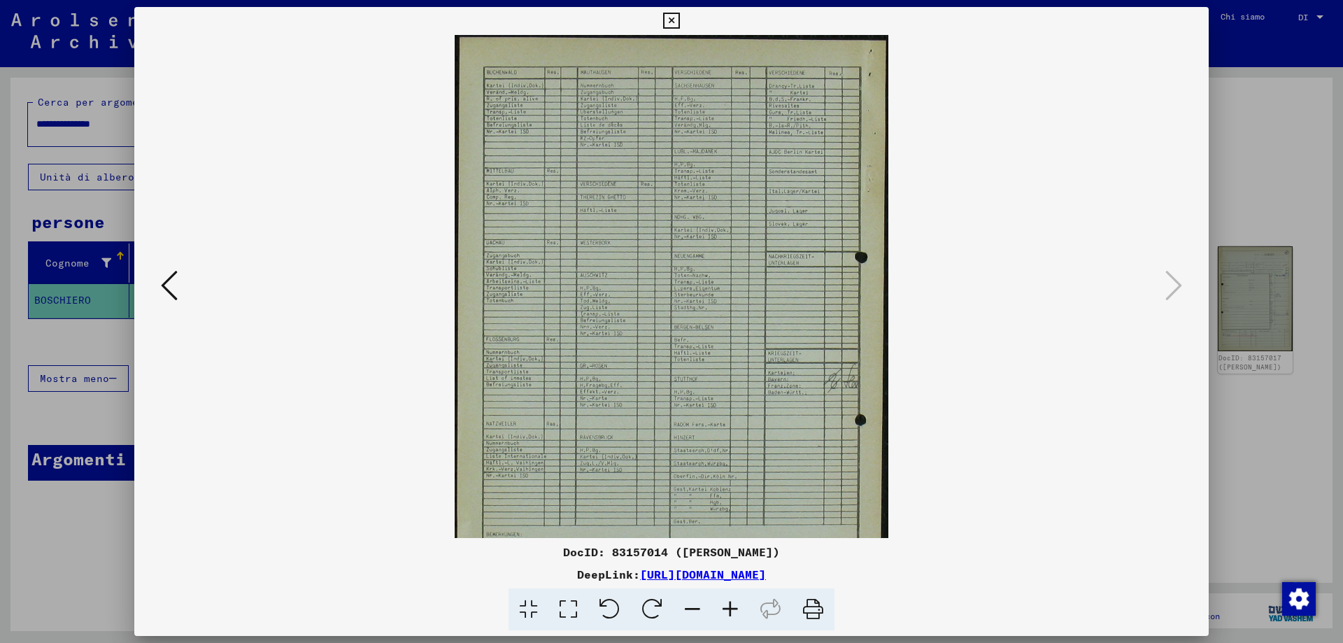
click at [736, 609] on icon at bounding box center [730, 609] width 38 height 43
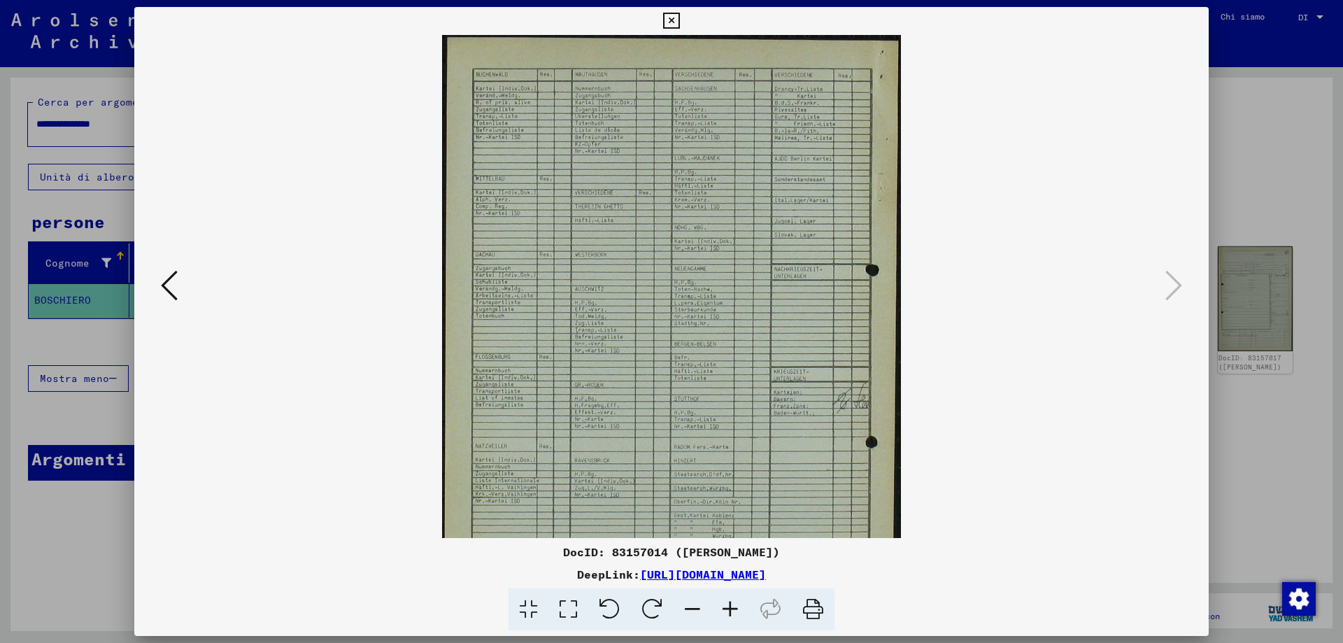
click at [736, 609] on icon at bounding box center [730, 609] width 38 height 43
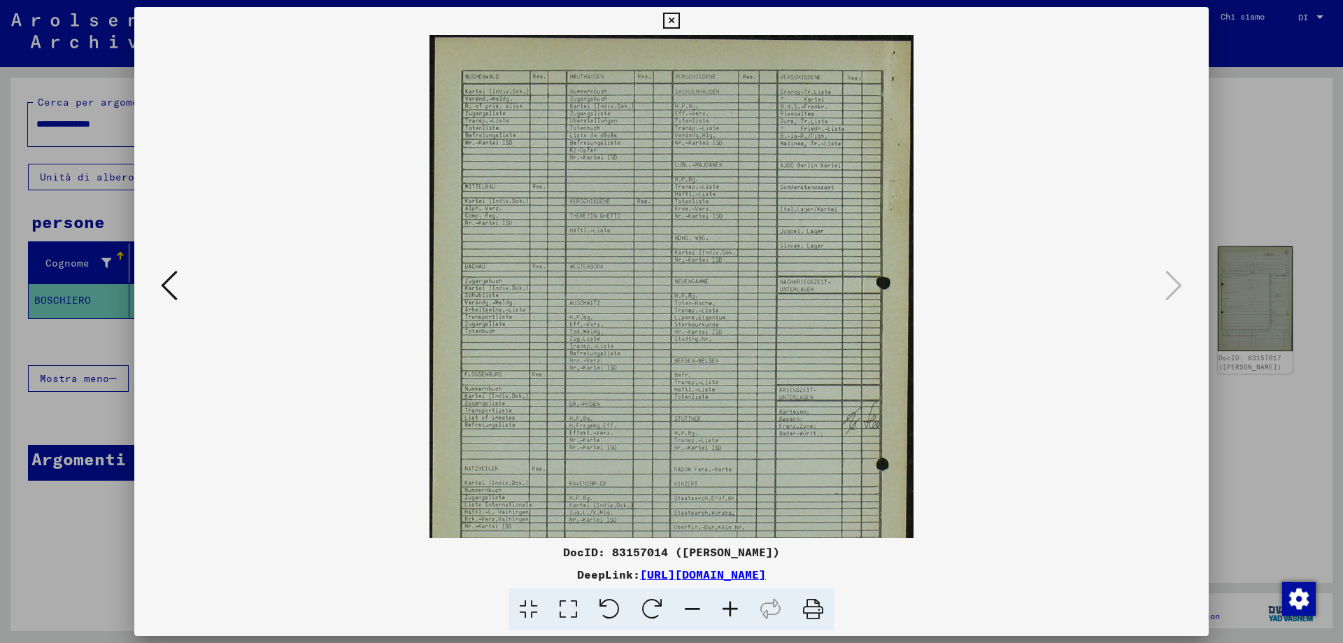
click at [672, 15] on icon at bounding box center [671, 21] width 16 height 17
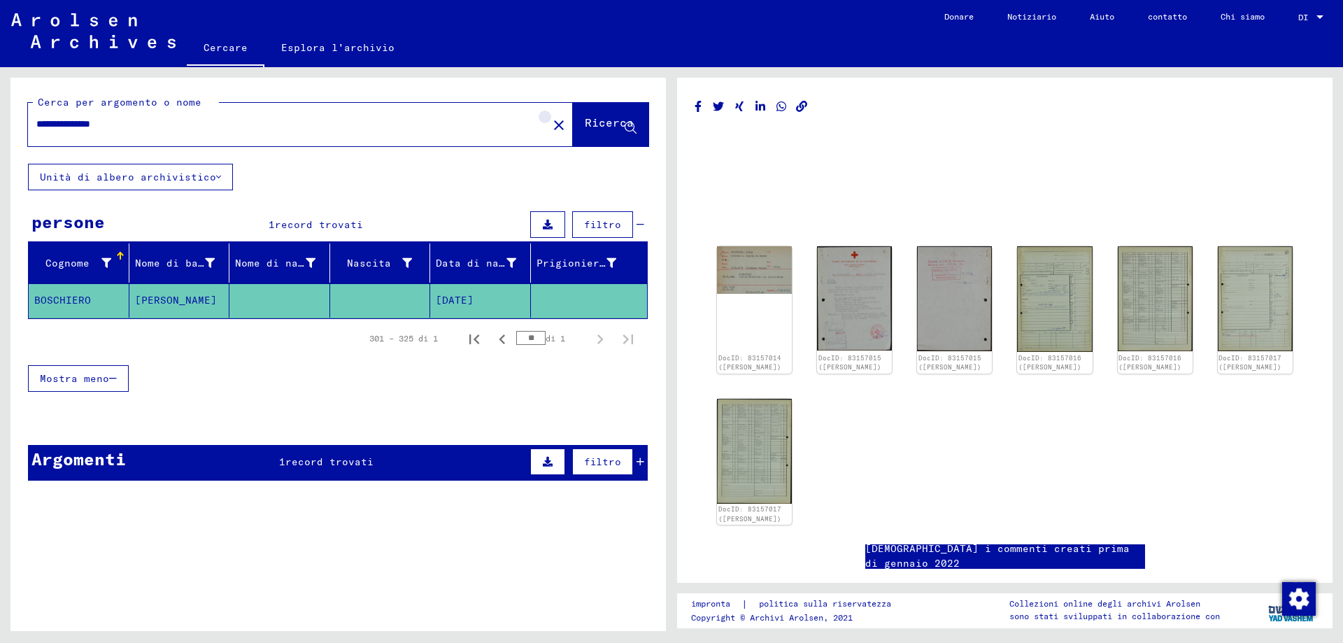
click at [550, 127] on mat-icon "close" at bounding box center [558, 125] width 17 height 17
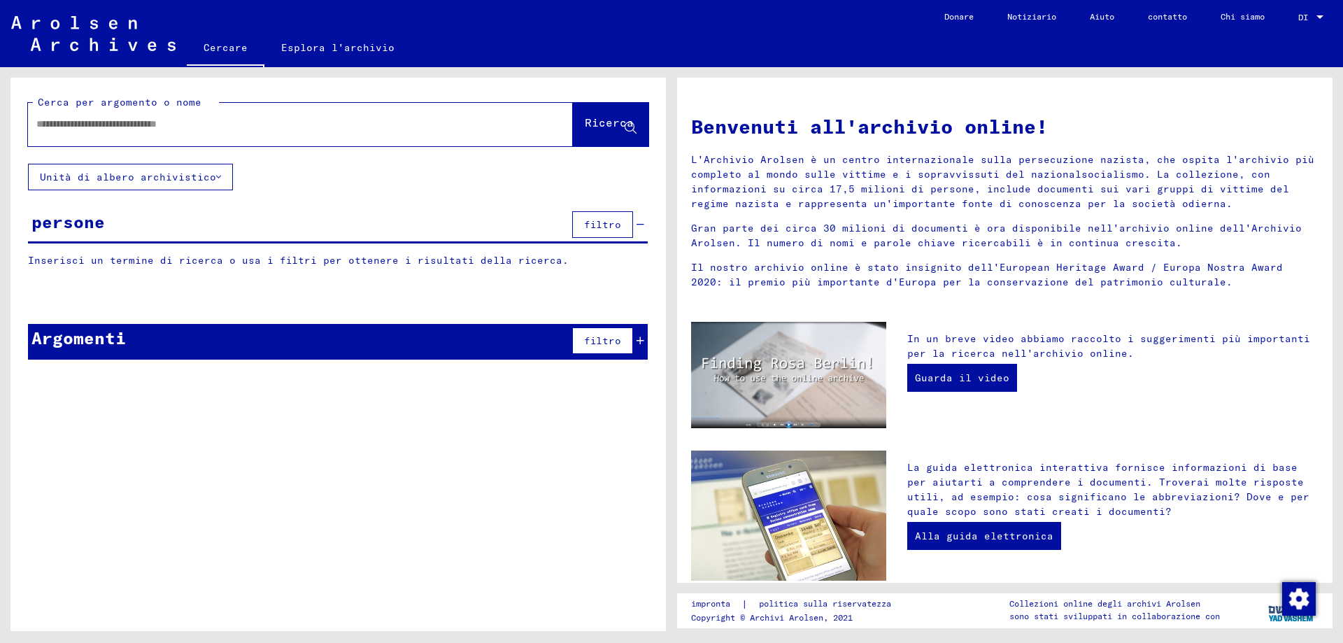
click at [42, 130] on input "text" at bounding box center [283, 124] width 494 height 15
click at [59, 129] on input "**********" at bounding box center [283, 124] width 494 height 15
click at [630, 132] on icon at bounding box center [631, 128] width 12 height 12
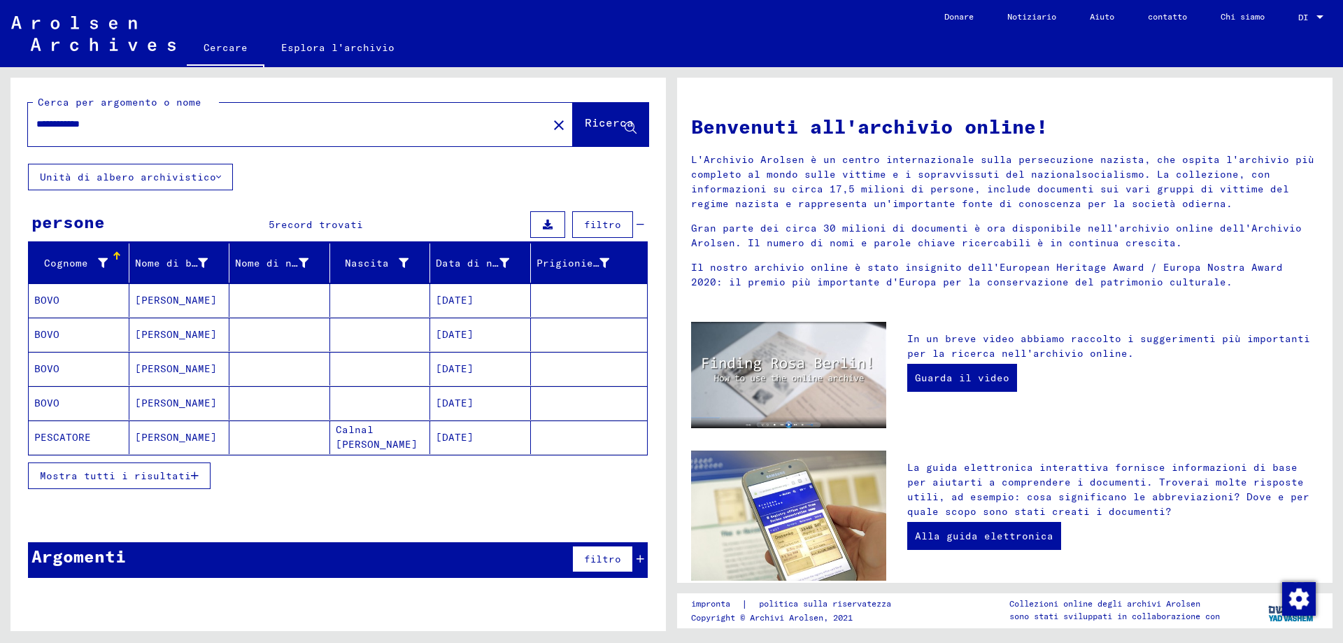
click at [55, 306] on font "BOVO" at bounding box center [46, 300] width 25 height 13
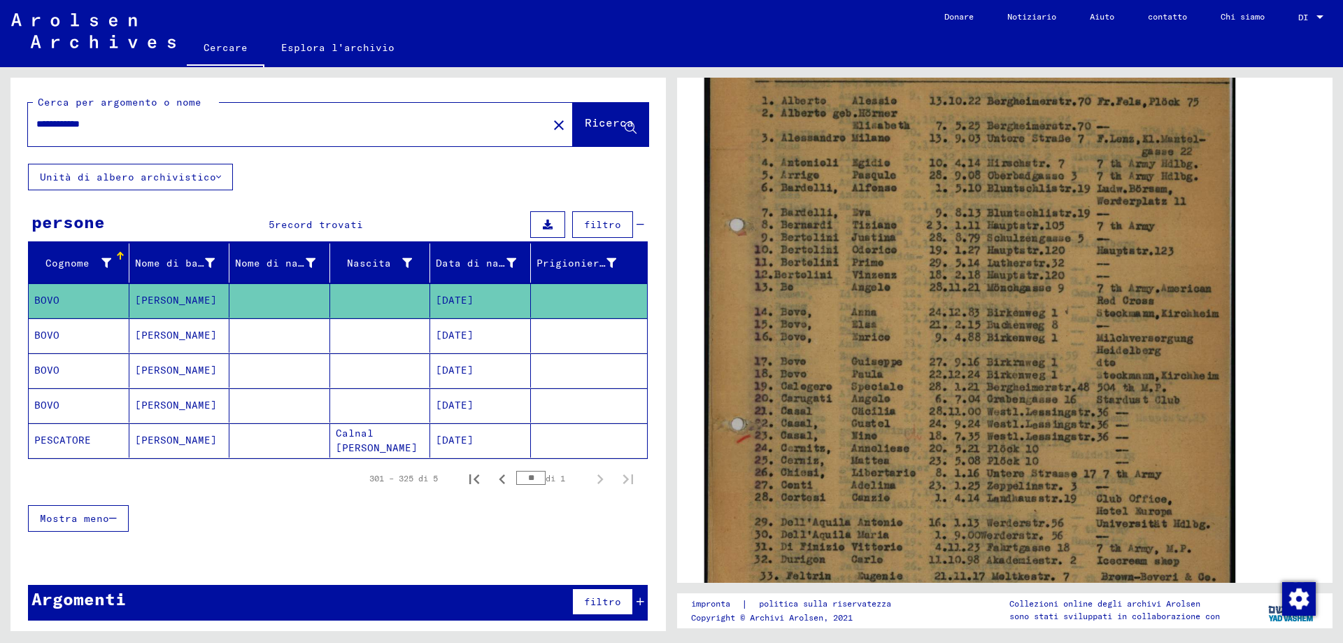
scroll to position [629, 0]
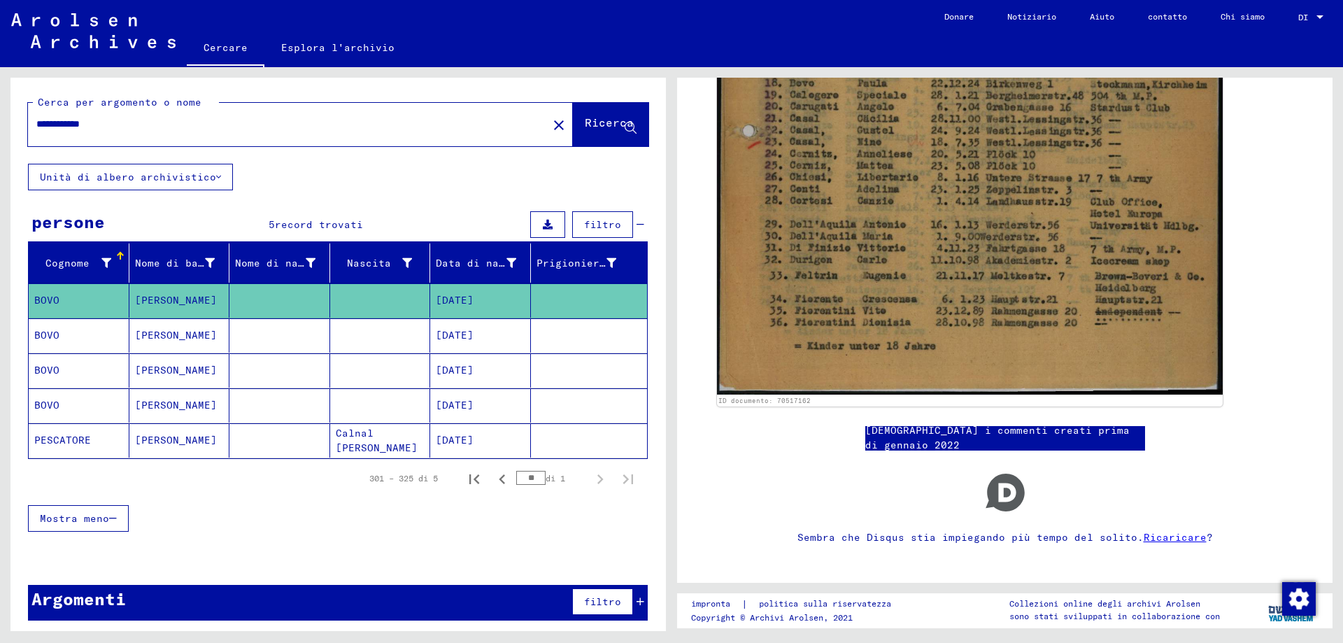
click at [64, 348] on mat-cell "BOVO" at bounding box center [79, 335] width 101 height 34
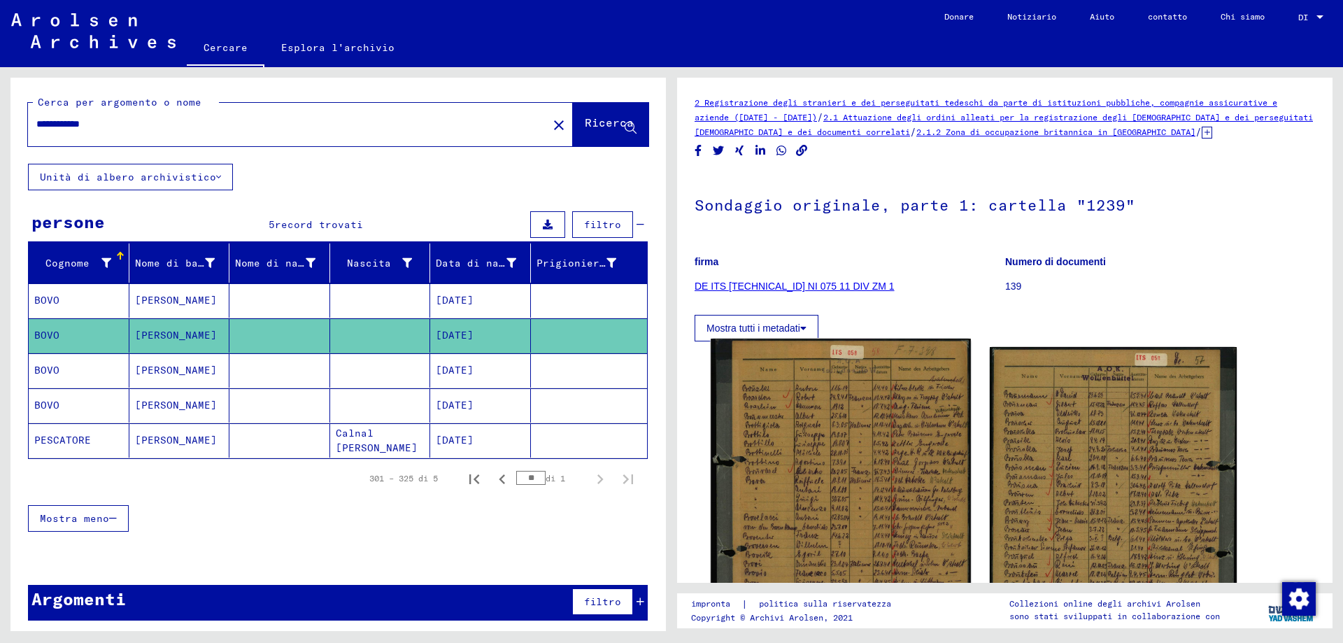
click at [884, 453] on img at bounding box center [840, 506] width 259 height 336
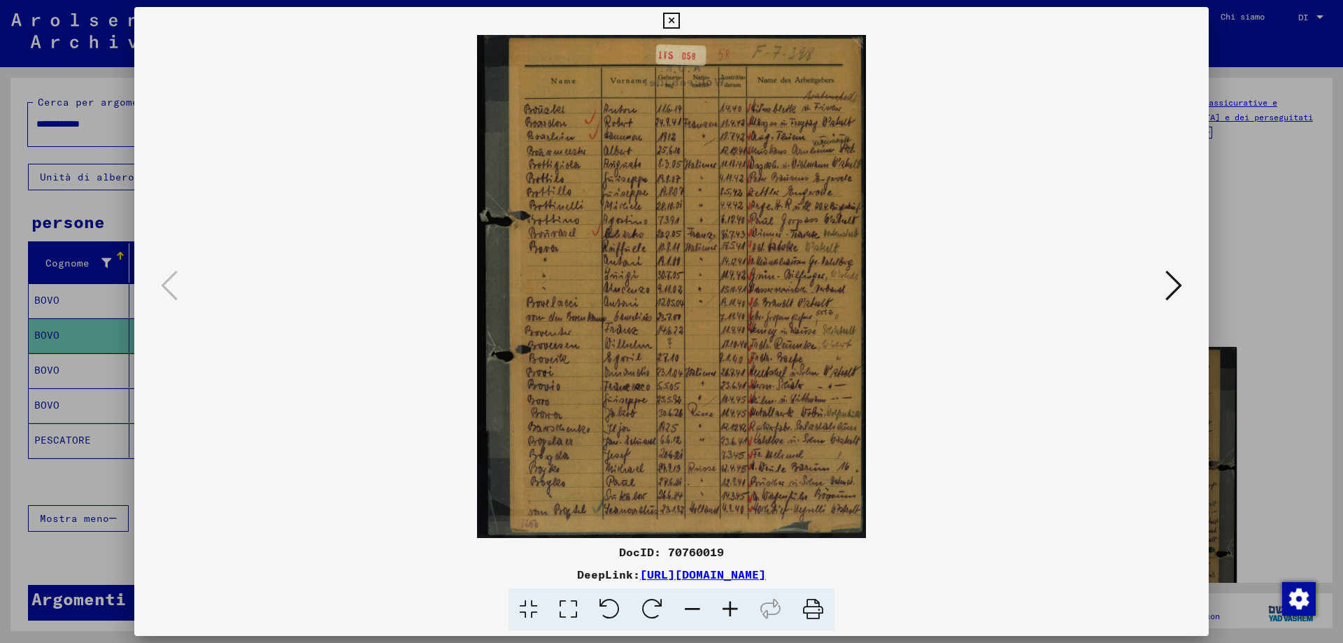
click at [884, 453] on img at bounding box center [671, 286] width 979 height 503
click at [732, 608] on icon at bounding box center [730, 609] width 38 height 43
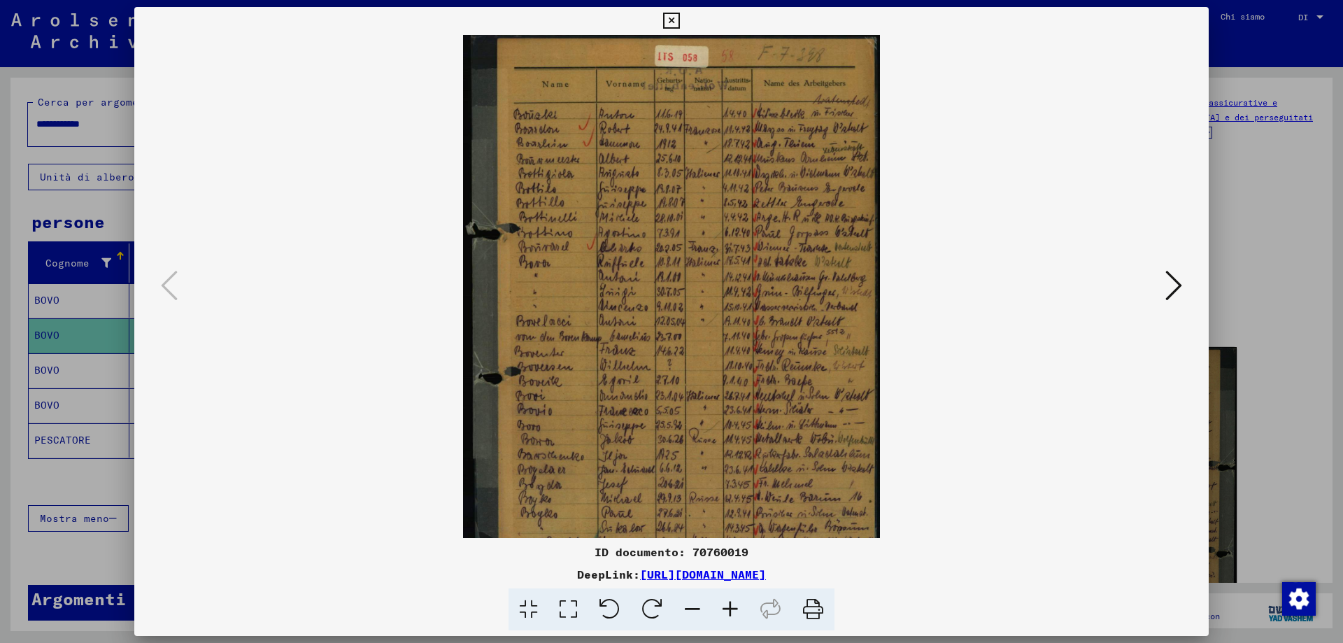
click at [732, 608] on icon at bounding box center [730, 609] width 38 height 43
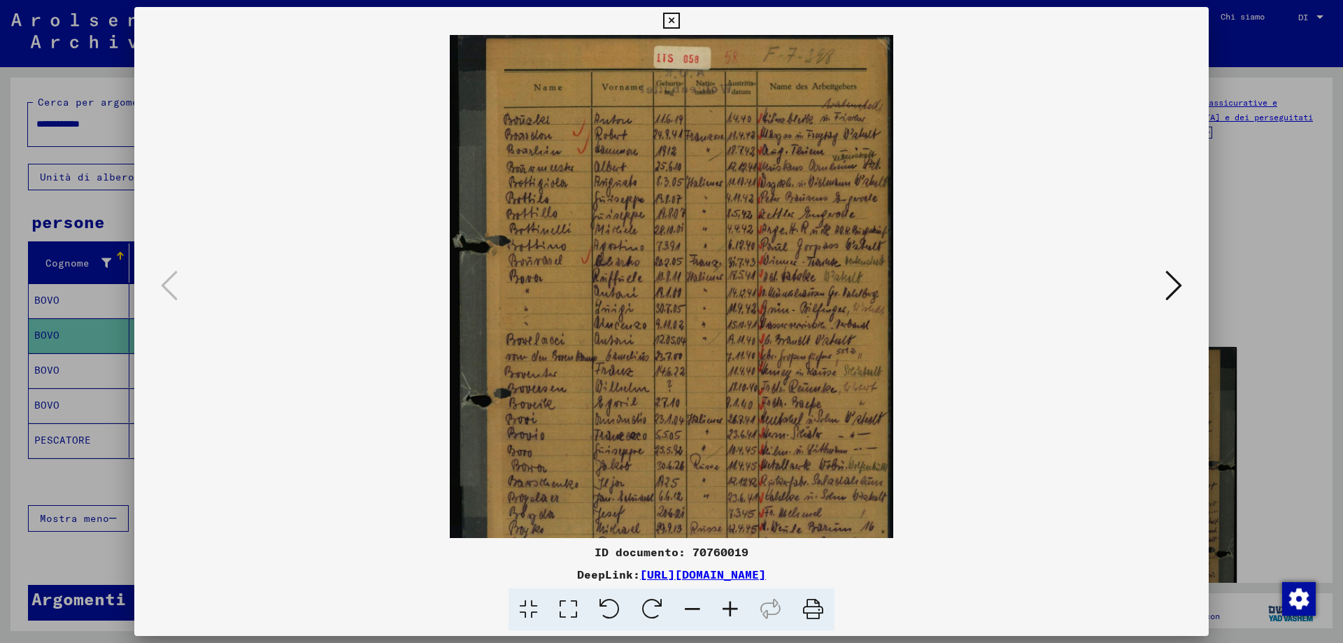
click at [1174, 281] on icon at bounding box center [1173, 286] width 17 height 34
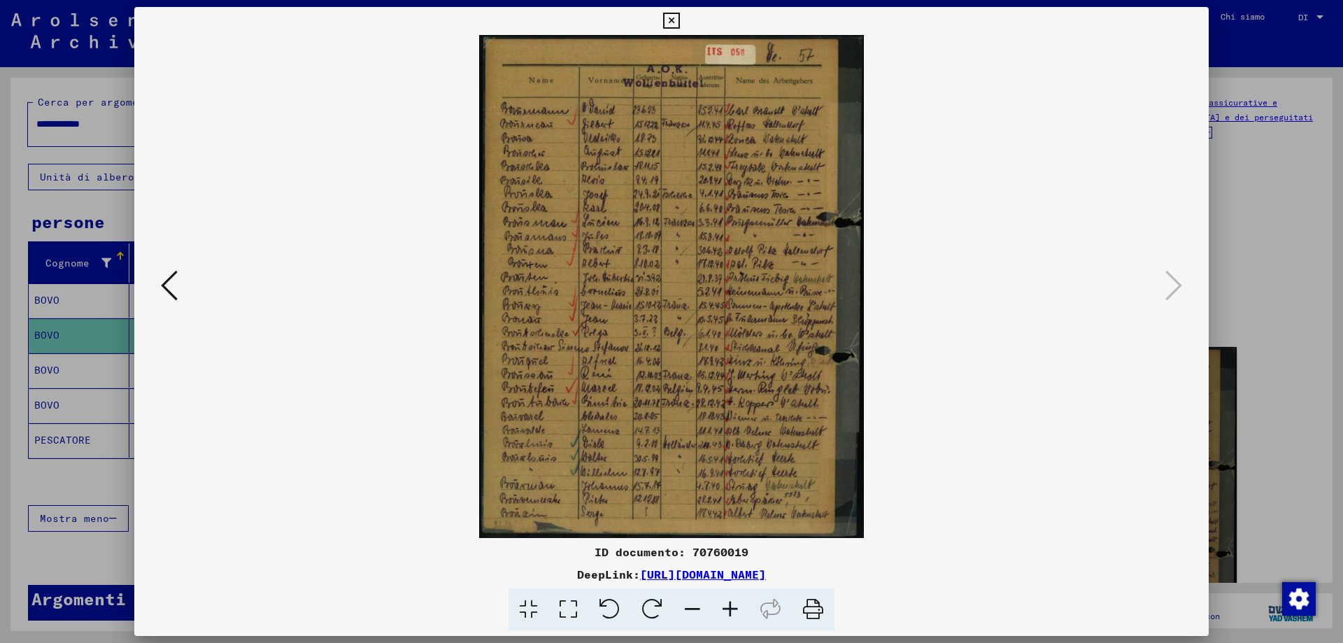
click at [671, 20] on icon at bounding box center [671, 21] width 16 height 17
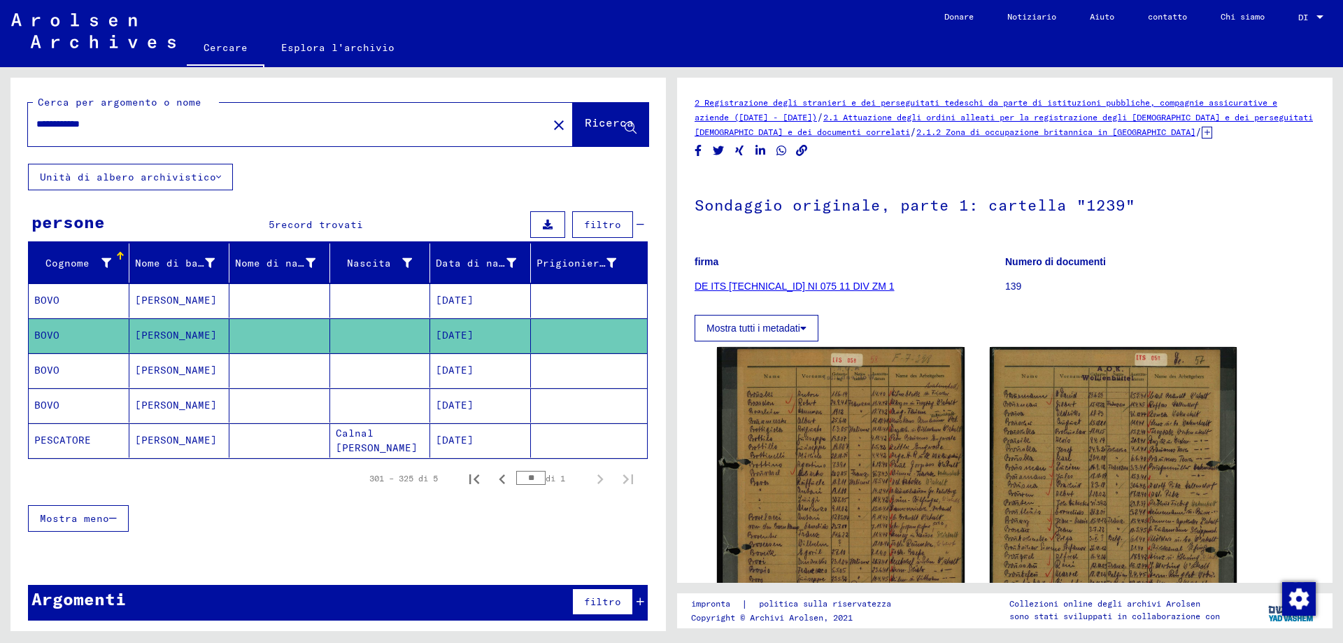
click at [181, 385] on mat-cell "[PERSON_NAME]" at bounding box center [179, 370] width 101 height 34
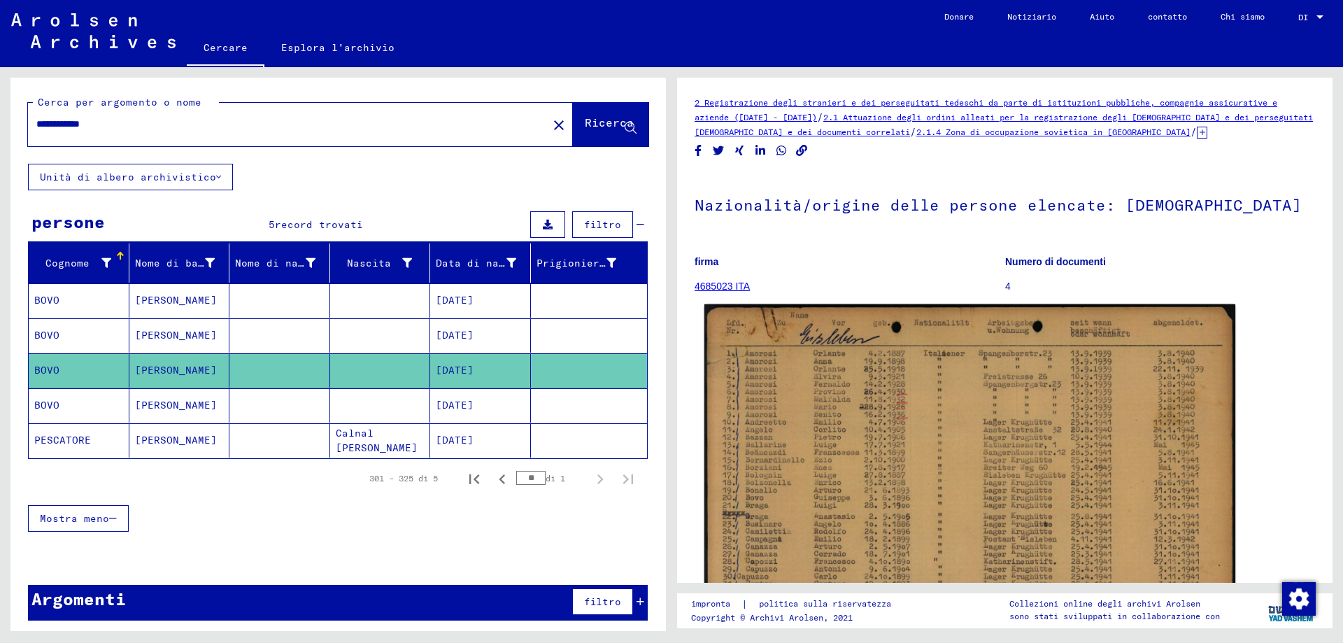
scroll to position [140, 0]
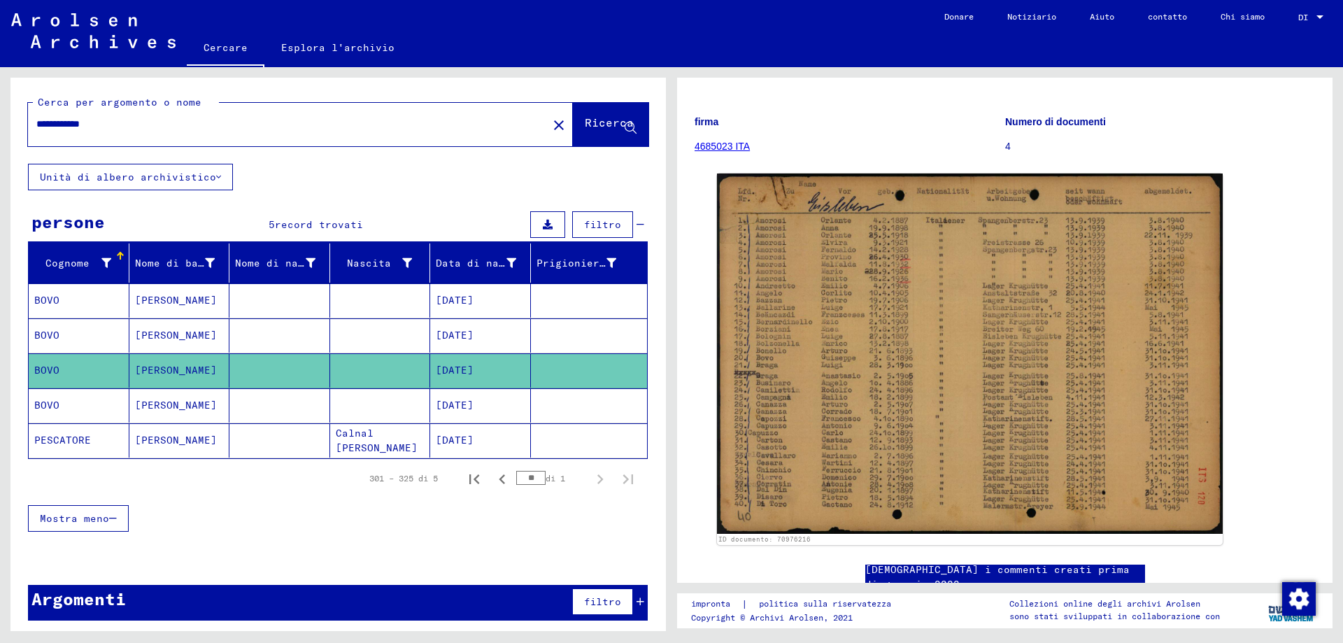
click at [90, 414] on mat-cell "BOVO" at bounding box center [79, 405] width 101 height 34
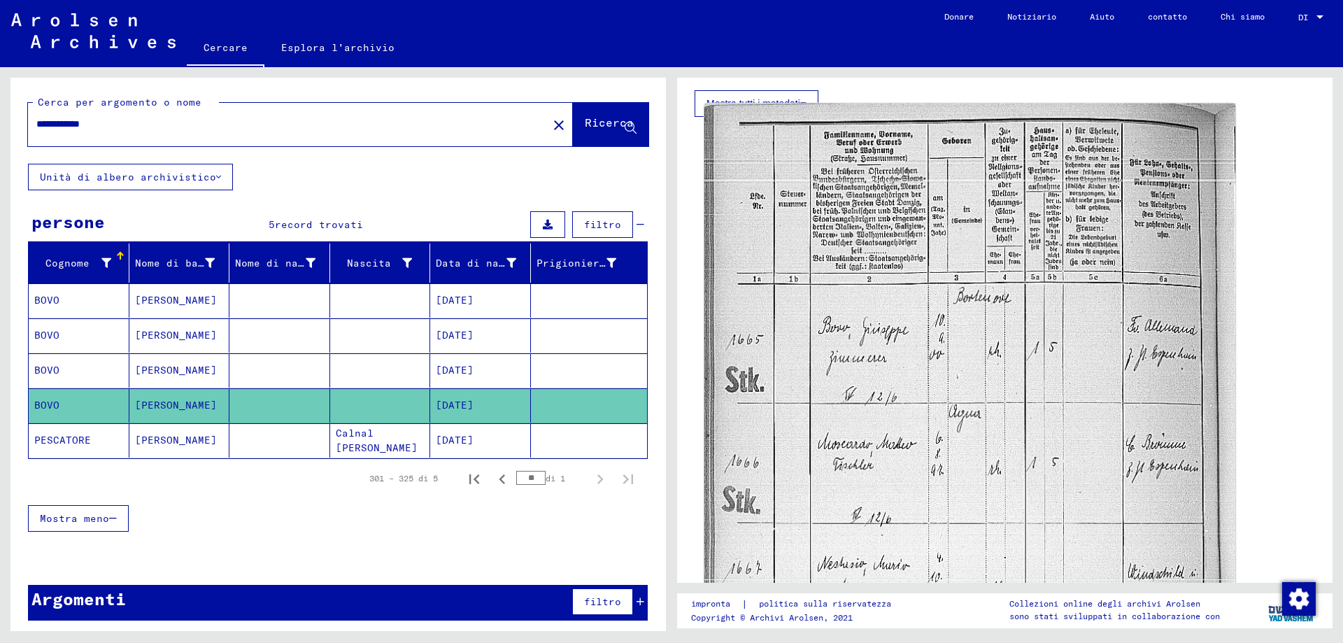
scroll to position [192, 0]
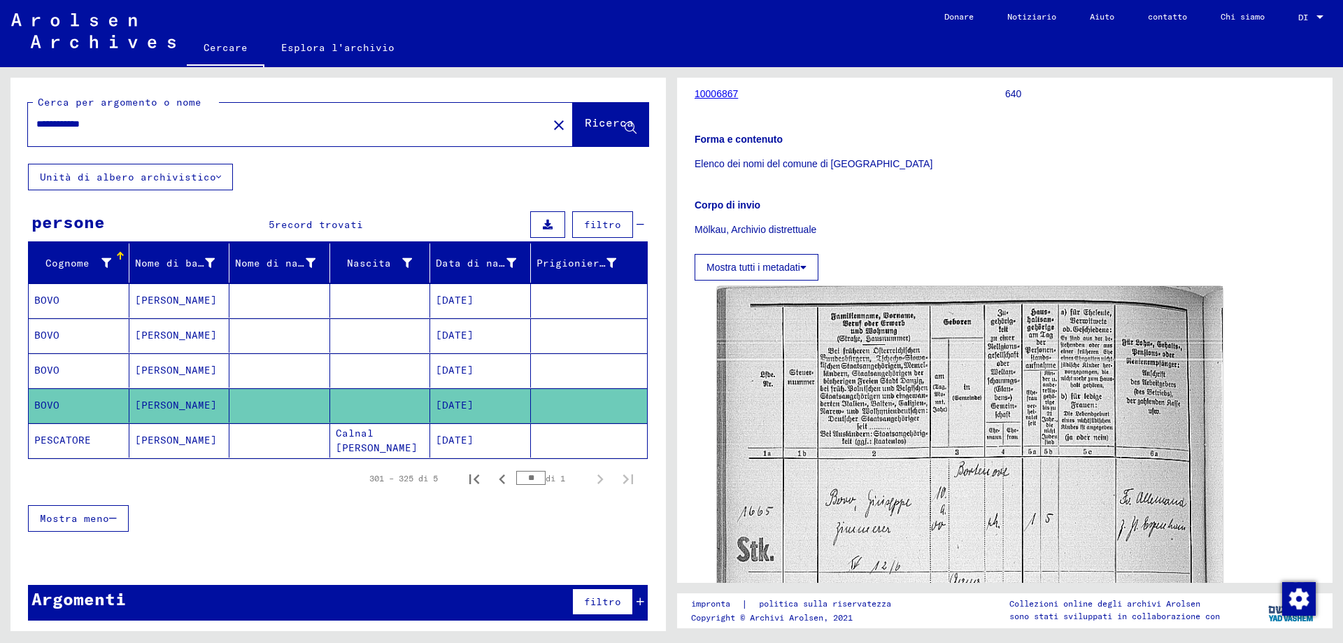
click at [110, 127] on input "**********" at bounding box center [287, 124] width 503 height 15
type input "********"
click at [625, 133] on icon at bounding box center [631, 128] width 12 height 12
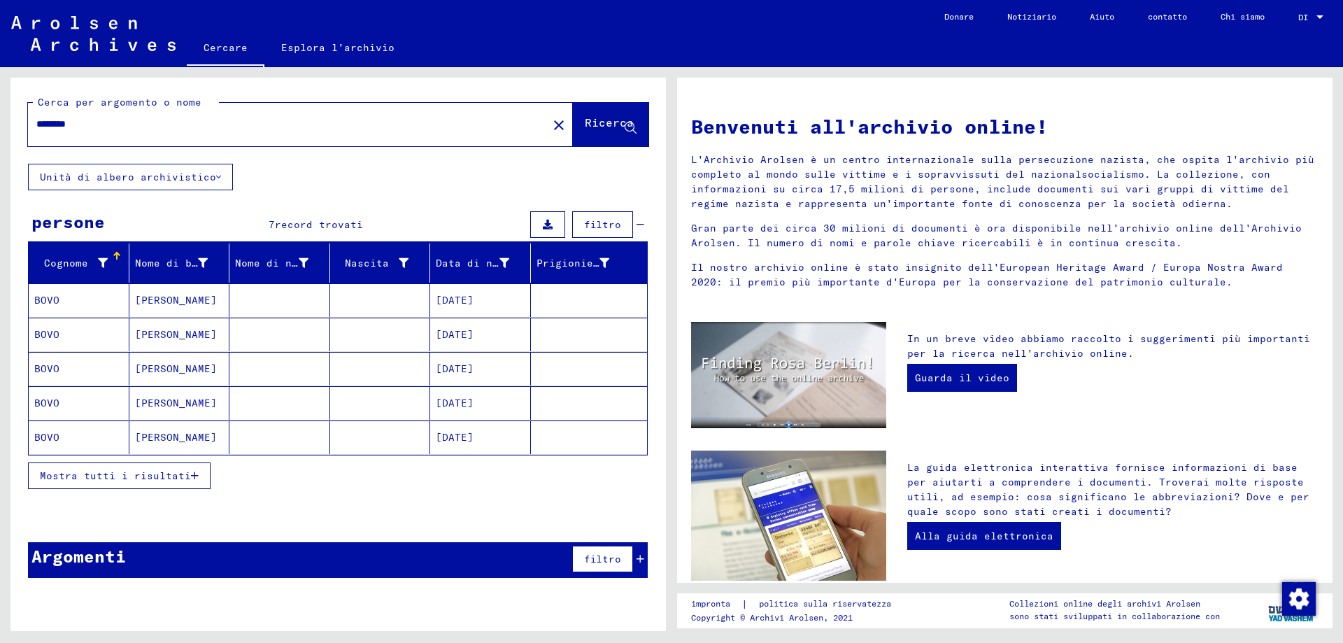
click at [87, 309] on mat-cell "BOVO" at bounding box center [79, 300] width 101 height 34
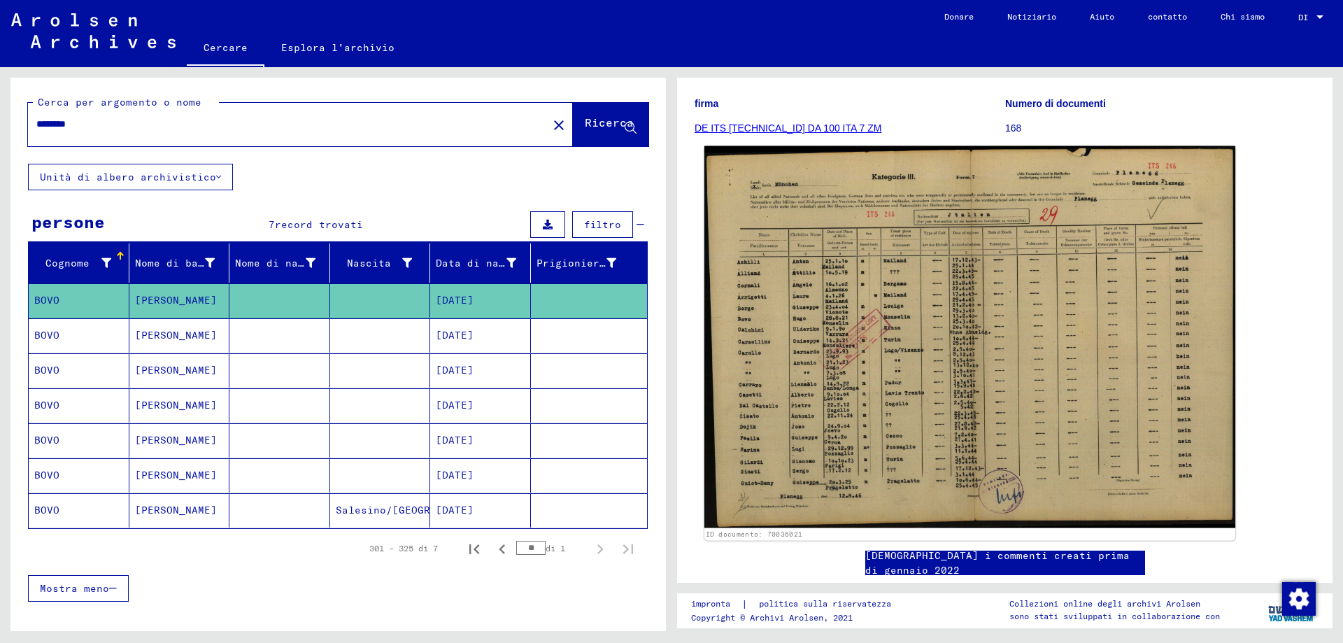
scroll to position [210, 0]
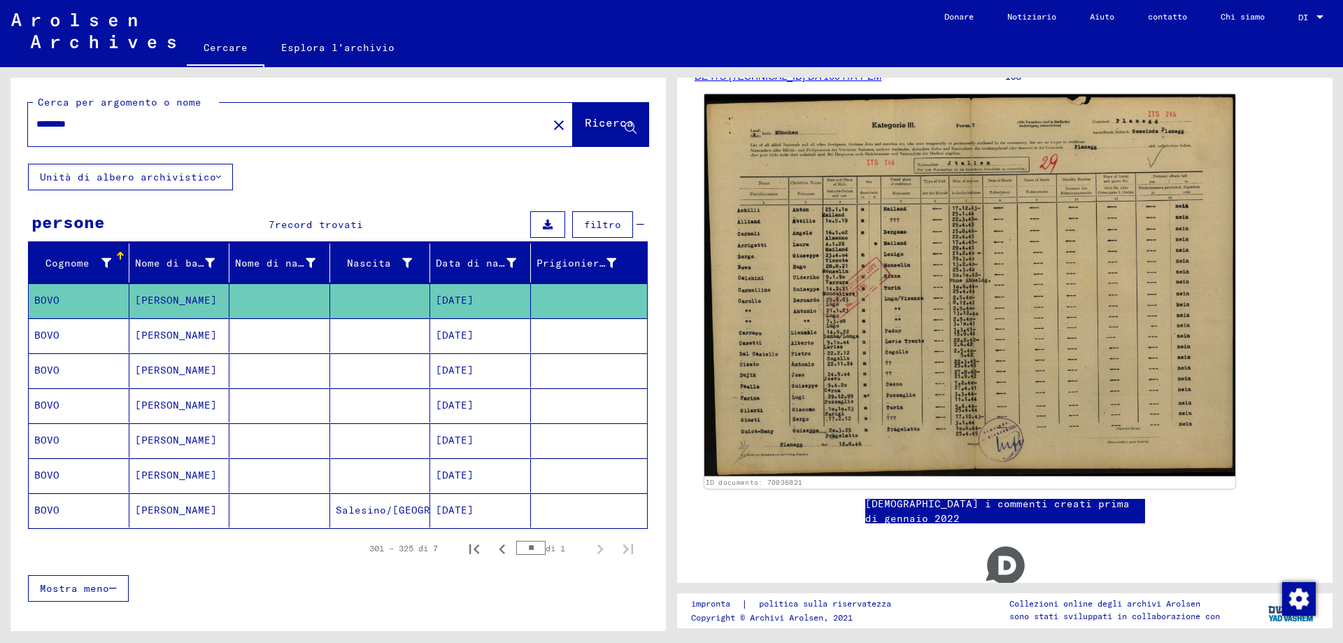
click at [964, 377] on img at bounding box center [969, 285] width 531 height 382
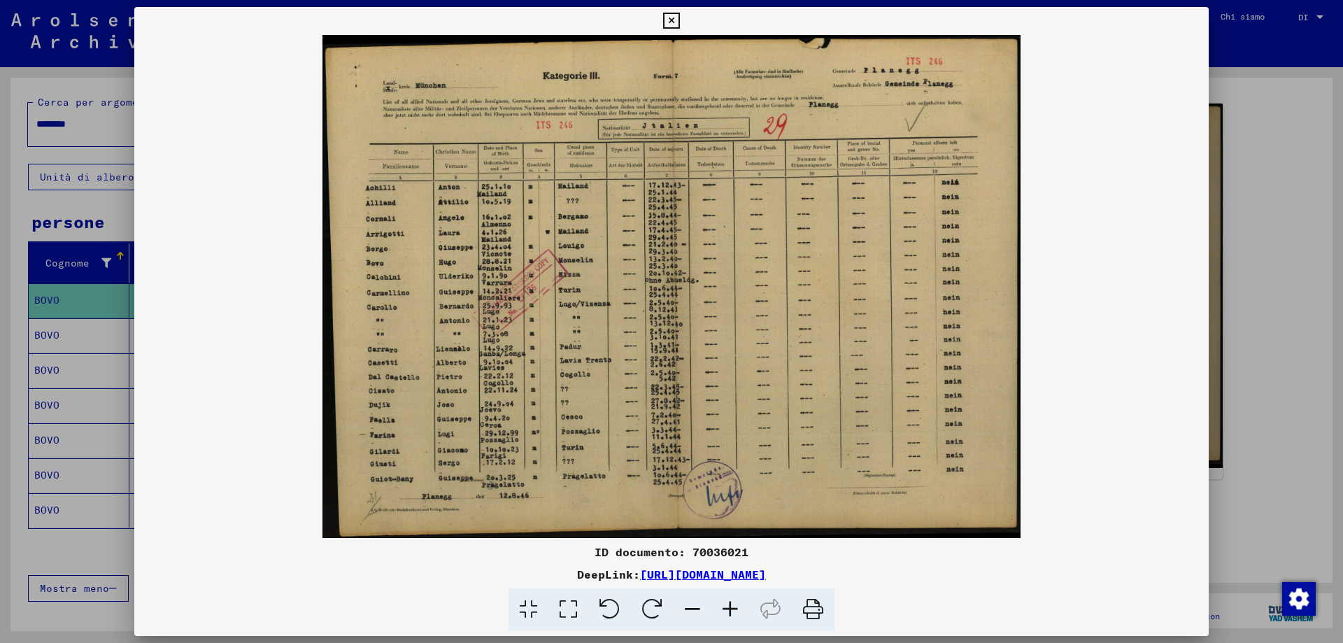
click at [720, 341] on img at bounding box center [671, 286] width 1074 height 503
click at [735, 611] on icon at bounding box center [730, 609] width 38 height 43
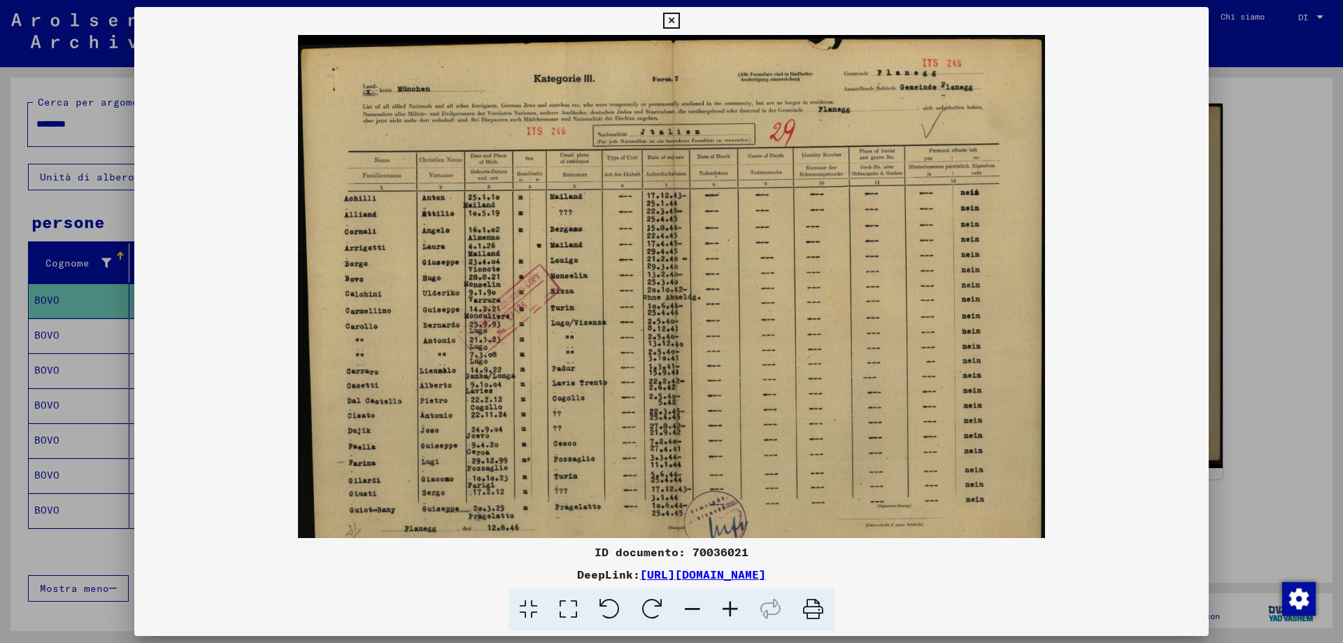
click at [735, 611] on icon at bounding box center [730, 609] width 38 height 43
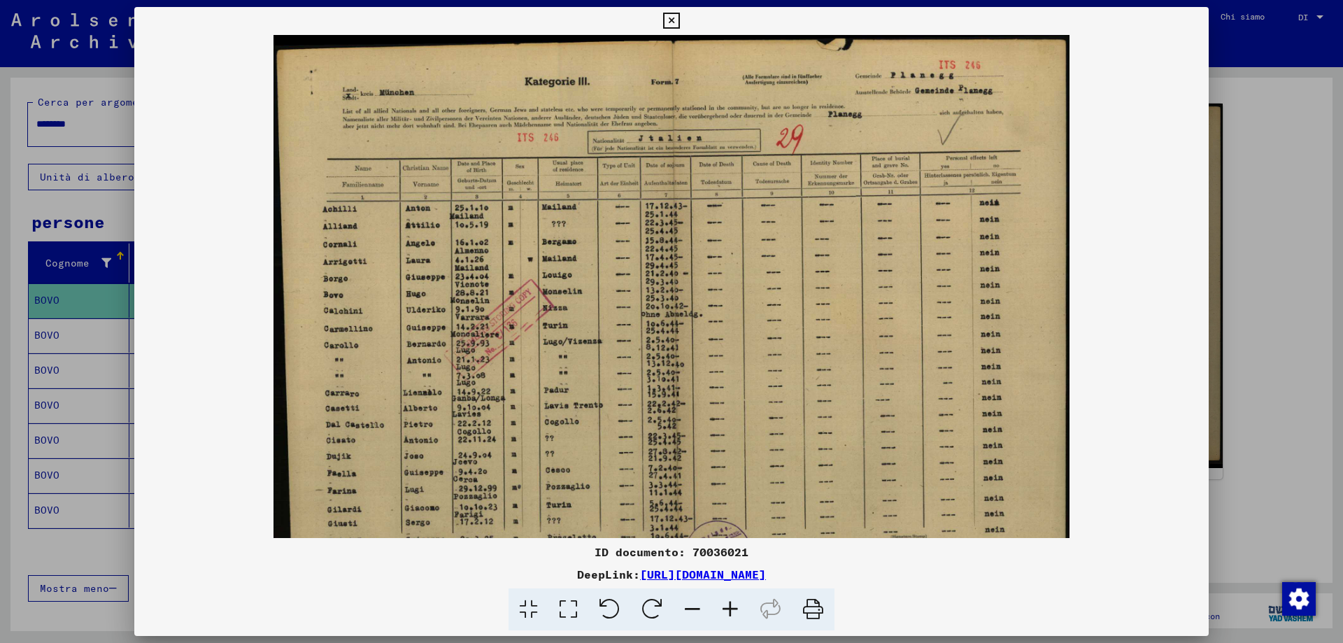
click at [669, 19] on icon at bounding box center [671, 21] width 16 height 17
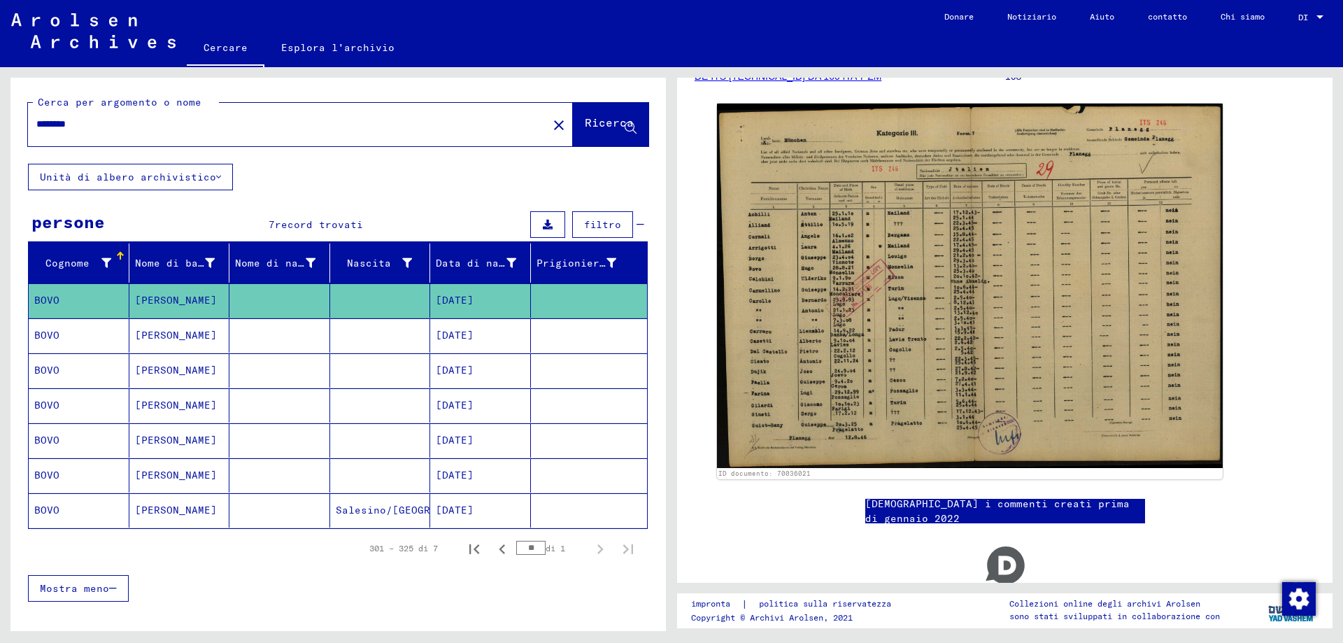
click at [58, 343] on font "BOVO" at bounding box center [46, 335] width 25 height 15
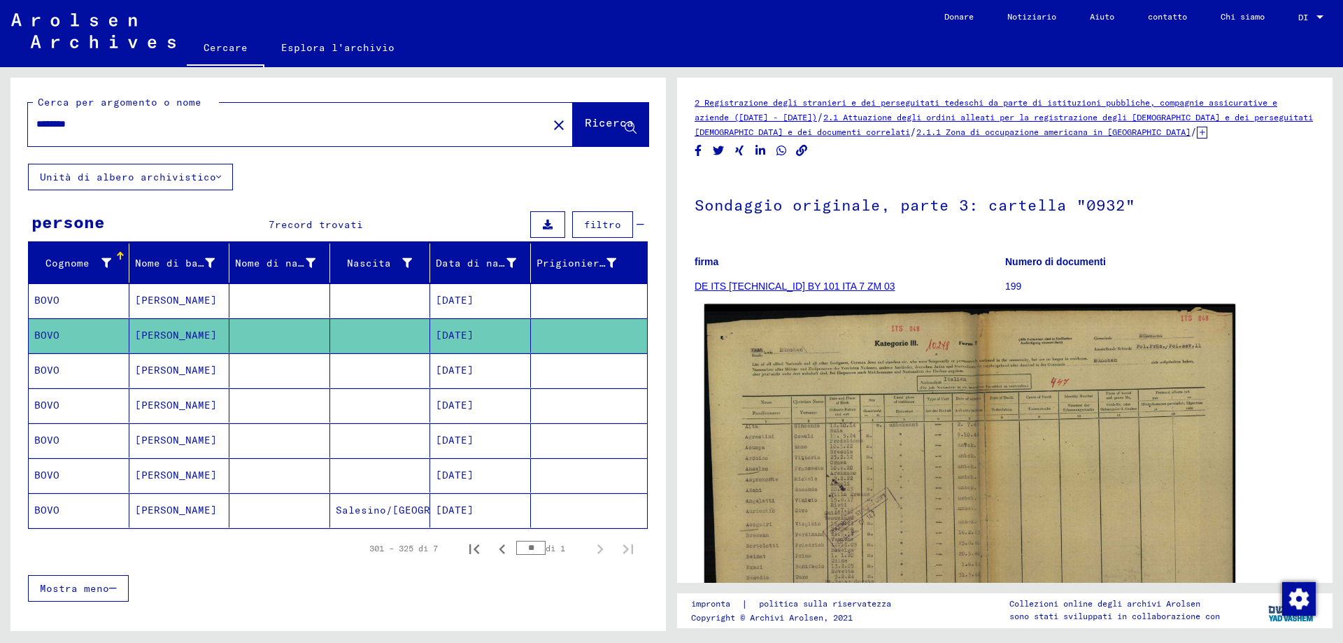
click at [892, 423] on img at bounding box center [969, 496] width 531 height 385
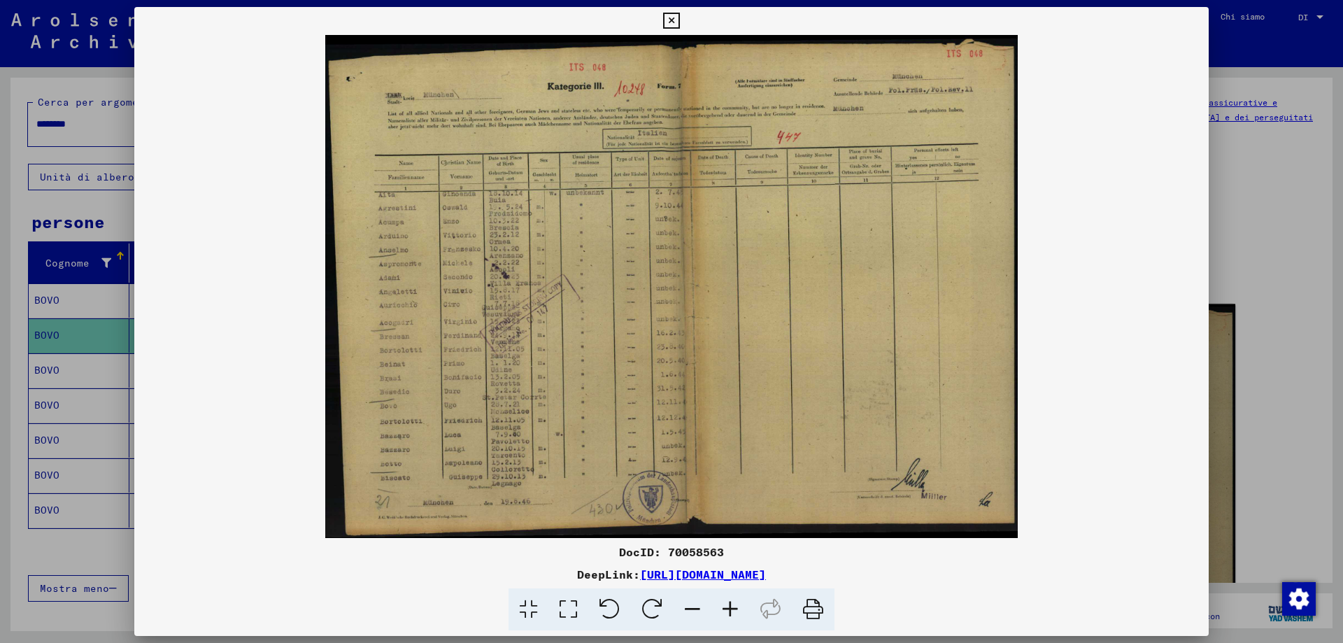
click at [892, 423] on img at bounding box center [671, 286] width 1074 height 503
click at [729, 608] on icon at bounding box center [730, 609] width 38 height 43
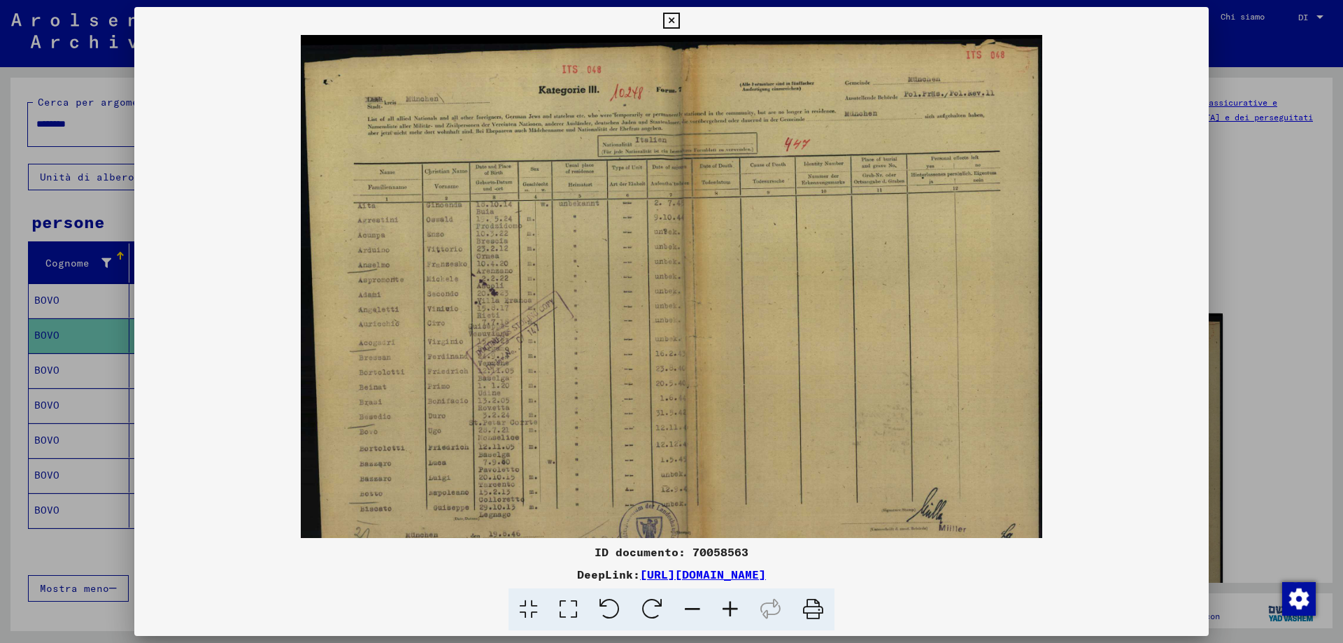
click at [729, 608] on icon at bounding box center [730, 609] width 38 height 43
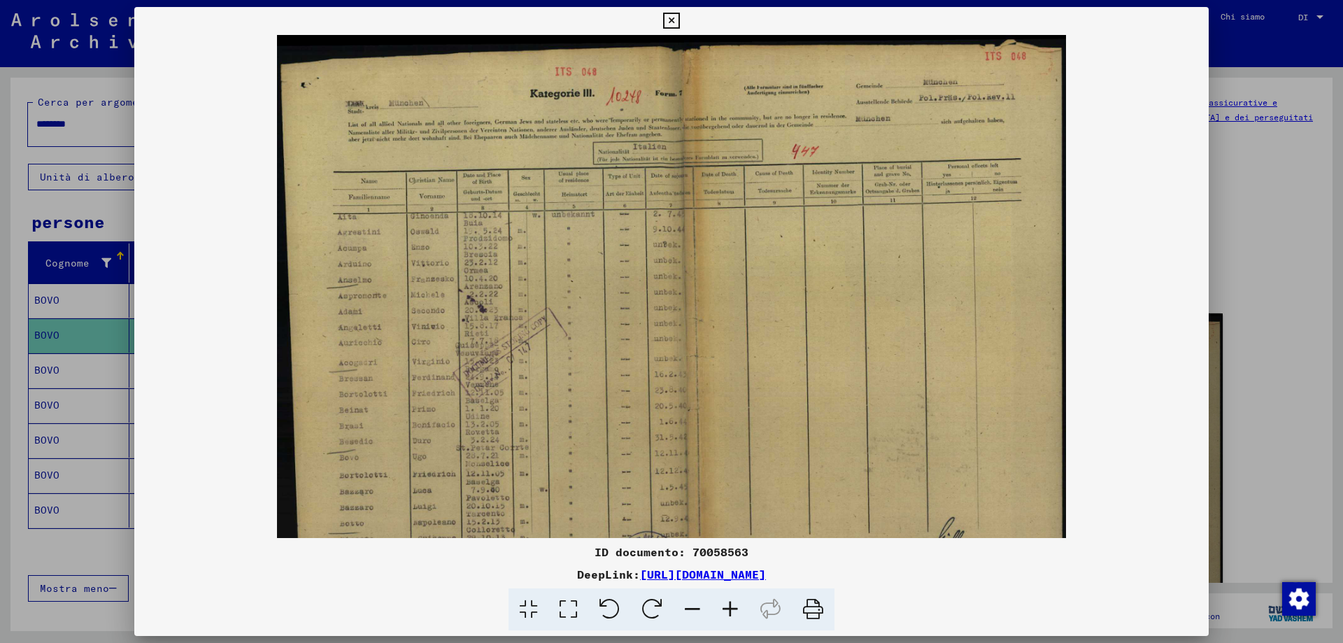
click at [729, 608] on icon at bounding box center [730, 609] width 38 height 43
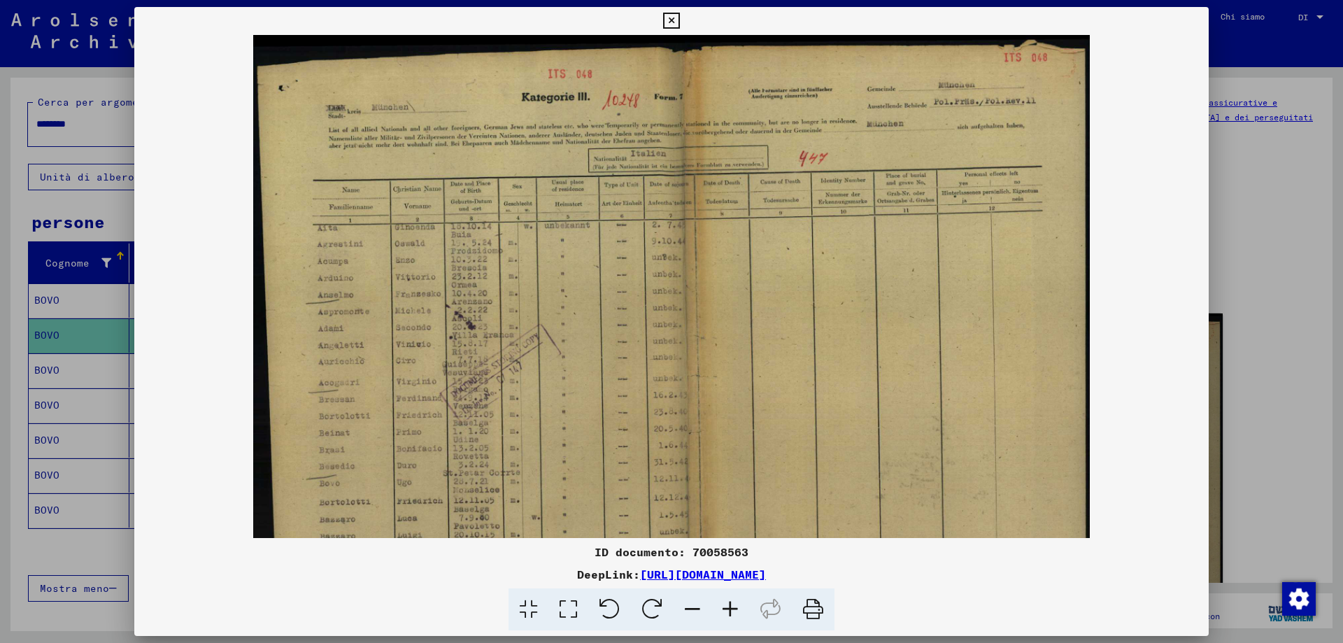
click at [673, 18] on icon at bounding box center [671, 21] width 16 height 17
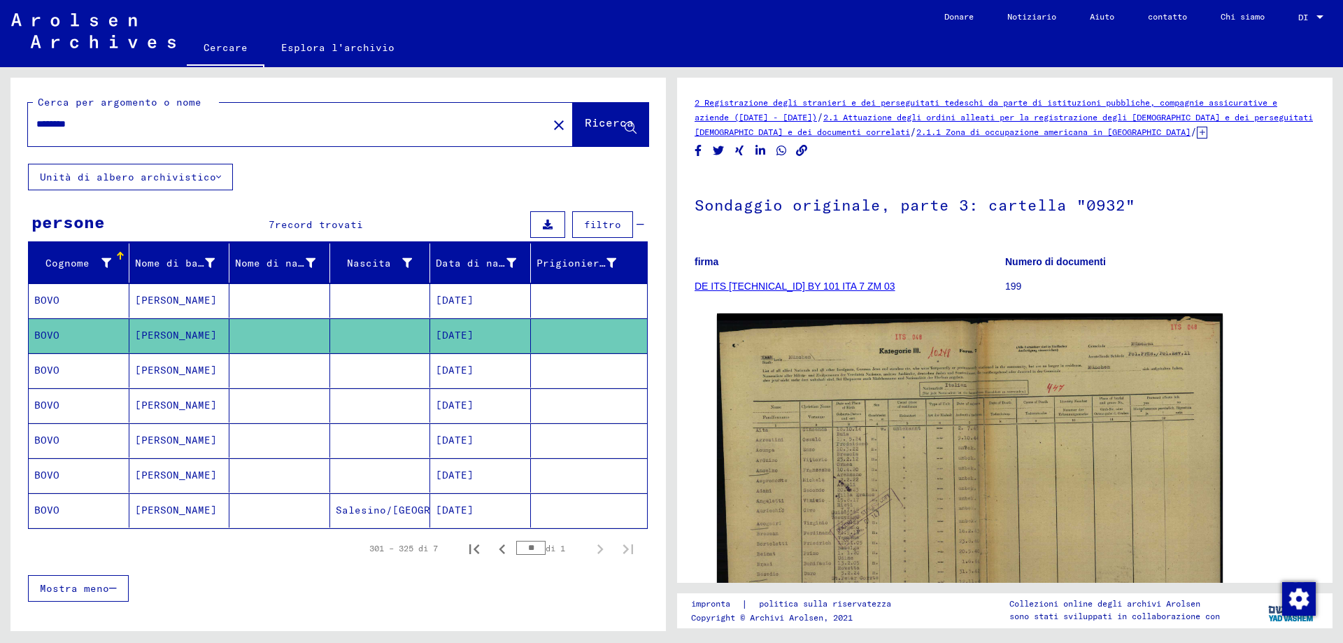
click at [80, 380] on mat-cell "BOVO" at bounding box center [79, 370] width 101 height 34
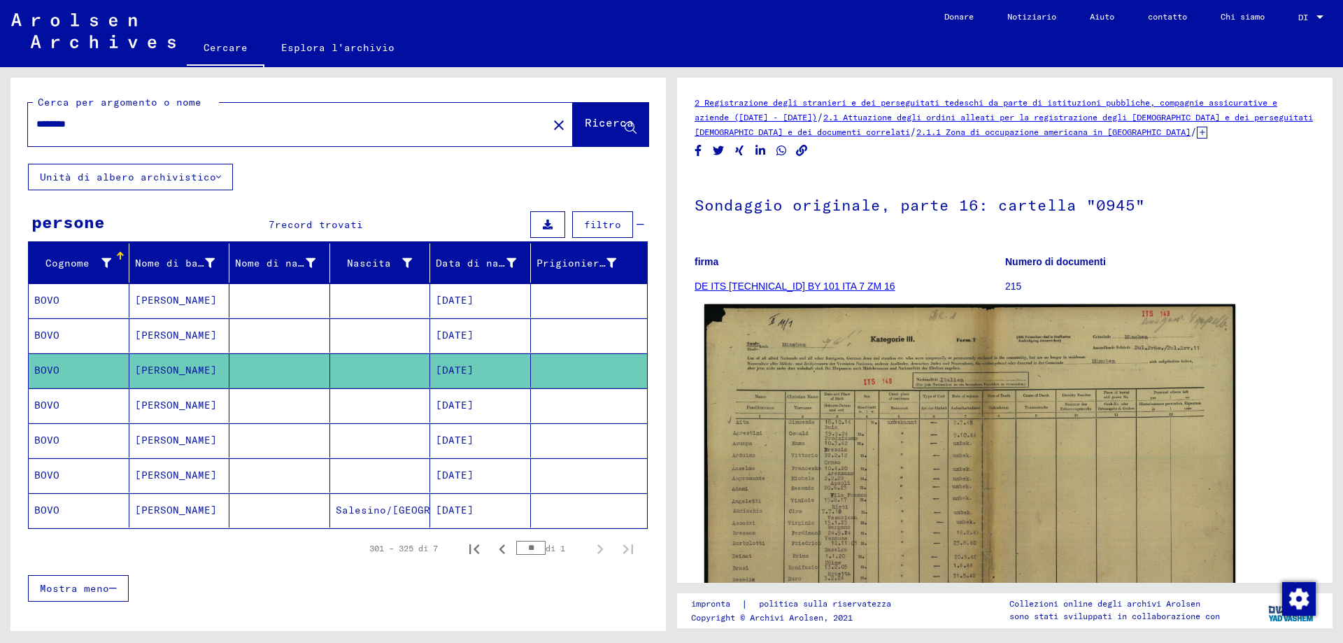
click at [848, 439] on img at bounding box center [969, 493] width 531 height 378
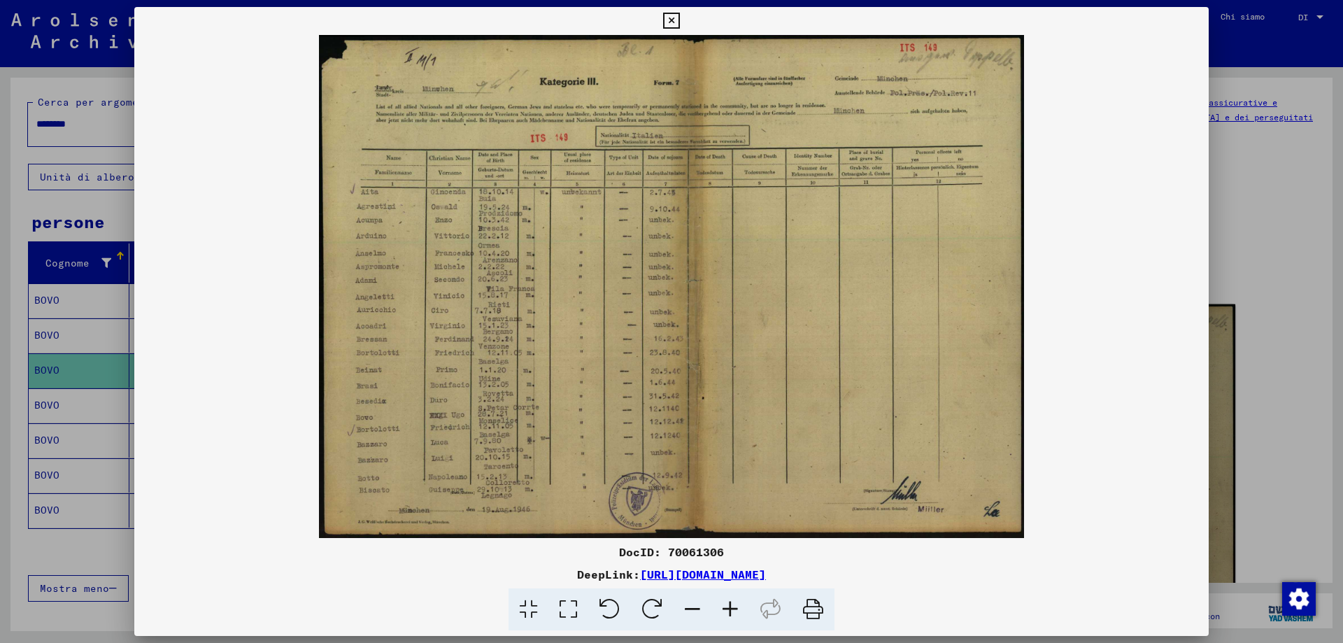
click at [848, 439] on img at bounding box center [671, 286] width 1074 height 503
click at [675, 19] on icon at bounding box center [671, 21] width 16 height 17
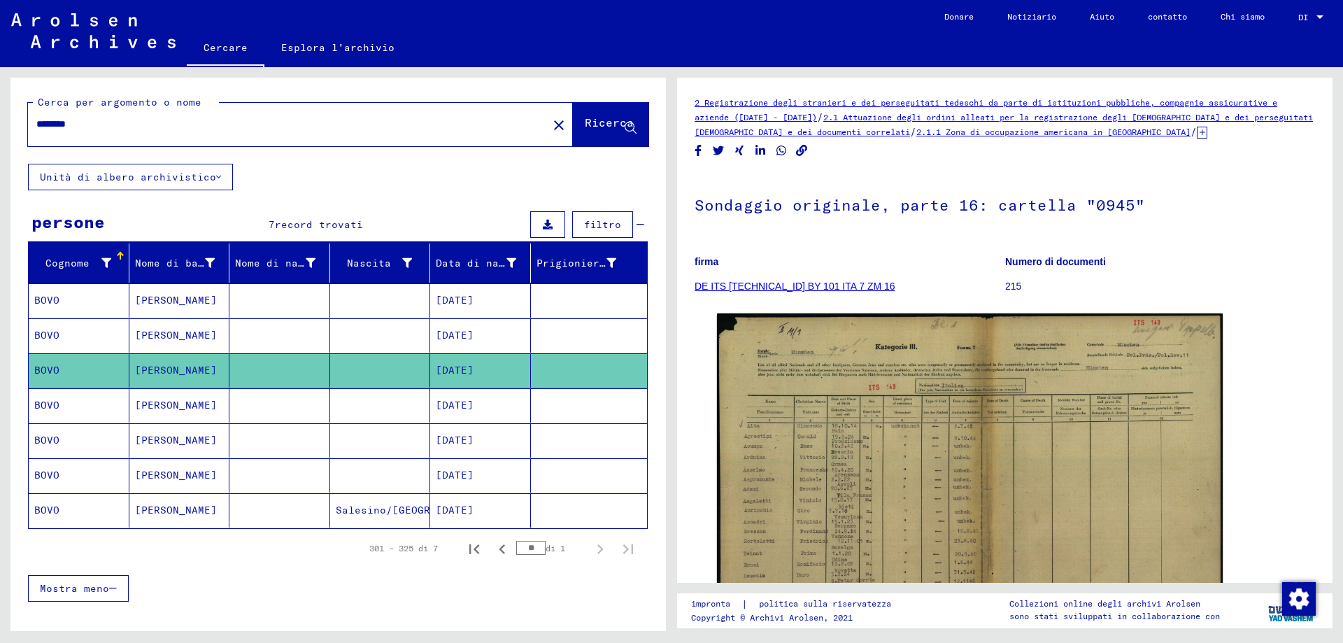
click at [83, 417] on mat-cell "BOVO" at bounding box center [79, 405] width 101 height 34
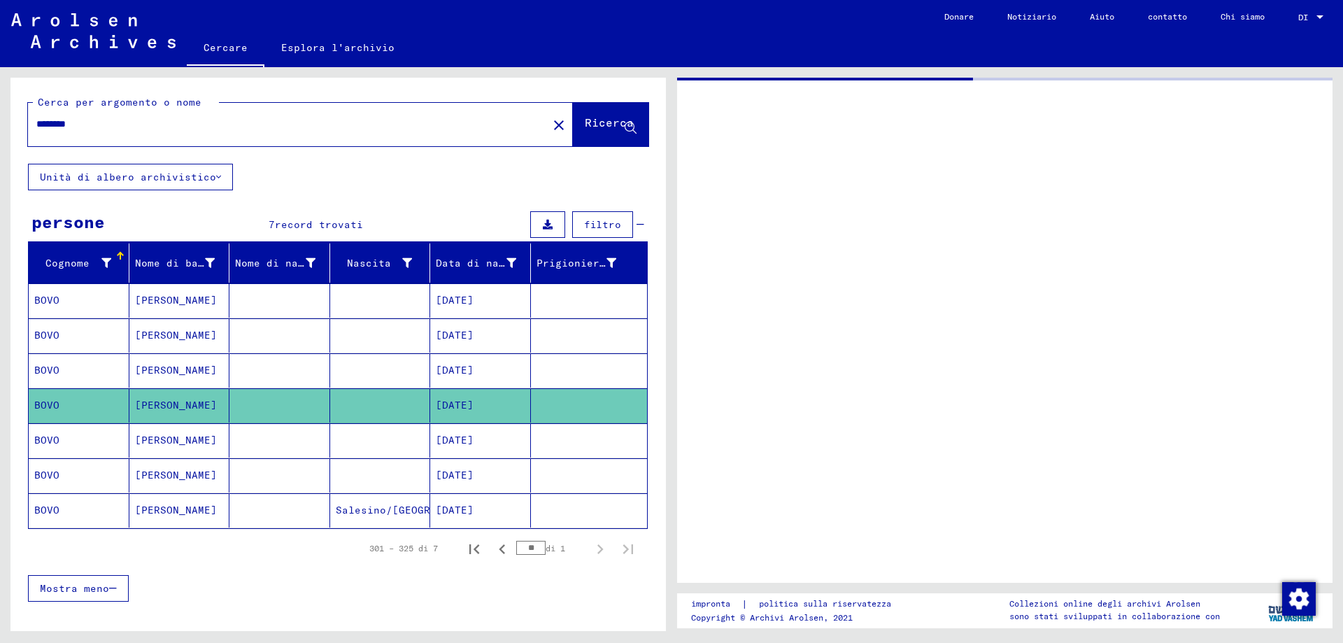
click at [83, 416] on mat-cell "BOVO" at bounding box center [79, 405] width 101 height 34
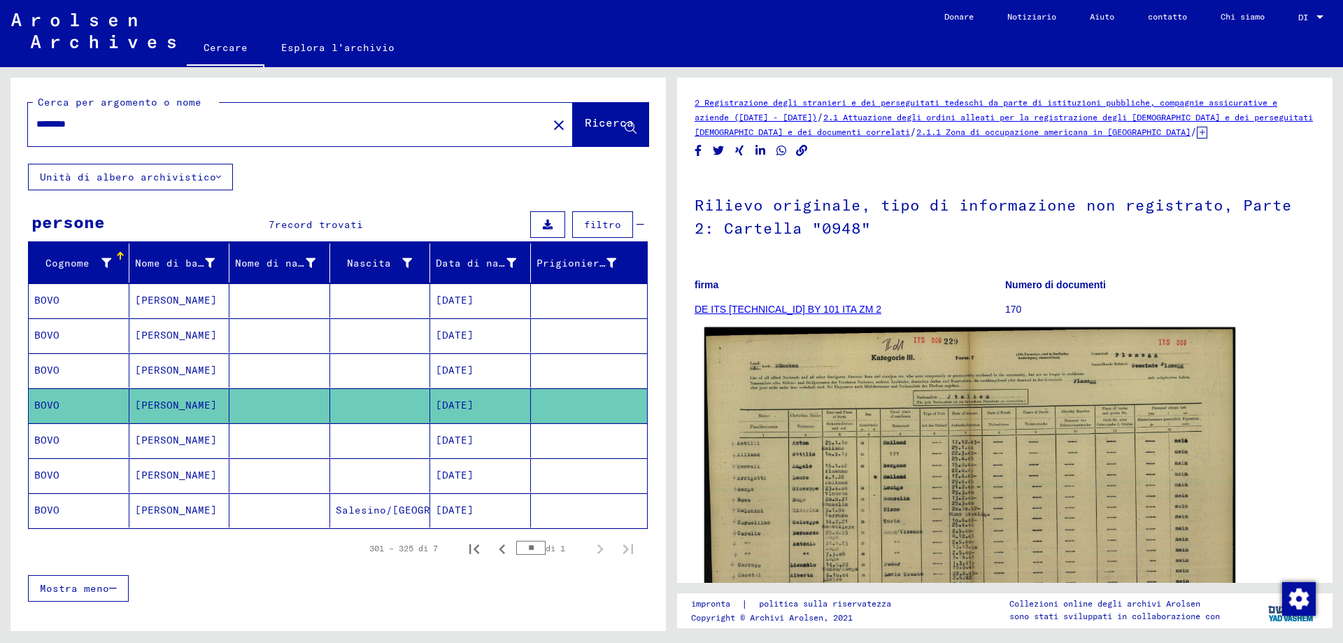
click at [911, 471] on img at bounding box center [969, 518] width 531 height 382
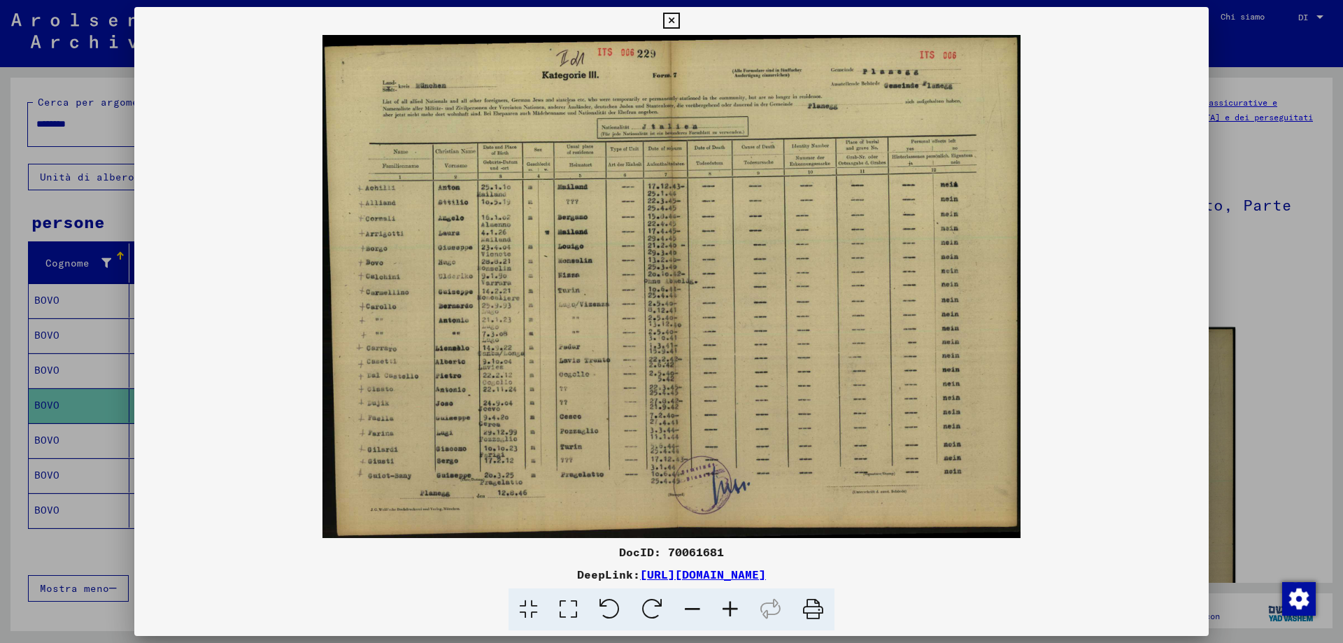
click at [911, 471] on img at bounding box center [671, 286] width 1074 height 503
click at [673, 22] on icon at bounding box center [671, 21] width 16 height 17
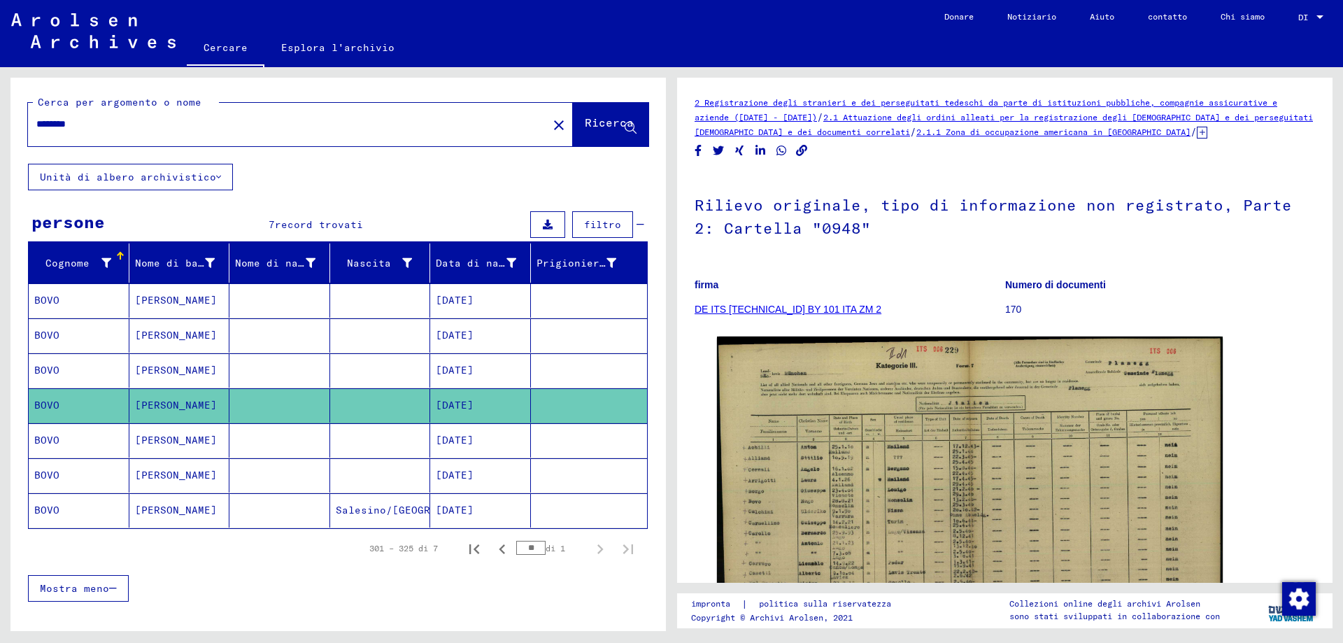
click at [84, 457] on mat-cell "BOVO" at bounding box center [79, 440] width 101 height 34
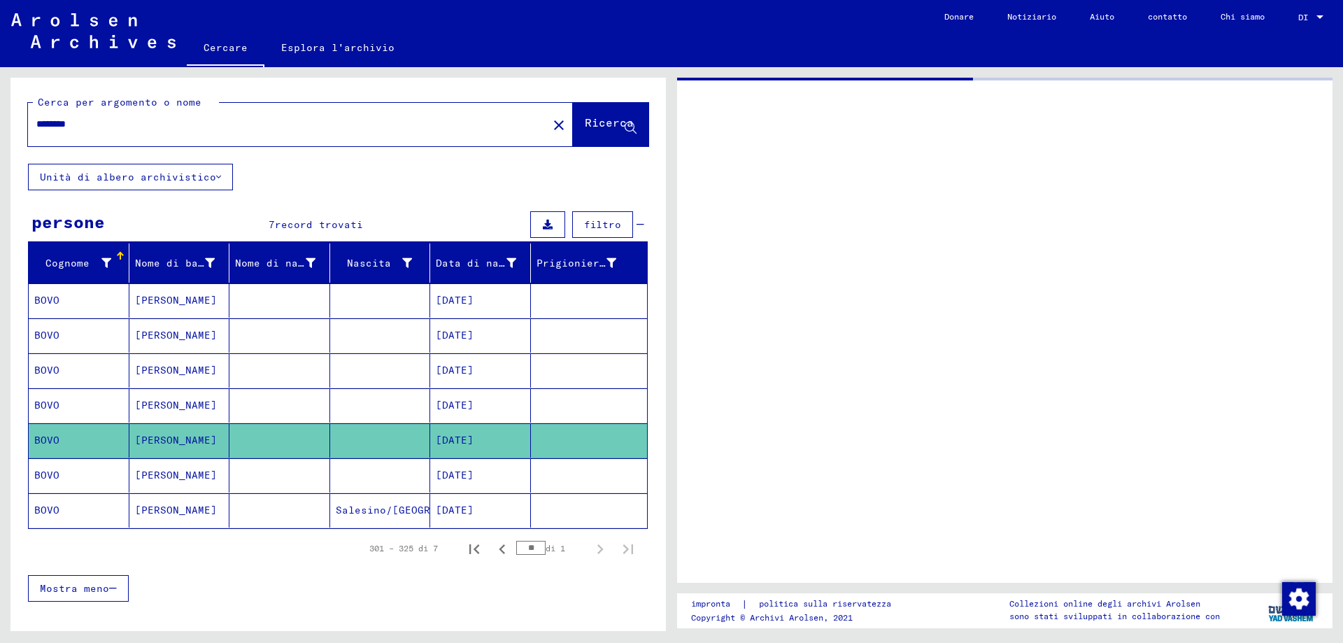
click at [84, 457] on mat-cell "BOVO" at bounding box center [79, 440] width 101 height 34
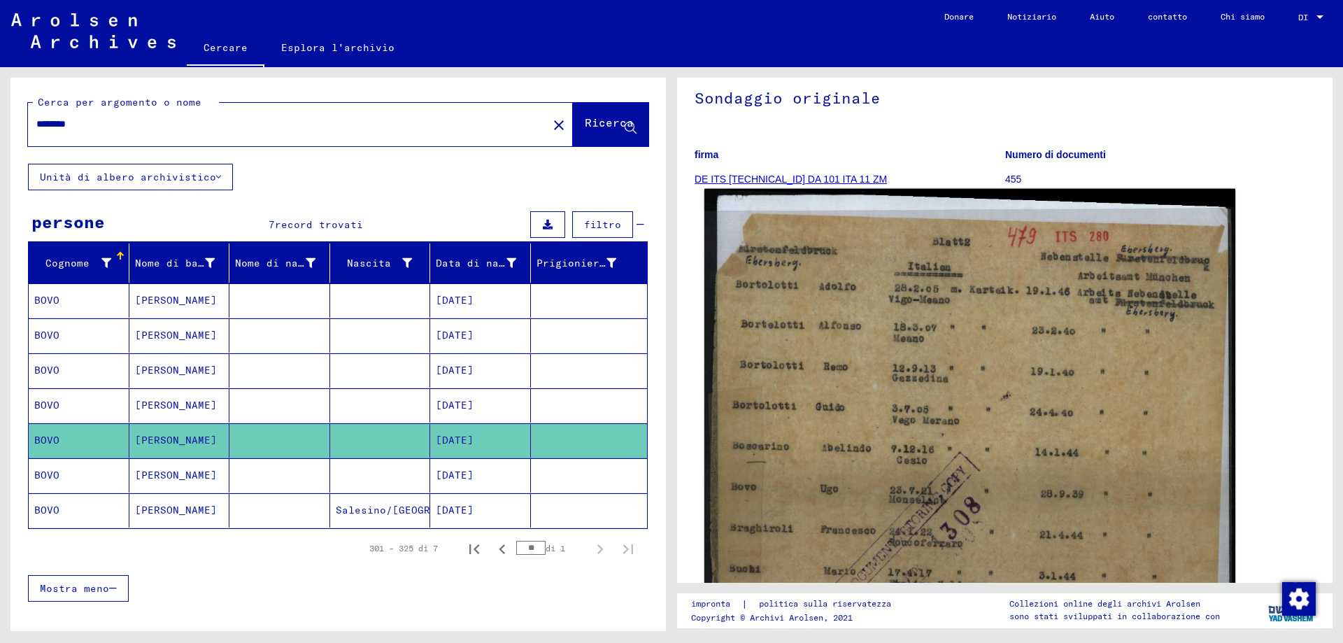
scroll to position [140, 0]
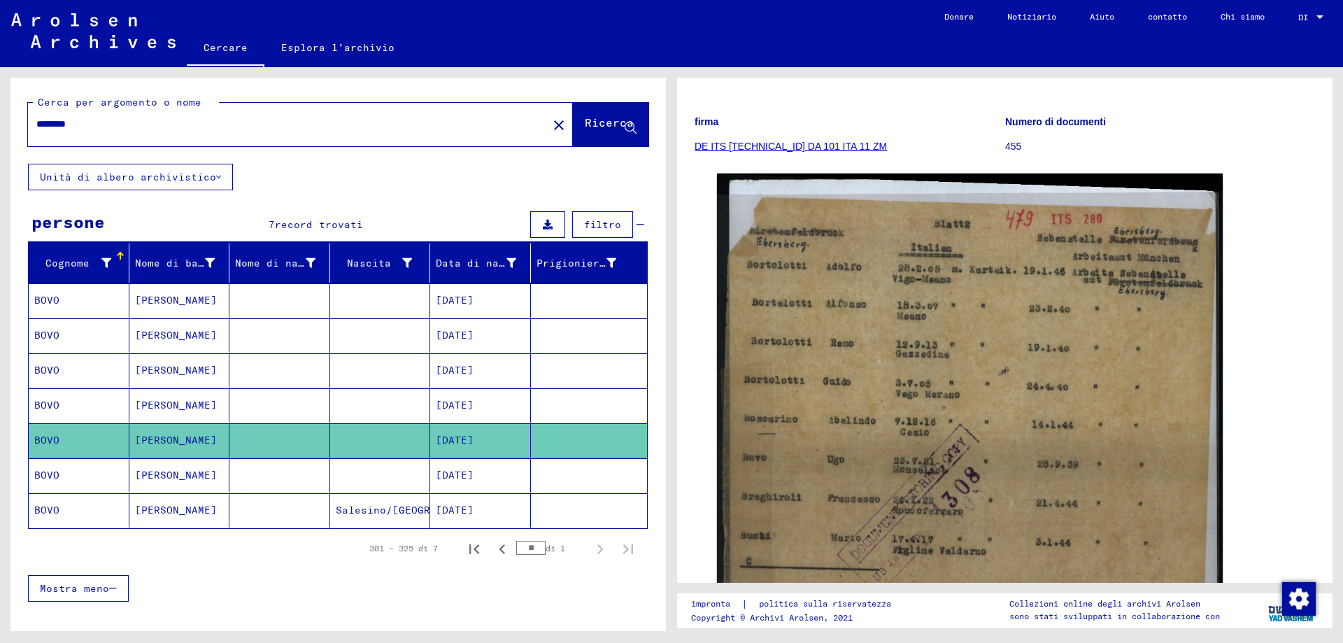
click at [73, 492] on mat-cell "BOVO" at bounding box center [79, 475] width 101 height 34
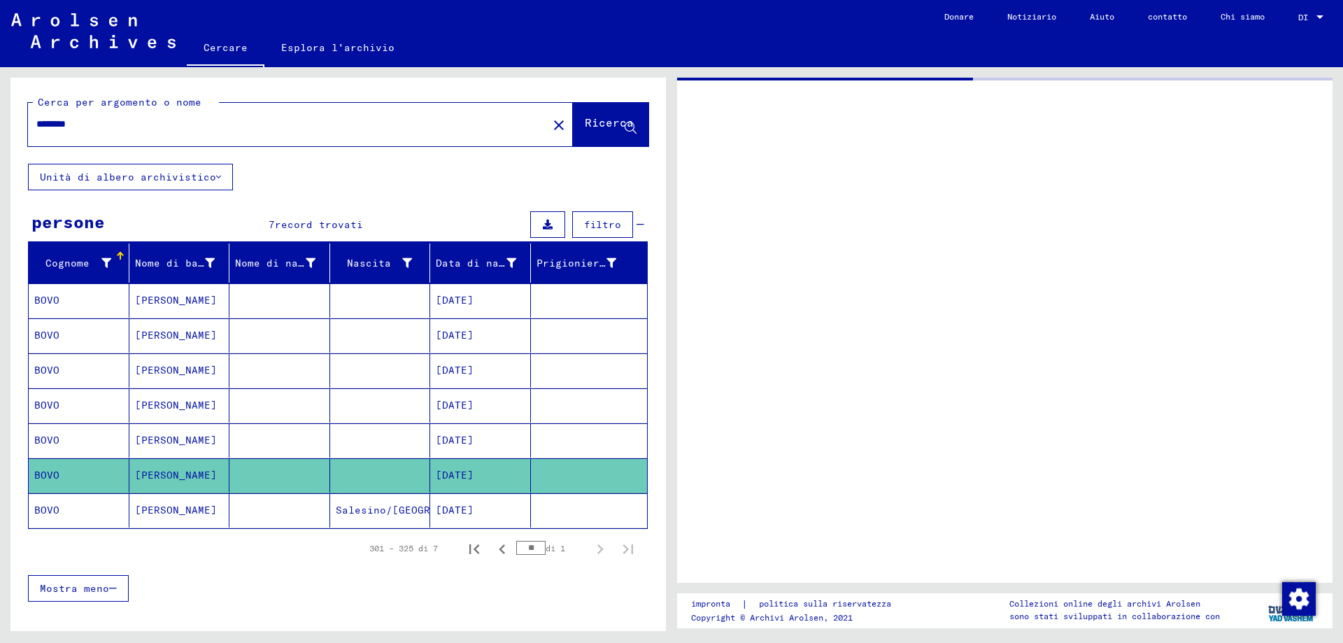
click at [73, 492] on mat-cell "BOVO" at bounding box center [79, 475] width 101 height 34
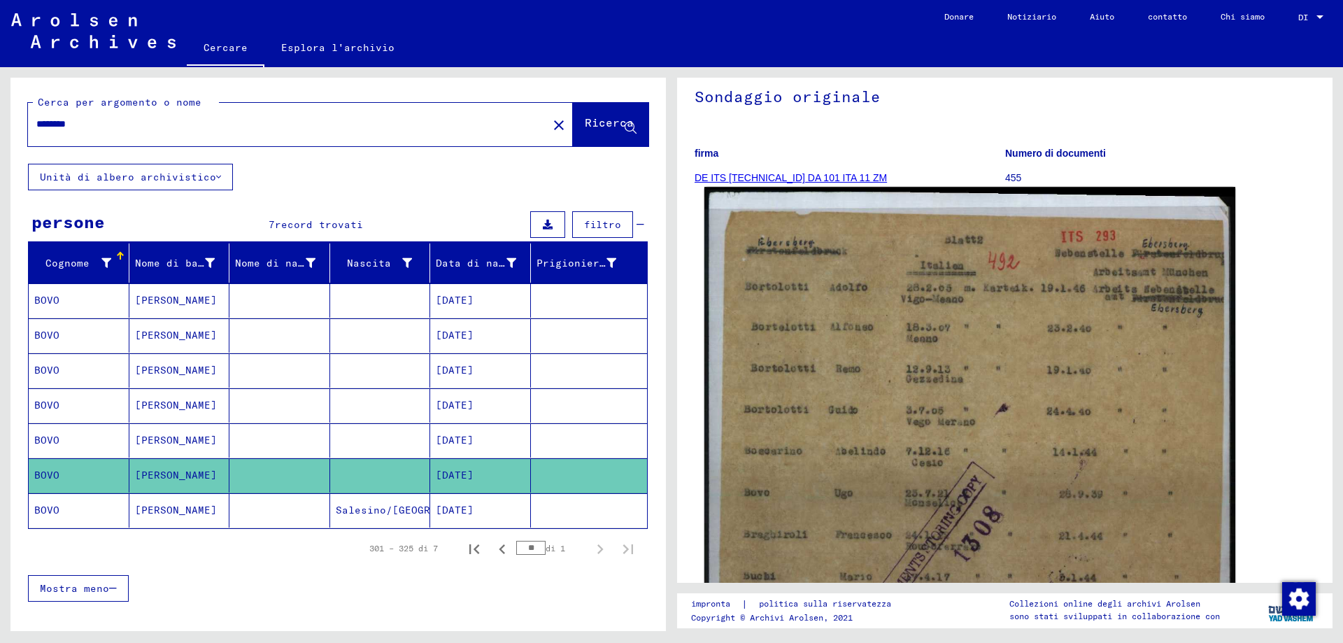
scroll to position [140, 0]
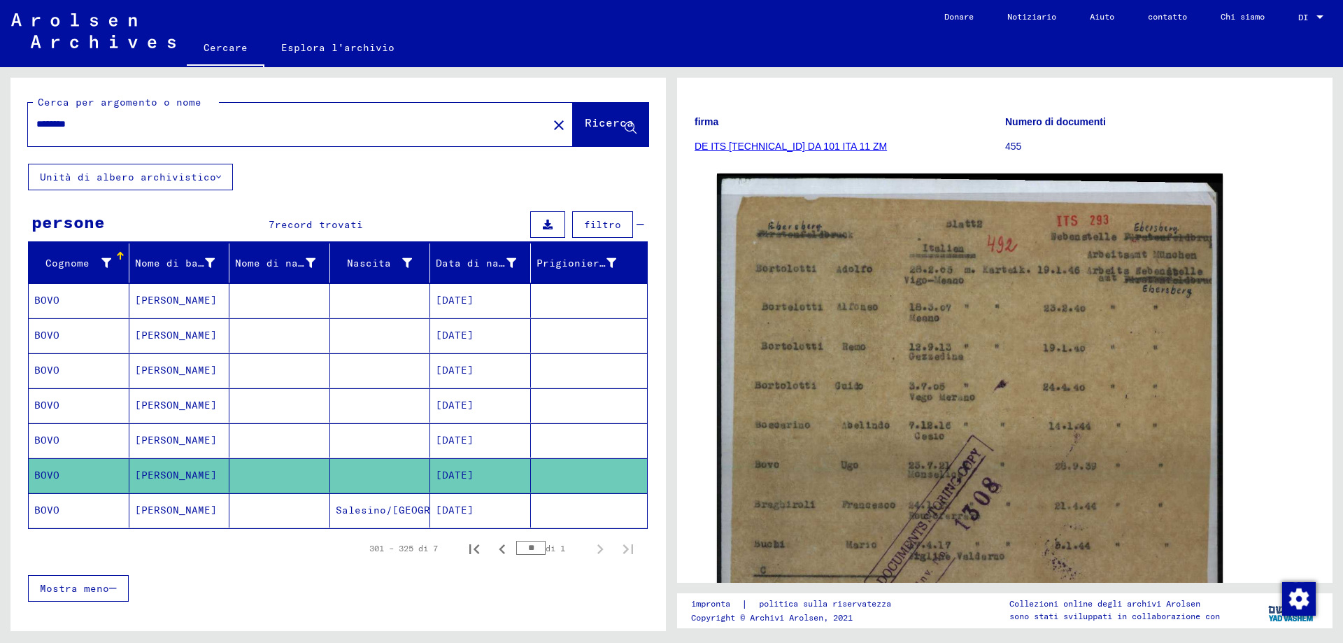
click at [57, 526] on mat-cell "BOVO" at bounding box center [79, 510] width 101 height 34
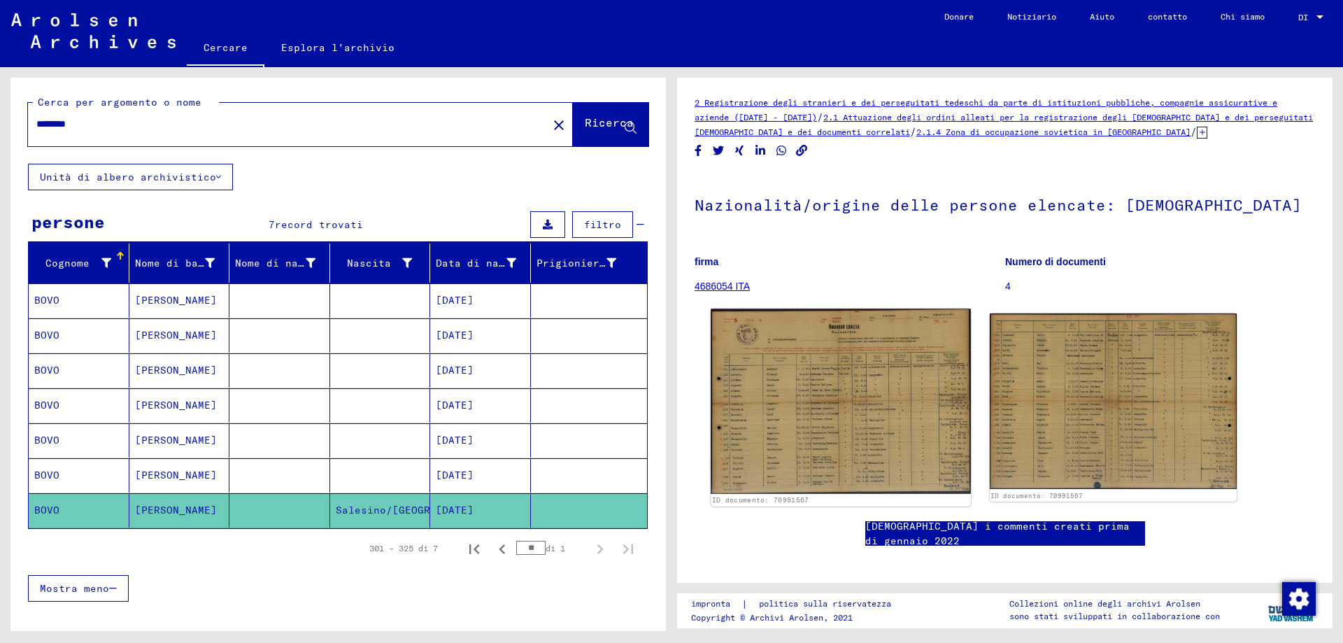
click at [820, 448] on img at bounding box center [840, 400] width 259 height 185
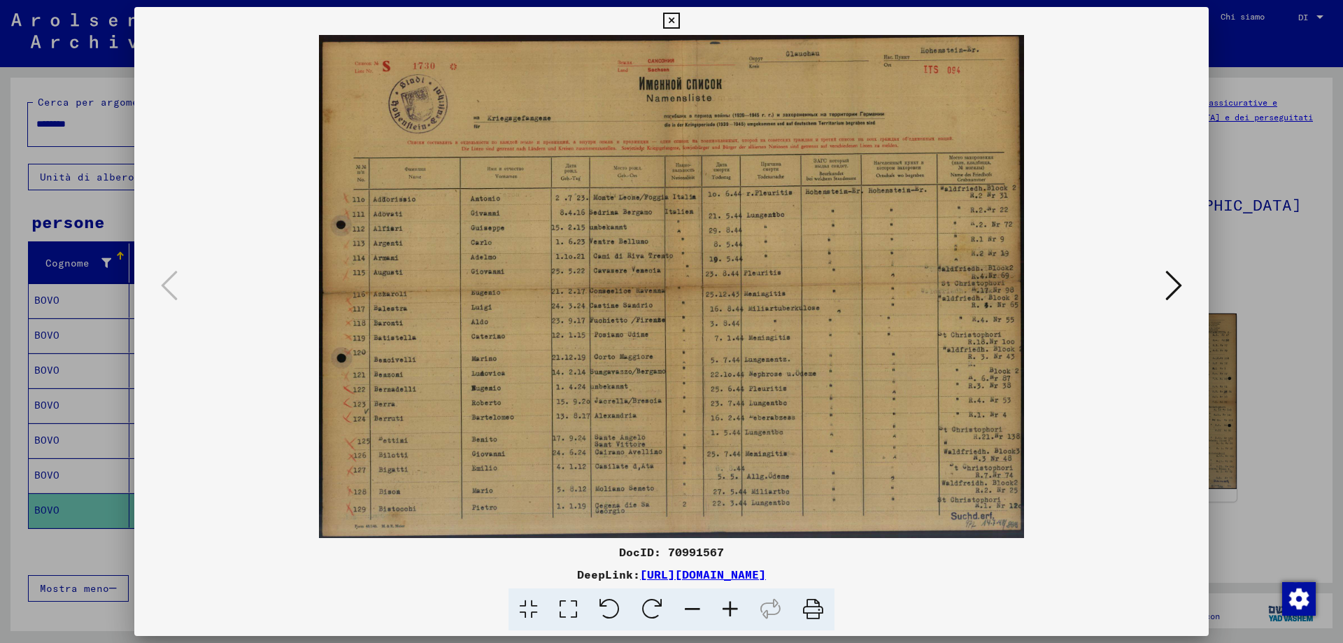
click at [820, 448] on img at bounding box center [671, 286] width 979 height 503
click at [1169, 283] on icon at bounding box center [1173, 286] width 17 height 34
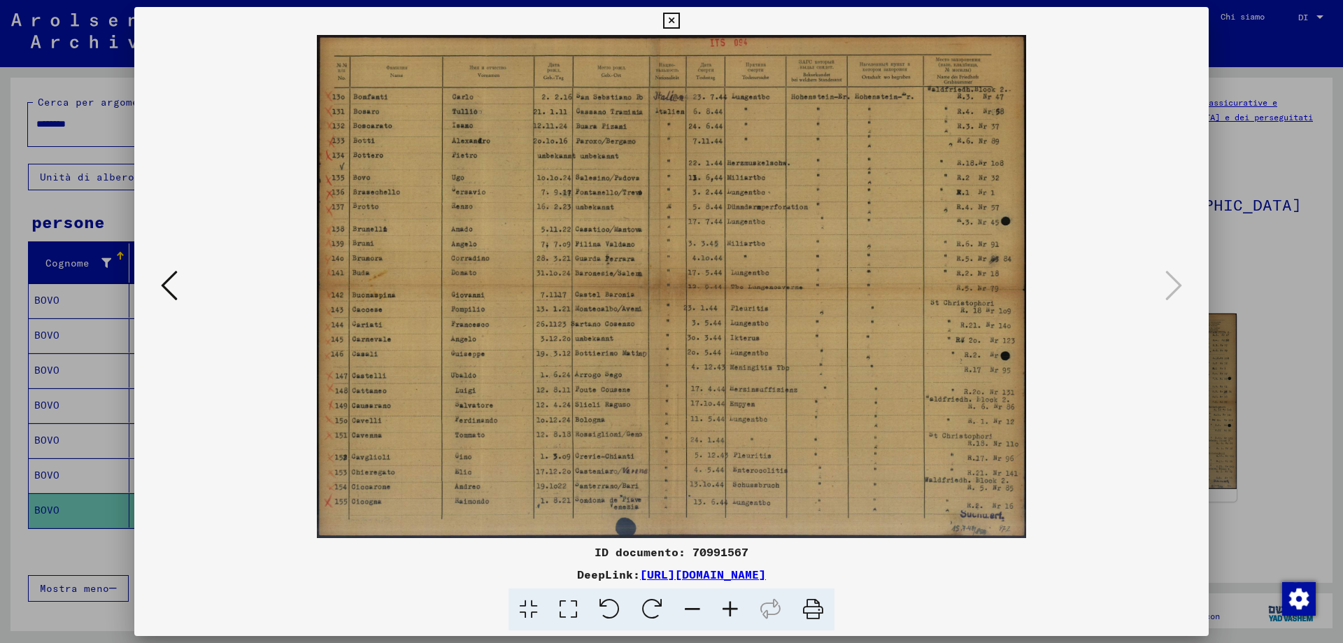
click at [673, 18] on icon at bounding box center [671, 21] width 16 height 17
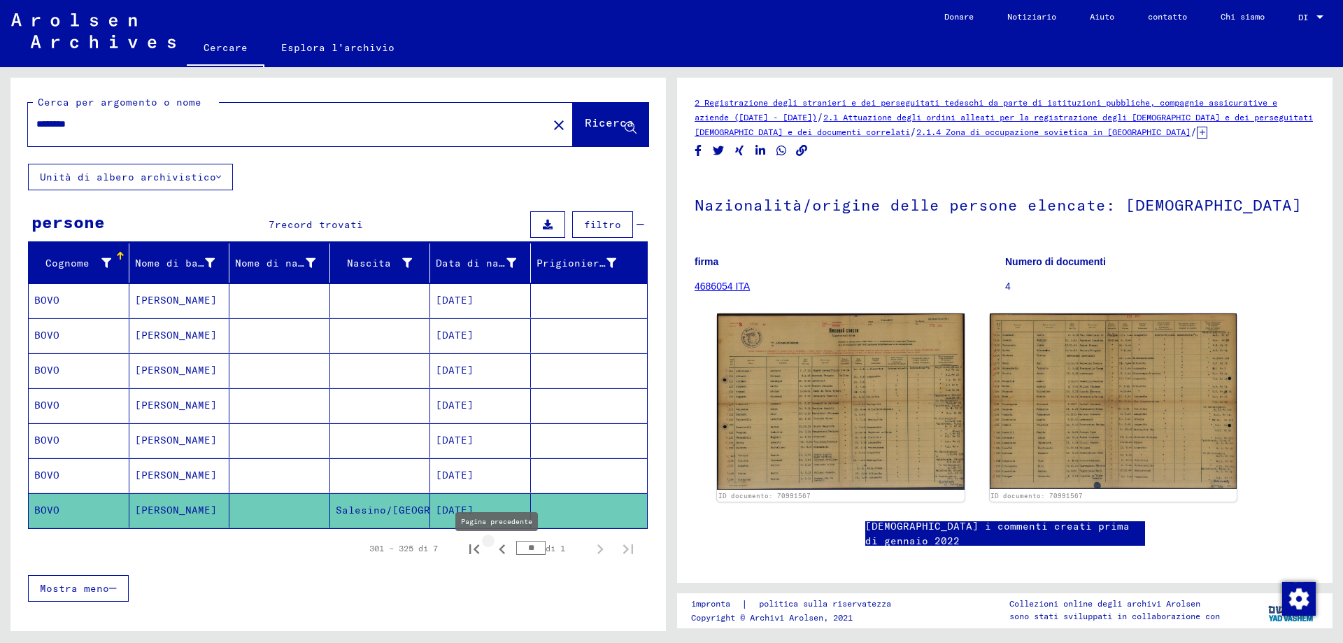
click at [492, 557] on icon "Pagina precedente" at bounding box center [502, 549] width 20 height 20
type input "**"
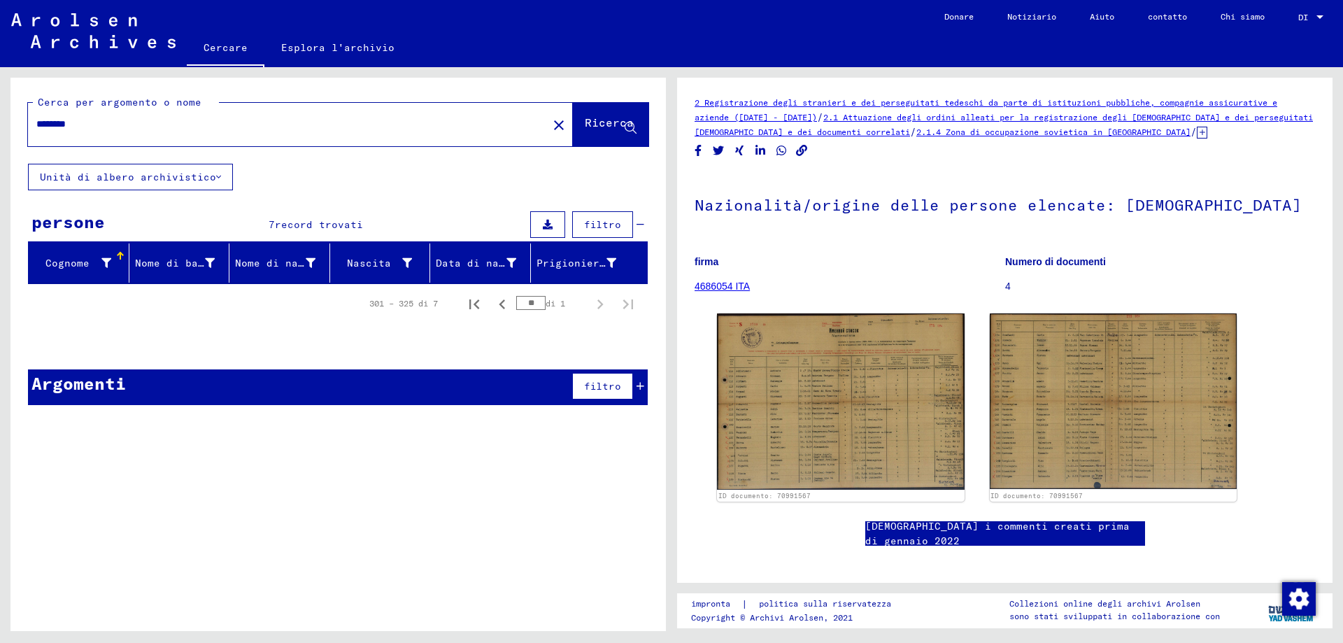
click at [92, 129] on input "********" at bounding box center [287, 124] width 503 height 15
click at [626, 128] on icon at bounding box center [631, 128] width 12 height 12
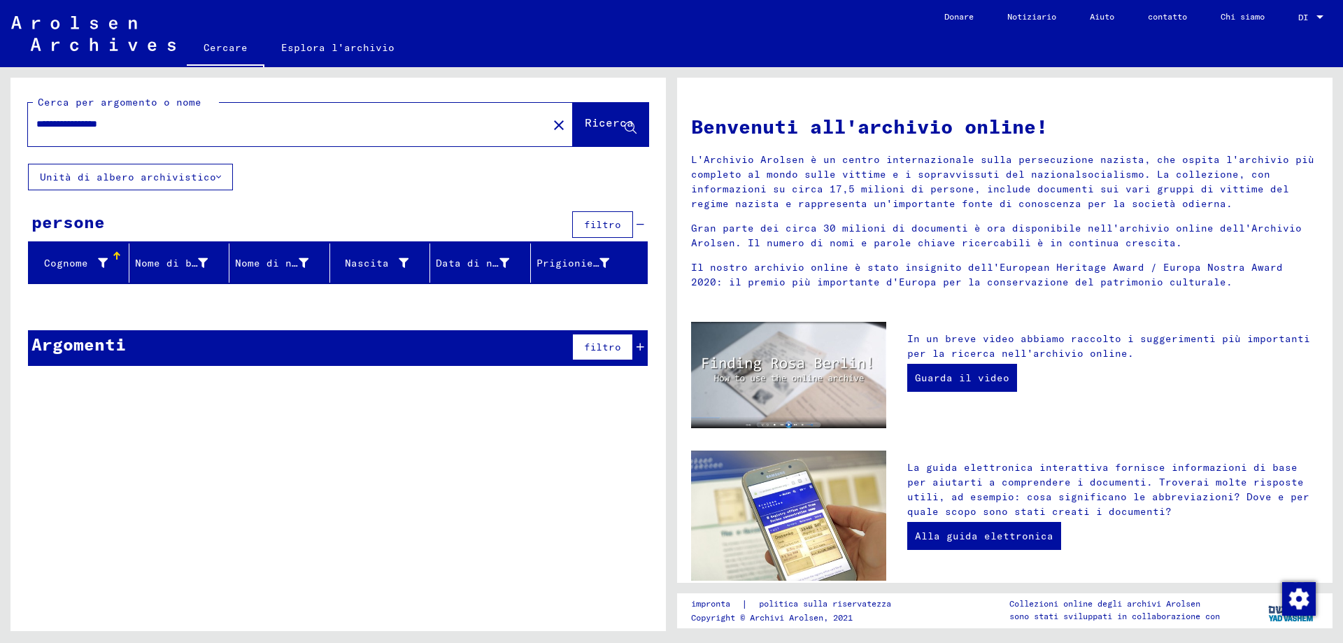
click at [142, 130] on input "**********" at bounding box center [283, 124] width 494 height 15
click at [631, 132] on icon at bounding box center [631, 128] width 12 height 12
click at [60, 131] on input "********" at bounding box center [283, 124] width 494 height 15
click at [631, 127] on icon at bounding box center [631, 128] width 12 height 12
click at [92, 128] on input "********" at bounding box center [283, 124] width 494 height 15
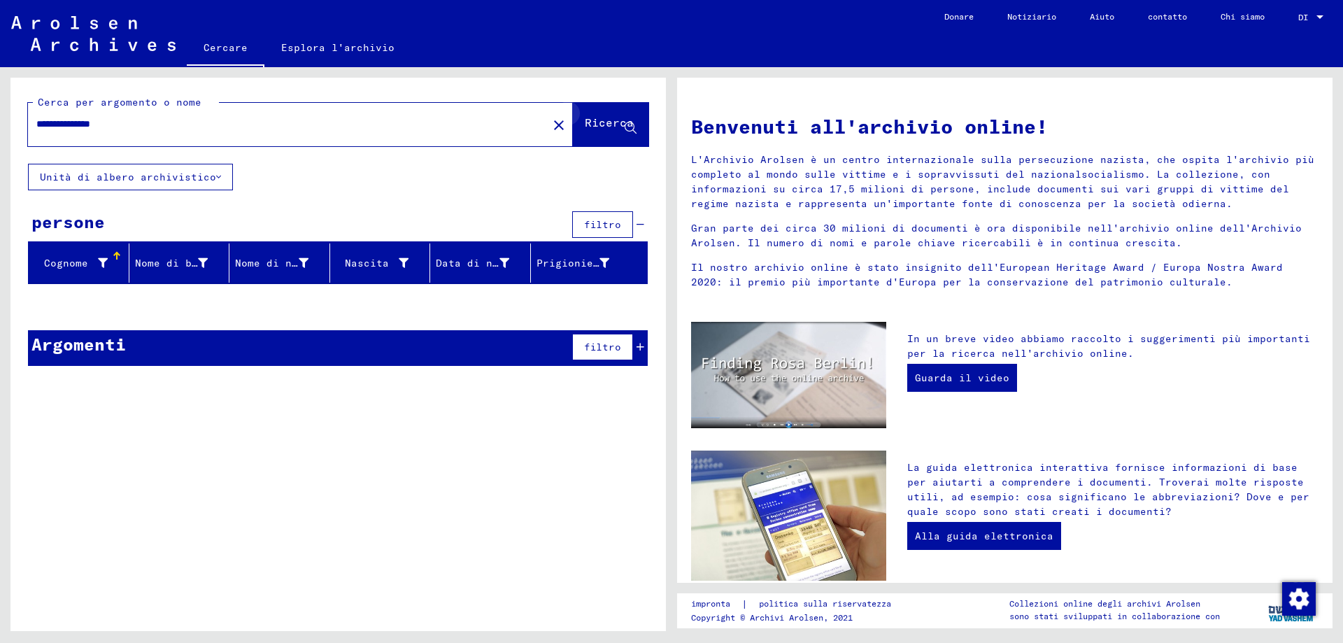
click at [632, 134] on icon at bounding box center [631, 128] width 12 height 12
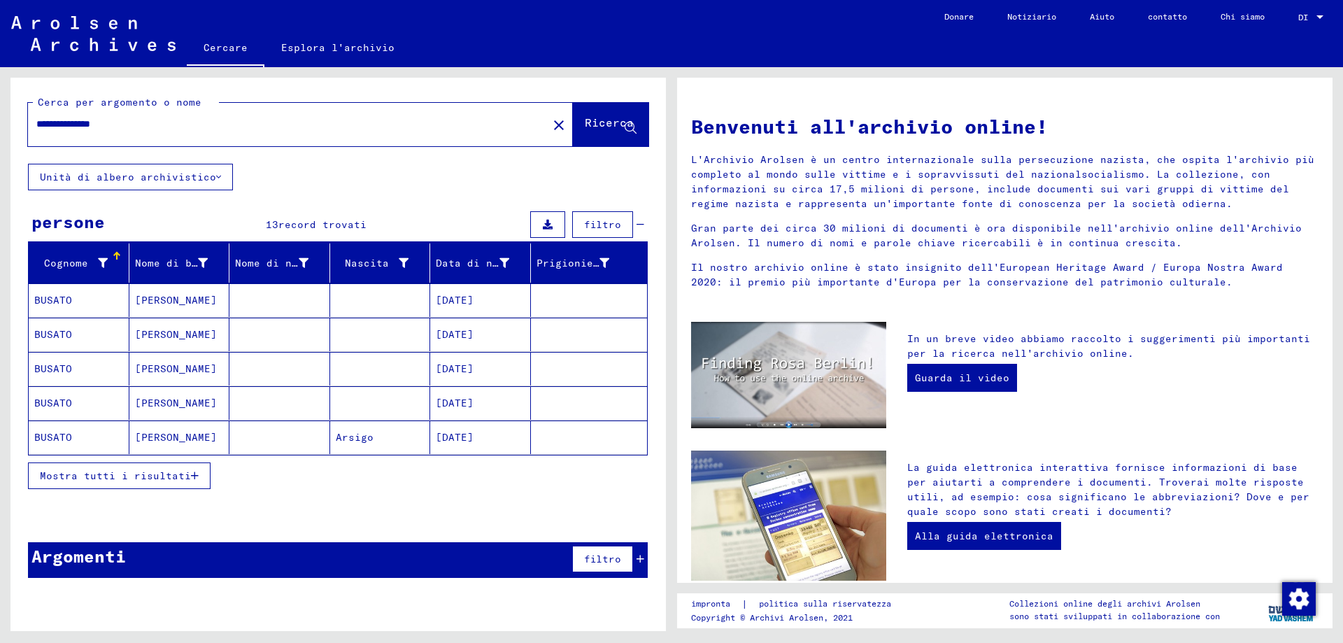
click at [188, 308] on mat-cell "[PERSON_NAME]" at bounding box center [179, 300] width 101 height 34
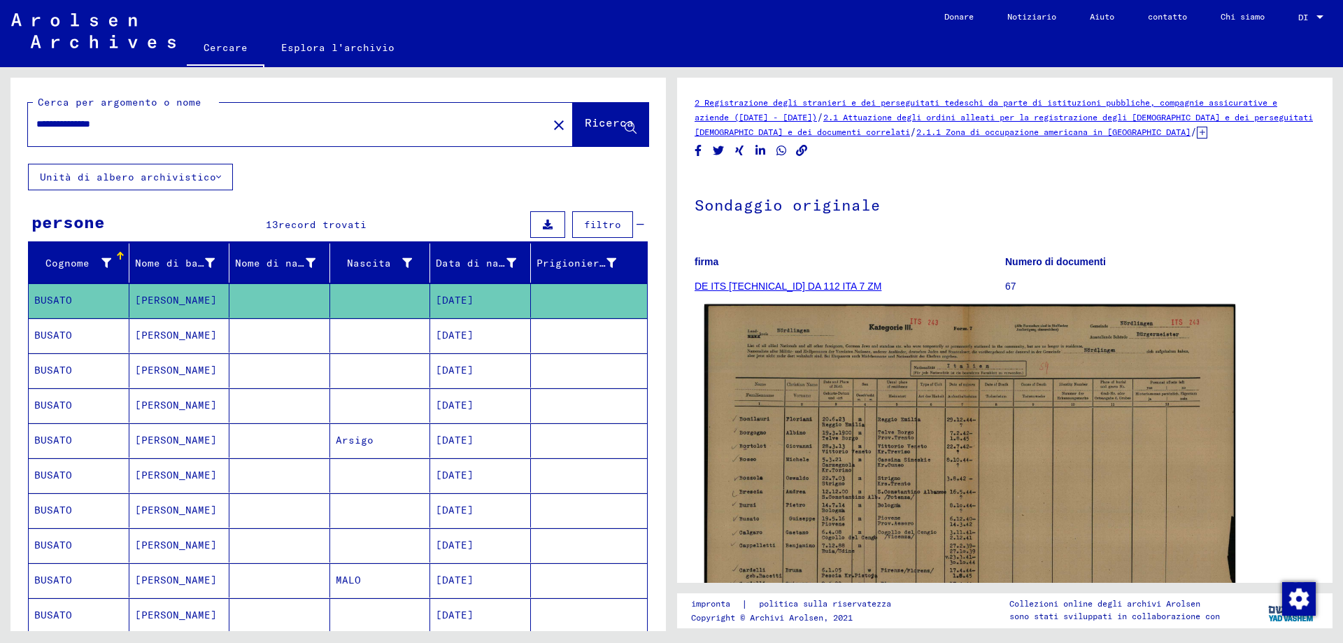
click at [941, 420] on img at bounding box center [969, 493] width 531 height 378
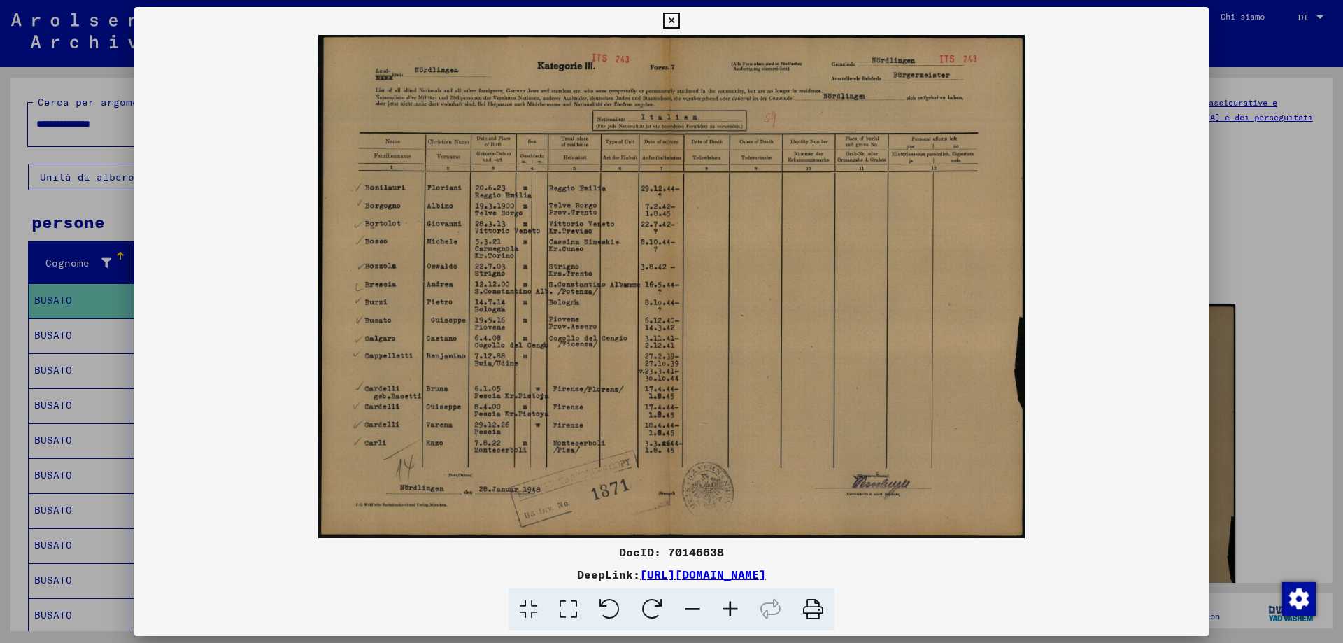
click at [941, 420] on img at bounding box center [671, 286] width 1074 height 503
click at [671, 16] on icon at bounding box center [671, 21] width 16 height 17
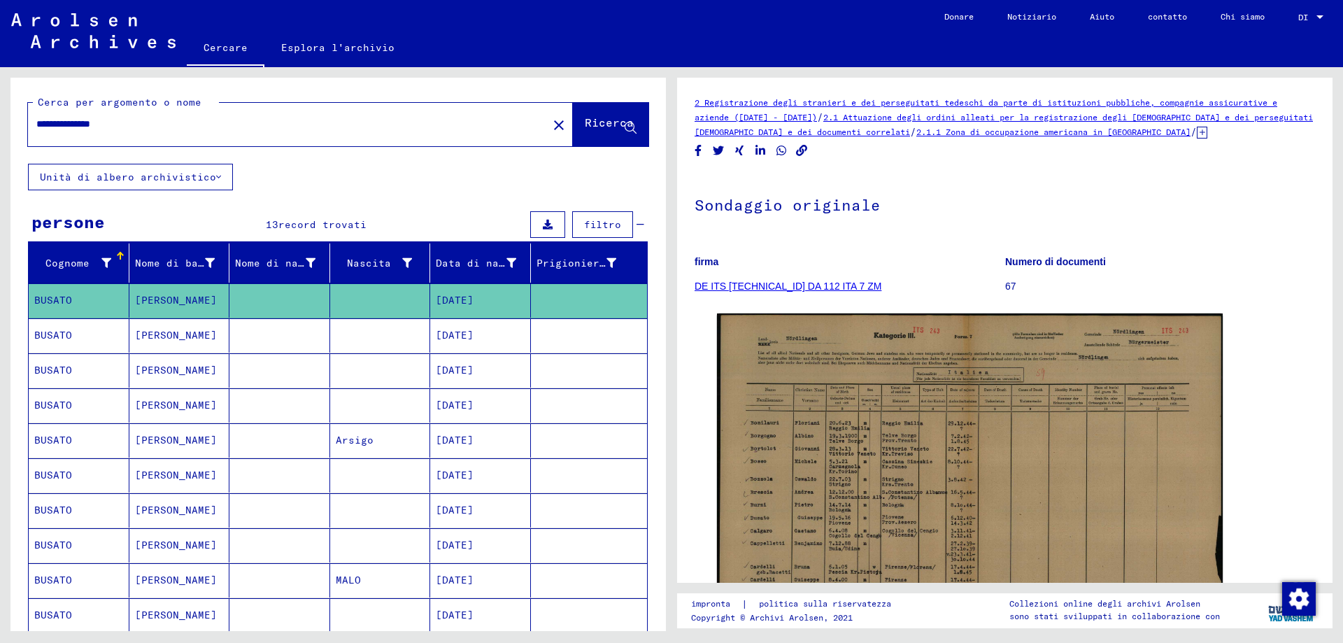
click at [51, 411] on font "BUSATO" at bounding box center [53, 405] width 38 height 13
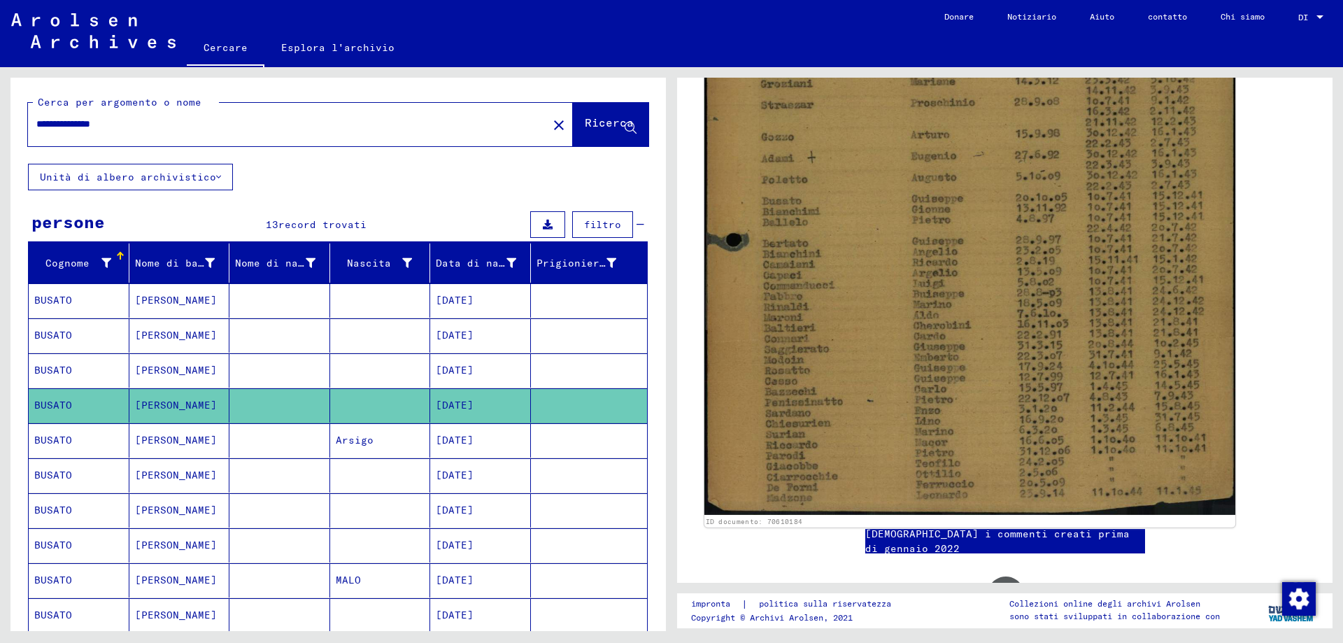
scroll to position [559, 0]
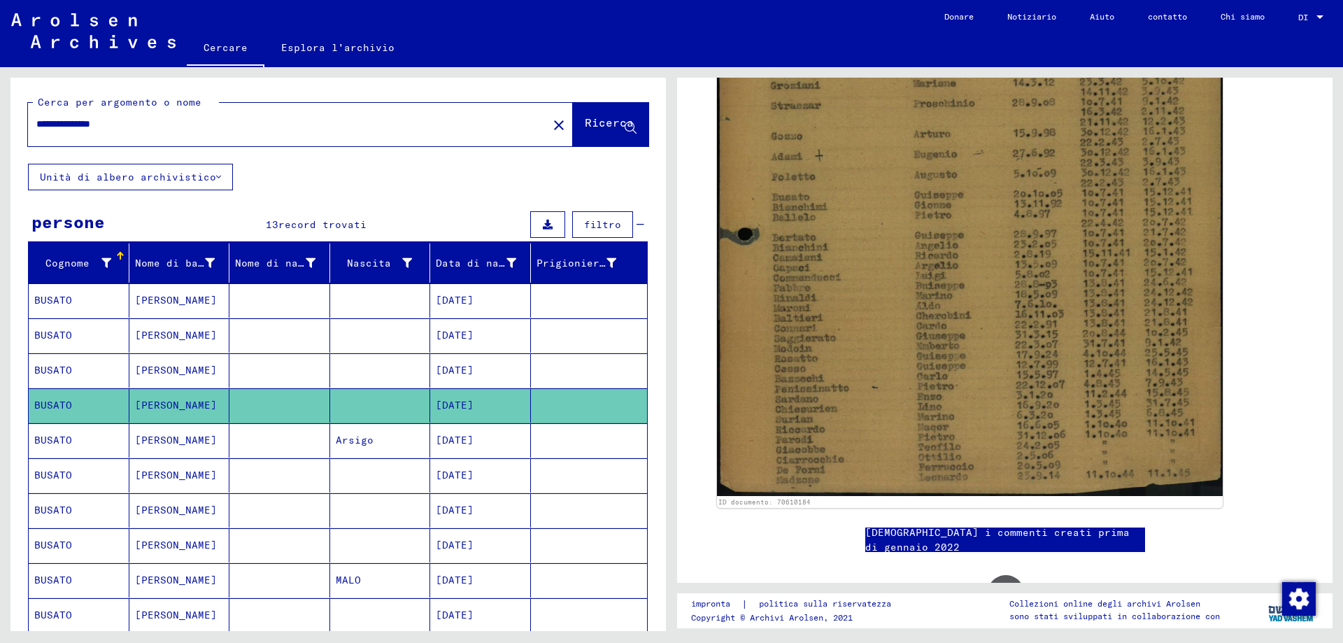
click at [102, 488] on mat-cell "BUSATO" at bounding box center [79, 475] width 101 height 34
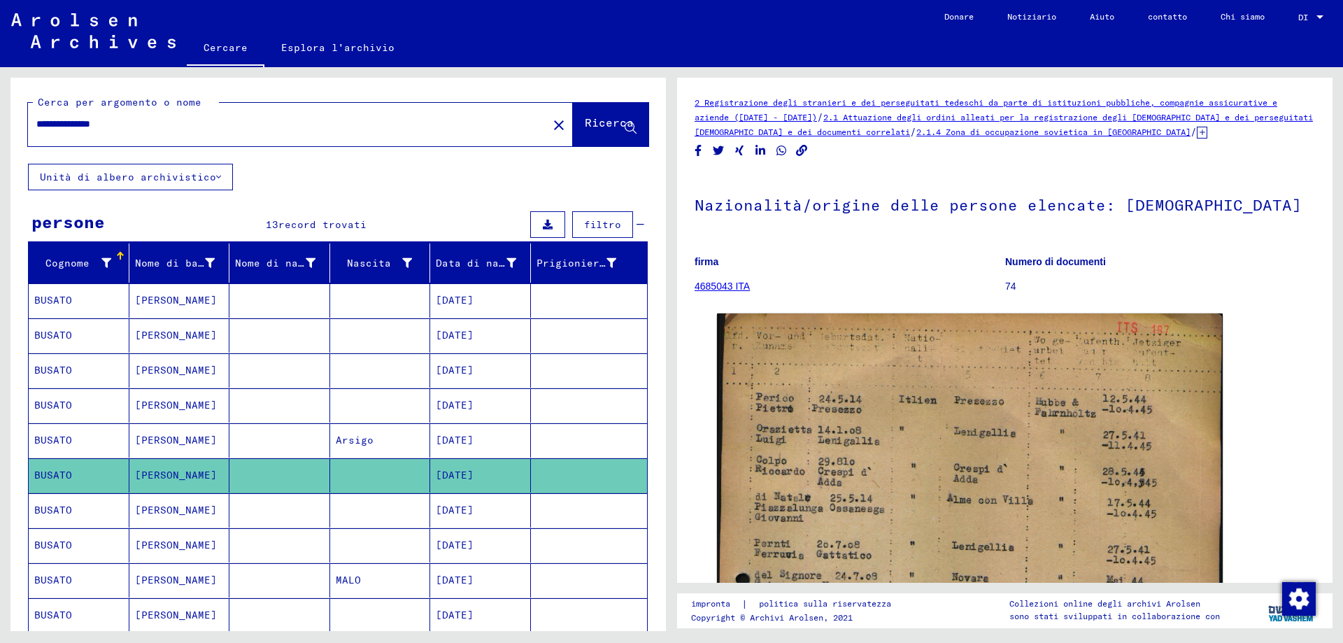
click at [82, 555] on mat-cell "BUSATO" at bounding box center [79, 545] width 101 height 34
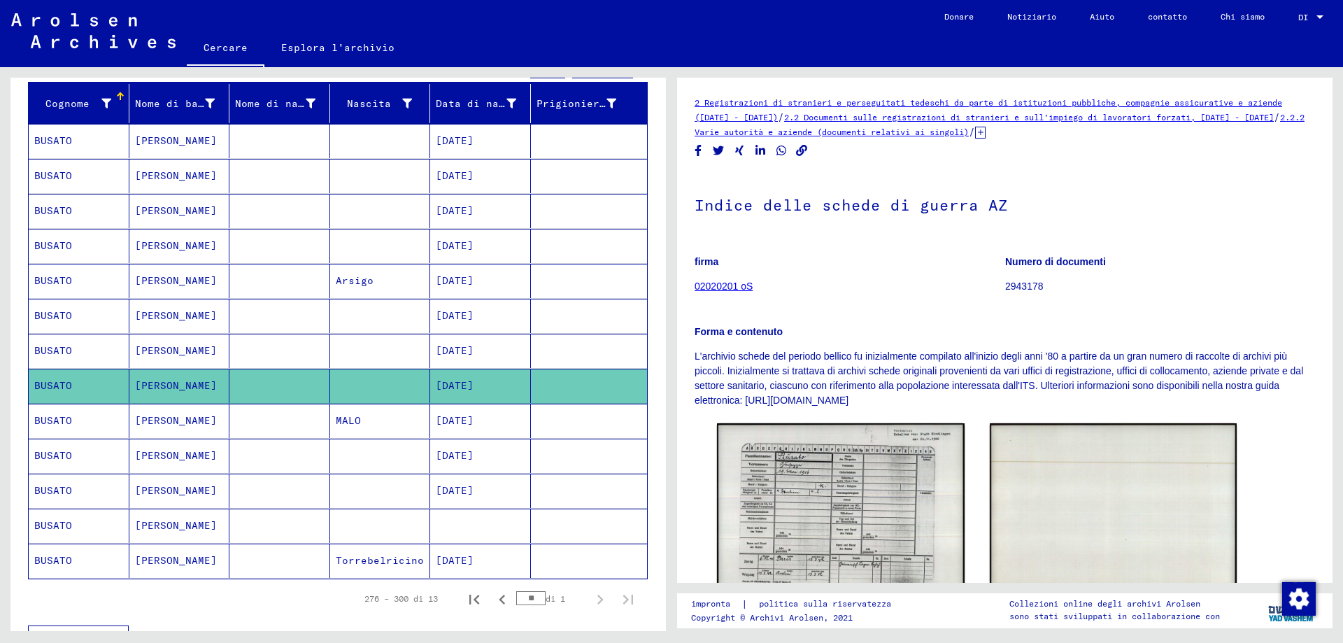
scroll to position [210, 0]
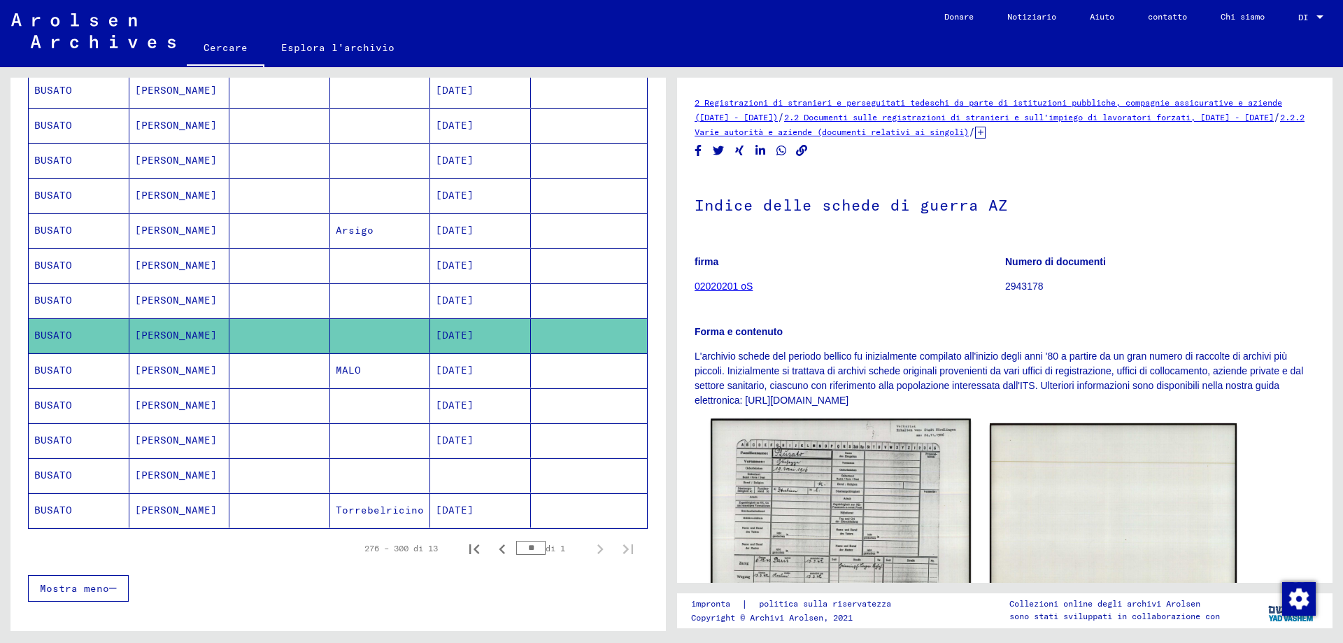
click at [874, 516] on img at bounding box center [840, 511] width 259 height 184
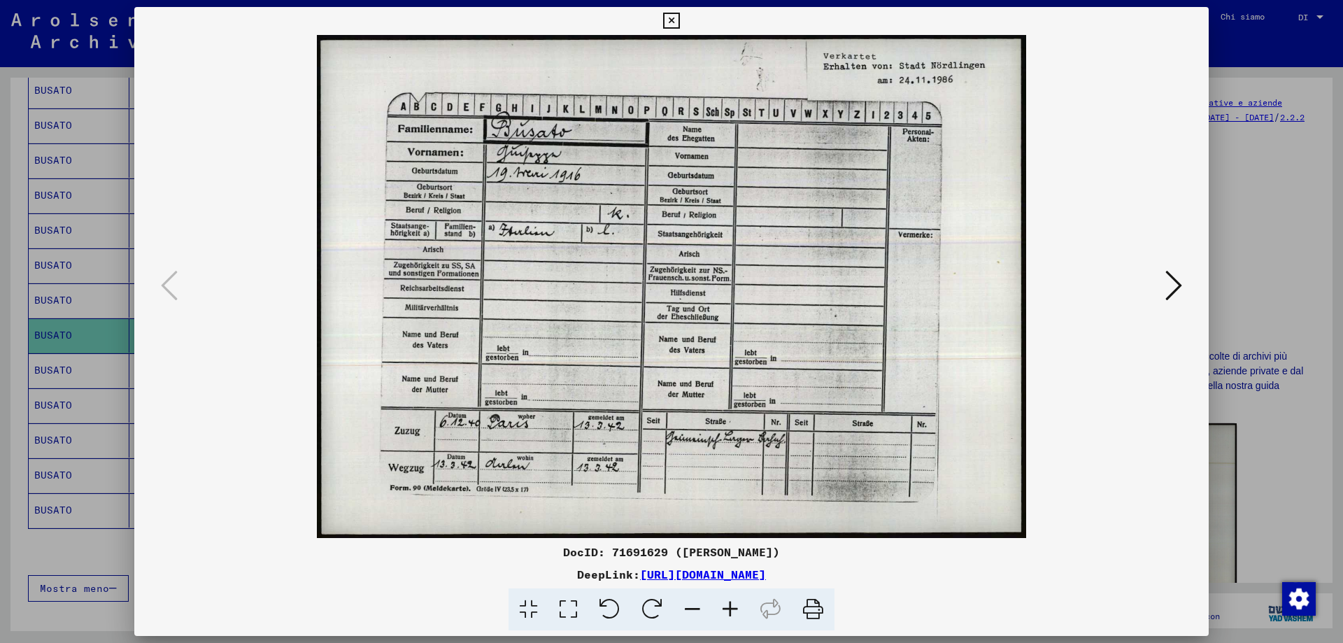
click at [874, 516] on img at bounding box center [671, 286] width 979 height 503
click at [1177, 292] on icon at bounding box center [1173, 286] width 17 height 34
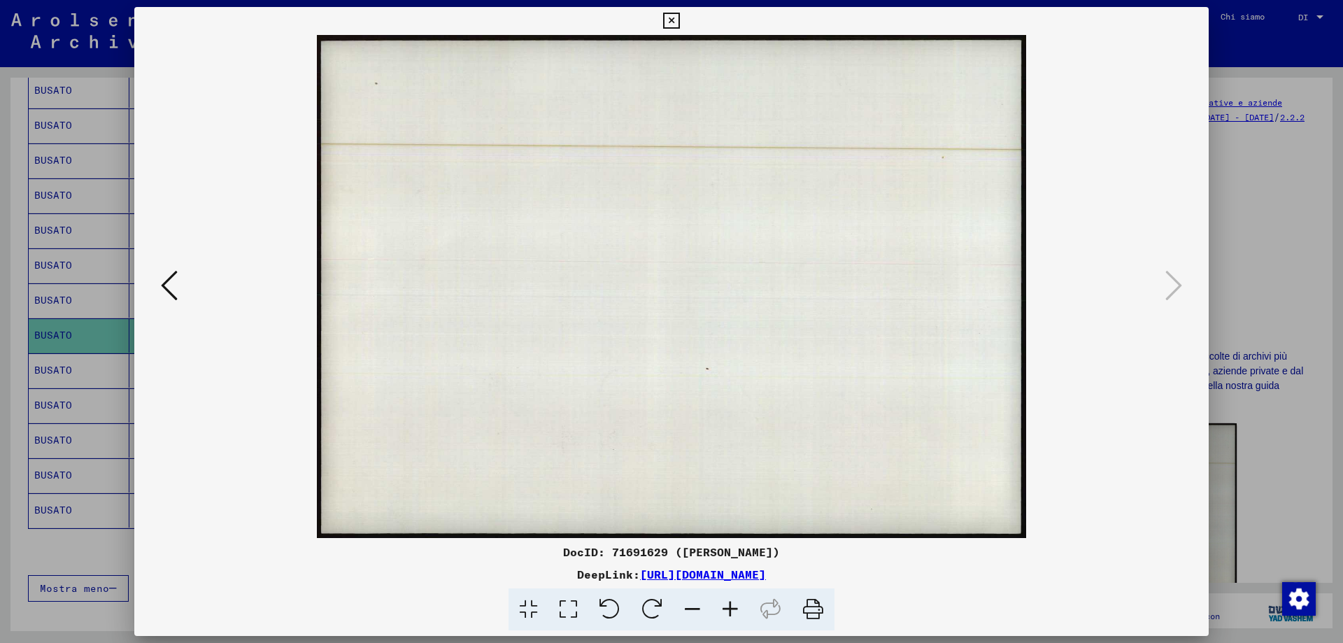
click at [671, 21] on icon at bounding box center [671, 21] width 16 height 17
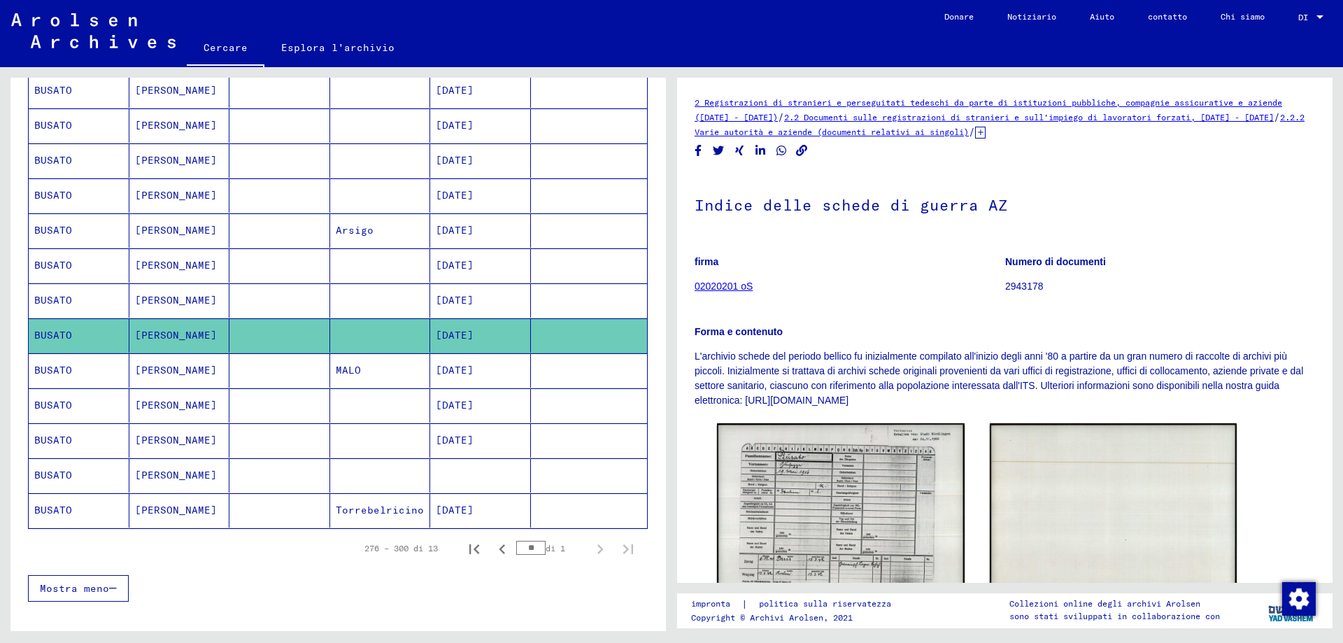
click at [59, 446] on font "BUSATO" at bounding box center [53, 440] width 38 height 13
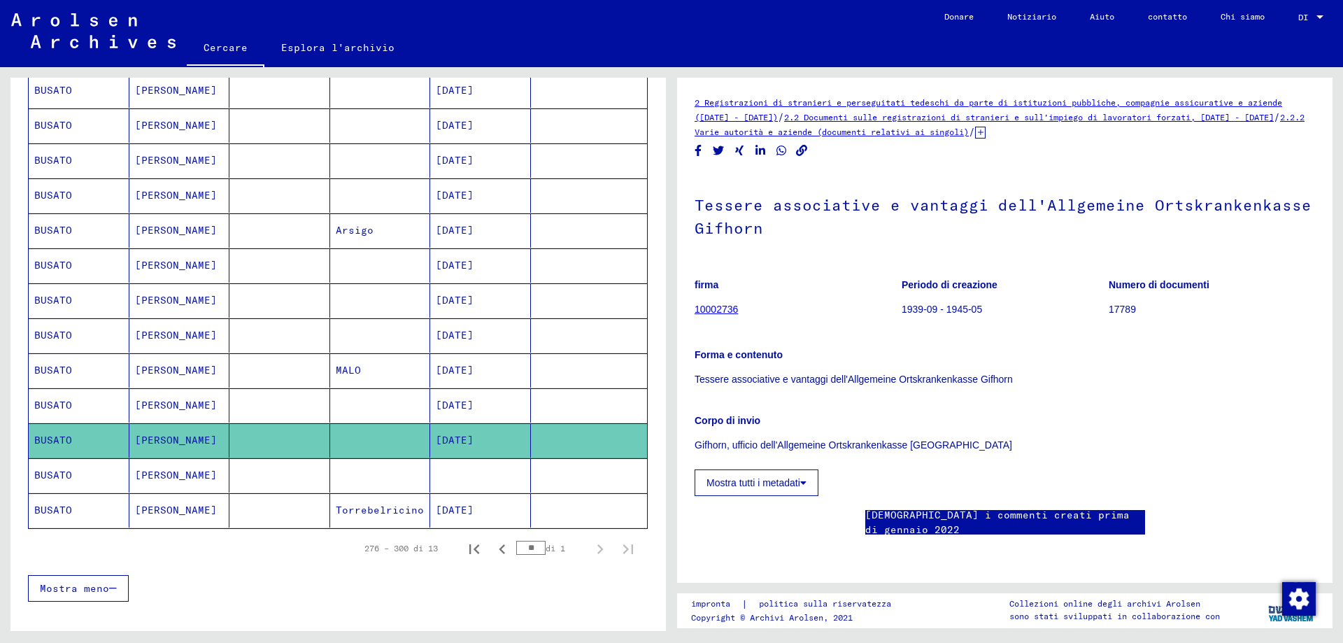
click at [190, 474] on mat-cell "[PERSON_NAME]" at bounding box center [179, 475] width 101 height 34
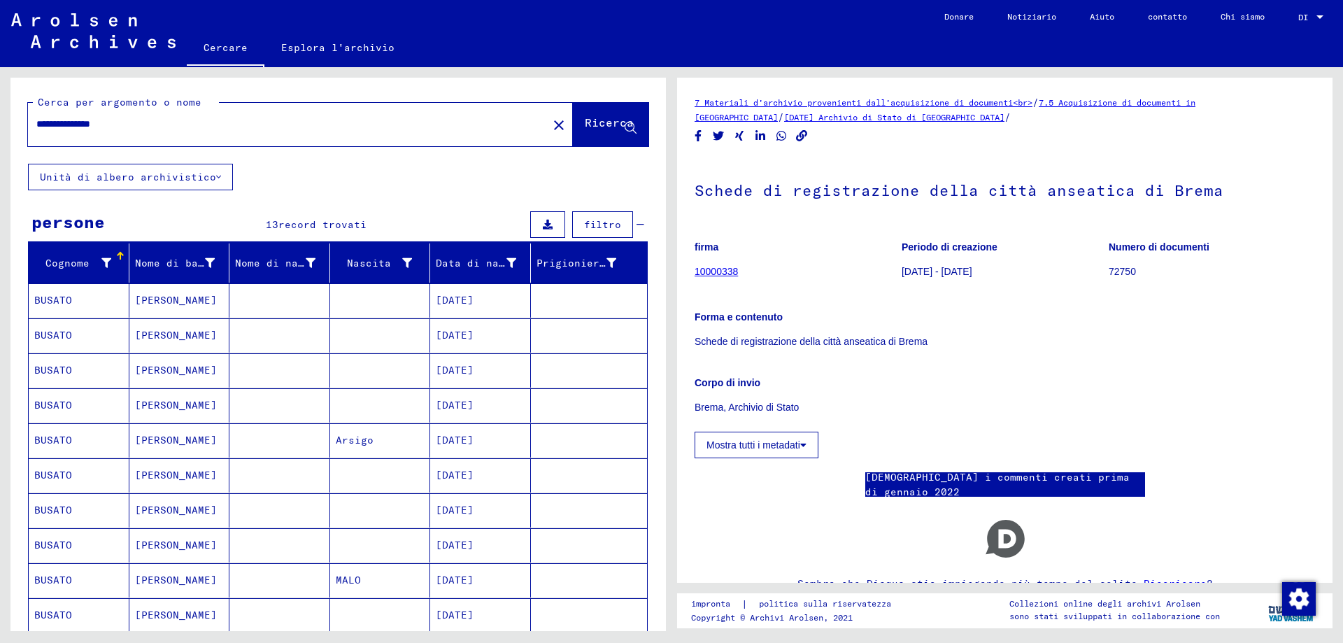
click at [130, 130] on input "**********" at bounding box center [287, 124] width 503 height 15
click at [625, 134] on icon at bounding box center [631, 128] width 12 height 12
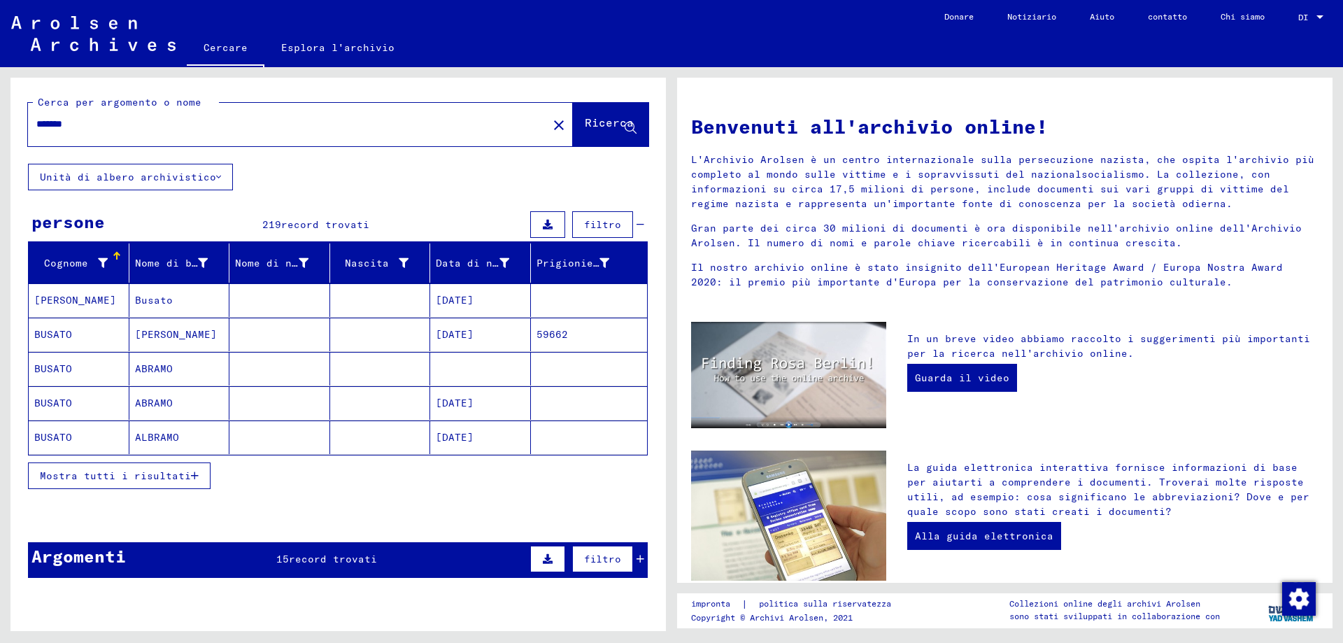
click at [199, 477] on button "Mostra tutti i risultati" at bounding box center [119, 475] width 183 height 27
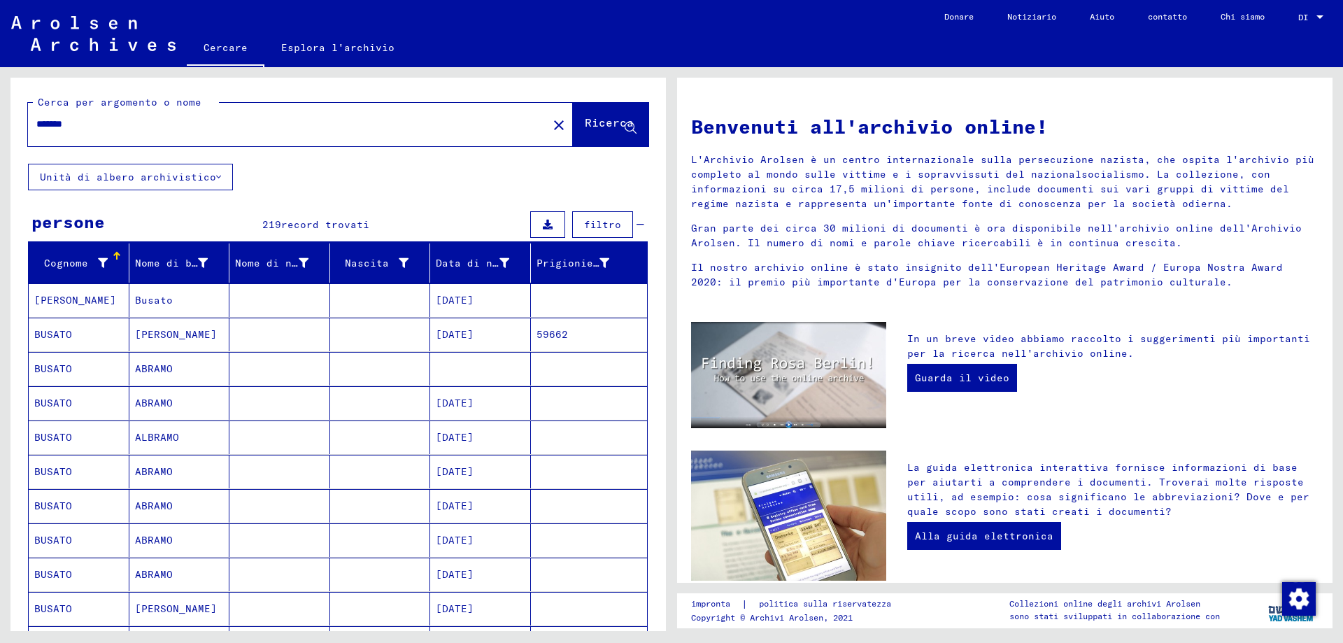
click at [83, 128] on input "******" at bounding box center [283, 124] width 494 height 15
click at [625, 133] on icon at bounding box center [631, 128] width 12 height 12
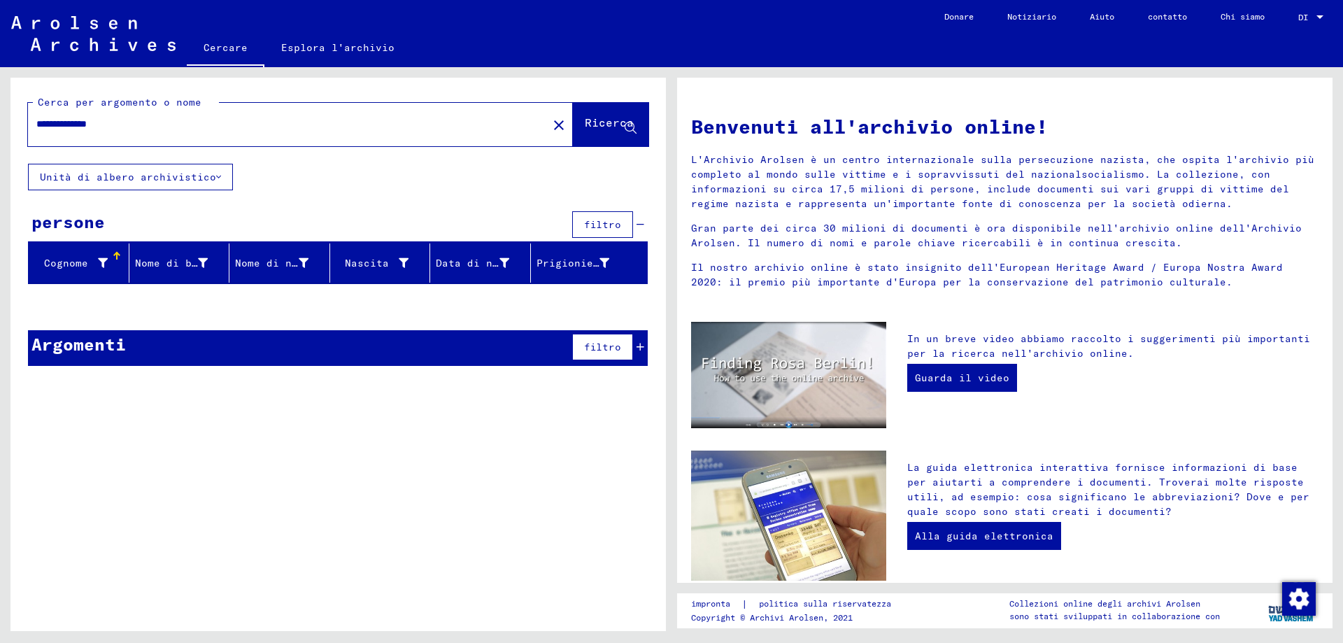
click at [122, 127] on input "**********" at bounding box center [283, 124] width 494 height 15
click at [628, 129] on icon at bounding box center [631, 128] width 12 height 12
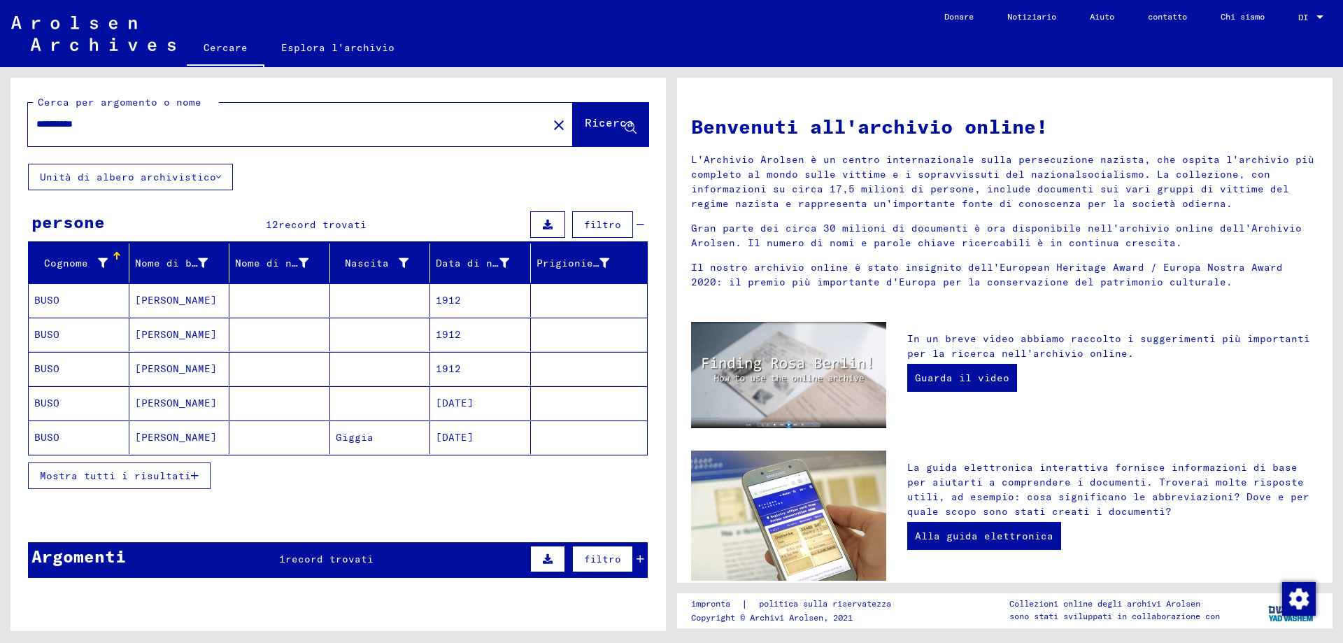
click at [81, 311] on mat-cell "BUSO" at bounding box center [79, 300] width 101 height 34
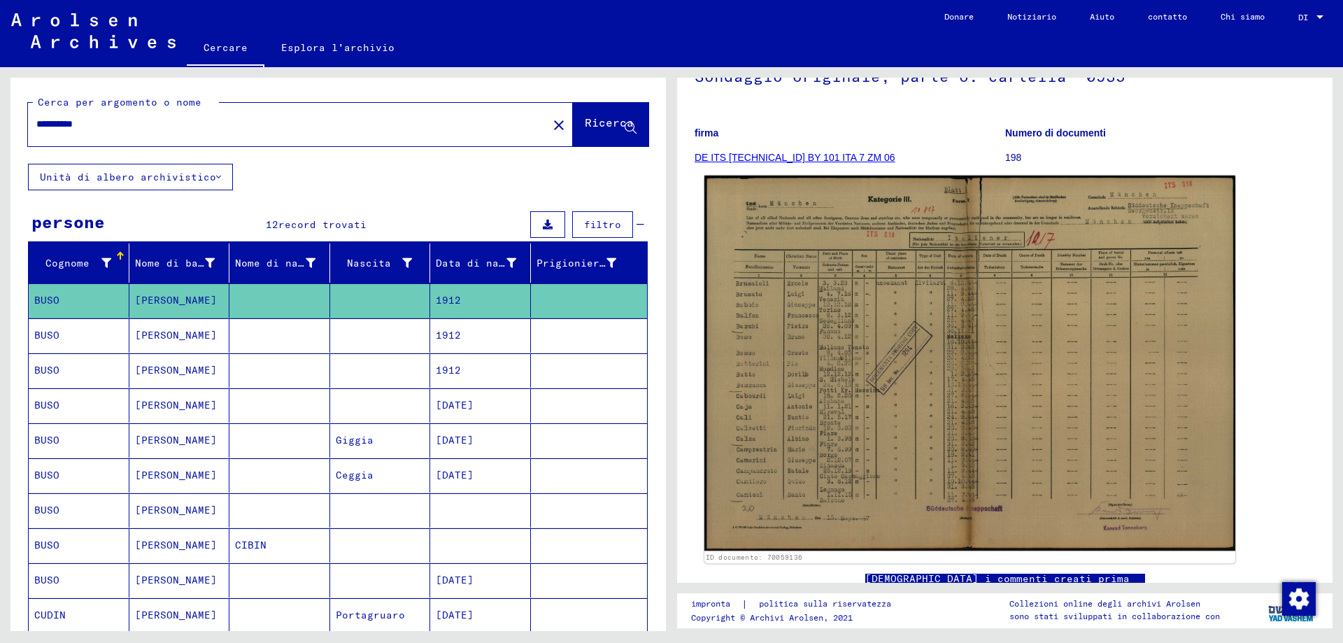
scroll to position [140, 0]
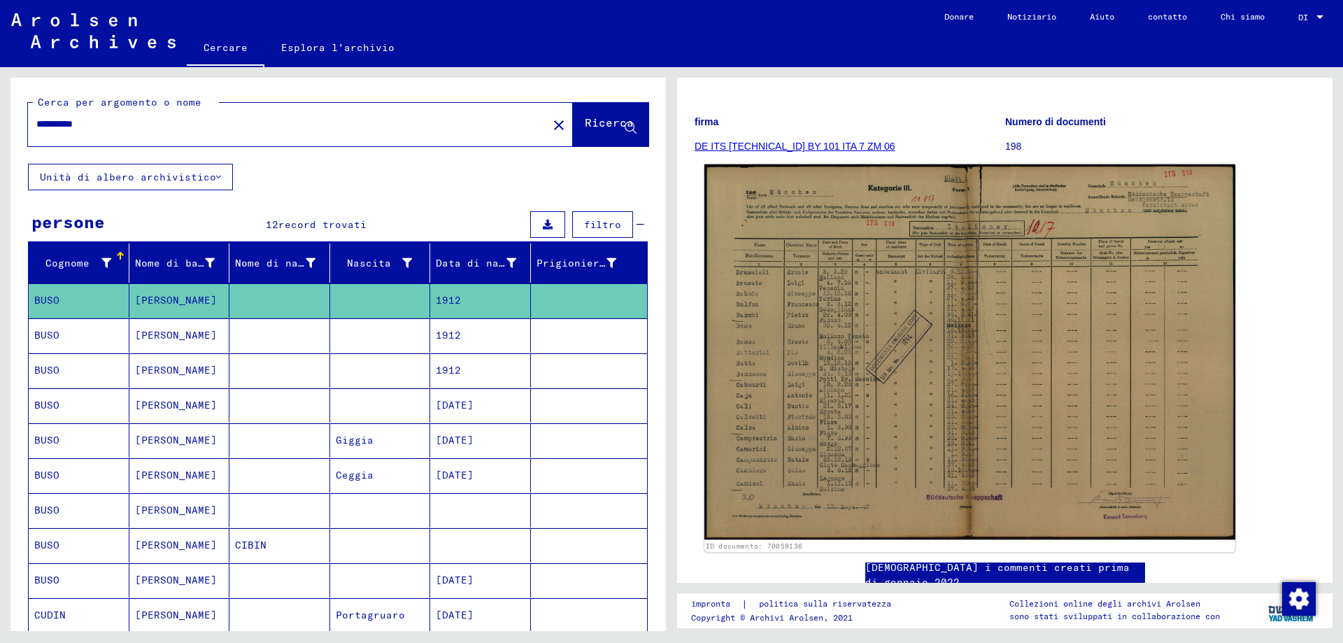
click at [945, 424] on img at bounding box center [969, 352] width 531 height 376
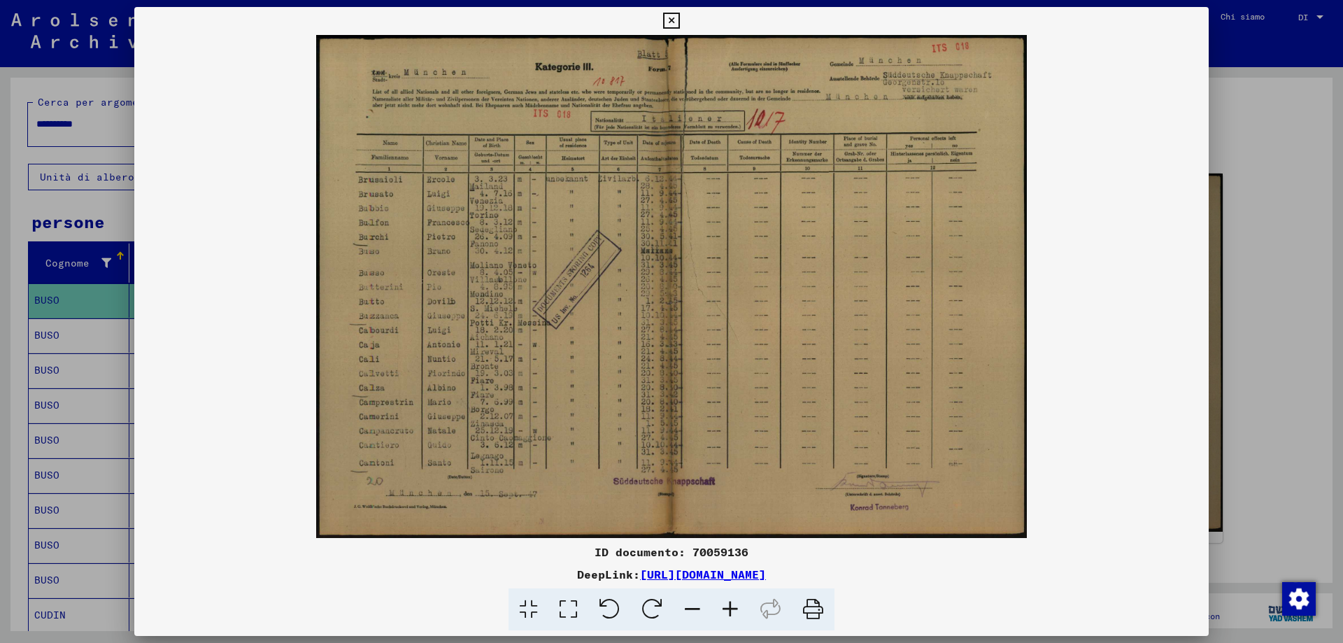
click at [734, 601] on icon at bounding box center [730, 609] width 38 height 43
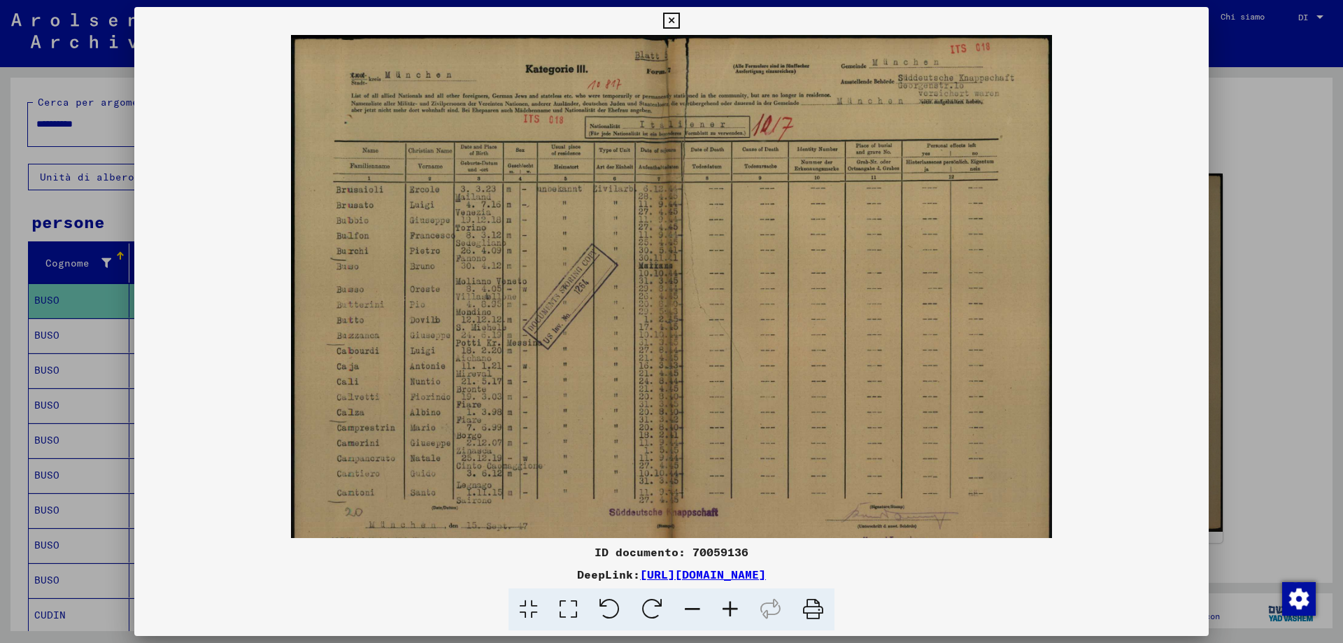
click at [734, 600] on icon at bounding box center [730, 609] width 38 height 43
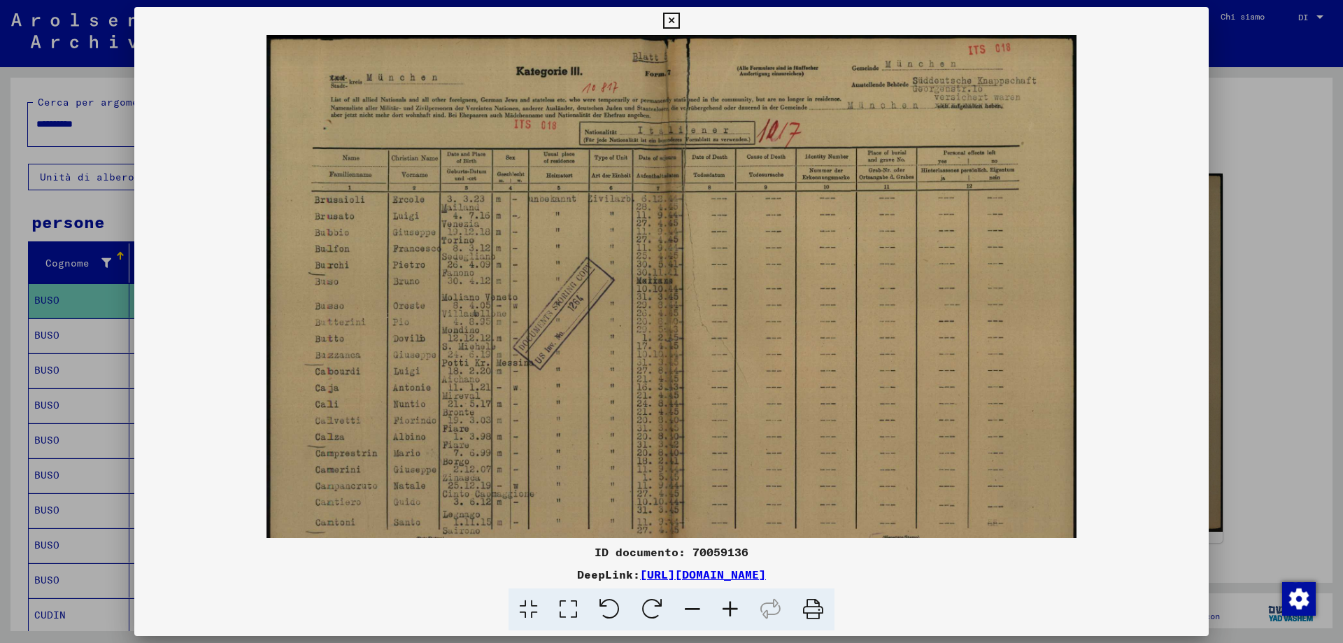
click at [734, 600] on icon at bounding box center [730, 609] width 38 height 43
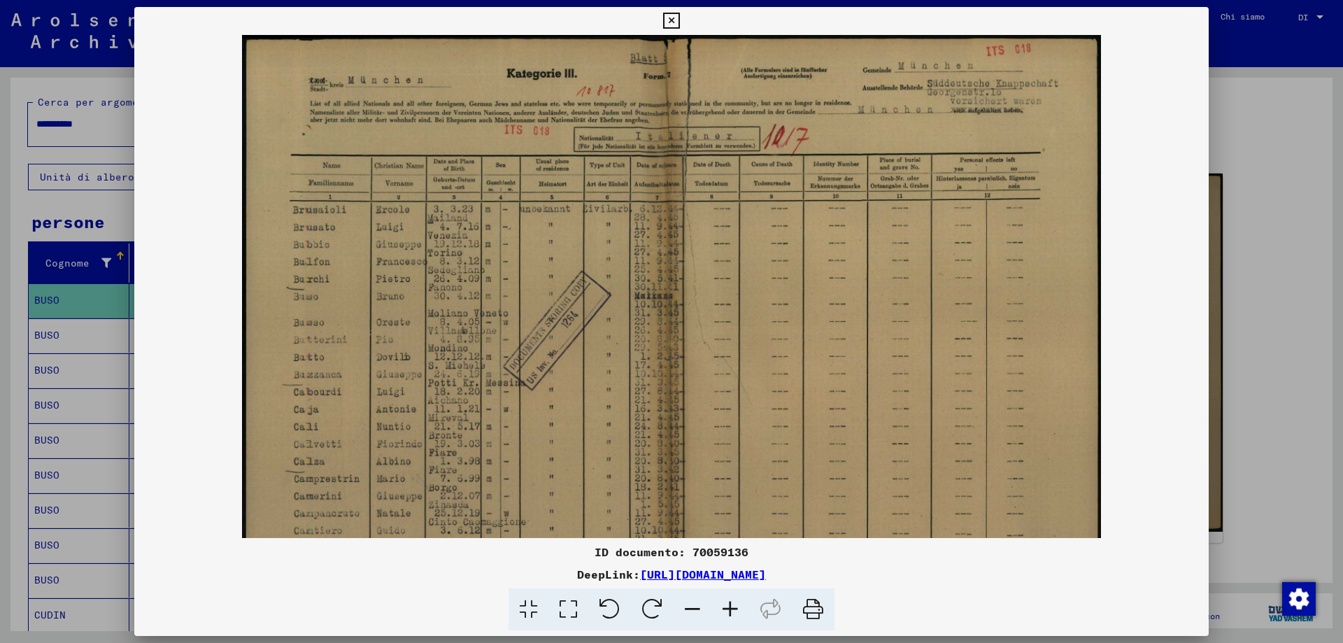
click at [734, 600] on icon at bounding box center [730, 609] width 38 height 43
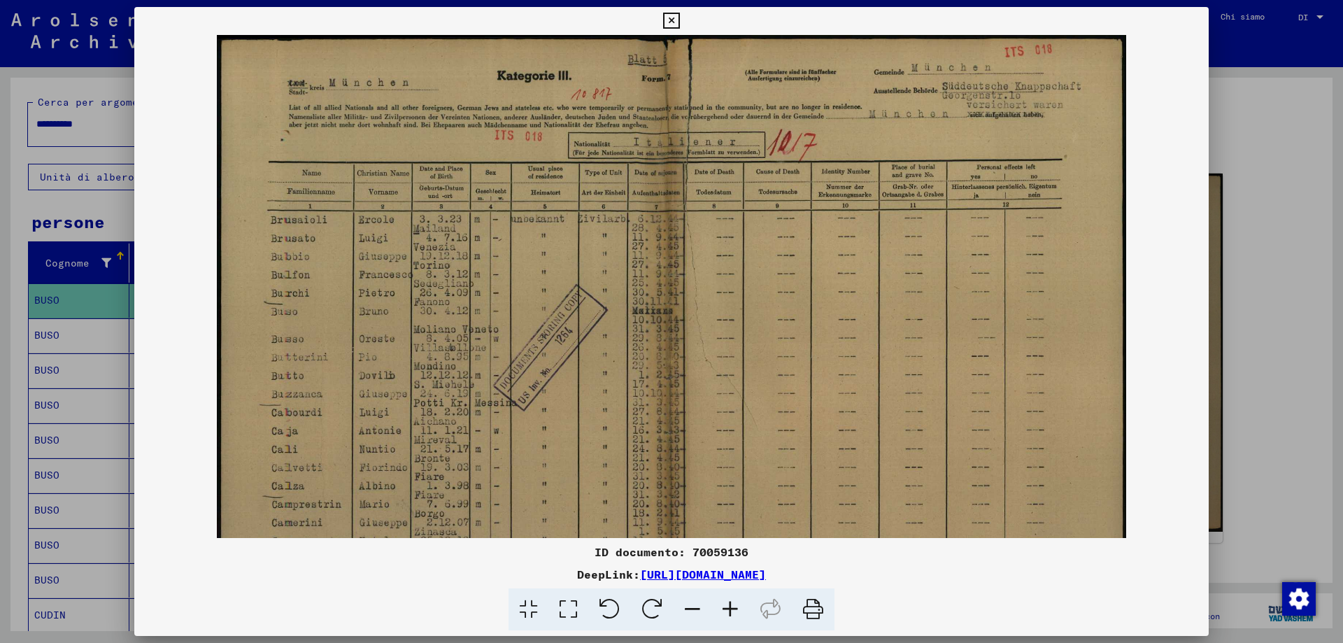
click at [669, 19] on icon at bounding box center [671, 21] width 16 height 17
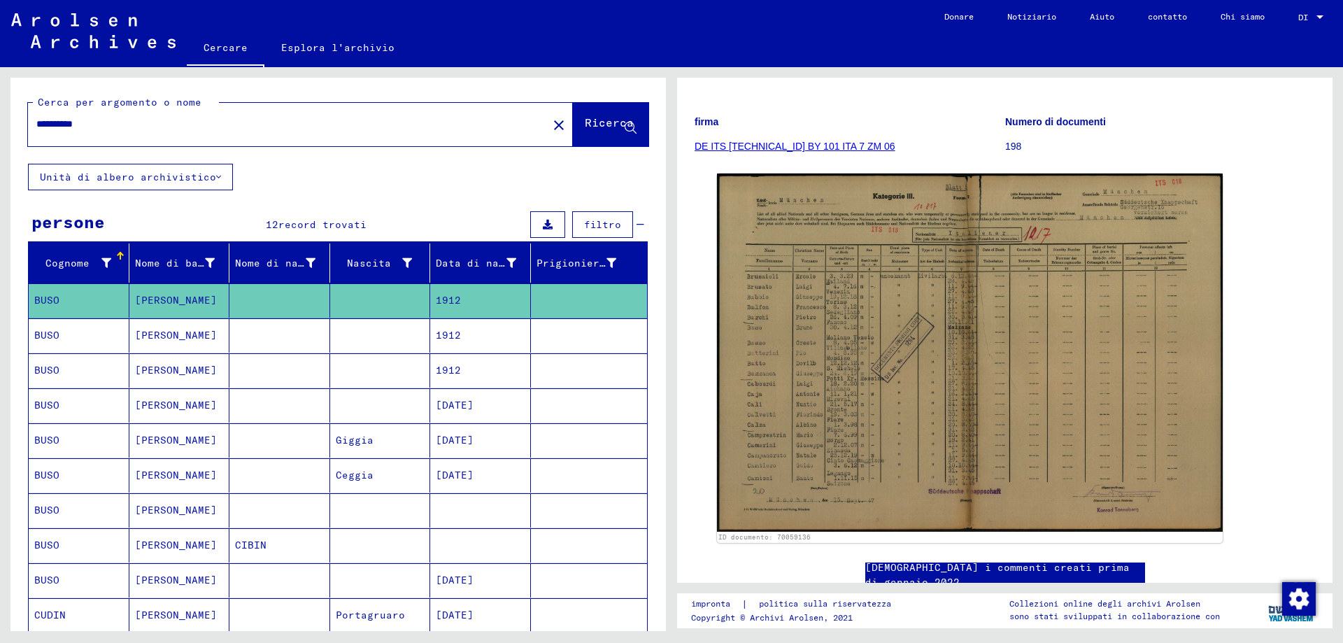
click at [102, 351] on mat-cell "BUSO" at bounding box center [79, 335] width 101 height 34
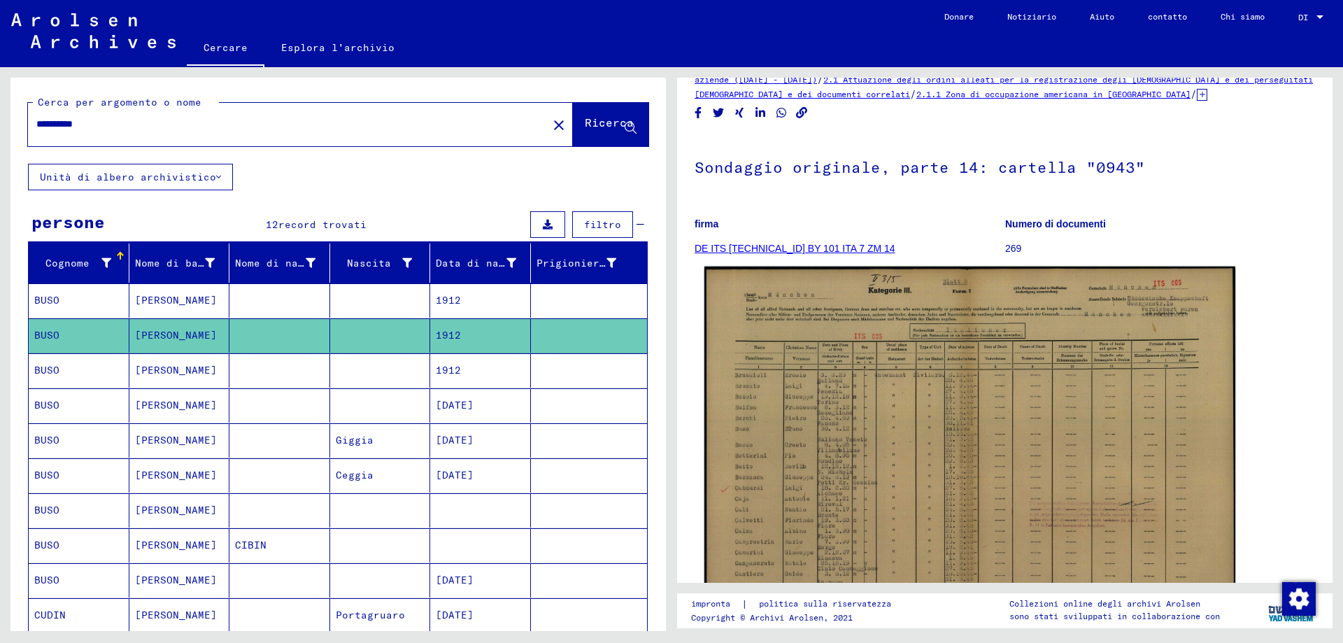
scroll to position [210, 0]
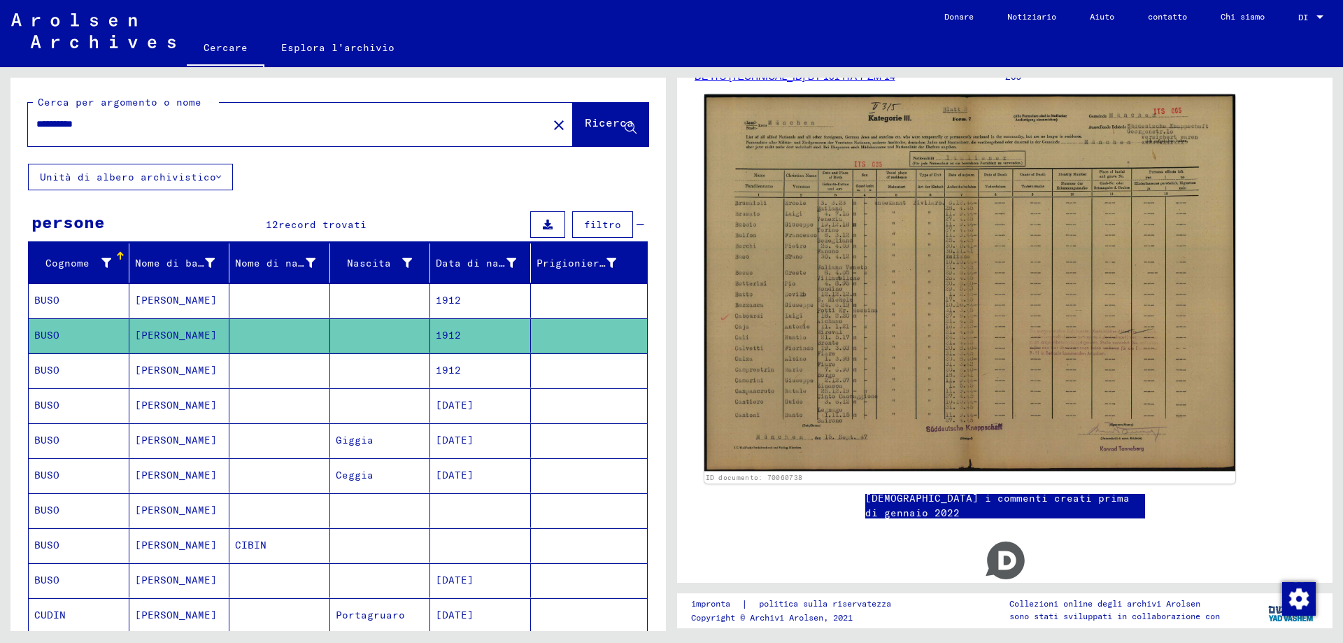
click at [969, 368] on img at bounding box center [969, 282] width 531 height 377
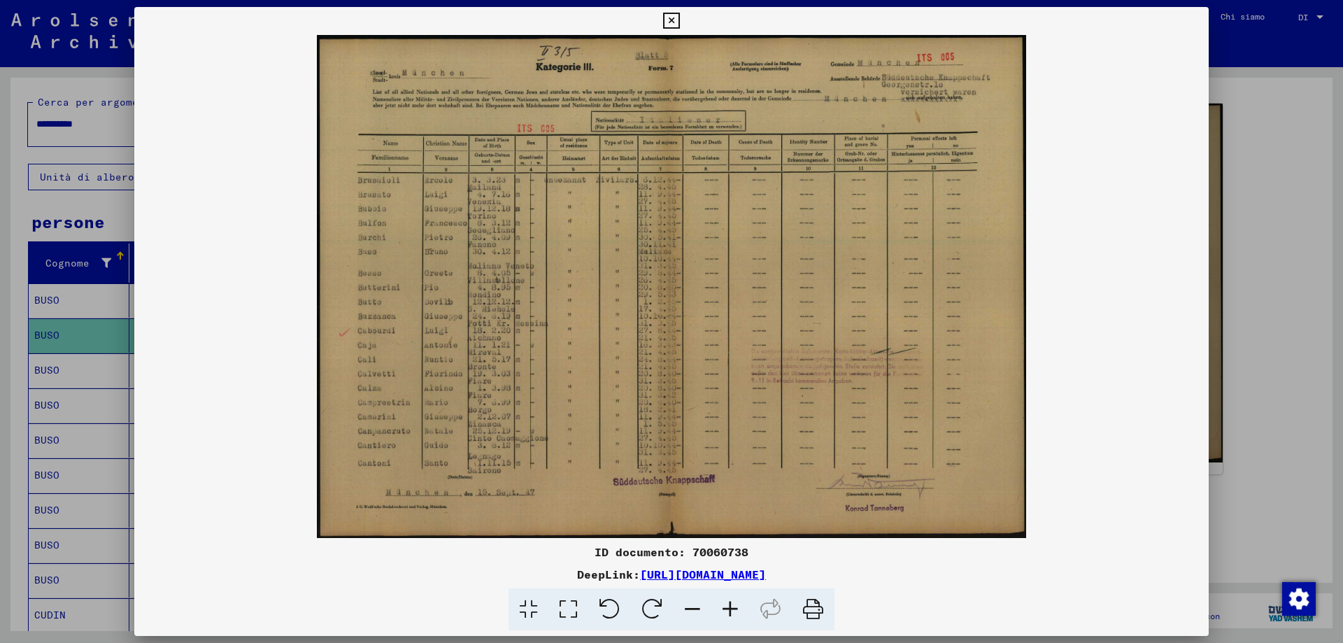
click at [673, 19] on icon at bounding box center [671, 21] width 16 height 17
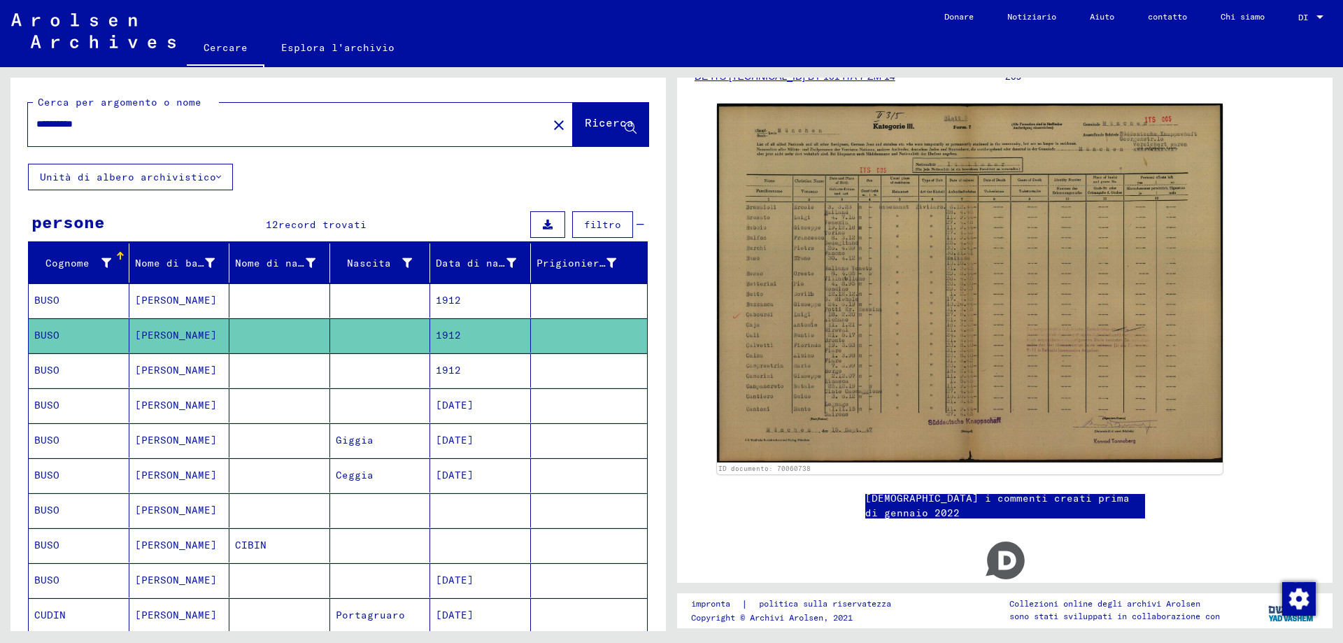
click at [81, 387] on mat-cell "BUSO" at bounding box center [79, 370] width 101 height 34
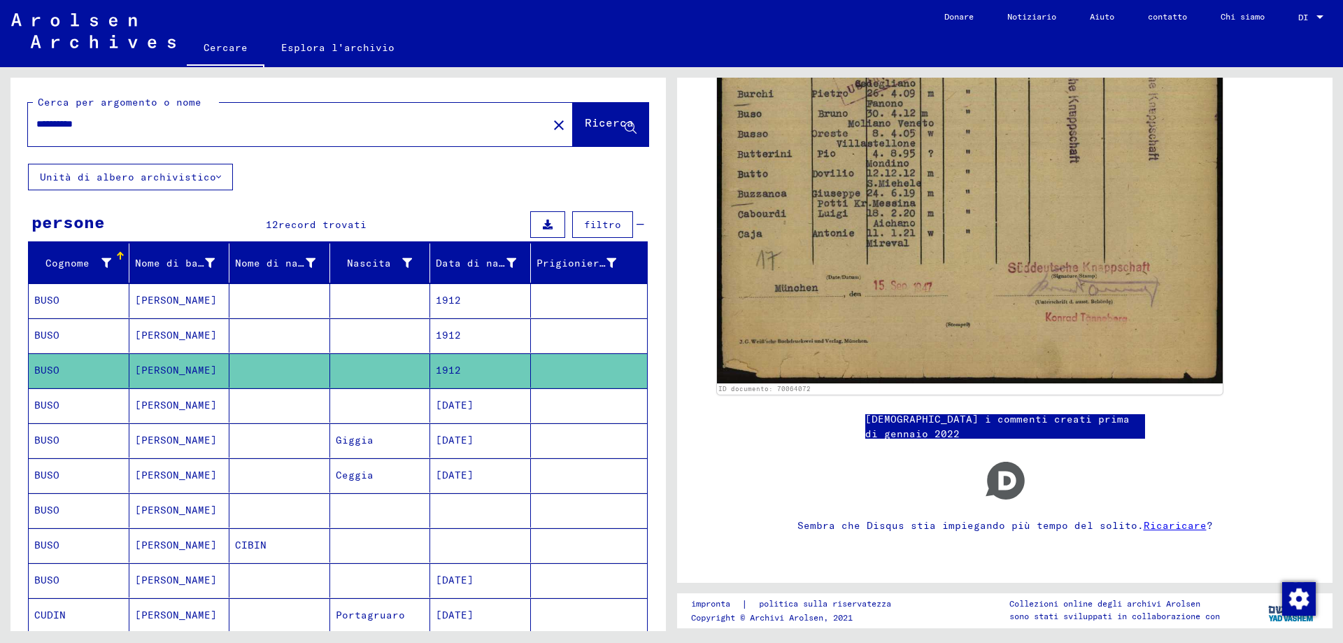
click at [97, 128] on input "**********" at bounding box center [287, 124] width 503 height 15
click at [625, 134] on icon at bounding box center [631, 128] width 12 height 12
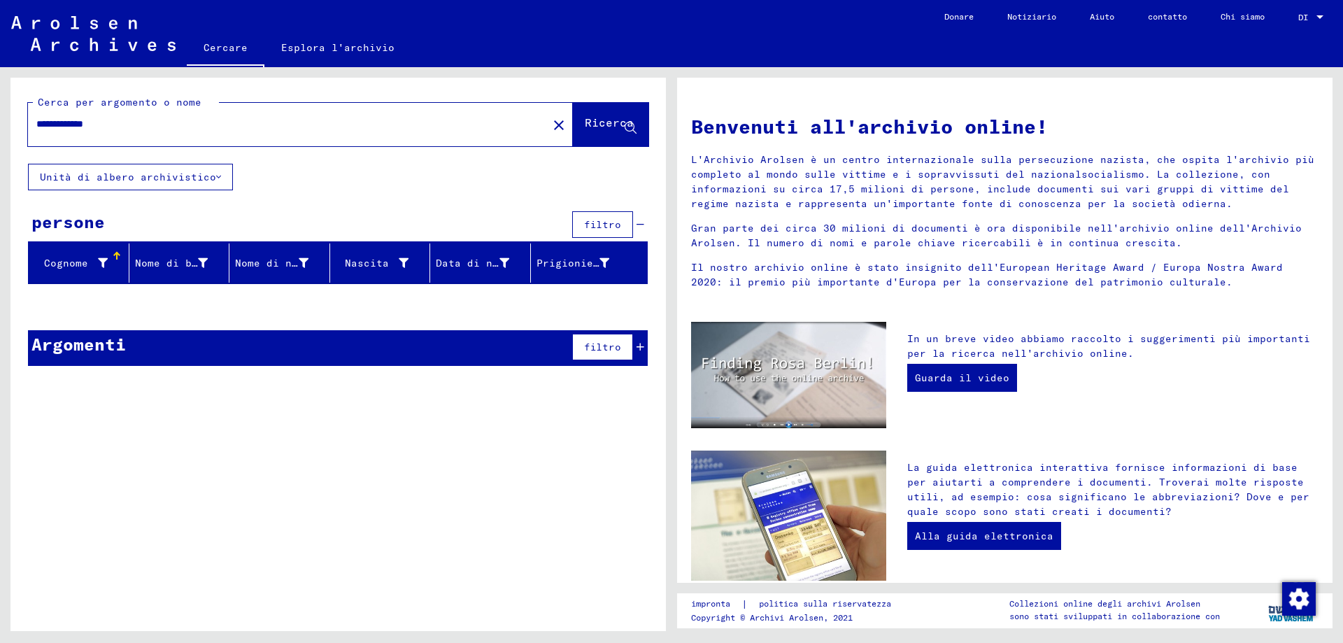
click at [119, 127] on input "**********" at bounding box center [283, 124] width 494 height 15
type input "****"
click at [628, 133] on icon at bounding box center [631, 128] width 12 height 12
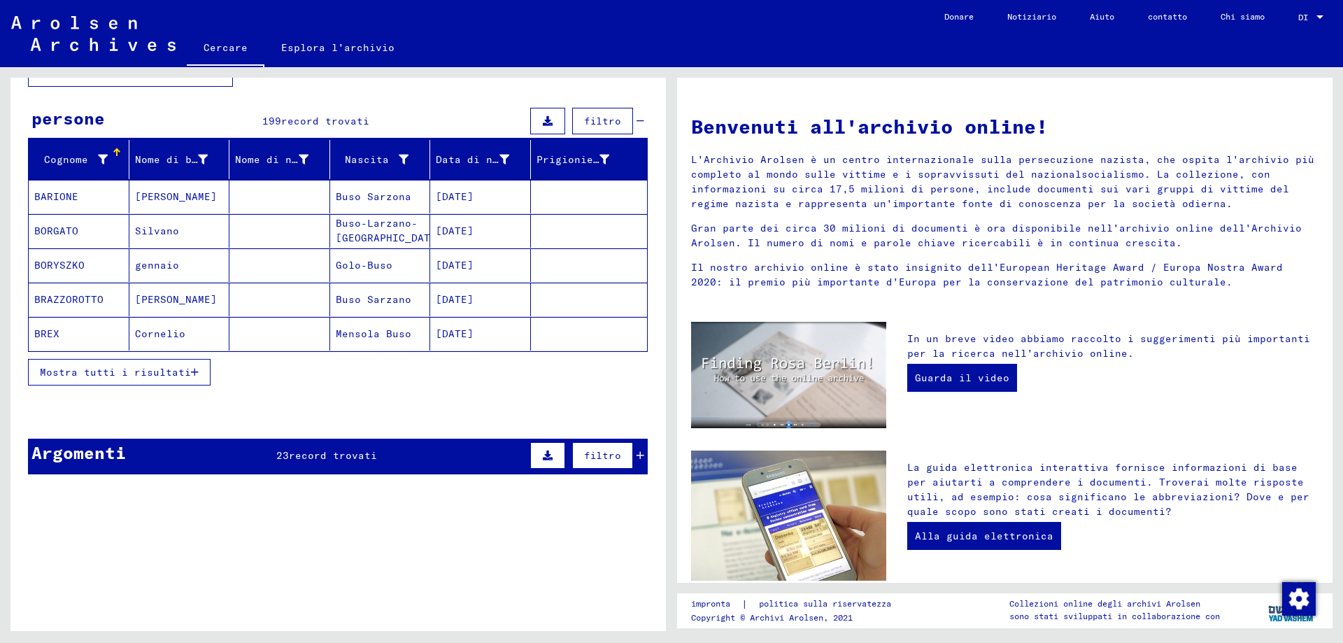
scroll to position [140, 0]
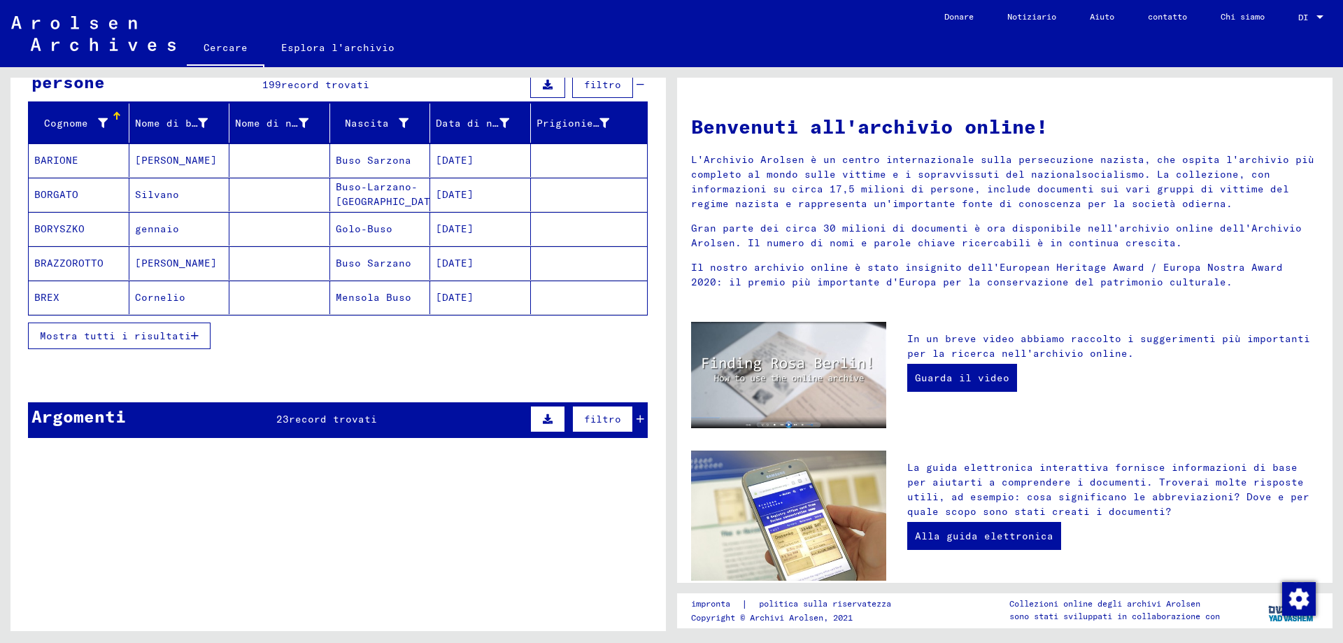
click at [192, 341] on icon "button" at bounding box center [195, 336] width 8 height 10
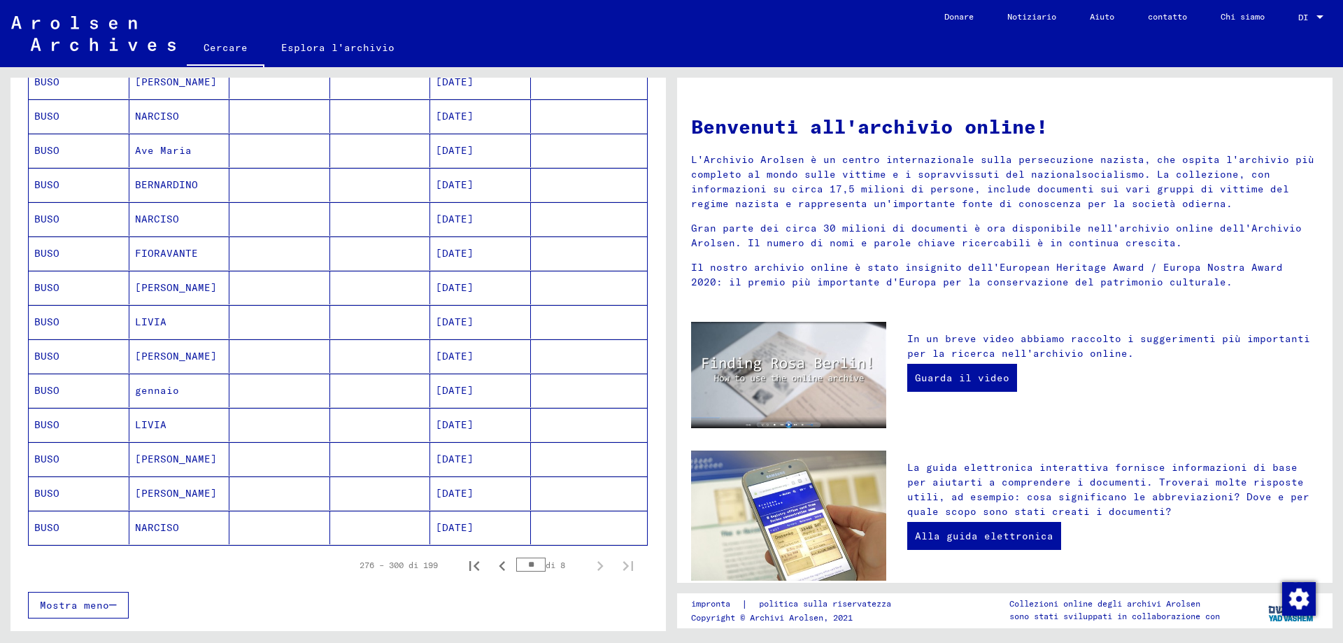
scroll to position [629, 0]
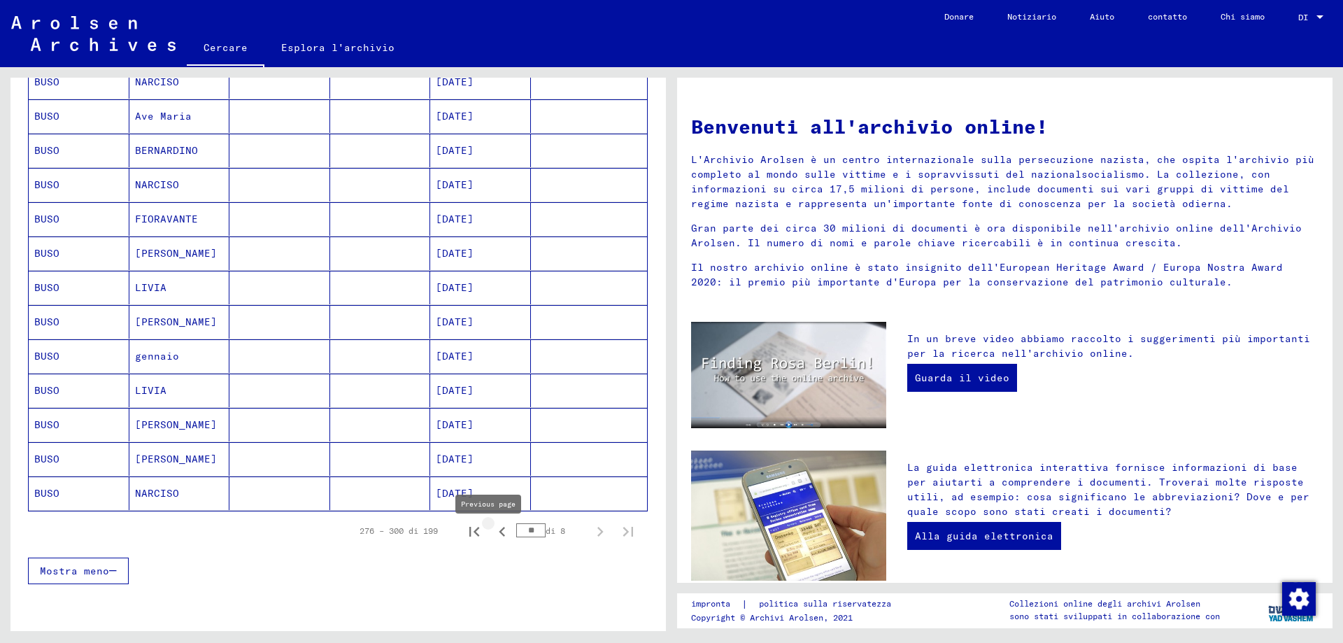
click at [492, 541] on icon "Pagina precedente" at bounding box center [502, 532] width 20 height 20
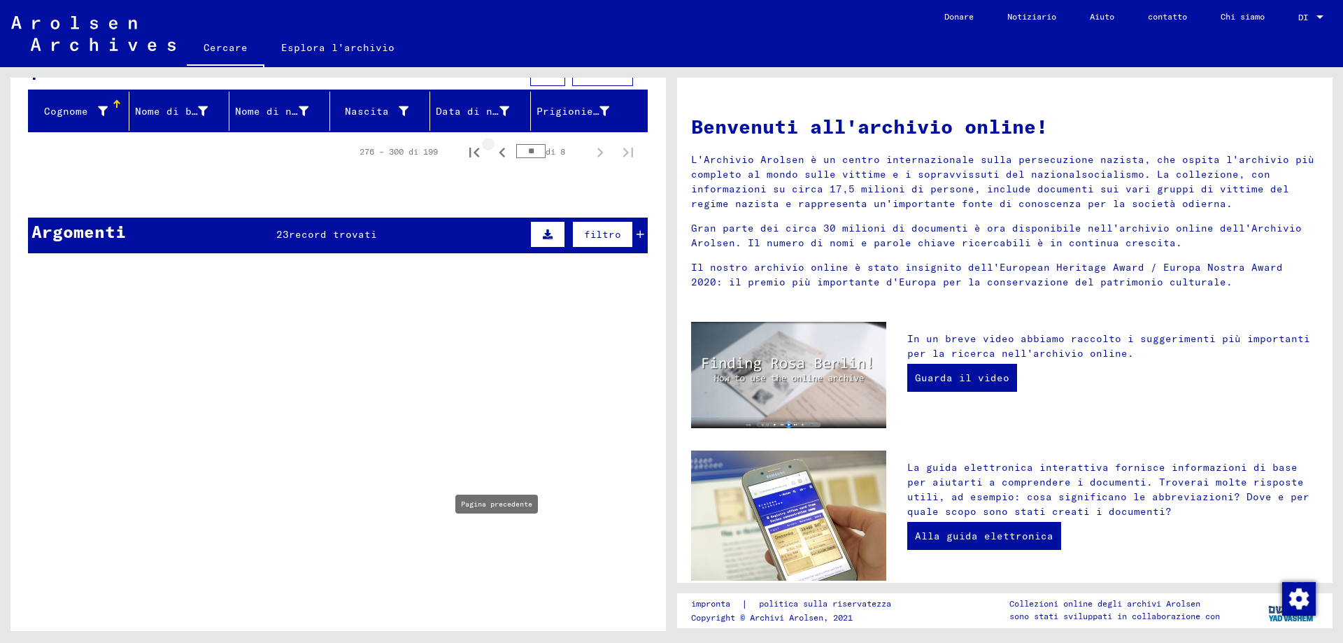
type input "**"
